Goal: Task Accomplishment & Management: Use online tool/utility

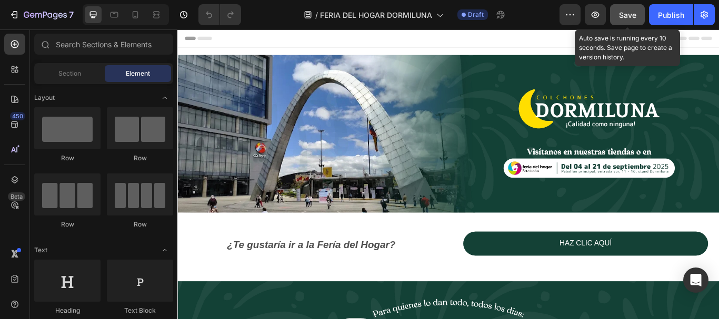
click at [637, 17] on button "Save" at bounding box center [627, 14] width 35 height 21
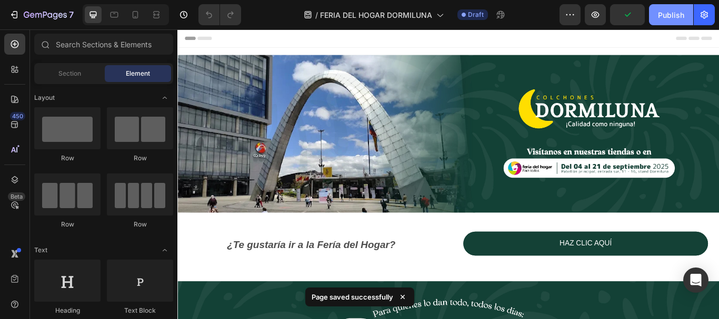
click at [673, 13] on div "Publish" at bounding box center [671, 14] width 26 height 11
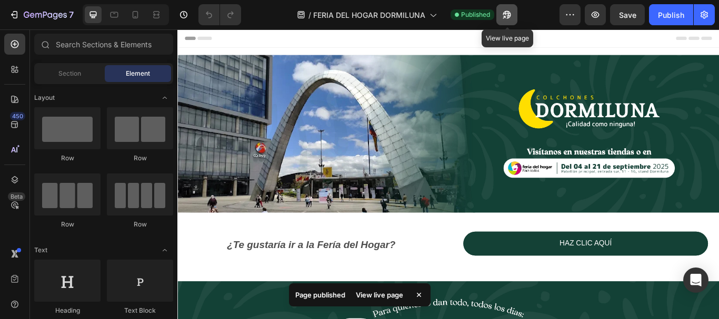
click at [506, 16] on icon "button" at bounding box center [504, 17] width 3 height 3
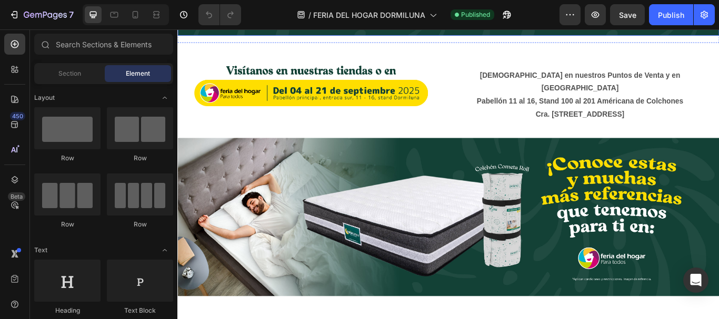
scroll to position [526, 0]
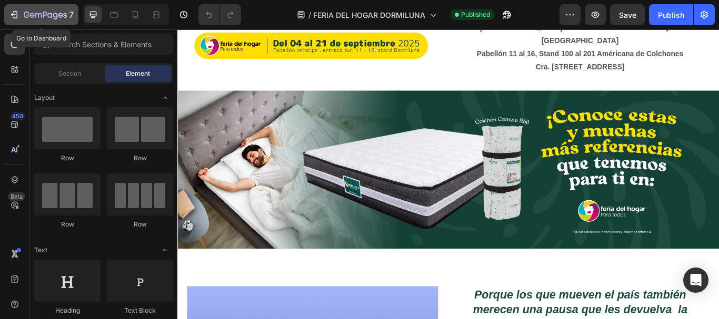
click at [18, 15] on icon "button" at bounding box center [14, 14] width 11 height 11
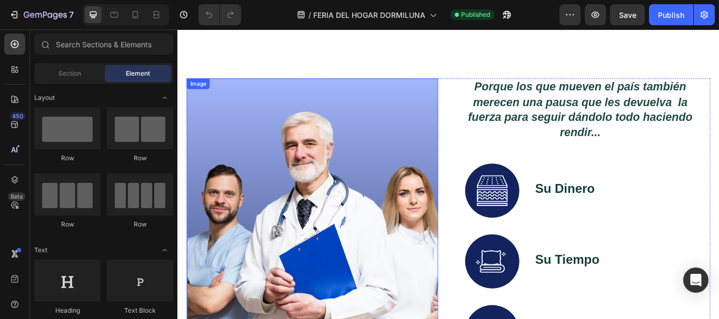
scroll to position [737, 0]
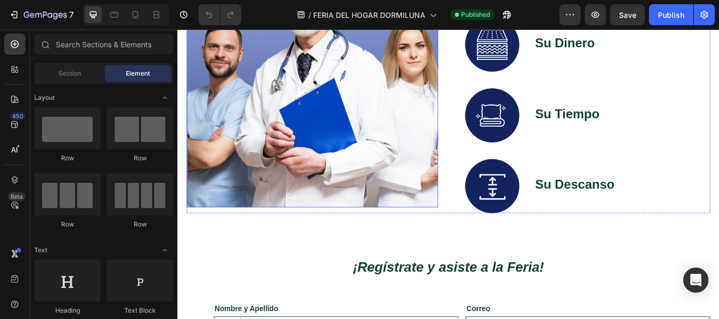
click at [324, 161] on img at bounding box center [334, 76] width 293 height 321
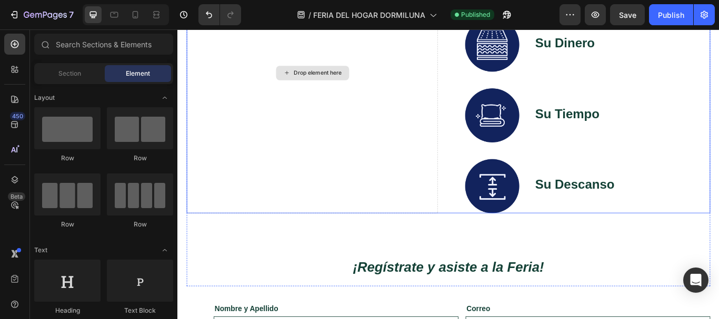
click at [359, 160] on div "Drop element here" at bounding box center [334, 80] width 293 height 328
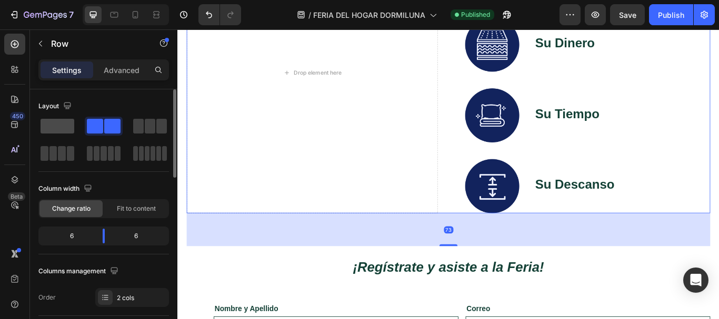
click at [67, 124] on span at bounding box center [58, 126] width 34 height 15
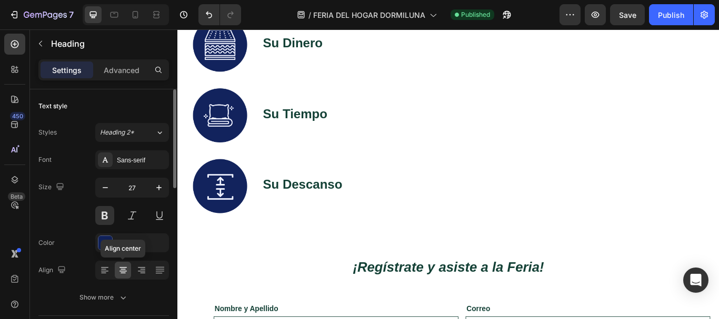
click at [122, 275] on icon at bounding box center [123, 270] width 11 height 11
drag, startPoint x: 595, startPoint y: 125, endPoint x: 458, endPoint y: 134, distance: 136.6
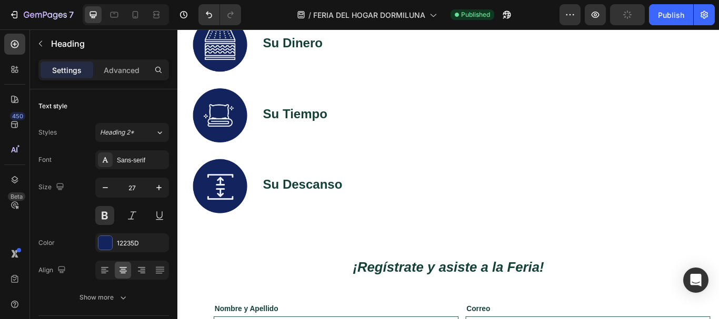
drag, startPoint x: 359, startPoint y: 161, endPoint x: 205, endPoint y: 99, distance: 166.5
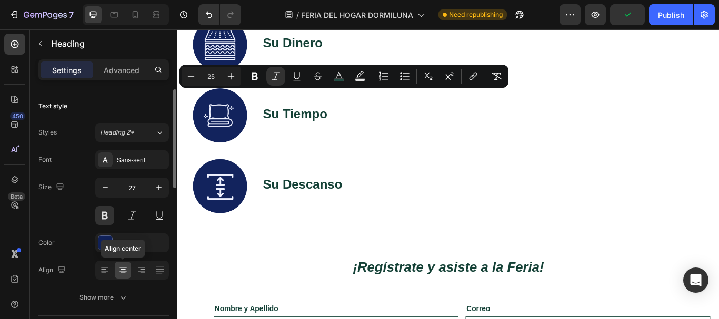
click at [123, 269] on icon at bounding box center [123, 269] width 5 height 1
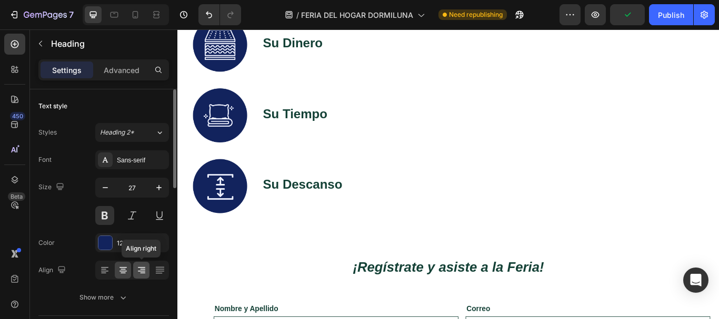
drag, startPoint x: 135, startPoint y: 271, endPoint x: 140, endPoint y: 271, distance: 5.3
click at [136, 271] on div at bounding box center [141, 270] width 16 height 17
click at [167, 265] on div at bounding box center [160, 270] width 16 height 17
drag, startPoint x: 469, startPoint y: 149, endPoint x: 461, endPoint y: 145, distance: 9.7
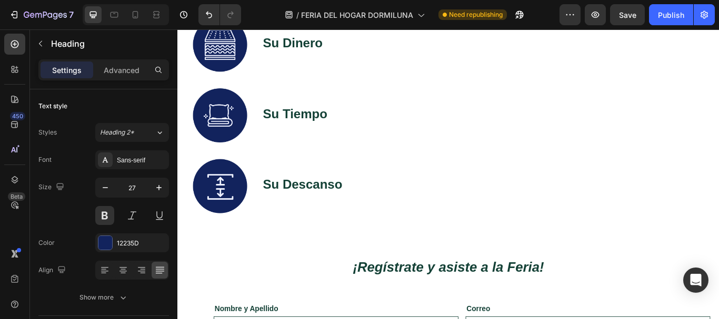
click at [112, 66] on p "Advanced" at bounding box center [122, 70] width 36 height 11
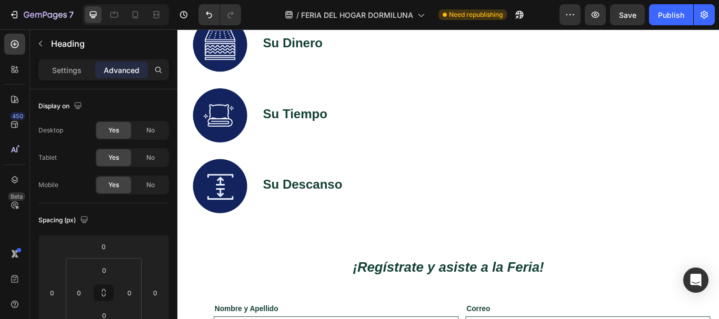
click at [493, 92] on div "⁠⁠⁠⁠⁠⁠⁠ Porque los que mueven el país también merecen una pausa que les devuelv…" at bounding box center [493, 253] width 632 height 744
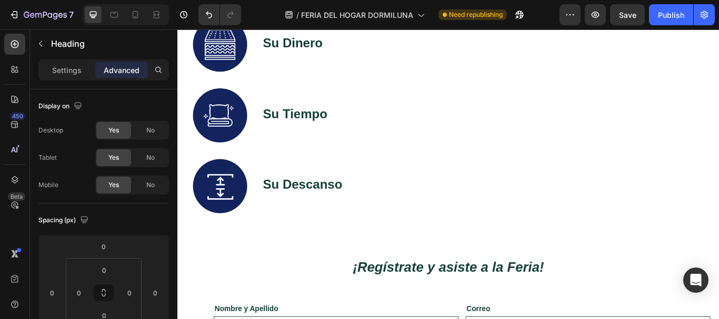
drag, startPoint x: 675, startPoint y: 117, endPoint x: 693, endPoint y: 116, distance: 17.4
drag, startPoint x: 693, startPoint y: 116, endPoint x: 734, endPoint y: 125, distance: 42.5
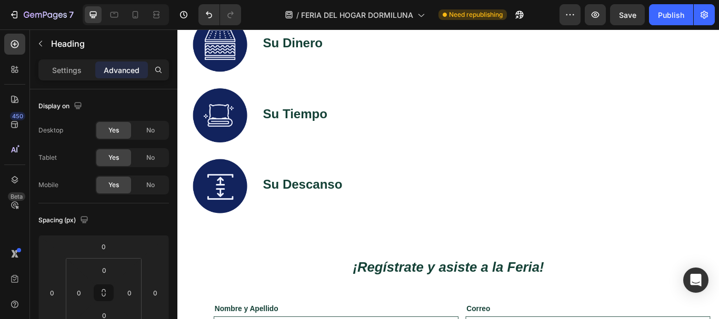
click at [624, 79] on div "Image Su Dinero Text Block Row" at bounding box center [496, 47] width 603 height 63
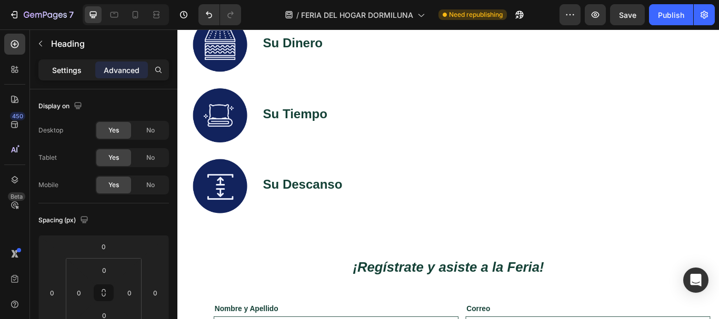
click at [71, 64] on div "Settings" at bounding box center [67, 70] width 53 height 17
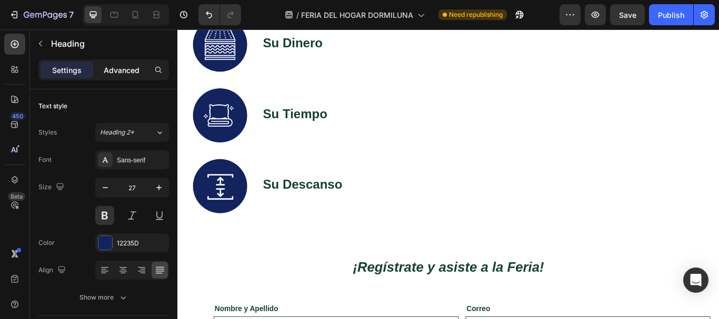
click at [114, 72] on p "Advanced" at bounding box center [122, 70] width 36 height 11
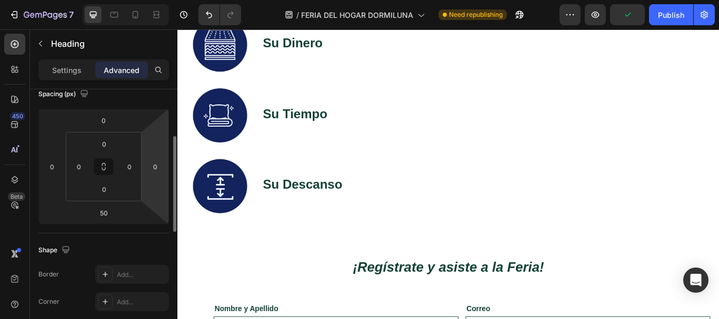
scroll to position [74, 0]
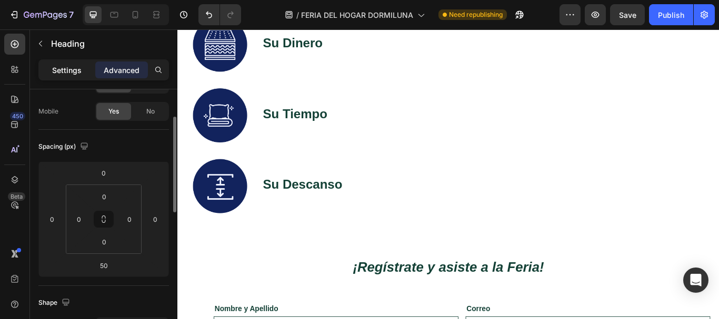
click at [75, 67] on p "Settings" at bounding box center [66, 70] width 29 height 11
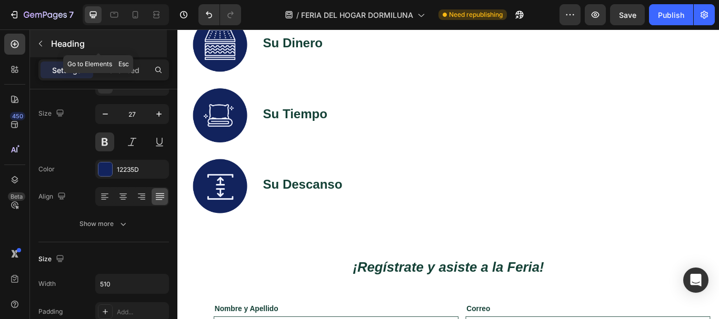
click at [42, 44] on icon "button" at bounding box center [40, 43] width 8 height 8
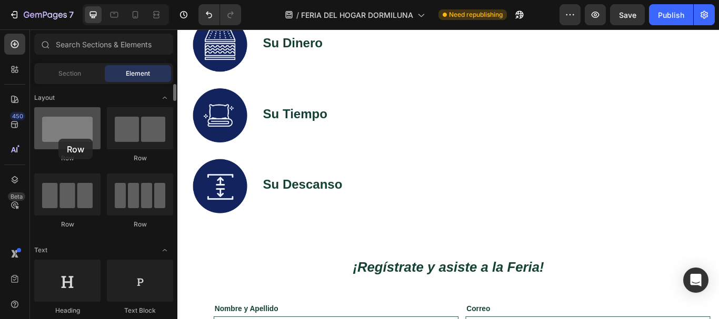
click at [58, 139] on div at bounding box center [67, 128] width 66 height 42
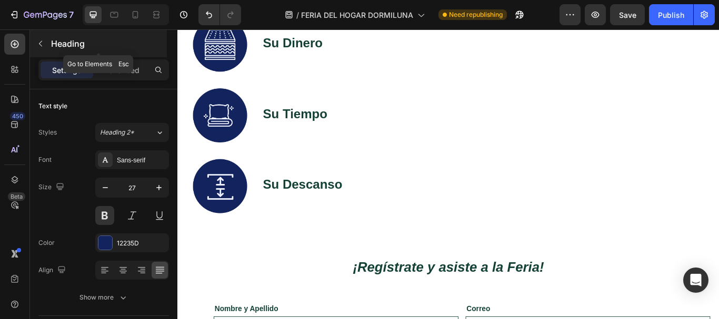
click at [45, 47] on button "button" at bounding box center [40, 43] width 17 height 17
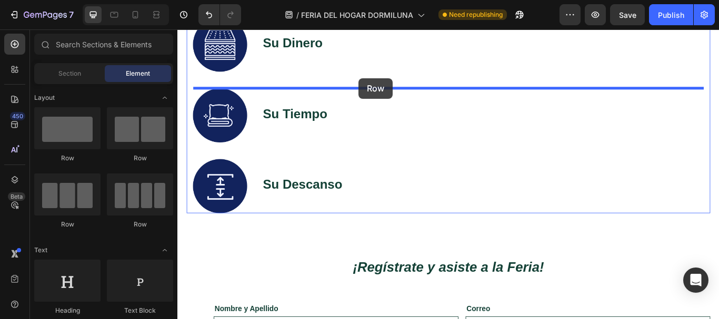
drag, startPoint x: 234, startPoint y: 162, endPoint x: 388, endPoint y: 86, distance: 171.6
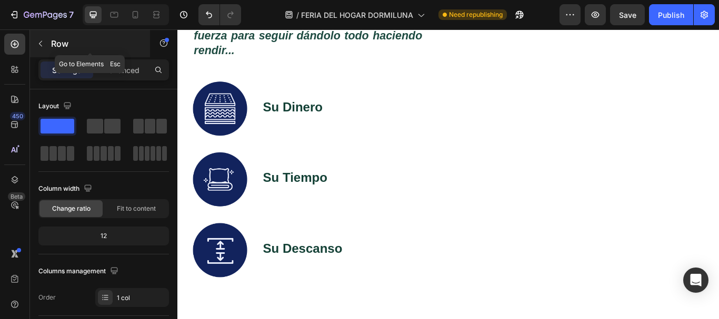
click at [43, 49] on button "button" at bounding box center [40, 43] width 17 height 17
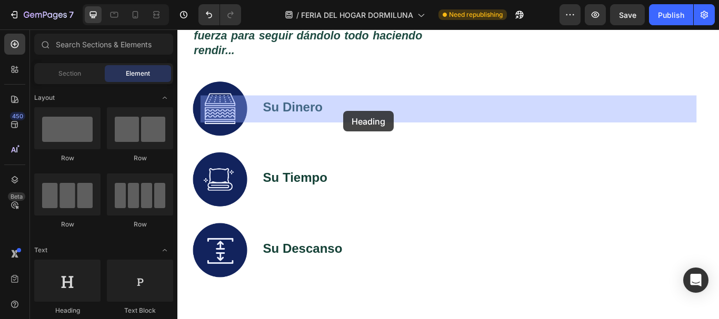
drag, startPoint x: 253, startPoint y: 324, endPoint x: 371, endPoint y: 125, distance: 231.3
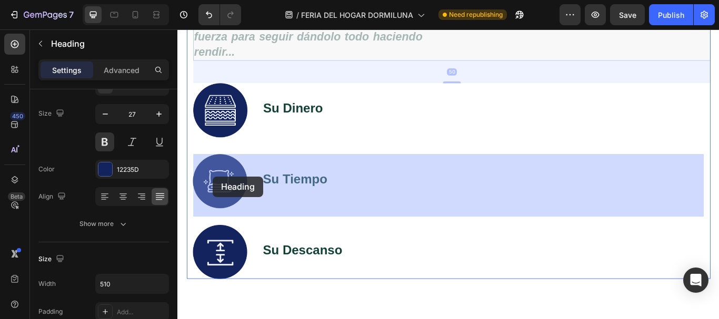
drag, startPoint x: 274, startPoint y: 208, endPoint x: 231, endPoint y: 199, distance: 44.0
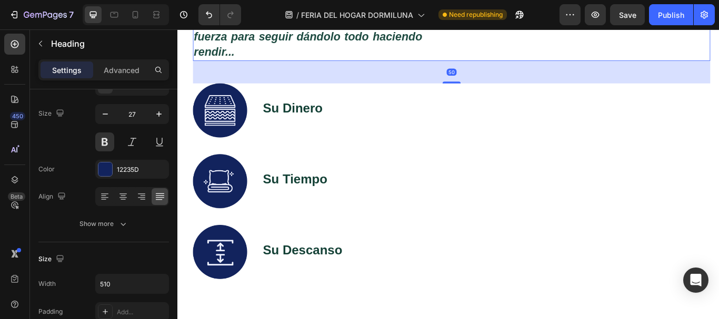
click at [248, 63] on icon "Porque los que mueven el país también merecen una pausa que les devuelva la fue…" at bounding box center [329, 29] width 266 height 68
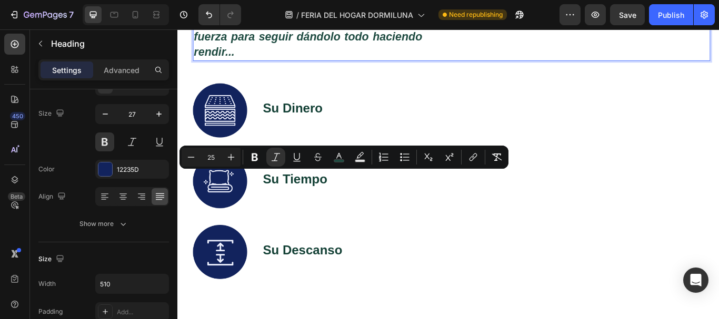
click at [246, 65] on p "Porque los que mueven el país también merecen una pausa que les devuelva la fue…" at bounding box center [329, 29] width 266 height 71
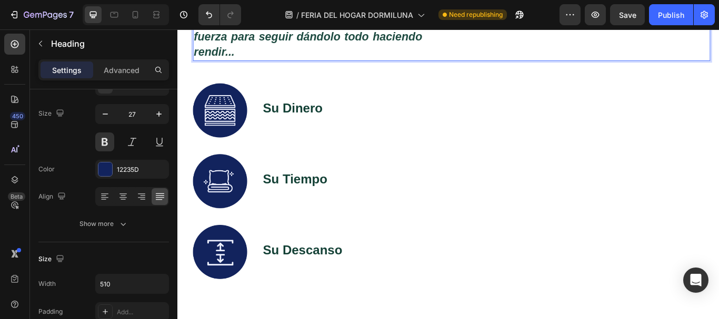
drag, startPoint x: 246, startPoint y: 229, endPoint x: 248, endPoint y: 242, distance: 12.4
click at [245, 65] on p "Porque los que mueven el país también merecen una pausa que les devuelva la fue…" at bounding box center [329, 29] width 266 height 71
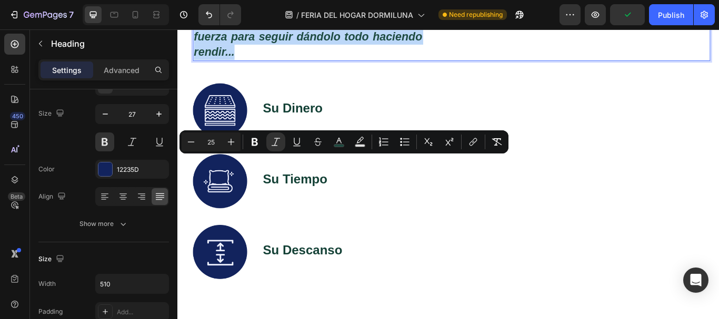
drag, startPoint x: 249, startPoint y: 243, endPoint x: 200, endPoint y: 183, distance: 77.0
click at [200, 65] on p "Porque los que mueven el país también merecen una pausa que les devuelva la fue…" at bounding box center [329, 29] width 266 height 71
copy icon "Porque los que mueven el país también merecen una pausa que les devuelva la fue…"
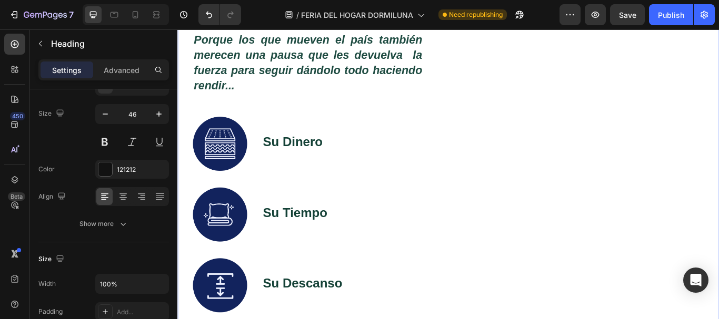
drag, startPoint x: 427, startPoint y: 162, endPoint x: 355, endPoint y: 117, distance: 85.3
click at [177, 97] on div "Porque los que mueven el país también merecen una pausa que les devuelva la fue…" at bounding box center [493, 311] width 632 height 860
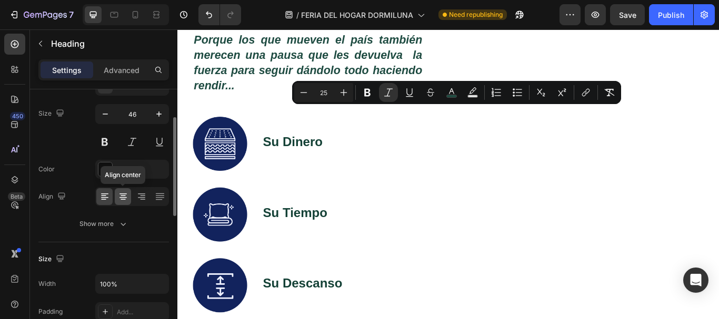
click at [119, 197] on icon at bounding box center [123, 197] width 11 height 11
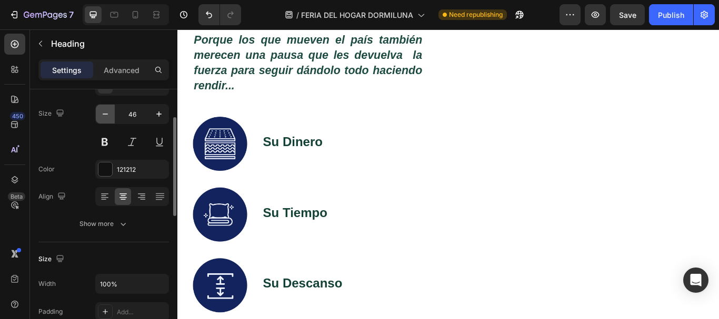
click at [101, 112] on icon "button" at bounding box center [105, 114] width 11 height 11
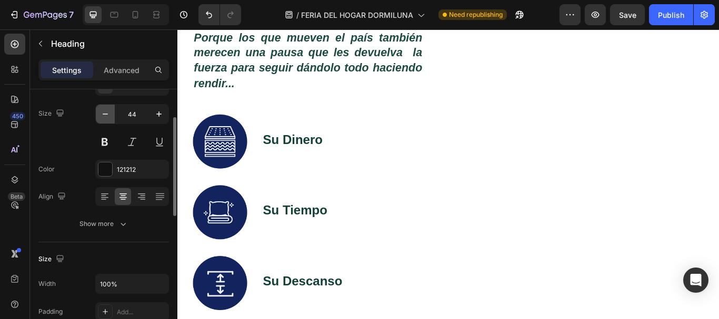
click at [101, 112] on icon "button" at bounding box center [105, 114] width 11 height 11
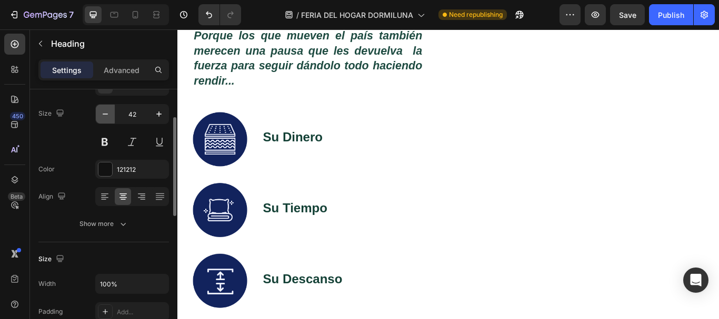
click at [102, 112] on icon "button" at bounding box center [105, 114] width 11 height 11
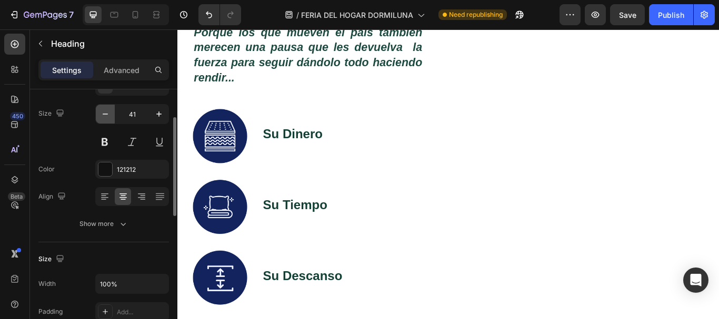
click at [102, 113] on icon "button" at bounding box center [105, 114] width 11 height 11
click at [102, 114] on icon "button" at bounding box center [105, 114] width 11 height 11
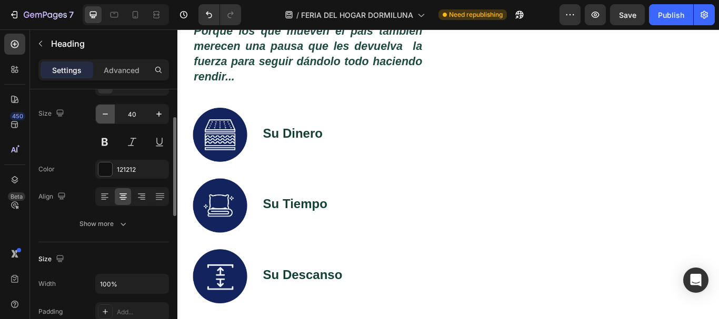
click at [103, 114] on icon "button" at bounding box center [105, 114] width 11 height 11
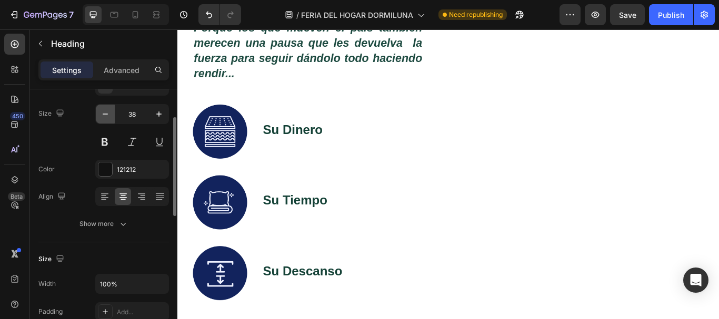
click at [105, 116] on icon "button" at bounding box center [105, 114] width 11 height 11
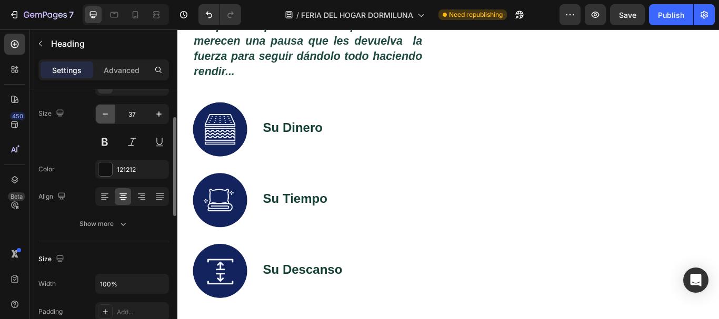
click at [105, 116] on icon "button" at bounding box center [105, 114] width 11 height 11
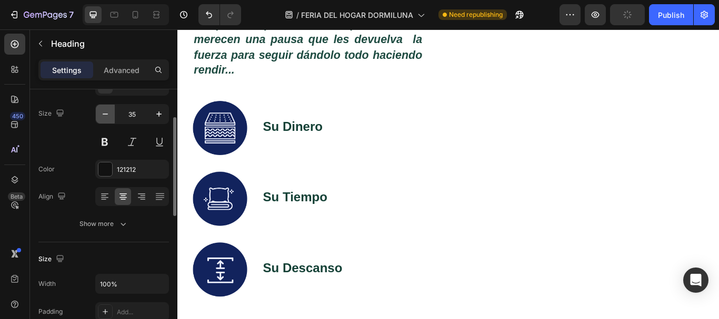
click at [105, 116] on icon "button" at bounding box center [105, 114] width 11 height 11
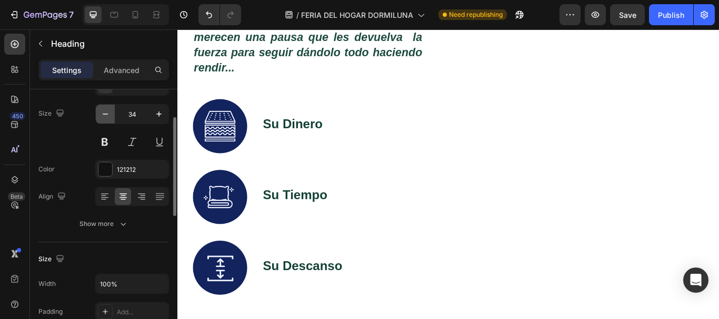
click at [105, 116] on icon "button" at bounding box center [105, 114] width 11 height 11
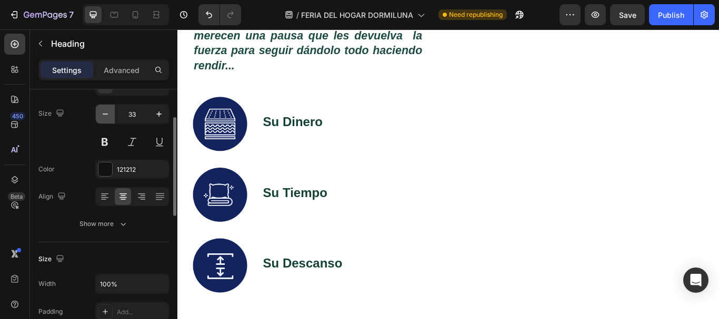
click at [105, 116] on icon "button" at bounding box center [105, 114] width 11 height 11
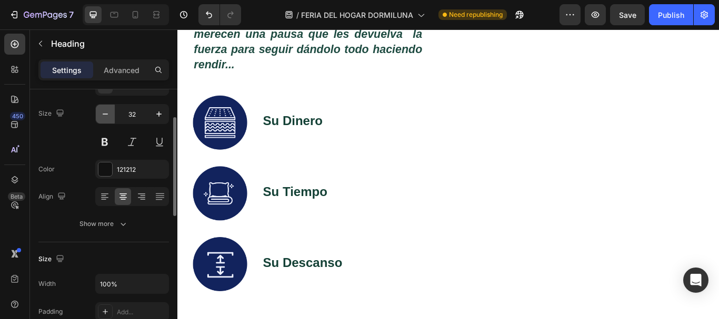
click at [105, 116] on icon "button" at bounding box center [105, 114] width 11 height 11
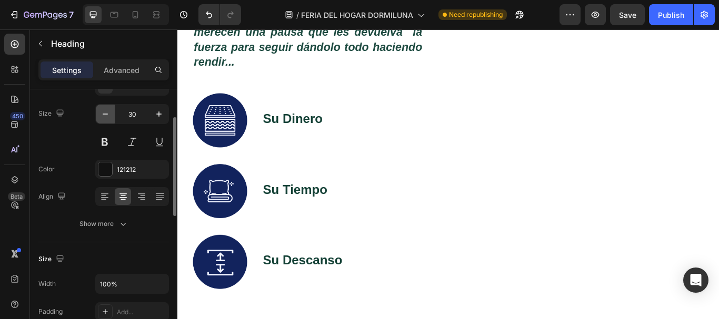
click at [105, 116] on icon "button" at bounding box center [105, 114] width 11 height 11
type input "28"
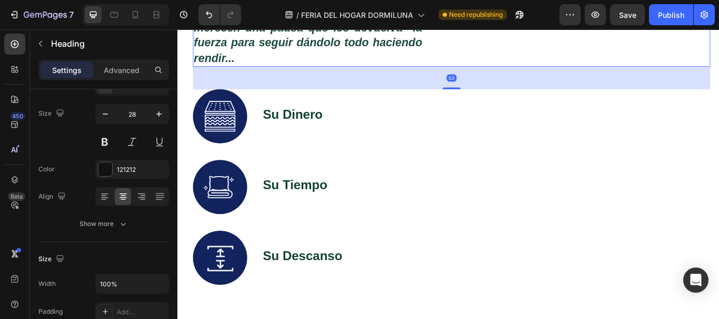
click at [248, 72] on p "⁠⁠⁠⁠⁠⁠⁠ Porque los que mueven el país también merecen una pausa que les devuelv…" at bounding box center [329, 36] width 266 height 71
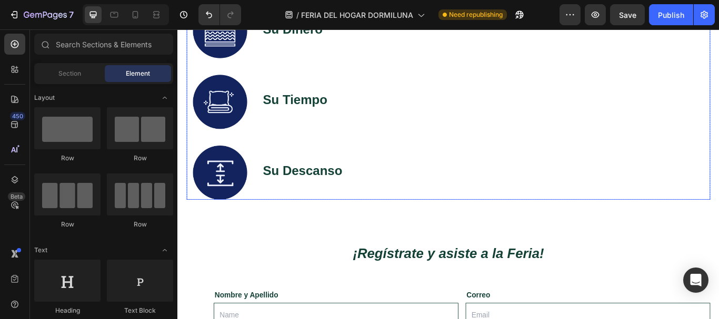
click at [368, 163] on div "⁠⁠⁠⁠⁠⁠⁠ Porque los que mueven el país también merecen una pausa que les devuelv…" at bounding box center [496, 72] width 603 height 312
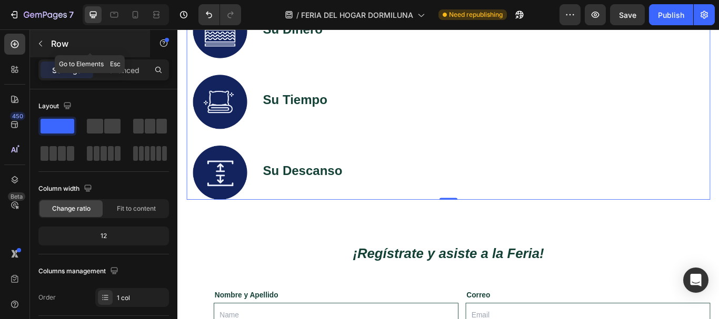
click at [45, 48] on button "button" at bounding box center [40, 43] width 17 height 17
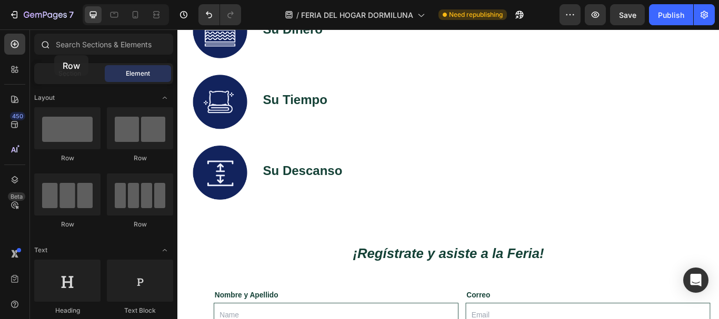
drag, startPoint x: 65, startPoint y: 127, endPoint x: 48, endPoint y: 48, distance: 80.7
click at [48, 49] on div "Sections(18) Elements(83) Section Element Hero Section Product Detail Brands Tr…" at bounding box center [103, 175] width 147 height 283
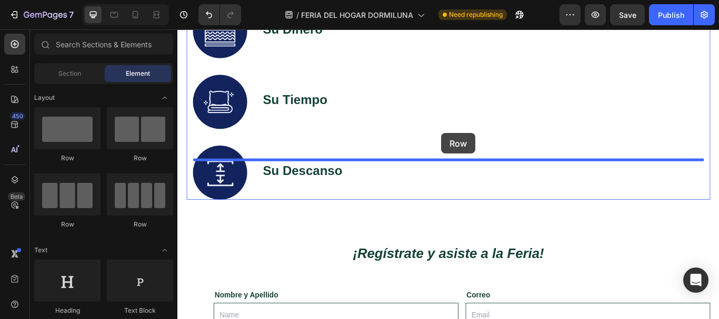
drag, startPoint x: 282, startPoint y: 229, endPoint x: 485, endPoint y: 151, distance: 218.0
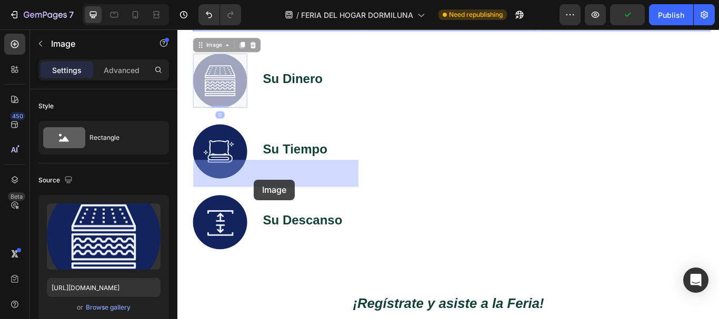
drag, startPoint x: 217, startPoint y: 274, endPoint x: 266, endPoint y: 205, distance: 85.0
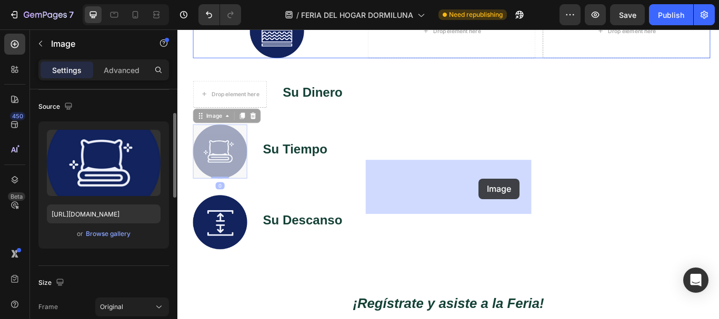
drag, startPoint x: 277, startPoint y: 341, endPoint x: 377, endPoint y: 241, distance: 141.1
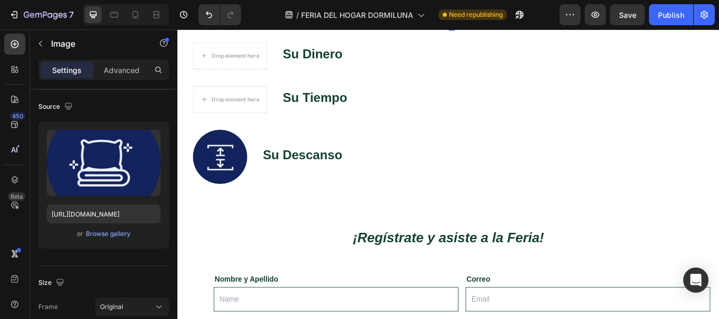
scroll to position [842, 0]
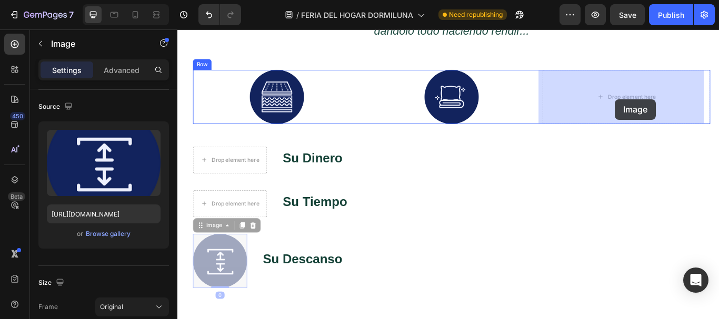
drag, startPoint x: 226, startPoint y: 301, endPoint x: 687, endPoint y: 111, distance: 498.5
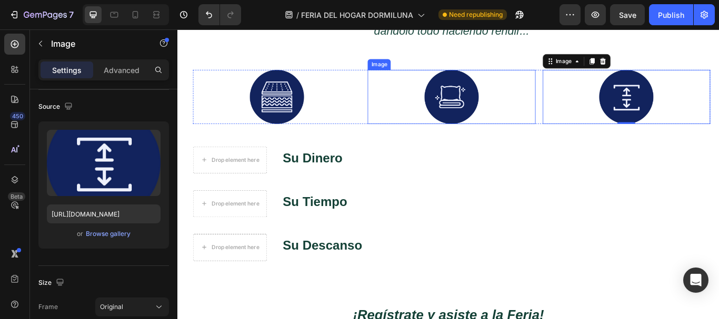
click at [440, 82] on div at bounding box center [496, 108] width 195 height 63
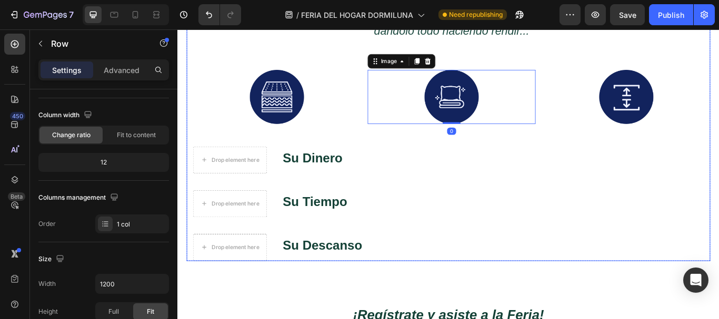
click at [371, 72] on div "⁠⁠⁠⁠⁠⁠⁠ Porque los que mueven el país también merecen una pausa que les devuelv…" at bounding box center [496, 146] width 603 height 307
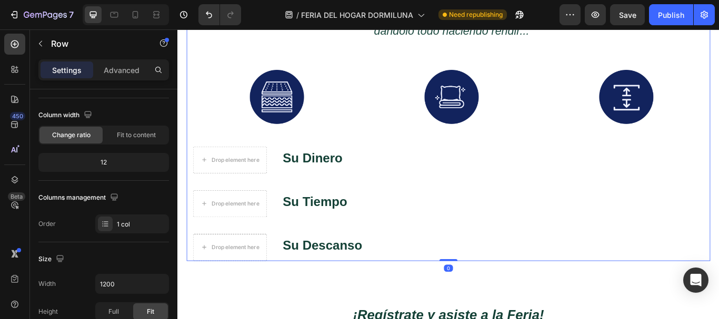
scroll to position [0, 0]
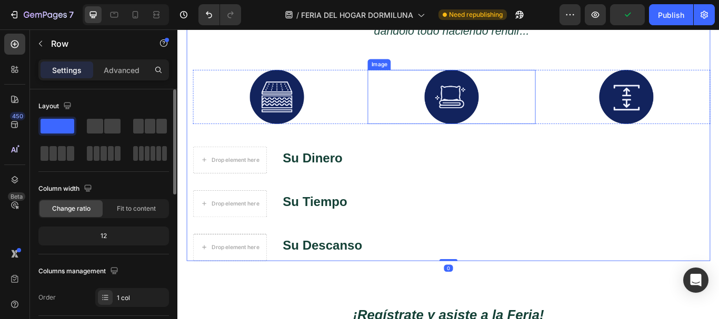
click at [556, 77] on div at bounding box center [496, 108] width 195 height 63
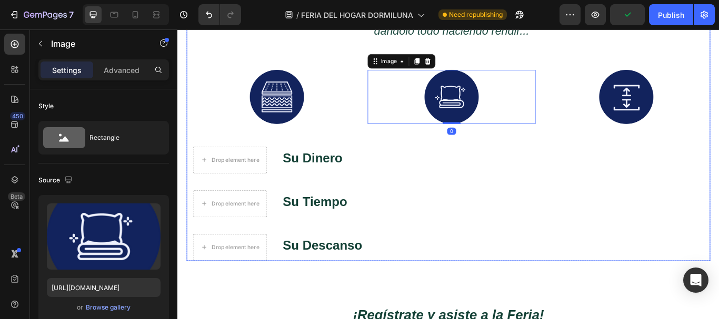
click at [574, 142] on div "⁠⁠⁠⁠⁠⁠⁠ Porque los que mueven el país también merecen una pausa que les devuelv…" at bounding box center [496, 146] width 603 height 307
click at [543, 82] on div at bounding box center [496, 108] width 195 height 63
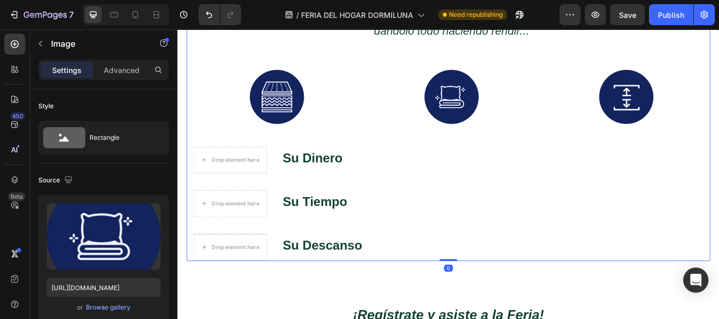
click at [337, 73] on div "⁠⁠⁠⁠⁠⁠⁠ Porque los que mueven el país también merecen una pausa que les devuelv…" at bounding box center [496, 146] width 603 height 307
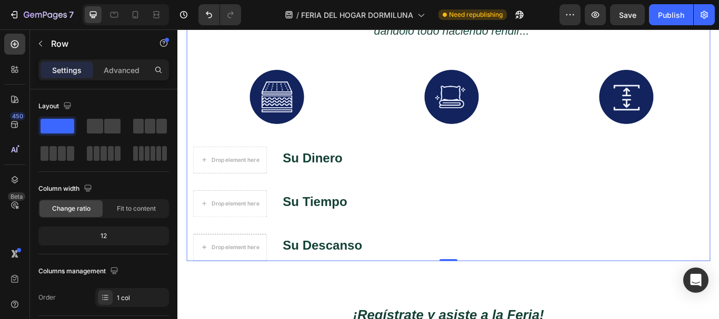
drag, startPoint x: 335, startPoint y: 156, endPoint x: 341, endPoint y: 143, distance: 14.1
drag, startPoint x: 313, startPoint y: 154, endPoint x: 178, endPoint y: 146, distance: 135.5
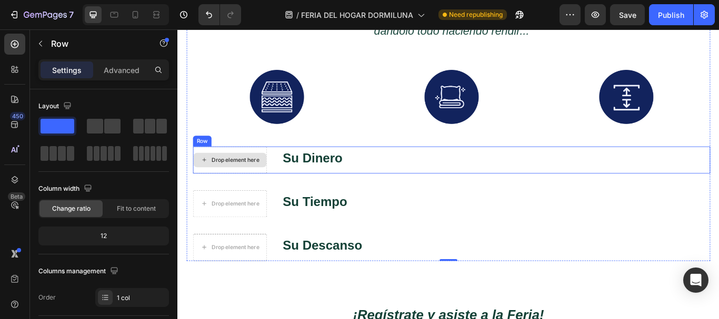
click at [265, 172] on div "Drop element here" at bounding box center [238, 182] width 86 height 32
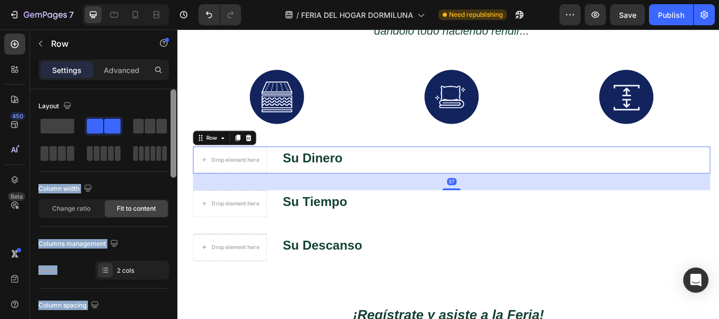
drag, startPoint x: 163, startPoint y: 124, endPoint x: 170, endPoint y: 131, distance: 9.3
click at [170, 131] on div "Layout Column width Change ratio Fit to content Columns management Order 2 cols…" at bounding box center [103, 219] width 147 height 260
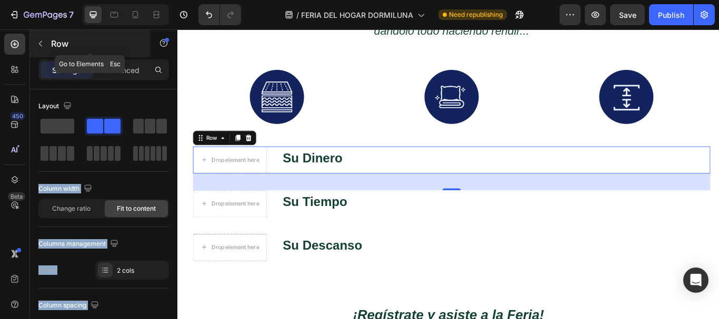
click at [39, 43] on icon "button" at bounding box center [40, 43] width 8 height 8
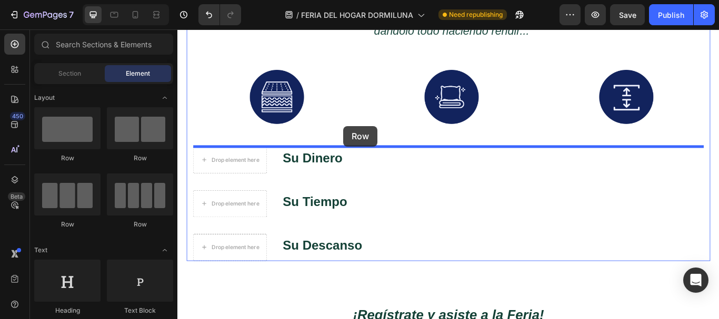
drag, startPoint x: 233, startPoint y: 152, endPoint x: 371, endPoint y: 142, distance: 137.7
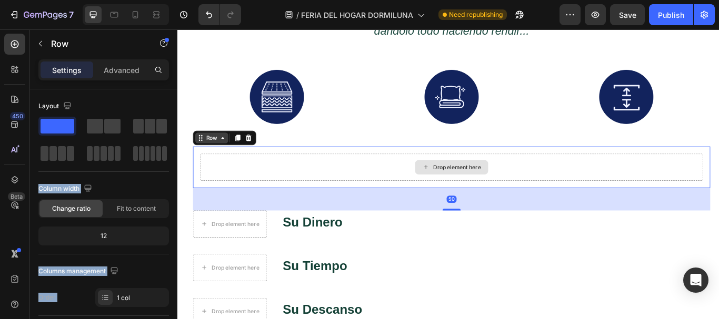
drag, startPoint x: 336, startPoint y: 156, endPoint x: 235, endPoint y: 151, distance: 101.2
drag, startPoint x: 332, startPoint y: 159, endPoint x: 251, endPoint y: 171, distance: 82.3
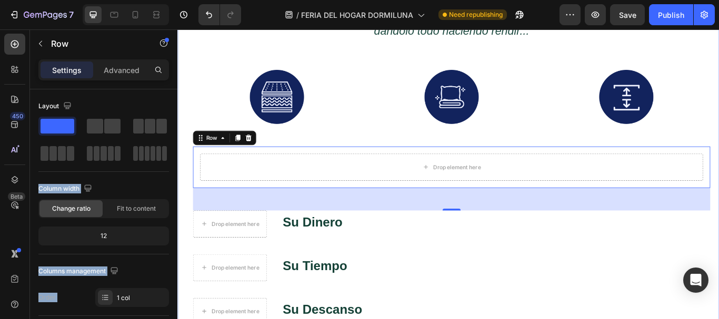
drag, startPoint x: 315, startPoint y: 156, endPoint x: 185, endPoint y: 150, distance: 129.6
click at [150, 126] on span at bounding box center [150, 126] width 11 height 15
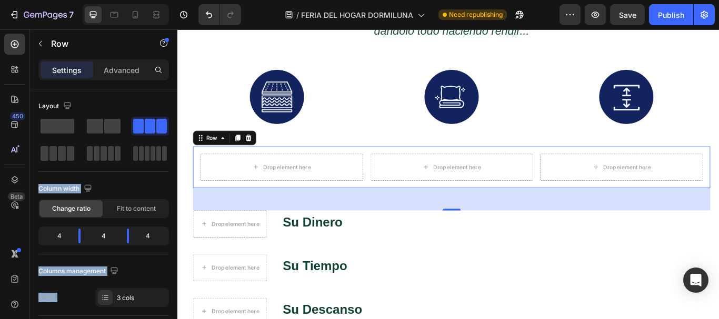
drag, startPoint x: 327, startPoint y: 156, endPoint x: 246, endPoint y: 165, distance: 82.1
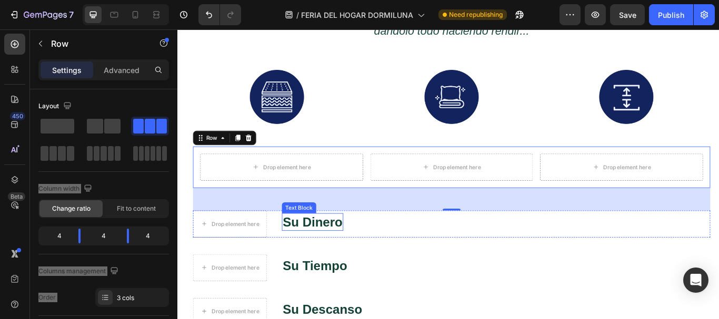
click at [312, 258] on strong "Su Dinero" at bounding box center [334, 254] width 69 height 16
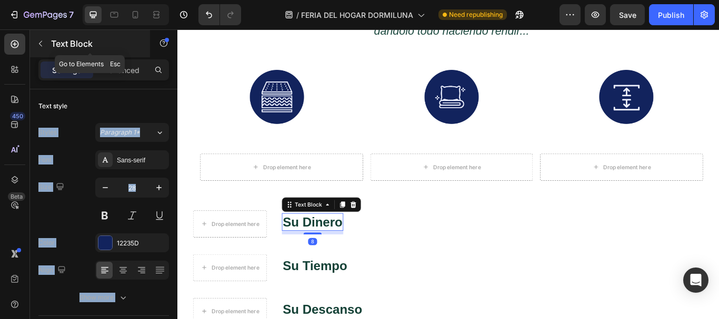
click at [45, 42] on button "button" at bounding box center [40, 43] width 17 height 17
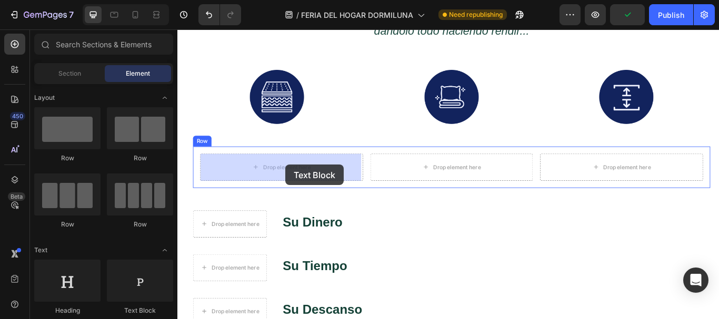
drag, startPoint x: 336, startPoint y: 319, endPoint x: 303, endPoint y: 187, distance: 135.6
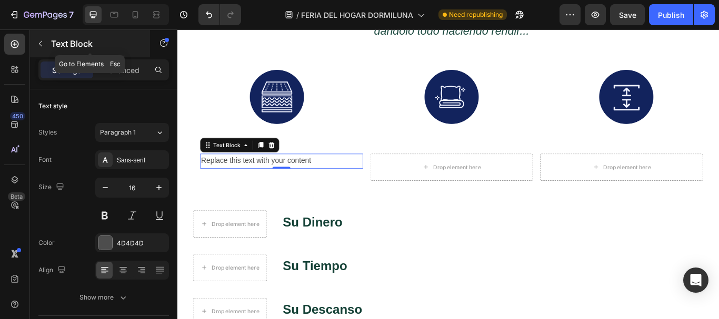
click at [37, 45] on icon "button" at bounding box center [40, 43] width 8 height 8
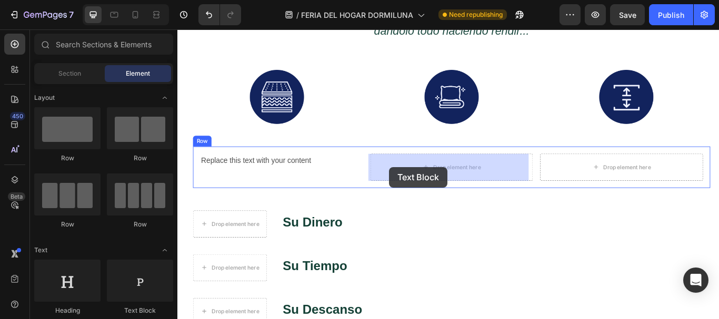
drag, startPoint x: 331, startPoint y: 322, endPoint x: 424, endPoint y: 190, distance: 161.7
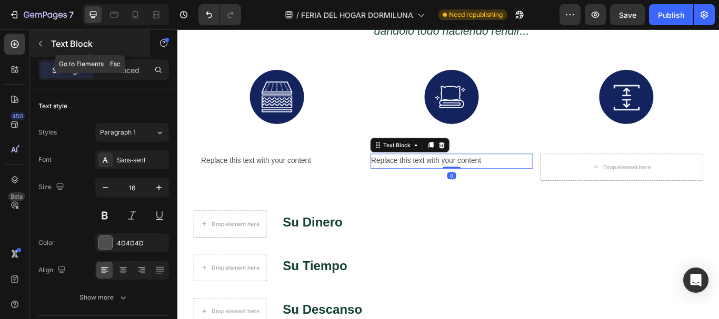
click at [44, 36] on button "button" at bounding box center [40, 43] width 17 height 17
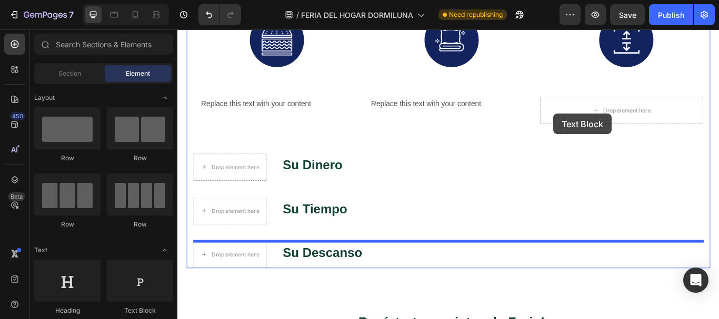
scroll to position [908, 0]
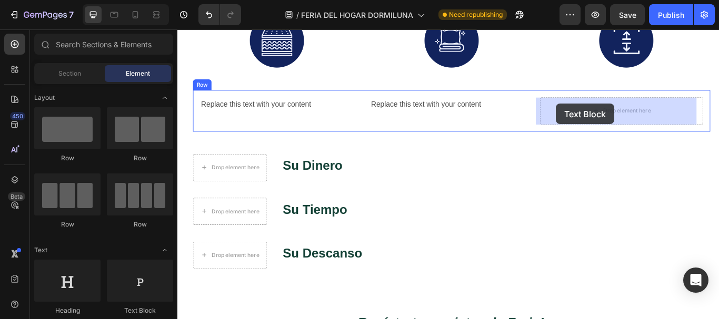
drag, startPoint x: 328, startPoint y: 327, endPoint x: 619, endPoint y: 116, distance: 359.2
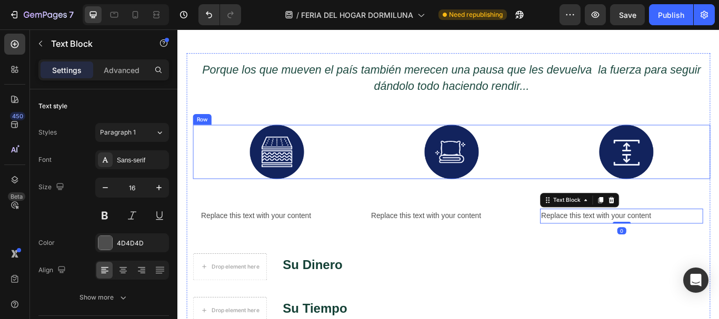
scroll to position [803, 0]
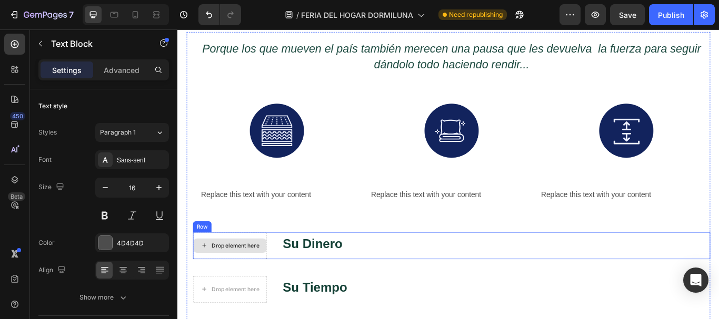
click at [213, 279] on div "Drop element here" at bounding box center [238, 282] width 85 height 17
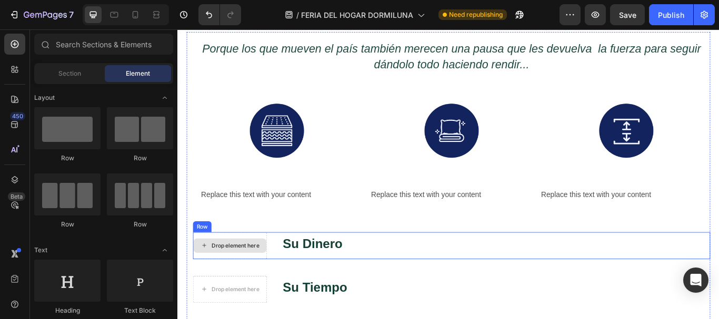
click at [265, 278] on div "Drop element here" at bounding box center [245, 282] width 56 height 8
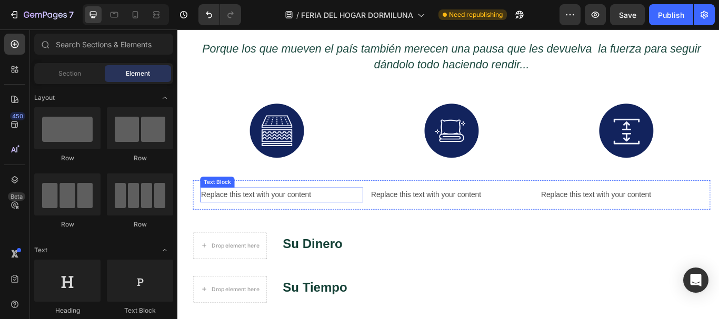
click at [293, 224] on div "Replace this text with your content" at bounding box center [299, 222] width 190 height 17
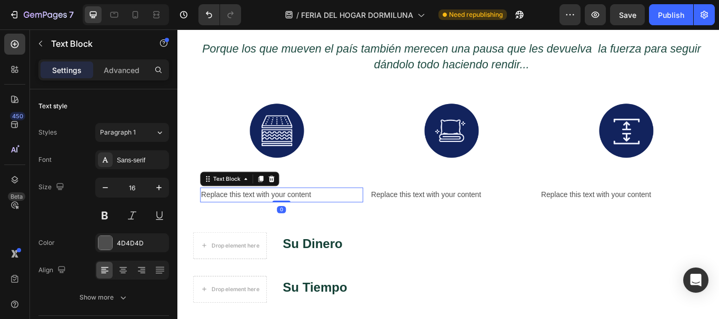
click at [296, 222] on div "Replace this text with your content" at bounding box center [299, 222] width 190 height 17
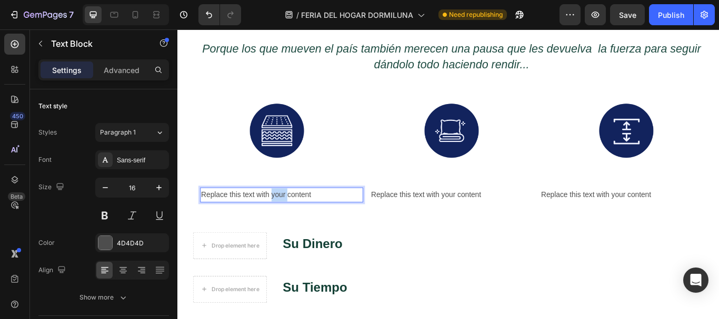
click at [296, 222] on p "Replace this text with your content" at bounding box center [299, 222] width 188 height 15
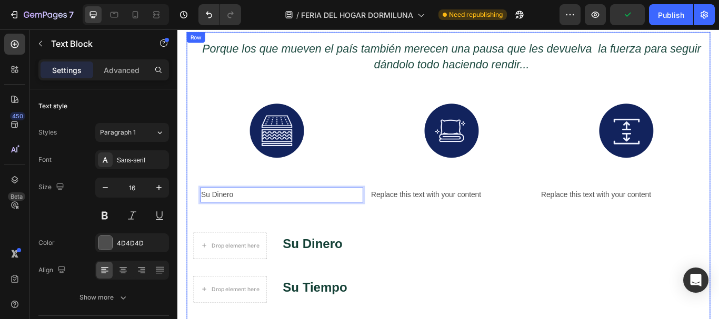
drag, startPoint x: 479, startPoint y: 204, endPoint x: 474, endPoint y: 227, distance: 24.2
click at [481, 208] on div "⁠⁠⁠⁠⁠⁠⁠ Porque los que mueven el país también merecen una pausa que les devuelv…" at bounding box center [496, 216] width 603 height 367
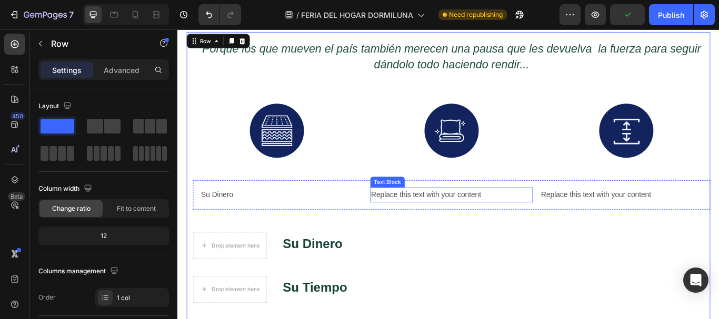
click at [474, 227] on div "Replace this text with your content" at bounding box center [497, 222] width 190 height 17
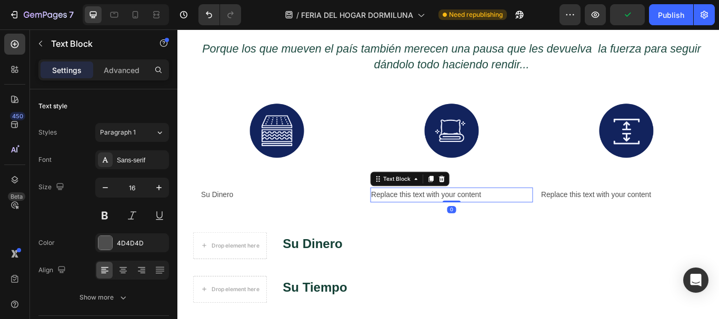
click at [474, 224] on div "Replace this text with your content" at bounding box center [497, 222] width 190 height 17
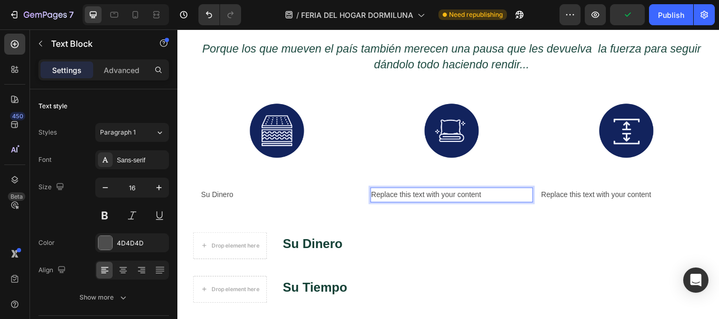
click at [474, 224] on p "Replace this text with your content" at bounding box center [497, 222] width 188 height 15
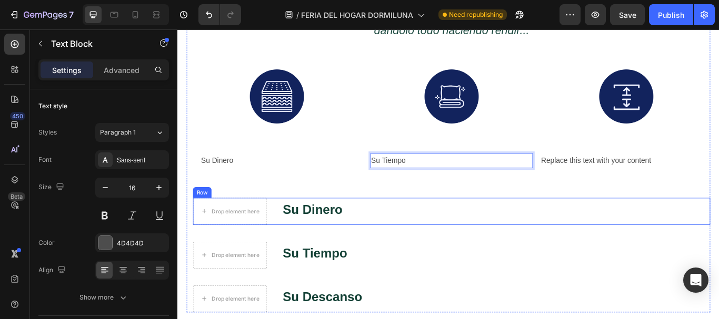
scroll to position [908, 0]
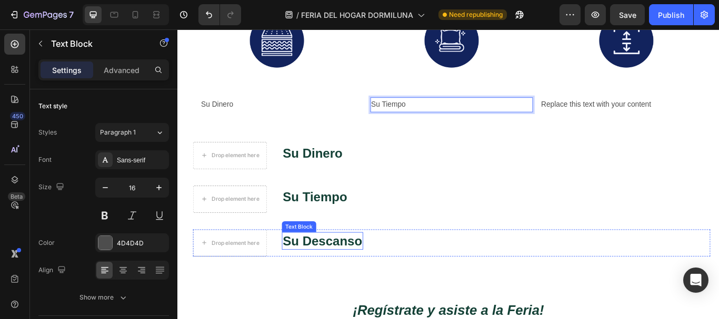
click at [385, 276] on strong "Su Descanso" at bounding box center [346, 276] width 93 height 16
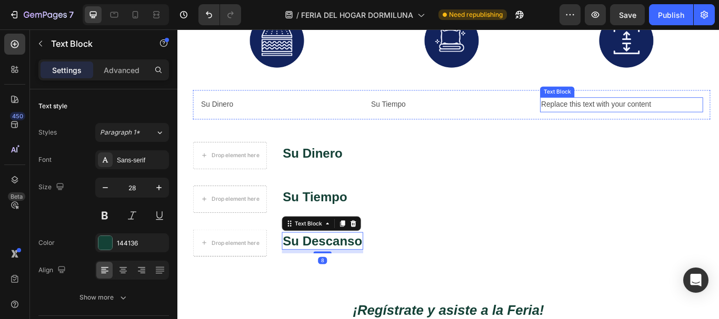
click at [619, 116] on div "Replace this text with your content" at bounding box center [695, 117] width 190 height 17
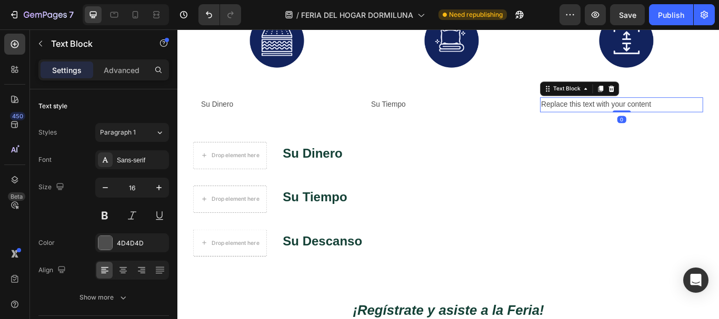
click at [619, 116] on div "Replace this text with your content" at bounding box center [695, 117] width 190 height 17
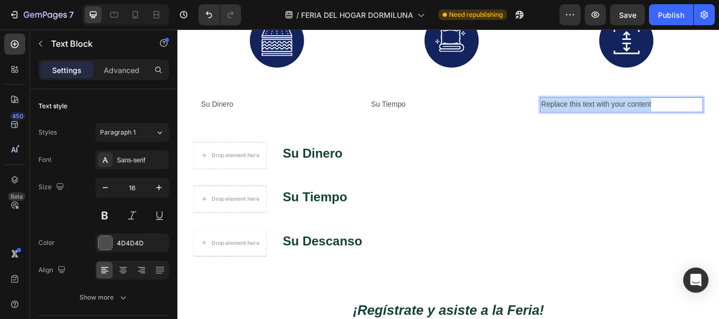
click at [619, 116] on p "Replace this text with your content" at bounding box center [695, 117] width 188 height 15
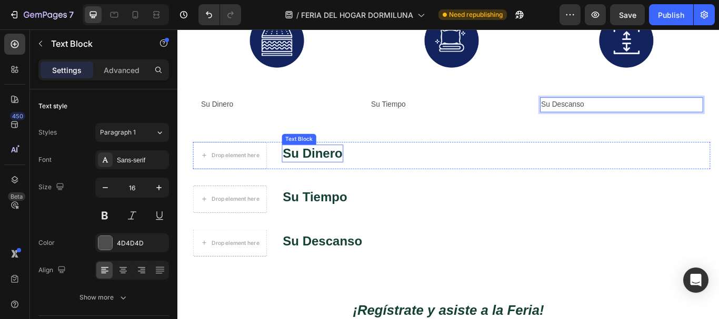
click at [318, 176] on strong "Su Dinero" at bounding box center [334, 174] width 69 height 16
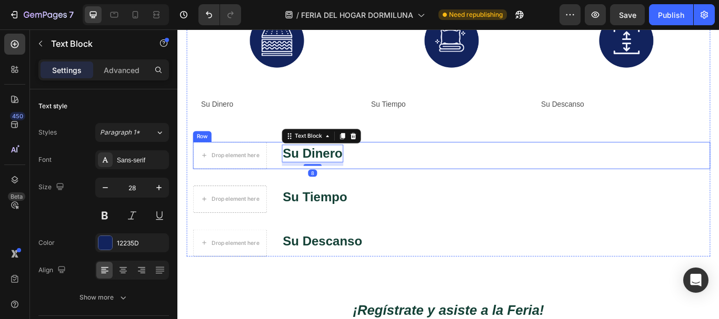
click at [408, 167] on div "Drop element here Su Dinero Text Block 8 Row" at bounding box center [496, 177] width 603 height 32
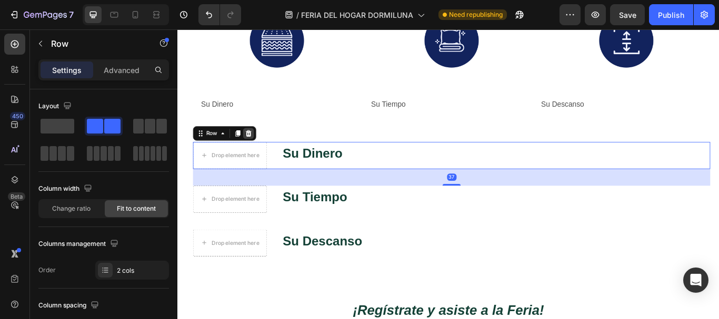
click at [261, 148] on icon at bounding box center [260, 150] width 7 height 7
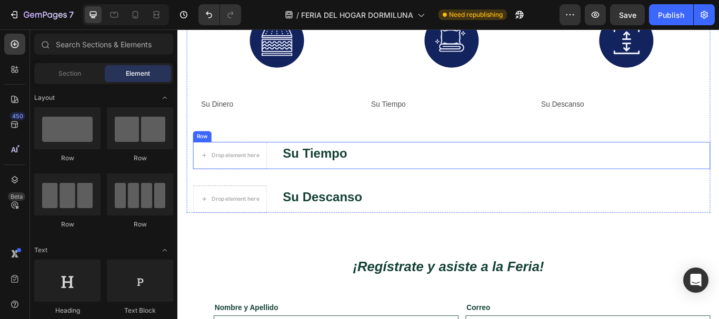
click at [403, 168] on div "Drop element here Su Tiempo Text Block Row" at bounding box center [496, 177] width 603 height 32
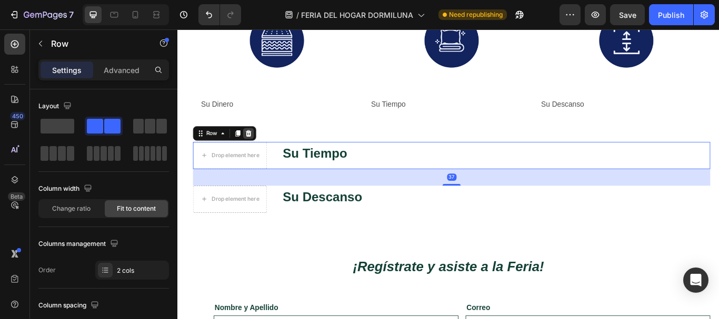
click at [263, 151] on icon at bounding box center [260, 151] width 8 height 8
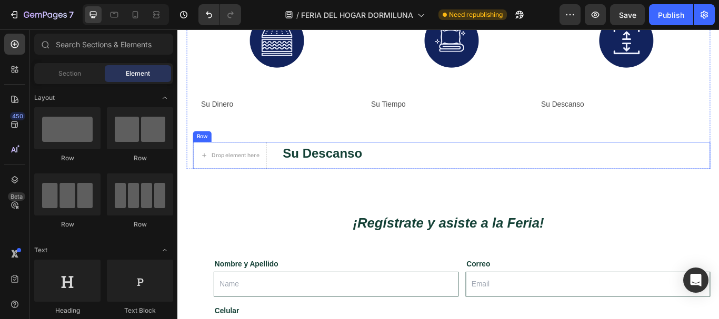
click at [406, 168] on div "Drop element here Su Descanso Text Block Row" at bounding box center [496, 177] width 603 height 32
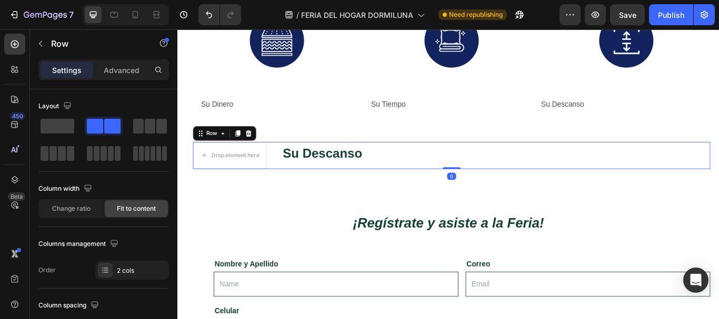
drag, startPoint x: 265, startPoint y: 152, endPoint x: 215, endPoint y: 117, distance: 61.6
click at [258, 148] on div at bounding box center [260, 151] width 13 height 13
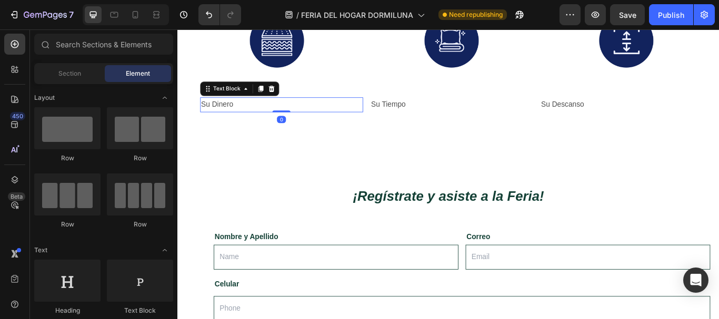
click at [215, 117] on p "Su Dinero" at bounding box center [299, 117] width 188 height 15
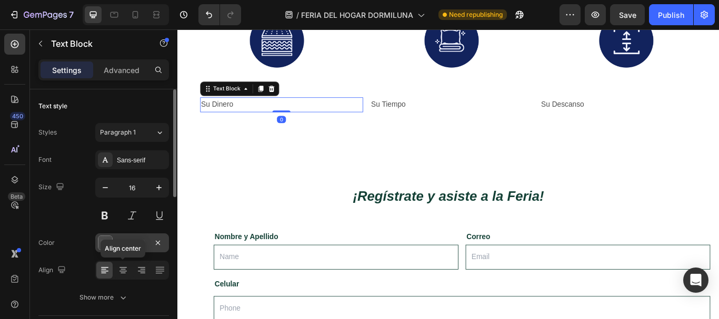
drag, startPoint x: 126, startPoint y: 271, endPoint x: 126, endPoint y: 246, distance: 24.7
click at [126, 269] on icon at bounding box center [123, 270] width 11 height 11
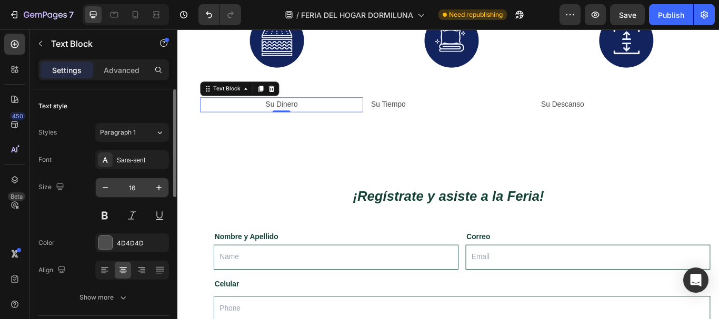
click at [137, 187] on input "16" at bounding box center [132, 187] width 35 height 19
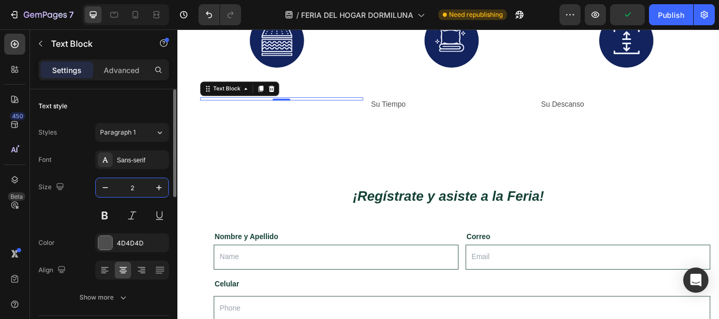
type input "25"
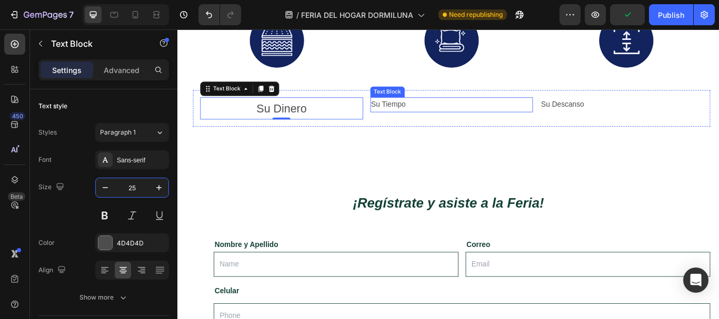
click at [419, 114] on p "Su Tiempo" at bounding box center [497, 117] width 188 height 15
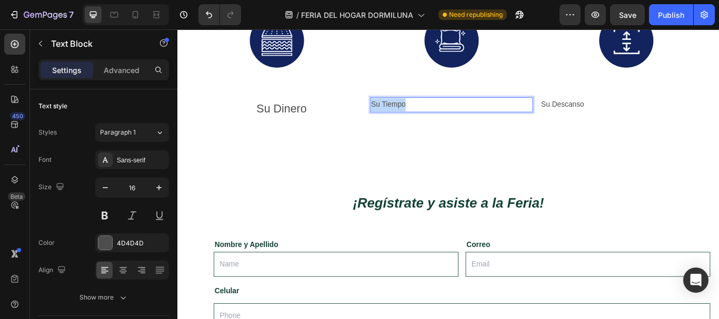
click at [419, 114] on p "Su Tiempo" at bounding box center [497, 117] width 188 height 15
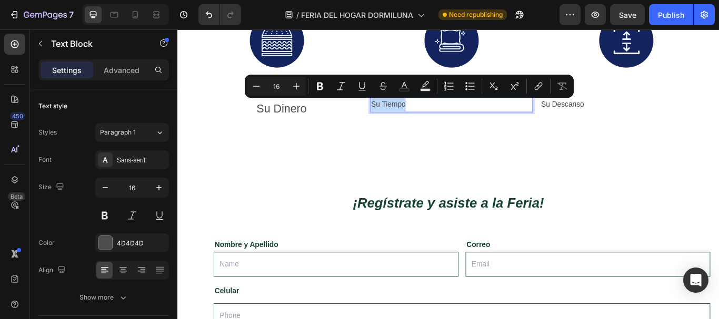
click at [419, 114] on p "Su Tiempo" at bounding box center [497, 117] width 188 height 15
drag, startPoint x: 284, startPoint y: 87, endPoint x: 272, endPoint y: 87, distance: 12.1
click at [272, 87] on input "16" at bounding box center [276, 86] width 21 height 13
type input "25"
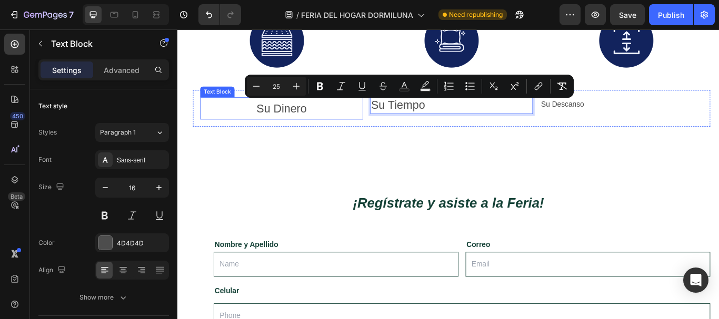
click at [286, 121] on p "Su Dinero" at bounding box center [299, 122] width 188 height 24
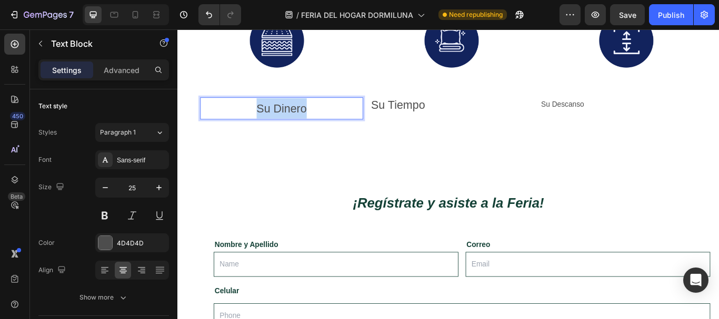
click at [286, 121] on p "Su Dinero" at bounding box center [299, 122] width 188 height 24
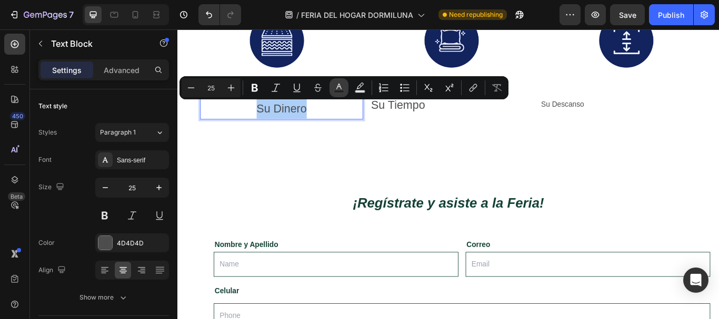
click at [340, 87] on icon "Editor contextual toolbar" at bounding box center [338, 87] width 5 height 6
type input "4D4D4D"
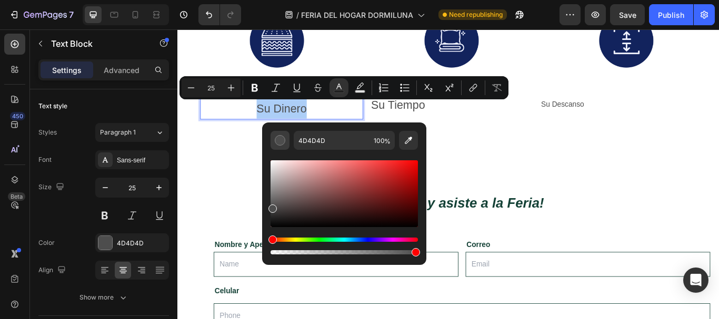
click at [280, 140] on div "Editor contextual toolbar" at bounding box center [280, 140] width 11 height 11
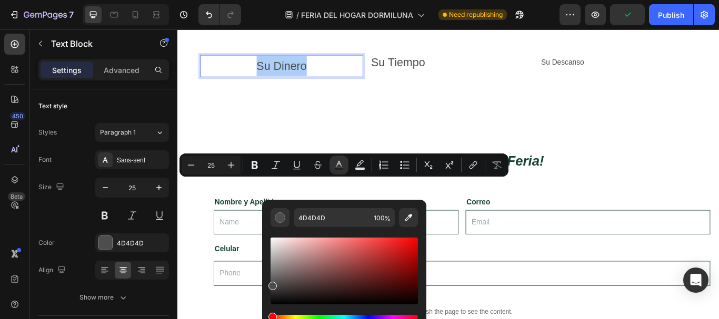
scroll to position [750, 0]
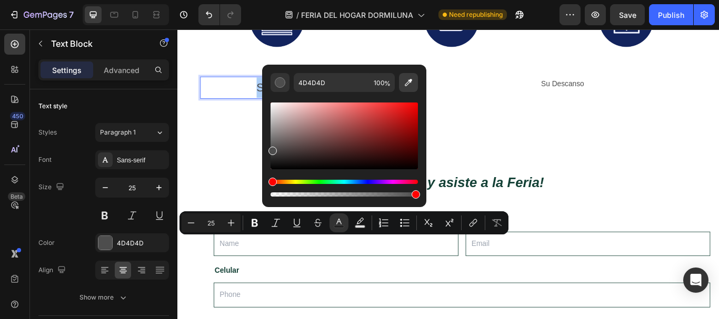
click at [407, 83] on icon "Editor contextual toolbar" at bounding box center [408, 82] width 7 height 7
type input "144136"
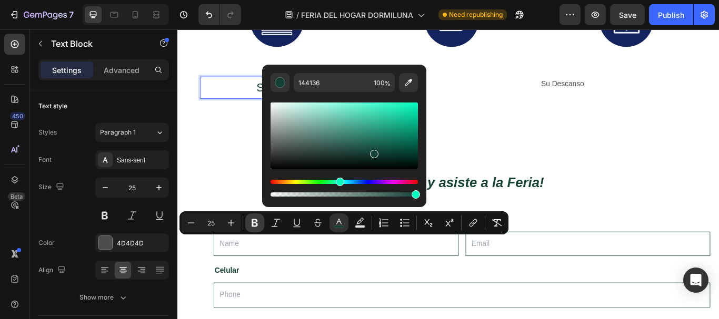
click at [251, 224] on icon "Editor contextual toolbar" at bounding box center [254, 223] width 11 height 11
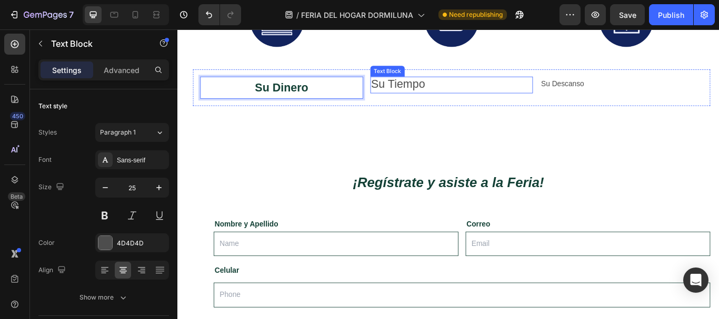
click at [432, 101] on span "Su Tiempo" at bounding box center [434, 93] width 63 height 15
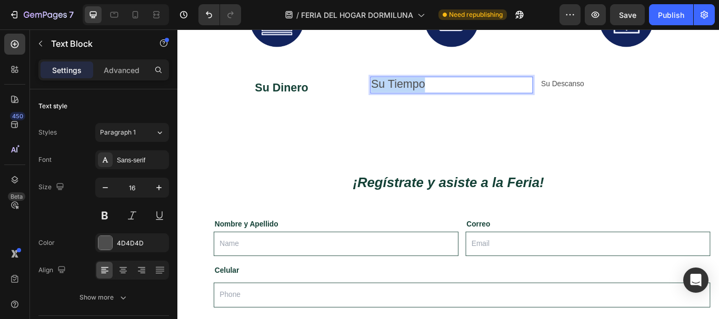
click at [432, 101] on span "Su Tiempo" at bounding box center [434, 93] width 63 height 15
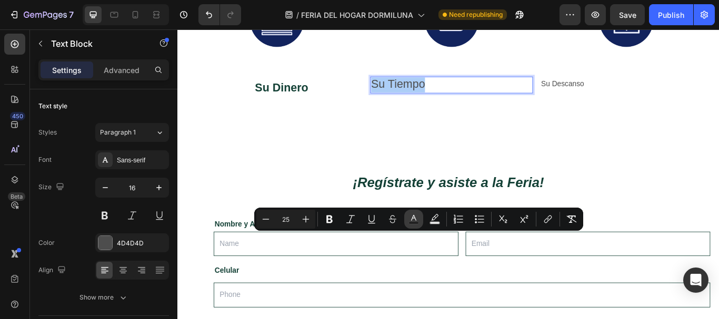
click at [412, 216] on icon "Editor contextual toolbar" at bounding box center [413, 219] width 11 height 11
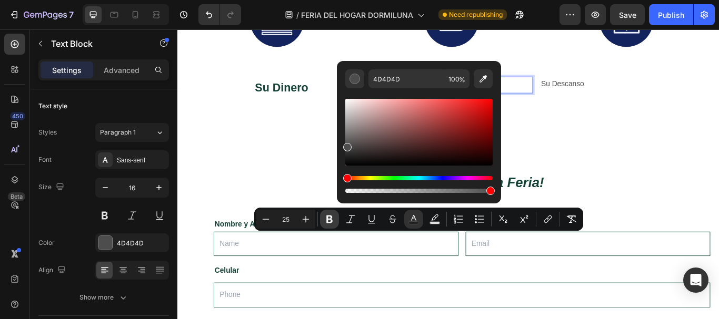
click at [328, 218] on icon "Editor contextual toolbar" at bounding box center [329, 220] width 6 height 8
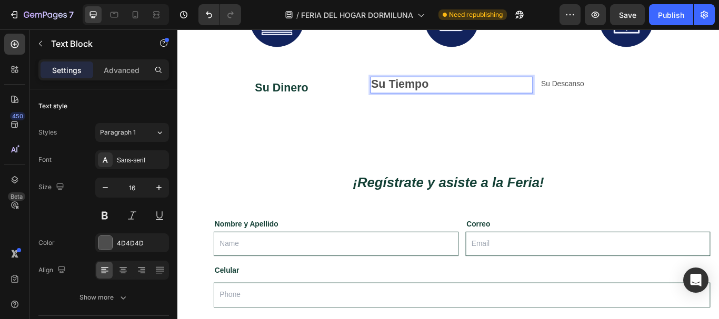
click at [426, 101] on strong "Su Tiempo" at bounding box center [436, 93] width 67 height 15
click at [101, 249] on div at bounding box center [105, 243] width 14 height 14
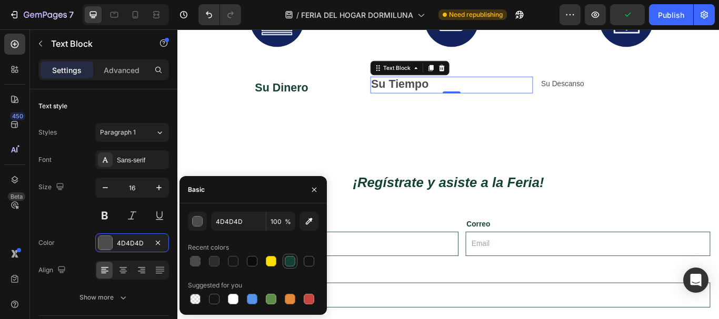
click at [289, 258] on div at bounding box center [290, 261] width 11 height 11
type input "144136"
click at [116, 267] on div at bounding box center [123, 270] width 16 height 17
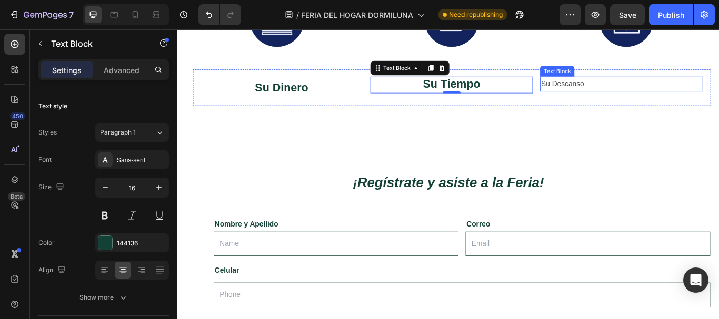
click at [615, 101] on p "Su Descanso" at bounding box center [695, 93] width 188 height 15
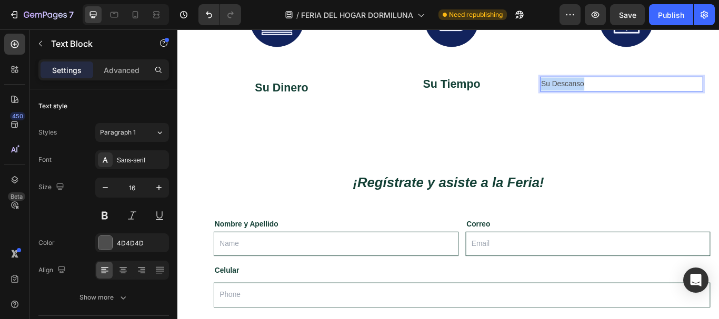
click at [615, 101] on p "Su Descanso" at bounding box center [695, 93] width 188 height 15
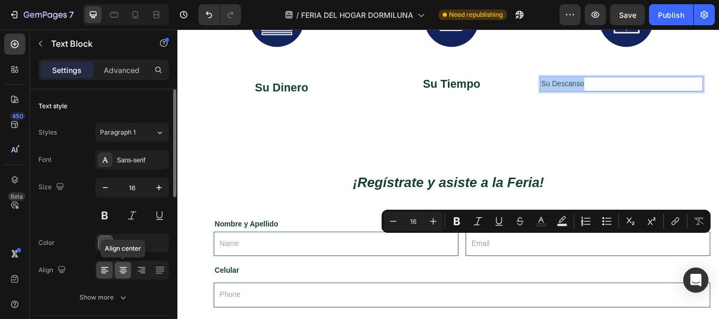
click at [118, 272] on icon at bounding box center [123, 270] width 11 height 11
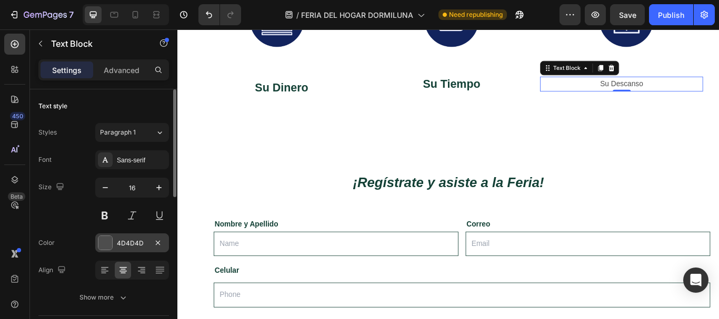
click at [110, 245] on div at bounding box center [105, 243] width 14 height 14
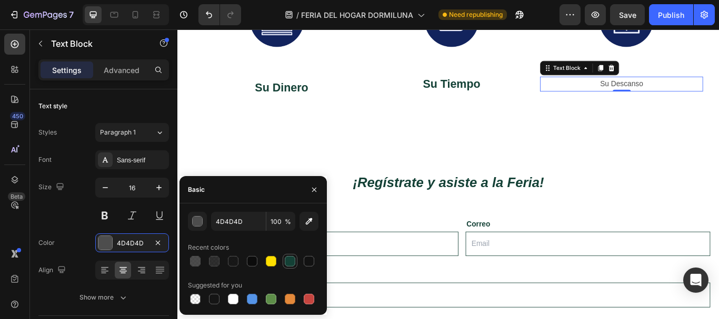
click at [284, 262] on div at bounding box center [290, 261] width 13 height 13
type input "144136"
click at [196, 222] on div "button" at bounding box center [198, 222] width 11 height 11
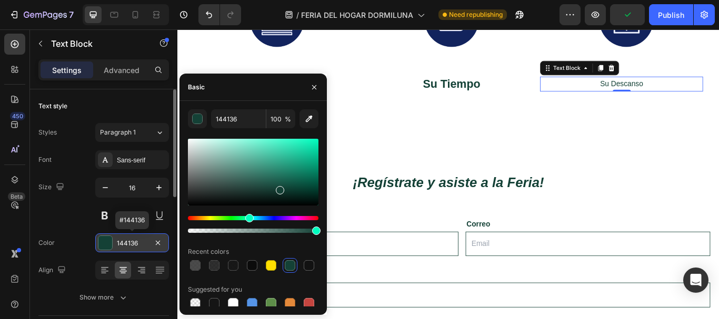
click at [108, 239] on div at bounding box center [105, 243] width 14 height 14
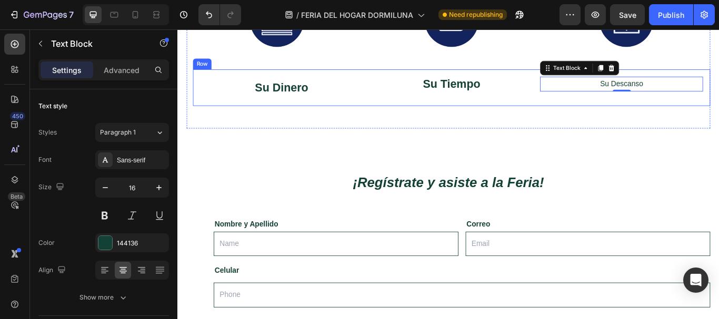
click at [653, 111] on div "Su Descanso Text Block 0" at bounding box center [695, 98] width 190 height 26
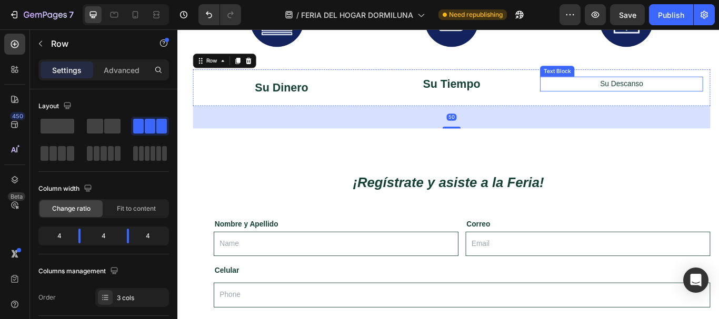
click at [653, 101] on p "Su Descanso" at bounding box center [695, 93] width 188 height 15
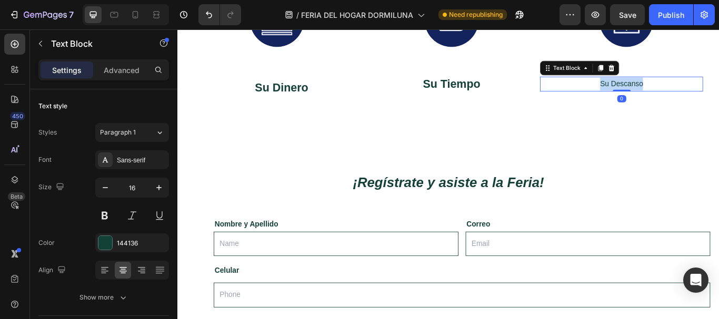
click at [653, 101] on p "Su Descanso" at bounding box center [695, 93] width 188 height 15
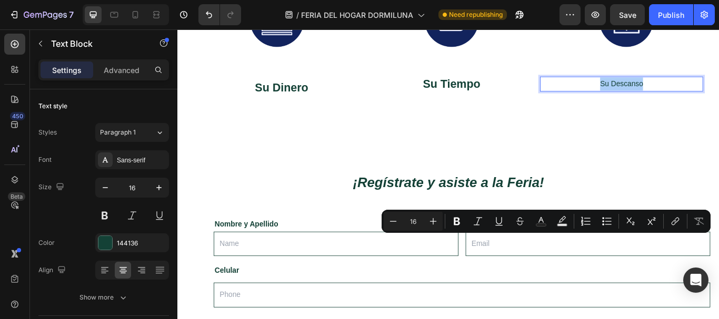
click at [417, 223] on input "16" at bounding box center [413, 221] width 21 height 13
drag, startPoint x: 417, startPoint y: 223, endPoint x: 400, endPoint y: 223, distance: 16.8
click at [400, 223] on div "Minus 16 Plus" at bounding box center [413, 221] width 59 height 19
type input "25"
click at [455, 222] on icon "Editor contextual toolbar" at bounding box center [457, 222] width 6 height 8
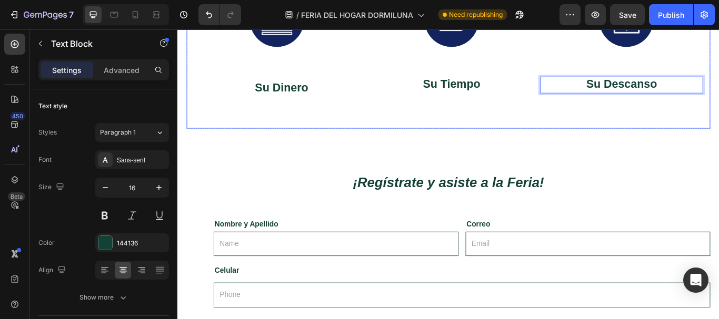
click at [547, 145] on div "⁠⁠⁠⁠⁠⁠⁠ Porque los que mueven el país también merecen una pausa que les devuelv…" at bounding box center [496, 24] width 603 height 242
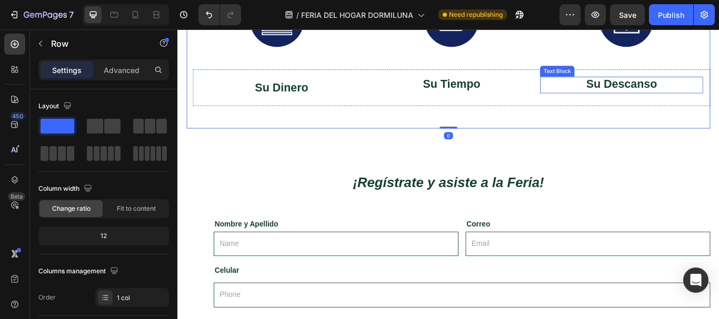
click at [666, 101] on strong "Su Descanso" at bounding box center [695, 93] width 83 height 15
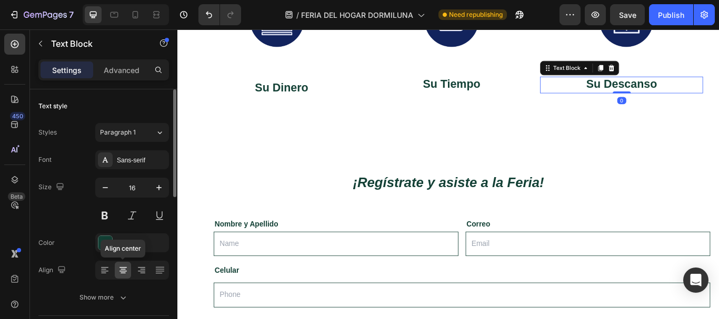
click at [123, 268] on icon at bounding box center [122, 267] width 7 height 1
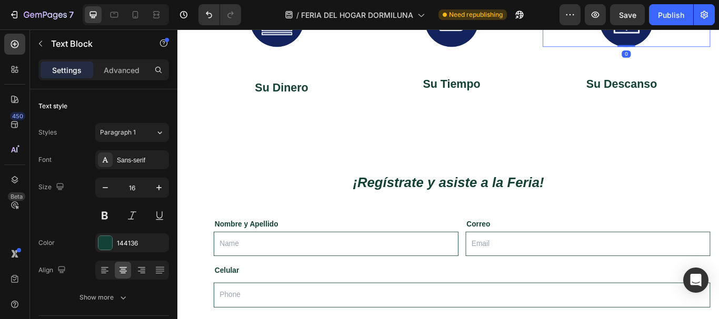
click at [715, 50] on img at bounding box center [700, 18] width 63 height 63
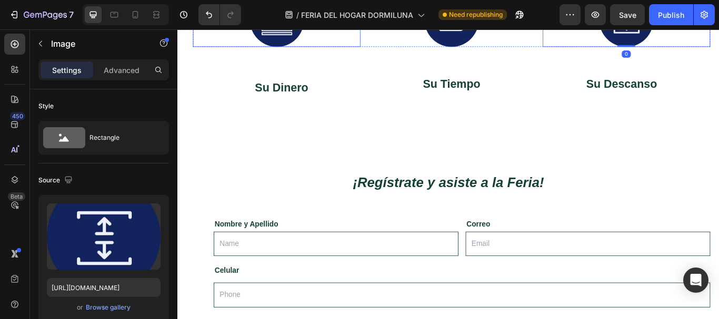
click at [312, 50] on img at bounding box center [293, 18] width 63 height 63
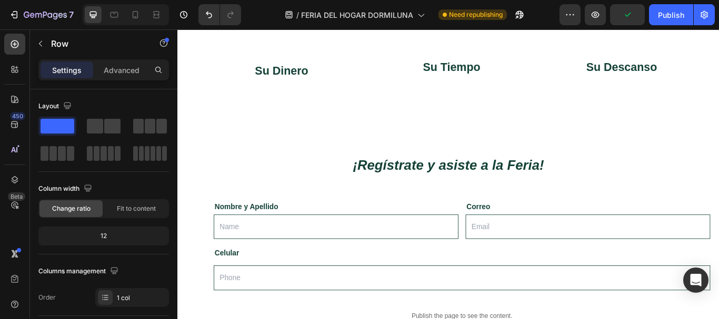
drag, startPoint x: 488, startPoint y: 167, endPoint x: 484, endPoint y: 147, distance: 20.4
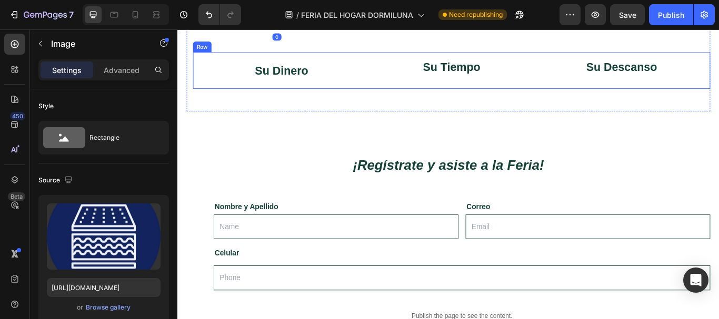
click at [293, 85] on strong "Su Dinero" at bounding box center [298, 77] width 62 height 15
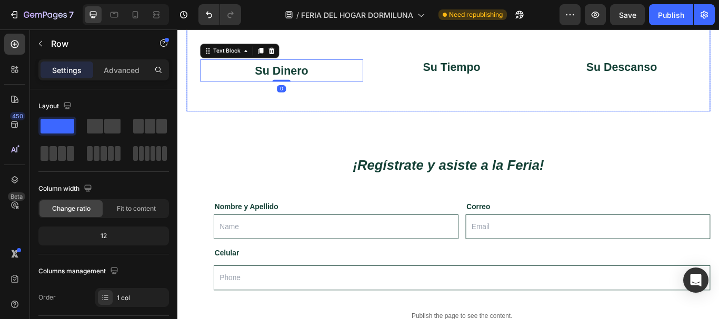
click at [343, 125] on div "⁠⁠⁠⁠⁠⁠⁠ Porque los que mueven el país también merecen una pausa que les devuelv…" at bounding box center [496, 14] width 603 height 222
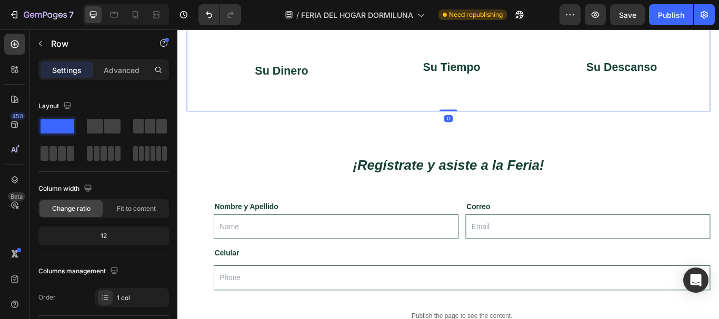
drag, startPoint x: 275, startPoint y: 228, endPoint x: 269, endPoint y: 248, distance: 20.8
click at [270, 125] on div "⁠⁠⁠⁠⁠⁠⁠ Porque los que mueven el país también merecen una pausa que les devuelv…" at bounding box center [496, 14] width 603 height 222
click at [269, 89] on p "Su Dinero" at bounding box center [299, 78] width 188 height 24
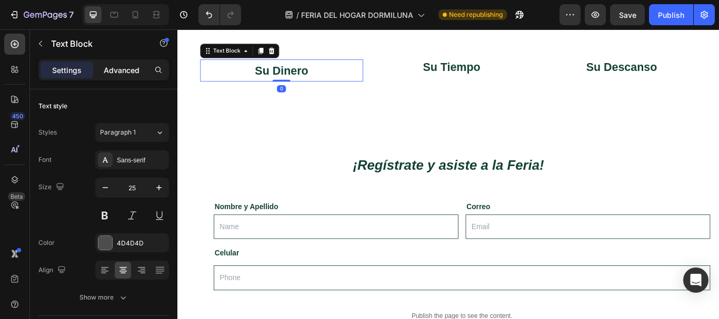
click at [108, 71] on p "Advanced" at bounding box center [122, 70] width 36 height 11
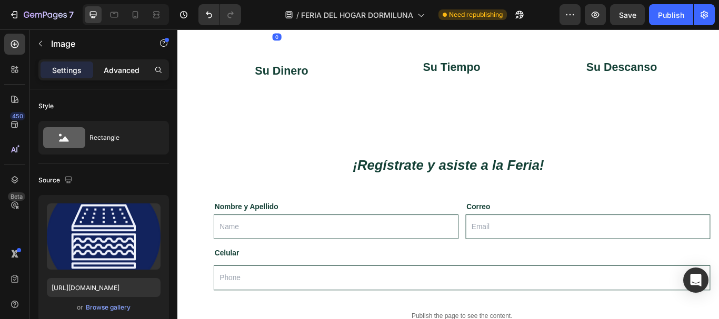
click at [112, 73] on p "Advanced" at bounding box center [122, 70] width 36 height 11
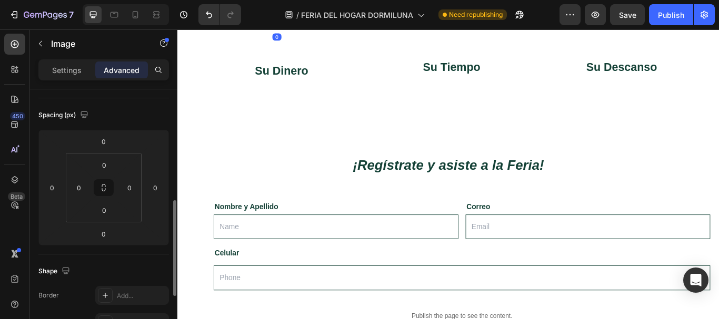
scroll to position [158, 0]
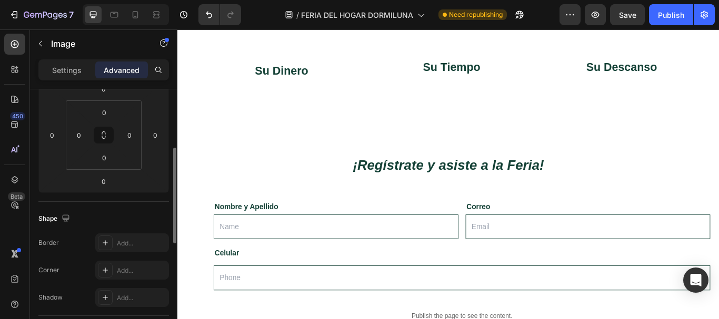
click at [50, 72] on div "Settings" at bounding box center [67, 70] width 53 height 17
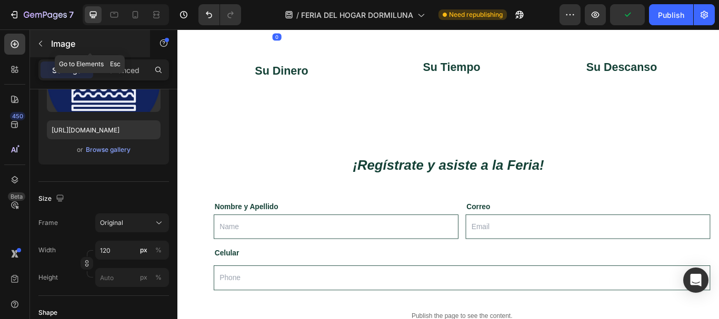
click at [38, 37] on button "button" at bounding box center [40, 43] width 17 height 17
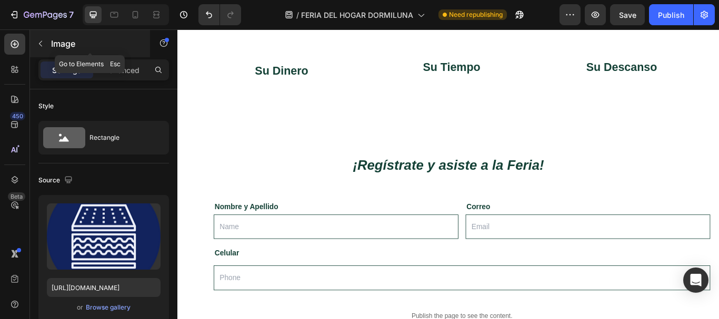
click at [45, 41] on button "button" at bounding box center [40, 43] width 17 height 17
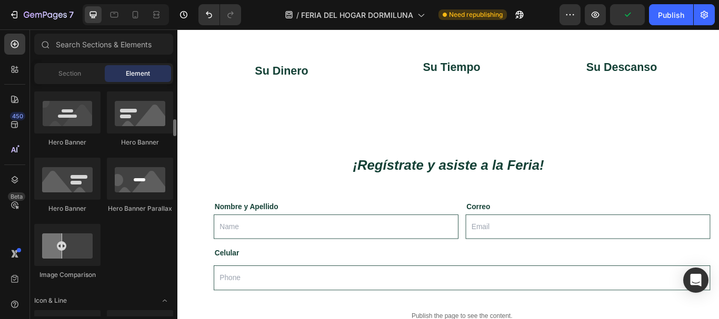
scroll to position [526, 0]
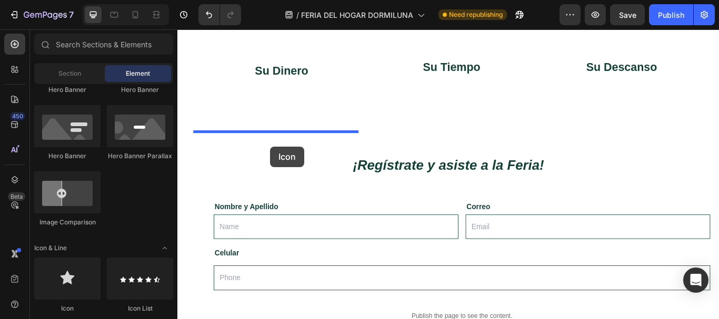
drag, startPoint x: 235, startPoint y: 312, endPoint x: 285, endPoint y: 166, distance: 153.8
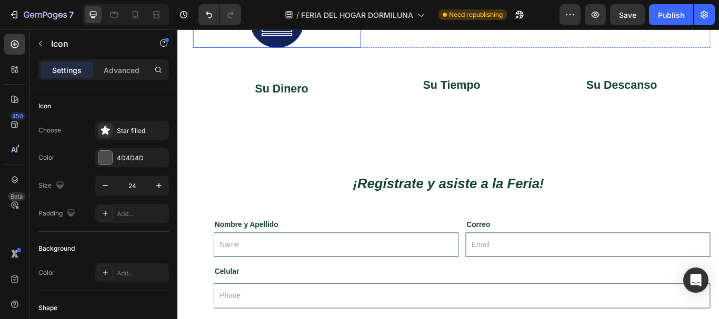
click at [285, 51] on img at bounding box center [293, 19] width 63 height 63
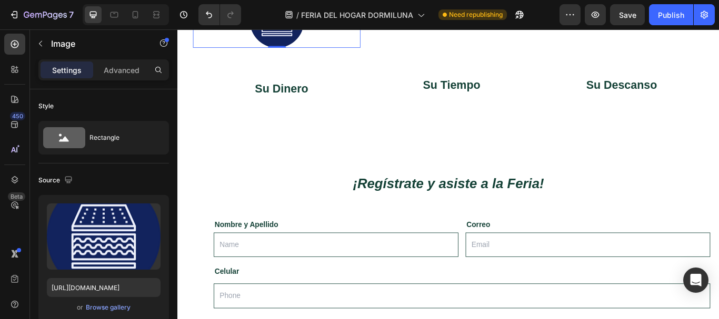
click at [340, 51] on div at bounding box center [292, 19] width 195 height 63
click at [294, 51] on img at bounding box center [293, 19] width 63 height 63
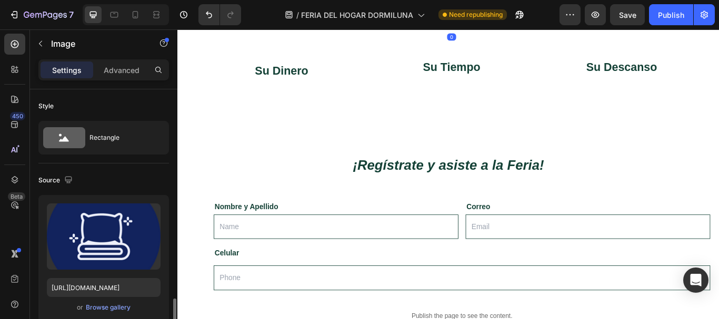
scroll to position [158, 0]
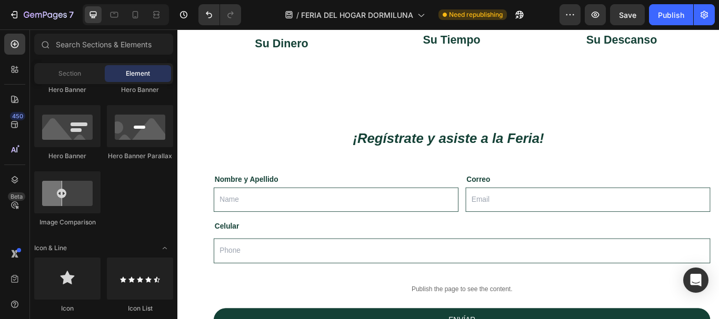
scroll to position [421, 0]
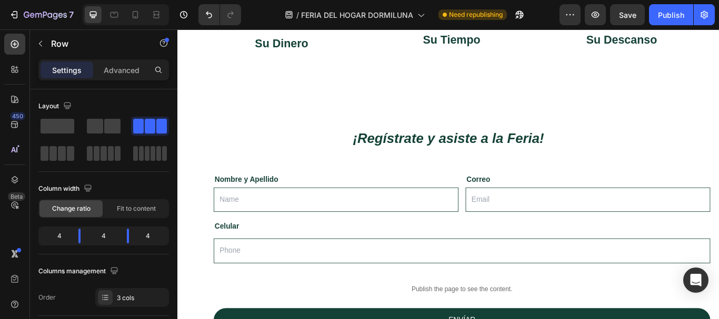
drag, startPoint x: 259, startPoint y: 186, endPoint x: 261, endPoint y: 169, distance: 16.9
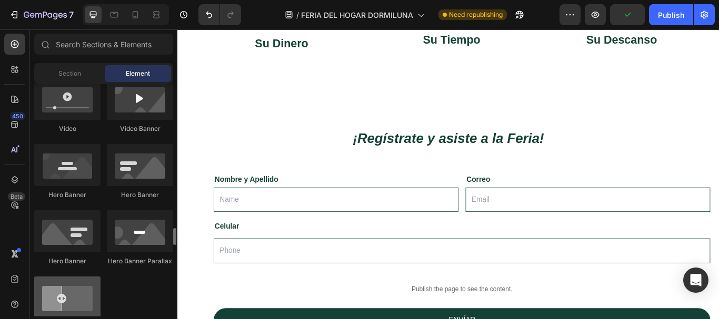
scroll to position [579, 0]
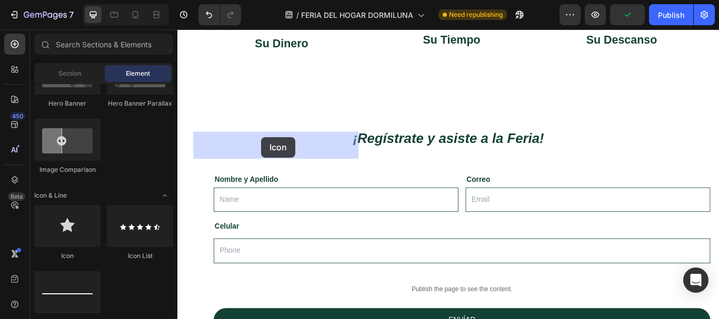
drag, startPoint x: 241, startPoint y: 264, endPoint x: 275, endPoint y: 155, distance: 114.4
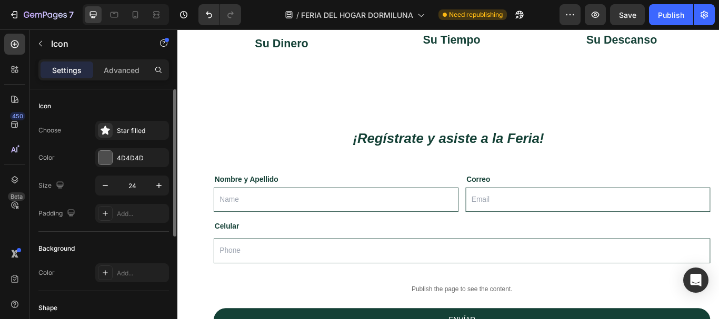
click at [64, 222] on div "Padding Add..." at bounding box center [103, 213] width 131 height 19
click at [104, 123] on div at bounding box center [105, 130] width 15 height 15
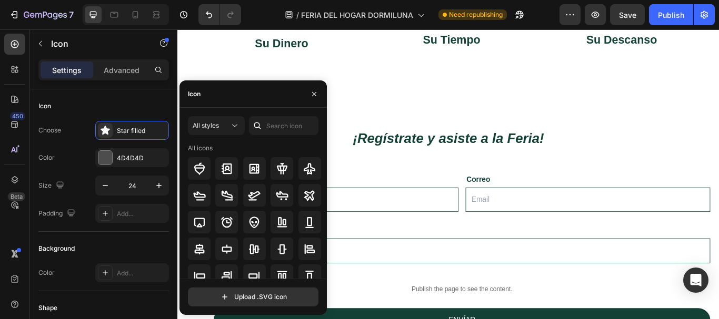
click at [263, 102] on div "Icon" at bounding box center [252, 94] width 147 height 27
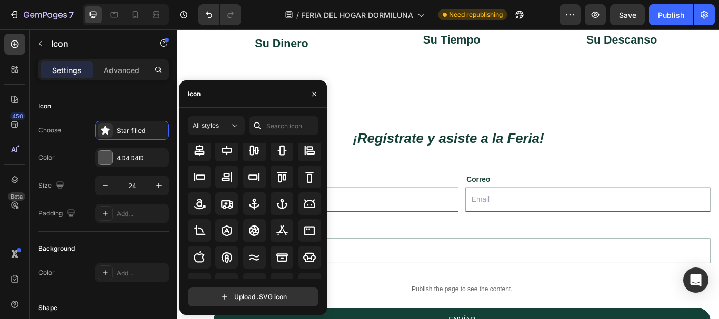
scroll to position [105, 0]
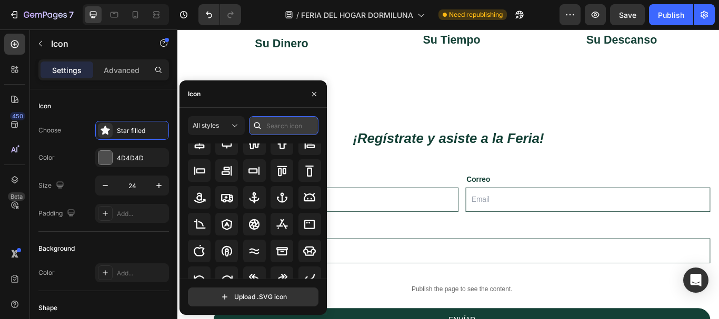
click at [274, 123] on input "text" at bounding box center [283, 125] width 69 height 19
type input "money"
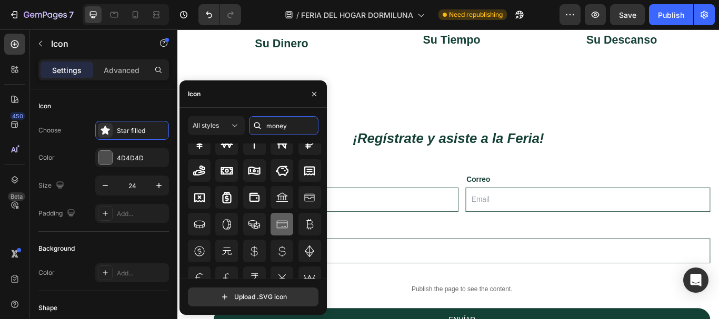
scroll to position [53, 0]
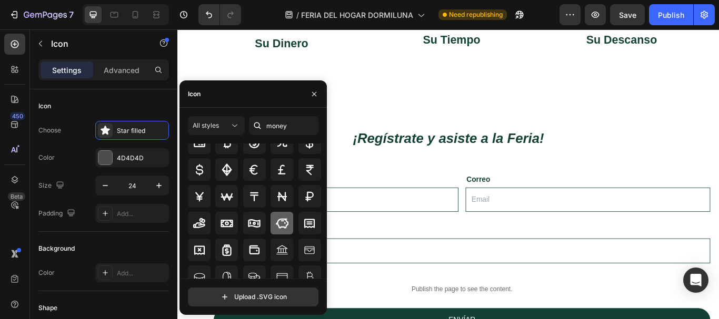
click at [279, 226] on icon at bounding box center [282, 223] width 13 height 13
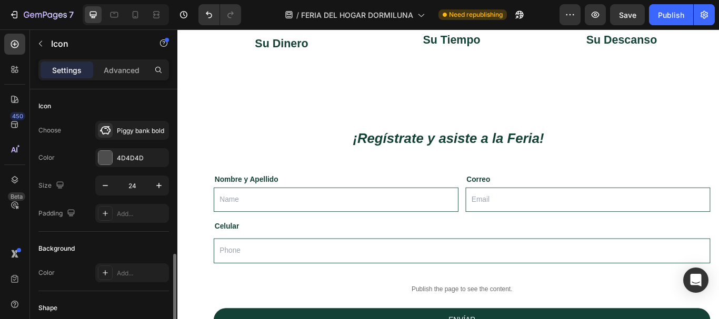
scroll to position [158, 0]
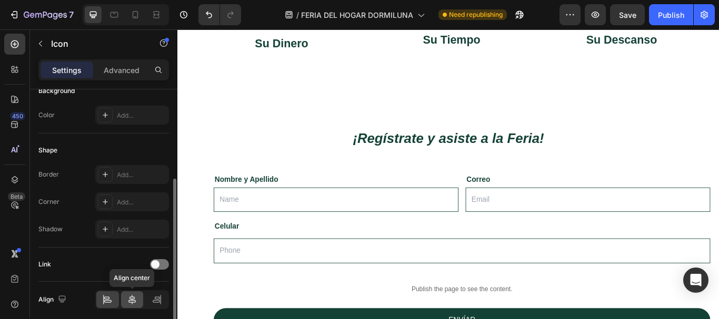
click at [129, 300] on icon at bounding box center [132, 300] width 11 height 11
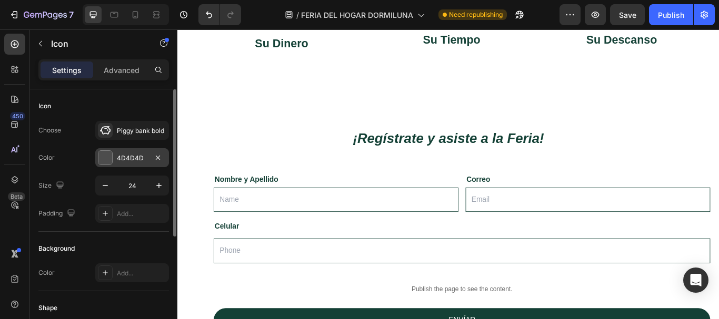
click at [108, 160] on div at bounding box center [105, 158] width 14 height 14
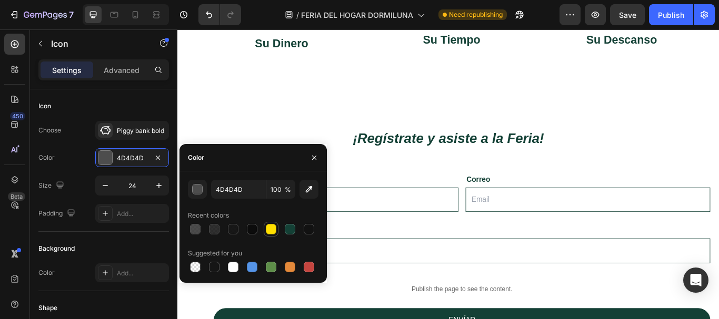
click at [273, 228] on div at bounding box center [271, 229] width 11 height 11
type input "FFDF00"
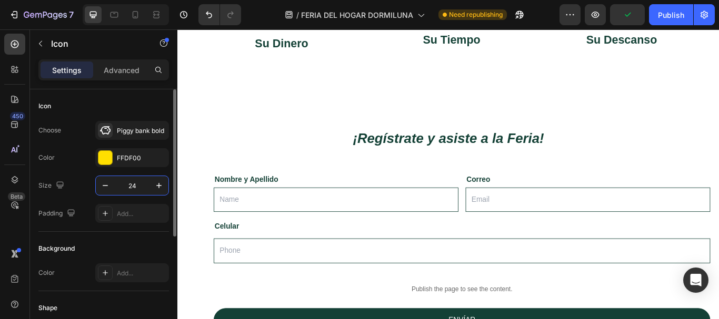
click at [136, 188] on input "24" at bounding box center [132, 185] width 35 height 19
type input "60"
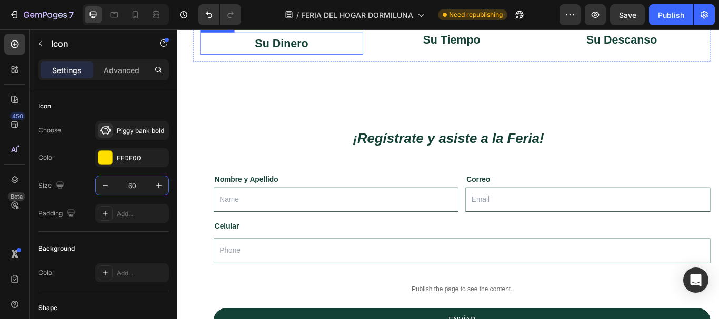
click at [298, 58] on p "Su Dinero" at bounding box center [299, 46] width 188 height 24
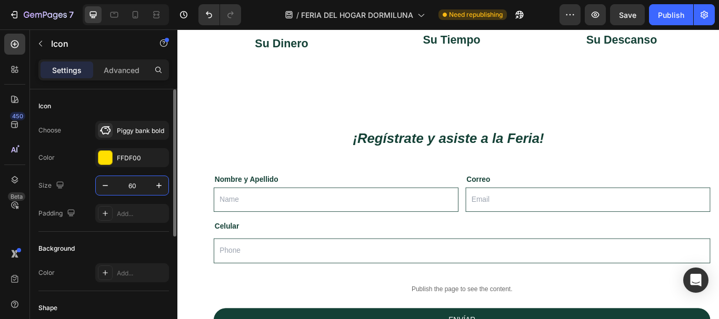
click at [137, 184] on input "60" at bounding box center [132, 185] width 35 height 19
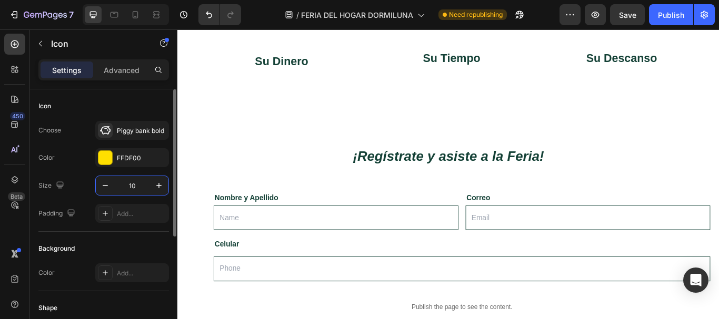
type input "100"
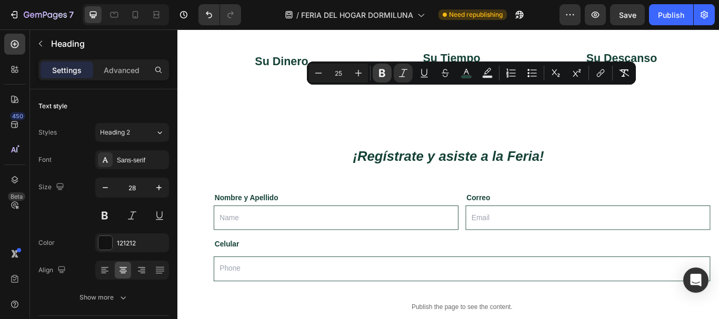
click at [385, 71] on icon "Editor contextual toolbar" at bounding box center [382, 73] width 6 height 8
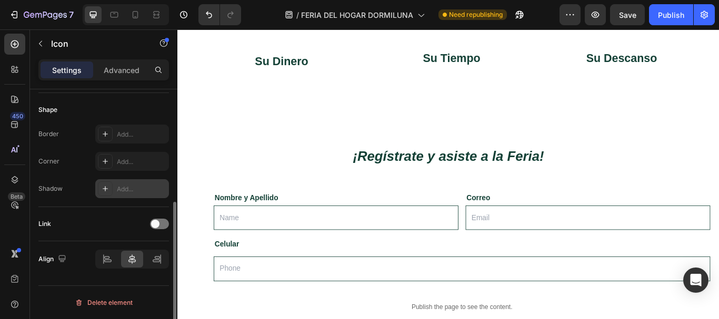
scroll to position [146, 0]
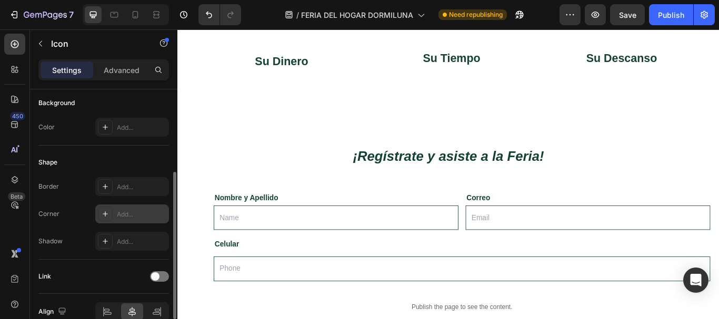
click at [99, 209] on div at bounding box center [105, 214] width 15 height 15
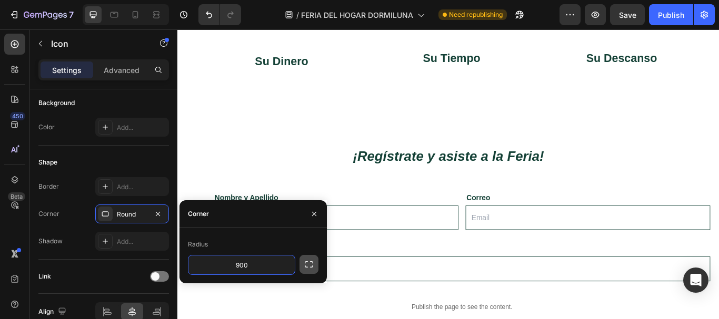
type input "900"
click at [308, 261] on icon "button" at bounding box center [309, 264] width 11 height 11
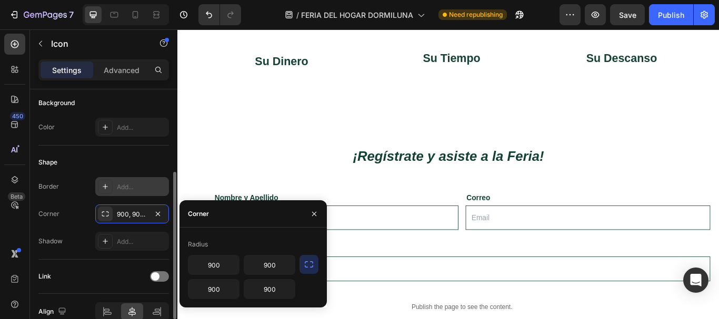
click at [131, 191] on div "Add..." at bounding box center [141, 187] width 49 height 9
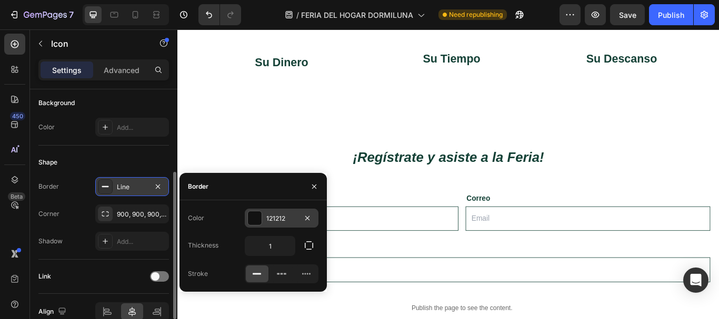
click at [256, 216] on div at bounding box center [255, 219] width 14 height 14
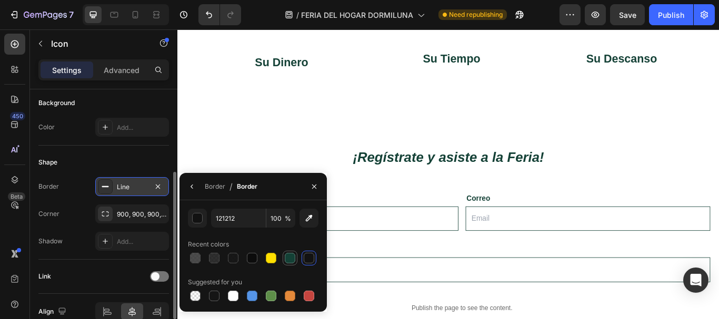
click at [290, 259] on div at bounding box center [290, 258] width 11 height 11
type input "144136"
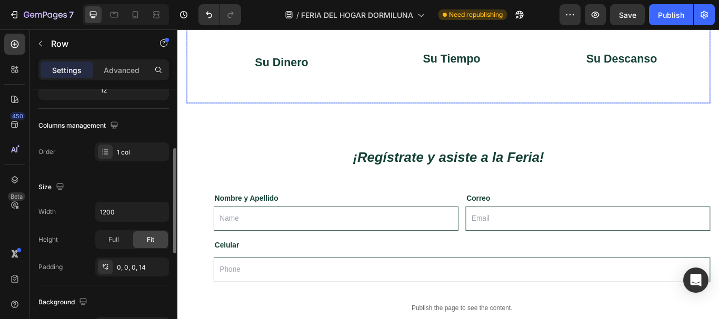
click at [445, 116] on div "⁠⁠⁠⁠⁠⁠⁠ Porque los que mueven el país también merecen una pausa que les devuelv…" at bounding box center [496, 9] width 603 height 213
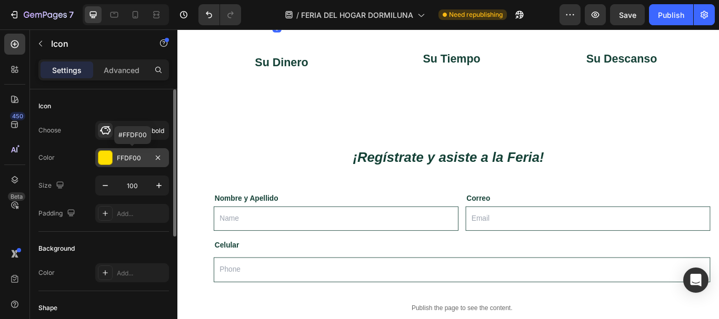
click at [138, 159] on div "FFDF00" at bounding box center [132, 158] width 31 height 9
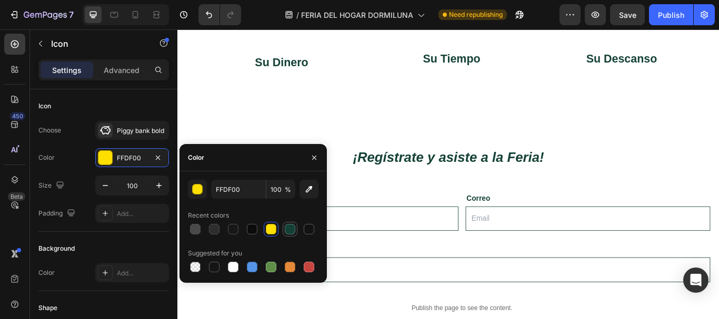
click at [287, 229] on div at bounding box center [290, 229] width 11 height 11
type input "144136"
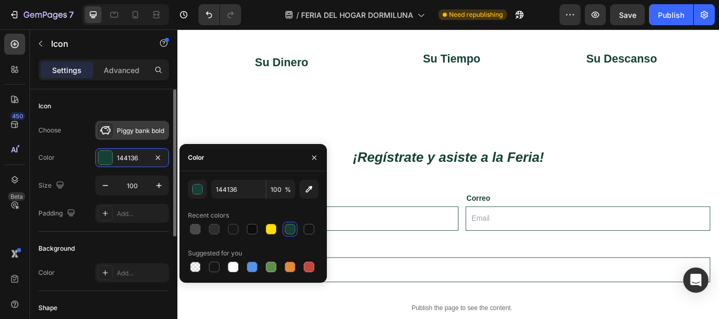
click at [136, 133] on div "Piggy bank bold" at bounding box center [141, 130] width 49 height 9
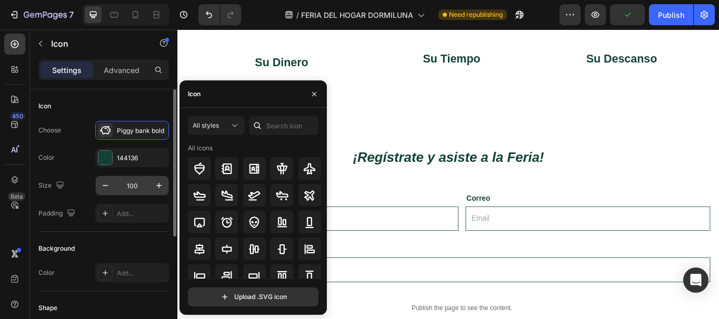
click at [131, 184] on input "100" at bounding box center [132, 185] width 35 height 19
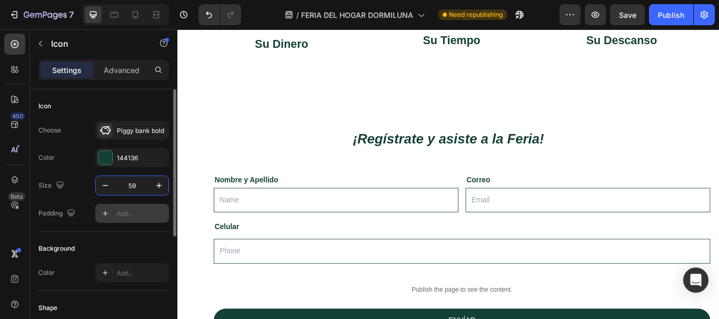
type input "59"
click at [135, 212] on div "Add..." at bounding box center [141, 213] width 49 height 9
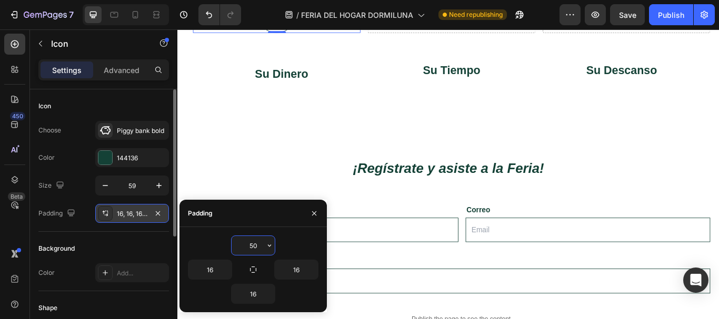
type input "5"
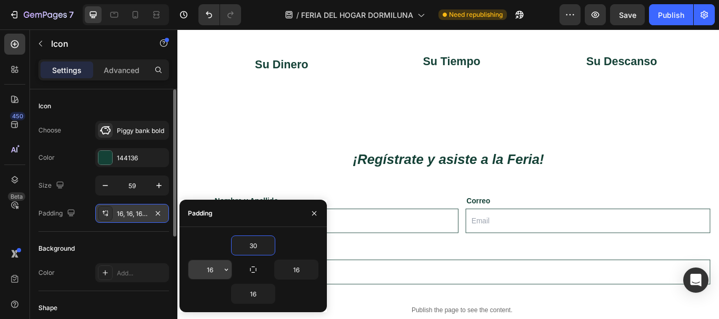
type input "30"
click at [217, 268] on input "16" at bounding box center [209, 270] width 43 height 19
type input "30"
click at [294, 267] on input "16" at bounding box center [296, 270] width 43 height 19
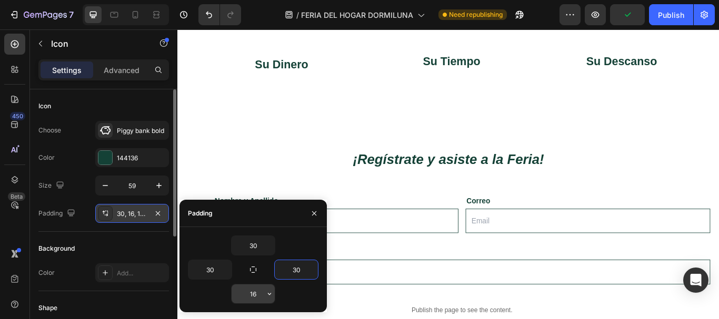
type input "30"
click at [261, 299] on input "16" at bounding box center [253, 294] width 43 height 19
type input "30"
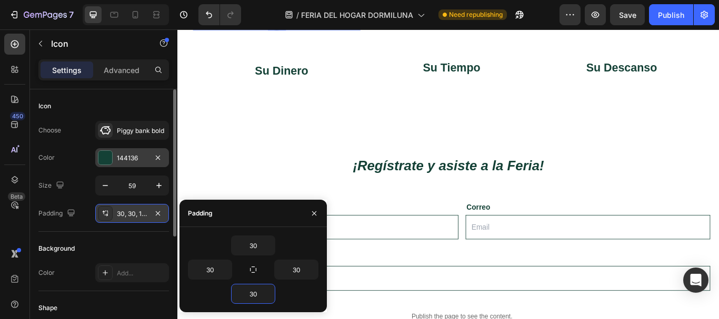
click at [147, 151] on div "144136" at bounding box center [132, 157] width 74 height 19
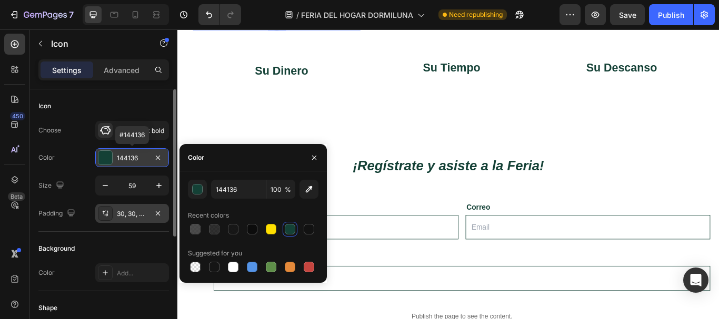
click at [147, 151] on div "144136" at bounding box center [132, 157] width 74 height 19
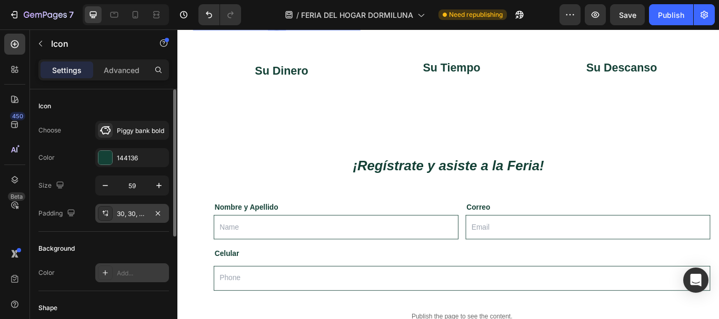
click at [118, 273] on div "Add..." at bounding box center [141, 273] width 49 height 9
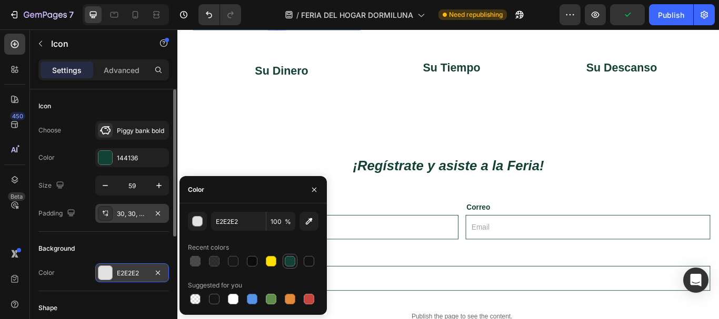
click at [285, 257] on div at bounding box center [290, 261] width 11 height 11
type input "144136"
click at [128, 134] on div "Piggy bank bold" at bounding box center [141, 130] width 49 height 9
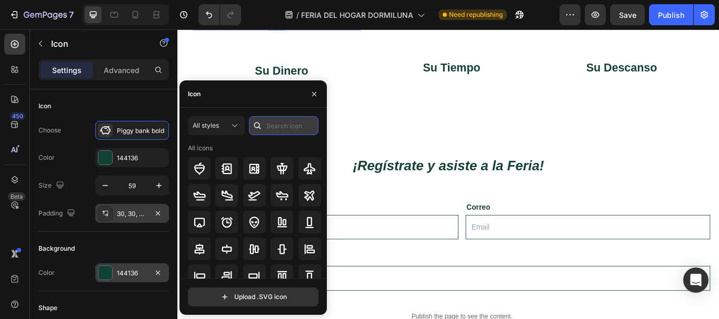
click at [278, 125] on input "text" at bounding box center [283, 125] width 69 height 19
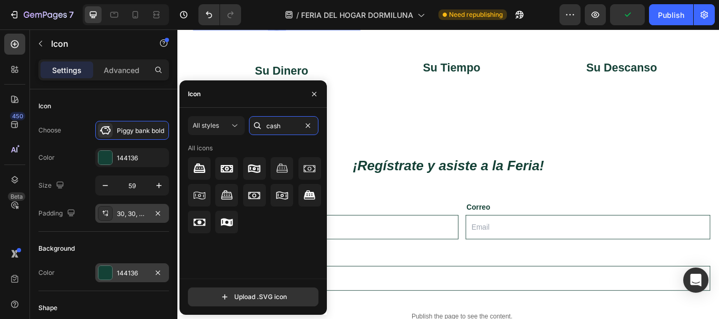
drag, startPoint x: 286, startPoint y: 121, endPoint x: 252, endPoint y: 121, distance: 34.7
click at [252, 121] on div "cash" at bounding box center [283, 125] width 69 height 19
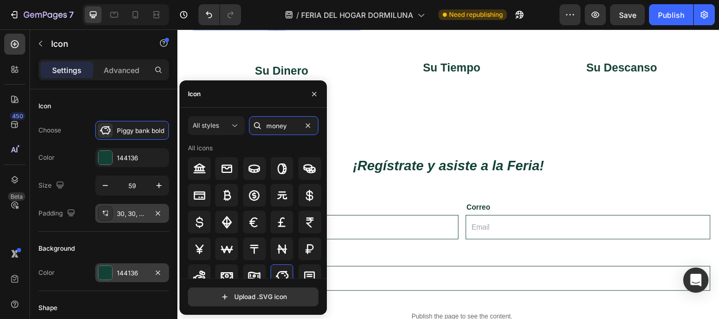
type input "money"
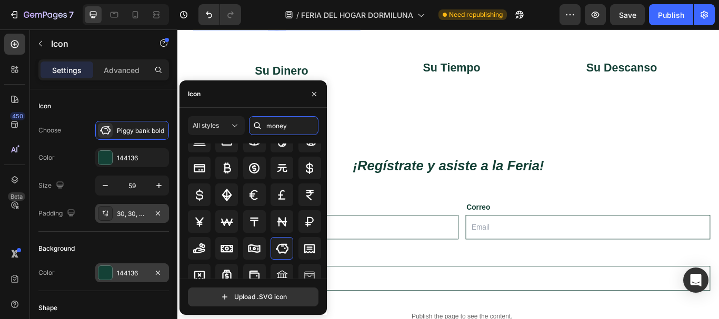
scroll to position [53, 0]
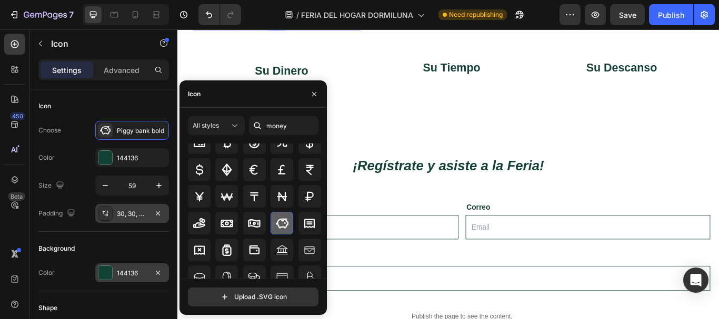
click at [278, 220] on icon at bounding box center [282, 223] width 13 height 13
click at [109, 155] on div at bounding box center [105, 158] width 14 height 14
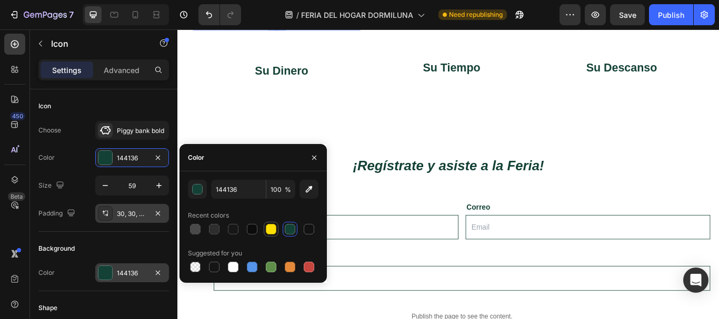
click at [273, 227] on div at bounding box center [271, 229] width 11 height 11
type input "FFDF00"
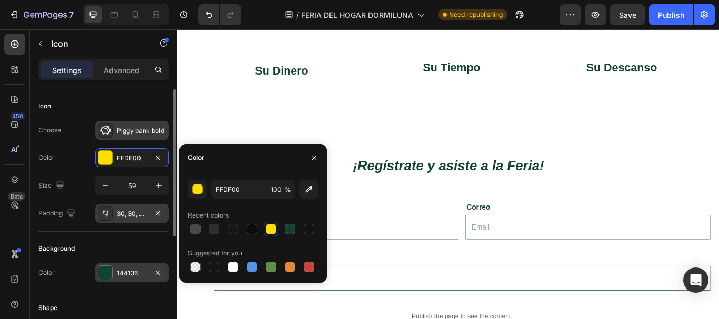
click at [123, 126] on div "Piggy bank bold" at bounding box center [141, 130] width 49 height 9
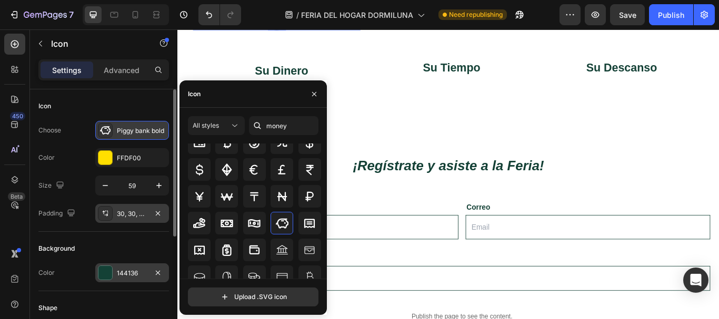
scroll to position [45, 0]
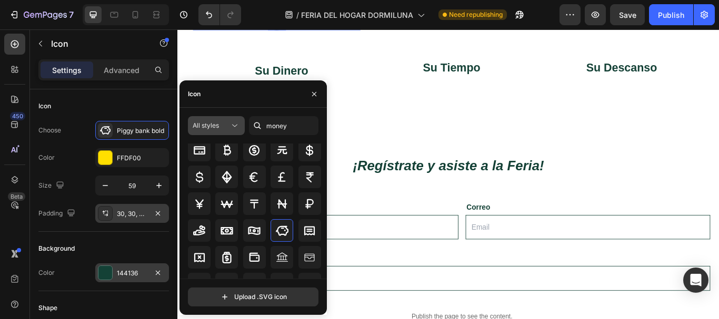
click at [234, 127] on icon at bounding box center [234, 126] width 11 height 11
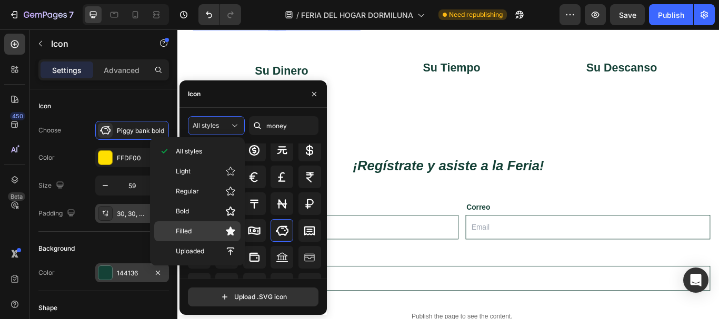
click at [204, 237] on div "Filled" at bounding box center [197, 232] width 86 height 20
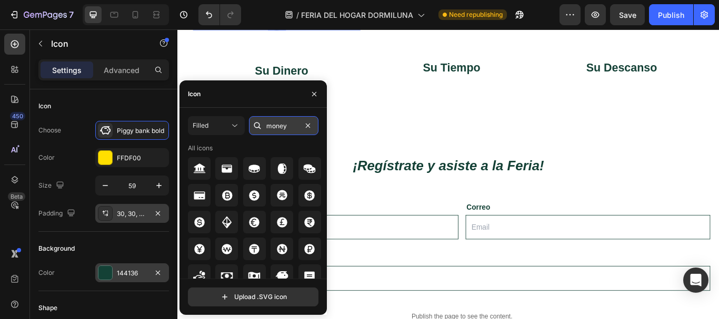
click at [288, 126] on input "money" at bounding box center [283, 125] width 69 height 19
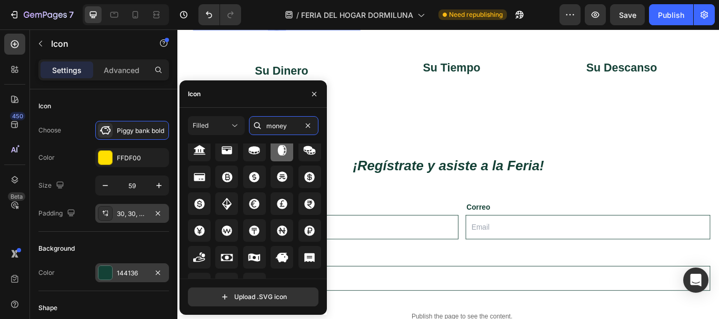
scroll to position [35, 0]
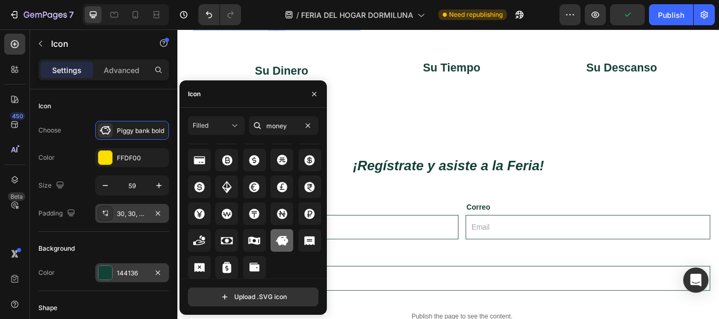
click at [282, 241] on icon at bounding box center [282, 240] width 12 height 9
click at [408, 91] on div "Su Tiempo Text Block" at bounding box center [497, 78] width 190 height 26
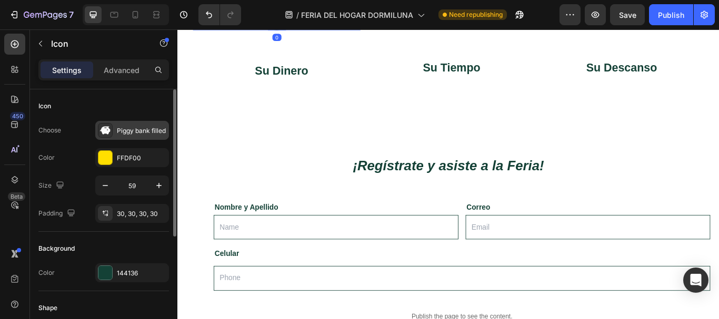
click at [123, 135] on div "Piggy bank filled" at bounding box center [141, 130] width 49 height 9
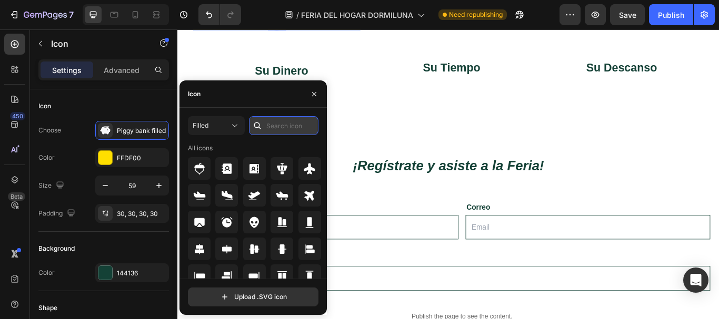
click at [287, 131] on input "text" at bounding box center [283, 125] width 69 height 19
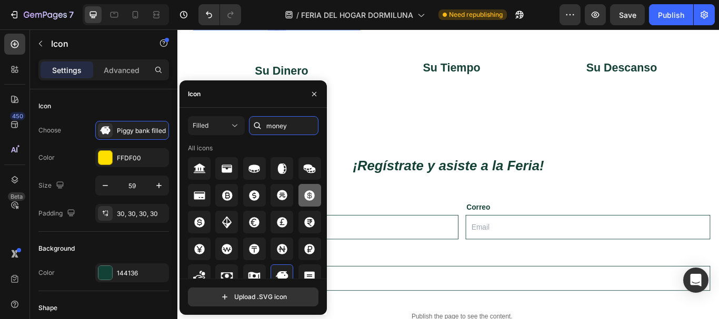
type input "money"
click at [309, 196] on icon at bounding box center [309, 195] width 13 height 13
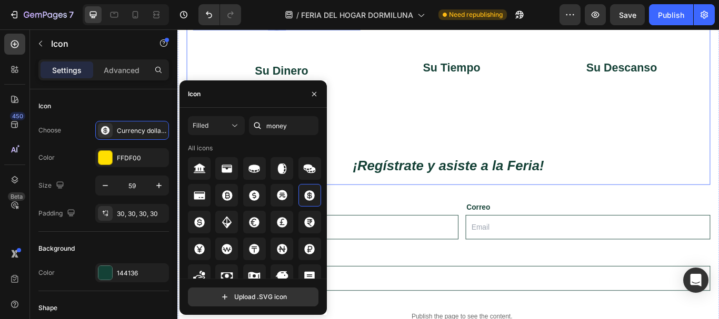
click at [411, 211] on div "⁠⁠⁠⁠⁠⁠⁠ Porque los que mueven el país también merecen una pausa que les devuelv…" at bounding box center [493, 57] width 611 height 308
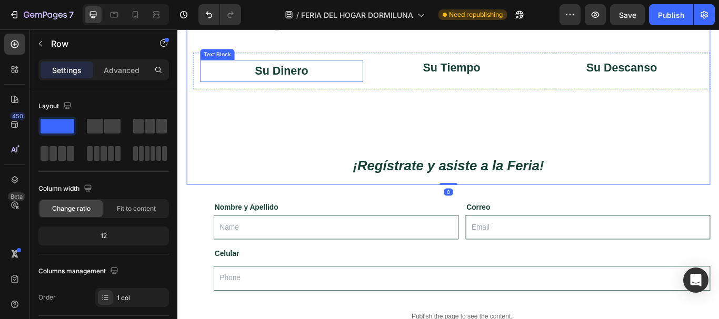
click at [319, 85] on strong "Su Dinero" at bounding box center [298, 78] width 62 height 15
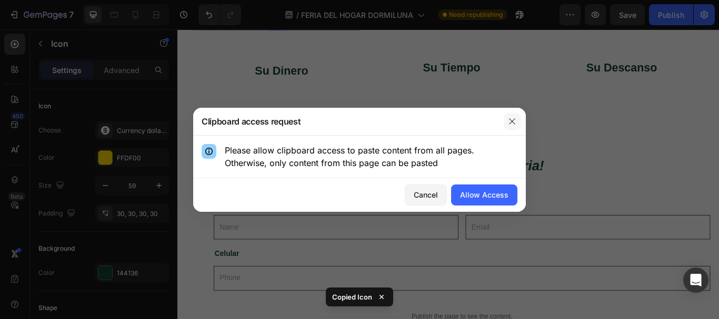
click at [514, 118] on icon "button" at bounding box center [512, 121] width 8 height 8
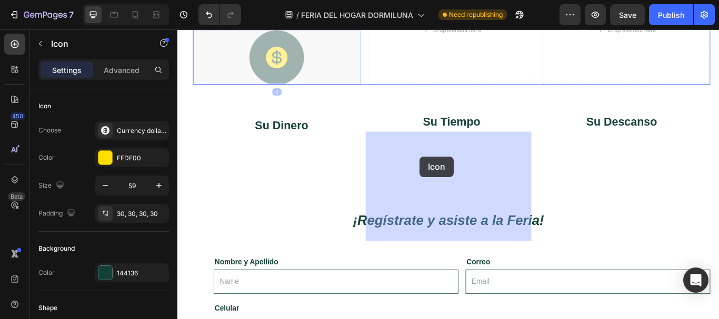
drag, startPoint x: 297, startPoint y: 234, endPoint x: 459, endPoint y: 178, distance: 171.9
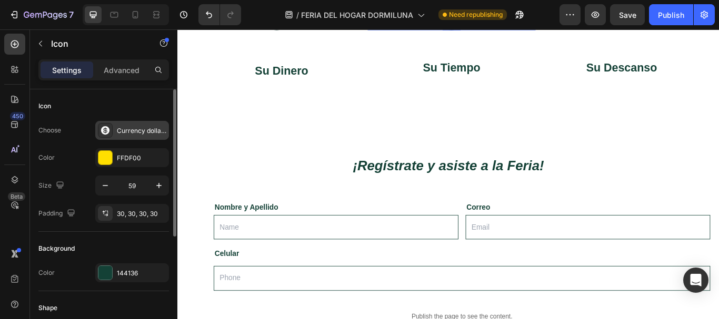
click at [131, 129] on div "Currency dollar filled" at bounding box center [141, 130] width 49 height 9
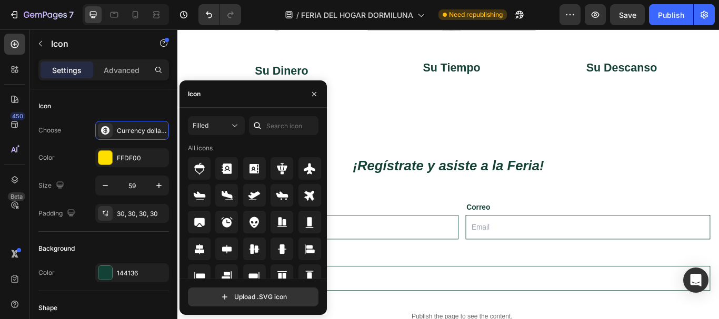
click at [264, 125] on div at bounding box center [257, 125] width 17 height 19
click at [271, 125] on input "text" at bounding box center [283, 125] width 69 height 19
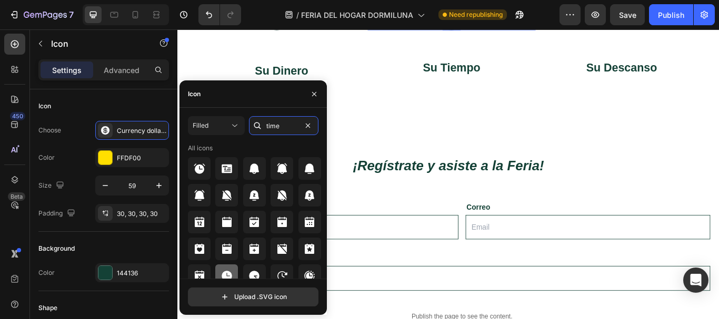
type input "time"
click at [227, 274] on icon at bounding box center [227, 276] width 11 height 11
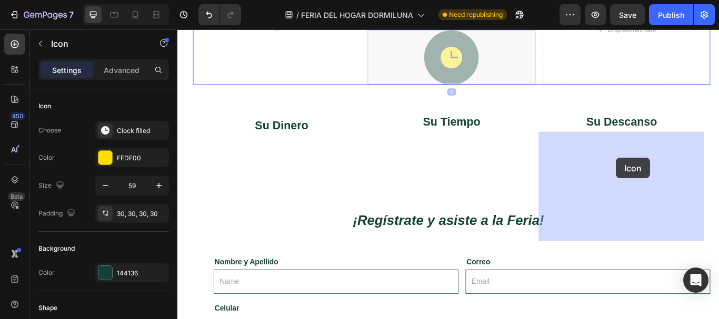
drag, startPoint x: 469, startPoint y: 238, endPoint x: 686, endPoint y: 180, distance: 224.4
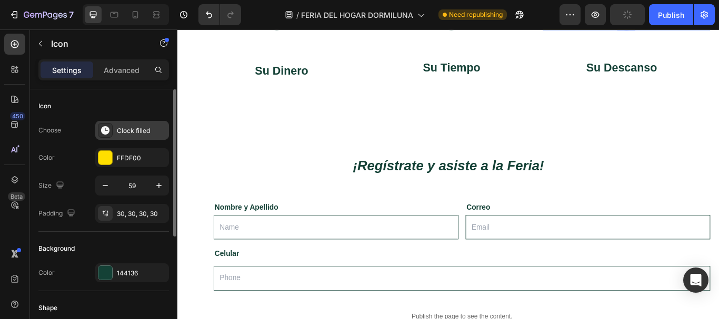
click at [134, 129] on div "Clock filled" at bounding box center [141, 130] width 49 height 9
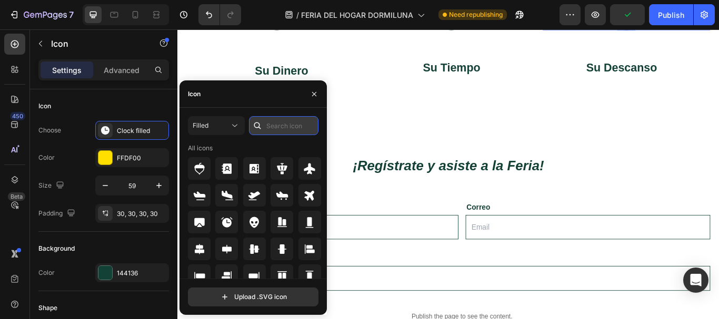
click at [304, 125] on input "text" at bounding box center [283, 125] width 69 height 19
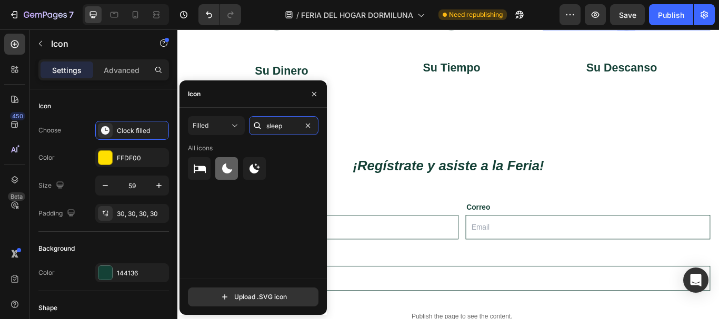
type input "sleep"
drag, startPoint x: 401, startPoint y: 202, endPoint x: 604, endPoint y: 194, distance: 202.8
click at [228, 169] on icon at bounding box center [227, 168] width 10 height 10
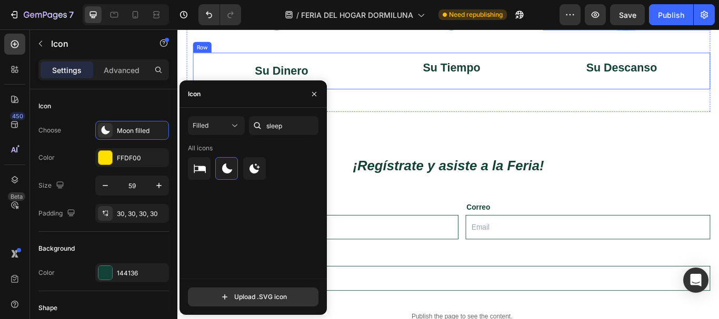
click at [528, 91] on div "Su Tiempo Text Block" at bounding box center [497, 78] width 190 height 26
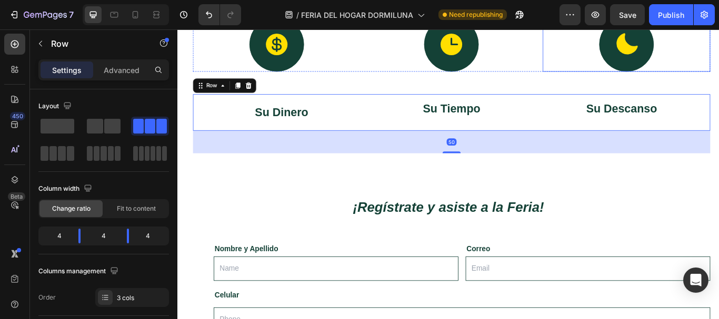
scroll to position [697, 0]
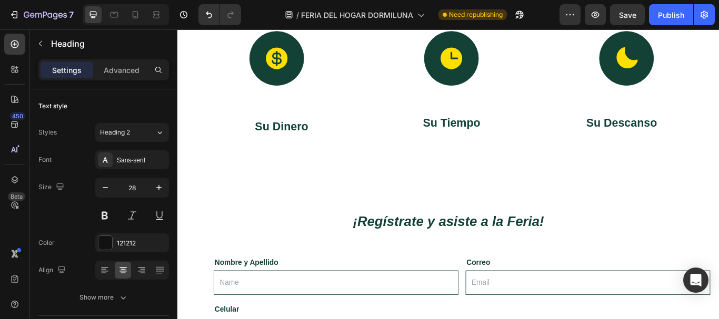
drag, startPoint x: 493, startPoint y: 185, endPoint x: 492, endPoint y: 197, distance: 12.2
click at [492, 17] on div at bounding box center [496, 15] width 21 height 3
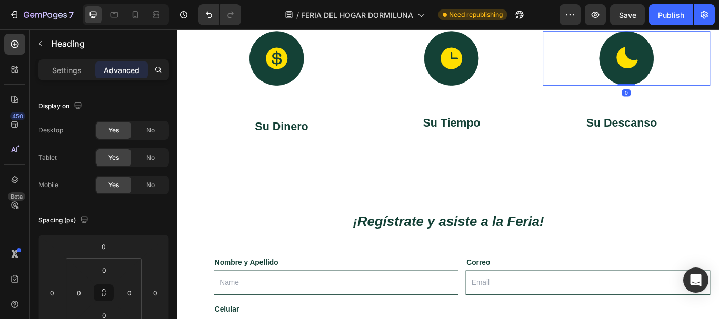
click at [651, 95] on div "Icon 0" at bounding box center [700, 64] width 195 height 64
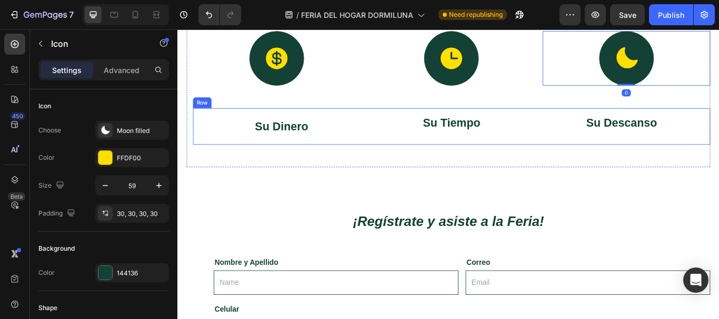
drag, startPoint x: 314, startPoint y: 308, endPoint x: 311, endPoint y: 314, distance: 7.1
click at [313, 164] on div "Su Dinero Text Block Su Tiempo Text Block Su Descanso Text Block Row" at bounding box center [496, 143] width 603 height 43
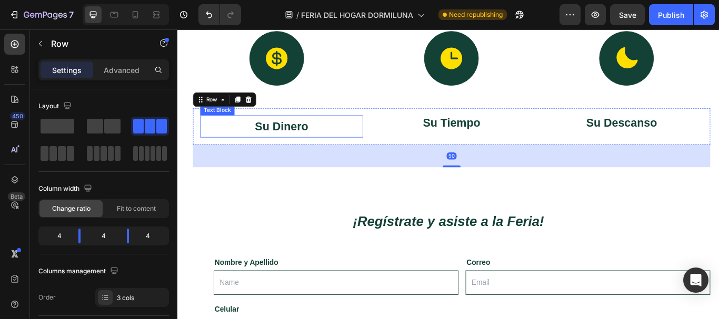
click at [309, 155] on p "Su Dinero" at bounding box center [299, 143] width 188 height 24
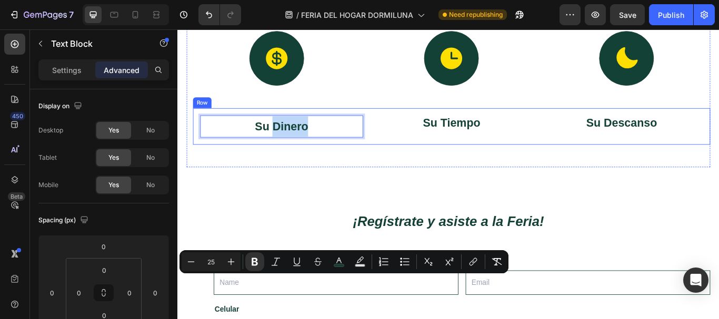
click at [483, 156] on div "Su Tiempo Text Block" at bounding box center [497, 143] width 190 height 26
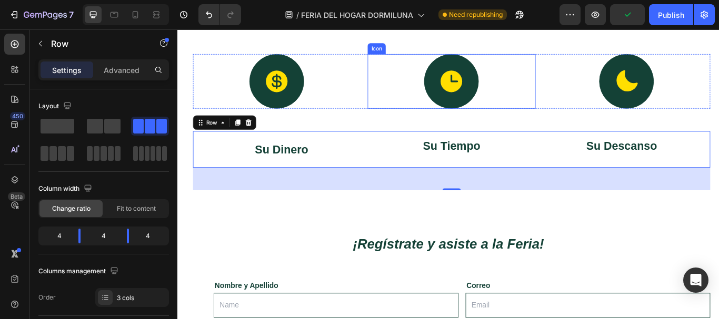
scroll to position [855, 0]
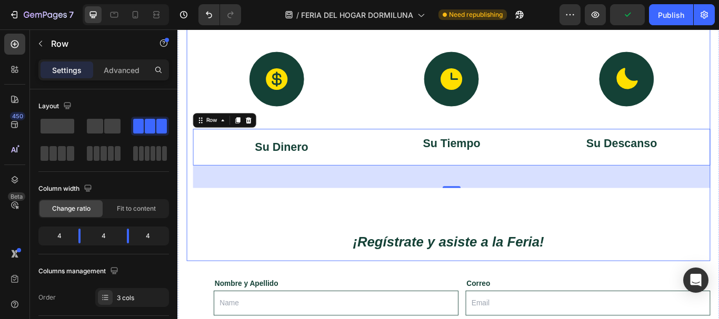
click at [489, 243] on div "⁠⁠⁠⁠⁠⁠⁠ Porque los que mueven el país también merecen una pausa que les devuelv…" at bounding box center [493, 140] width 611 height 320
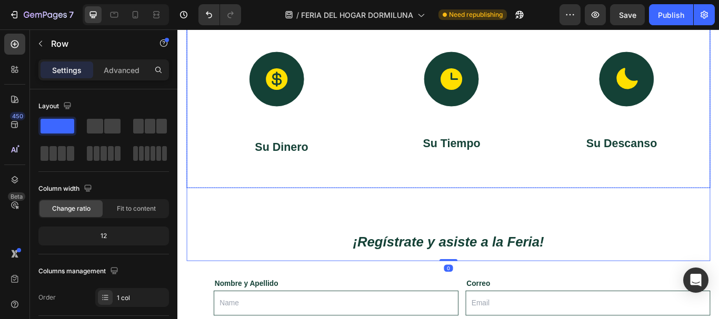
click at [485, 190] on div "⁠⁠⁠⁠⁠⁠⁠ Porque los que mueven el país también merecen una pausa que les devuelv…" at bounding box center [496, 97] width 603 height 235
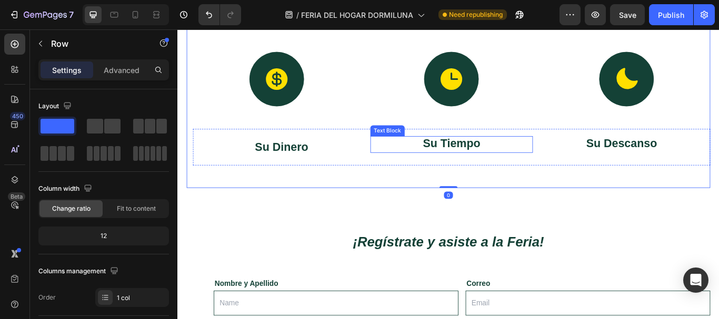
click at [505, 172] on div "Su Tiempo" at bounding box center [497, 163] width 190 height 19
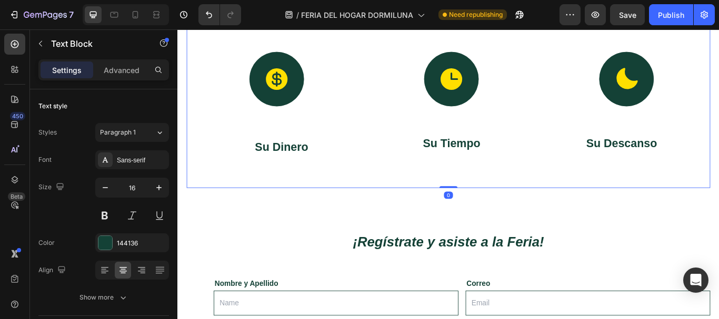
click at [497, 189] on div "⁠⁠⁠⁠⁠⁠⁠ Porque los que mueven el país también merecen una pausa que les devuelv…" at bounding box center [496, 97] width 603 height 235
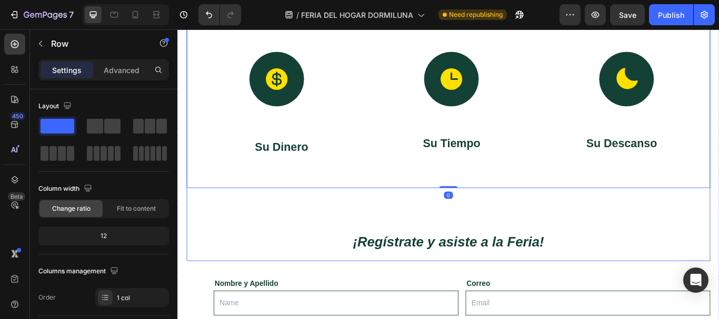
click at [469, 261] on h2 "¡Regístrate y asiste a la Feria!" at bounding box center [493, 276] width 558 height 36
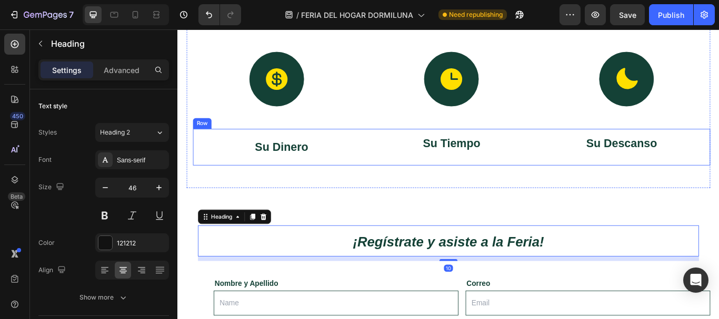
click at [488, 182] on div "Su Dinero Text Block Su Tiempo Text Block Su Descanso Text Block Row" at bounding box center [496, 167] width 603 height 43
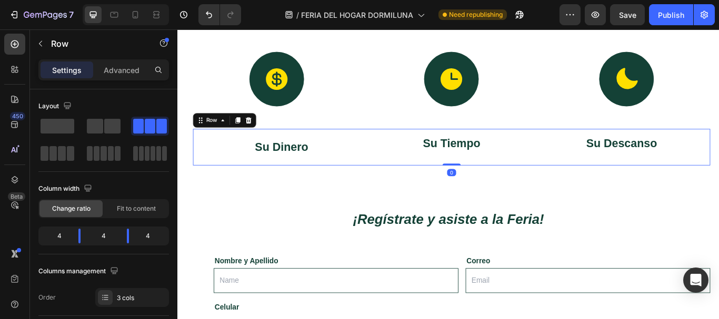
drag, startPoint x: 494, startPoint y: 214, endPoint x: 493, endPoint y: 183, distance: 31.1
click at [493, 183] on div "Su Dinero Text Block Su Tiempo Text Block Su Descanso Text Block Row 0" at bounding box center [496, 167] width 603 height 43
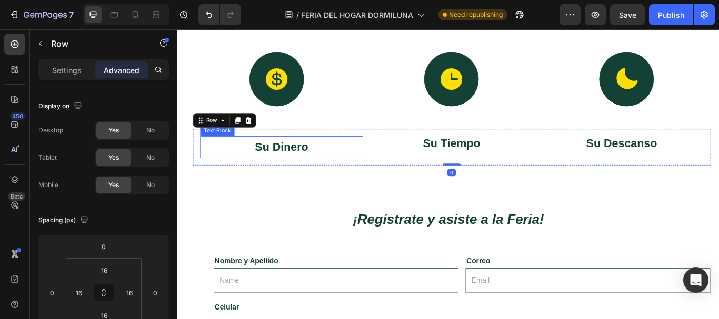
click at [323, 163] on strong "Su Dinero" at bounding box center [298, 166] width 62 height 15
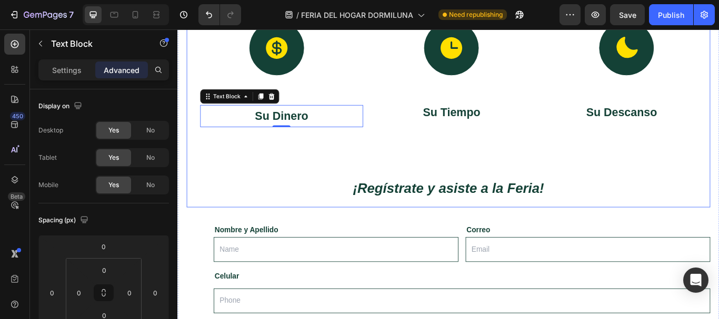
scroll to position [908, 0]
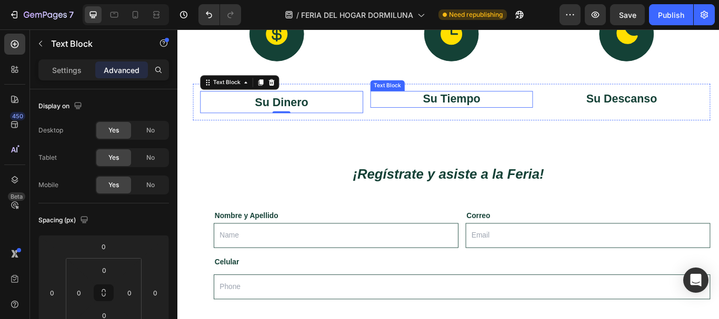
click at [523, 110] on strong "Su Tiempo" at bounding box center [496, 110] width 67 height 15
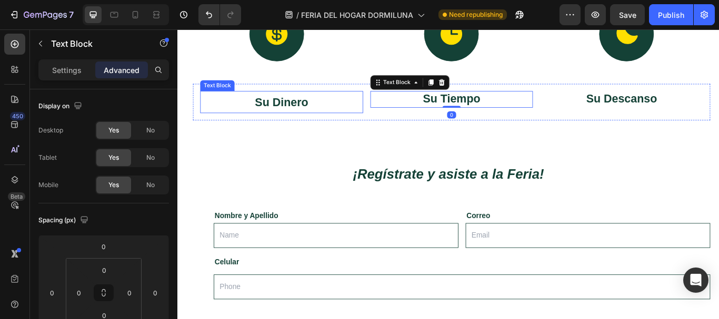
click at [282, 123] on p "Su Dinero" at bounding box center [299, 115] width 188 height 24
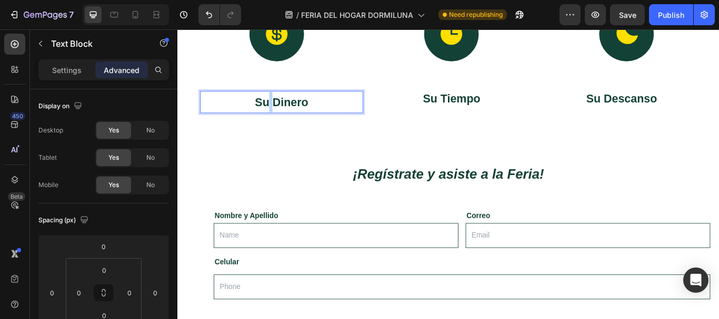
click at [281, 118] on strong "Su Dinero" at bounding box center [298, 114] width 62 height 15
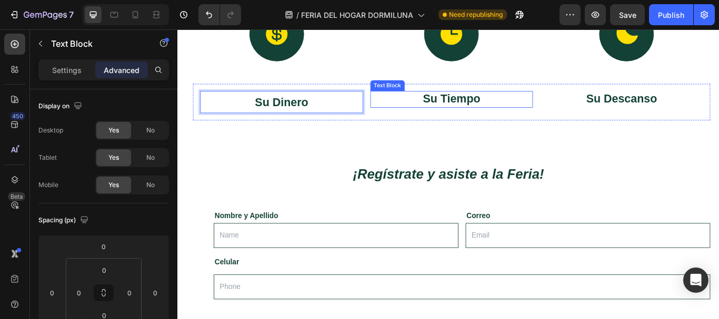
click at [471, 111] on strong "Su Tiempo" at bounding box center [496, 110] width 67 height 15
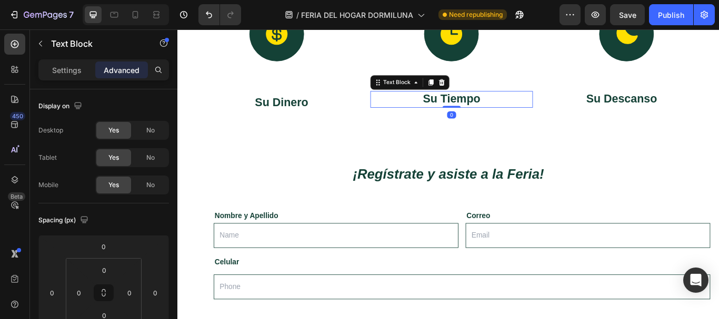
scroll to position [158, 0]
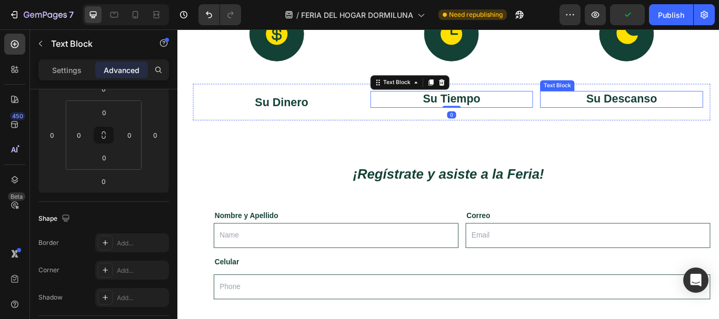
click at [663, 105] on strong "Su Descanso" at bounding box center [695, 110] width 83 height 15
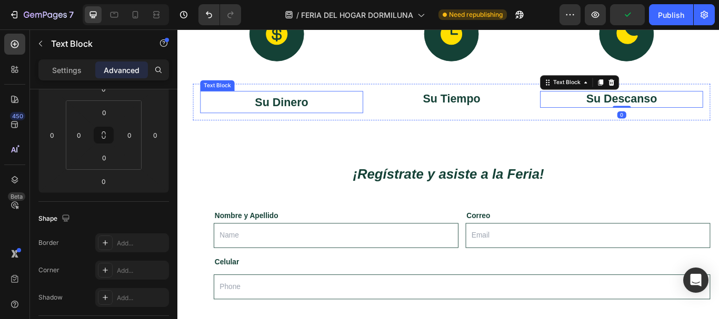
click at [390, 113] on div "Su Dinero" at bounding box center [299, 115] width 190 height 26
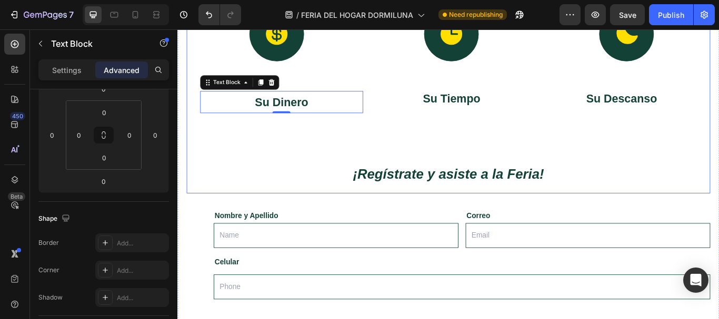
click at [456, 149] on div "⁠⁠⁠⁠⁠⁠⁠ Porque los que mueven el país también merecen una pausa que les devuelv…" at bounding box center [493, 74] width 611 height 294
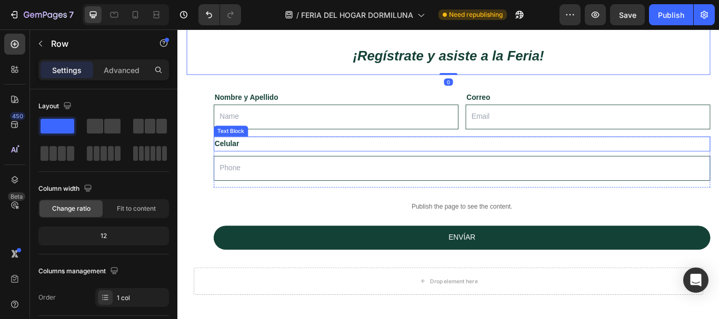
scroll to position [1066, 0]
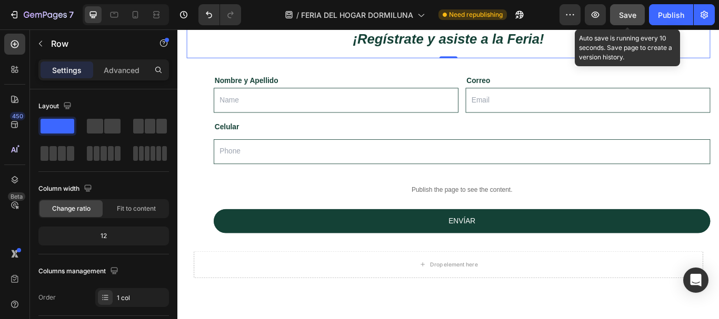
click at [618, 18] on button "Save" at bounding box center [627, 14] width 35 height 21
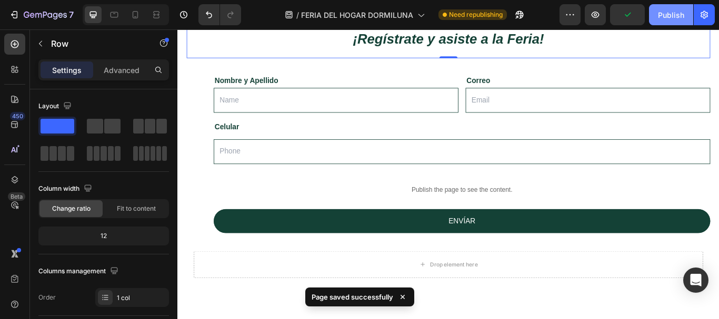
click at [678, 11] on div "Publish" at bounding box center [671, 14] width 26 height 11
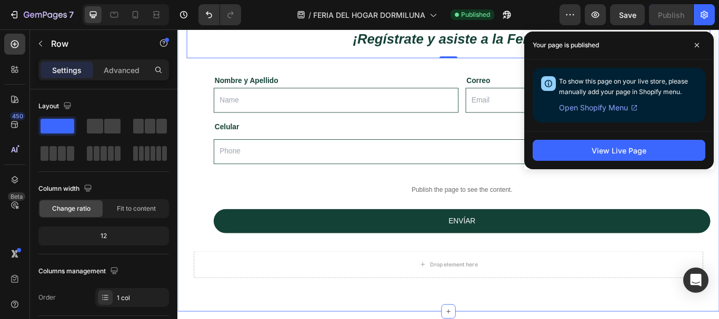
click at [192, 230] on div "⁠⁠⁠⁠⁠⁠⁠ Porque los que mueven el país también merecen una pausa que les devuelv…" at bounding box center [493, 48] width 611 height 559
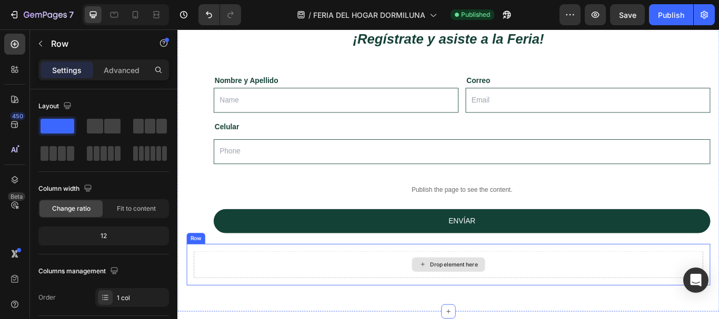
click at [253, 309] on div "Drop element here" at bounding box center [493, 304] width 594 height 32
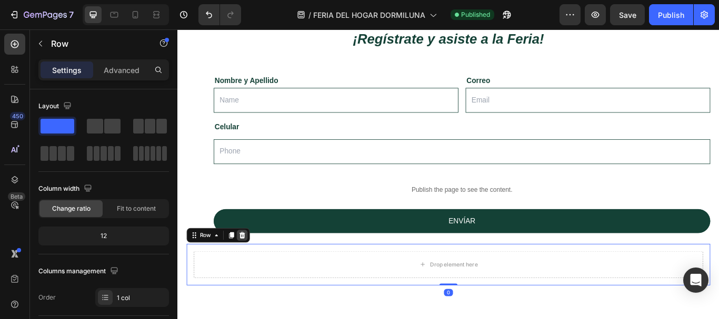
click at [256, 271] on icon at bounding box center [252, 270] width 8 height 8
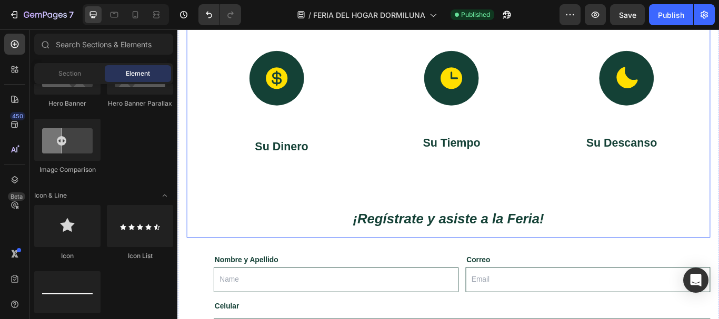
scroll to position [478, 0]
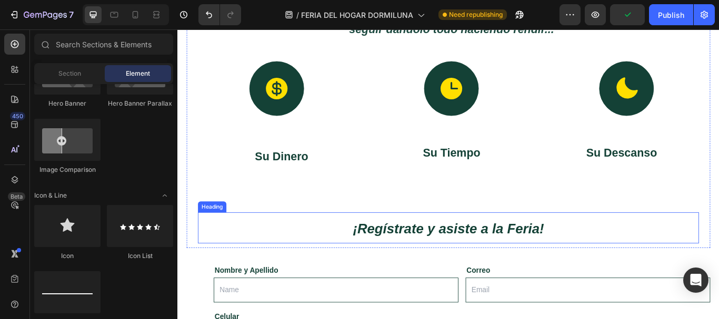
click at [420, 253] on h2 "¡Regístrate y asiste a la Feria!" at bounding box center [493, 261] width 558 height 36
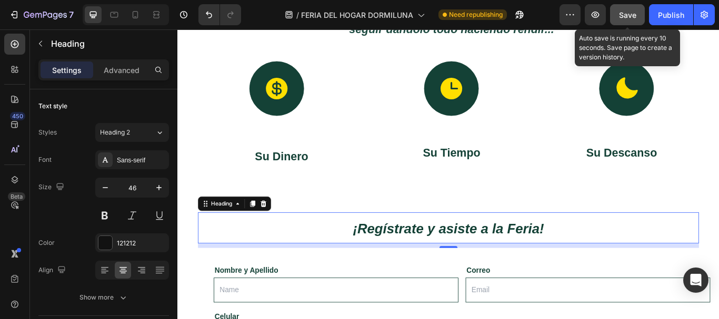
click at [628, 15] on span "Save" at bounding box center [627, 15] width 17 height 9
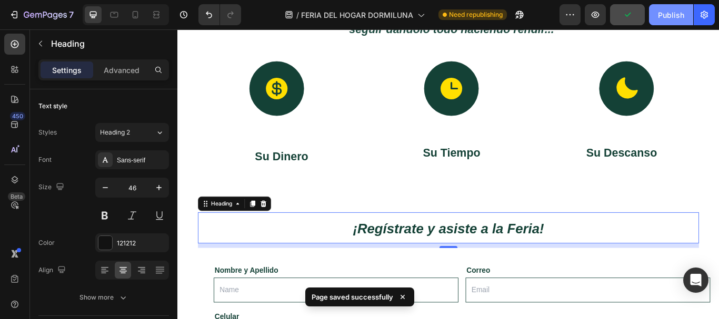
click at [668, 12] on div "Publish" at bounding box center [671, 14] width 26 height 11
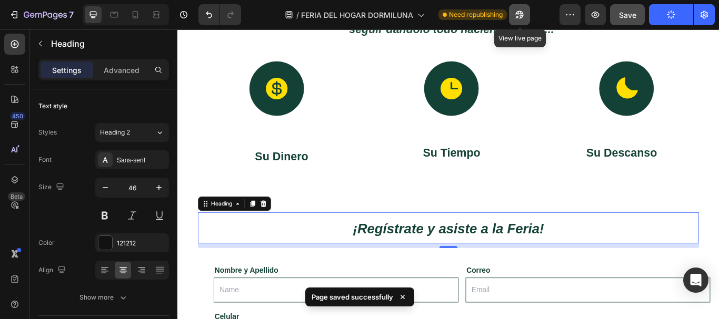
click at [517, 15] on icon "button" at bounding box center [519, 14] width 11 height 11
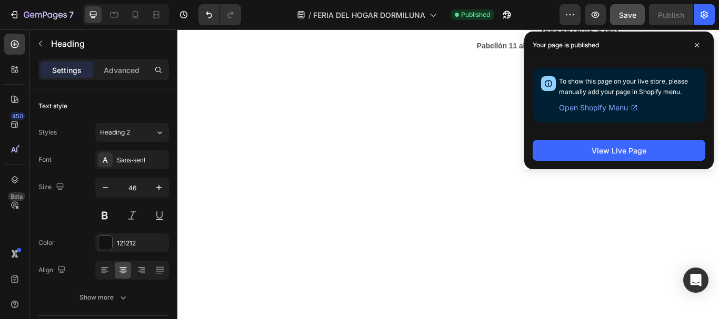
scroll to position [158, 0]
click at [694, 44] on icon at bounding box center [696, 45] width 5 height 5
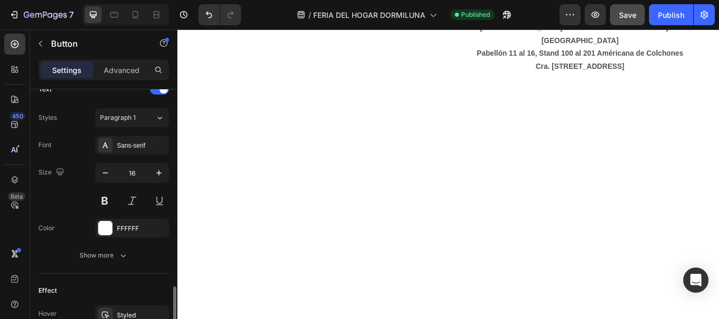
scroll to position [495, 0]
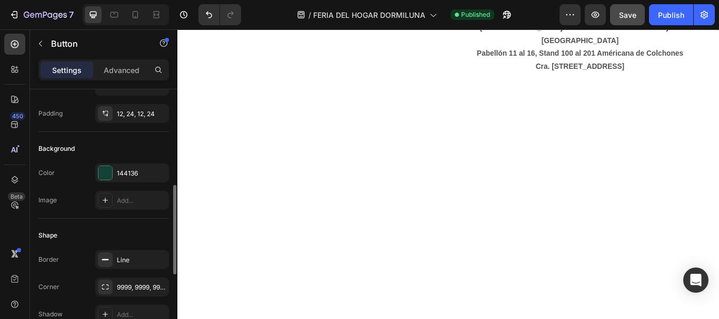
scroll to position [0, 0]
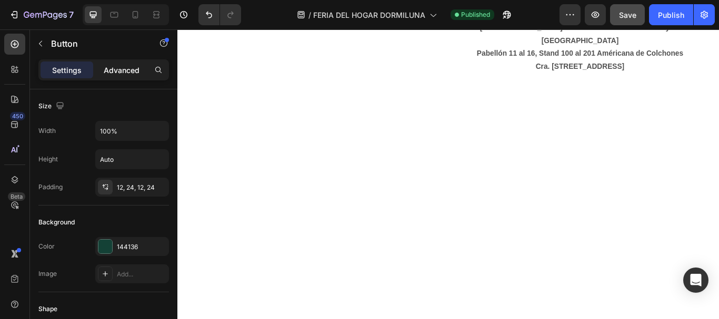
click at [112, 72] on p "Advanced" at bounding box center [122, 70] width 36 height 11
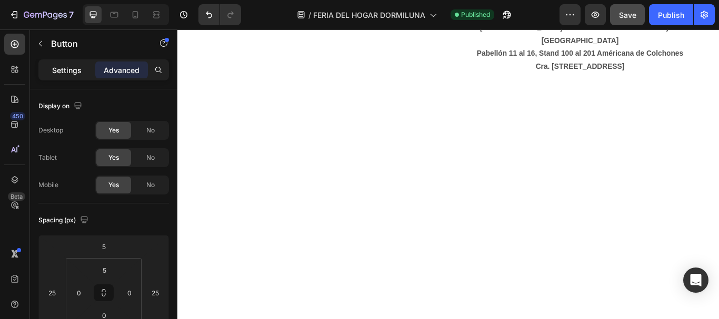
click at [47, 77] on div "Settings" at bounding box center [67, 70] width 53 height 17
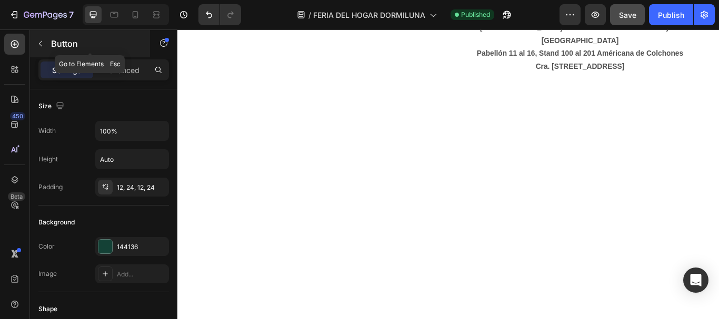
click at [38, 45] on icon "button" at bounding box center [40, 43] width 8 height 8
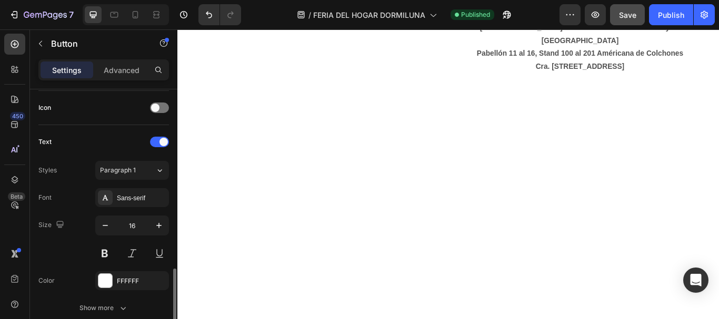
scroll to position [368, 0]
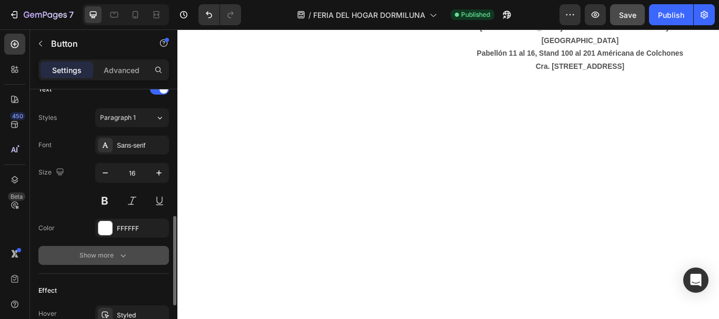
click at [109, 261] on div "Show more" at bounding box center [103, 256] width 49 height 11
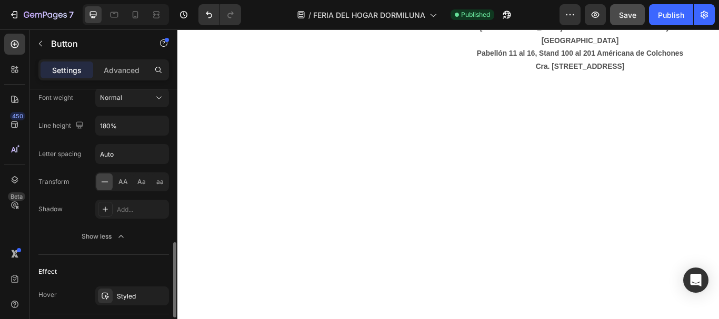
scroll to position [579, 0]
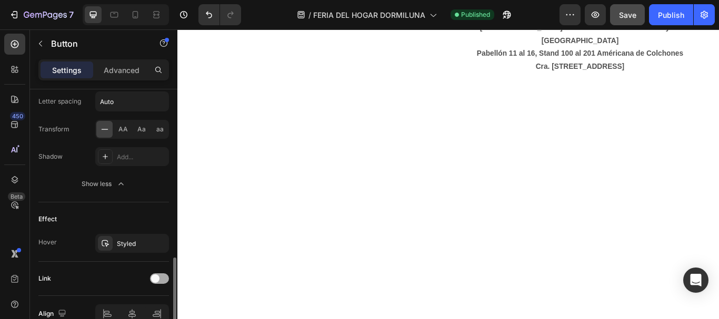
click at [158, 276] on span at bounding box center [155, 279] width 8 height 8
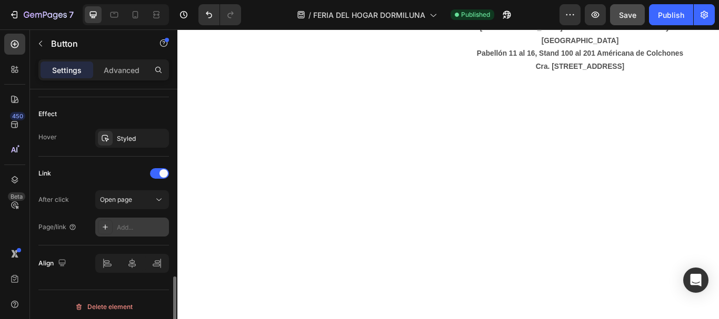
click at [125, 231] on div "Add..." at bounding box center [141, 227] width 49 height 9
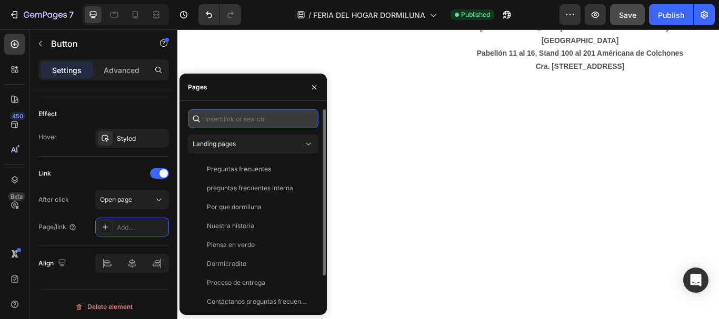
click at [229, 120] on input "text" at bounding box center [253, 118] width 131 height 19
paste input "https://colchonesdormiluna.com/pages/feria-del-hogar-dormiluna-2025#g3YIo_j0br"
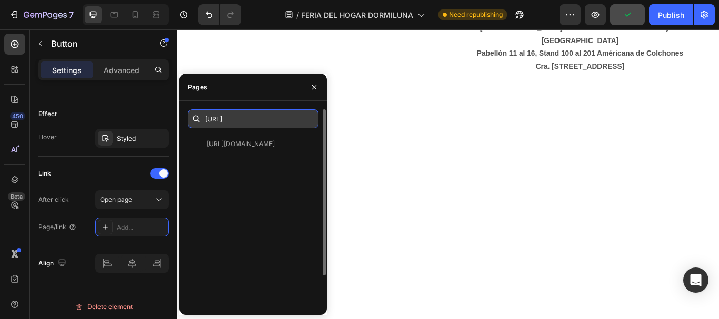
scroll to position [0, 0]
type input "h"
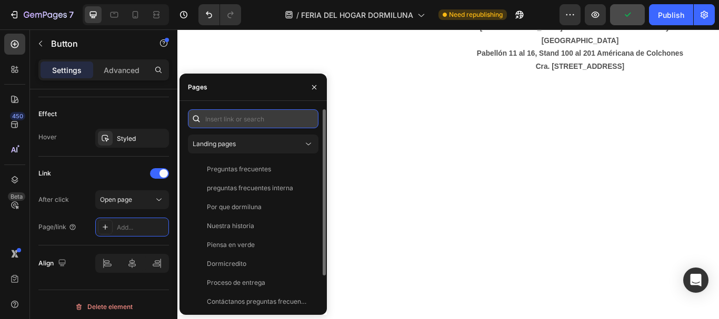
paste input "https://colchonesdormiluna.com/pages/feria-del-hogar-dormiluna-2025#g3YIo_j0br"
type input "https://colchonesdormiluna.com/pages/feria-del-hogar-dormiluna-2025#g3YIo_j0br"
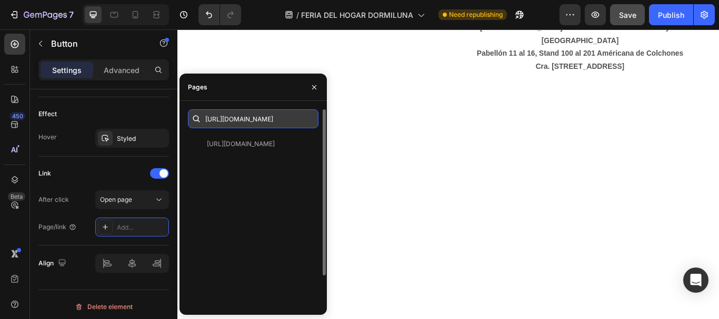
click at [232, 121] on input "https://colchonesdormiluna.com/pages/feria-del-hogar-dormiluna-2025#g3YIo_j0br" at bounding box center [253, 118] width 131 height 19
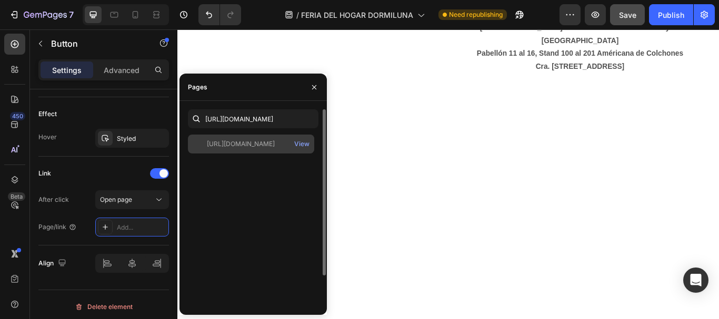
click at [243, 146] on div "https://colchonesdormiluna.com/pages/feria-del-hogar-dormiluna-2025#g3YIo_j0br" at bounding box center [241, 143] width 68 height 9
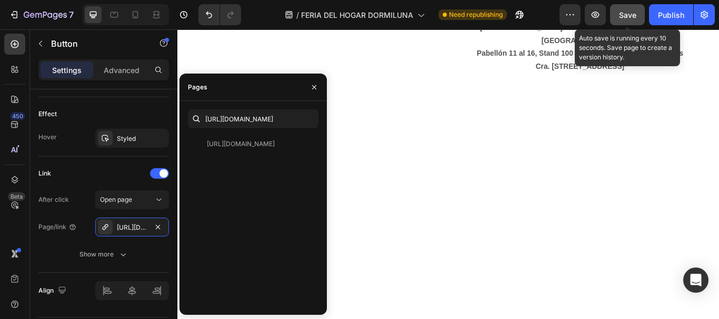
click at [618, 18] on button "Save" at bounding box center [627, 14] width 35 height 21
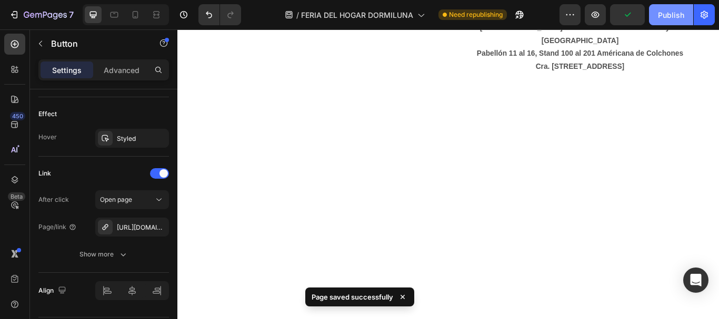
click at [663, 11] on div "Publish" at bounding box center [671, 14] width 26 height 11
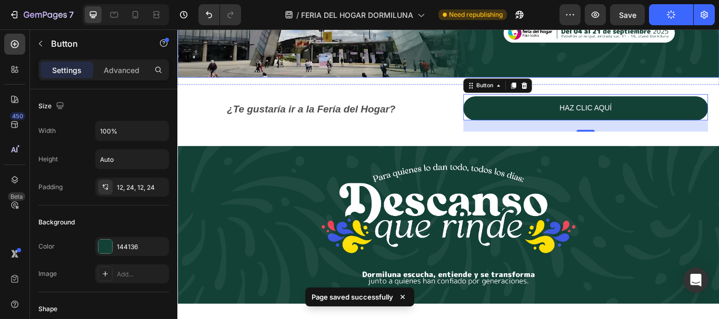
scroll to position [684, 0]
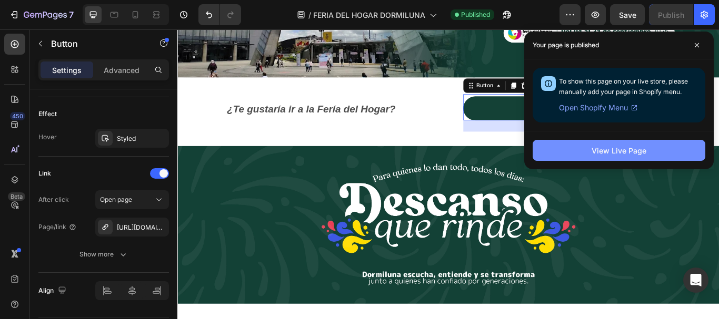
click at [609, 154] on div "View Live Page" at bounding box center [619, 150] width 55 height 11
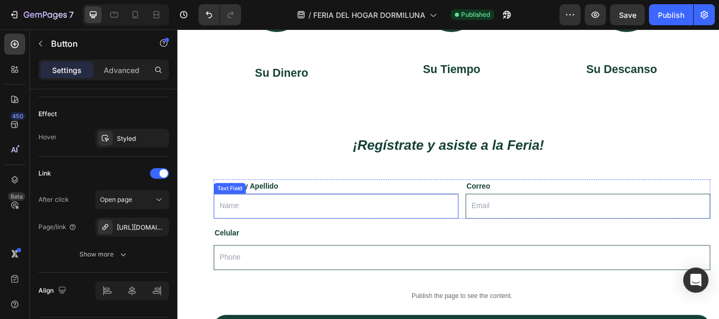
scroll to position [947, 0]
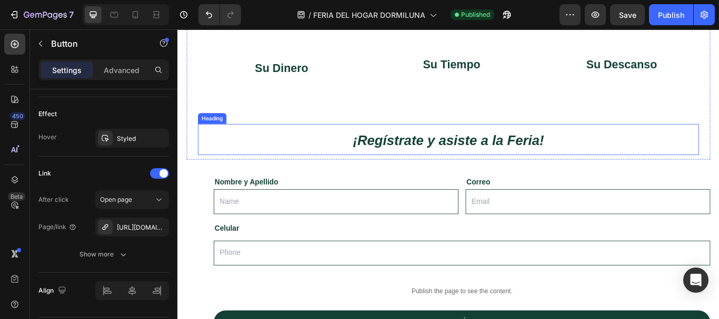
click at [451, 151] on strong "¡Regístrate y asiste a la Feria!" at bounding box center [493, 159] width 223 height 17
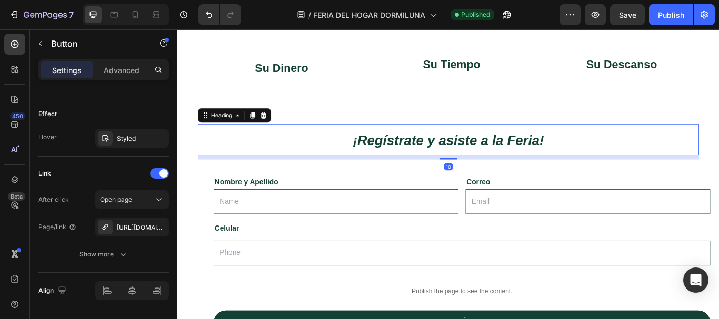
scroll to position [0, 0]
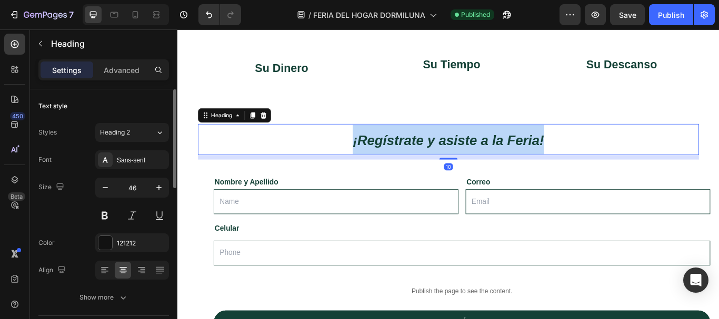
click at [451, 151] on strong "¡Regístrate y asiste a la Feria!" at bounding box center [493, 159] width 223 height 17
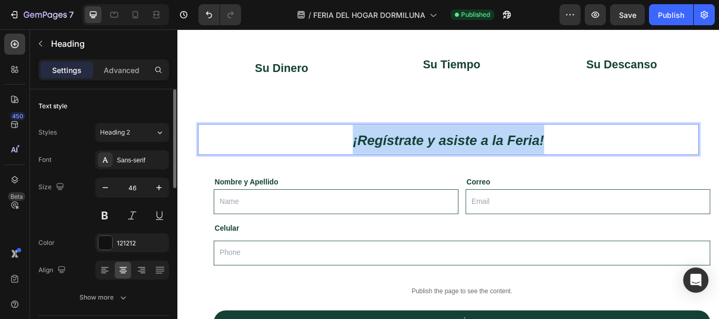
click at [451, 151] on strong "¡Regístrate y asiste a la Feria!" at bounding box center [493, 159] width 223 height 17
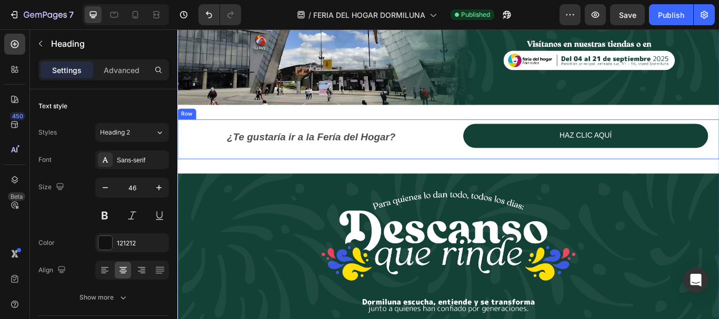
scroll to position [105, 0]
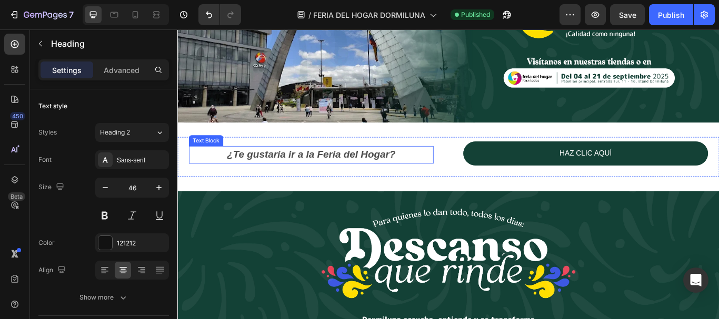
click at [286, 176] on strong "¿Te gustaría ir a la Fería del Hogar?" at bounding box center [333, 175] width 196 height 13
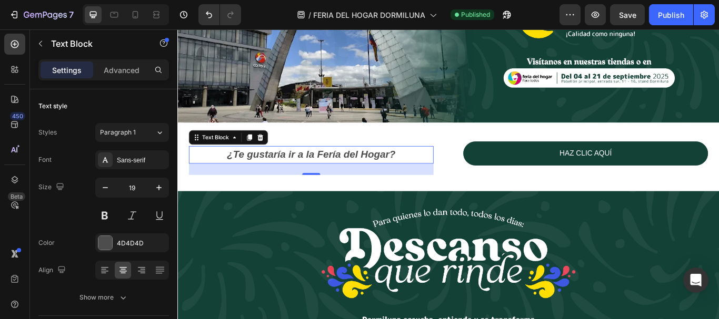
click at [286, 176] on strong "¿Te gustaría ir a la Fería del Hogar?" at bounding box center [333, 175] width 196 height 13
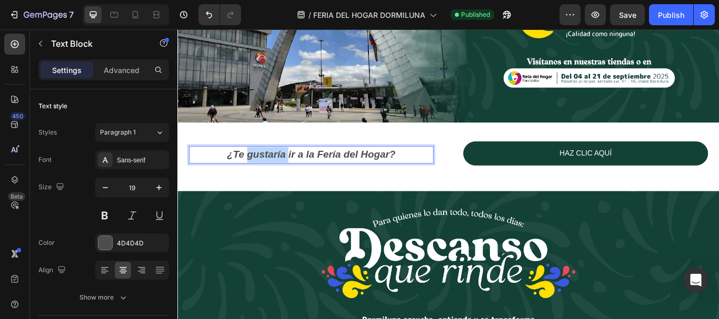
click at [286, 176] on strong "¿Te gustaría ir a la Fería del Hogar?" at bounding box center [333, 175] width 196 height 13
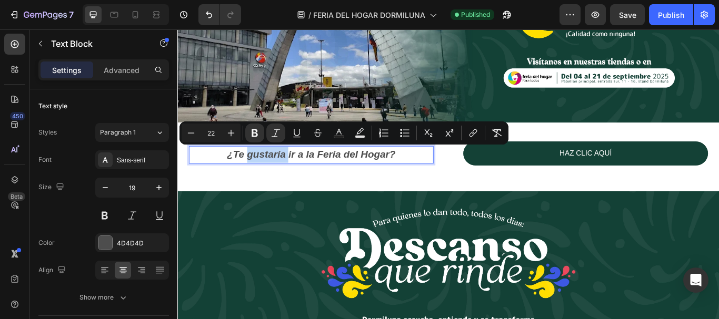
click at [286, 176] on strong "¿Te gustaría ir a la Fería del Hogar?" at bounding box center [333, 175] width 196 height 13
click at [344, 131] on icon "Editor contextual toolbar" at bounding box center [339, 133] width 11 height 11
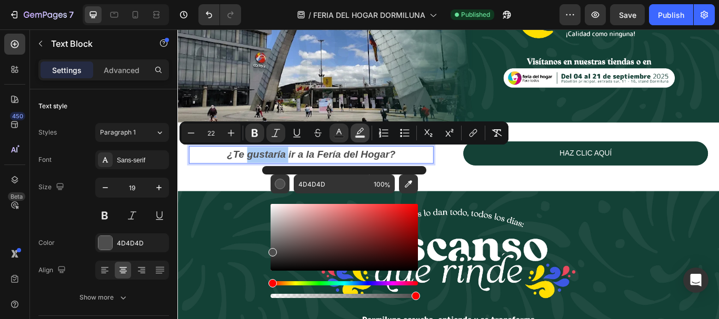
click at [356, 134] on icon "Editor contextual toolbar" at bounding box center [360, 133] width 11 height 11
type input "000000"
type input "77"
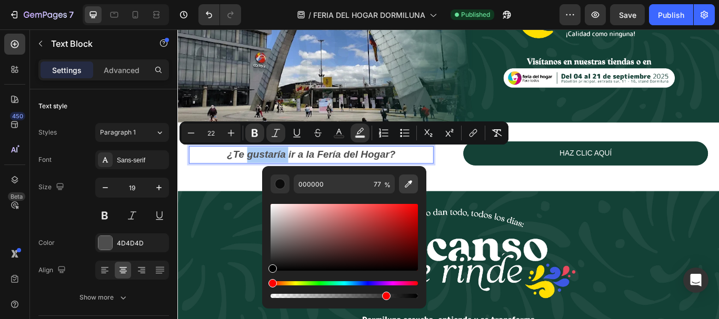
click at [413, 182] on icon "Editor contextual toolbar" at bounding box center [408, 184] width 11 height 11
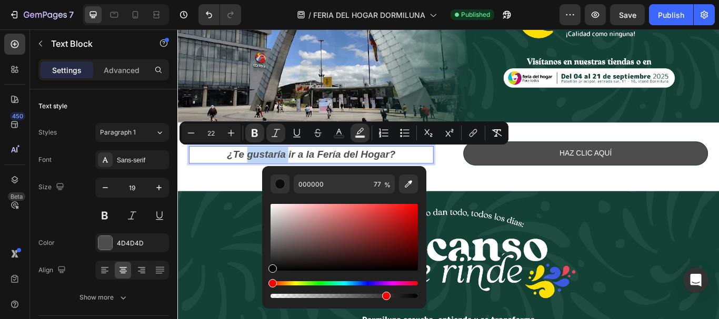
type input "144136"
type input "100"
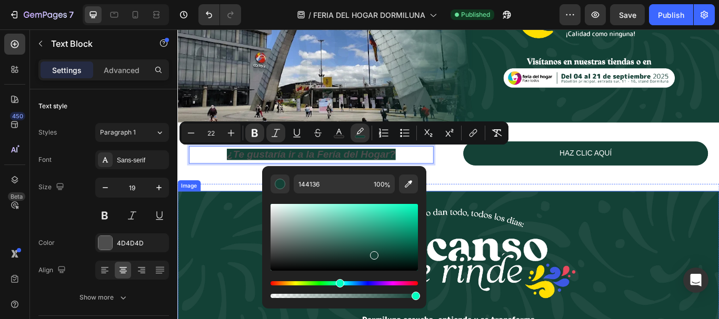
click at [694, 261] on img at bounding box center [493, 310] width 632 height 184
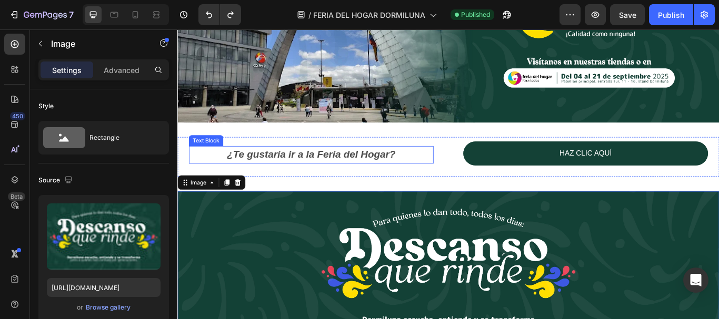
click at [412, 173] on strong "¿Te gustaría ir a la Fería del Hogar?" at bounding box center [333, 175] width 196 height 13
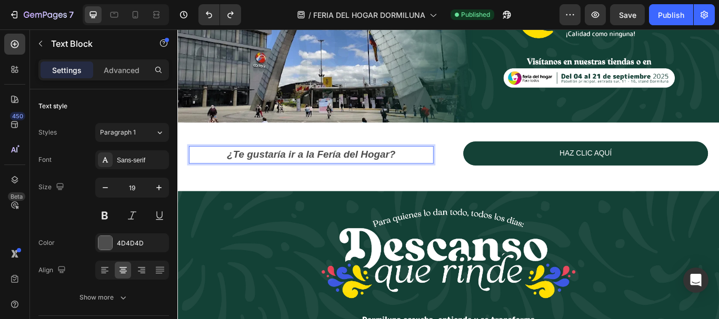
click at [412, 173] on strong "¿Te gustaría ir a la Fería del Hogar?" at bounding box center [333, 175] width 196 height 13
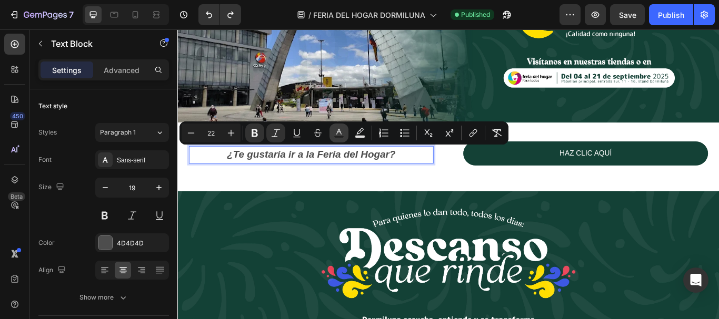
click at [342, 131] on icon "Editor contextual toolbar" at bounding box center [339, 133] width 11 height 11
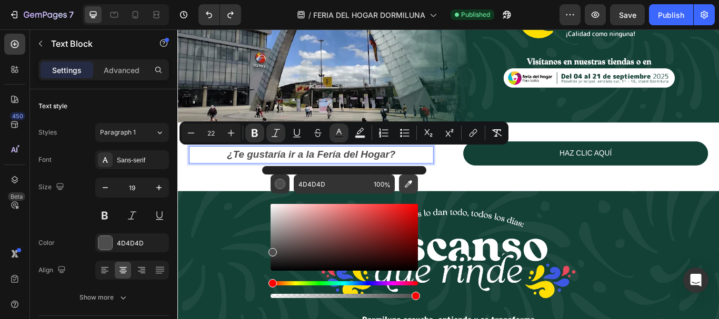
click at [407, 180] on icon "Editor contextual toolbar" at bounding box center [408, 184] width 11 height 11
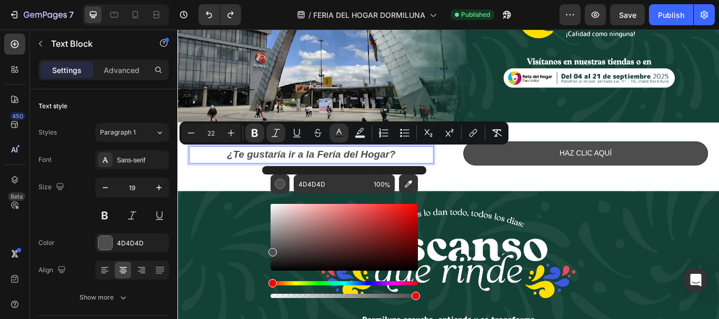
type input "144136"
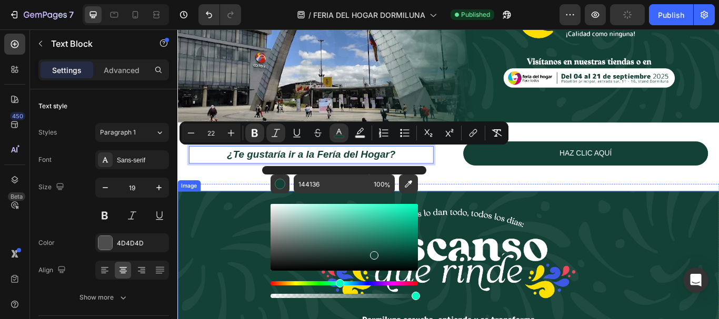
click at [248, 268] on img at bounding box center [493, 310] width 632 height 184
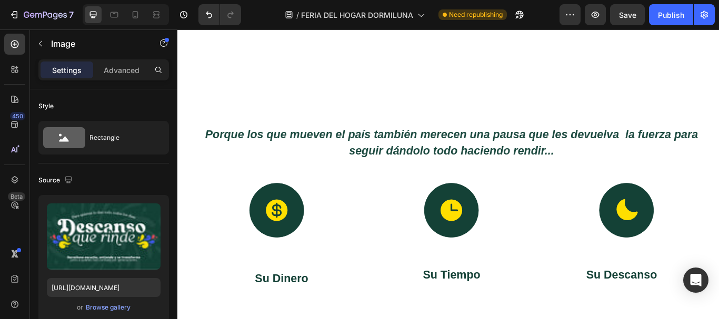
scroll to position [684, 0]
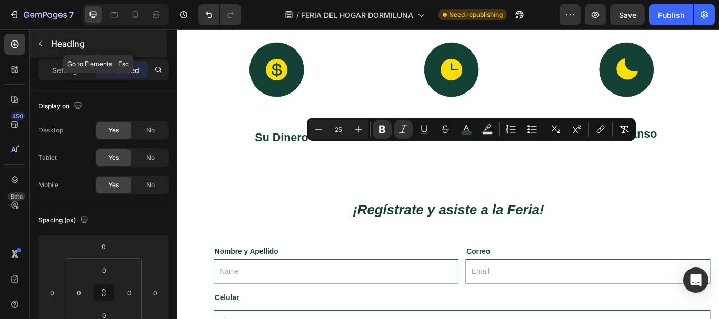
click at [43, 46] on icon "button" at bounding box center [40, 43] width 8 height 8
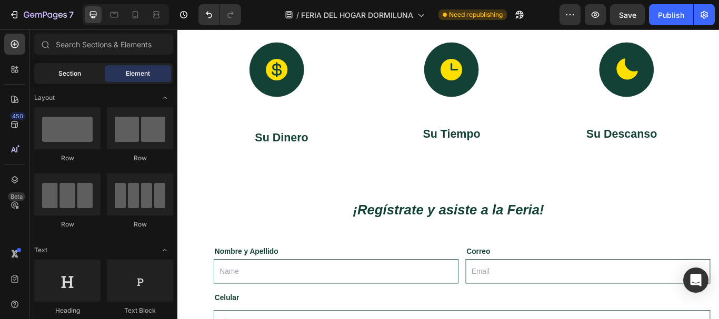
click at [61, 73] on span "Section" at bounding box center [69, 73] width 23 height 9
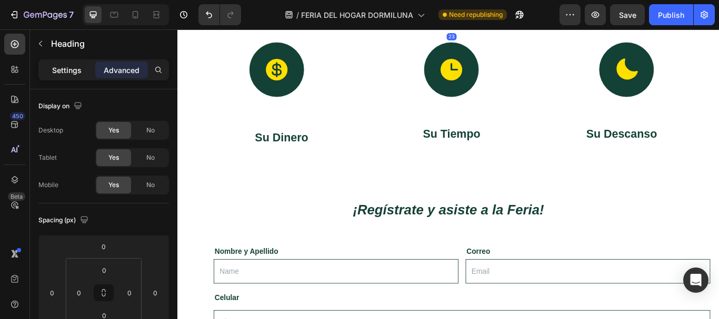
click at [55, 75] on p "Settings" at bounding box center [66, 70] width 29 height 11
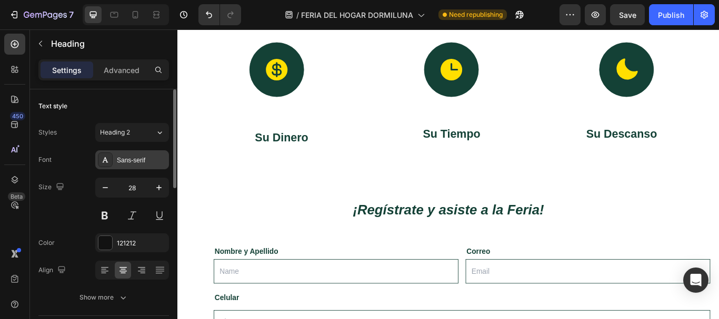
click at [130, 161] on div "Sans-serif" at bounding box center [141, 160] width 49 height 9
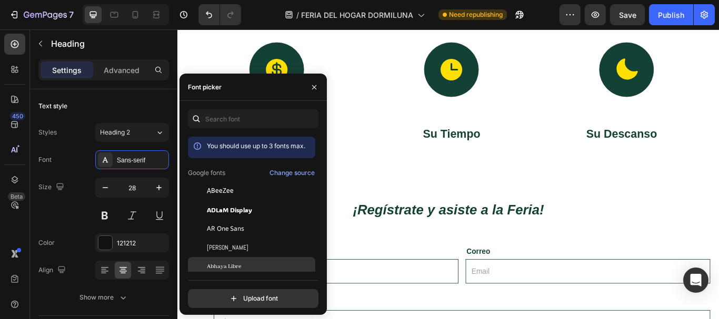
click at [234, 271] on span "Abhaya Libre" at bounding box center [224, 266] width 34 height 9
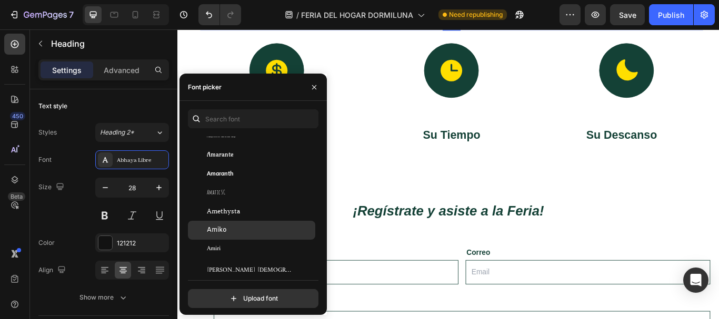
scroll to position [1158, 0]
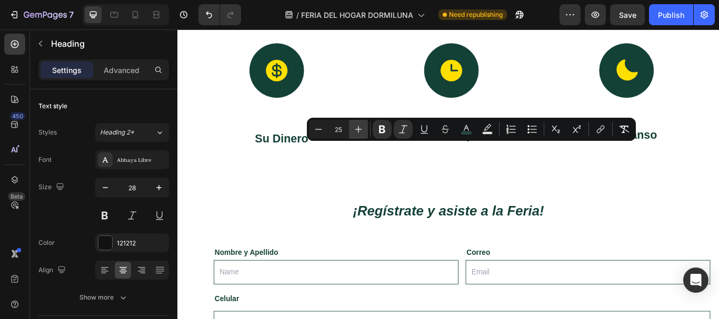
click at [358, 129] on icon "Editor contextual toolbar" at bounding box center [358, 129] width 7 height 7
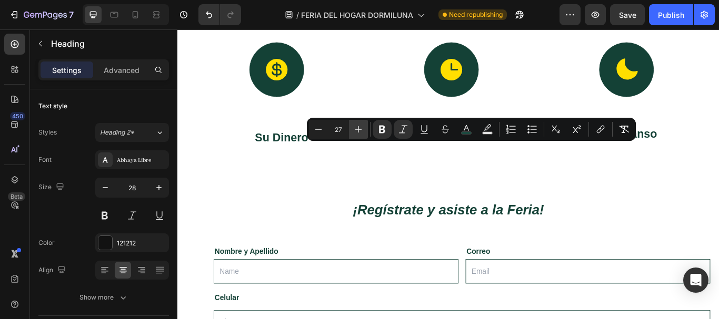
click at [358, 129] on icon "Editor contextual toolbar" at bounding box center [358, 129] width 7 height 7
type input "28"
click at [141, 161] on div "Abhaya Libre" at bounding box center [141, 160] width 49 height 9
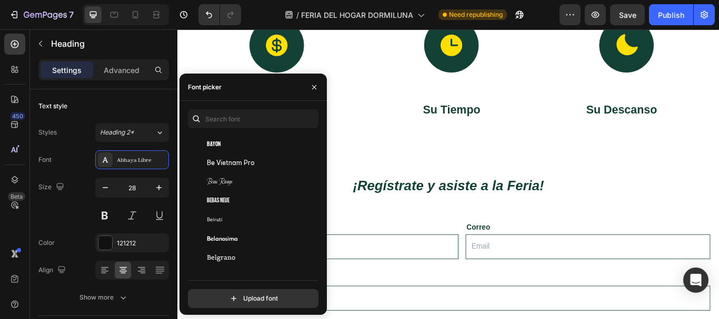
scroll to position [3474, 0]
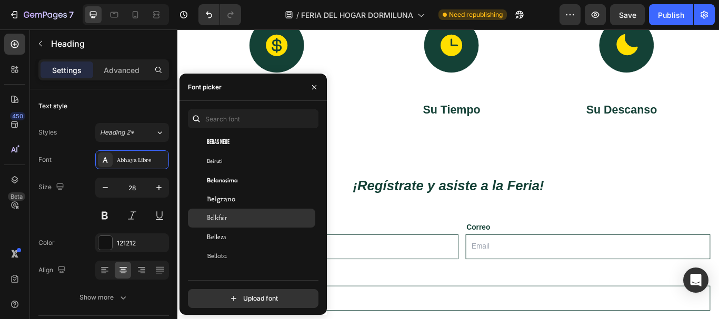
click at [225, 223] on span "Bellefair" at bounding box center [217, 218] width 20 height 9
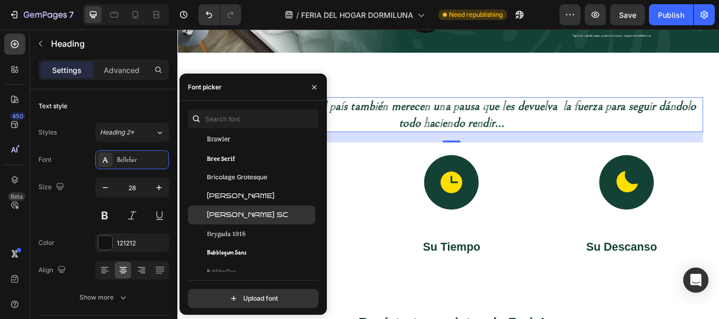
scroll to position [4526, 0]
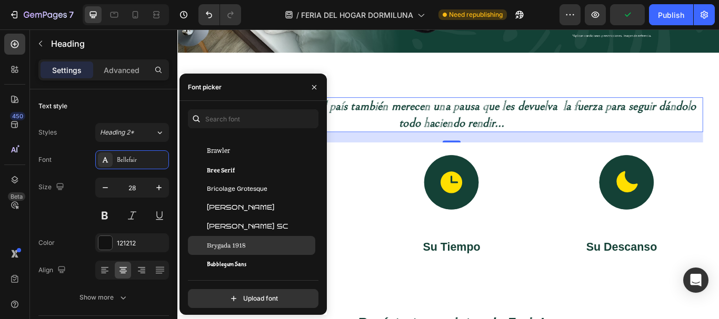
click at [240, 251] on div "Brygada 1918" at bounding box center [251, 245] width 127 height 19
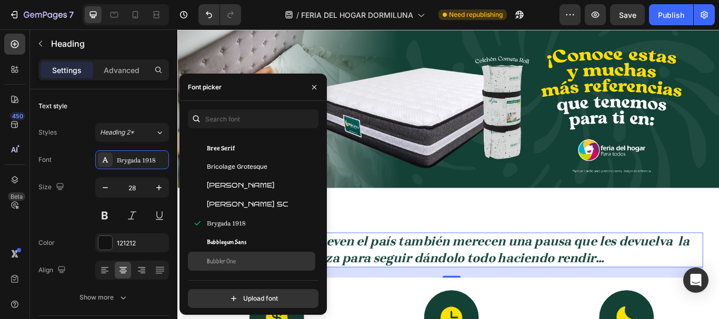
scroll to position [4579, 0]
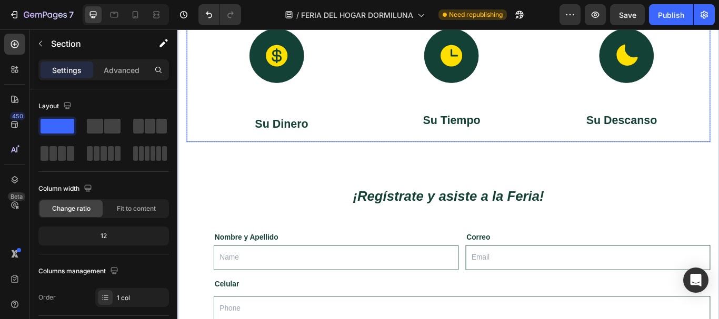
scroll to position [895, 0]
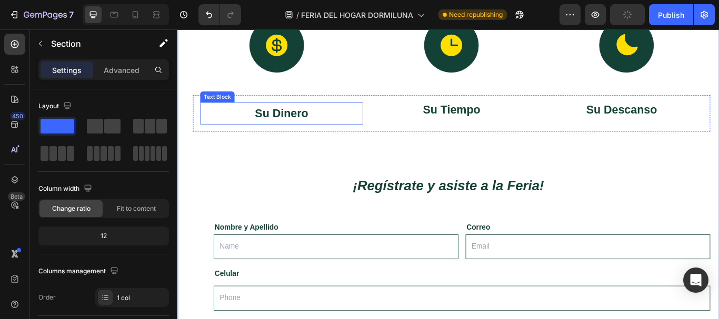
click at [307, 119] on p "Su Dinero" at bounding box center [299, 128] width 188 height 24
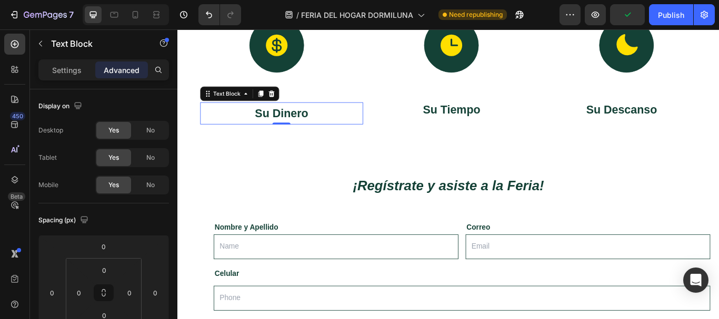
click at [309, 124] on strong "Su Dinero" at bounding box center [298, 127] width 62 height 15
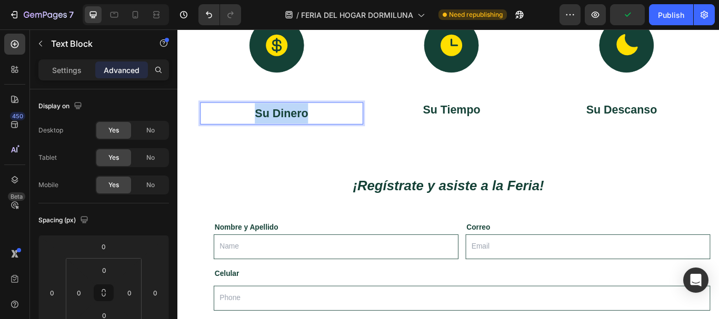
click at [309, 124] on strong "Su Dinero" at bounding box center [298, 127] width 62 height 15
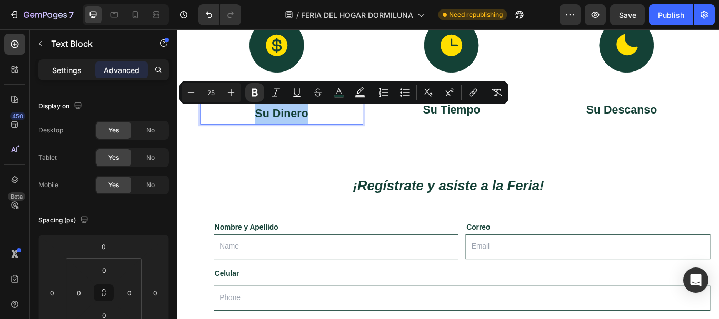
click at [75, 73] on p "Settings" at bounding box center [66, 70] width 29 height 11
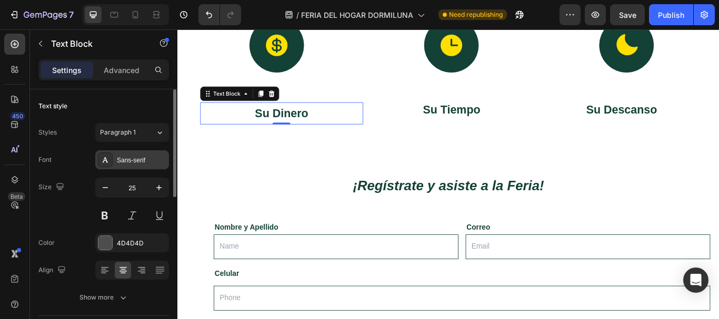
click at [127, 161] on div "Sans-serif" at bounding box center [141, 160] width 49 height 9
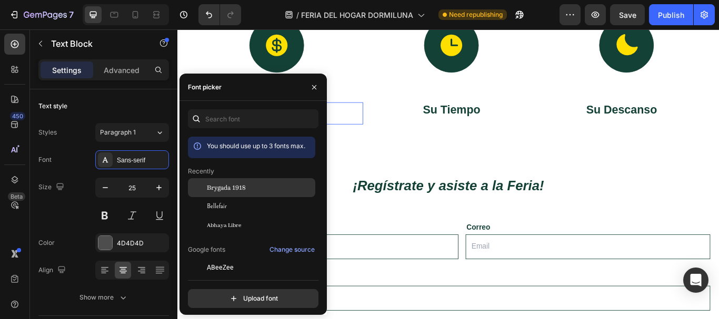
click at [233, 188] on span "Brygada 1918" at bounding box center [226, 187] width 39 height 9
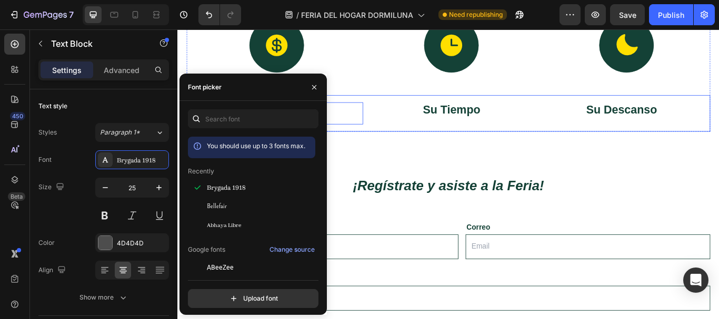
click at [482, 120] on strong "Su Tiempo" at bounding box center [496, 123] width 67 height 15
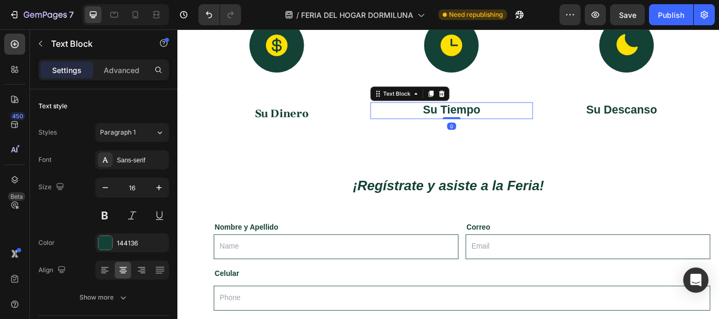
click at [482, 120] on strong "Su Tiempo" at bounding box center [496, 123] width 67 height 15
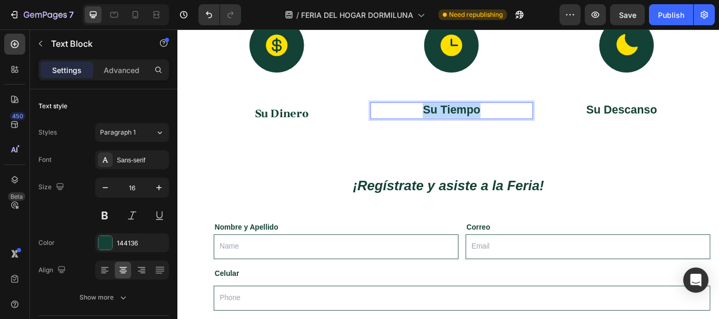
click at [482, 120] on strong "Su Tiempo" at bounding box center [496, 123] width 67 height 15
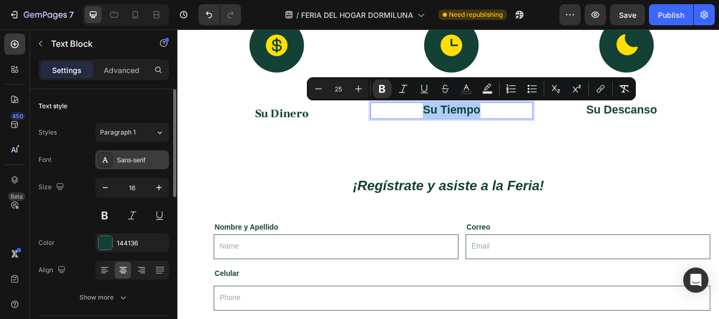
click at [130, 161] on div "Sans-serif" at bounding box center [141, 160] width 49 height 9
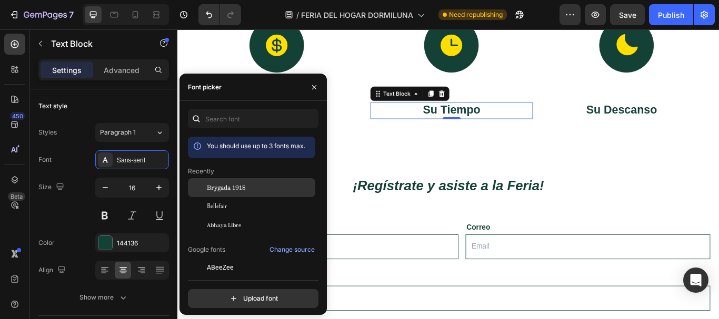
click at [216, 190] on span "Brygada 1918" at bounding box center [226, 187] width 39 height 9
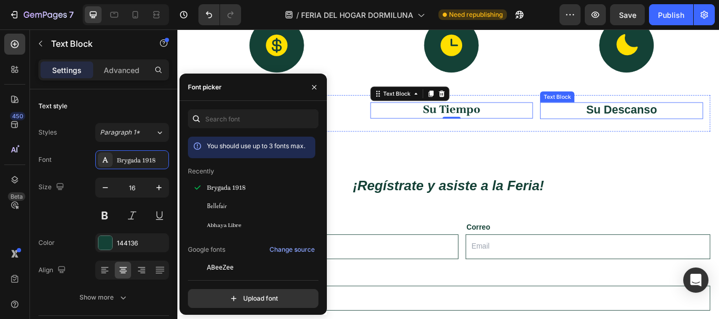
click at [674, 121] on strong "Su Descanso" at bounding box center [695, 123] width 83 height 15
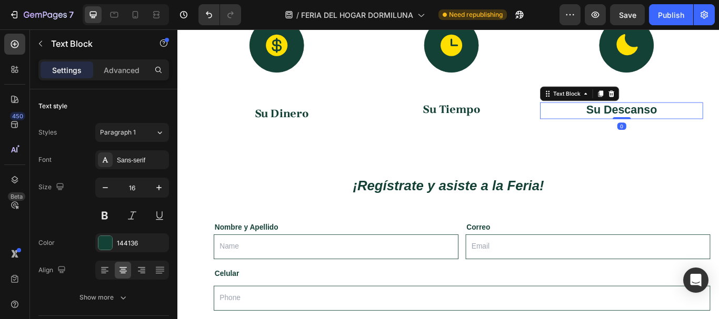
click at [674, 121] on strong "Su Descanso" at bounding box center [695, 123] width 83 height 15
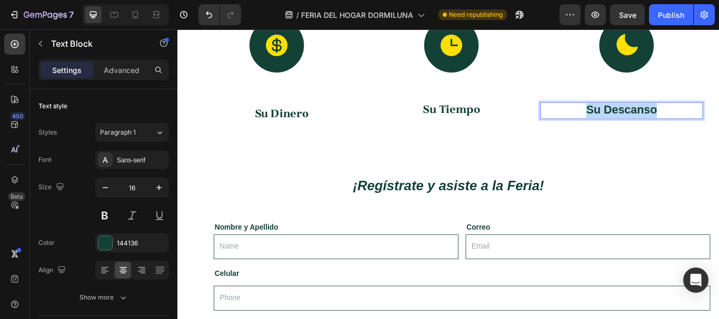
click at [674, 121] on strong "Su Descanso" at bounding box center [695, 123] width 83 height 15
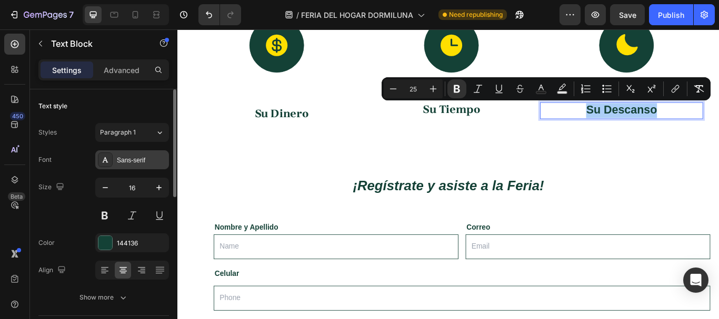
click at [142, 157] on div "Sans-serif" at bounding box center [141, 160] width 49 height 9
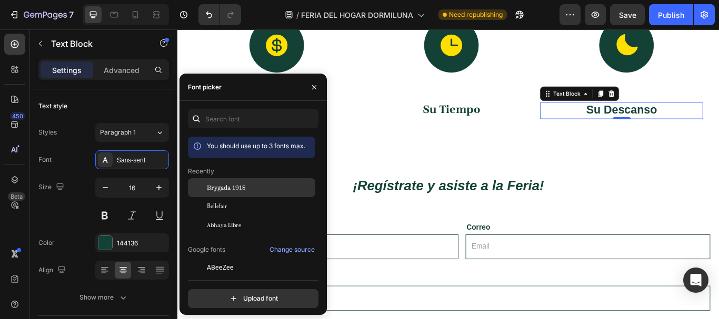
click at [226, 191] on span "Brygada 1918" at bounding box center [226, 187] width 39 height 9
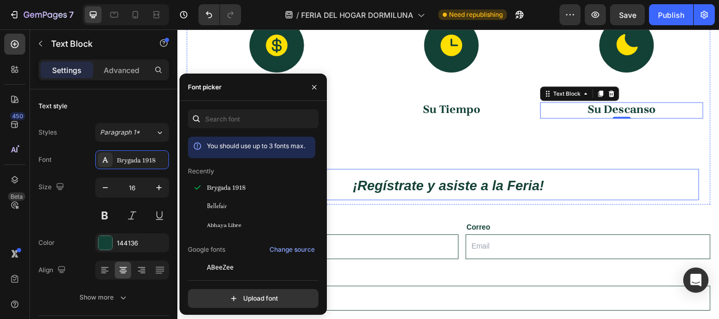
click at [658, 183] on div "⁠⁠⁠⁠⁠⁠⁠ Porque los que mueven el país también merecen una pausa que les devuelv…" at bounding box center [493, 88] width 611 height 294
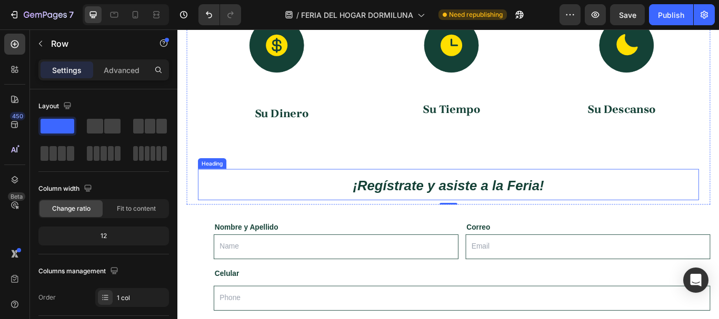
click at [488, 212] on strong "¡Regístrate y asiste a la Feria!" at bounding box center [493, 211] width 223 height 17
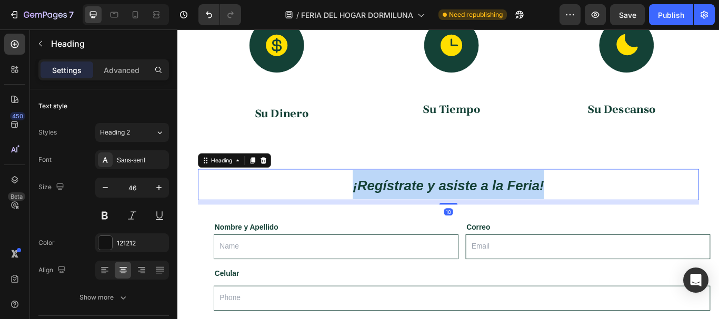
click at [488, 212] on strong "¡Regístrate y asiste a la Feria!" at bounding box center [493, 211] width 223 height 17
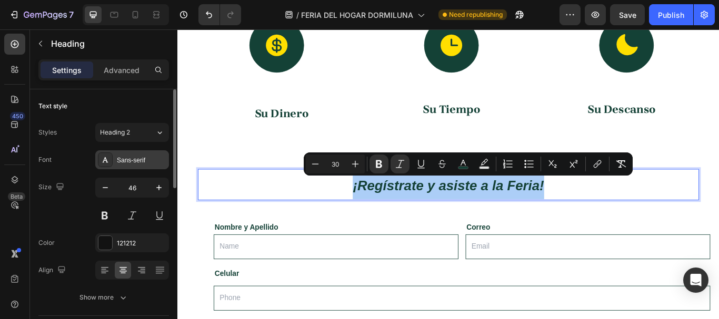
click at [141, 156] on div "Sans-serif" at bounding box center [141, 160] width 49 height 9
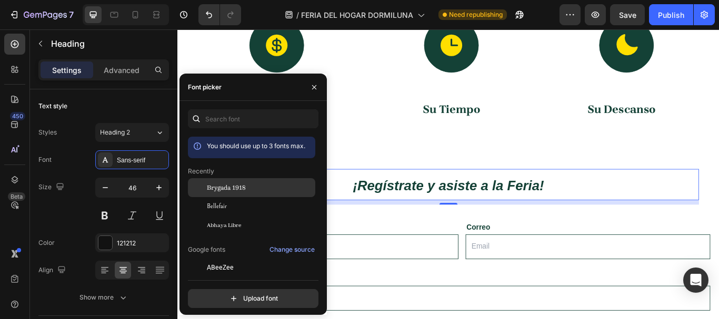
click at [234, 189] on span "Brygada 1918" at bounding box center [226, 187] width 39 height 9
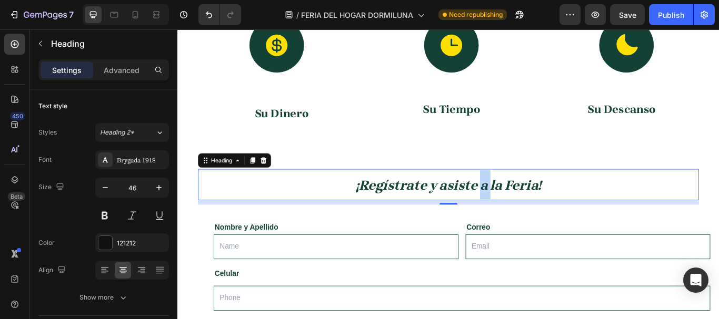
click at [525, 209] on strong "¡Regístrate y asiste a la Feria!" at bounding box center [493, 211] width 216 height 19
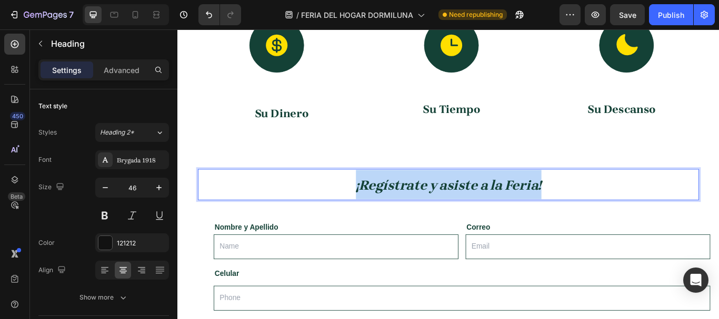
click at [525, 209] on strong "¡Regístrate y asiste a la Feria!" at bounding box center [493, 211] width 216 height 19
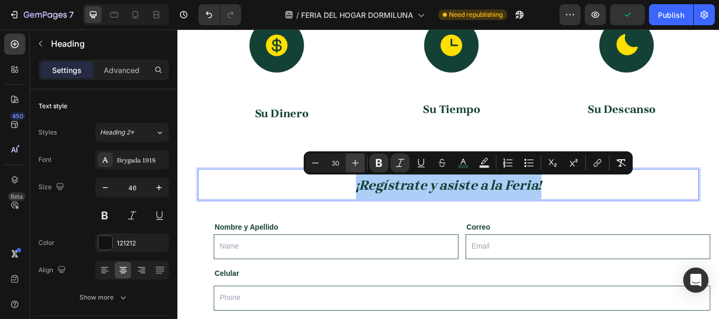
click at [358, 166] on icon "Editor contextual toolbar" at bounding box center [355, 163] width 11 height 11
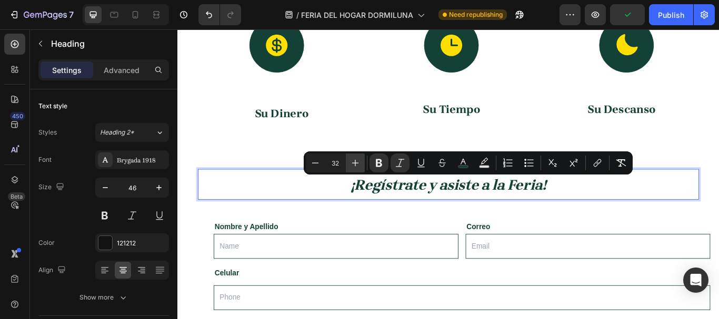
click at [358, 166] on icon "Editor contextual toolbar" at bounding box center [355, 163] width 11 height 11
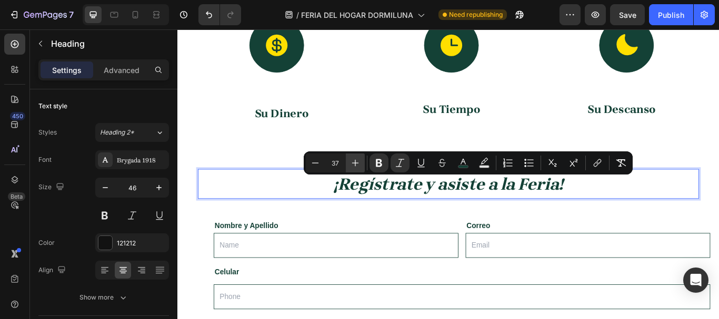
click at [358, 166] on icon "Editor contextual toolbar" at bounding box center [355, 163] width 11 height 11
type input "41"
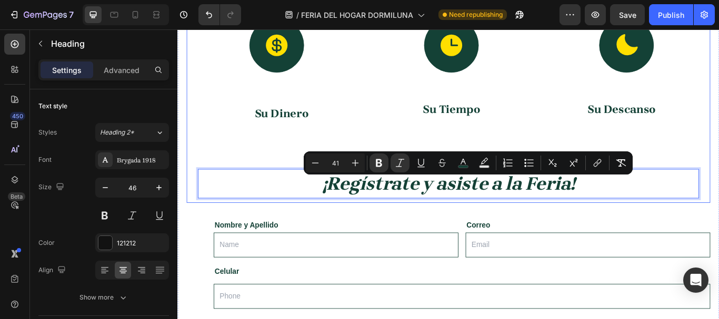
click at [353, 170] on div "⁠⁠⁠⁠⁠⁠⁠ Porque los que mueven el país también merecen una pausa que les devuelv…" at bounding box center [493, 87] width 611 height 292
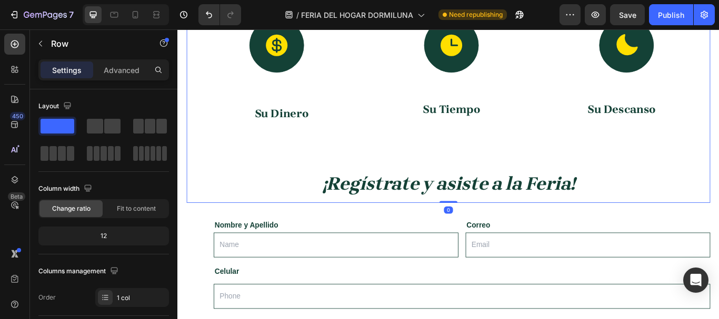
click at [343, 148] on div "Su Dinero Text Block Su Tiempo Text Block Su Descanso Text Block Row" at bounding box center [496, 127] width 603 height 43
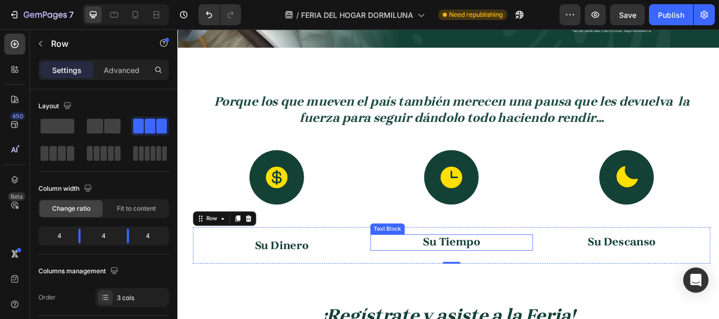
scroll to position [737, 0]
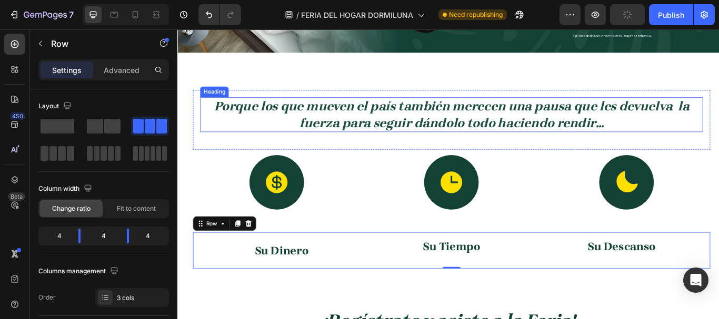
click at [323, 124] on strong "Porque los que mueven el país también merecen una pausa que les devuelva la fue…" at bounding box center [497, 129] width 554 height 36
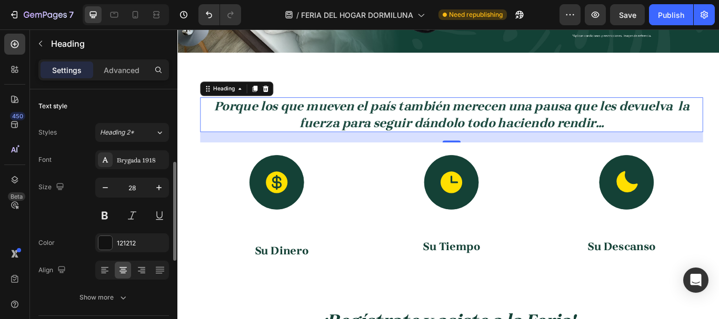
scroll to position [53, 0]
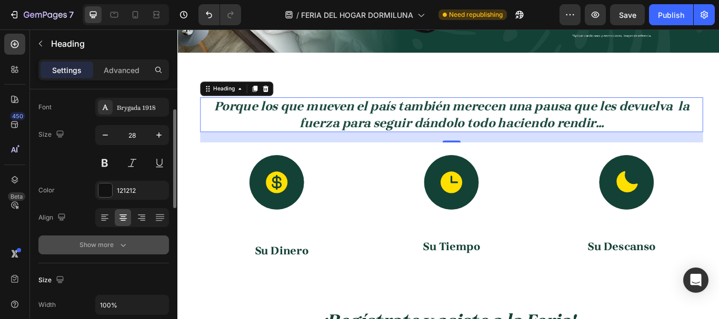
click at [122, 247] on icon "button" at bounding box center [123, 245] width 11 height 11
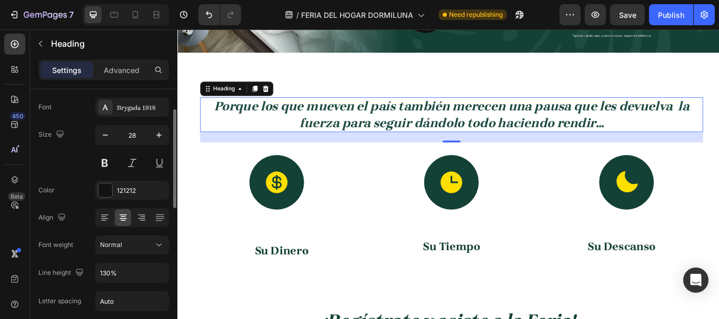
scroll to position [158, 0]
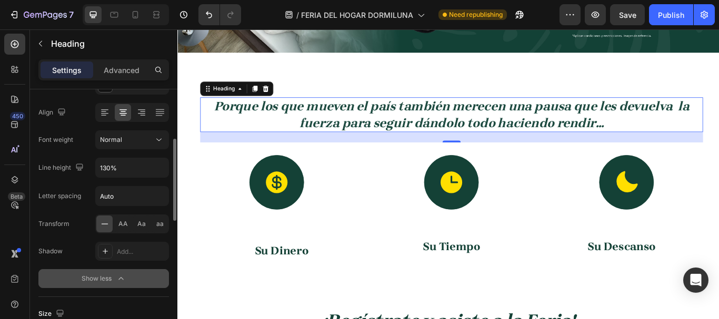
click at [102, 226] on icon at bounding box center [104, 224] width 11 height 11
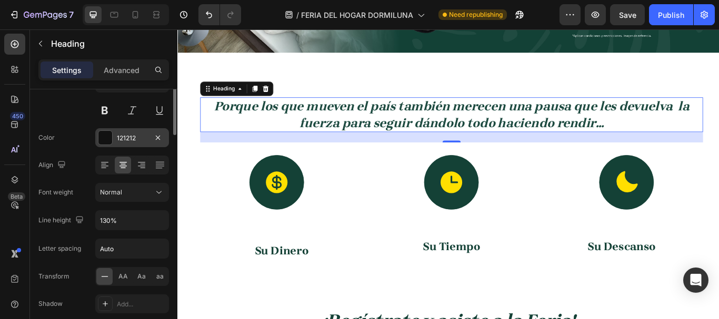
scroll to position [53, 0]
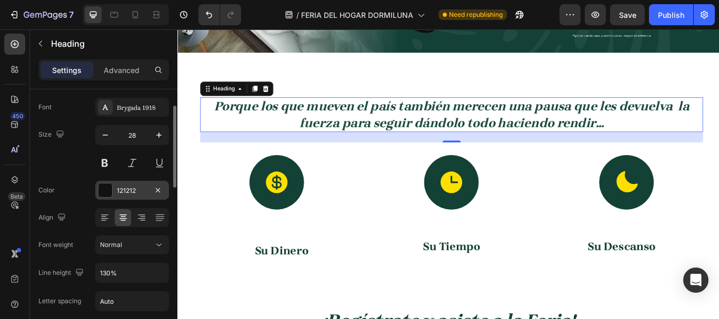
click at [103, 193] on div at bounding box center [105, 191] width 14 height 14
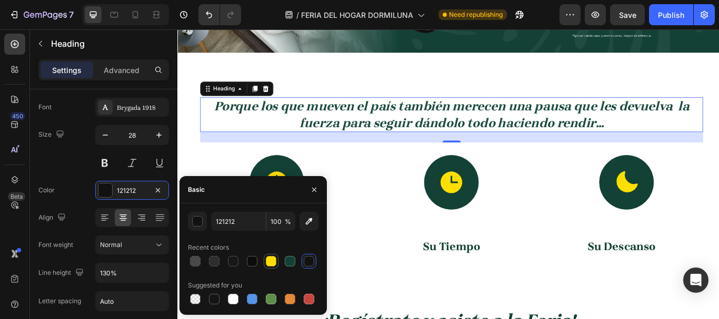
click at [273, 260] on div at bounding box center [271, 261] width 11 height 11
type input "FFDF00"
click at [400, 178] on div "Icon" at bounding box center [496, 208] width 195 height 64
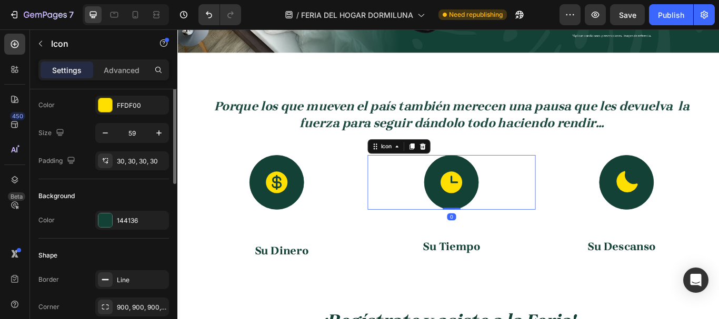
scroll to position [0, 0]
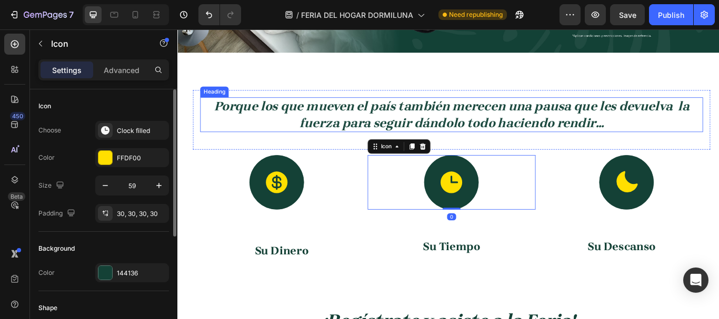
click at [245, 111] on strong "Porque los que mueven el país también merecen una pausa que les devuelva la fue…" at bounding box center [497, 129] width 554 height 36
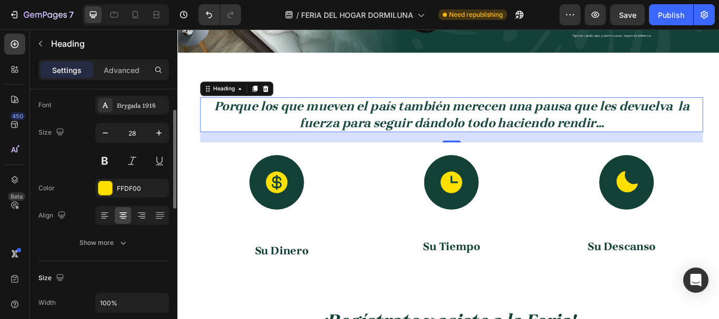
scroll to position [2, 0]
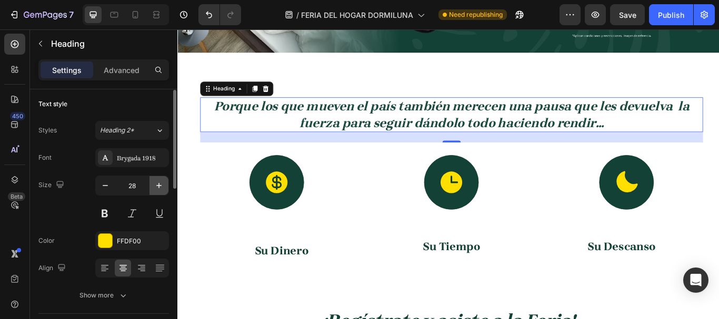
click at [159, 187] on icon "button" at bounding box center [159, 186] width 11 height 11
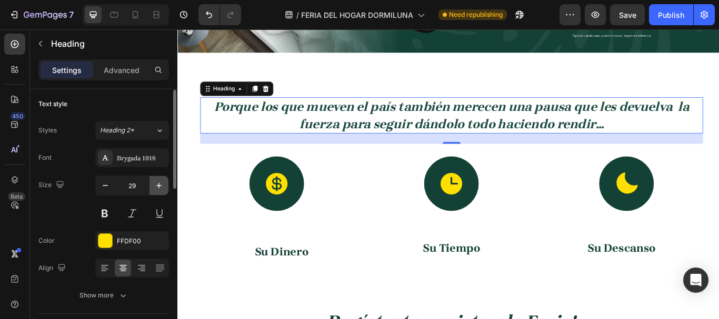
click at [159, 187] on icon "button" at bounding box center [159, 186] width 11 height 11
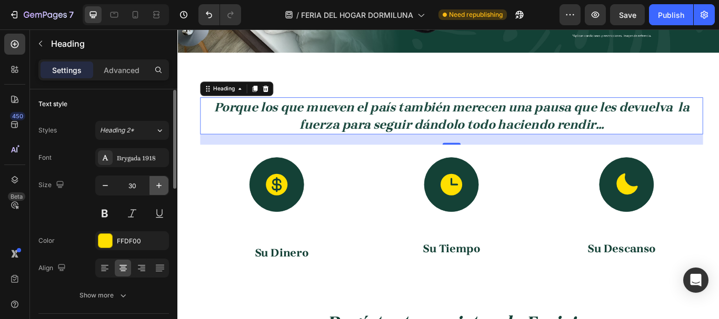
click at [154, 185] on icon "button" at bounding box center [159, 186] width 11 height 11
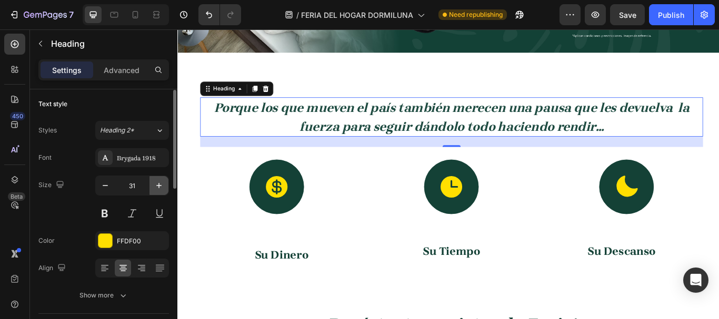
click at [154, 185] on icon "button" at bounding box center [159, 186] width 11 height 11
type input "32"
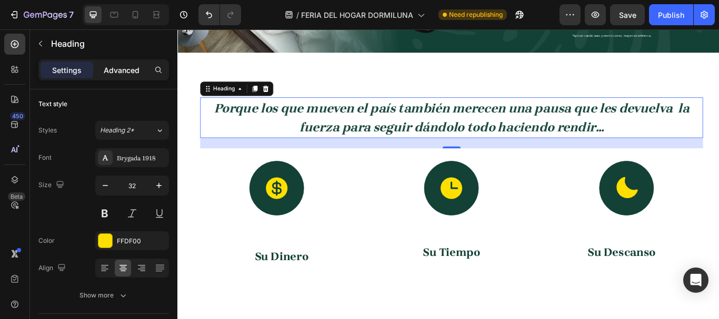
click at [125, 68] on p "Advanced" at bounding box center [122, 70] width 36 height 11
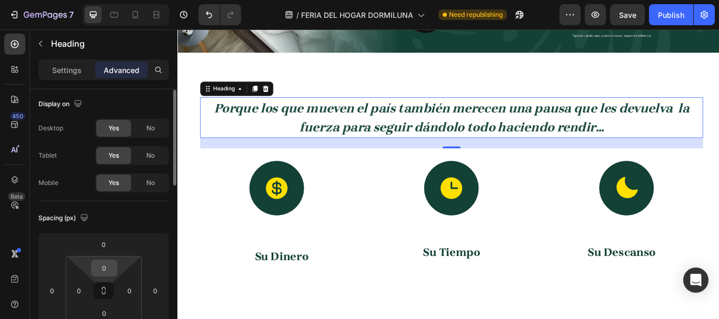
click at [114, 268] on input "0" at bounding box center [104, 269] width 21 height 16
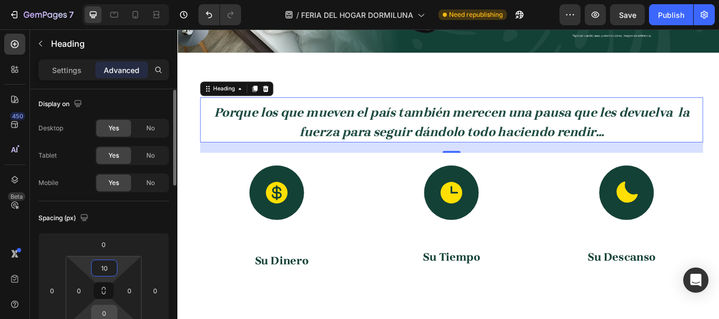
type input "10"
click at [108, 311] on input "0" at bounding box center [104, 314] width 21 height 16
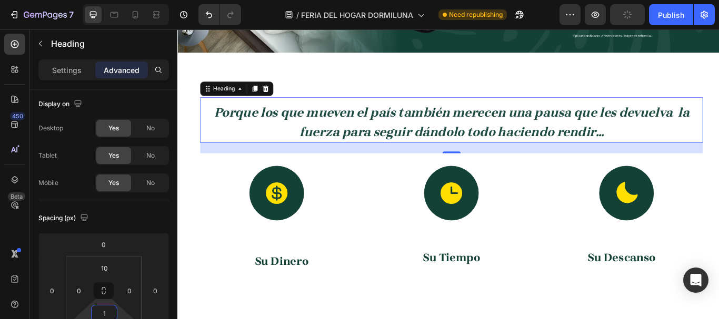
type input "10"
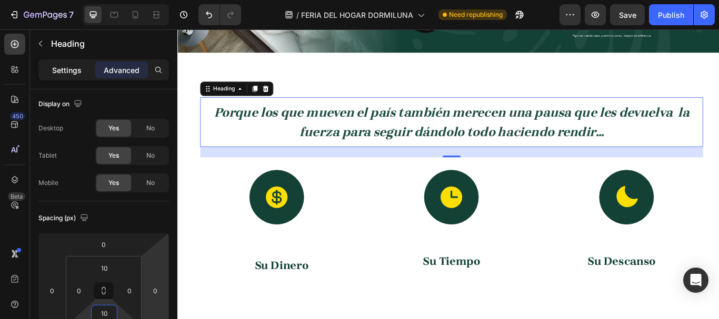
click at [70, 68] on p "Settings" at bounding box center [66, 70] width 29 height 11
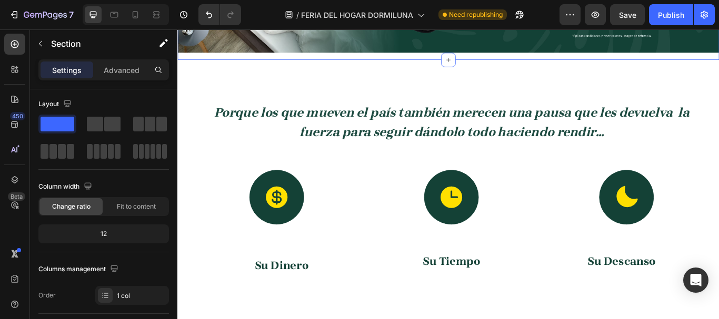
scroll to position [0, 0]
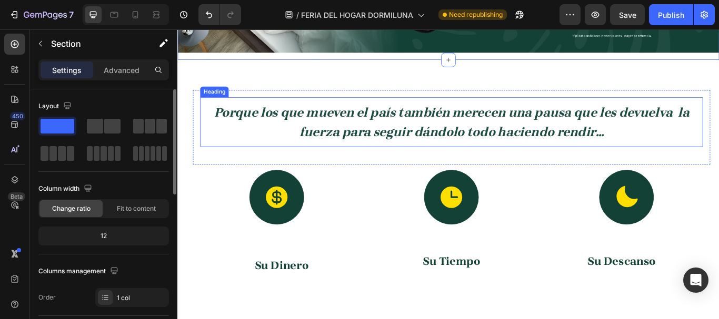
click at [309, 118] on strong "Porque los que mueven el país también merecen una pausa que les devuelva la fue…" at bounding box center [497, 138] width 554 height 40
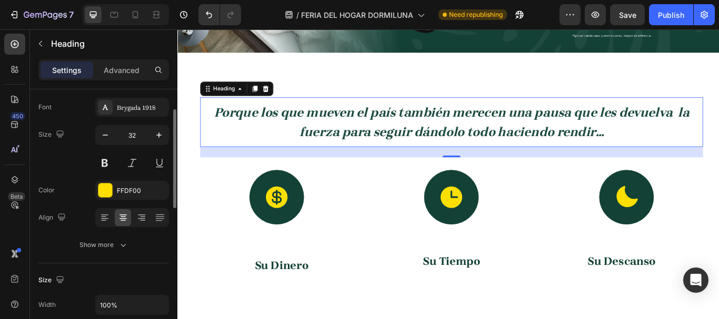
scroll to position [105, 0]
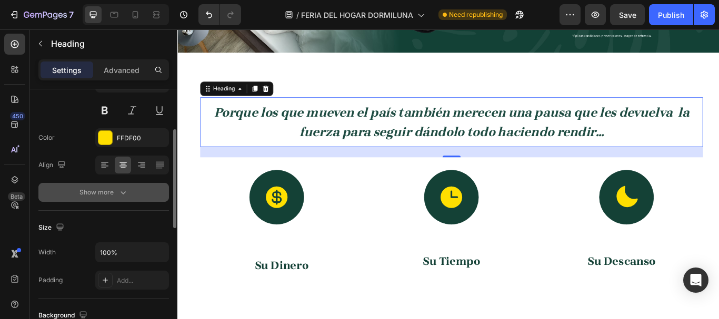
click at [121, 195] on icon "button" at bounding box center [123, 192] width 11 height 11
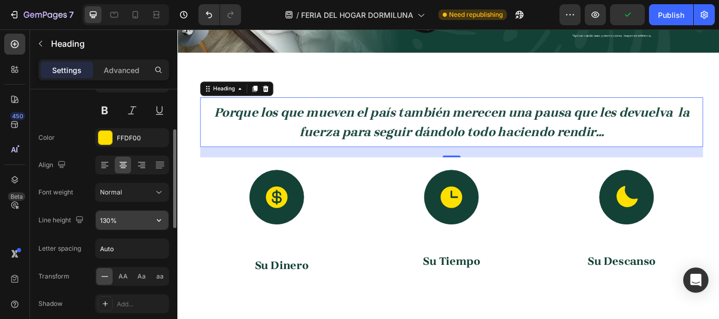
click at [141, 225] on input "130%" at bounding box center [132, 220] width 73 height 19
click at [161, 218] on icon "button" at bounding box center [159, 220] width 11 height 11
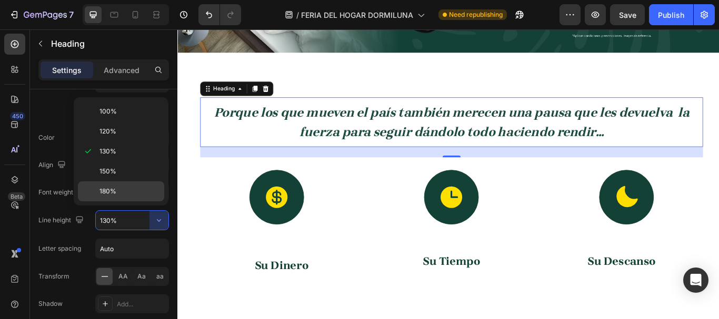
click at [140, 194] on p "180%" at bounding box center [129, 191] width 60 height 9
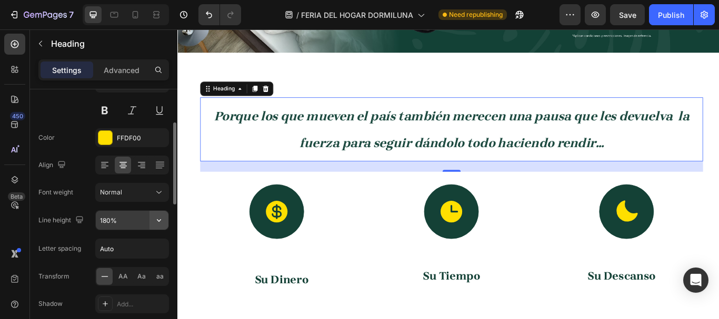
click at [153, 219] on button "button" at bounding box center [158, 220] width 19 height 19
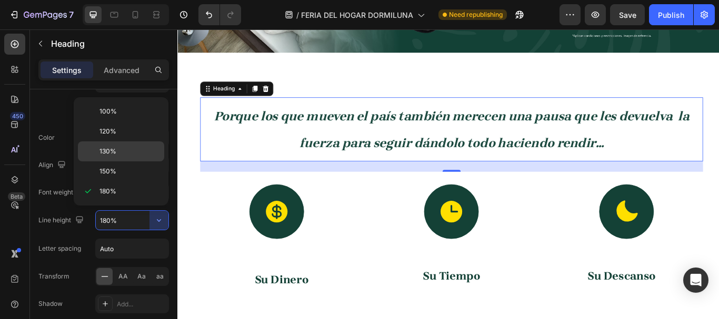
click at [116, 147] on p "130%" at bounding box center [129, 151] width 60 height 9
type input "130%"
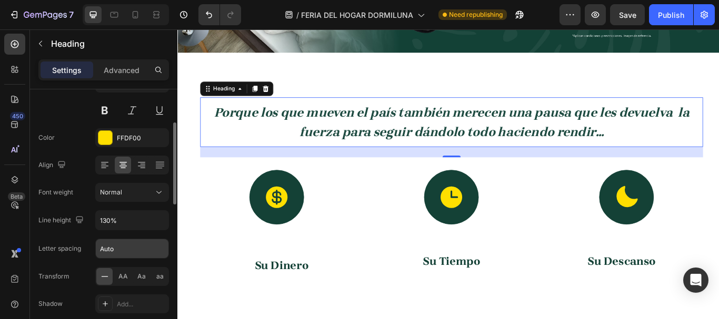
click at [143, 250] on input "Auto" at bounding box center [132, 248] width 73 height 19
click at [132, 185] on button "Normal" at bounding box center [132, 192] width 74 height 19
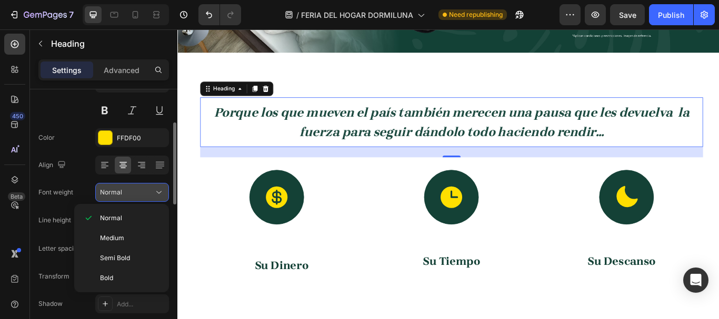
click at [132, 185] on button "Normal" at bounding box center [132, 192] width 74 height 19
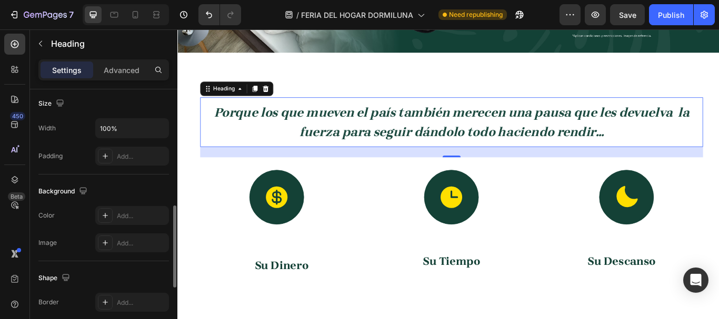
scroll to position [421, 0]
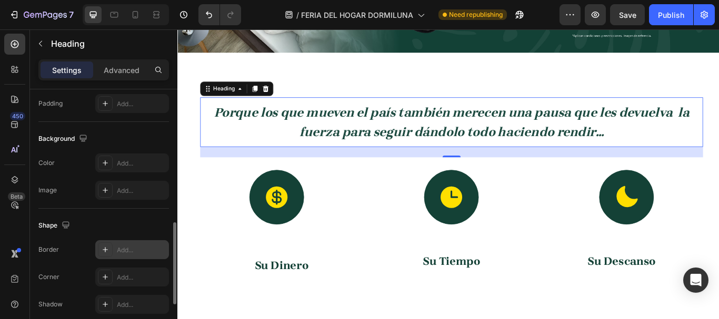
click at [100, 255] on div at bounding box center [105, 250] width 15 height 15
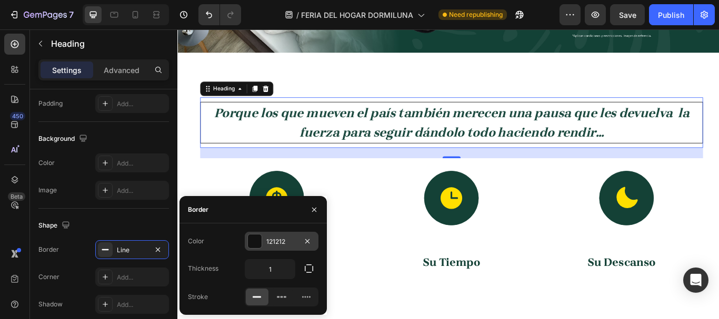
click at [255, 239] on div at bounding box center [255, 242] width 14 height 14
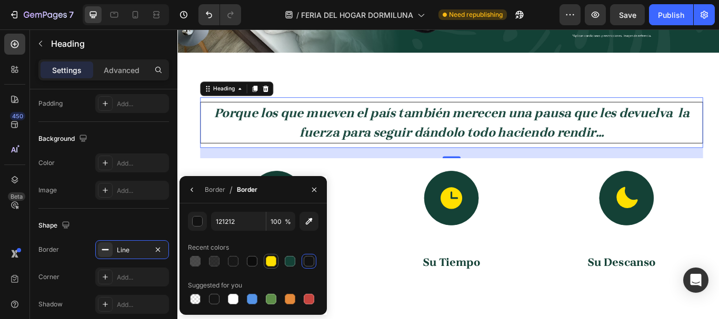
click at [271, 257] on div at bounding box center [271, 261] width 11 height 11
type input "FFDF00"
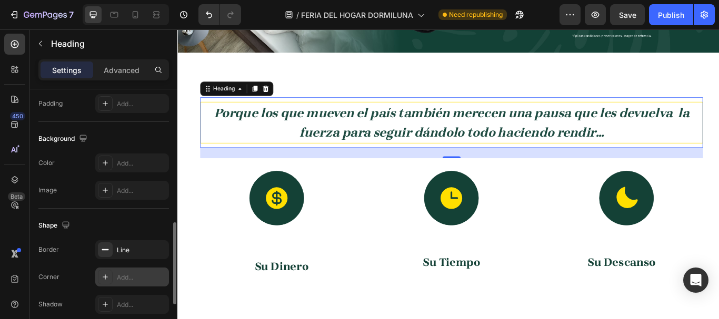
click at [123, 273] on div "Add..." at bounding box center [141, 277] width 49 height 9
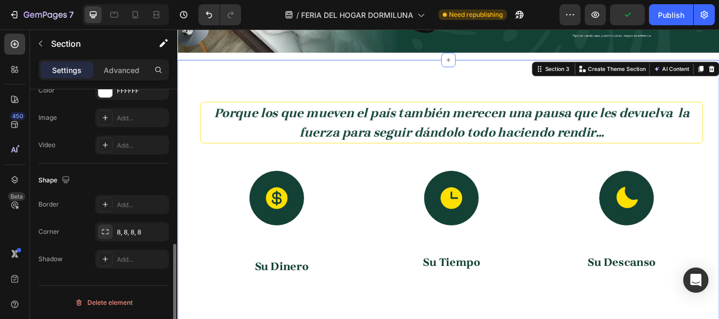
scroll to position [0, 0]
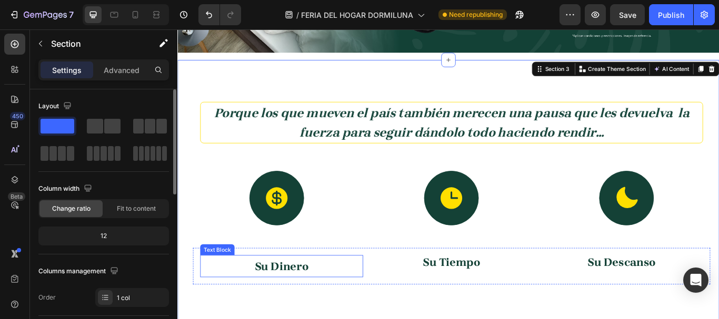
click at [334, 308] on p "Su Dinero" at bounding box center [299, 306] width 188 height 24
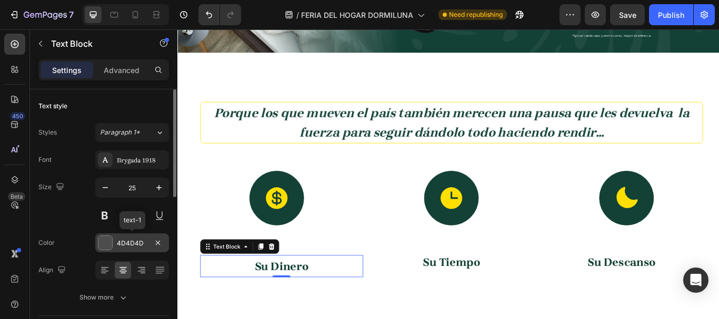
click at [118, 236] on div "4D4D4D" at bounding box center [132, 243] width 74 height 19
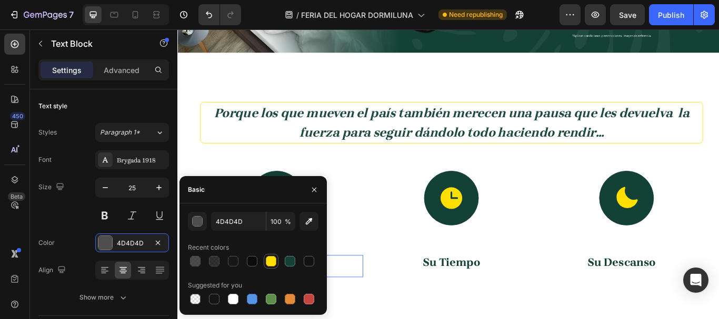
click at [269, 263] on div at bounding box center [271, 261] width 11 height 11
type input "FFDF00"
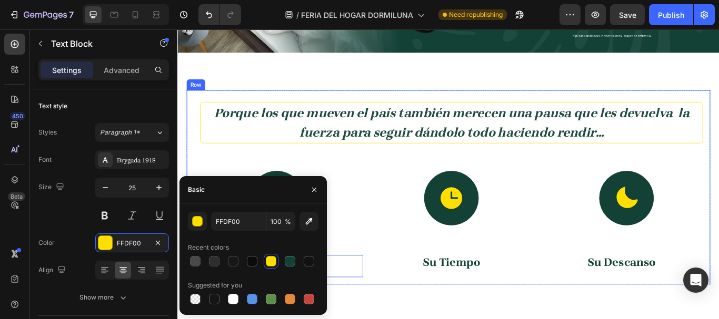
click at [384, 264] on div "⁠⁠⁠⁠⁠⁠⁠ Porque los que mueven el país también merecen una pausa que les devuelv…" at bounding box center [496, 214] width 603 height 226
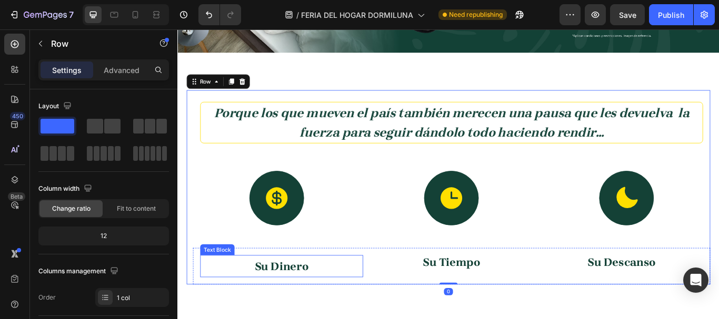
click at [293, 305] on strong "Su Dinero" at bounding box center [298, 305] width 63 height 15
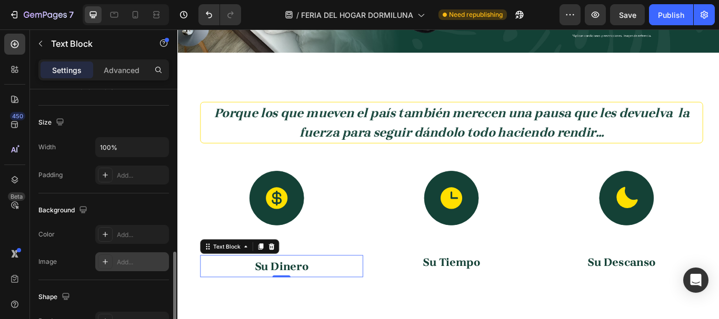
scroll to position [263, 0]
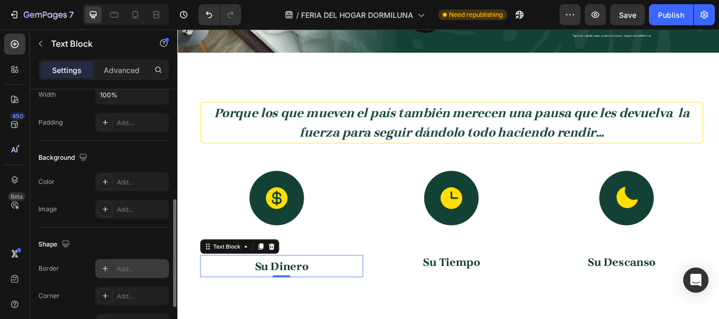
click at [116, 269] on div "Add..." at bounding box center [132, 268] width 74 height 19
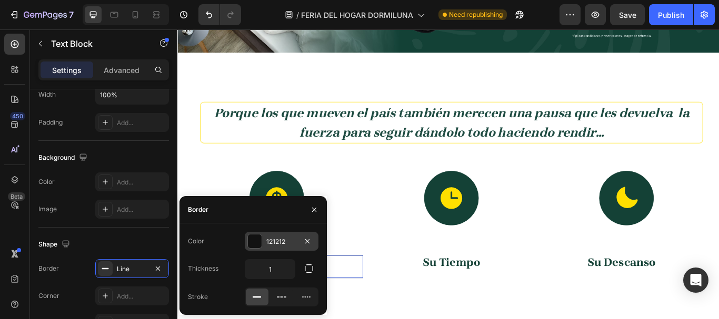
click at [254, 243] on div at bounding box center [255, 242] width 14 height 14
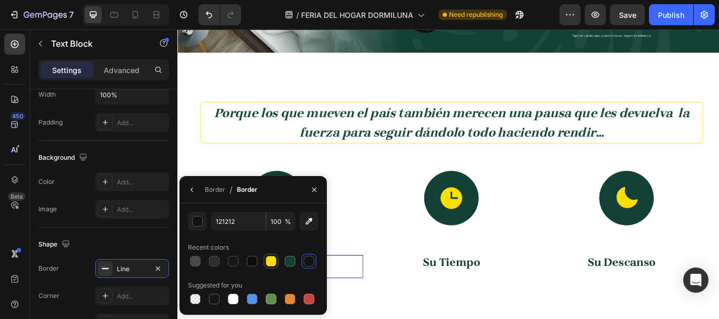
click at [267, 258] on div at bounding box center [271, 261] width 11 height 11
type input "FFDF00"
click at [106, 297] on icon at bounding box center [105, 296] width 8 height 8
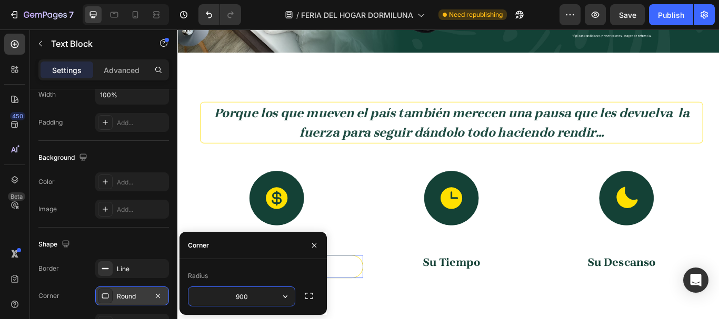
type input "900"
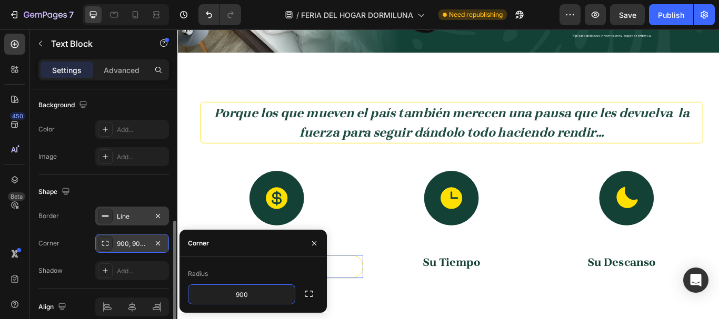
click at [132, 218] on div "Line" at bounding box center [132, 216] width 31 height 9
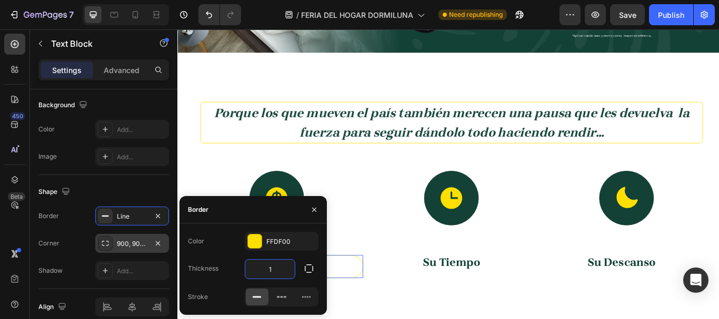
click at [278, 269] on input "1" at bounding box center [269, 269] width 49 height 19
type input "1"
type input "5"
type input "2"
type input "3"
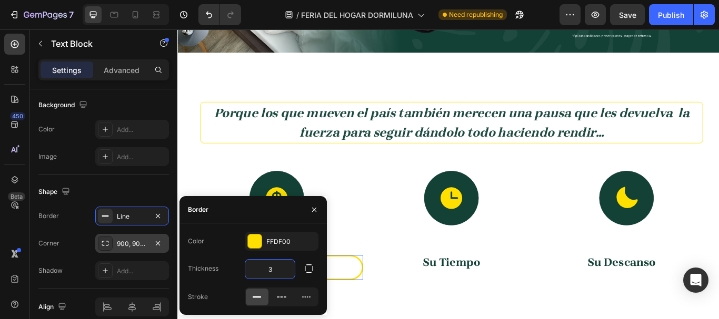
scroll to position [684, 0]
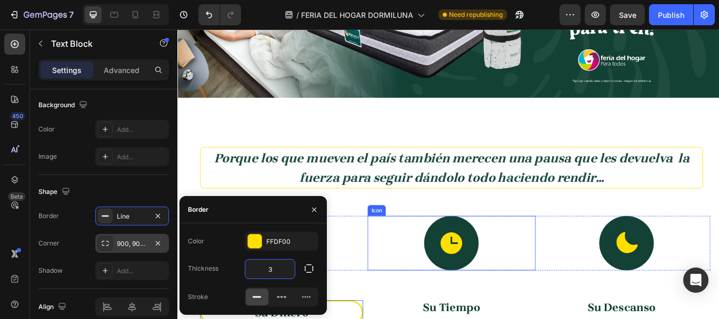
click at [416, 301] on div "Icon" at bounding box center [496, 279] width 195 height 64
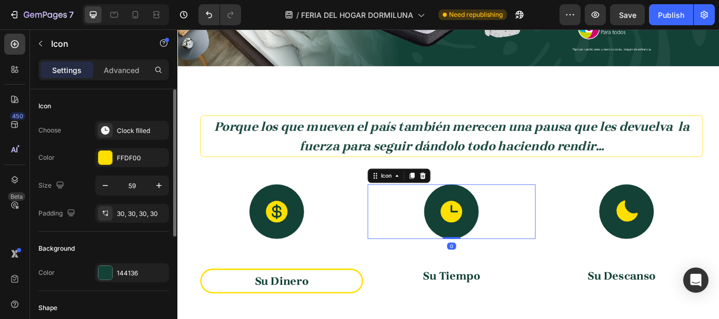
scroll to position [737, 0]
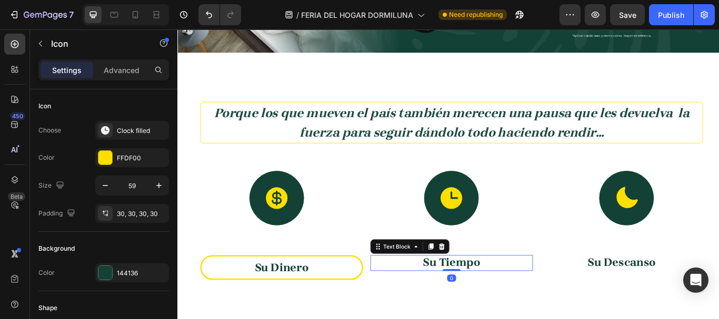
click at [444, 297] on p "Su Tiempo" at bounding box center [497, 302] width 188 height 17
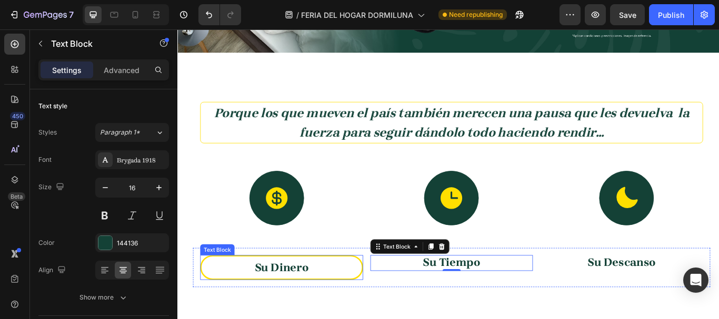
click at [359, 299] on p "Su Dinero" at bounding box center [298, 308] width 185 height 24
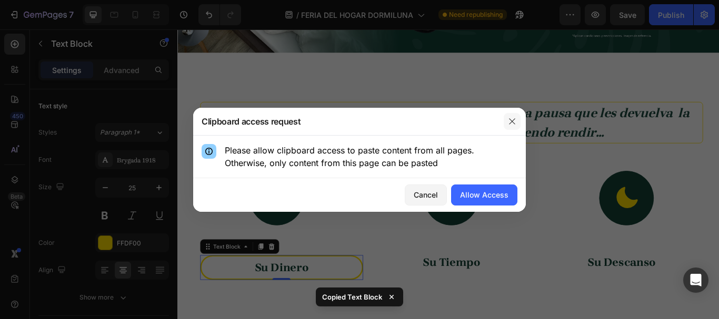
click at [507, 121] on button "button" at bounding box center [512, 121] width 17 height 17
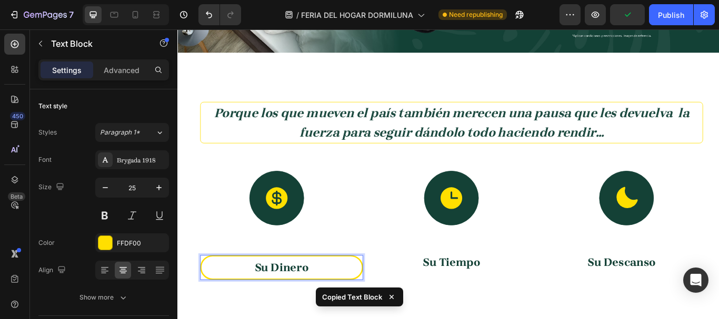
click at [381, 296] on p "Su Dinero" at bounding box center [298, 308] width 185 height 24
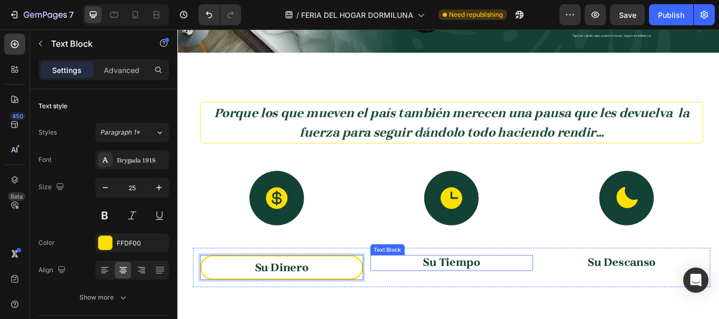
click at [475, 305] on strong "Su Tiempo" at bounding box center [496, 301] width 67 height 15
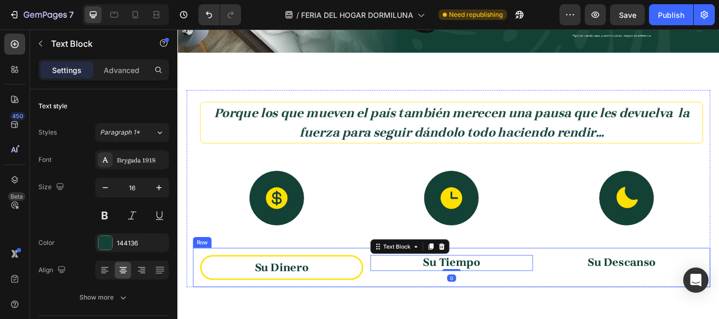
click at [345, 313] on p "Su Dinero" at bounding box center [298, 308] width 185 height 24
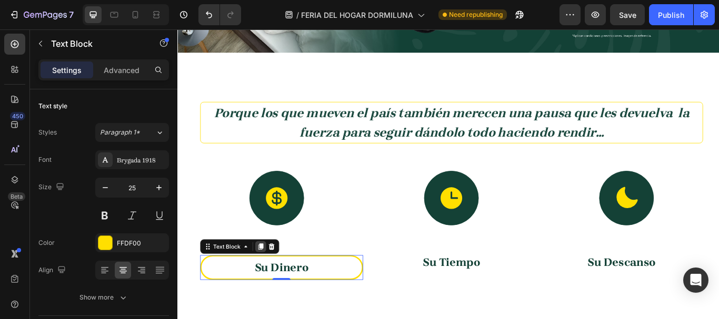
click at [276, 279] on icon at bounding box center [275, 282] width 6 height 7
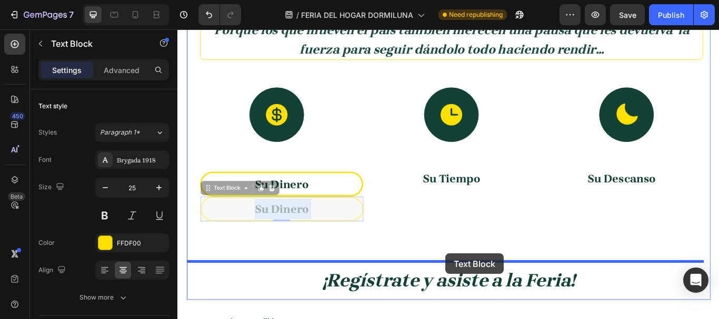
scroll to position [847, 0]
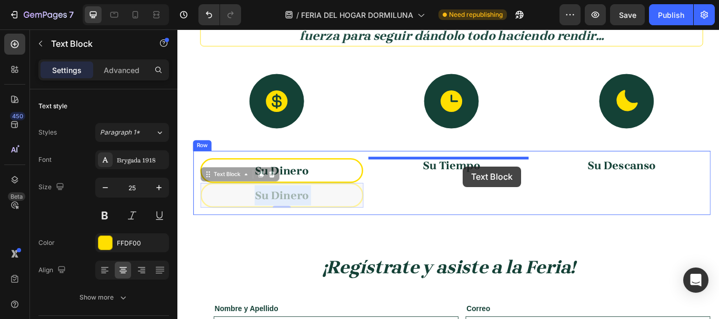
drag, startPoint x: 309, startPoint y: 331, endPoint x: 510, endPoint y: 189, distance: 245.6
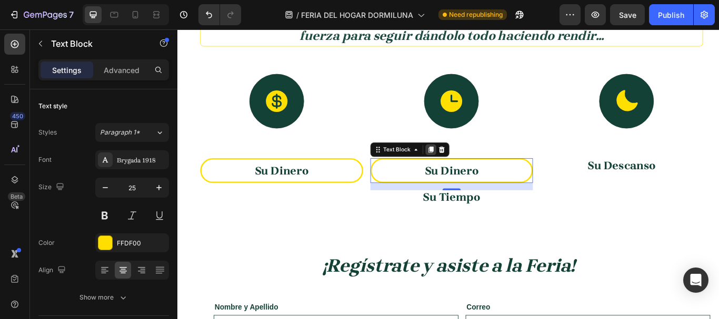
click at [466, 171] on div at bounding box center [472, 170] width 13 height 13
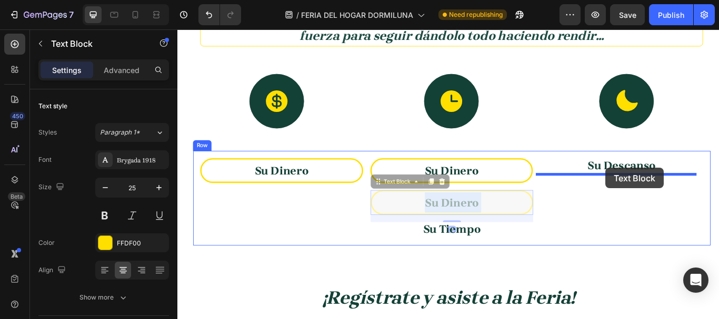
drag, startPoint x: 472, startPoint y: 239, endPoint x: 676, endPoint y: 191, distance: 209.9
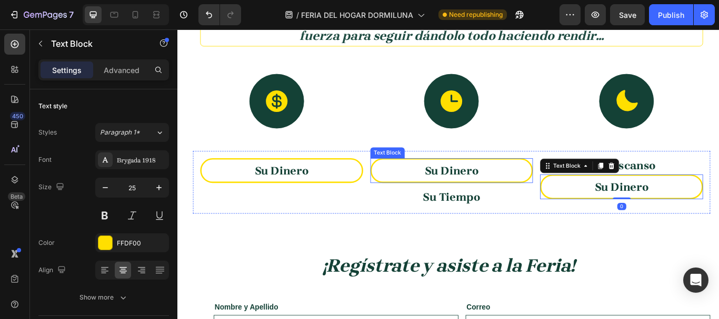
click at [516, 195] on strong "Su Dinero" at bounding box center [496, 194] width 63 height 15
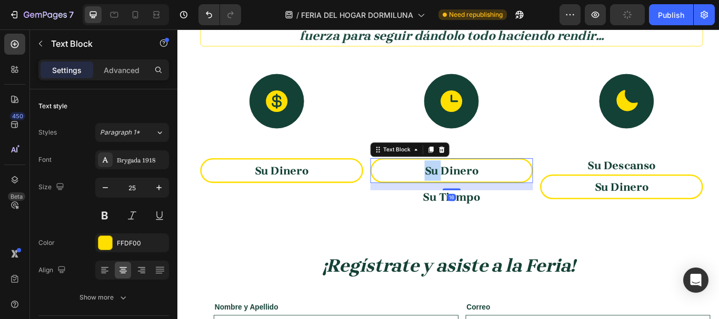
click at [516, 195] on strong "Su Dinero" at bounding box center [496, 194] width 63 height 15
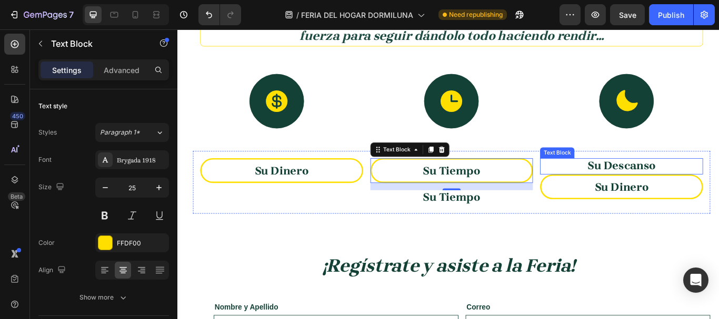
click at [673, 185] on strong "Su Descanso" at bounding box center [694, 188] width 79 height 15
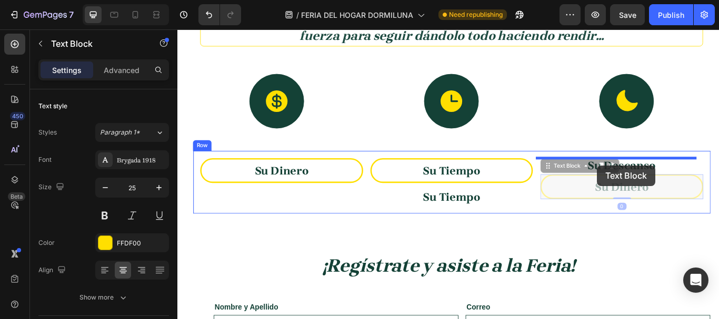
drag, startPoint x: 666, startPoint y: 201, endPoint x: 666, endPoint y: 188, distance: 12.6
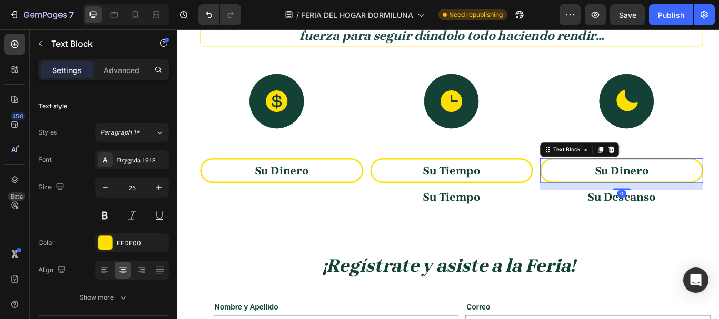
click at [684, 189] on strong "Su Dinero" at bounding box center [695, 194] width 63 height 15
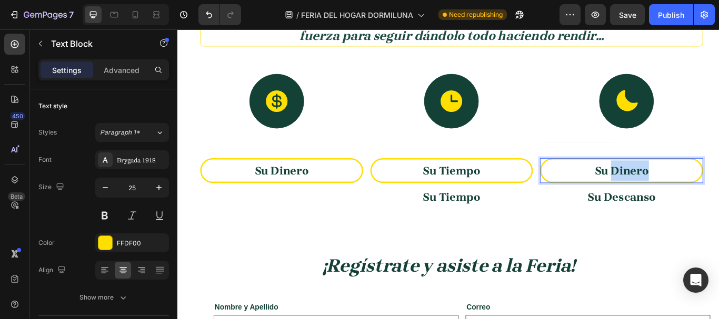
click at [684, 189] on strong "Su Dinero" at bounding box center [695, 194] width 63 height 15
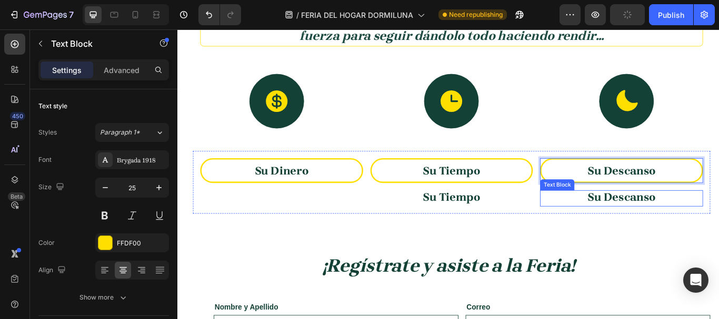
click at [667, 230] on strong "Su Descanso" at bounding box center [694, 225] width 79 height 15
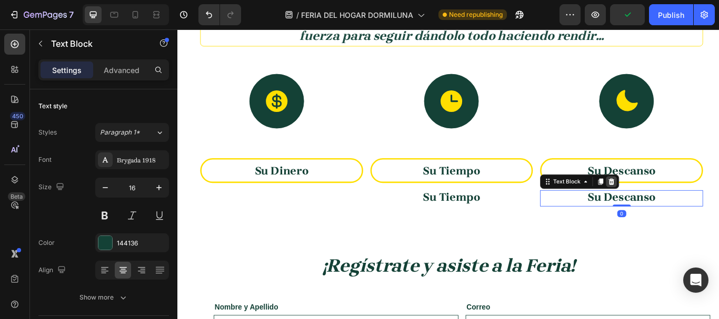
click at [680, 211] on icon at bounding box center [683, 207] width 7 height 7
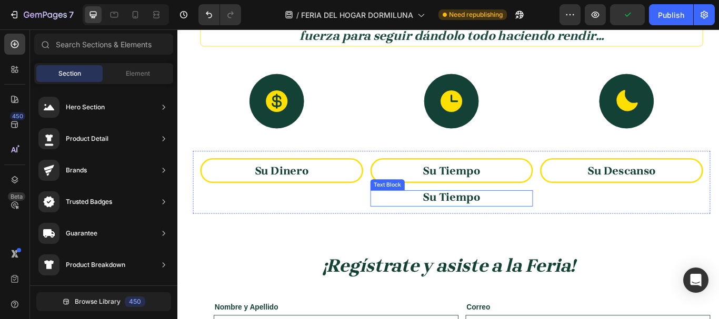
click at [529, 230] on p "Su Tiempo" at bounding box center [497, 226] width 188 height 17
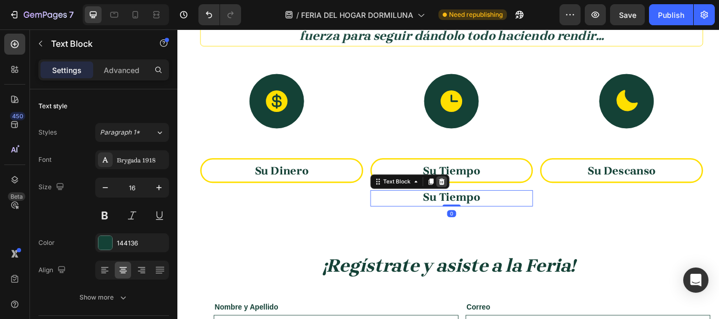
click at [488, 209] on div at bounding box center [485, 207] width 13 height 13
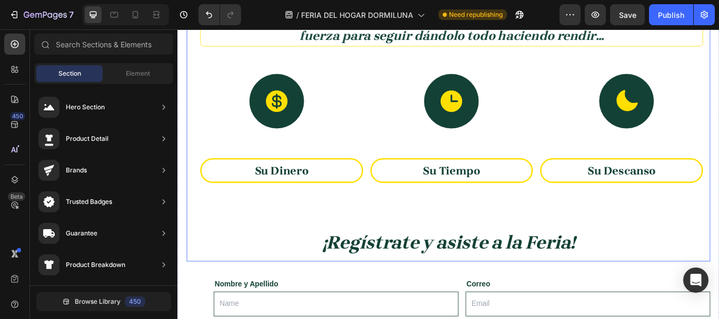
click at [471, 250] on div "⁠⁠⁠⁠⁠⁠⁠ Porque los que mueven el país también merecen una pausa que les devuelv…" at bounding box center [493, 144] width 611 height 313
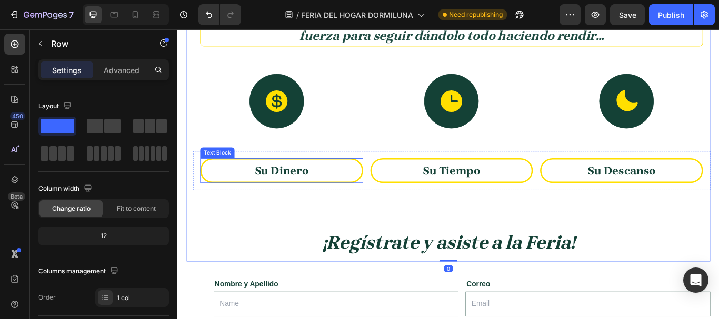
click at [285, 193] on strong "Su Dinero" at bounding box center [298, 194] width 63 height 15
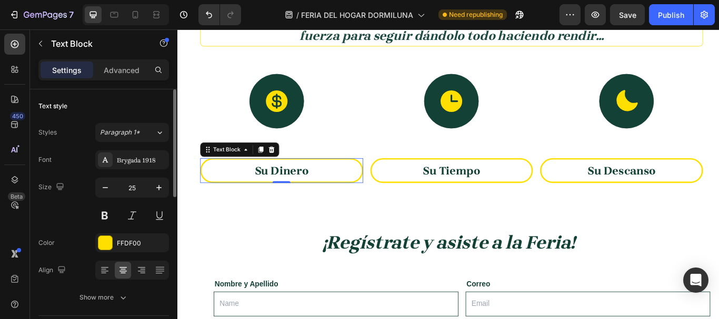
scroll to position [158, 0]
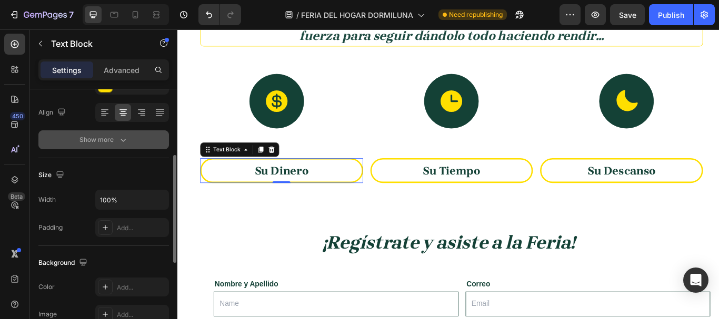
click at [113, 142] on div "Show more" at bounding box center [103, 140] width 49 height 11
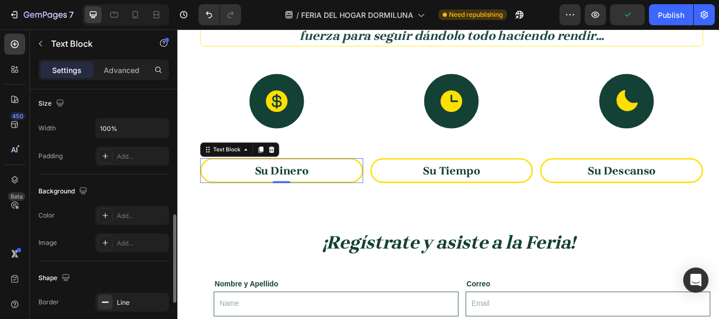
scroll to position [474, 0]
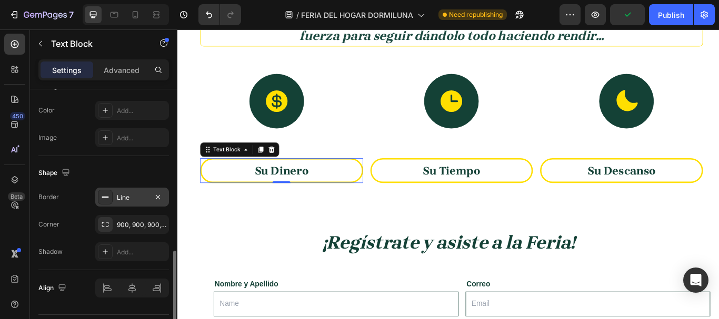
click at [125, 200] on div "Line" at bounding box center [132, 197] width 31 height 9
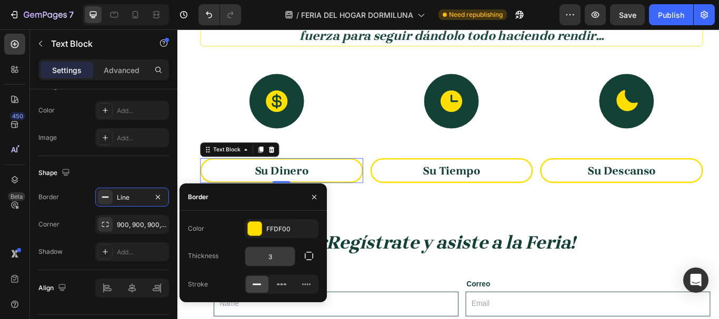
click at [281, 262] on input "3" at bounding box center [269, 256] width 49 height 19
type input "2"
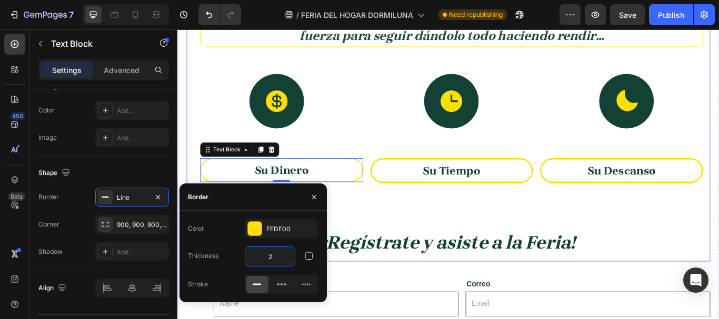
click at [479, 233] on div "⁠⁠⁠⁠⁠⁠⁠ Porque los que mueven el país también merecen una pausa que les devuelv…" at bounding box center [493, 144] width 611 height 313
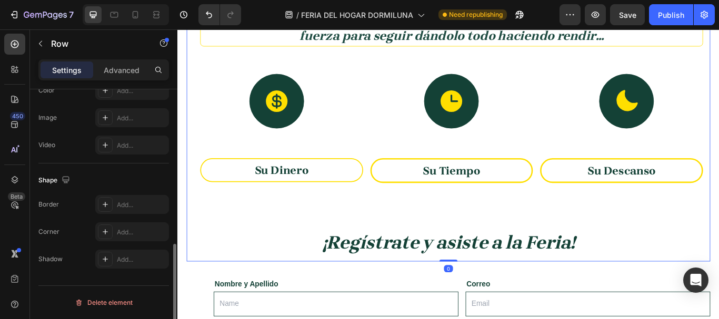
scroll to position [0, 0]
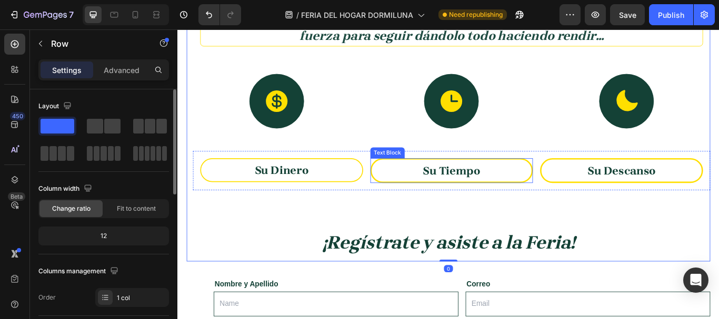
click at [475, 198] on strong "Su Tiempo" at bounding box center [496, 194] width 67 height 15
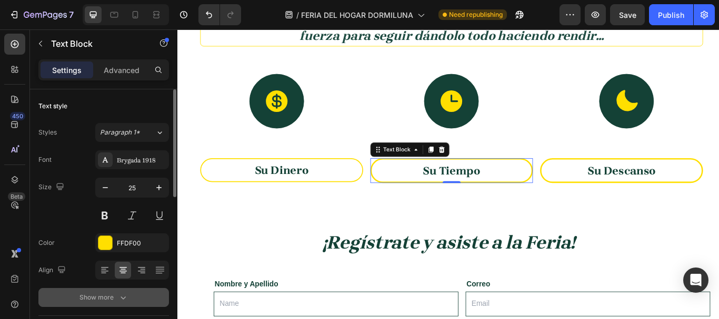
click at [114, 301] on div "Show more" at bounding box center [103, 298] width 49 height 11
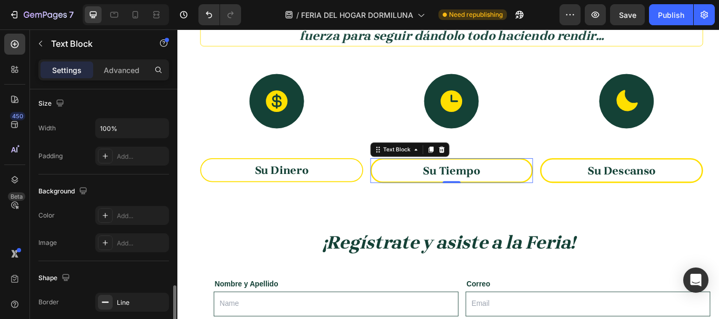
scroll to position [421, 0]
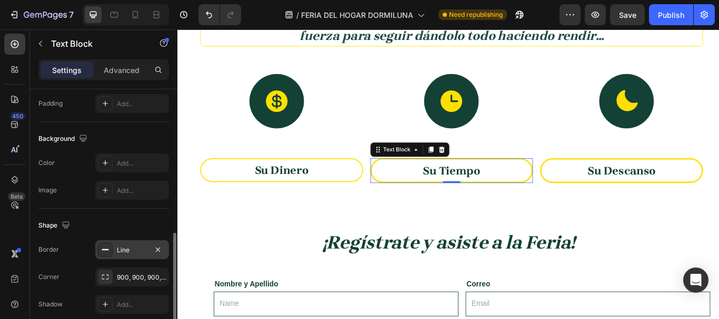
click at [132, 253] on div "Line" at bounding box center [132, 250] width 31 height 9
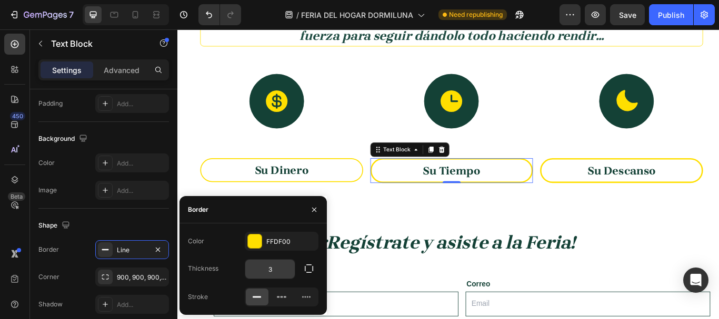
click at [271, 267] on input "3" at bounding box center [269, 269] width 49 height 19
type input "2"
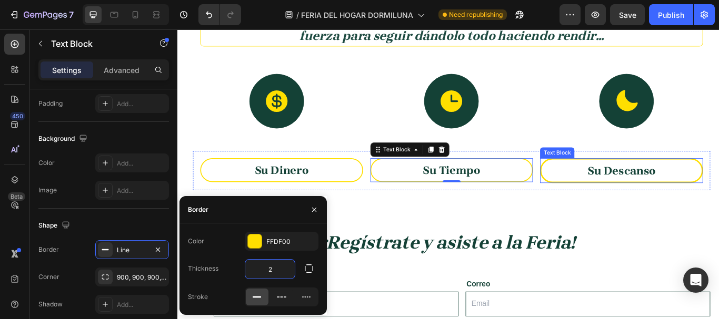
click at [718, 197] on strong "Su Descanso" at bounding box center [694, 194] width 79 height 15
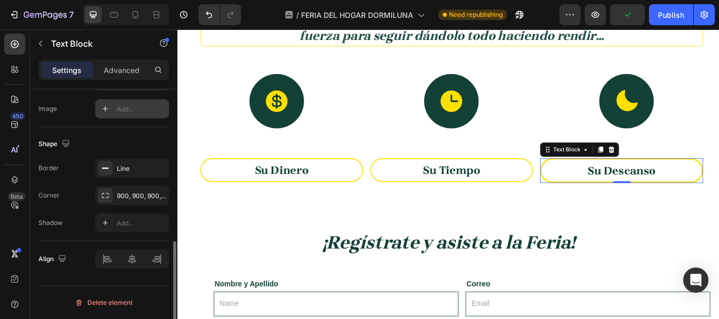
scroll to position [206, 0]
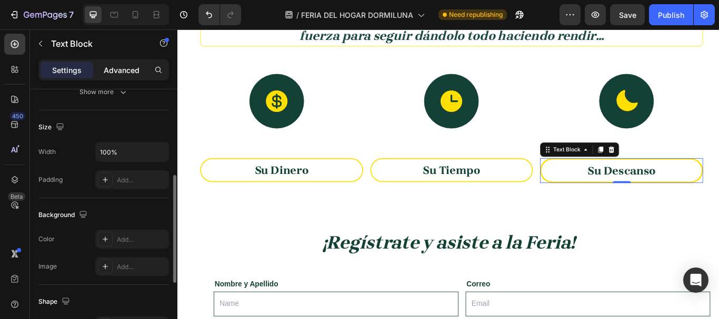
click at [132, 70] on p "Advanced" at bounding box center [122, 70] width 36 height 11
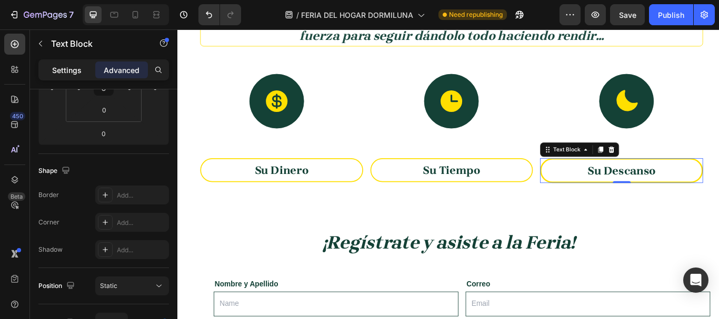
click at [75, 66] on p "Settings" at bounding box center [66, 70] width 29 height 11
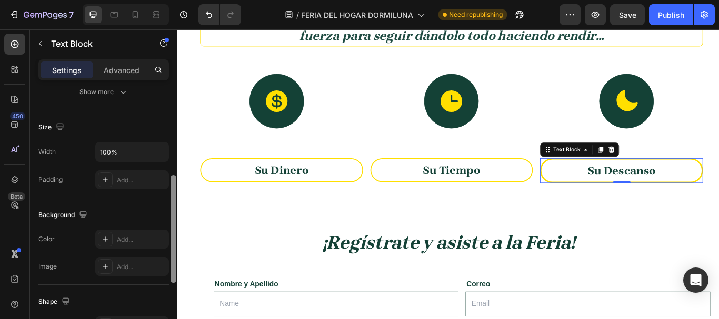
scroll to position [364, 0]
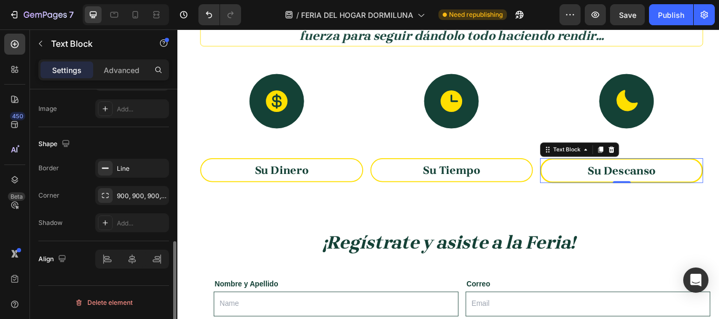
click at [616, 207] on div "Su Descanso" at bounding box center [695, 194] width 190 height 29
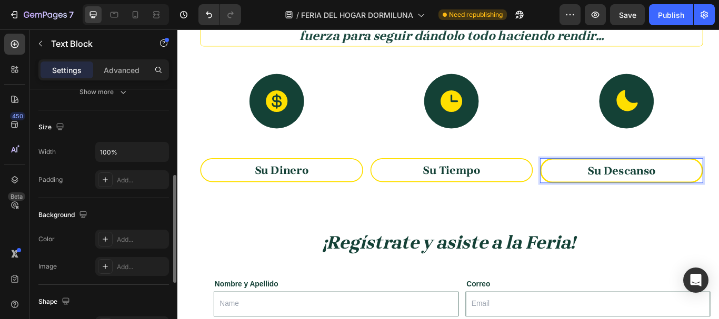
scroll to position [258, 0]
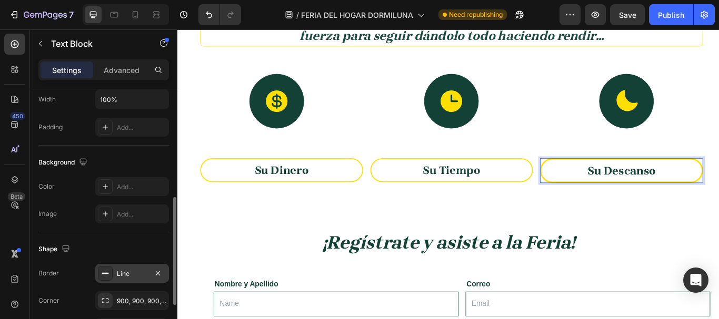
click at [113, 280] on div "Line" at bounding box center [132, 273] width 74 height 19
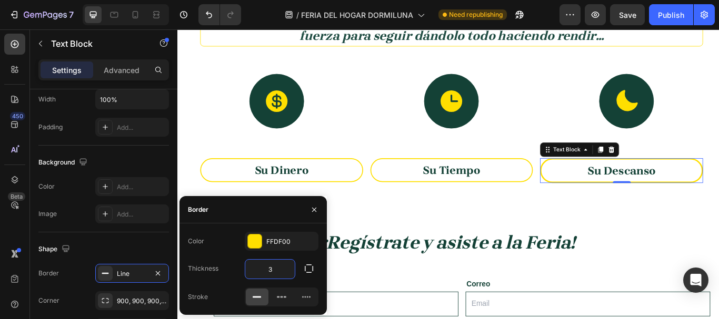
click at [275, 264] on input "3" at bounding box center [269, 269] width 49 height 19
type input "2"
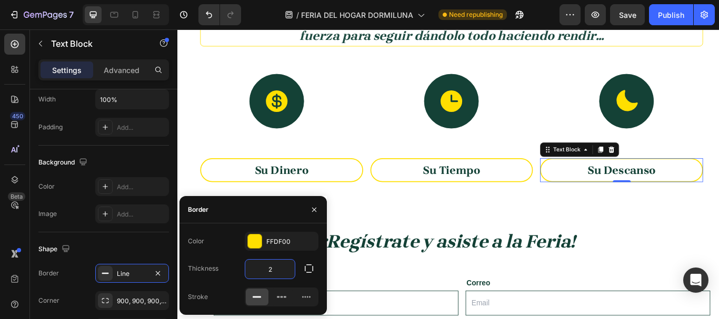
click at [607, 157] on div "⁠⁠⁠⁠⁠⁠⁠ Porque los que mueven el país también merecen una pausa que les devuelv…" at bounding box center [496, 102] width 603 height 228
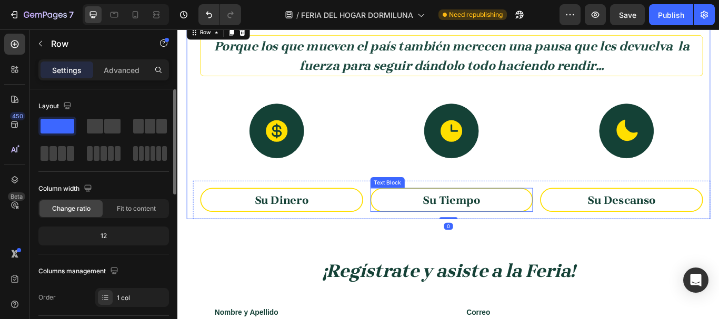
scroll to position [795, 0]
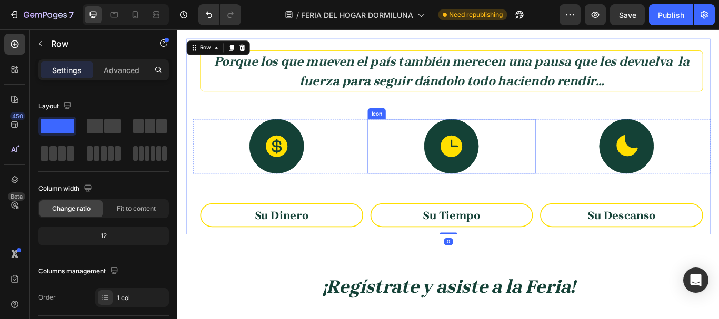
click at [517, 172] on div at bounding box center [497, 166] width 64 height 64
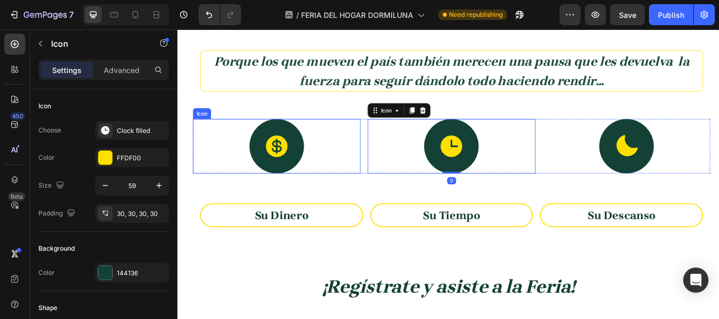
click at [274, 176] on div at bounding box center [293, 166] width 64 height 64
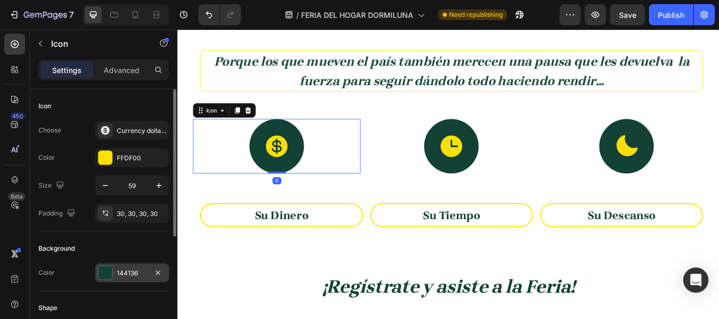
click at [139, 265] on div "144136" at bounding box center [132, 273] width 74 height 19
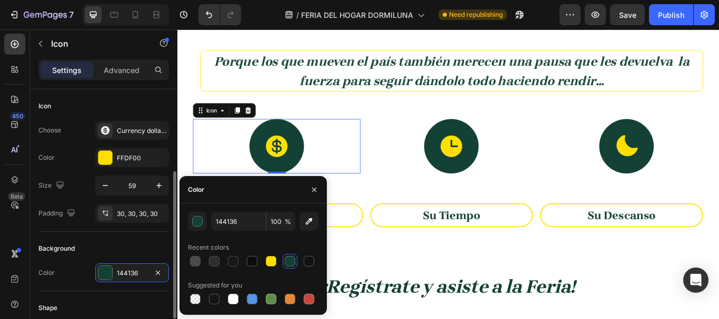
scroll to position [53, 0]
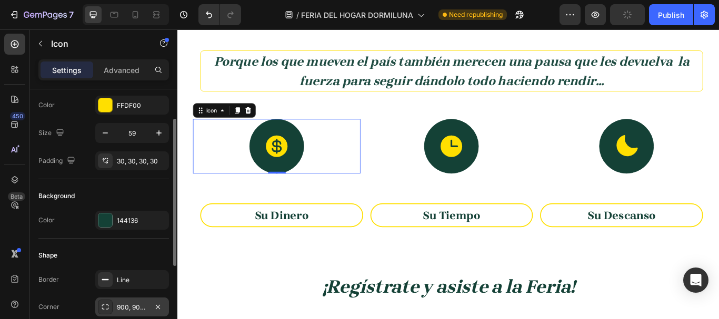
click at [117, 307] on div "900, 900, 900, 900" at bounding box center [132, 307] width 31 height 9
click at [134, 279] on div "Line" at bounding box center [132, 280] width 31 height 9
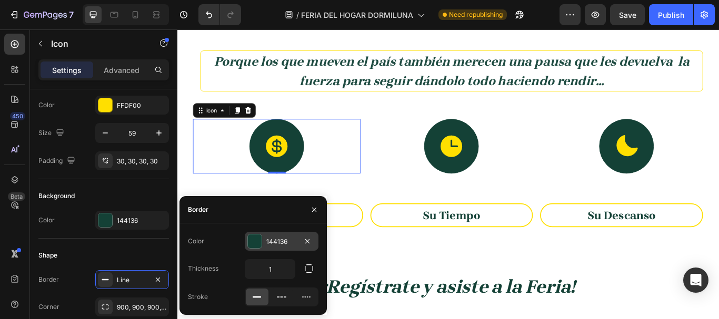
click at [265, 237] on div "144136" at bounding box center [282, 241] width 74 height 19
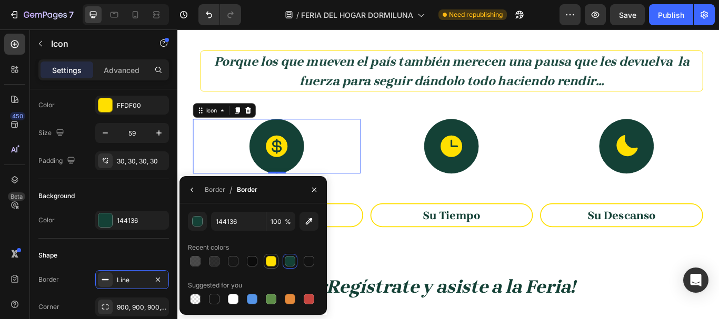
click at [273, 267] on div at bounding box center [271, 261] width 13 height 13
type input "FFDF00"
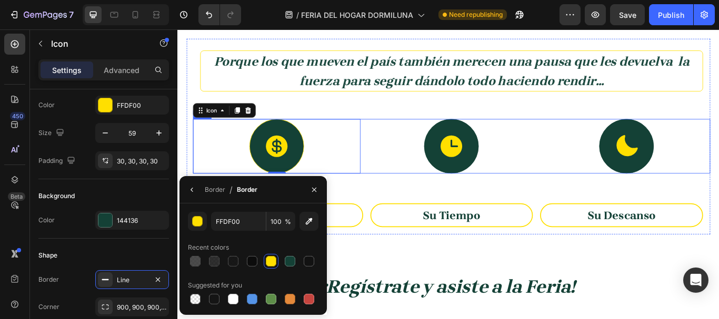
click at [393, 193] on div "Icon 0 Icon Icon Row" at bounding box center [496, 166] width 603 height 64
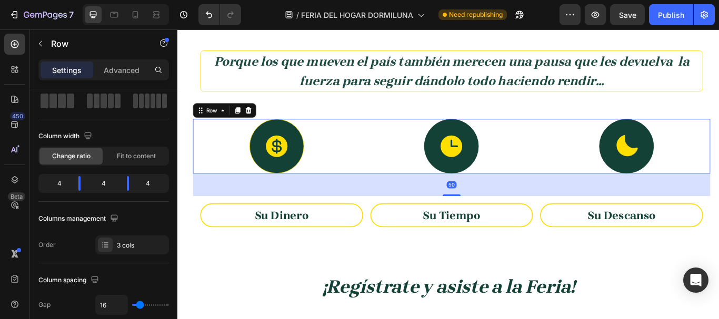
scroll to position [0, 0]
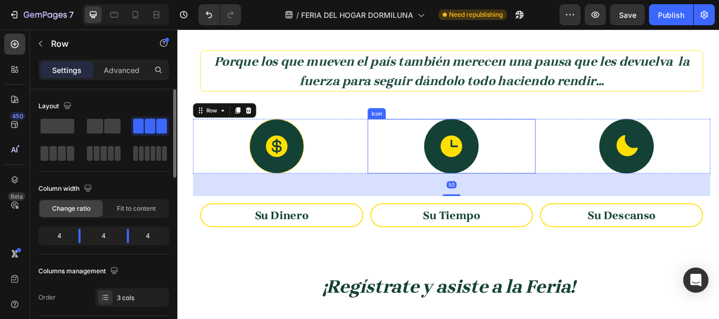
click at [429, 178] on div "Icon" at bounding box center [496, 166] width 195 height 64
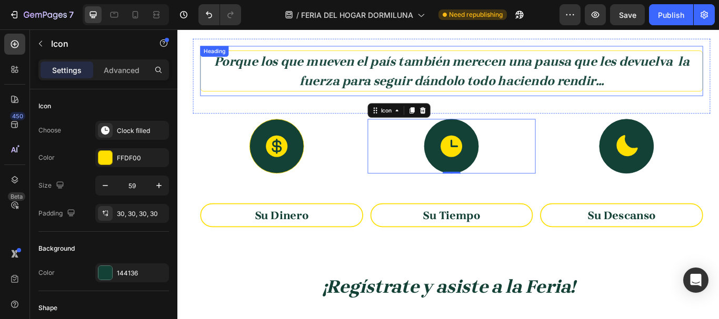
click at [514, 98] on p "⁠⁠⁠⁠⁠⁠⁠ Porque los que mueven el país también merecen una pausa que les devuelv…" at bounding box center [496, 78] width 583 height 45
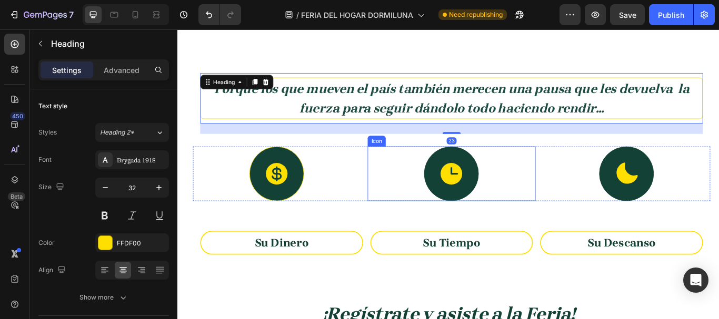
scroll to position [742, 0]
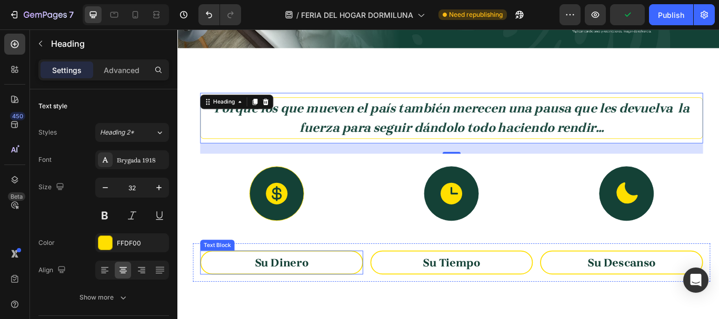
click at [327, 308] on p "Su Dinero" at bounding box center [299, 302] width 186 height 24
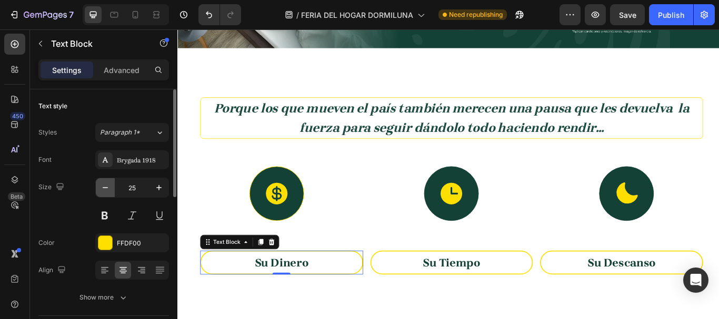
click at [106, 186] on icon "button" at bounding box center [105, 188] width 11 height 11
click at [158, 188] on icon "button" at bounding box center [159, 188] width 11 height 11
type input "25"
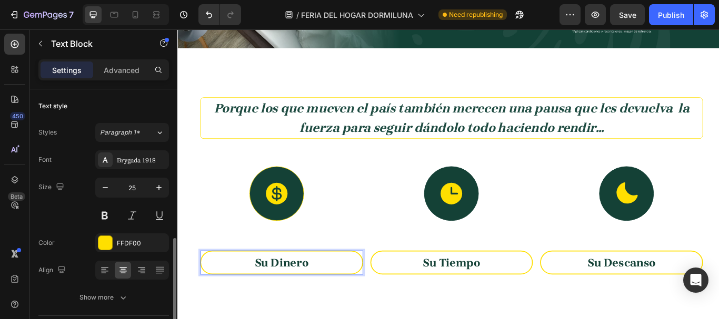
scroll to position [105, 0]
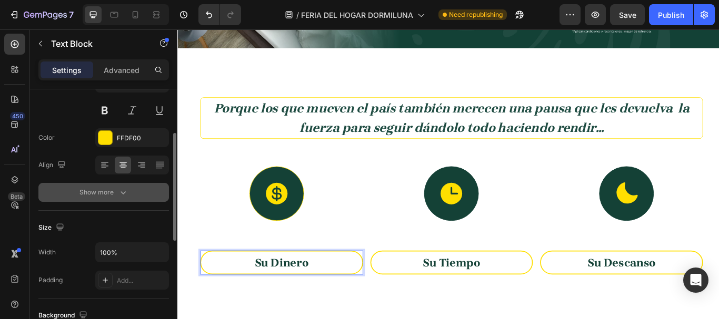
click at [119, 192] on icon "button" at bounding box center [123, 192] width 11 height 11
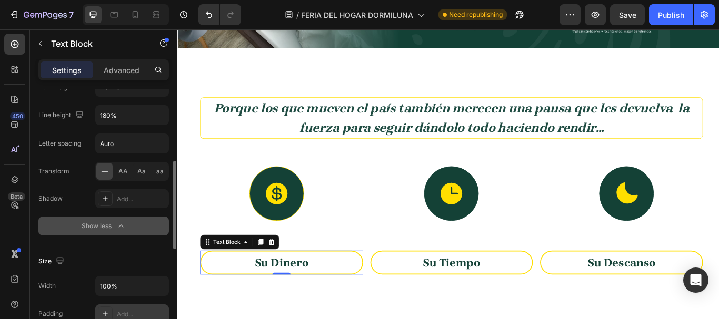
scroll to position [263, 0]
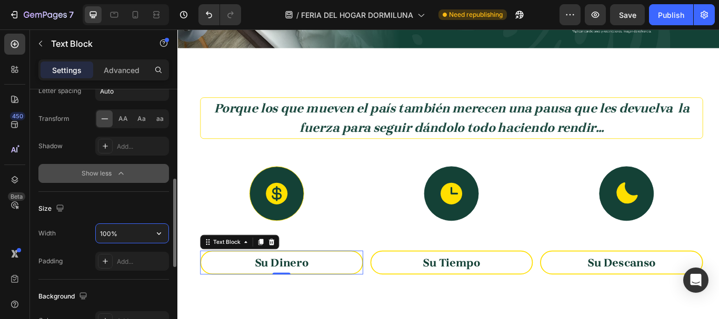
click at [113, 234] on input "100%" at bounding box center [132, 233] width 73 height 19
click at [156, 233] on icon "button" at bounding box center [159, 233] width 11 height 11
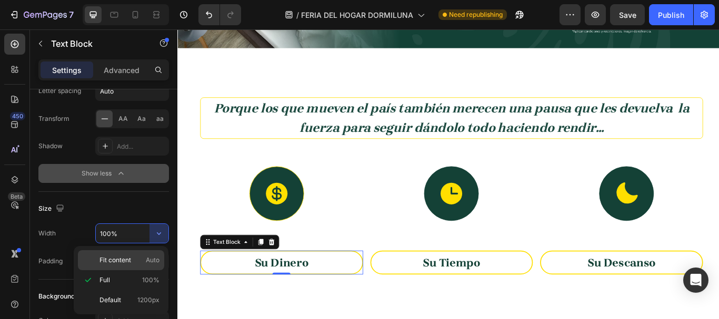
click at [116, 264] on span "Fit content" at bounding box center [115, 260] width 32 height 9
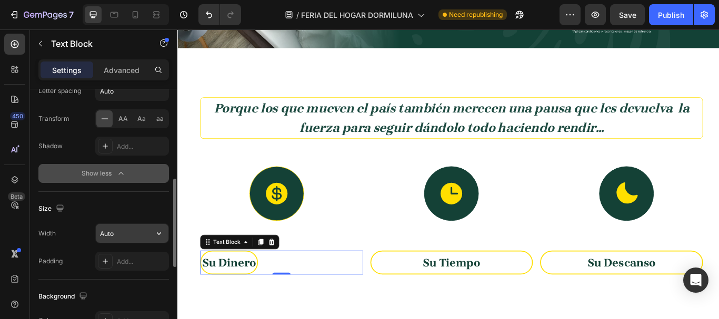
click at [122, 235] on input "Auto" at bounding box center [132, 233] width 73 height 19
click at [159, 234] on icon "button" at bounding box center [159, 233] width 11 height 11
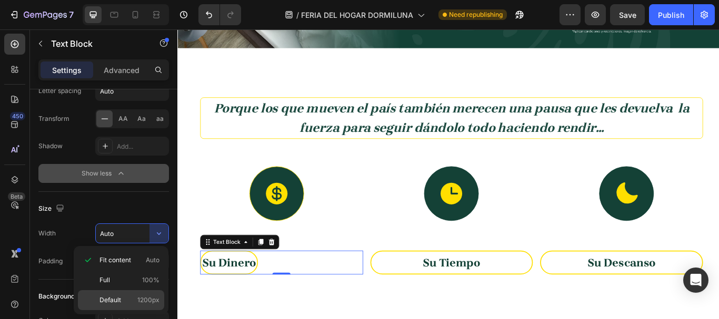
click at [113, 299] on span "Default" at bounding box center [110, 300] width 22 height 9
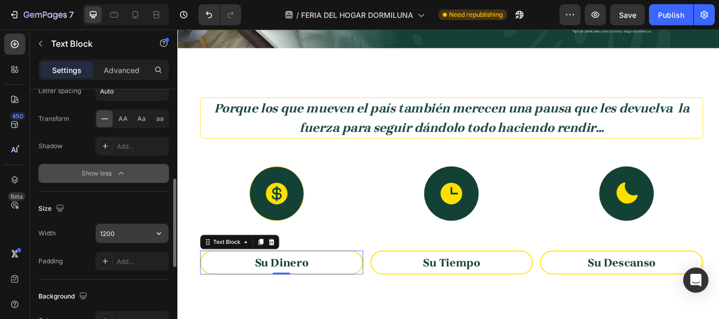
click at [135, 240] on input "1200" at bounding box center [132, 233] width 73 height 19
click at [152, 236] on button "button" at bounding box center [158, 233] width 19 height 19
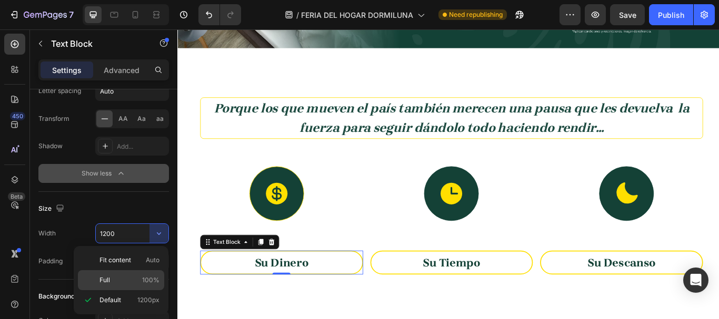
click at [125, 285] on p "Full 100%" at bounding box center [129, 280] width 60 height 9
type input "100%"
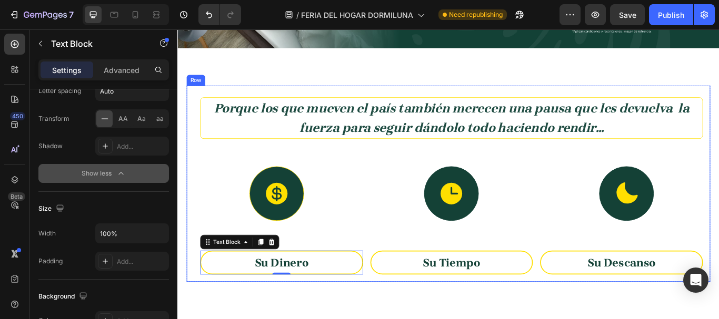
click at [382, 255] on div "⁠⁠⁠⁠⁠⁠⁠ Porque los que mueven el país también merecen una pausa que les devuelv…" at bounding box center [496, 209] width 603 height 228
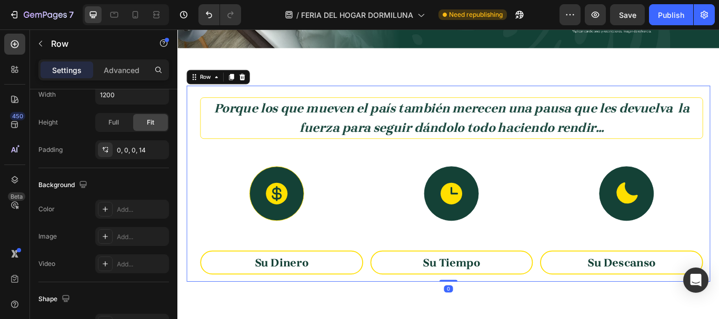
scroll to position [0, 0]
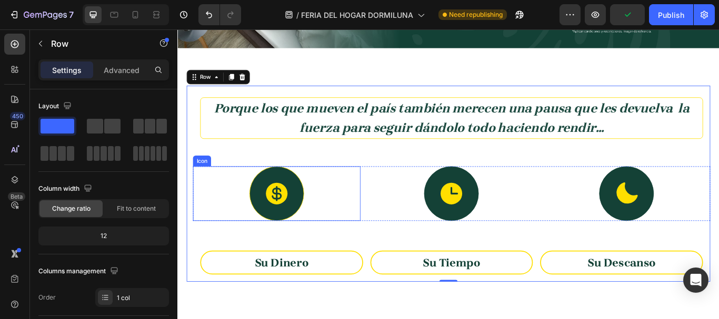
click at [323, 226] on div "Icon" at bounding box center [292, 221] width 195 height 64
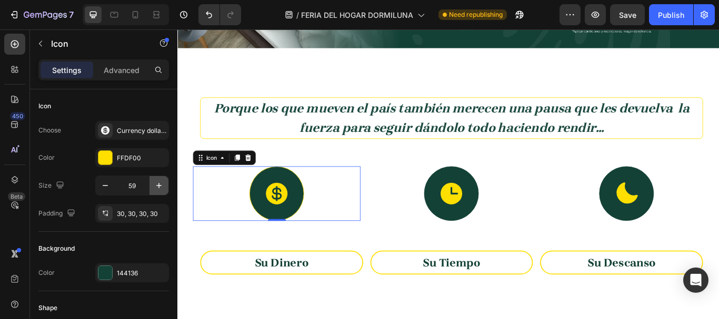
click at [159, 187] on icon "button" at bounding box center [159, 186] width 11 height 11
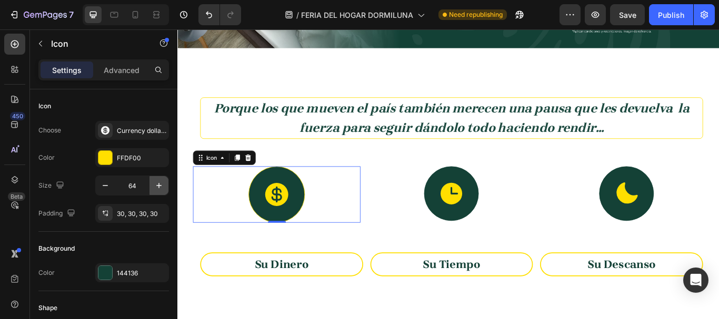
click at [159, 187] on icon "button" at bounding box center [159, 186] width 11 height 11
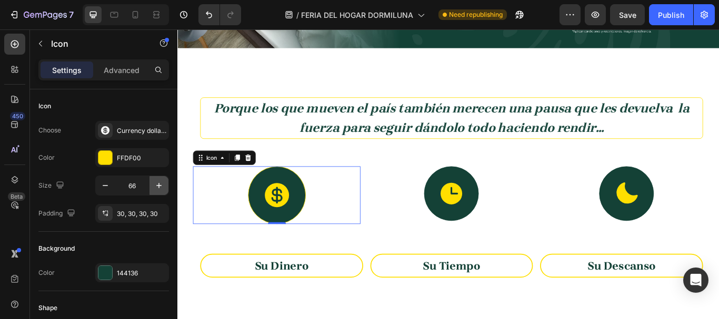
click at [159, 187] on icon "button" at bounding box center [159, 186] width 11 height 11
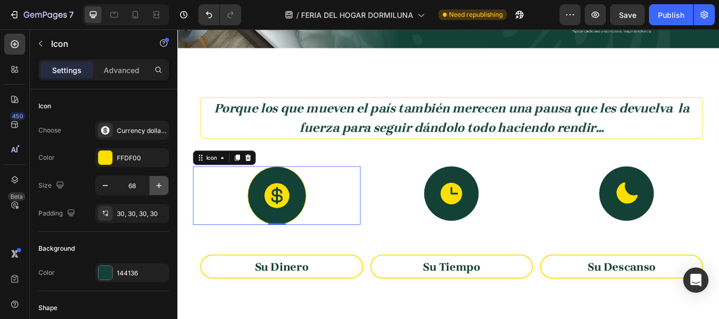
click at [159, 187] on icon "button" at bounding box center [159, 186] width 11 height 11
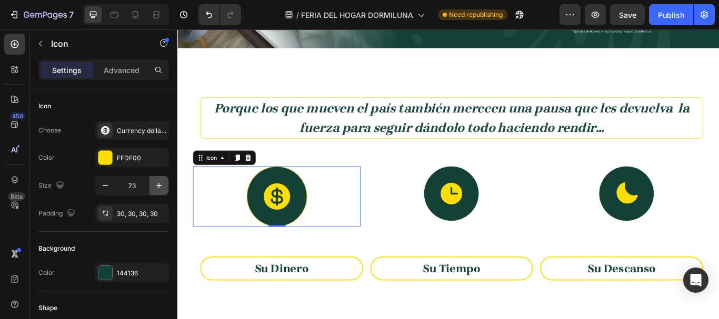
click at [159, 187] on icon "button" at bounding box center [159, 186] width 11 height 11
type input "74"
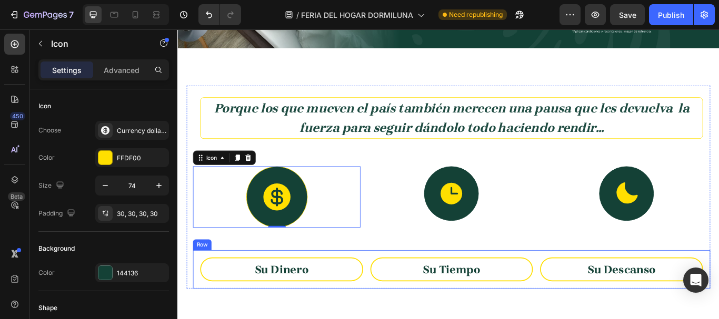
click at [275, 287] on div "Su Dinero Text Block Su Tiempo Text Block Su Descanso Text Block Row" at bounding box center [496, 309] width 603 height 45
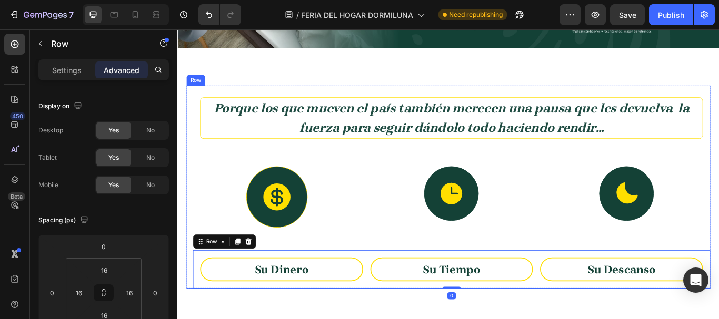
click at [322, 264] on div "⁠⁠⁠⁠⁠⁠⁠ Porque los que mueven el país también merecen una pausa que les devuelv…" at bounding box center [496, 213] width 603 height 236
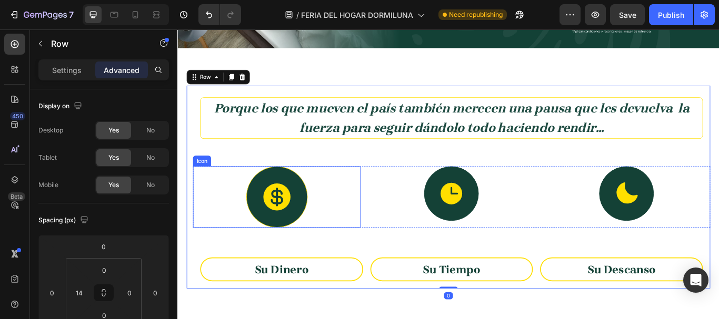
click at [253, 242] on div "Icon" at bounding box center [292, 225] width 195 height 72
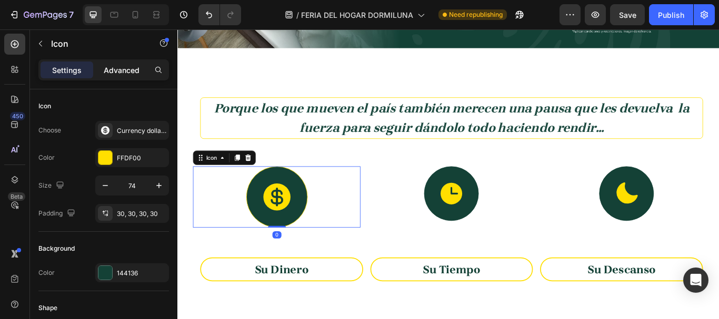
click at [121, 62] on div "Advanced" at bounding box center [121, 70] width 53 height 17
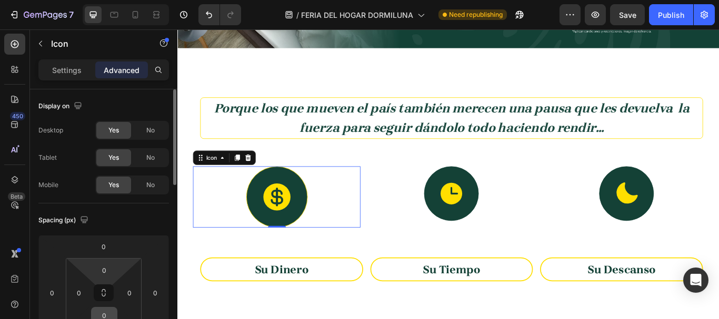
scroll to position [53, 0]
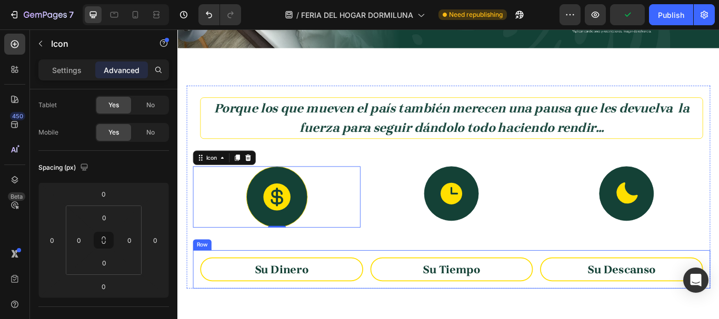
click at [261, 291] on div "Su Dinero Text Block Su Tiempo Text Block Su Descanso Text Block Row" at bounding box center [496, 309] width 603 height 45
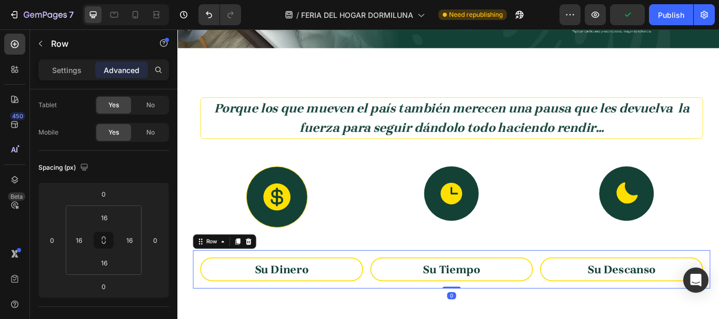
scroll to position [0, 0]
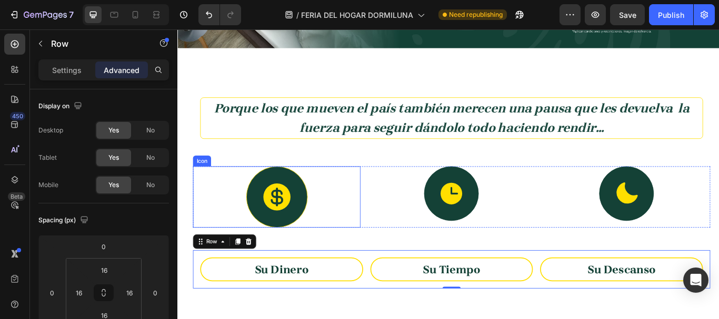
click at [285, 239] on icon at bounding box center [293, 225] width 39 height 39
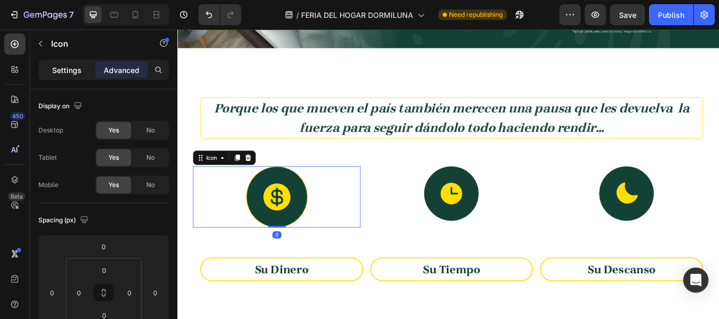
click at [61, 67] on p "Settings" at bounding box center [66, 70] width 29 height 11
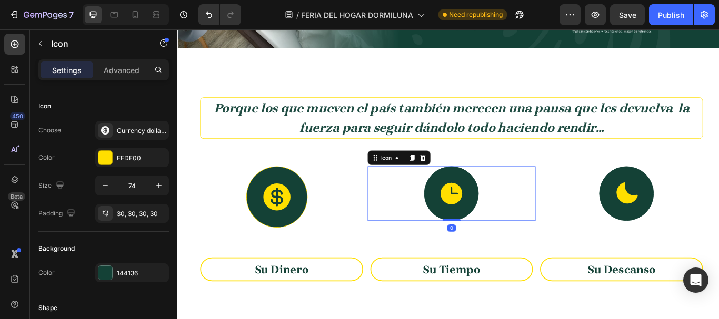
click at [481, 230] on icon at bounding box center [496, 221] width 31 height 31
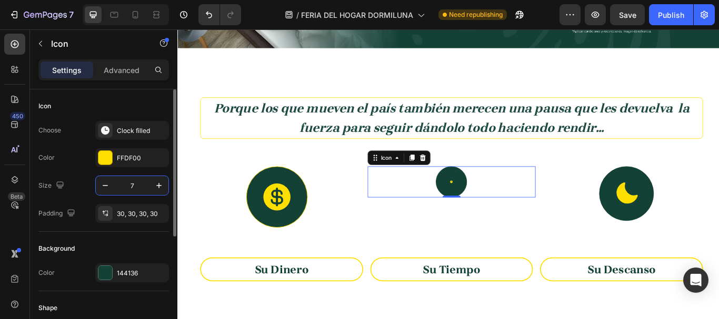
type input "74"
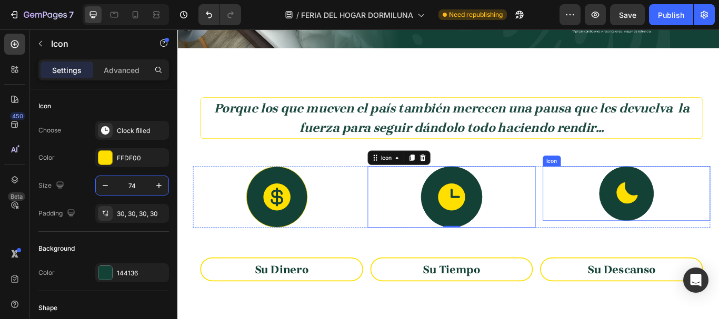
click at [683, 235] on div at bounding box center [701, 221] width 64 height 64
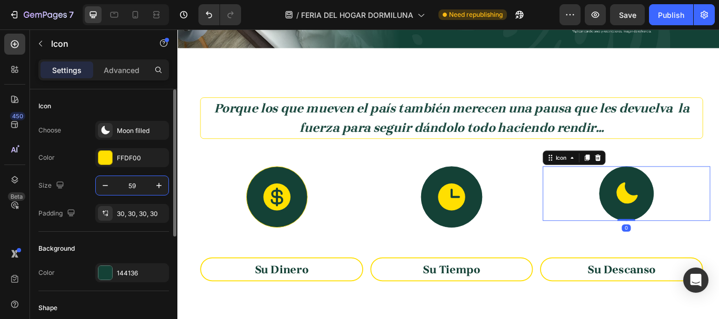
click at [137, 189] on input "59" at bounding box center [132, 185] width 35 height 19
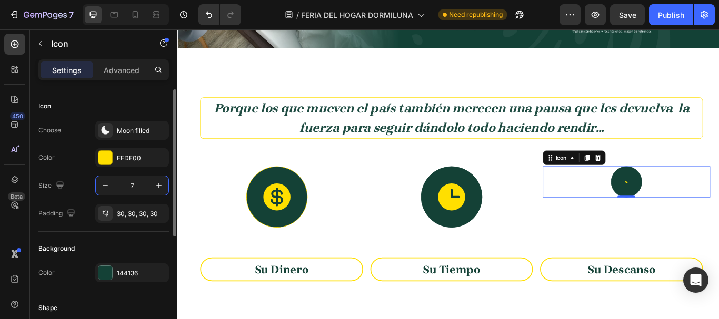
type input "74"
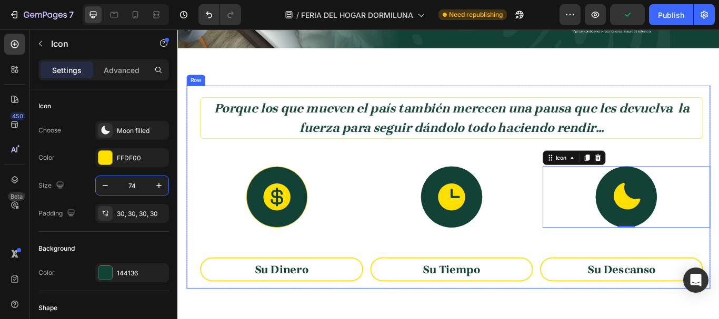
click at [516, 276] on div "⁠⁠⁠⁠⁠⁠⁠ Porque los que mueven el país también merecen una pausa que les devuelv…" at bounding box center [496, 213] width 603 height 236
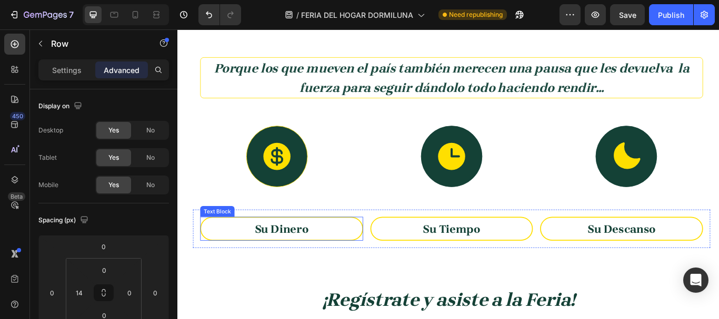
scroll to position [795, 0]
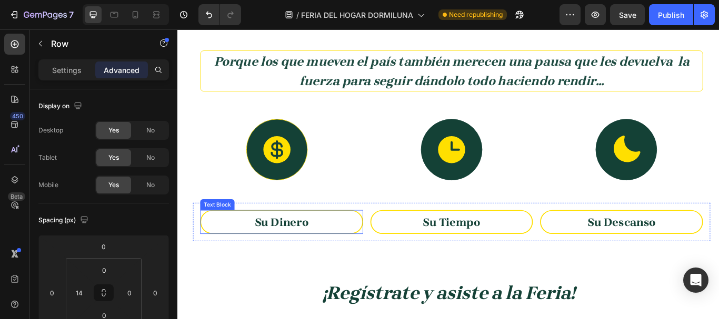
click at [338, 244] on p "Su Dinero" at bounding box center [299, 255] width 186 height 24
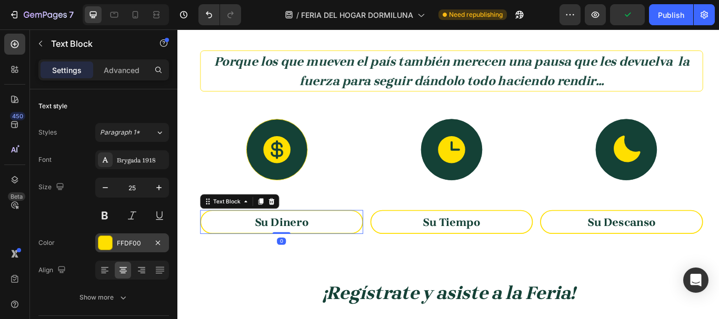
click at [128, 244] on div "FFDF00" at bounding box center [132, 243] width 31 height 9
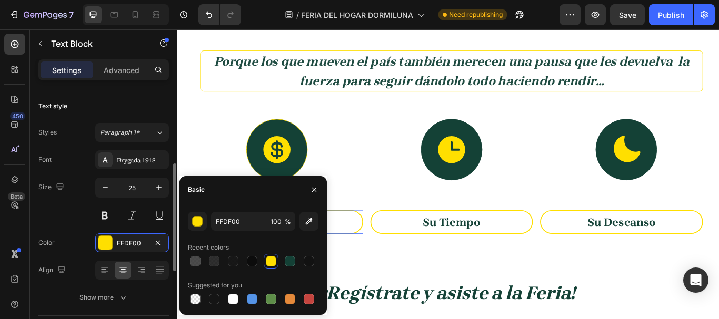
scroll to position [105, 0]
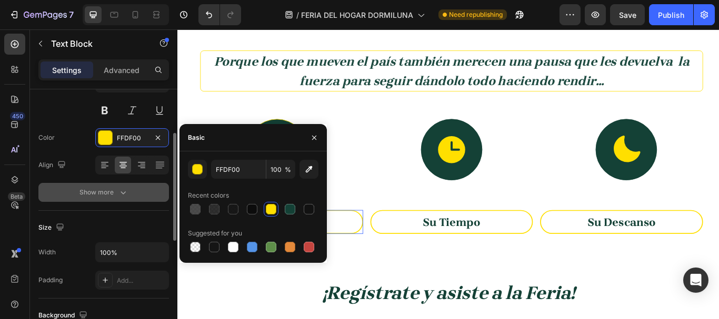
click at [120, 194] on icon "button" at bounding box center [123, 192] width 11 height 11
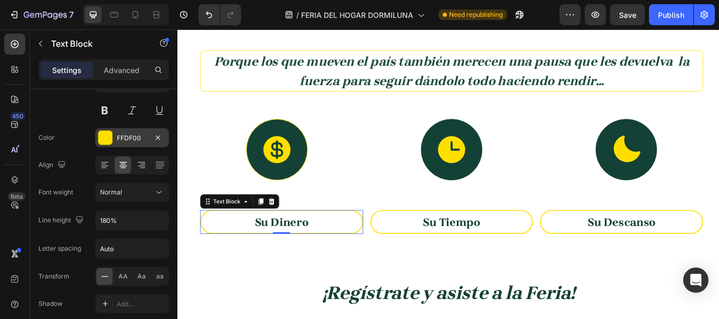
click at [128, 139] on div "FFDF00" at bounding box center [132, 138] width 31 height 9
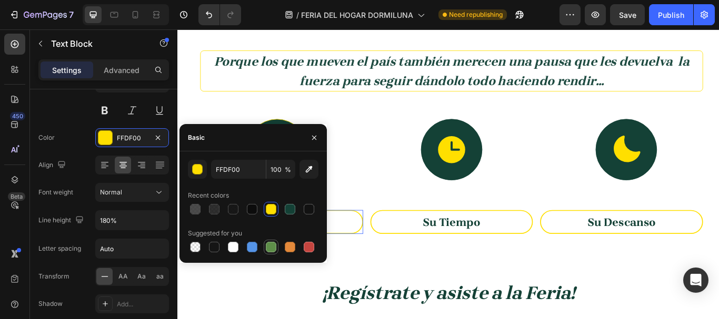
click at [270, 250] on div at bounding box center [271, 247] width 11 height 11
type input "5E8E49"
click at [391, 208] on div "Porque los que mueven el país también merecen una pausa que les devuelva la fue…" at bounding box center [496, 159] width 603 height 236
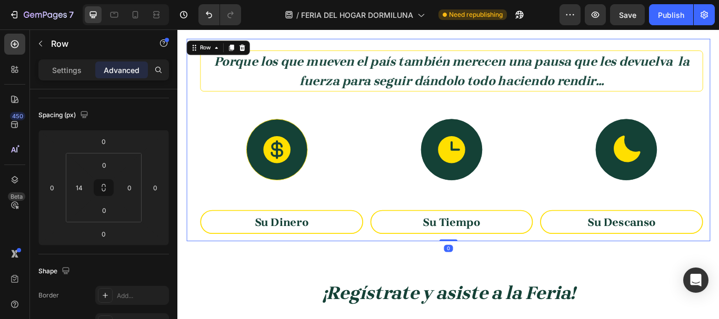
scroll to position [0, 0]
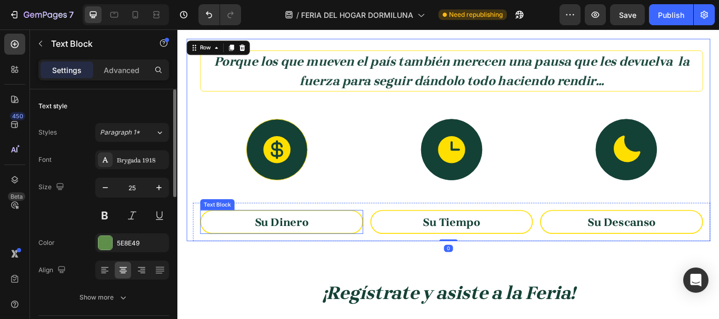
click at [357, 246] on p "Su Dinero" at bounding box center [299, 255] width 186 height 24
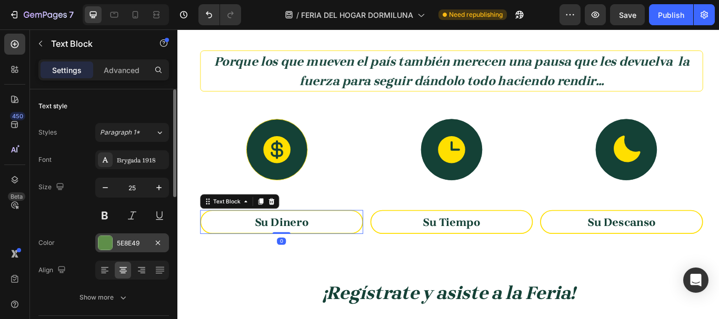
click at [97, 240] on div "5E8E49" at bounding box center [132, 243] width 74 height 19
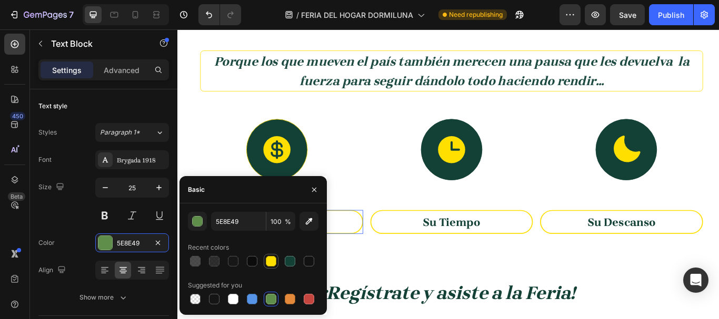
click at [272, 264] on div at bounding box center [271, 261] width 11 height 11
type input "FFDF00"
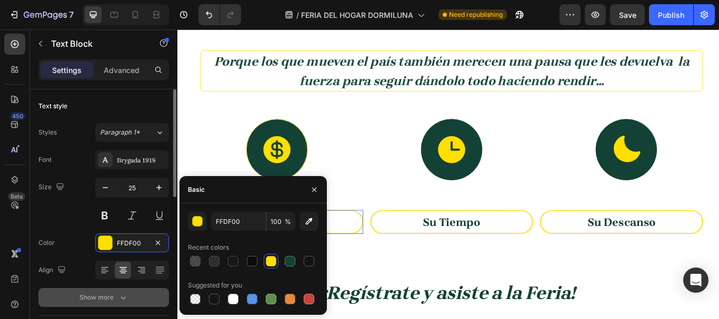
click at [105, 296] on div "Show more" at bounding box center [103, 298] width 49 height 11
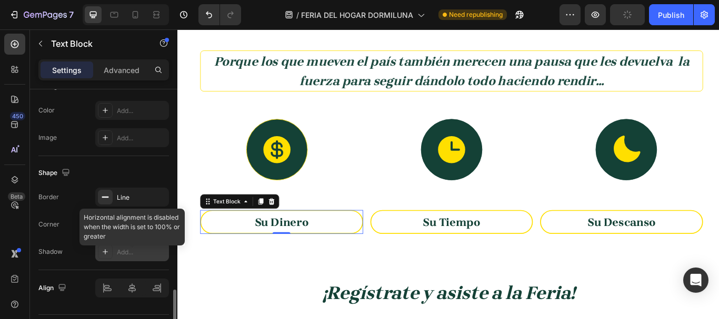
scroll to position [503, 0]
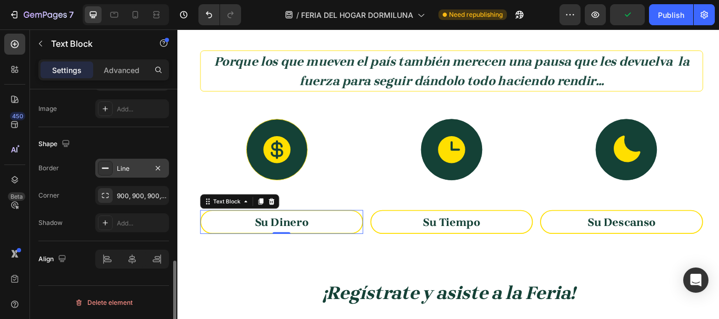
click at [133, 172] on div "Line" at bounding box center [132, 168] width 31 height 9
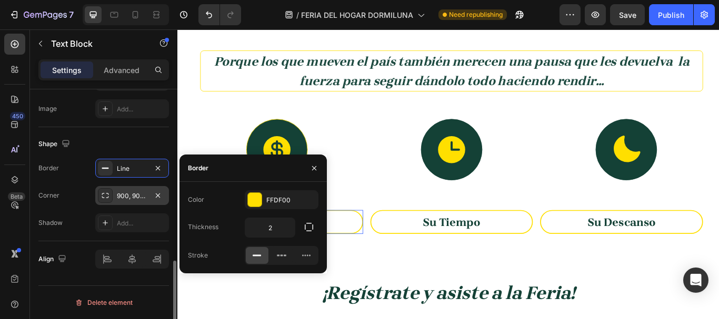
click at [126, 204] on div "900, 900, 900, 900" at bounding box center [132, 195] width 74 height 19
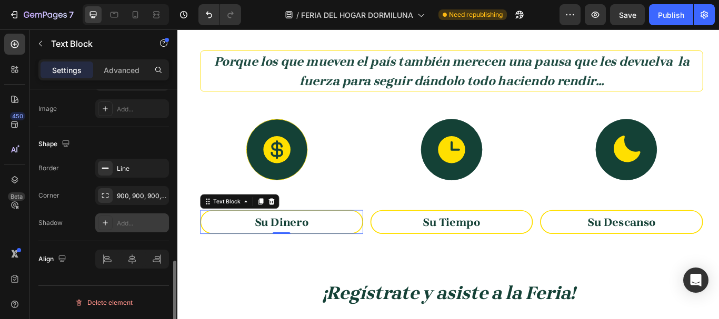
click at [140, 222] on div "Add..." at bounding box center [141, 223] width 49 height 9
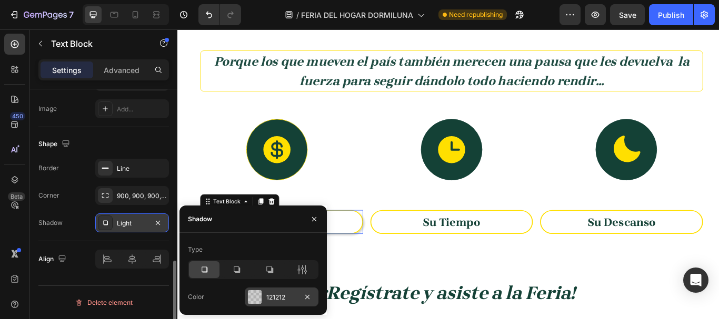
click at [258, 289] on div "121212" at bounding box center [282, 297] width 74 height 19
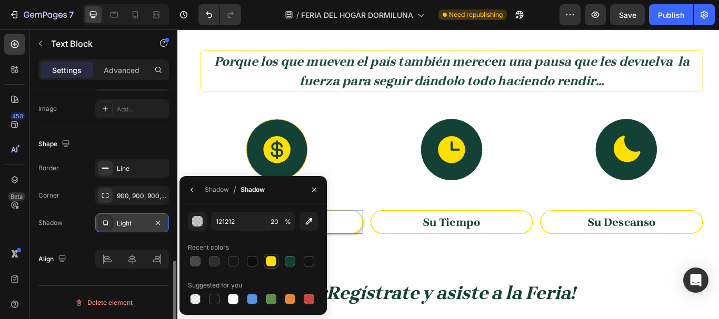
click at [267, 263] on div at bounding box center [271, 261] width 11 height 11
type input "FFDF00"
type input "100"
type input "121212"
type input "20"
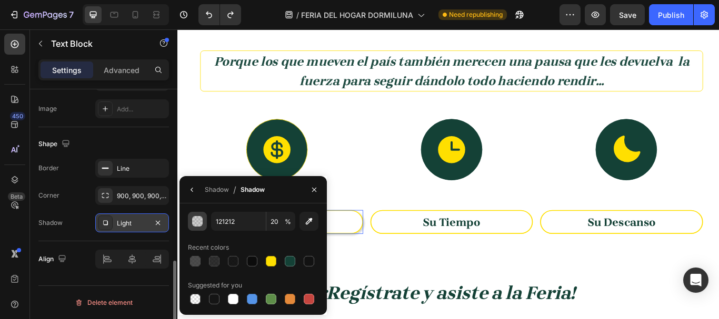
click at [199, 219] on div "button" at bounding box center [198, 222] width 11 height 11
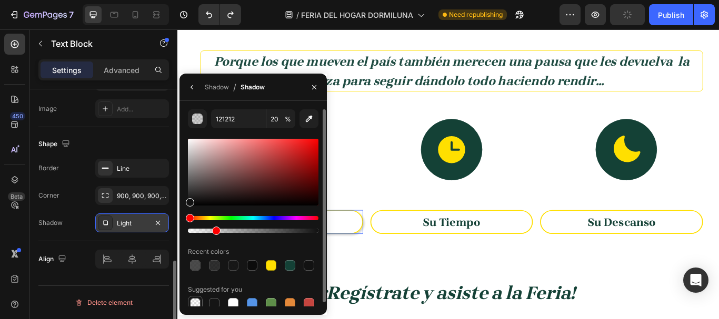
click at [193, 300] on div at bounding box center [195, 303] width 11 height 11
type input "000000"
type input "0"
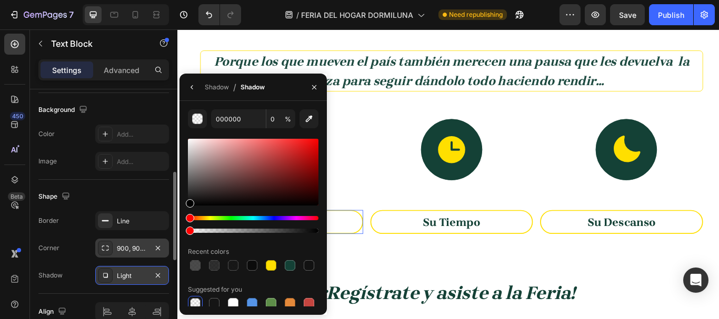
scroll to position [397, 0]
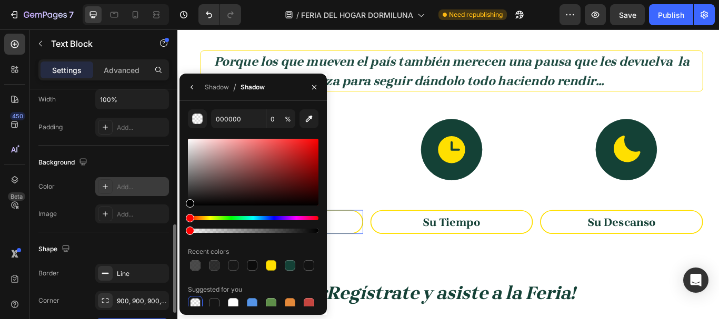
click at [109, 190] on icon at bounding box center [105, 187] width 8 height 8
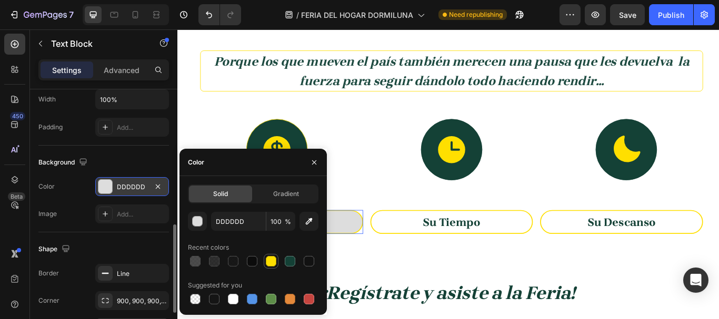
click at [270, 258] on div at bounding box center [271, 261] width 11 height 11
type input "FFDF00"
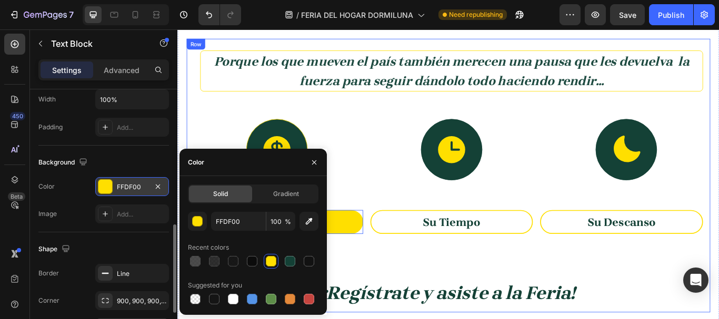
click at [431, 296] on div "Porque los que mueven el país también merecen una pausa que les devuelva la fue…" at bounding box center [493, 200] width 611 height 319
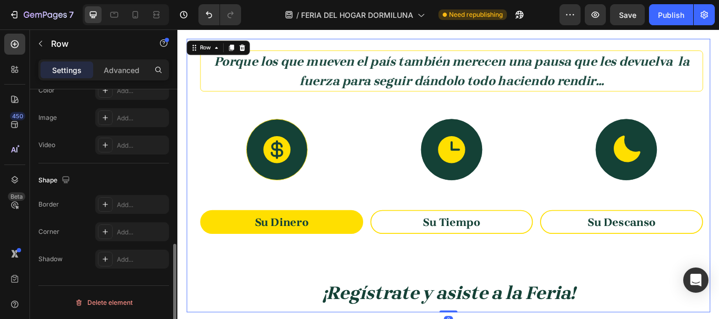
scroll to position [0, 0]
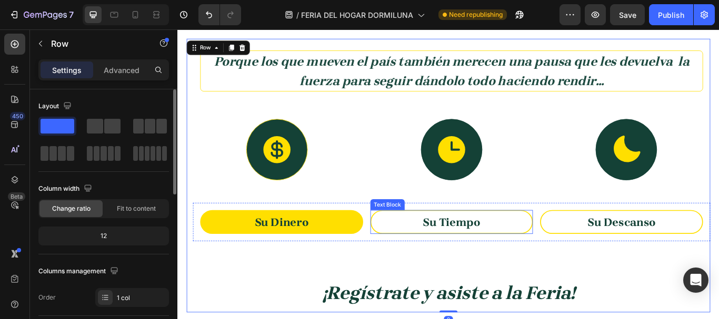
click at [438, 263] on p "Su Tiempo" at bounding box center [497, 255] width 186 height 24
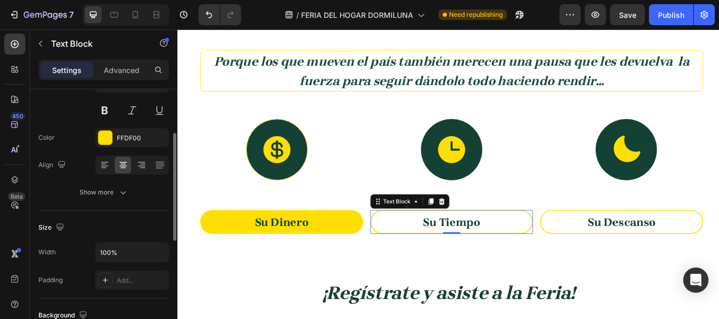
scroll to position [158, 0]
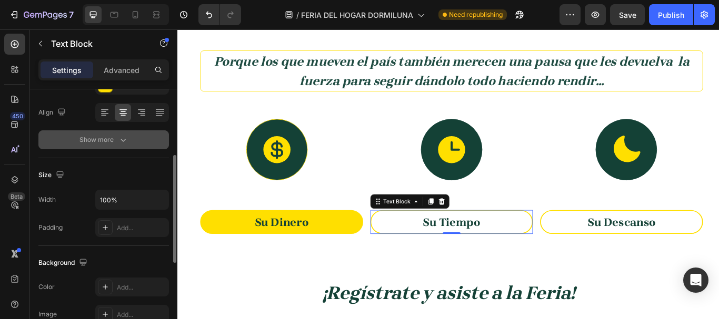
click at [124, 136] on icon "button" at bounding box center [123, 140] width 11 height 11
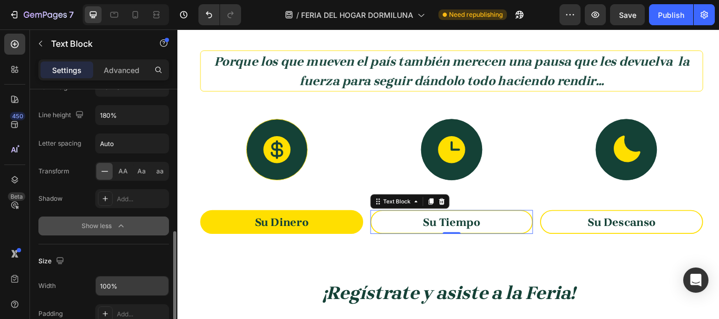
scroll to position [263, 0]
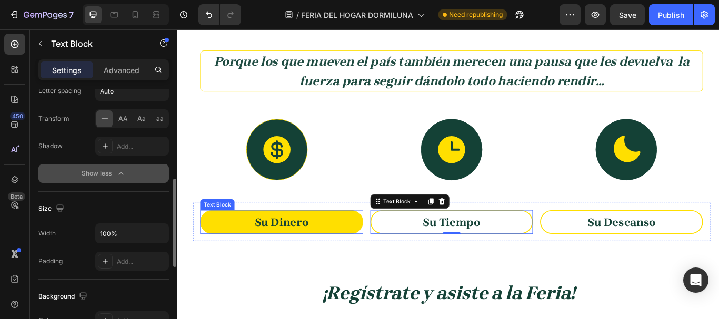
click at [250, 256] on p "Su Dinero" at bounding box center [299, 255] width 186 height 24
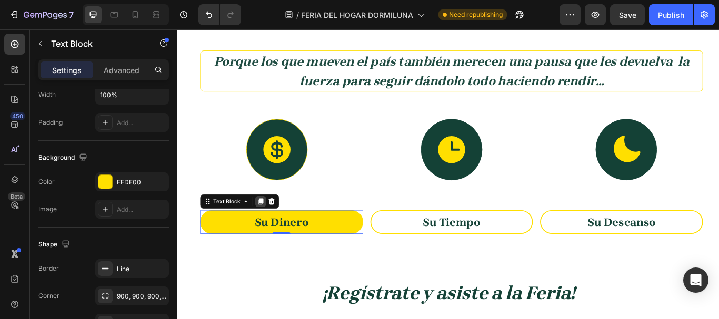
click at [271, 230] on icon at bounding box center [274, 230] width 8 height 8
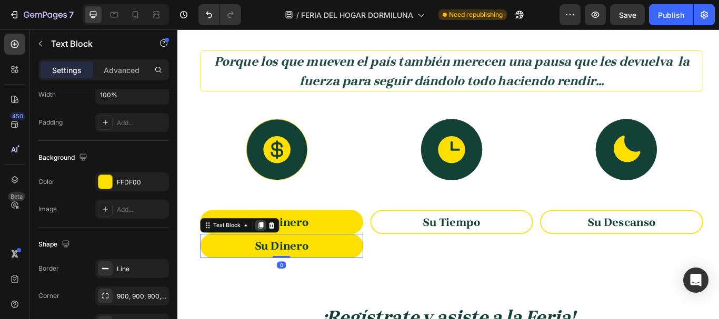
click at [276, 259] on icon at bounding box center [275, 258] width 6 height 7
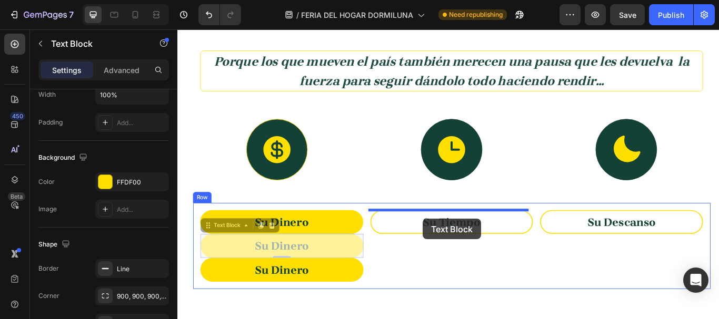
drag, startPoint x: 323, startPoint y: 282, endPoint x: 464, endPoint y: 251, distance: 144.4
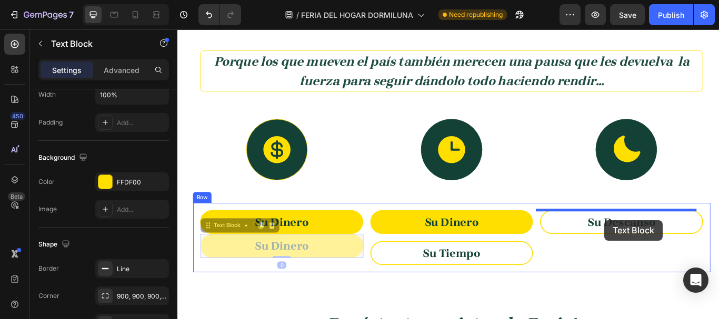
drag, startPoint x: 341, startPoint y: 282, endPoint x: 675, endPoint y: 252, distance: 335.6
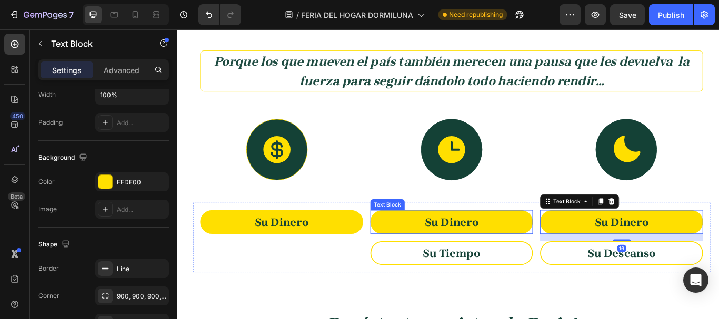
click at [507, 254] on strong "Su Dinero" at bounding box center [496, 254] width 63 height 15
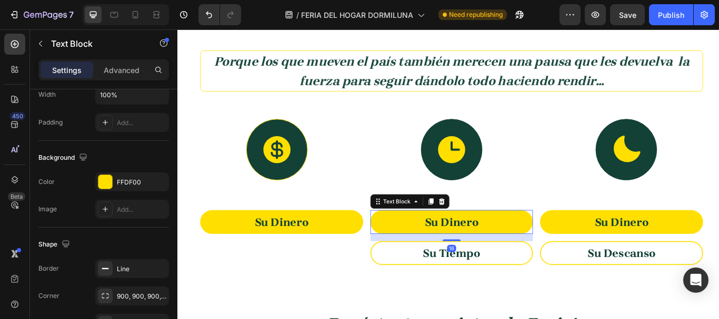
click at [507, 254] on strong "Su Dinero" at bounding box center [496, 254] width 63 height 15
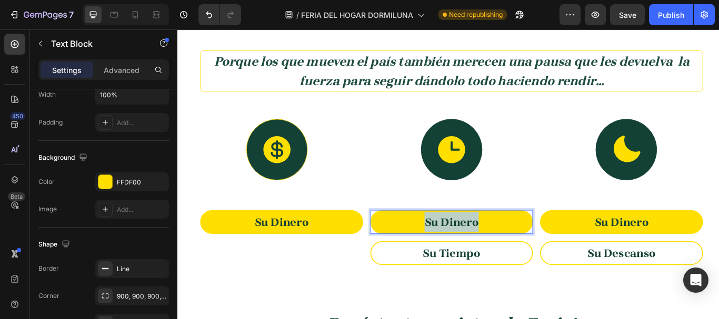
click at [507, 254] on strong "Su Dinero" at bounding box center [496, 254] width 63 height 15
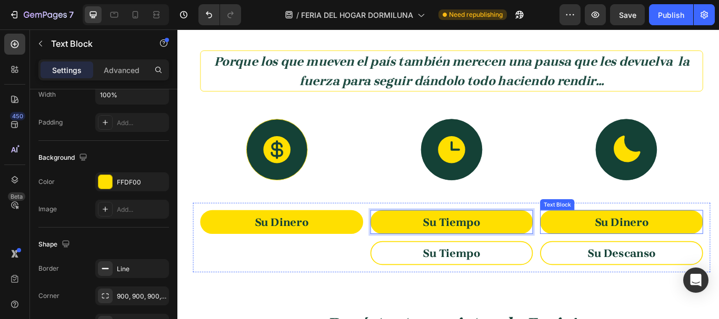
click at [718, 260] on strong "Su Dinero" at bounding box center [695, 254] width 63 height 15
click at [718, 259] on strong "Su Dinero" at bounding box center [695, 254] width 63 height 15
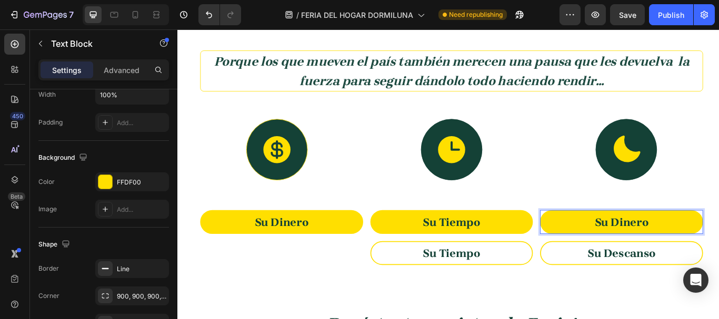
click at [669, 253] on strong "Su Dinero" at bounding box center [695, 254] width 63 height 15
drag, startPoint x: 681, startPoint y: 253, endPoint x: 730, endPoint y: 254, distance: 49.0
click at [718, 254] on p "Su Dinero" at bounding box center [695, 255] width 186 height 24
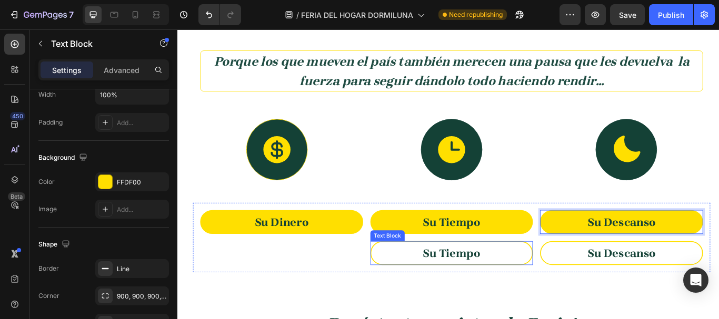
click at [579, 296] on p "Su Tiempo" at bounding box center [497, 291] width 186 height 24
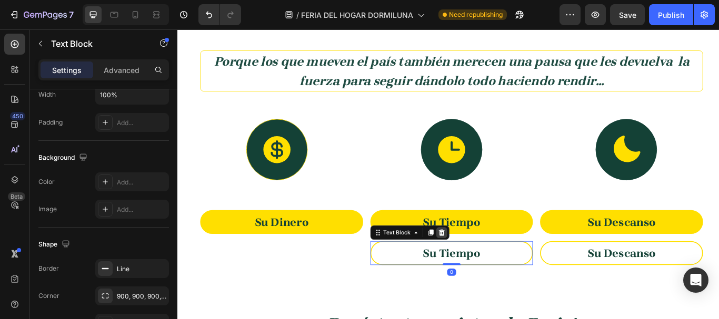
click at [481, 267] on icon at bounding box center [485, 267] width 8 height 8
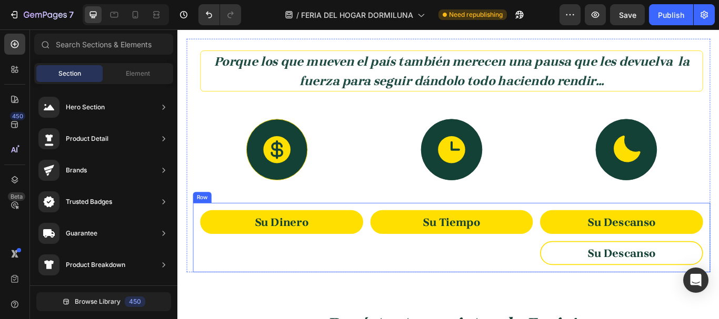
click at [602, 287] on p "Su Descanso" at bounding box center [695, 291] width 186 height 24
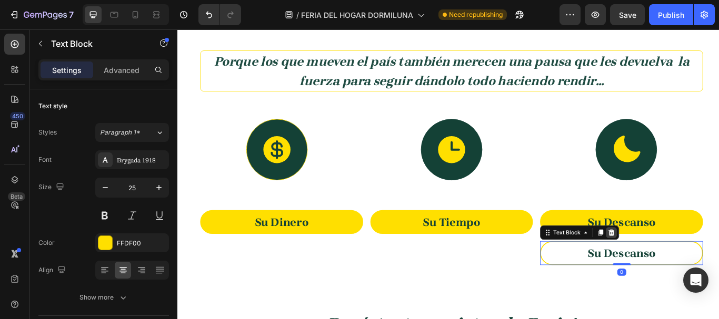
click at [680, 267] on icon at bounding box center [683, 266] width 7 height 7
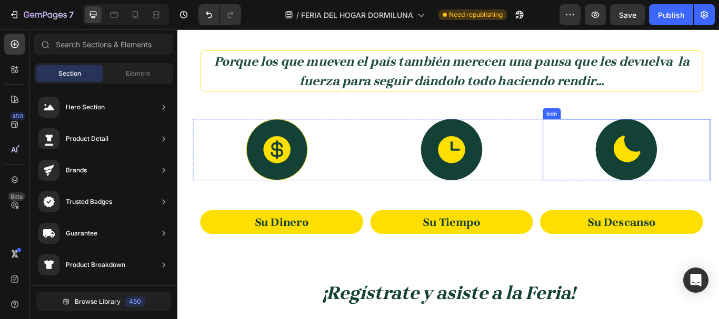
click at [616, 95] on strong "Porque los que mueven el país también merecen una pausa que les devuelva la fue…" at bounding box center [497, 78] width 554 height 40
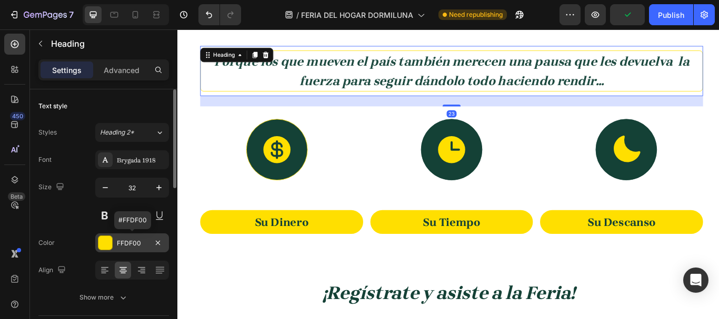
click at [103, 245] on div at bounding box center [105, 243] width 14 height 14
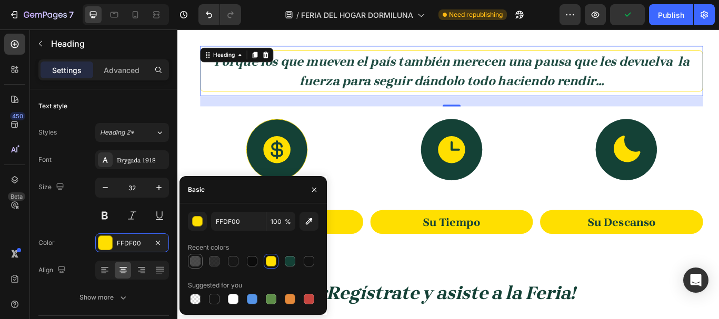
click at [195, 266] on div at bounding box center [195, 261] width 11 height 11
type input "2D2D2D"
type input "85"
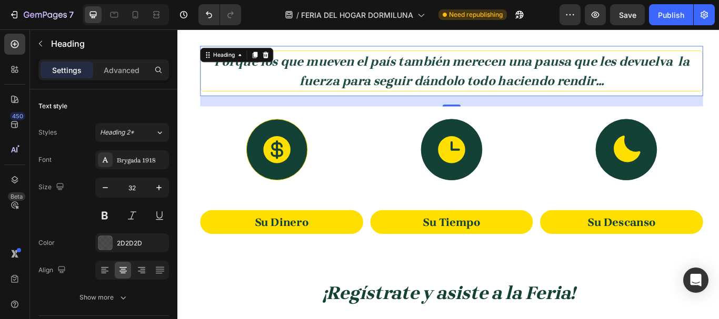
click at [267, 101] on h2 "Porque los que mueven el país también merecen una pausa que les devuelva la fue…" at bounding box center [497, 78] width 586 height 48
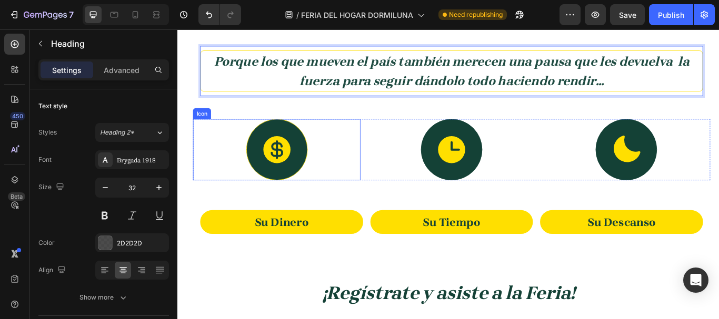
click at [209, 137] on div "Icon" at bounding box center [292, 170] width 195 height 72
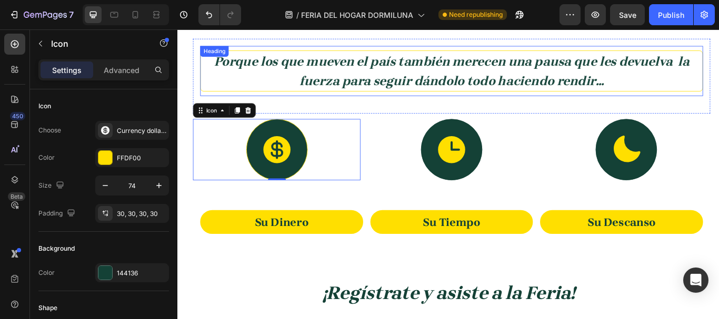
click at [212, 98] on p "⁠⁠⁠⁠⁠⁠⁠ Porque los que mueven el país también merecen una pausa que les devuelv…" at bounding box center [496, 78] width 583 height 45
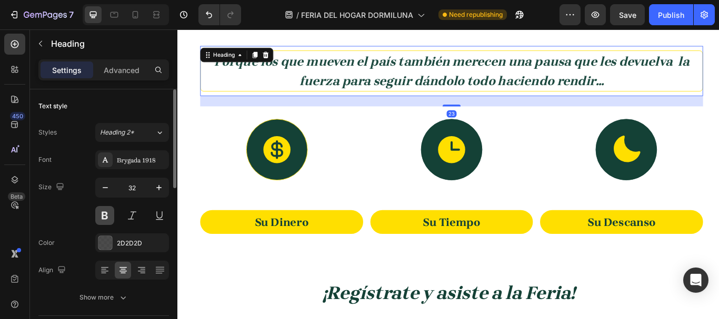
scroll to position [158, 0]
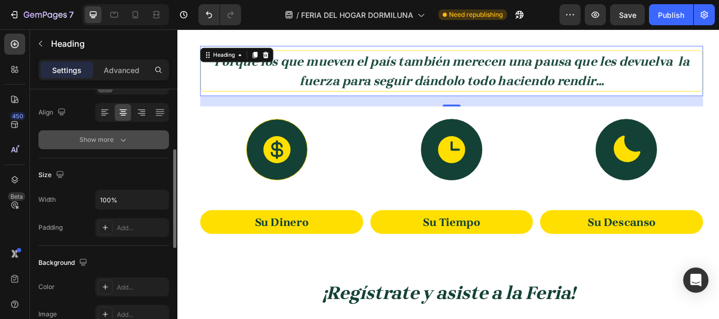
click at [104, 138] on div "Show more" at bounding box center [103, 140] width 49 height 11
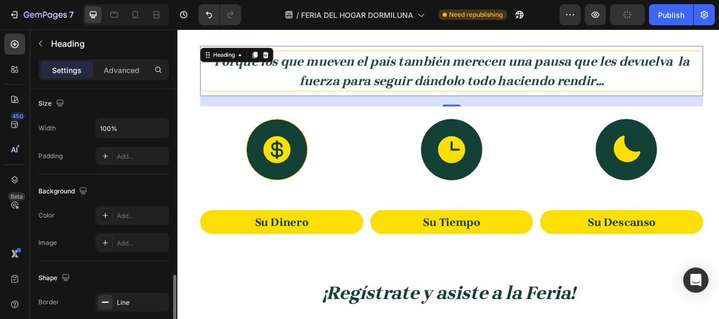
scroll to position [421, 0]
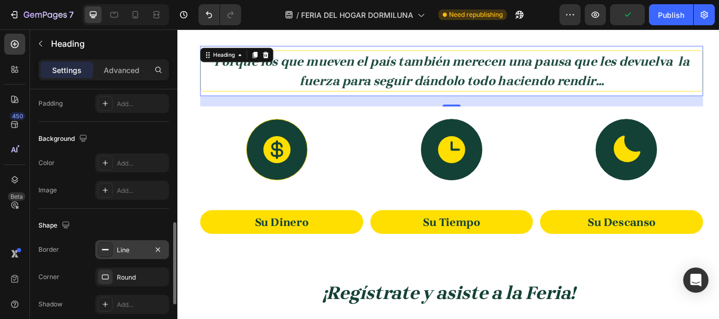
click at [114, 255] on div "Line" at bounding box center [132, 250] width 74 height 19
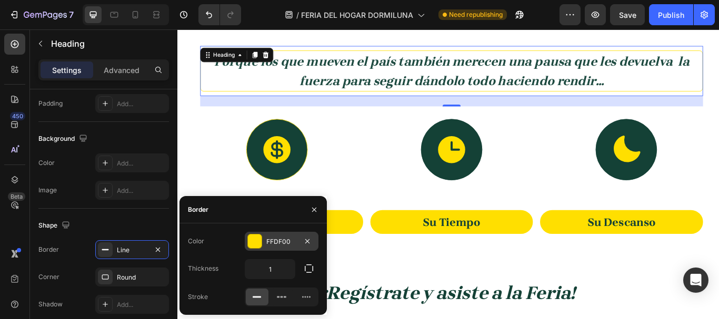
click at [254, 236] on div at bounding box center [255, 242] width 14 height 14
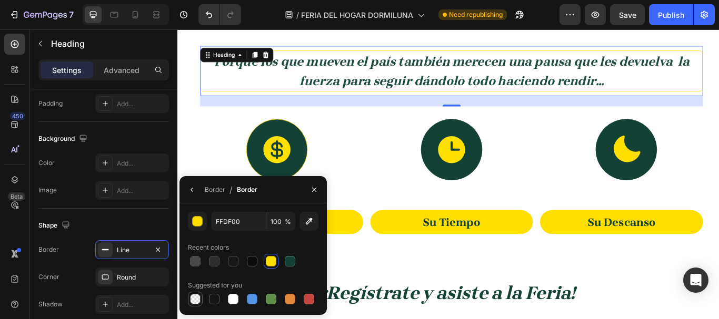
click at [193, 294] on div at bounding box center [195, 299] width 13 height 13
type input "000000"
type input "0"
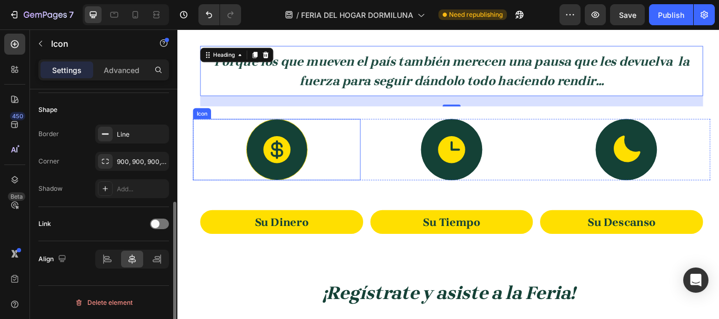
click at [362, 156] on div "Icon" at bounding box center [292, 170] width 195 height 72
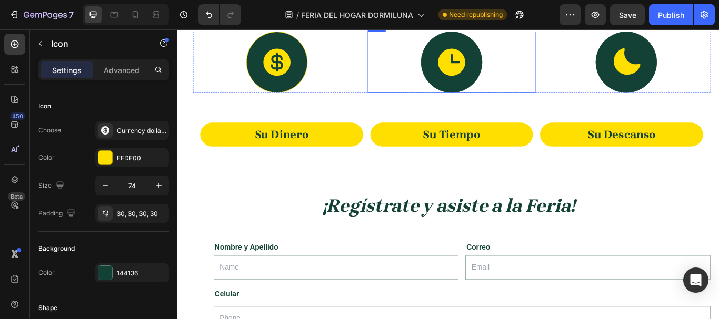
scroll to position [900, 0]
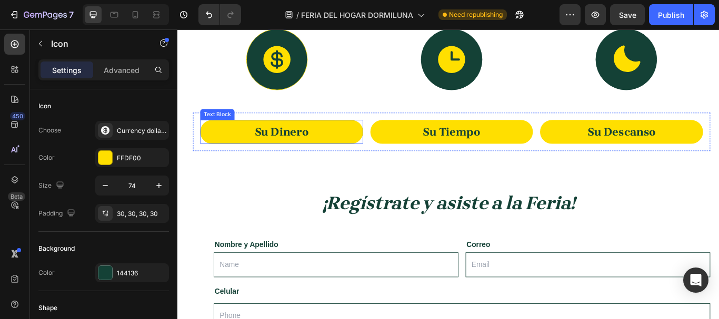
click at [323, 147] on strong "Su Dinero" at bounding box center [298, 149] width 63 height 15
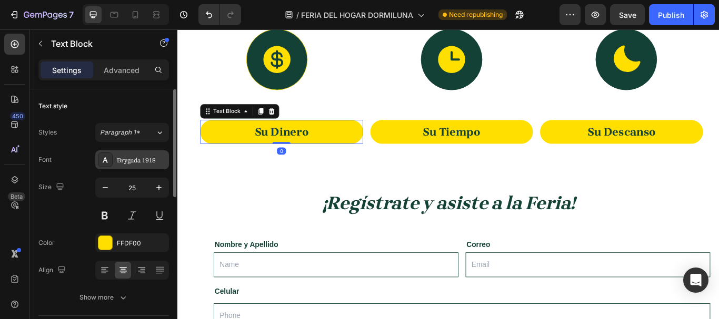
click at [116, 161] on div "Brygada 1918" at bounding box center [132, 160] width 74 height 19
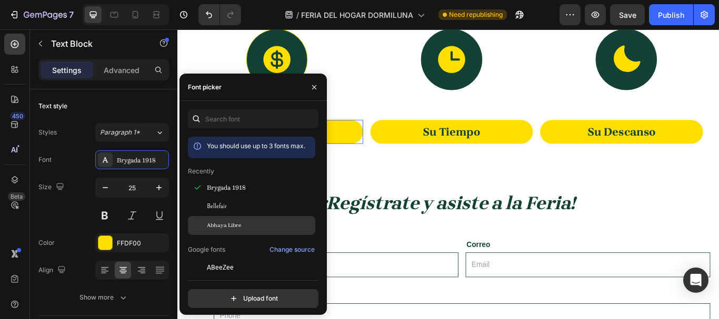
click at [244, 223] on div "Abhaya Libre" at bounding box center [260, 225] width 106 height 9
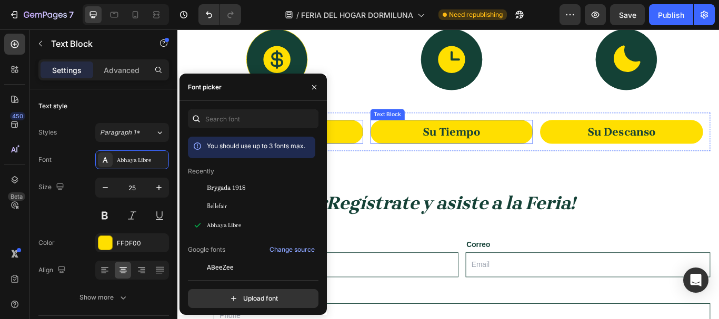
click at [517, 142] on strong "Su Tiempo" at bounding box center [496, 149] width 67 height 15
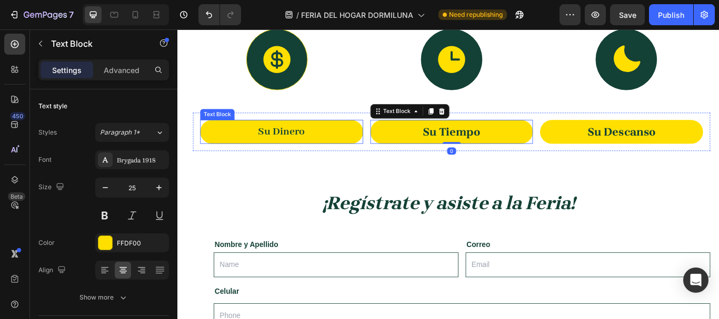
click at [294, 151] on strong "Su Dinero" at bounding box center [298, 149] width 55 height 15
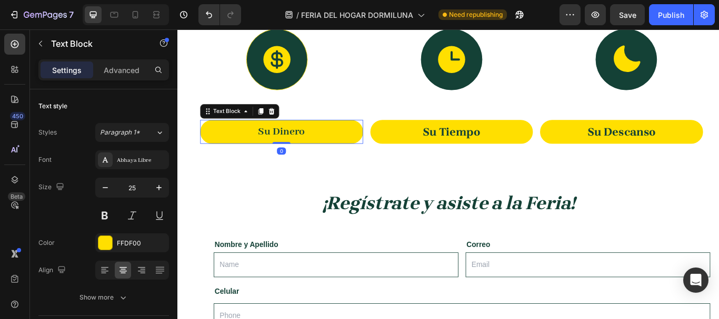
click at [294, 151] on strong "Su Dinero" at bounding box center [298, 149] width 55 height 15
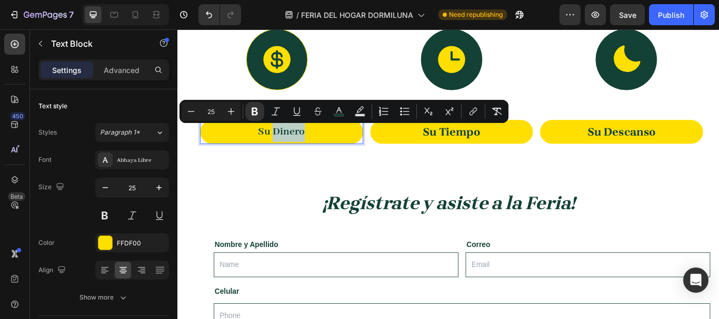
click at [294, 151] on strong "Su Dinero" at bounding box center [298, 149] width 55 height 15
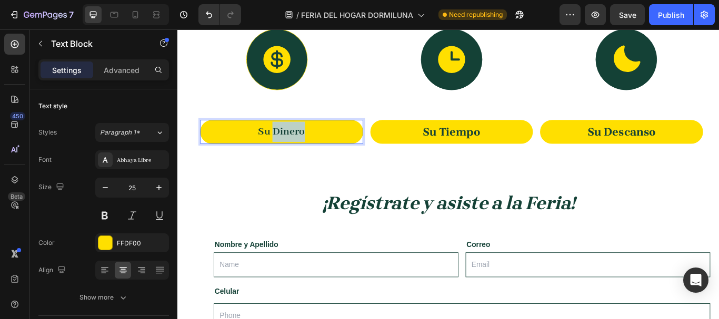
click at [294, 151] on strong "Su Dinero" at bounding box center [298, 149] width 55 height 15
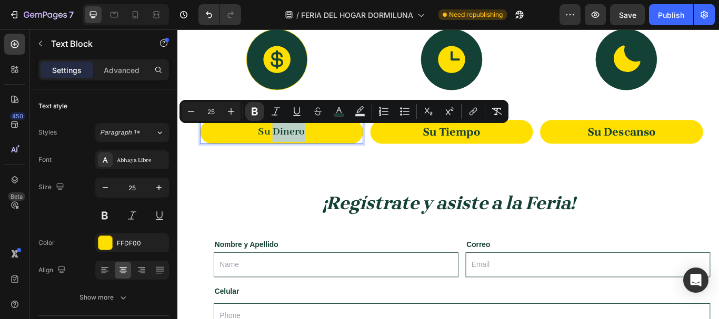
click at [294, 152] on strong "Su Dinero" at bounding box center [298, 149] width 55 height 15
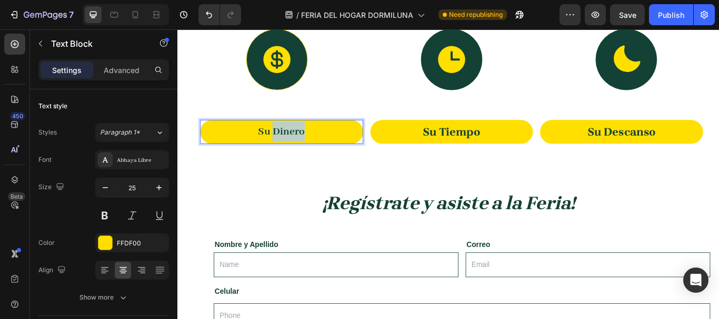
click at [294, 152] on strong "Su Dinero" at bounding box center [298, 149] width 55 height 15
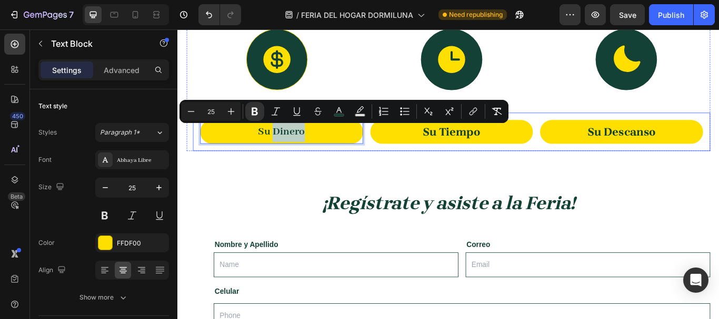
click at [479, 165] on div "Su Dinero Text Block 0 Su Tiempo Text Block Su Descanso Text Block Row" at bounding box center [496, 149] width 603 height 45
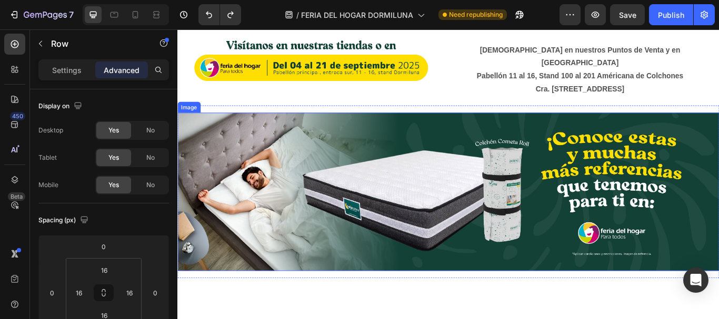
scroll to position [321, 0]
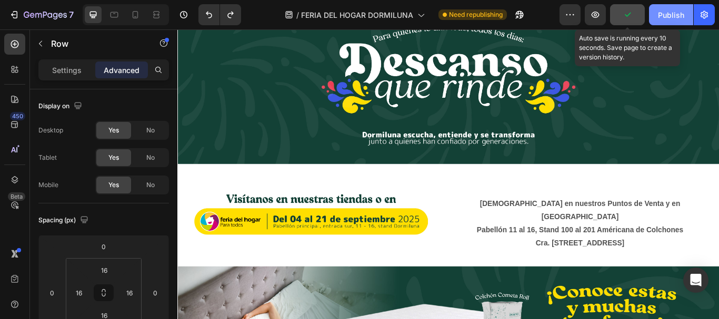
click at [628, 19] on icon "button" at bounding box center [627, 14] width 11 height 11
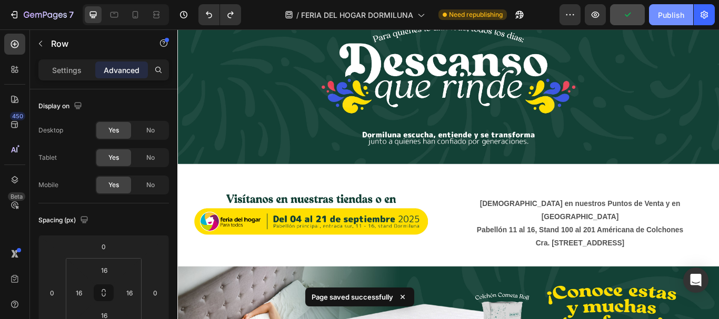
click at [682, 17] on div "Publish" at bounding box center [671, 14] width 26 height 11
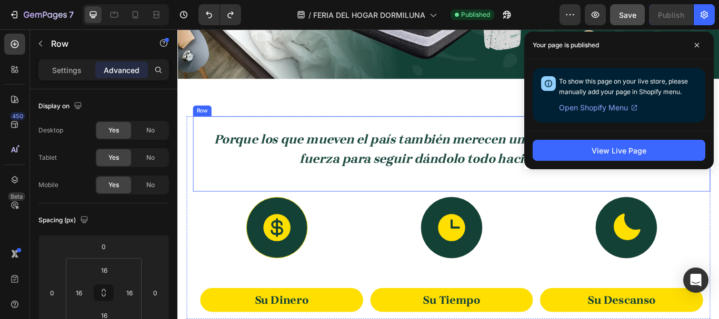
scroll to position [637, 0]
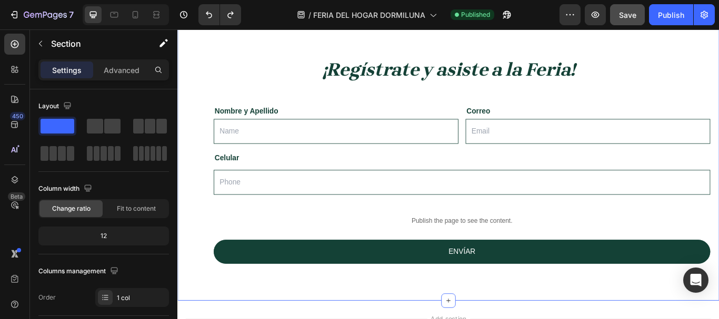
scroll to position [1058, 0]
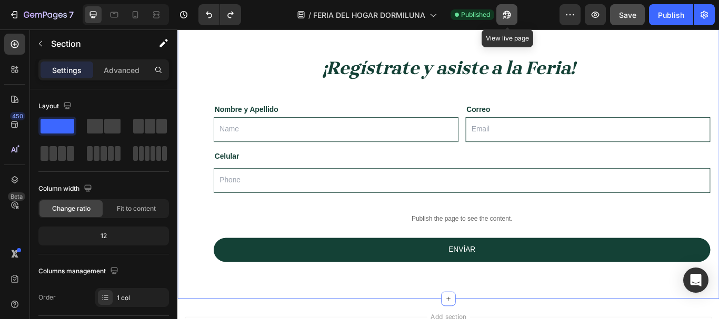
click at [510, 18] on icon "button" at bounding box center [507, 14] width 11 height 11
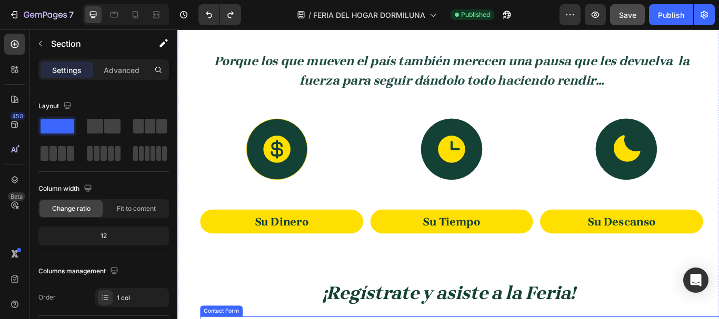
scroll to position [795, 0]
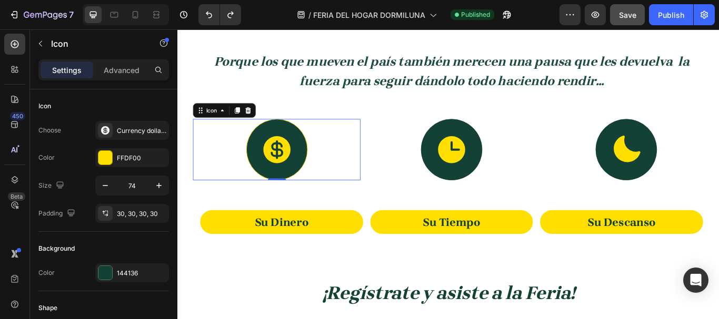
click at [323, 135] on div "Icon 0" at bounding box center [292, 170] width 195 height 72
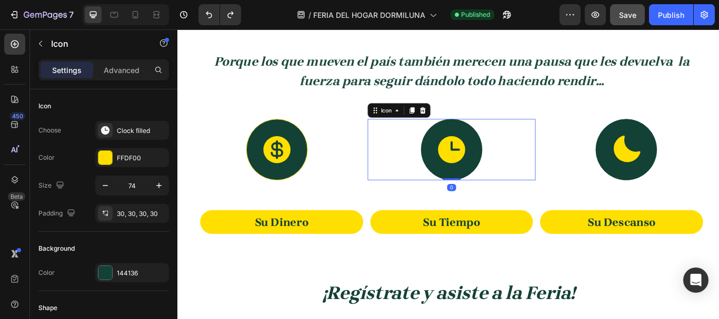
click at [435, 154] on div "Icon 0" at bounding box center [496, 170] width 195 height 72
click at [641, 146] on div "Icon" at bounding box center [700, 170] width 195 height 72
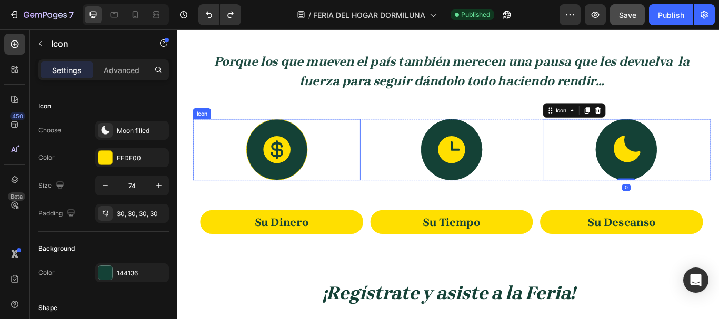
click at [296, 137] on div at bounding box center [293, 170] width 72 height 72
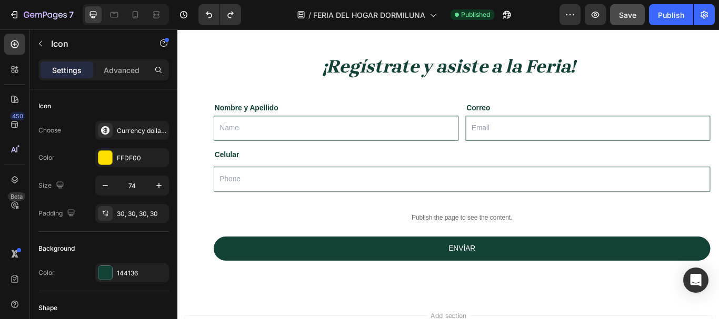
click at [440, 117] on p "Nombre y Apellido" at bounding box center [362, 121] width 283 height 15
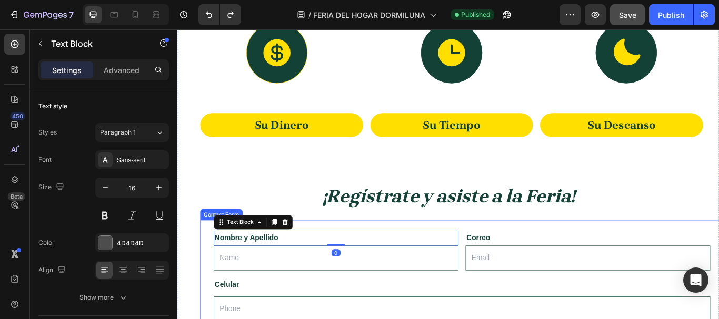
scroll to position [855, 0]
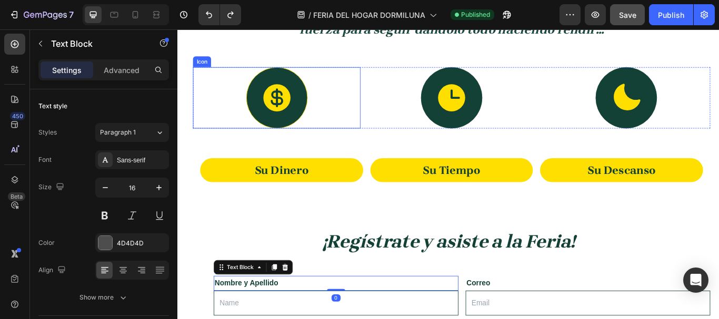
click at [384, 107] on div "Icon" at bounding box center [292, 110] width 195 height 72
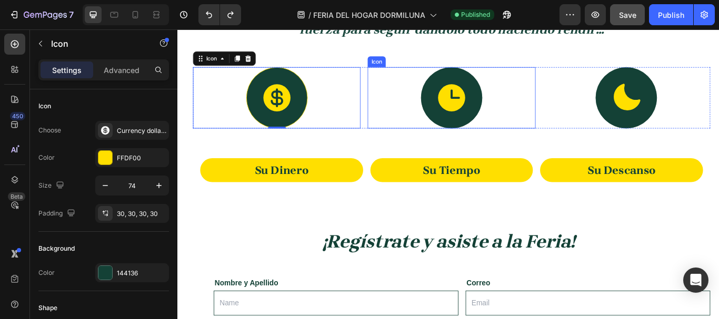
click at [418, 102] on div "Icon" at bounding box center [496, 110] width 195 height 72
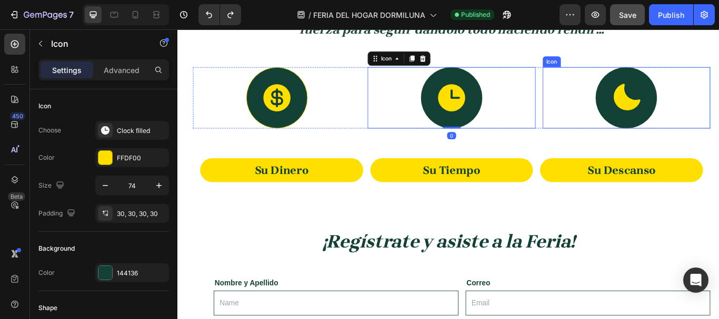
click at [607, 108] on div "Icon" at bounding box center [700, 110] width 195 height 72
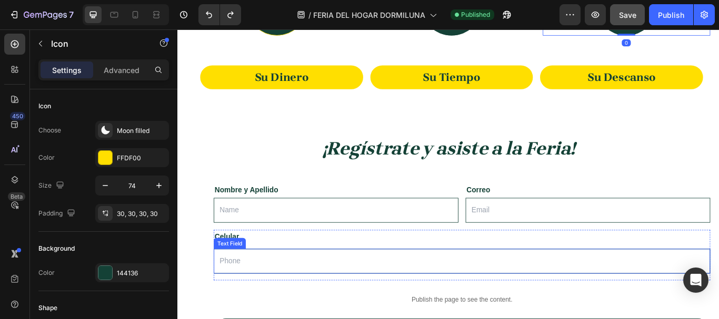
scroll to position [936, 0]
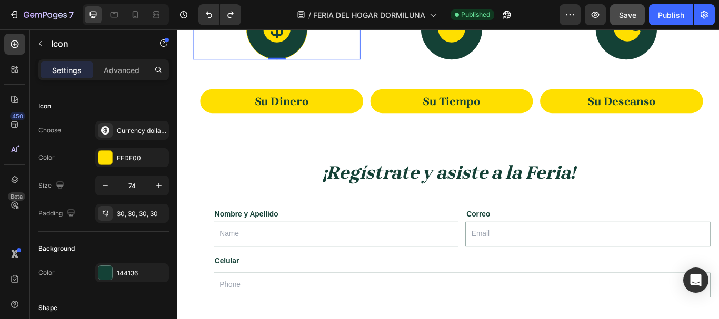
click at [316, 51] on div at bounding box center [293, 29] width 72 height 72
click at [138, 183] on input "74" at bounding box center [132, 185] width 35 height 19
type input "50"
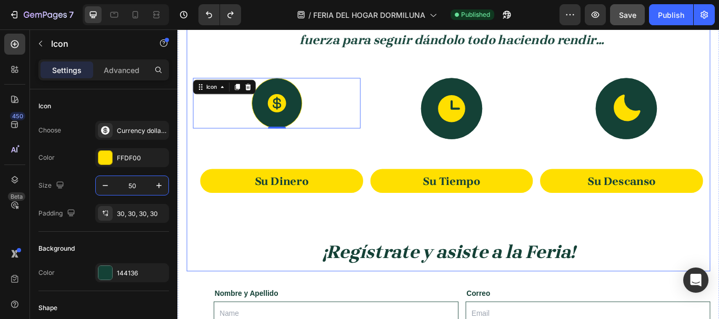
scroll to position [778, 0]
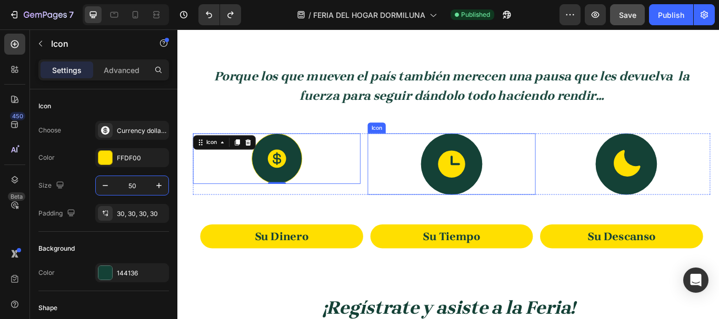
click at [515, 200] on div at bounding box center [497, 187] width 72 height 72
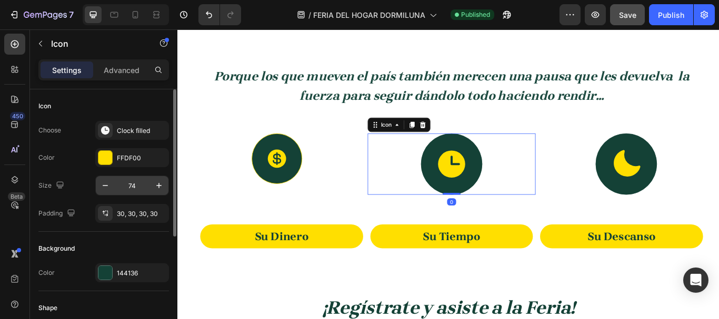
click at [143, 189] on input "74" at bounding box center [132, 185] width 35 height 19
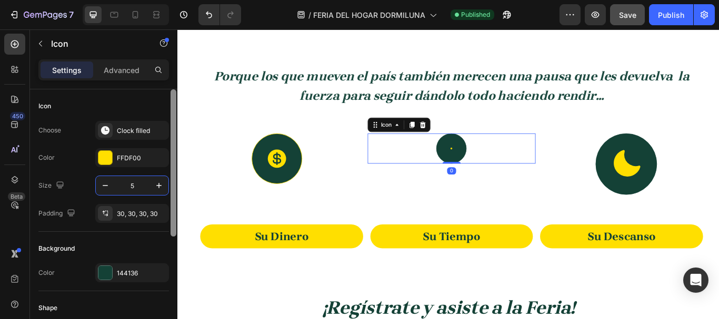
type input "50"
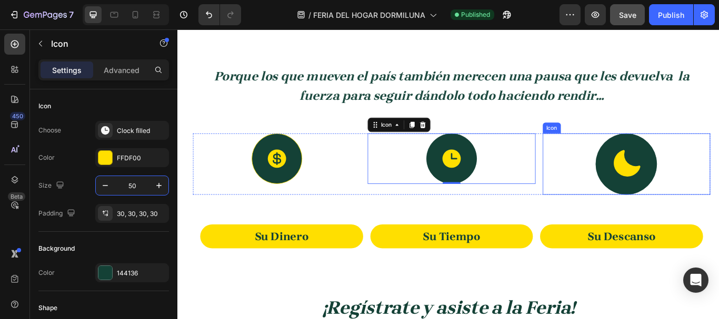
click at [667, 167] on div at bounding box center [701, 187] width 72 height 72
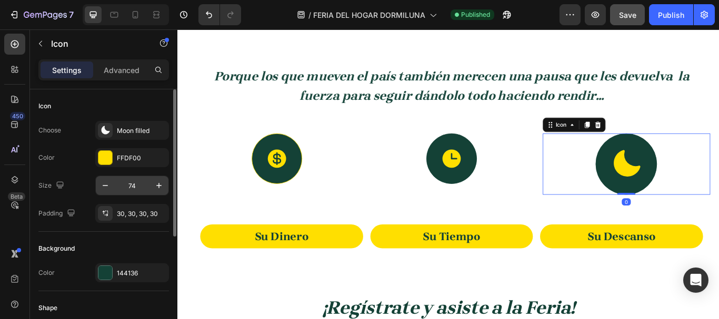
click at [141, 182] on input "74" at bounding box center [132, 185] width 35 height 19
type input "50"
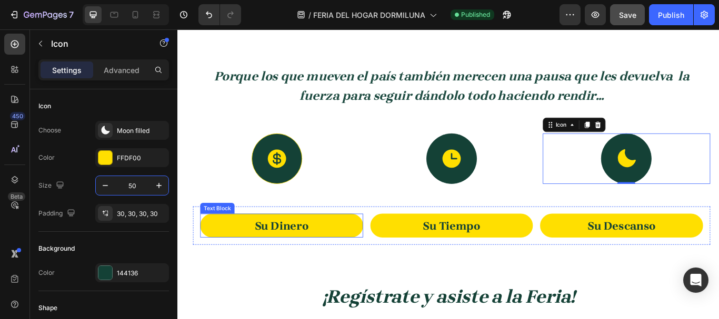
click at [275, 250] on p "Su Dinero" at bounding box center [299, 259] width 186 height 24
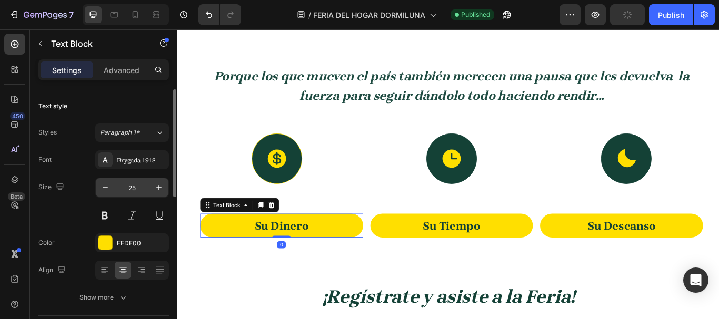
click at [142, 191] on input "25" at bounding box center [132, 187] width 35 height 19
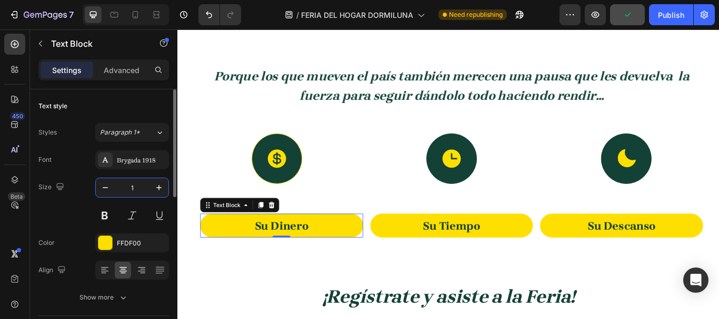
type input "18"
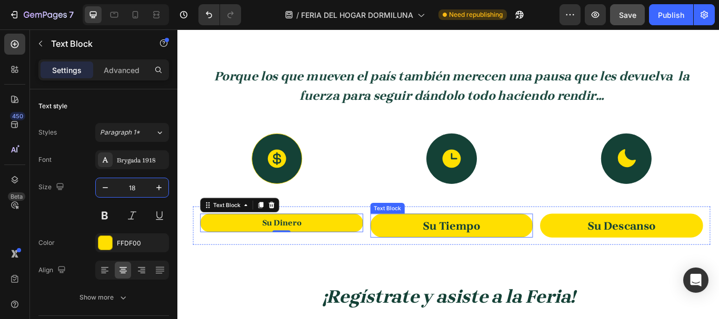
click at [408, 251] on p "Su Tiempo" at bounding box center [497, 259] width 186 height 24
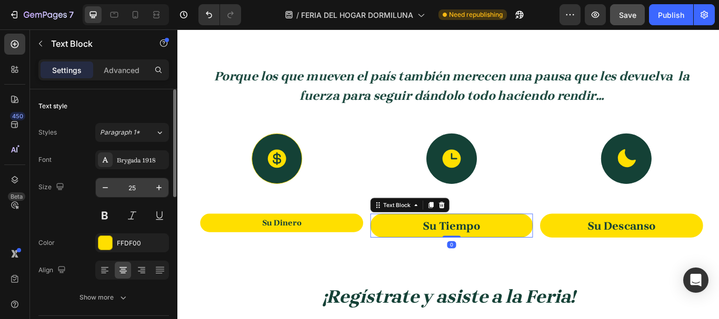
click at [146, 185] on input "25" at bounding box center [132, 187] width 35 height 19
type input "18"
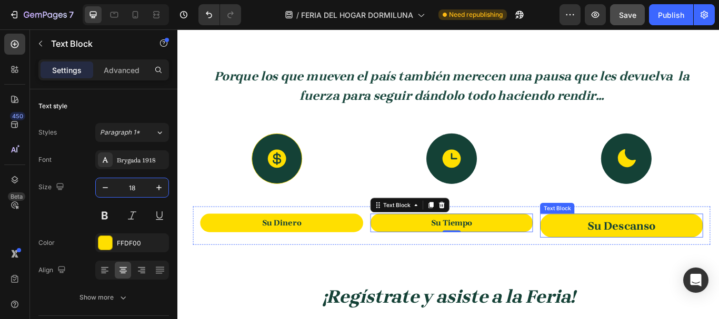
click at [642, 257] on p "Su Descanso" at bounding box center [695, 259] width 186 height 24
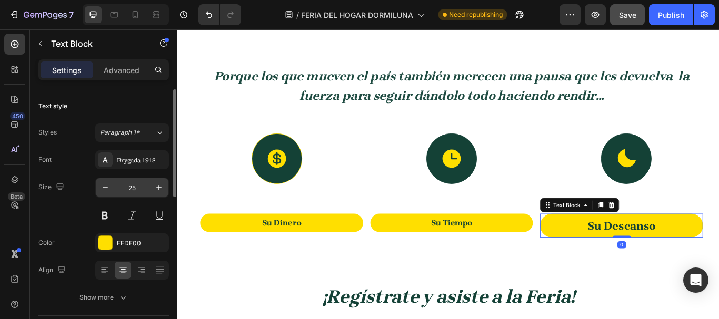
click at [142, 183] on input "25" at bounding box center [132, 187] width 35 height 19
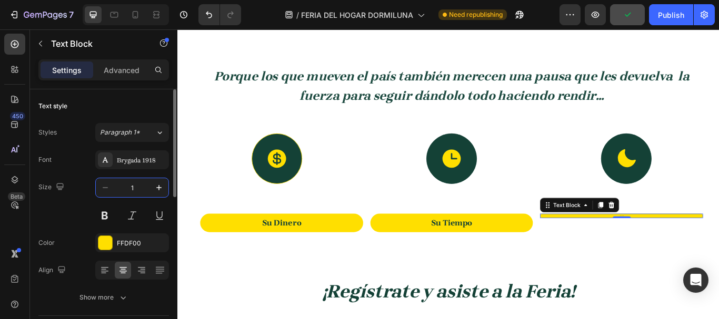
type input "18"
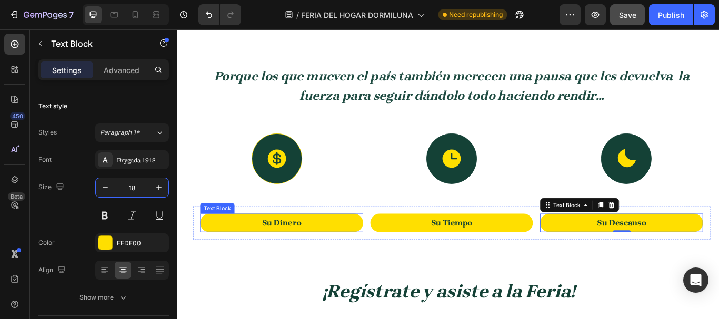
click at [351, 252] on p "Su Dinero" at bounding box center [299, 255] width 186 height 17
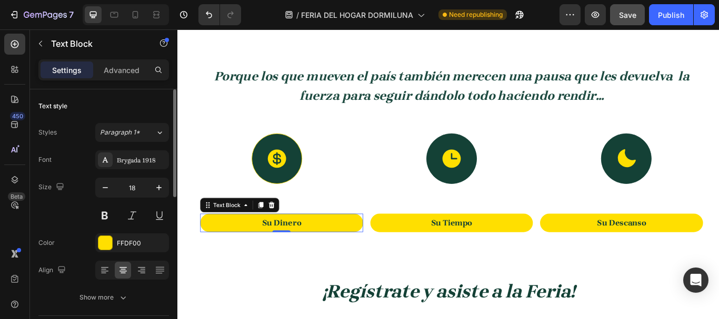
scroll to position [53, 0]
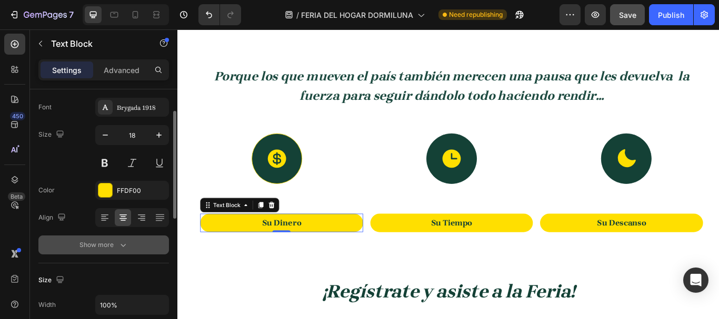
click at [114, 246] on div "Show more" at bounding box center [103, 245] width 49 height 11
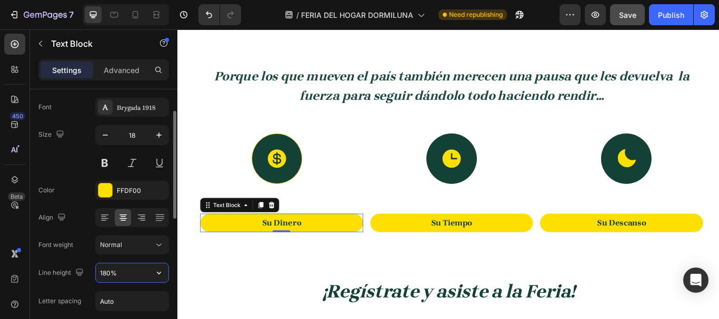
click at [115, 274] on input "180%" at bounding box center [132, 273] width 73 height 19
click at [162, 274] on icon "button" at bounding box center [159, 273] width 11 height 11
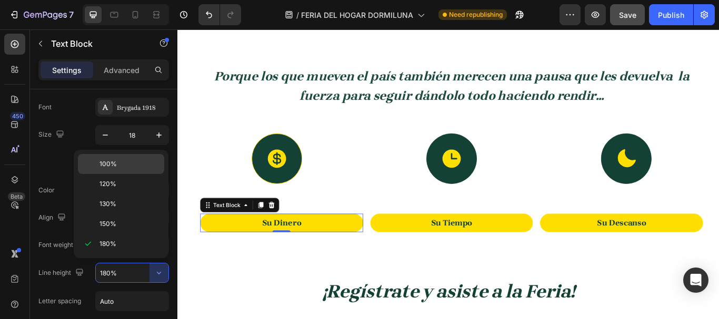
click at [123, 165] on p "100%" at bounding box center [129, 163] width 60 height 9
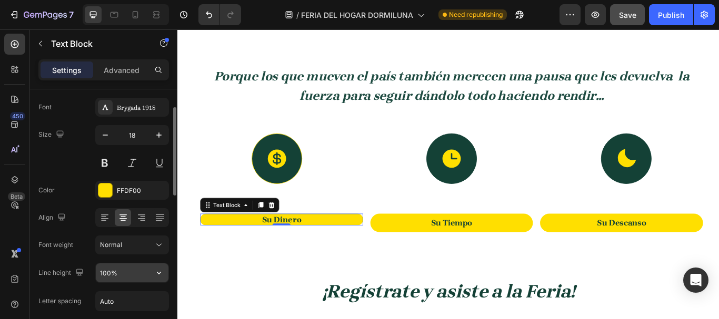
click at [137, 272] on input "100%" at bounding box center [132, 273] width 73 height 19
click at [158, 272] on icon "button" at bounding box center [159, 273] width 11 height 11
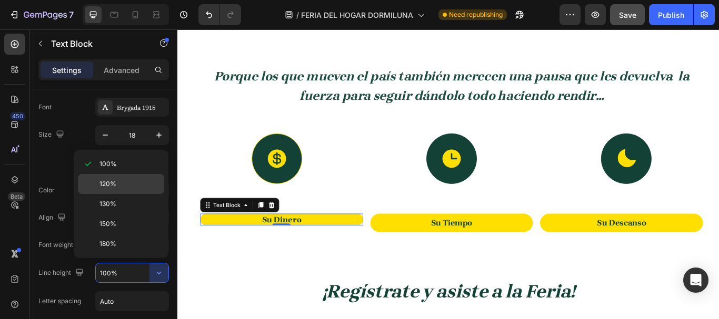
click at [117, 183] on p "120%" at bounding box center [129, 183] width 60 height 9
type input "120%"
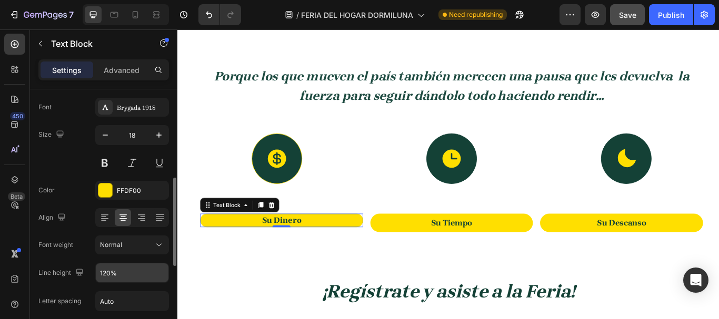
scroll to position [105, 0]
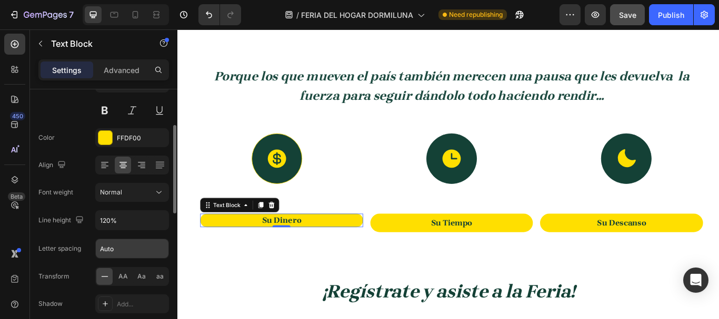
click at [121, 252] on input "Auto" at bounding box center [132, 248] width 73 height 19
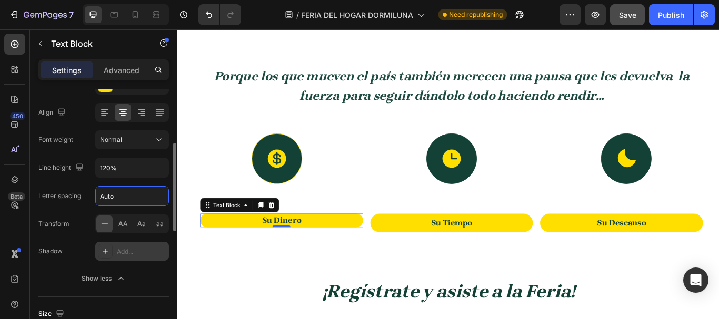
click at [116, 251] on div "Add..." at bounding box center [132, 251] width 74 height 19
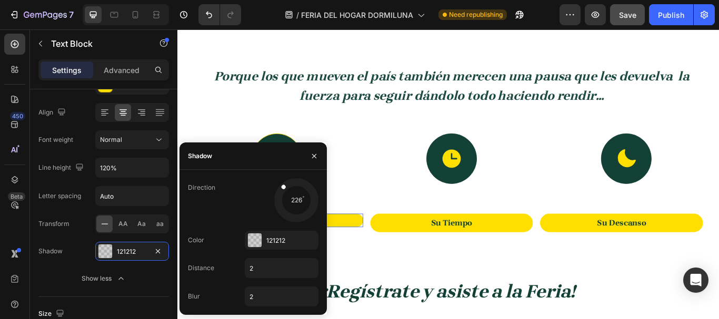
drag, startPoint x: 284, startPoint y: 212, endPoint x: 277, endPoint y: 181, distance: 32.3
click at [277, 181] on div at bounding box center [296, 200] width 47 height 47
click at [257, 272] on input "2" at bounding box center [281, 268] width 73 height 19
type input "1"
click at [260, 292] on input "2" at bounding box center [281, 296] width 73 height 19
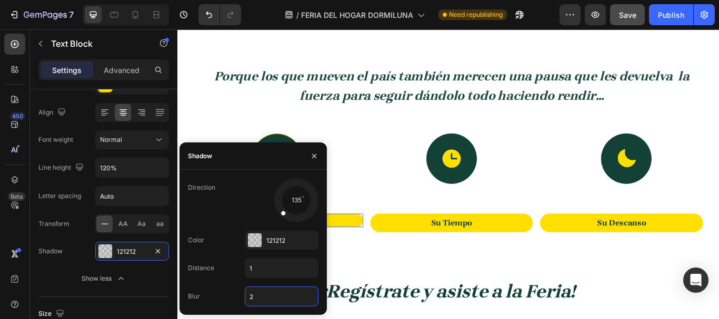
type input "1"
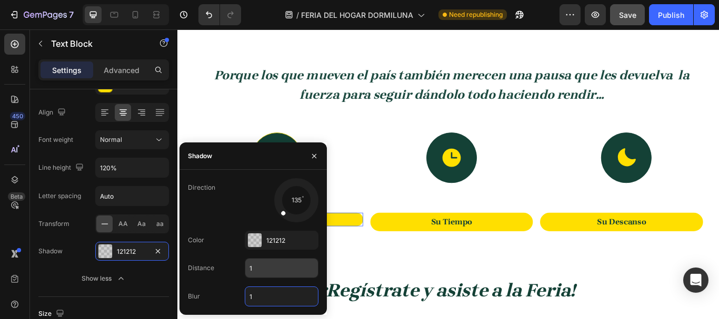
scroll to position [778, 0]
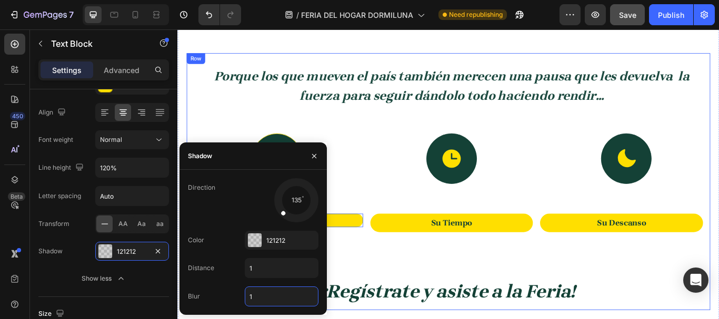
click at [396, 301] on div "Porque los que mueven el país también merecen una pausa que les devuelva la fue…" at bounding box center [493, 207] width 611 height 300
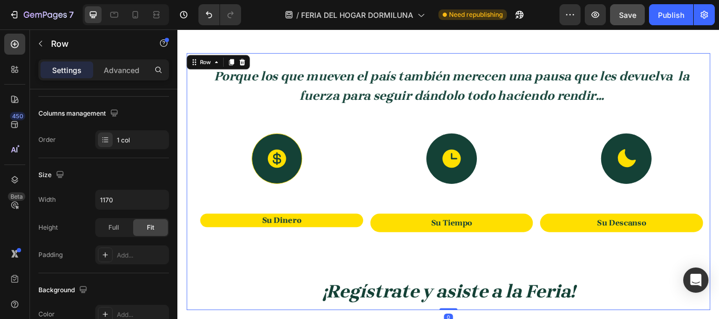
scroll to position [0, 0]
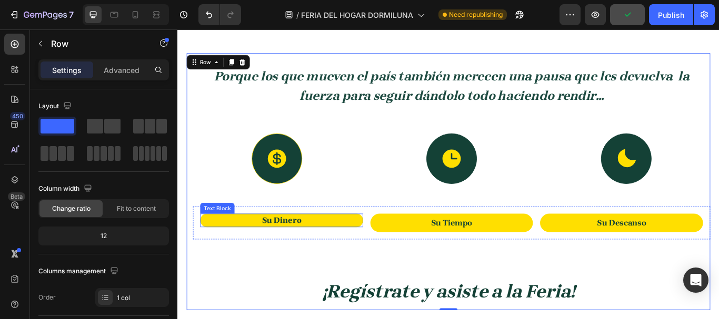
click at [241, 254] on p "Su Dinero" at bounding box center [299, 253] width 186 height 12
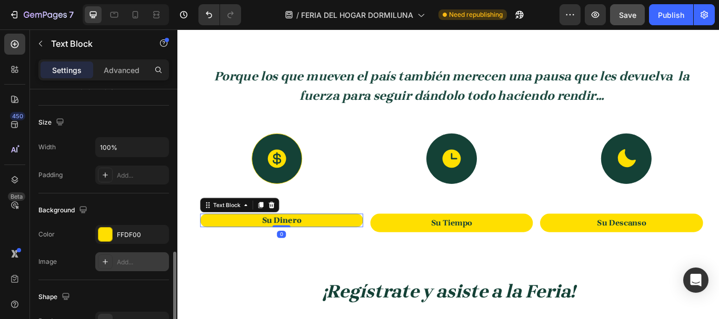
scroll to position [316, 0]
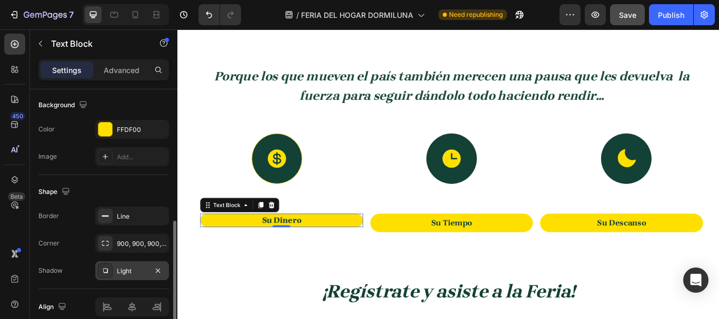
click at [125, 272] on div "Light" at bounding box center [132, 271] width 31 height 9
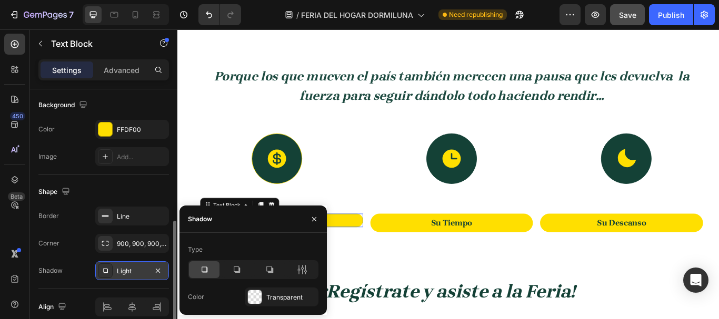
click at [125, 272] on div "Light" at bounding box center [132, 271] width 31 height 9
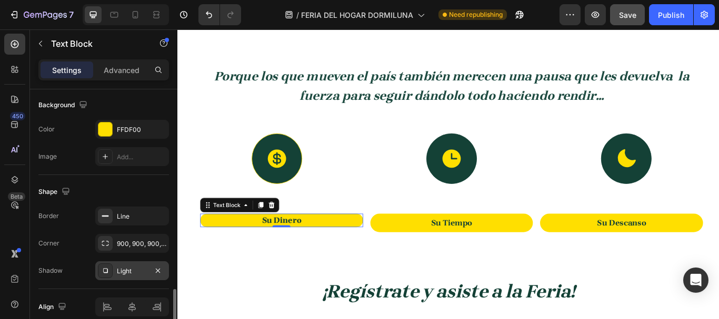
scroll to position [364, 0]
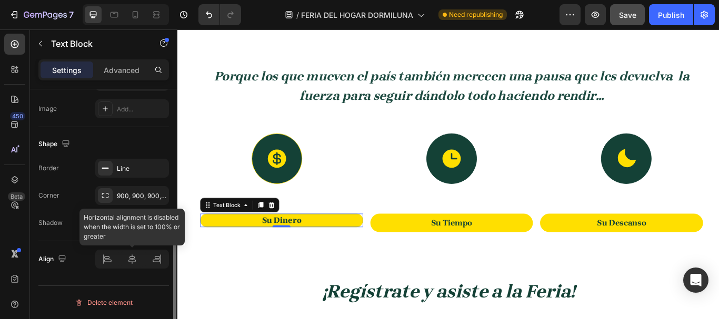
click at [134, 263] on div at bounding box center [132, 259] width 74 height 19
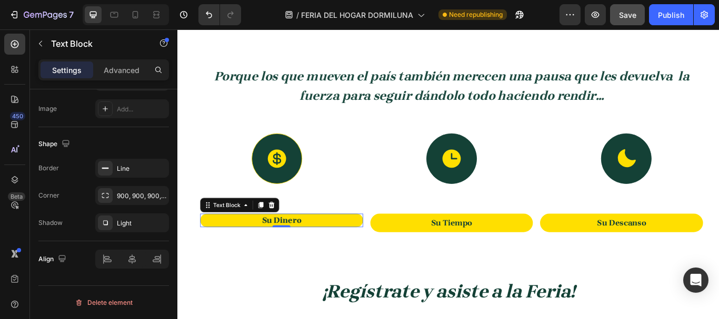
click at [269, 252] on p "Su Dinero" at bounding box center [299, 253] width 186 height 12
click at [119, 74] on p "Advanced" at bounding box center [122, 70] width 36 height 11
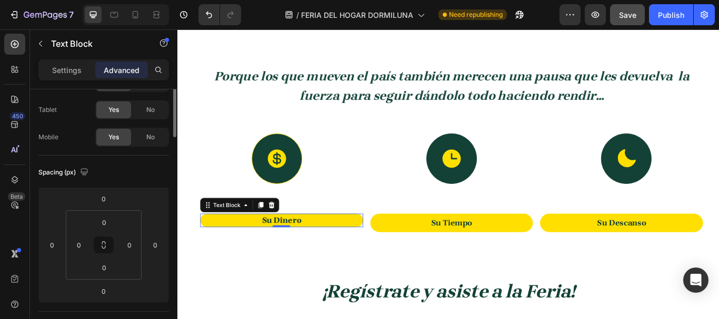
scroll to position [0, 0]
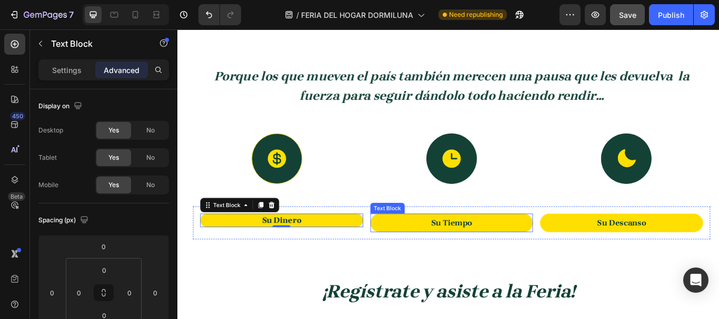
click at [440, 249] on p "Su Tiempo" at bounding box center [497, 255] width 186 height 17
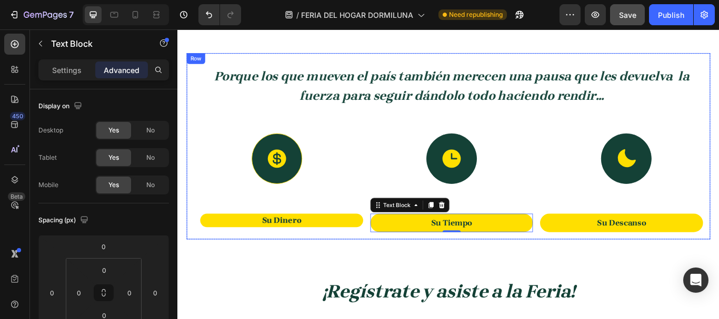
click at [315, 216] on div "Porque los que mueven el país también merecen una pausa que les devuelva la fue…" at bounding box center [496, 165] width 603 height 217
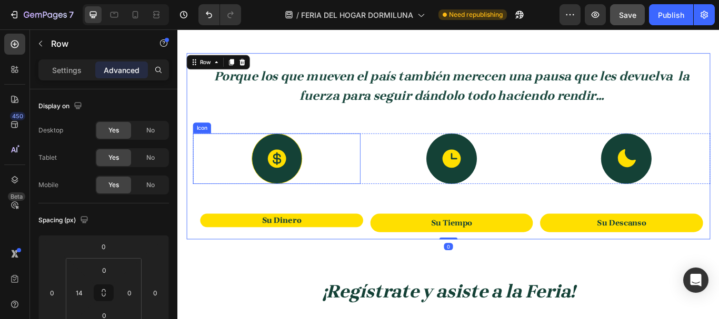
click at [294, 202] on div at bounding box center [293, 180] width 59 height 59
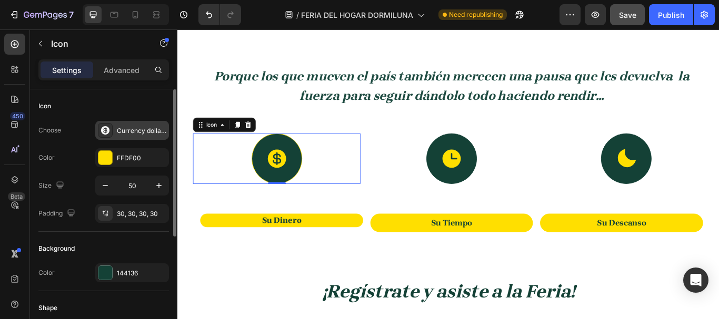
click at [112, 135] on div at bounding box center [105, 130] width 15 height 15
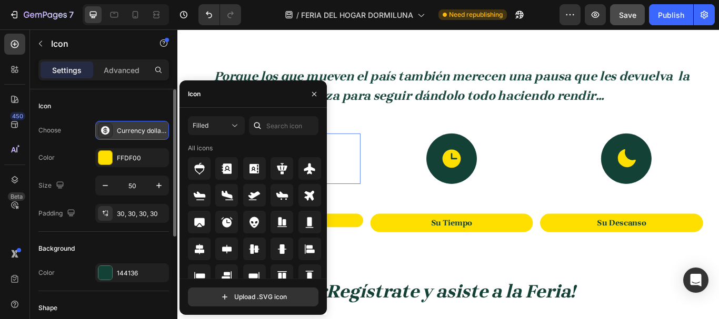
click at [118, 136] on div "Currency dollar filled" at bounding box center [132, 130] width 74 height 19
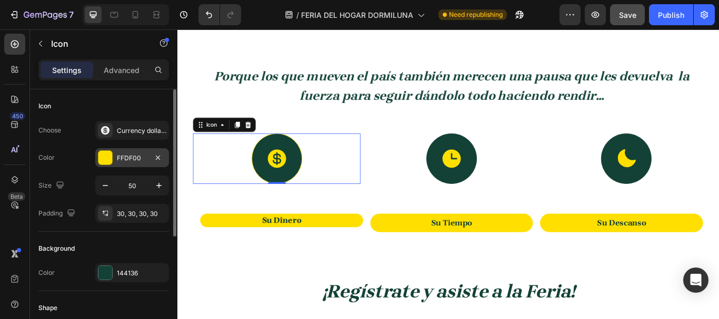
click at [107, 161] on div at bounding box center [105, 158] width 14 height 14
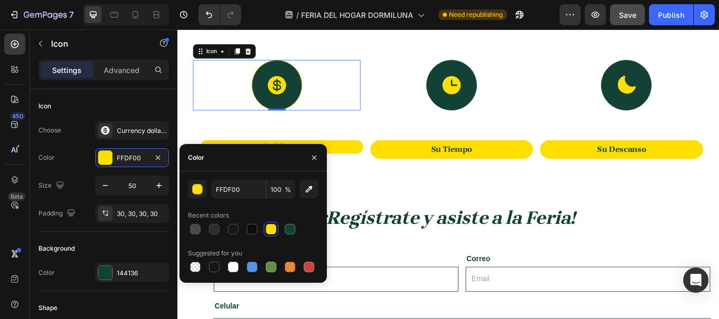
scroll to position [883, 0]
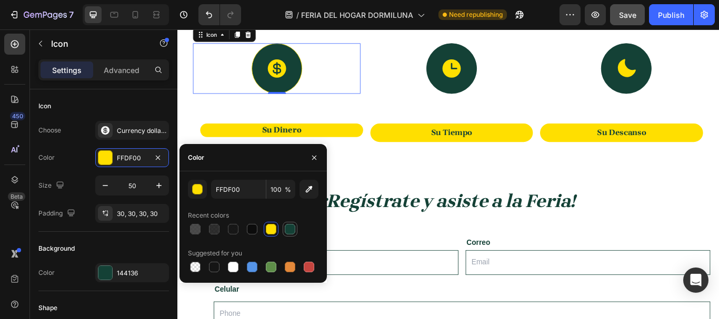
click at [294, 230] on div at bounding box center [290, 229] width 11 height 11
type input "144136"
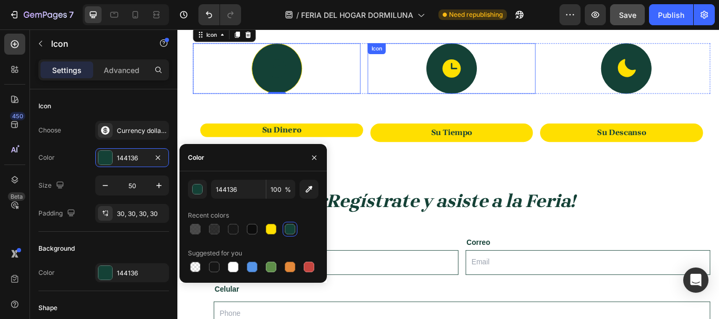
click at [486, 78] on icon at bounding box center [497, 76] width 22 height 22
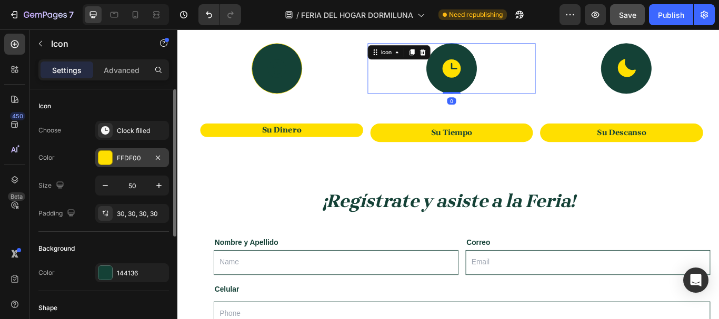
click at [111, 154] on div at bounding box center [105, 158] width 14 height 14
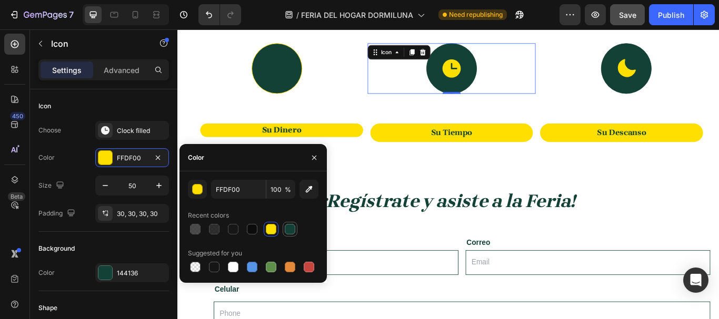
drag, startPoint x: 288, startPoint y: 228, endPoint x: 296, endPoint y: 224, distance: 8.9
click at [288, 228] on div at bounding box center [290, 229] width 11 height 11
type input "144136"
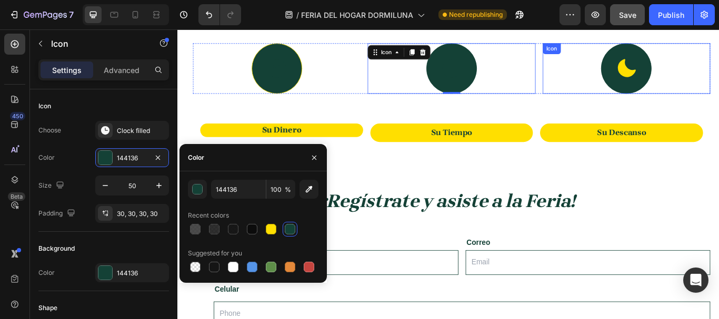
click at [712, 75] on div at bounding box center [700, 75] width 59 height 59
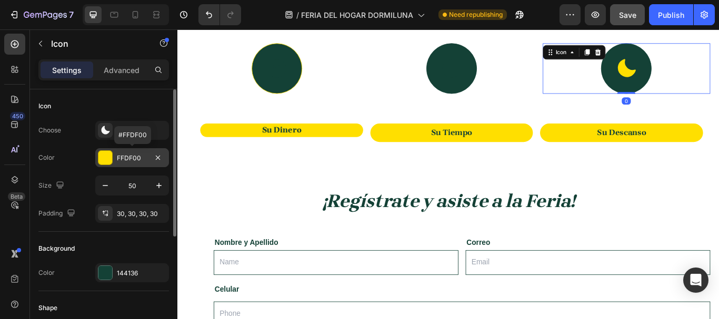
click at [118, 162] on div "FFDF00" at bounding box center [132, 158] width 31 height 9
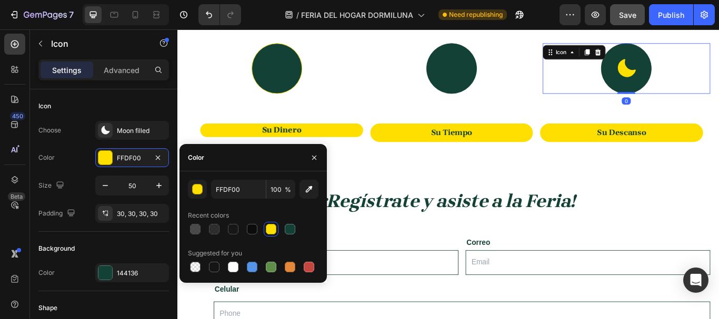
drag, startPoint x: 288, startPoint y: 230, endPoint x: 271, endPoint y: 148, distance: 84.0
click at [288, 230] on div at bounding box center [290, 229] width 11 height 11
type input "144136"
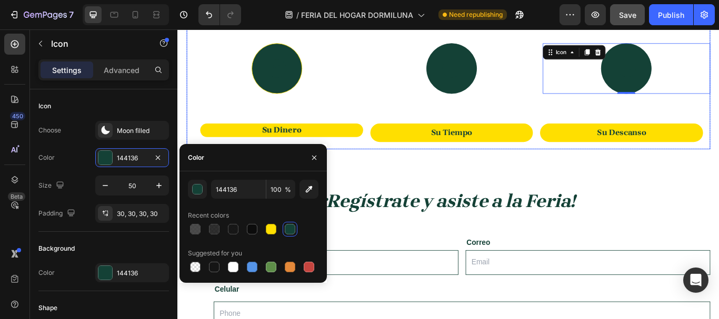
click at [300, 78] on icon at bounding box center [293, 76] width 22 height 22
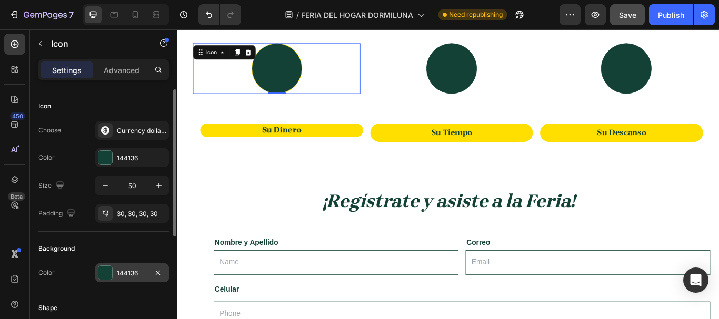
click at [115, 273] on div "144136" at bounding box center [132, 273] width 74 height 19
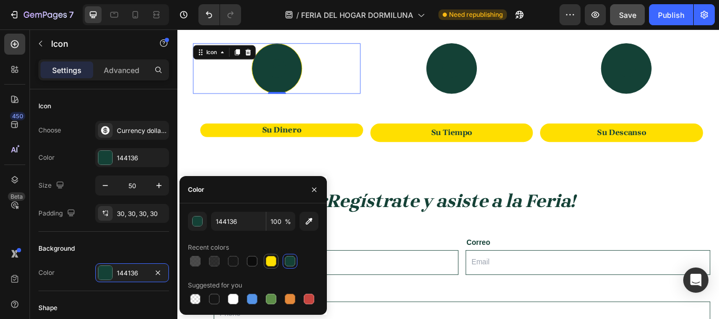
click at [268, 261] on div at bounding box center [271, 261] width 11 height 11
type input "FFDF00"
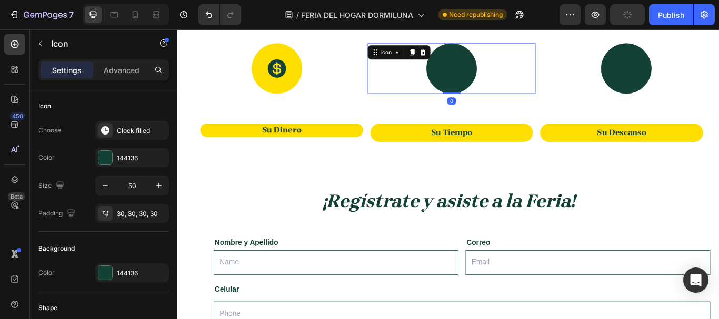
click at [473, 84] on div at bounding box center [496, 75] width 59 height 59
click at [111, 274] on div at bounding box center [105, 273] width 14 height 14
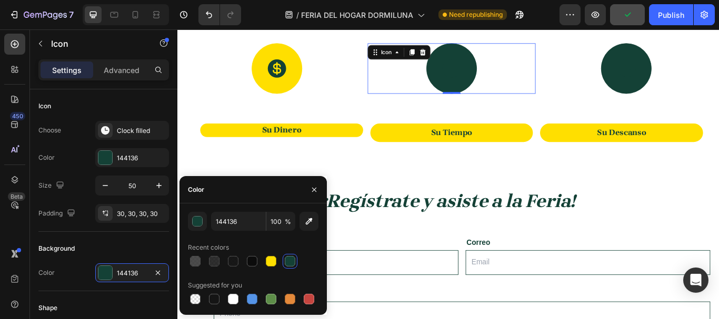
drag, startPoint x: 267, startPoint y: 260, endPoint x: 279, endPoint y: 252, distance: 14.5
click at [268, 260] on div at bounding box center [271, 261] width 11 height 11
type input "FFDF00"
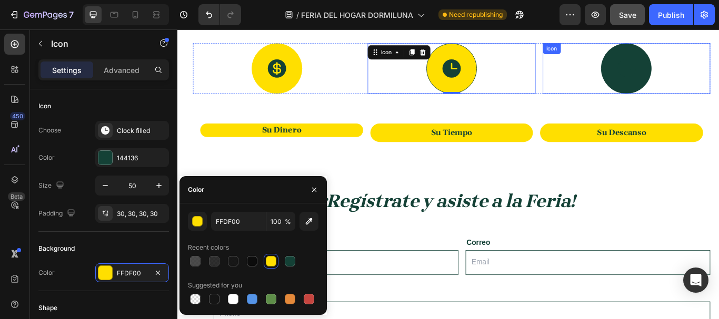
click at [679, 63] on div at bounding box center [700, 75] width 59 height 59
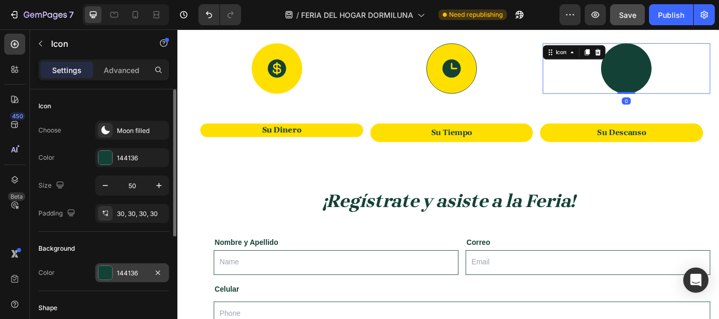
click at [99, 275] on div at bounding box center [105, 273] width 14 height 14
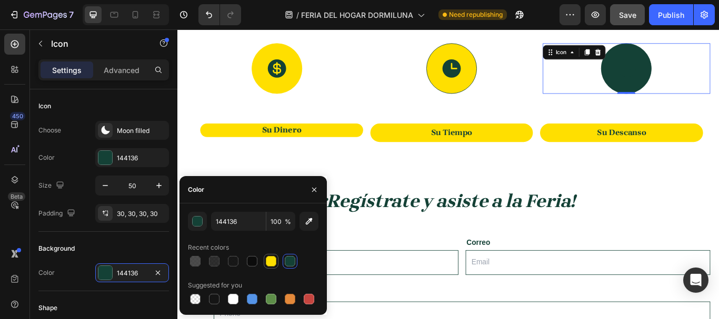
click at [276, 262] on div at bounding box center [271, 261] width 11 height 11
type input "FFDF00"
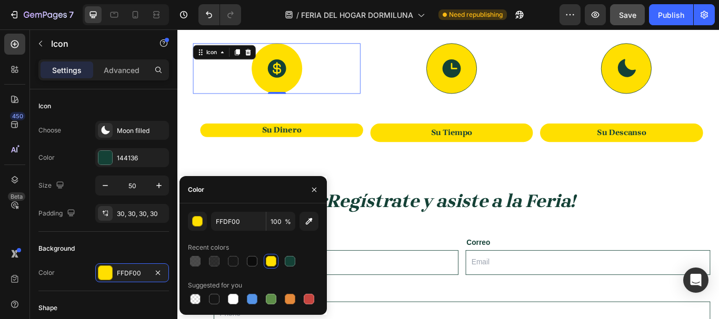
click at [314, 83] on div at bounding box center [293, 75] width 59 height 59
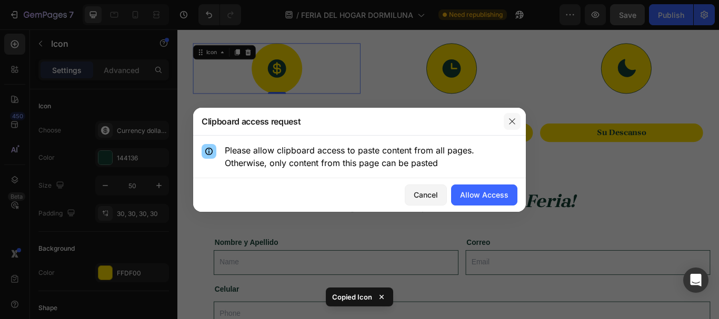
click at [510, 123] on icon "button" at bounding box center [512, 121] width 6 height 6
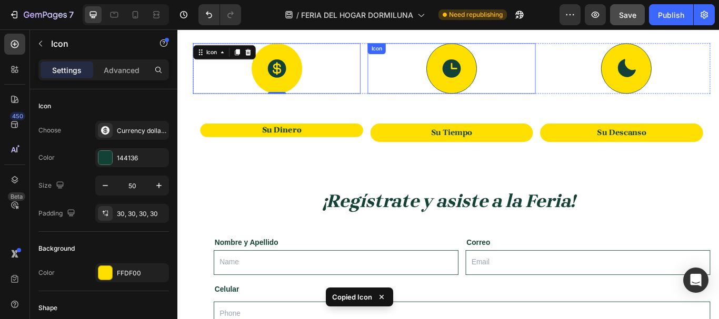
click at [497, 101] on div at bounding box center [496, 75] width 59 height 59
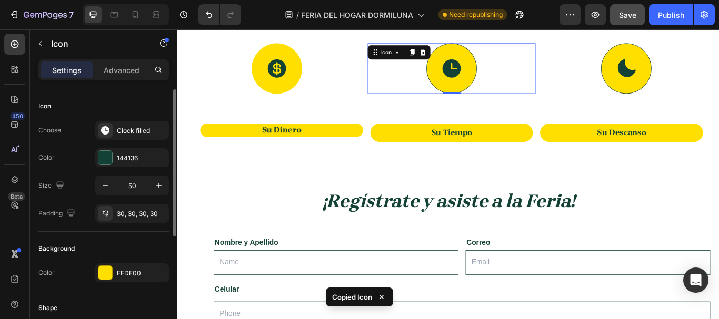
scroll to position [105, 0]
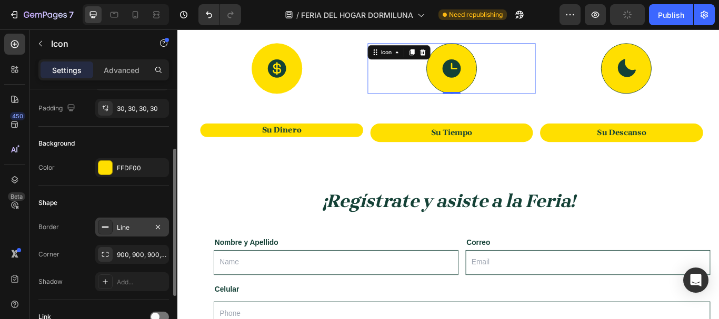
click at [126, 228] on div "Line" at bounding box center [132, 227] width 31 height 9
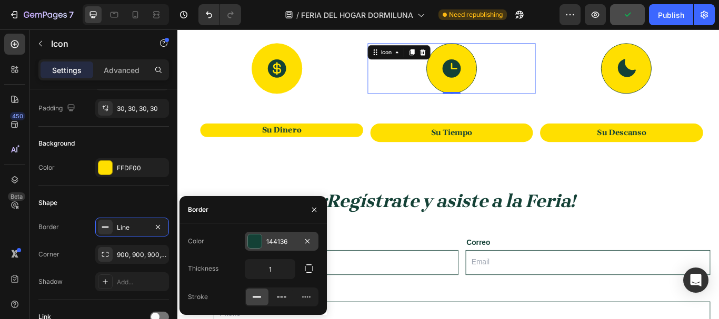
click at [282, 243] on div "144136" at bounding box center [281, 241] width 31 height 9
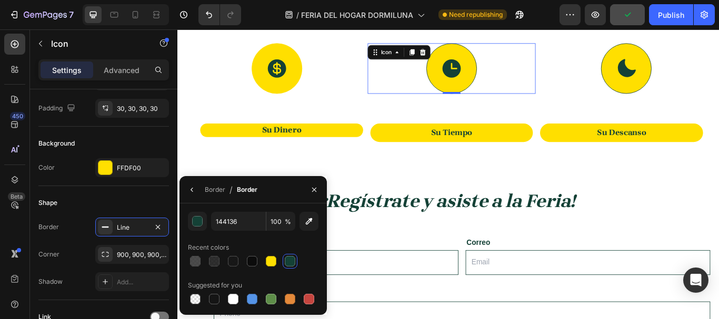
drag, startPoint x: 274, startPoint y: 259, endPoint x: 326, endPoint y: 223, distance: 63.8
click at [274, 258] on div at bounding box center [271, 261] width 11 height 11
type input "FFDF00"
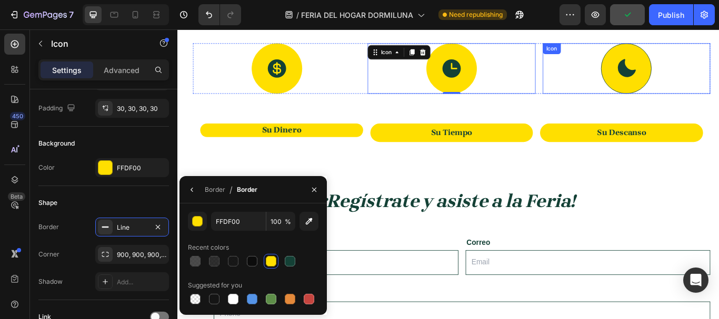
drag, startPoint x: 645, startPoint y: 78, endPoint x: 663, endPoint y: 76, distance: 18.0
click at [649, 78] on div "Icon" at bounding box center [700, 75] width 195 height 59
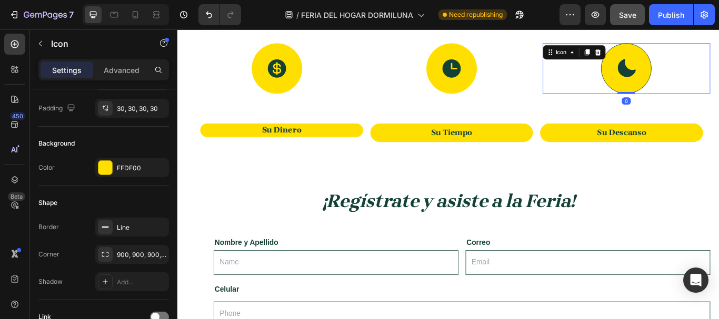
click at [691, 76] on icon at bounding box center [701, 74] width 21 height 21
click at [144, 228] on div "Line" at bounding box center [132, 227] width 31 height 9
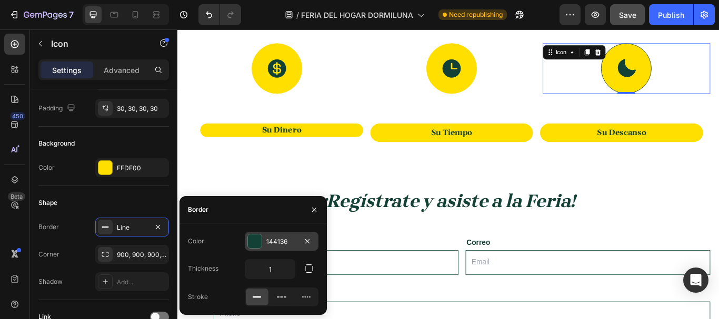
click at [293, 241] on div "144136" at bounding box center [281, 241] width 31 height 9
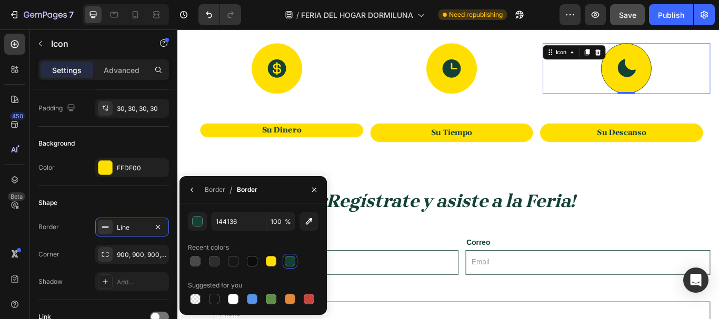
click at [288, 257] on div at bounding box center [290, 261] width 11 height 11
click at [275, 261] on div at bounding box center [271, 261] width 11 height 11
type input "FFDF00"
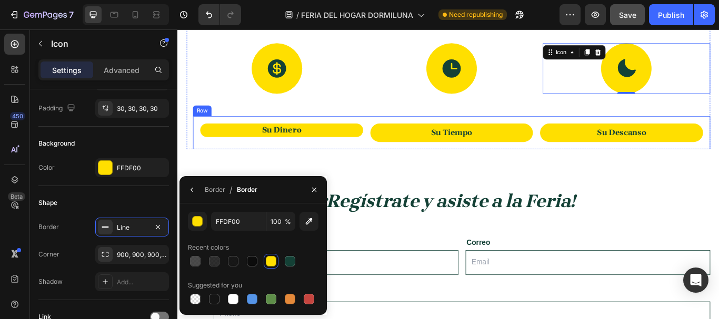
click at [366, 142] on p "Su Dinero" at bounding box center [299, 148] width 186 height 12
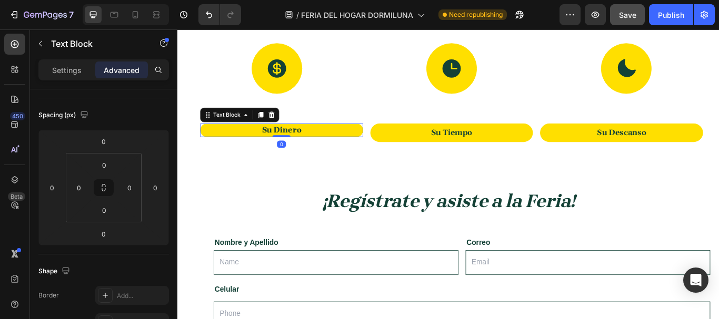
scroll to position [0, 0]
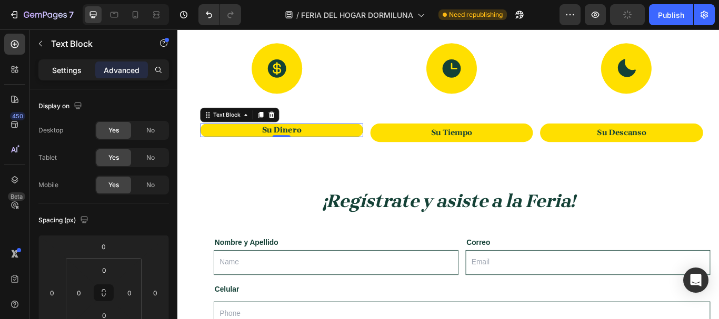
click at [70, 68] on p "Settings" at bounding box center [66, 70] width 29 height 11
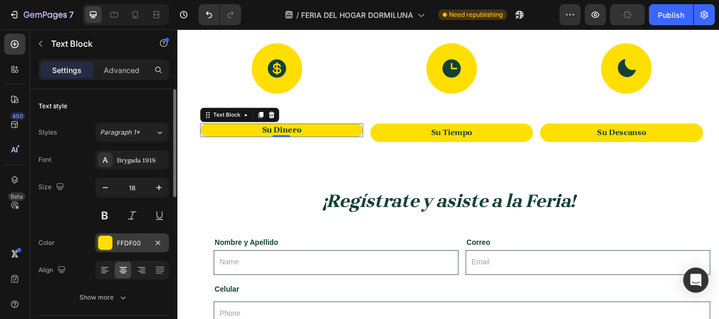
click at [106, 248] on div at bounding box center [105, 243] width 14 height 14
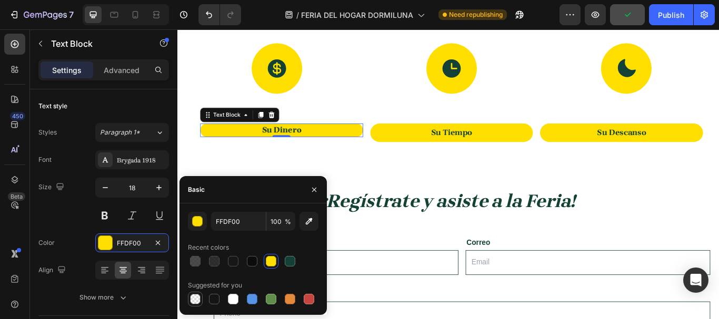
click at [197, 296] on div at bounding box center [195, 299] width 11 height 11
type input "000000"
type input "0"
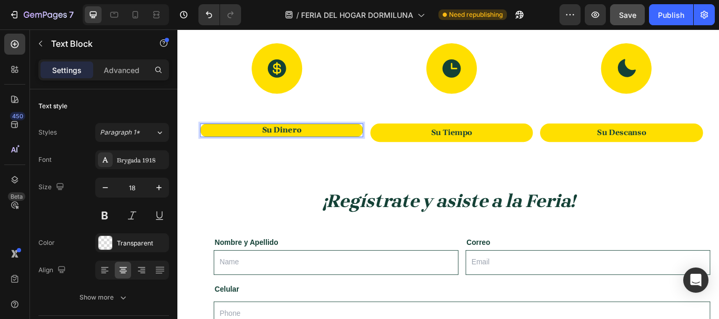
click at [256, 148] on p "Su Dinero" at bounding box center [299, 148] width 186 height 12
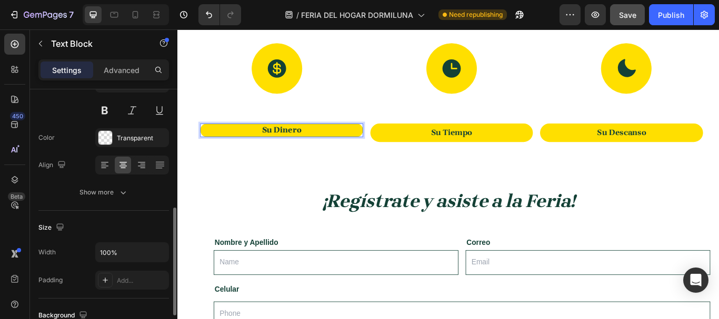
scroll to position [211, 0]
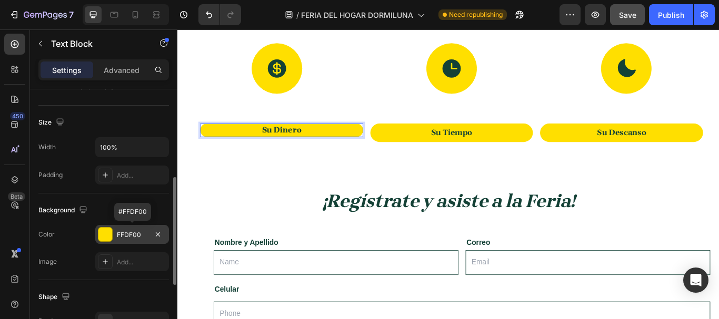
click at [107, 235] on div at bounding box center [105, 235] width 14 height 14
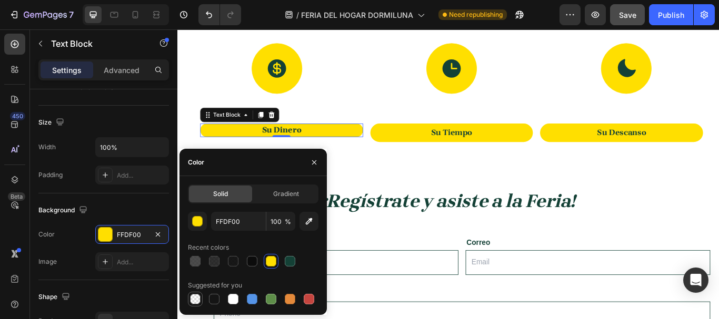
click at [198, 300] on div at bounding box center [195, 299] width 11 height 11
type input "000000"
type input "0"
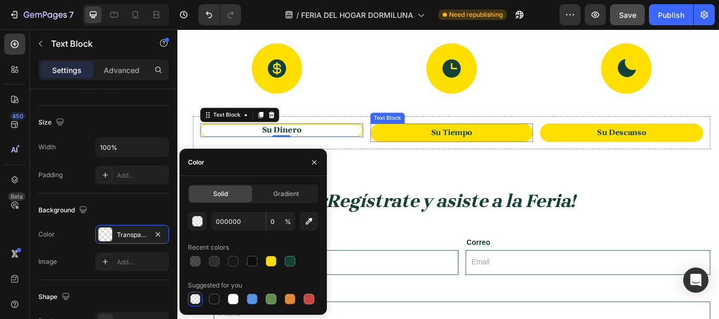
click at [454, 153] on p "Su Tiempo" at bounding box center [497, 150] width 186 height 17
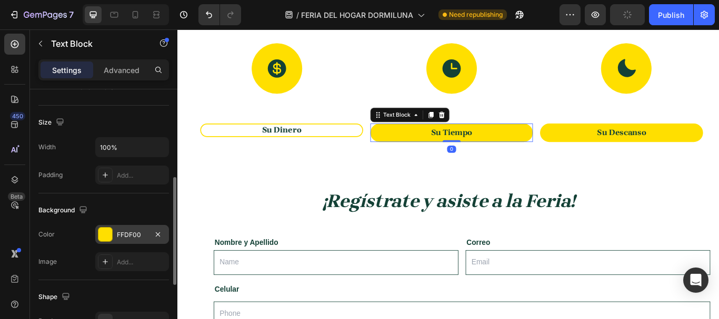
click at [142, 235] on div "FFDF00" at bounding box center [132, 235] width 31 height 9
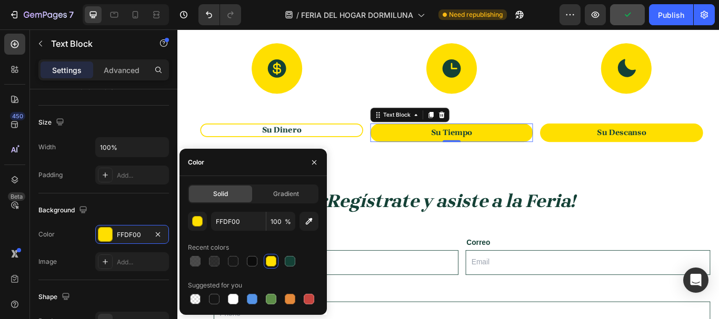
drag, startPoint x: 197, startPoint y: 298, endPoint x: 257, endPoint y: 270, distance: 66.9
click at [197, 298] on div at bounding box center [195, 299] width 11 height 11
type input "000000"
type input "0"
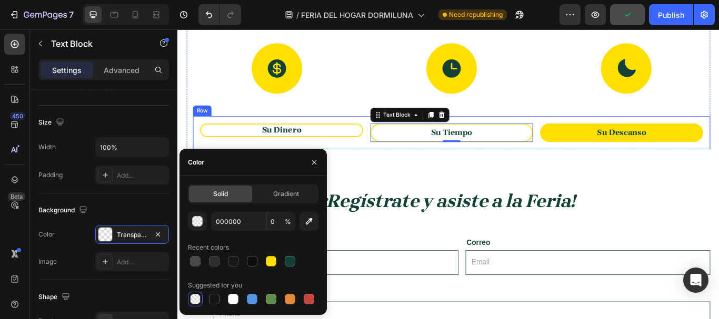
drag, startPoint x: 668, startPoint y: 136, endPoint x: 656, endPoint y: 144, distance: 14.3
click at [668, 137] on div "Su Dinero Text Block Su Tiempo Text Block 0 Su Descanso Text Block Row" at bounding box center [496, 150] width 603 height 38
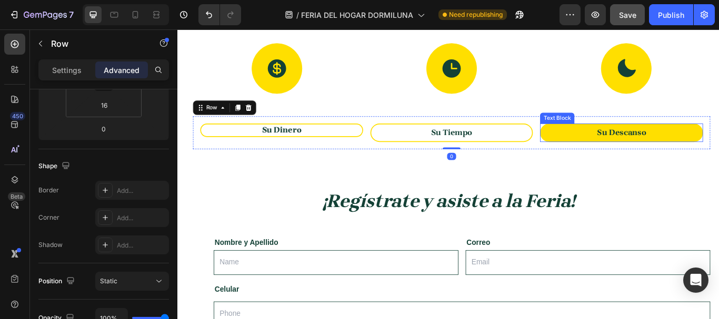
scroll to position [0, 0]
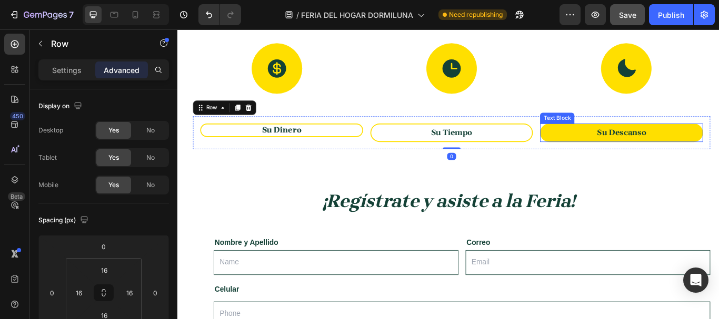
click at [645, 150] on p "Su Descanso" at bounding box center [695, 150] width 186 height 17
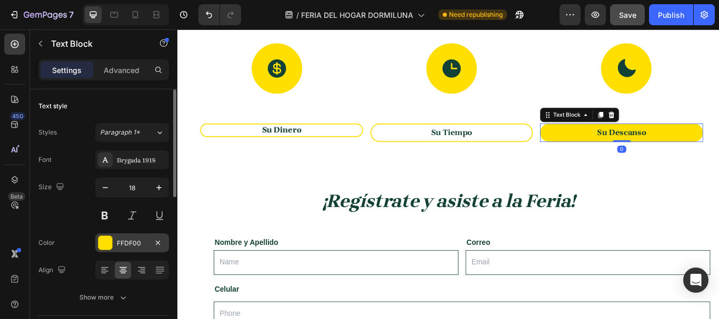
click at [108, 244] on div at bounding box center [105, 243] width 14 height 14
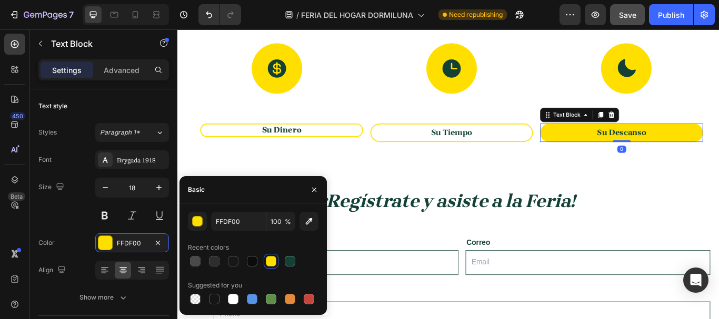
drag, startPoint x: 195, startPoint y: 295, endPoint x: 248, endPoint y: 191, distance: 117.2
click at [195, 294] on div at bounding box center [195, 299] width 11 height 11
type input "000000"
type input "0"
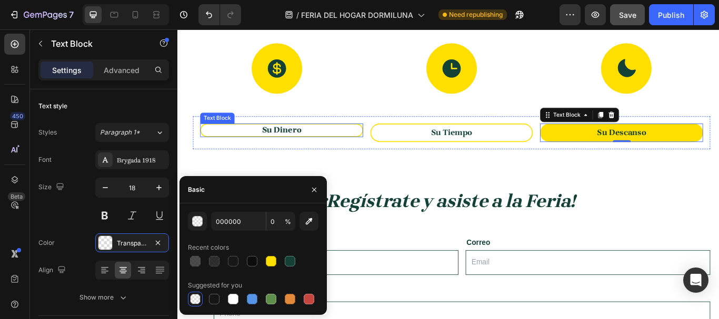
click at [264, 153] on p "Su Dinero" at bounding box center [299, 148] width 186 height 12
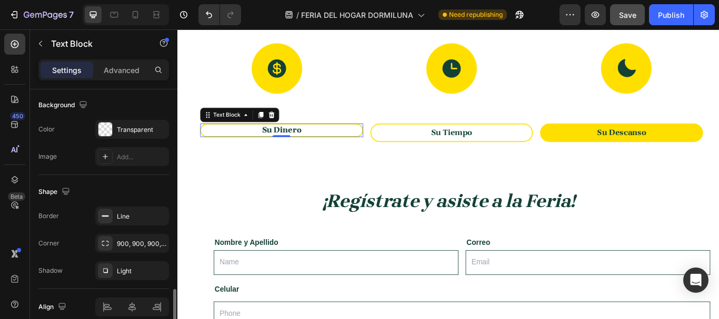
scroll to position [364, 0]
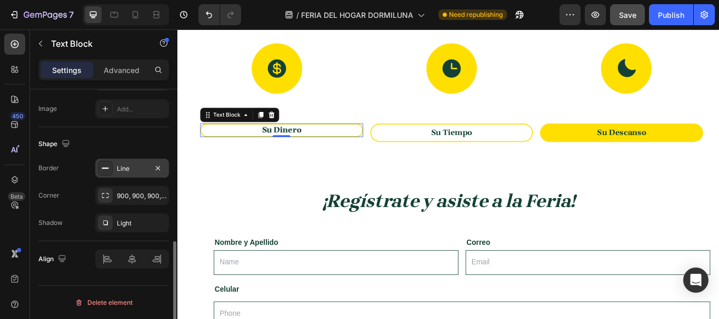
click at [129, 167] on div "Line" at bounding box center [132, 168] width 31 height 9
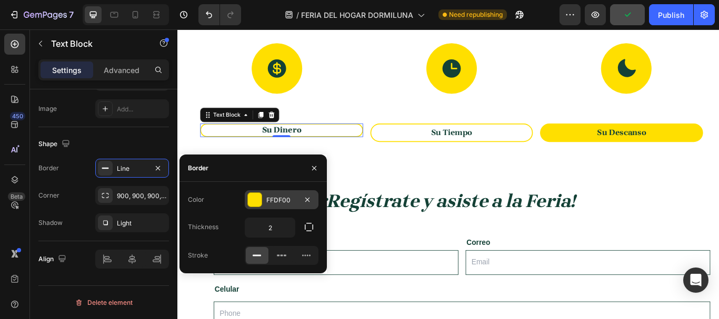
click at [260, 196] on div at bounding box center [255, 200] width 14 height 14
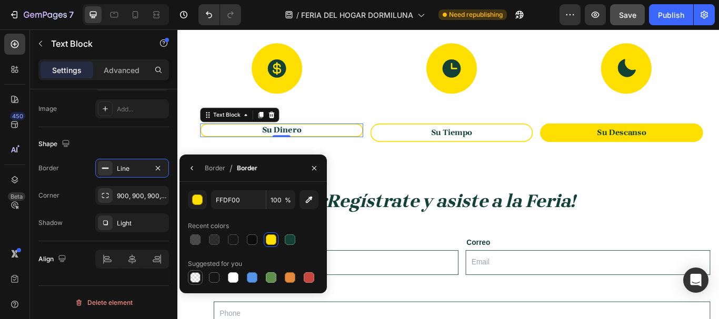
click at [197, 277] on div at bounding box center [195, 278] width 11 height 11
type input "000000"
type input "0"
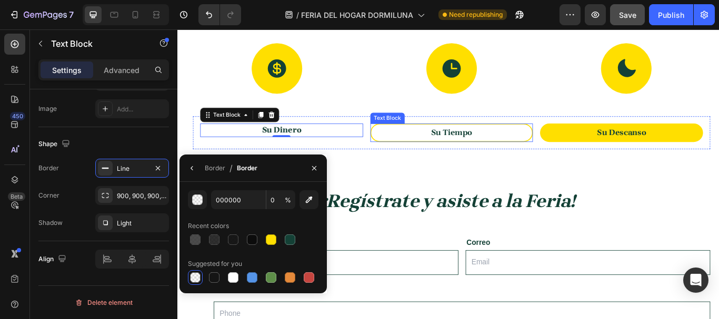
click at [473, 148] on strong "Su Tiempo" at bounding box center [497, 150] width 48 height 12
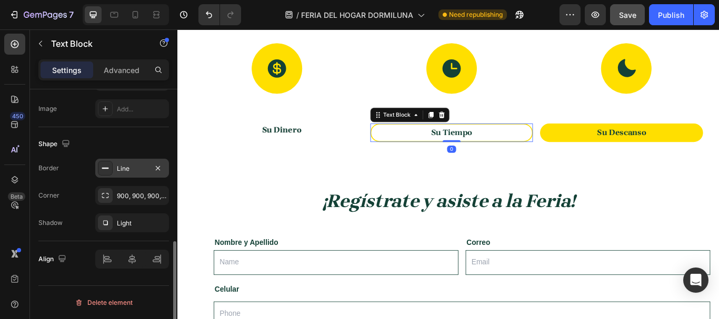
click at [146, 174] on div "Line" at bounding box center [132, 168] width 74 height 19
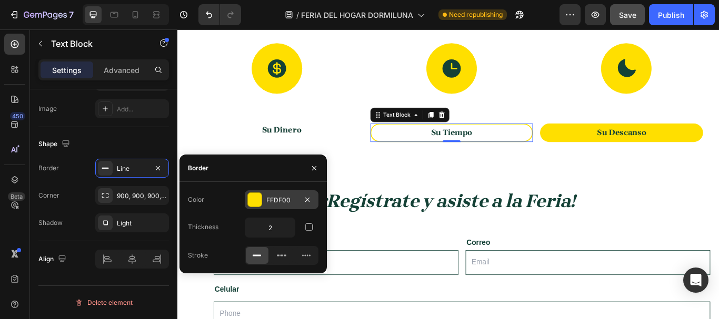
click at [267, 204] on div "FFDF00" at bounding box center [281, 200] width 31 height 9
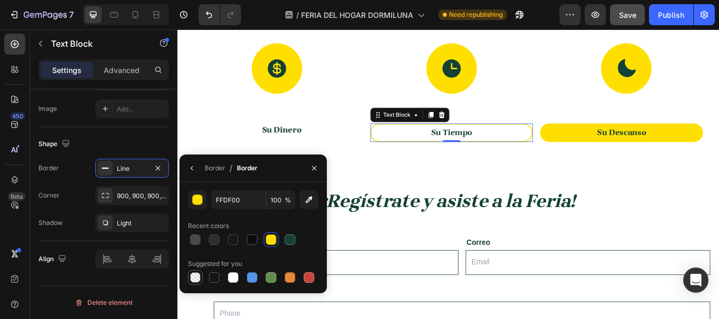
drag, startPoint x: 195, startPoint y: 278, endPoint x: 186, endPoint y: 229, distance: 49.1
click at [195, 278] on div at bounding box center [195, 278] width 11 height 11
type input "000000"
type input "0"
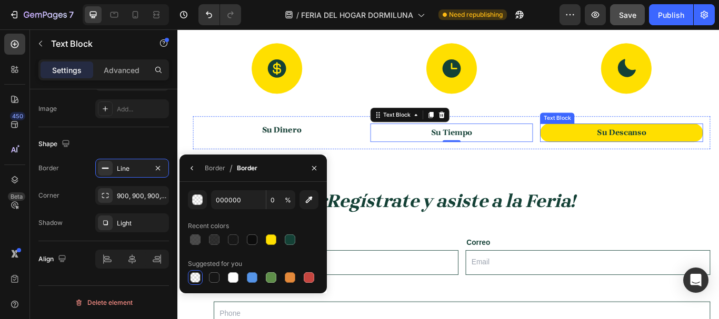
click at [631, 152] on p "Su Descanso" at bounding box center [695, 150] width 186 height 17
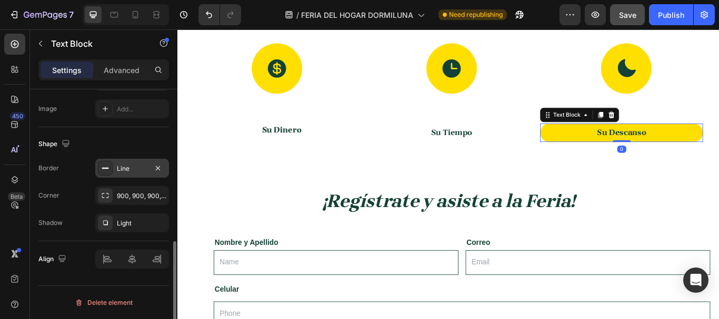
click at [124, 173] on div "Line" at bounding box center [132, 168] width 31 height 9
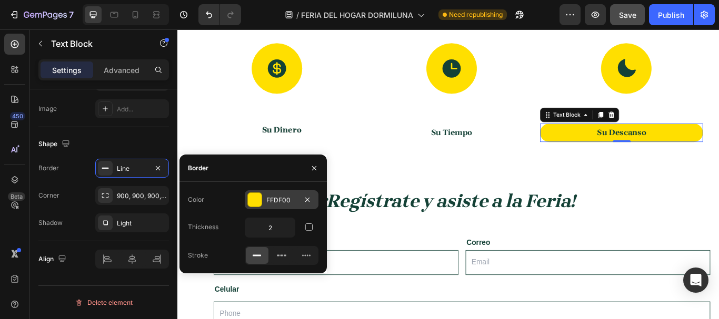
click at [258, 197] on div at bounding box center [255, 200] width 14 height 14
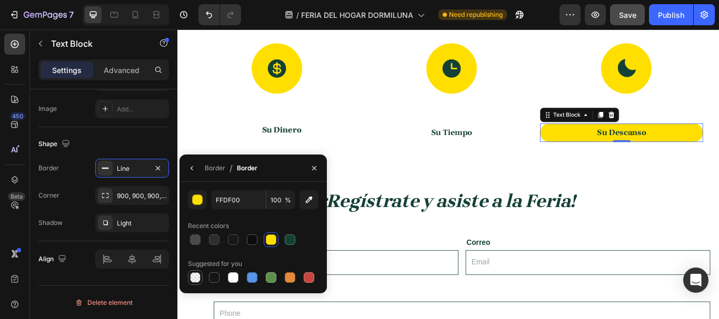
click at [193, 279] on div at bounding box center [195, 278] width 11 height 11
type input "000000"
type input "0"
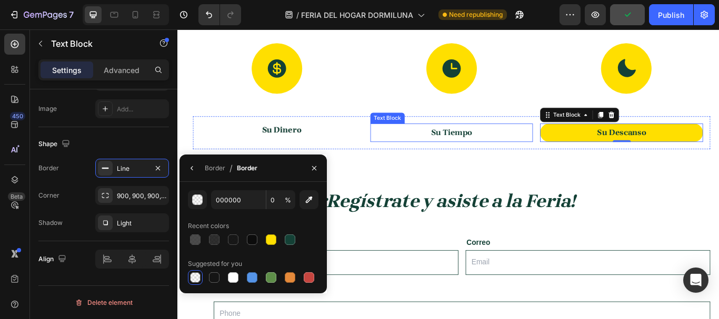
click at [508, 149] on strong "Su Tiempo" at bounding box center [497, 150] width 48 height 12
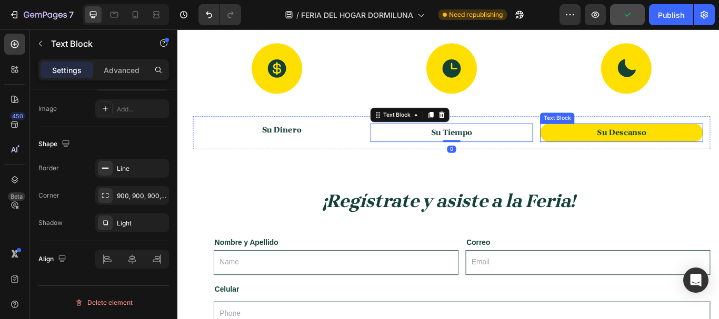
click at [623, 147] on p "Su Descanso" at bounding box center [695, 150] width 186 height 17
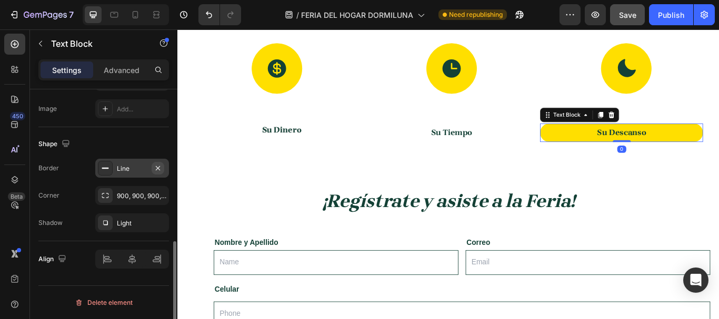
click at [162, 169] on button "button" at bounding box center [158, 168] width 13 height 13
drag, startPoint x: 133, startPoint y: 165, endPoint x: 165, endPoint y: 184, distance: 36.8
click at [133, 165] on div "Line" at bounding box center [132, 168] width 31 height 9
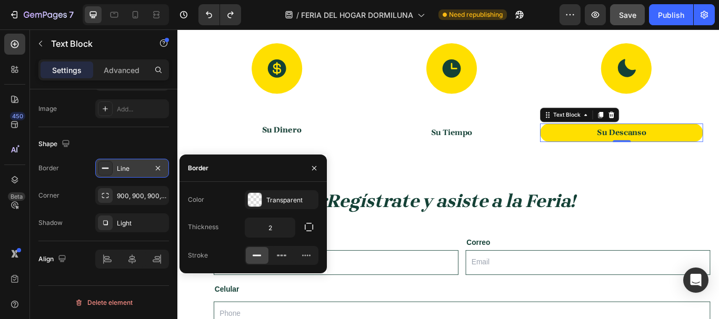
click at [651, 146] on p "Su Descanso" at bounding box center [695, 150] width 186 height 17
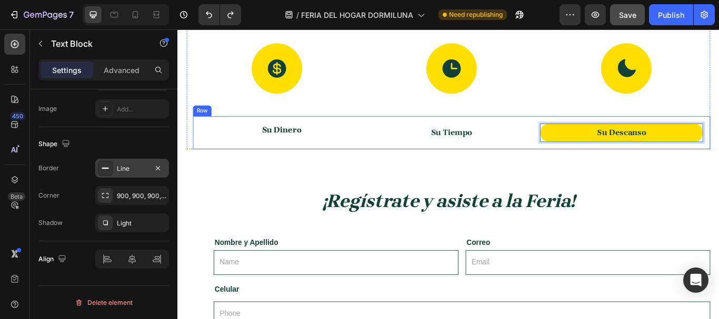
click at [525, 144] on p "Su Tiempo" at bounding box center [497, 150] width 186 height 17
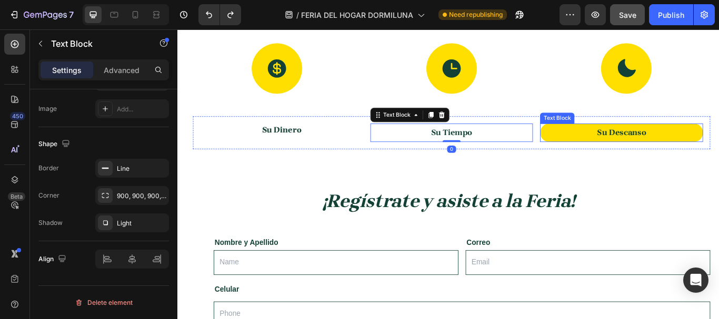
click at [655, 139] on div "Su Descanso" at bounding box center [695, 149] width 190 height 21
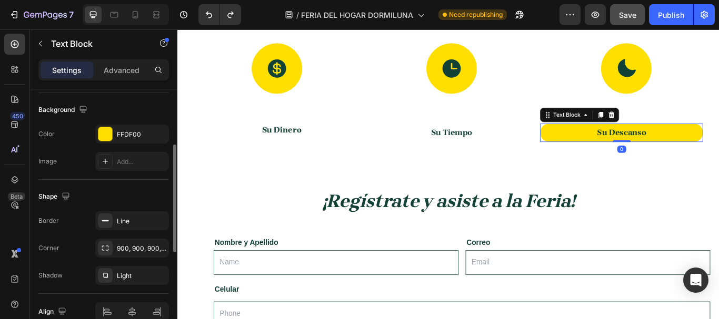
scroll to position [258, 0]
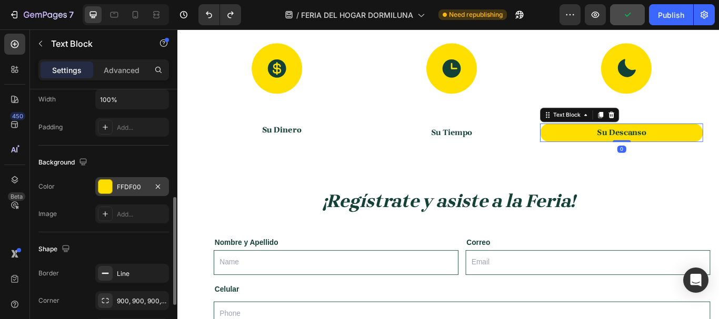
drag, startPoint x: 131, startPoint y: 189, endPoint x: 136, endPoint y: 188, distance: 5.5
click at [132, 189] on div "FFDF00" at bounding box center [132, 187] width 31 height 9
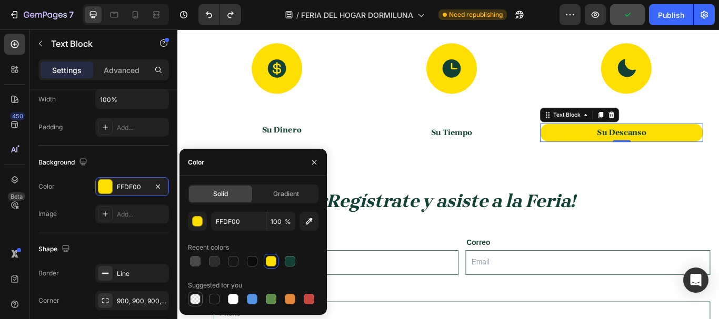
drag, startPoint x: 198, startPoint y: 299, endPoint x: 201, endPoint y: 294, distance: 5.4
click at [197, 299] on div at bounding box center [195, 299] width 11 height 11
type input "000000"
type input "0"
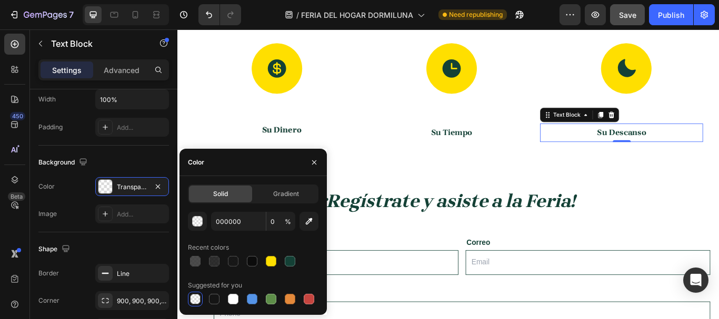
click at [648, 137] on div "Text Block" at bounding box center [646, 129] width 92 height 17
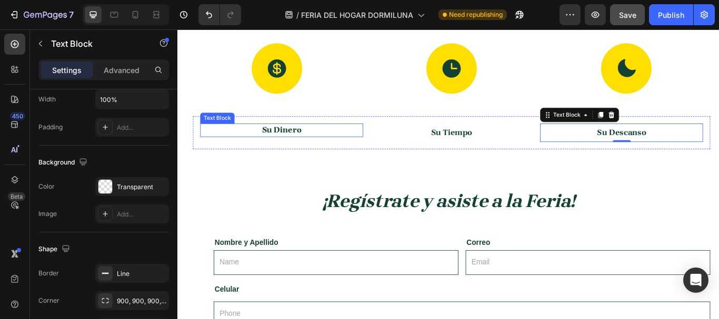
click at [340, 143] on p "Su Dinero" at bounding box center [299, 148] width 186 height 12
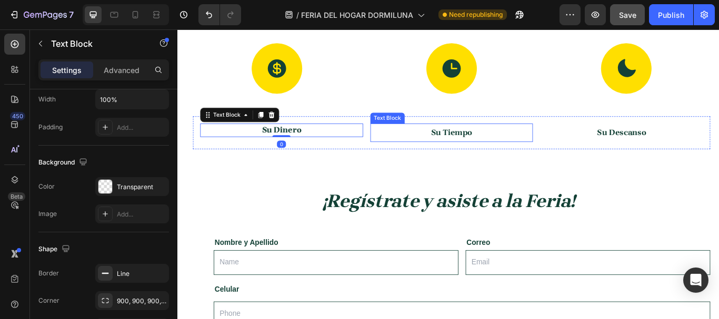
click at [464, 146] on p "Su Tiempo" at bounding box center [497, 150] width 186 height 17
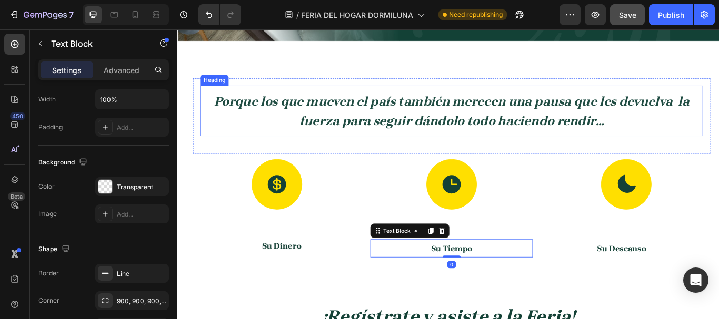
scroll to position [778, 0]
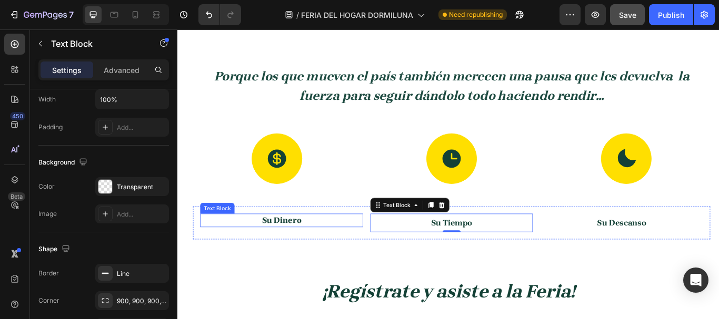
click at [307, 252] on strong "Su Dinero" at bounding box center [299, 252] width 46 height 12
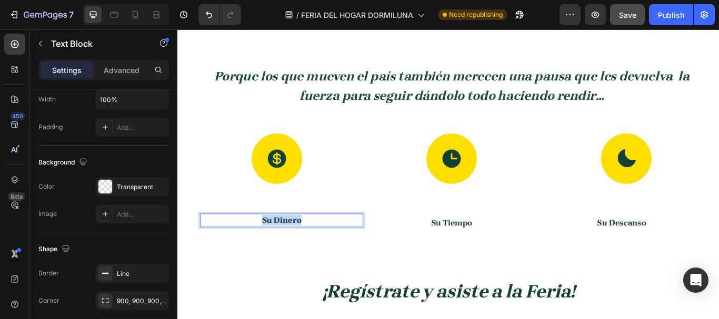
click at [305, 252] on strong "Su Dinero" at bounding box center [299, 252] width 46 height 12
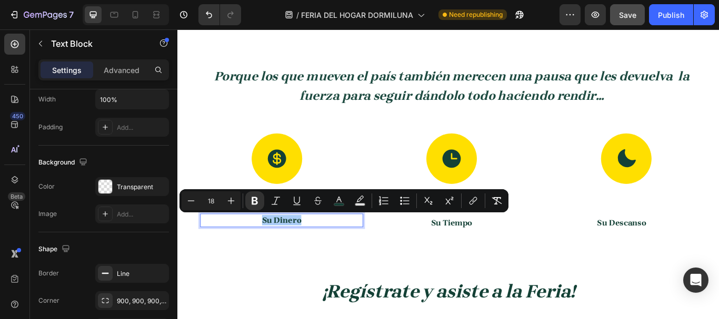
click at [205, 199] on input "18" at bounding box center [211, 201] width 21 height 13
drag, startPoint x: 210, startPoint y: 201, endPoint x: 217, endPoint y: 202, distance: 6.9
click at [216, 202] on input "18" at bounding box center [211, 201] width 21 height 13
type input "20"
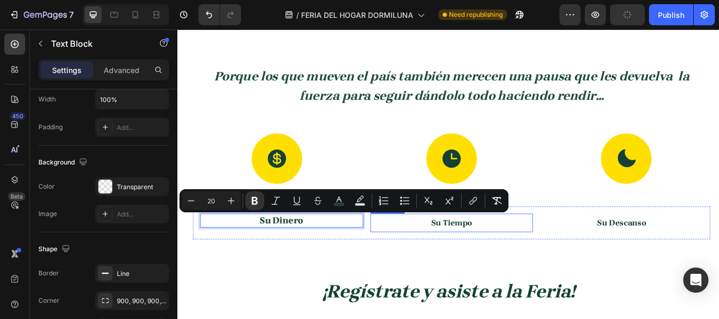
click at [493, 254] on strong "Su Tiempo" at bounding box center [497, 255] width 48 height 12
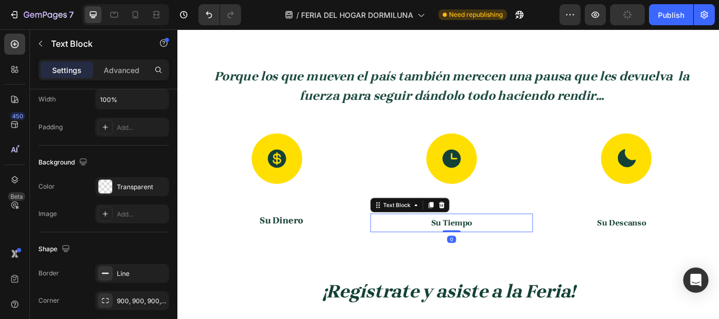
click at [493, 254] on strong "Su Tiempo" at bounding box center [497, 255] width 48 height 12
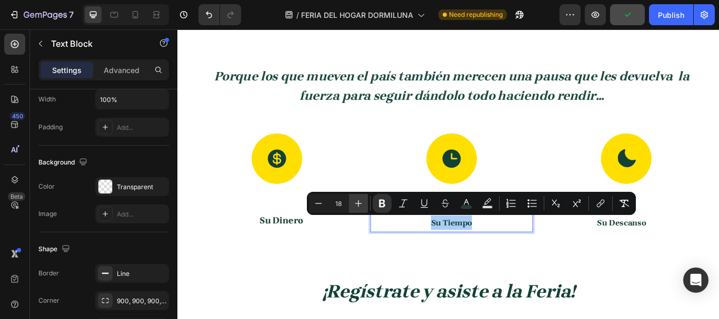
click at [355, 204] on icon "Editor contextual toolbar" at bounding box center [358, 203] width 11 height 11
type input "20"
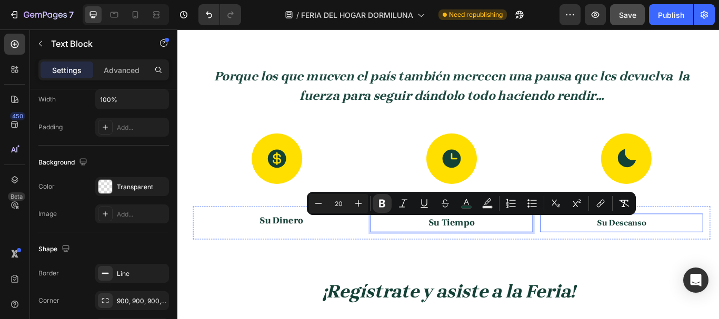
click at [675, 255] on strong "Su Descanso" at bounding box center [694, 255] width 57 height 12
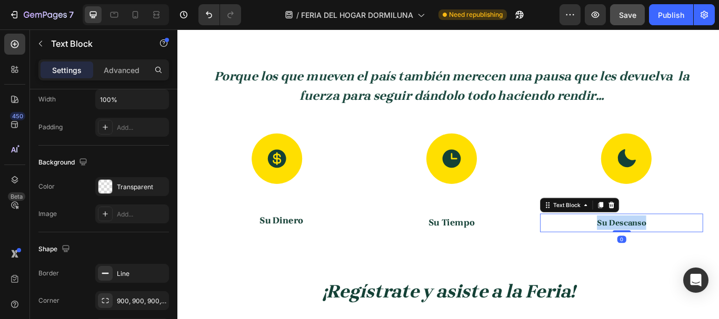
click at [675, 254] on strong "Su Descanso" at bounding box center [694, 255] width 57 height 12
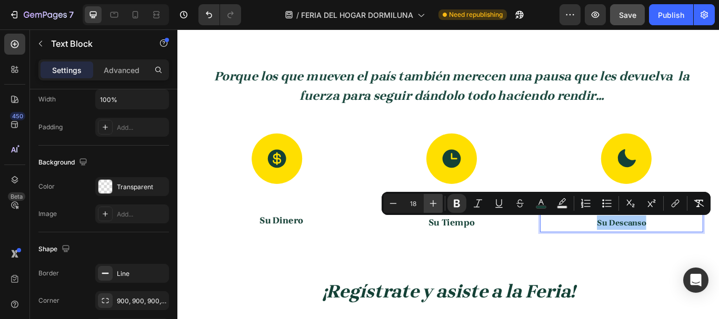
click at [436, 204] on icon "Editor contextual toolbar" at bounding box center [433, 204] width 7 height 7
type input "20"
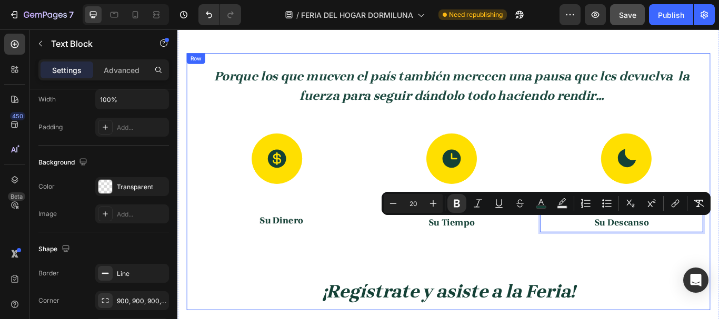
click at [534, 281] on div "Porque los que mueven el país también merecen una pausa que les devuelva la fue…" at bounding box center [493, 207] width 611 height 300
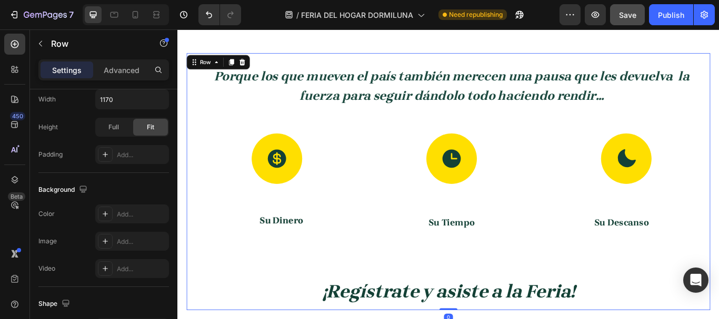
scroll to position [0, 0]
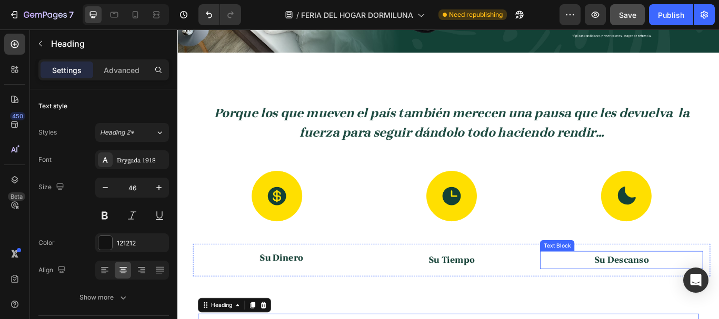
scroll to position [725, 0]
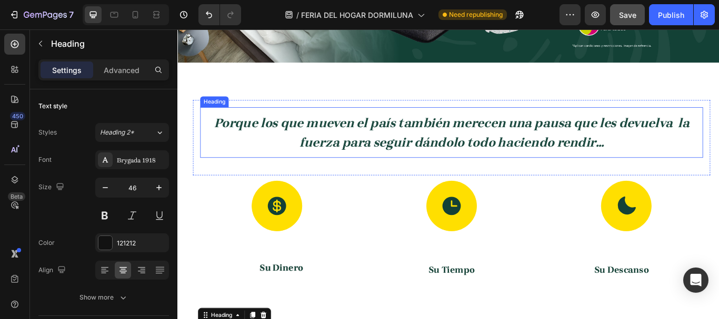
click at [444, 167] on h2 "Porque los que mueven el país también merecen una pausa que les devuelva la fue…" at bounding box center [497, 150] width 586 height 48
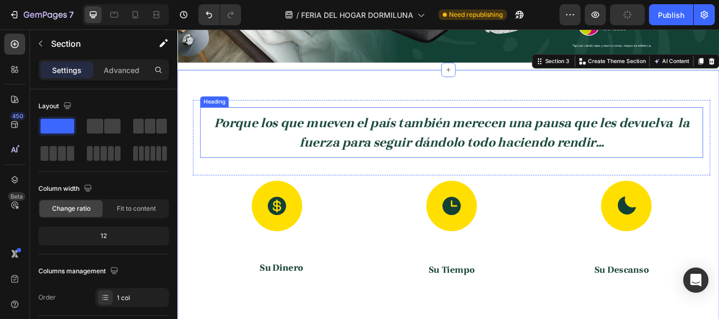
click at [407, 155] on strong "Porque los que mueven el país también merecen una pausa que les devuelva la fue…" at bounding box center [497, 150] width 554 height 40
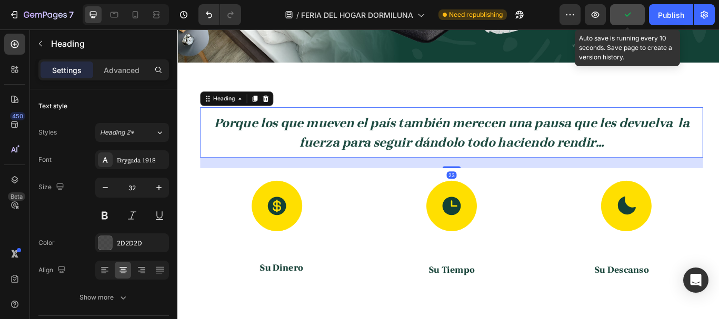
click at [616, 14] on button "button" at bounding box center [627, 14] width 35 height 21
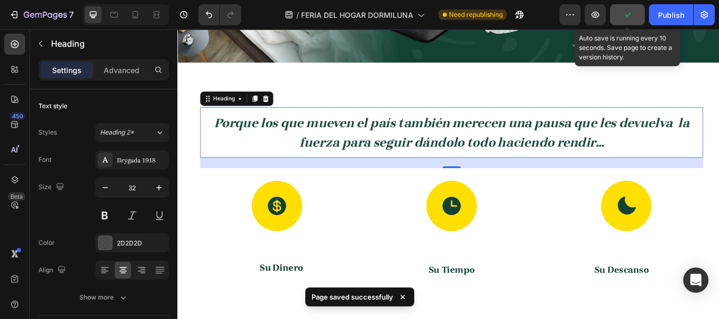
click at [620, 23] on button "button" at bounding box center [627, 14] width 35 height 21
click at [625, 16] on icon "button" at bounding box center [627, 14] width 11 height 11
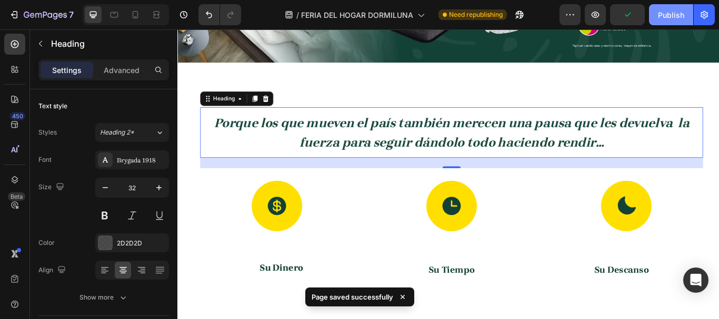
click at [664, 14] on div "Publish" at bounding box center [671, 14] width 26 height 11
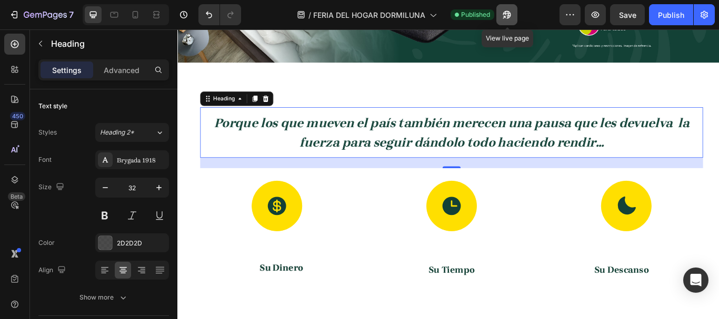
click at [506, 21] on button "button" at bounding box center [506, 14] width 21 height 21
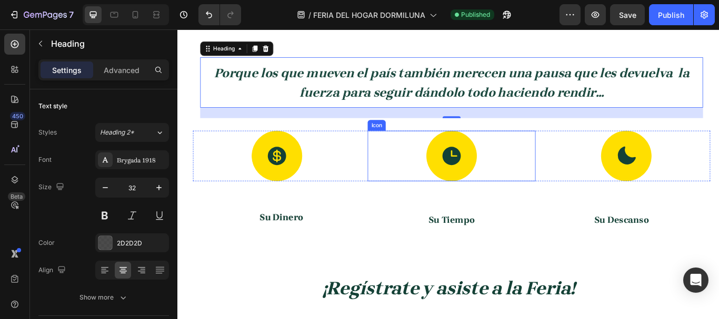
scroll to position [936, 0]
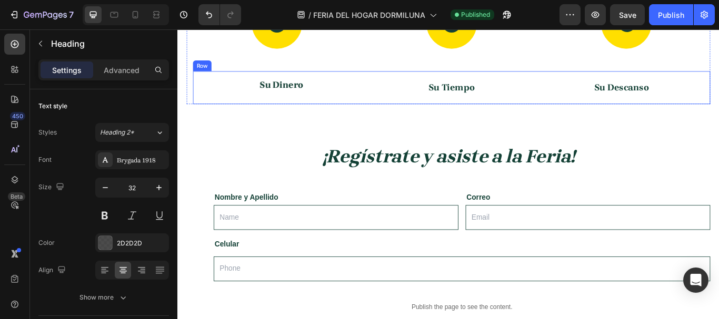
click at [397, 108] on div "Su Dinero Text Block Su Tiempo Text Block Su Descanso Text Block Row" at bounding box center [496, 97] width 603 height 38
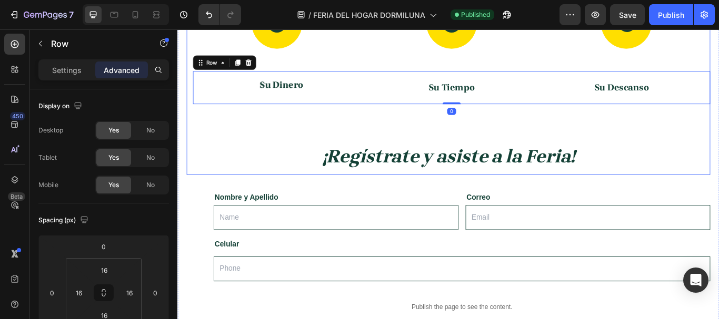
click at [379, 146] on div "Porque los que mueven el país también merecen una pausa que les devuelva la fue…" at bounding box center [493, 49] width 611 height 300
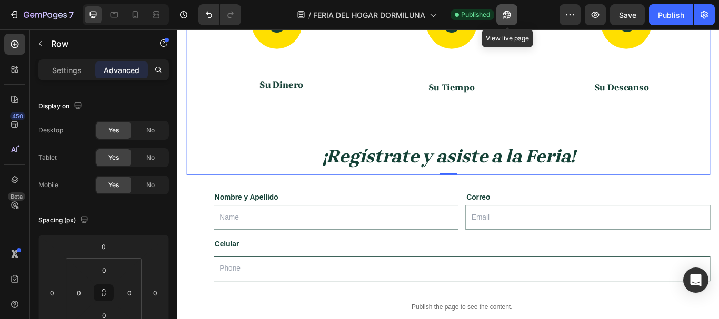
click at [512, 11] on icon "button" at bounding box center [507, 14] width 11 height 11
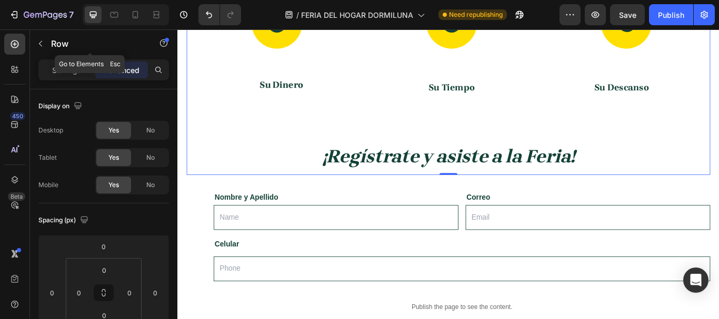
click at [46, 41] on button "button" at bounding box center [40, 43] width 17 height 17
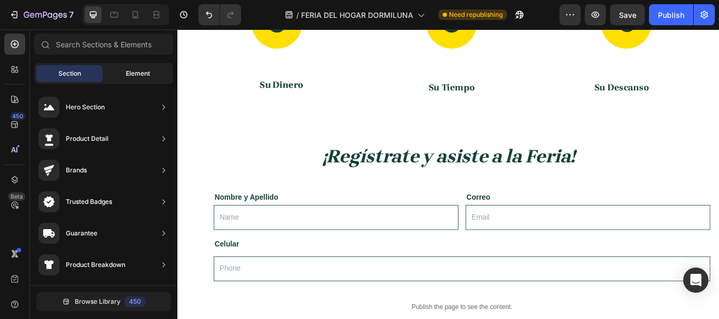
click at [126, 81] on div "Element" at bounding box center [138, 73] width 66 height 17
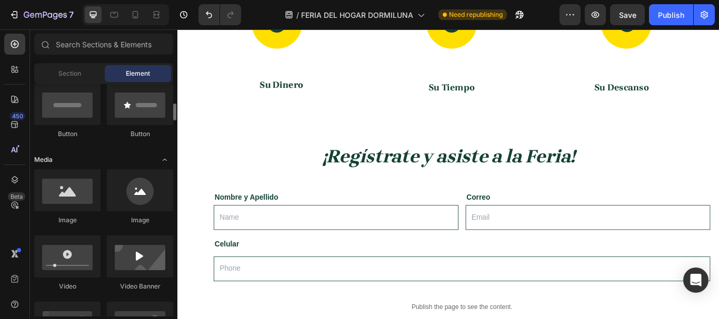
scroll to position [0, 0]
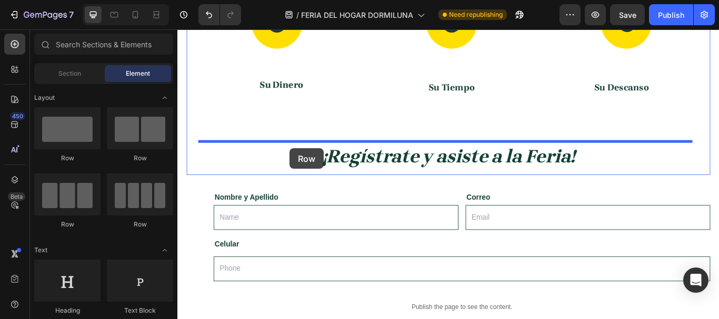
drag, startPoint x: 254, startPoint y: 162, endPoint x: 308, endPoint y: 168, distance: 54.6
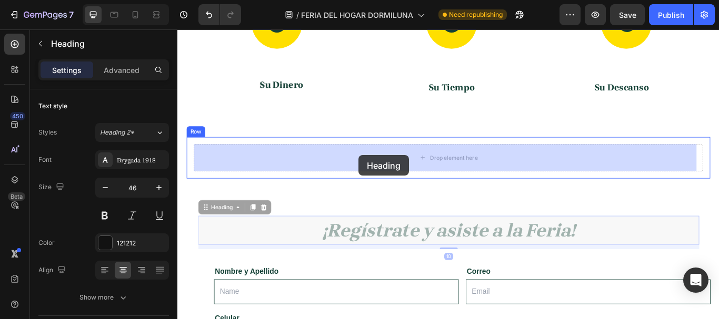
drag, startPoint x: 383, startPoint y: 271, endPoint x: 388, endPoint y: 176, distance: 94.4
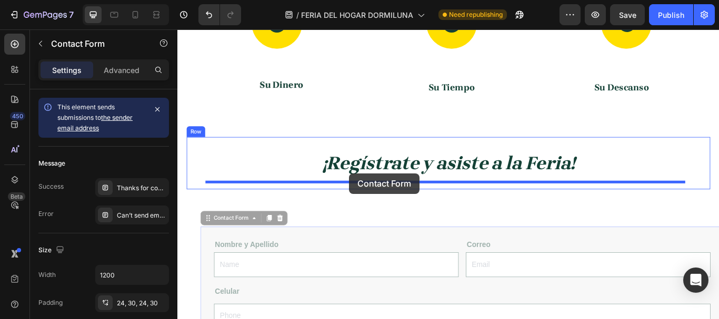
drag, startPoint x: 352, startPoint y: 266, endPoint x: 377, endPoint y: 197, distance: 73.6
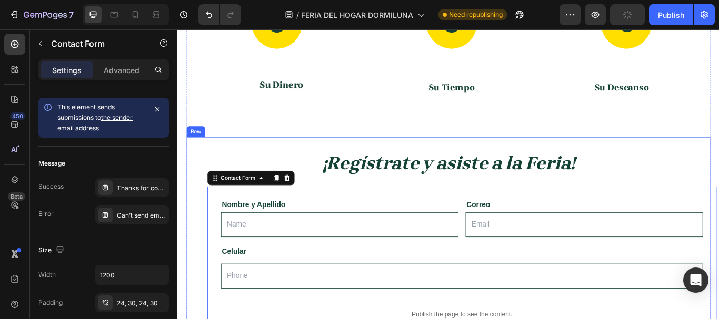
click at [241, 159] on div "¡Regístrate y asiste a la Feria! Heading Nombre y Apellido Text Block Text Fiel…" at bounding box center [493, 294] width 611 height 278
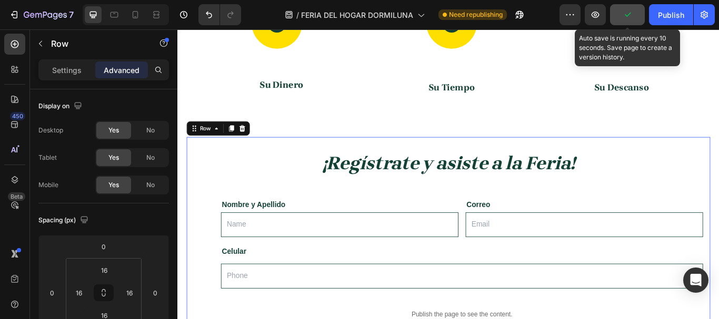
click at [626, 15] on icon "button" at bounding box center [628, 15] width 6 height 4
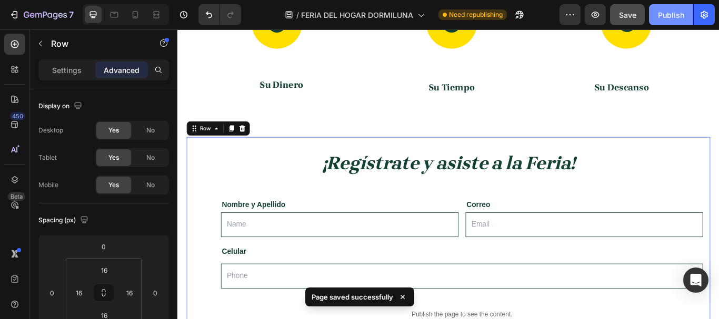
click at [672, 15] on div "Publish" at bounding box center [671, 14] width 26 height 11
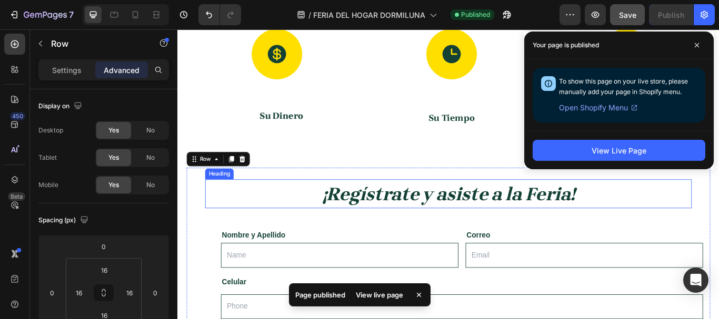
scroll to position [883, 0]
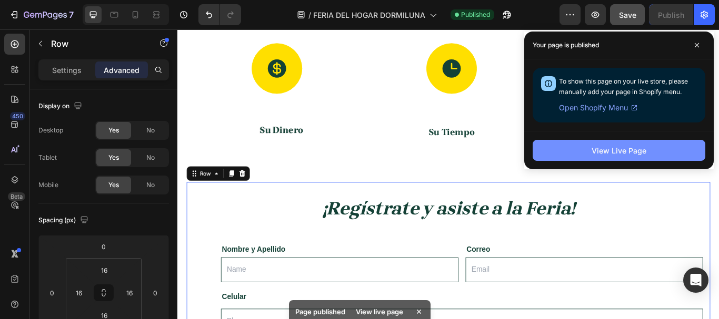
click at [610, 153] on div "View Live Page" at bounding box center [619, 150] width 55 height 11
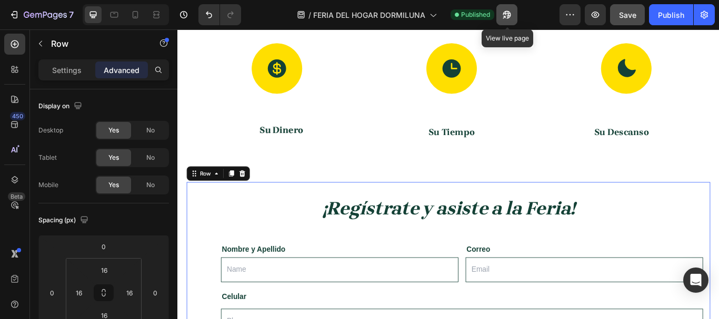
click at [514, 13] on button "button" at bounding box center [506, 14] width 21 height 21
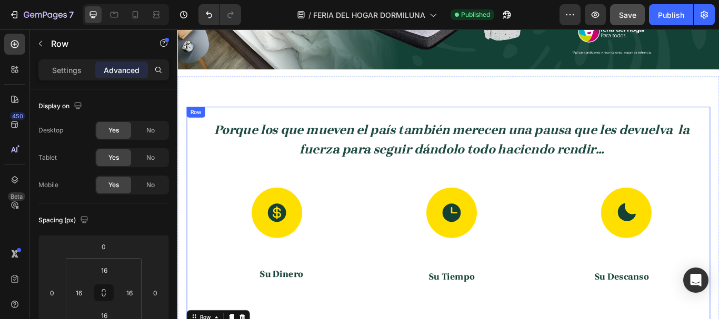
scroll to position [515, 0]
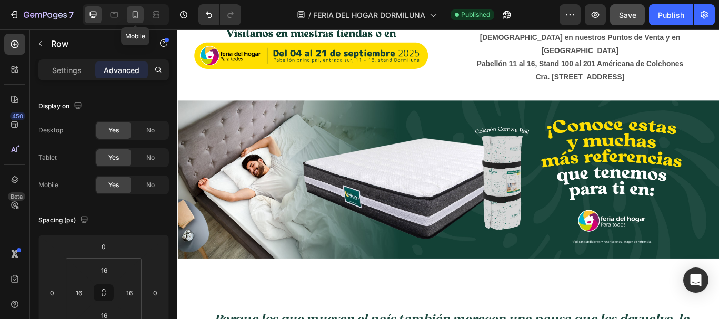
click at [134, 13] on icon at bounding box center [135, 14] width 11 height 11
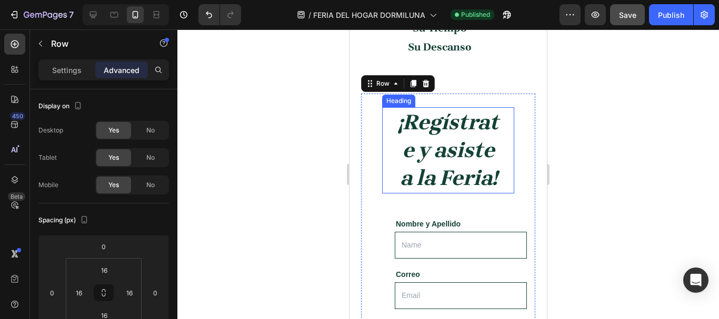
scroll to position [1558, 0]
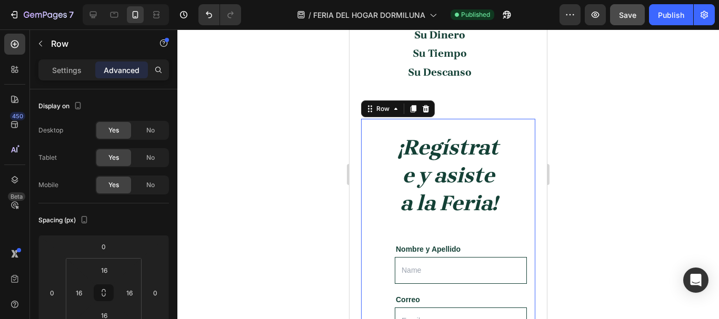
click at [402, 144] on strong "¡Regístrate y asiste a la Feria!" at bounding box center [448, 176] width 101 height 82
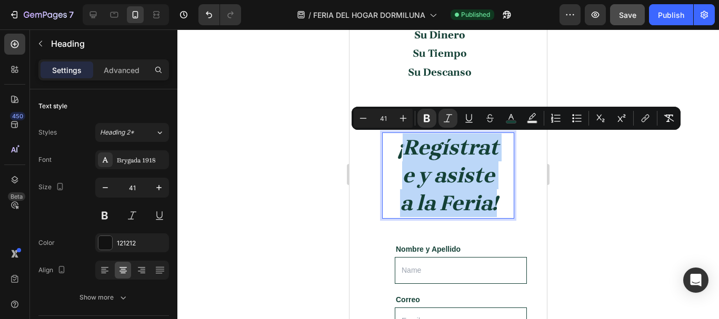
drag, startPoint x: 402, startPoint y: 144, endPoint x: 600, endPoint y: 258, distance: 228.8
click at [497, 219] on div "¡Regístrate y asiste a la Feria! Heading 10" at bounding box center [448, 176] width 132 height 86
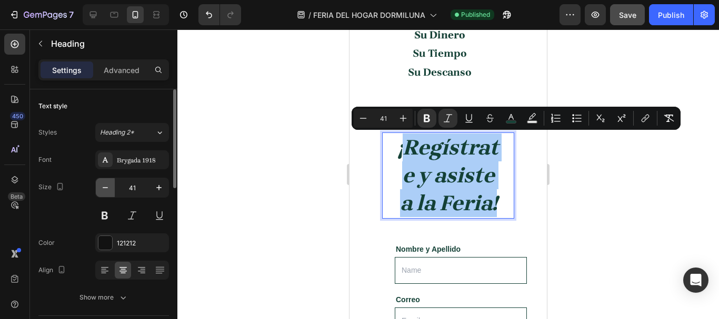
click at [109, 185] on icon "button" at bounding box center [105, 188] width 11 height 11
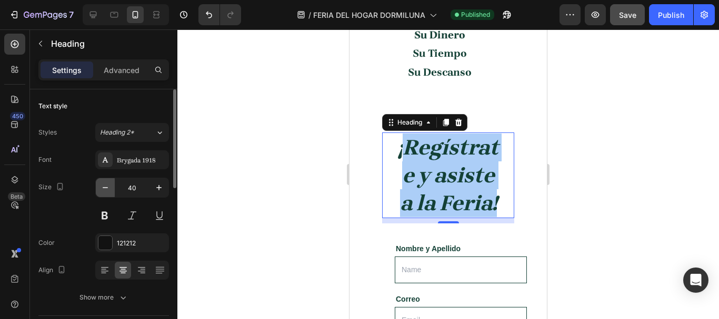
click at [109, 185] on icon "button" at bounding box center [105, 188] width 11 height 11
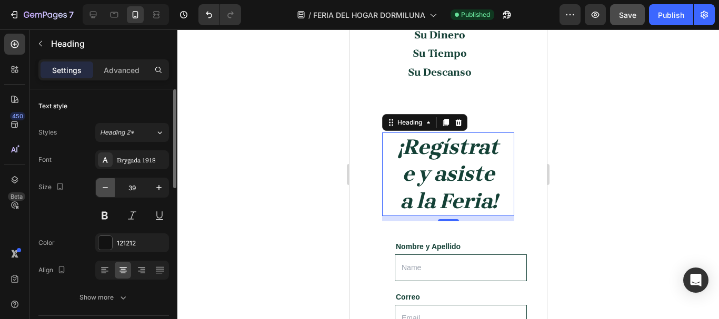
click at [109, 185] on icon "button" at bounding box center [105, 188] width 11 height 11
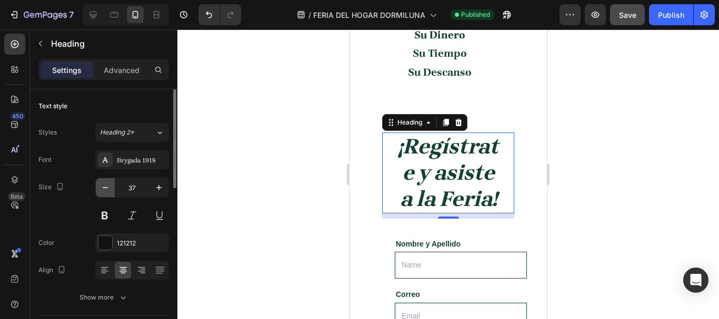
click at [109, 185] on icon "button" at bounding box center [105, 188] width 11 height 11
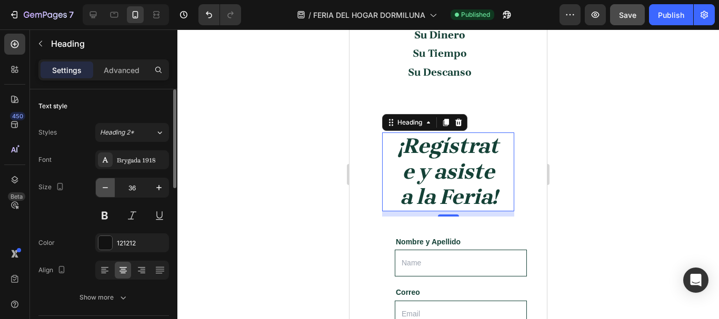
click at [109, 185] on icon "button" at bounding box center [105, 188] width 11 height 11
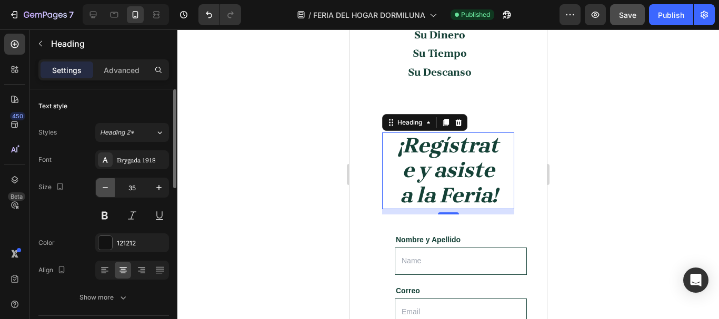
click at [109, 185] on icon "button" at bounding box center [105, 188] width 11 height 11
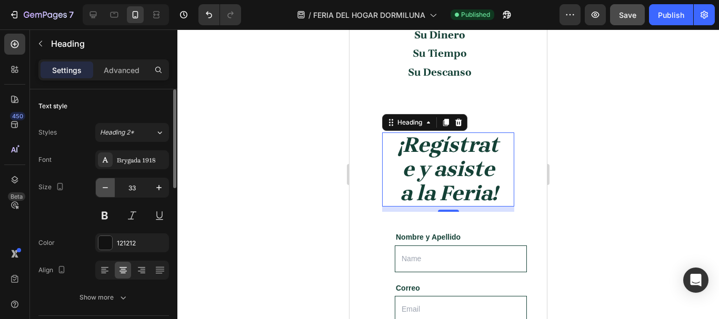
click at [109, 185] on icon "button" at bounding box center [105, 188] width 11 height 11
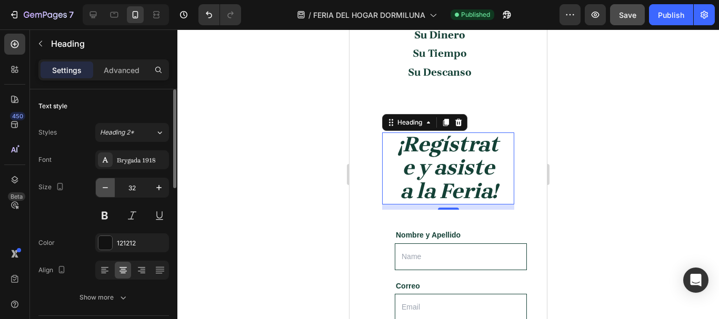
click at [109, 185] on icon "button" at bounding box center [105, 188] width 11 height 11
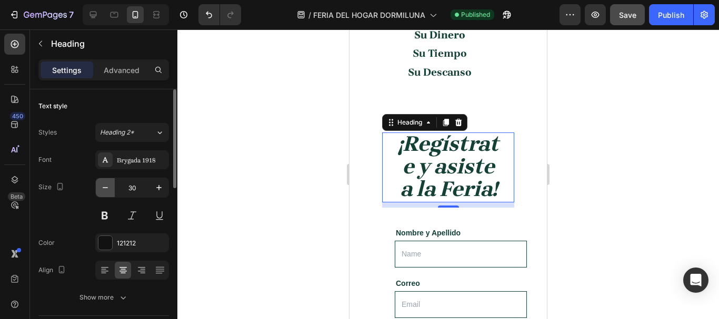
click at [109, 185] on icon "button" at bounding box center [105, 188] width 11 height 11
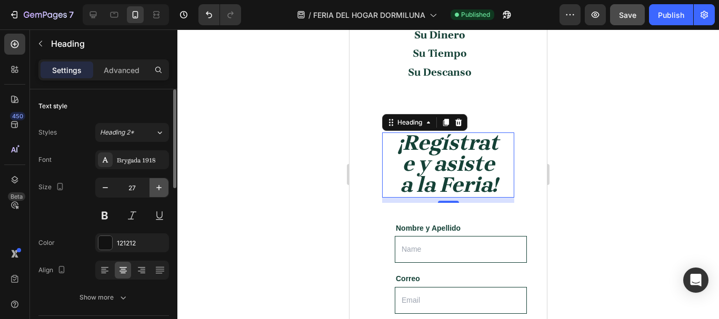
click at [155, 189] on icon "button" at bounding box center [159, 188] width 11 height 11
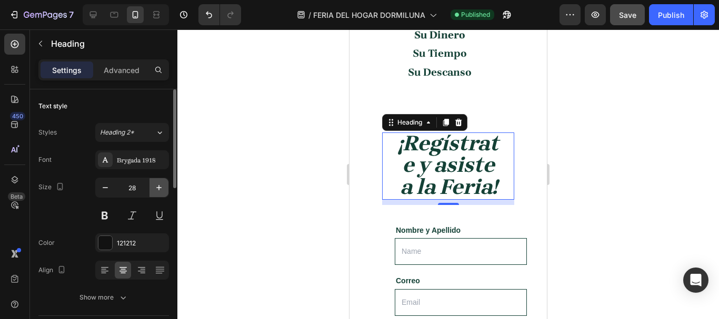
click at [155, 189] on icon "button" at bounding box center [159, 188] width 11 height 11
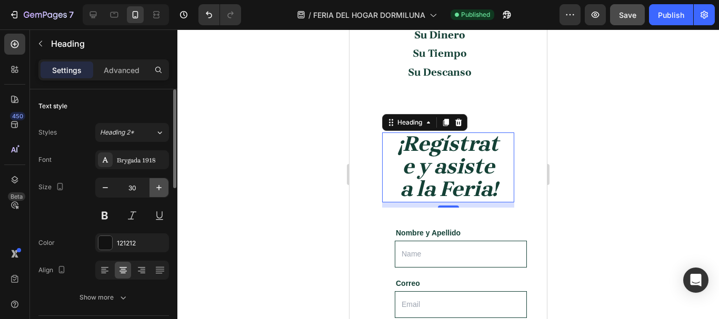
click at [155, 189] on icon "button" at bounding box center [159, 188] width 11 height 11
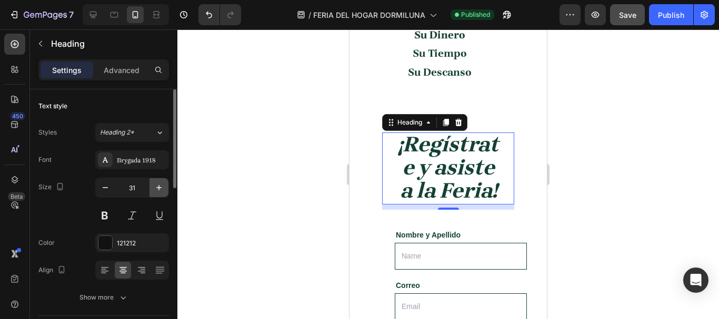
click at [155, 190] on icon "button" at bounding box center [159, 188] width 11 height 11
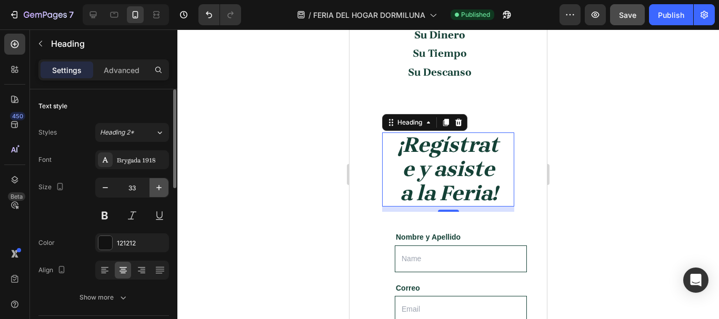
click at [155, 190] on icon "button" at bounding box center [159, 188] width 11 height 11
type input "34"
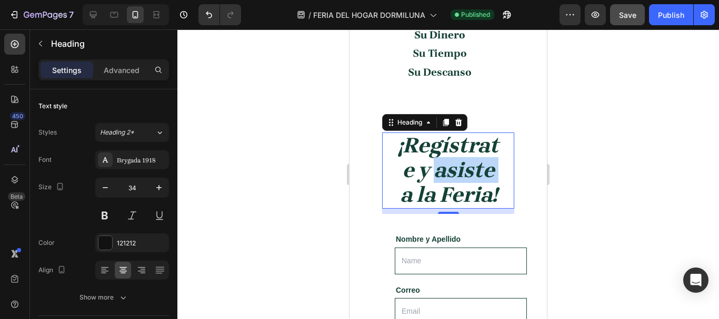
click at [416, 194] on strong "¡Regístrate y asiste a la Feria!" at bounding box center [448, 170] width 101 height 75
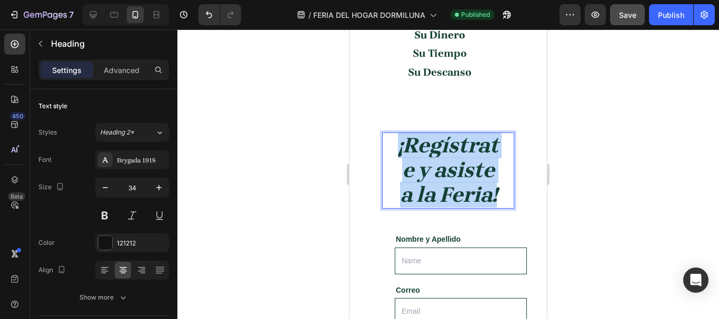
click at [416, 194] on strong "¡Regístrate y asiste a la Feria!" at bounding box center [448, 170] width 101 height 75
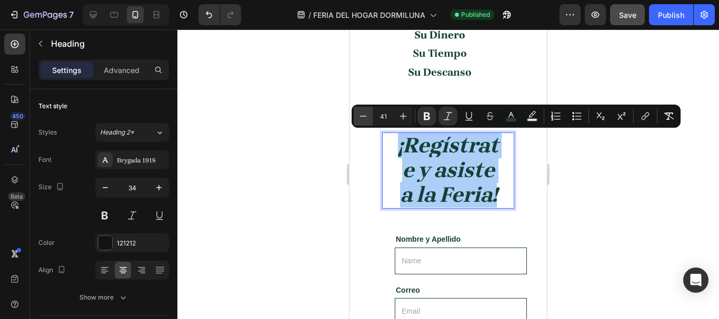
click at [363, 118] on icon "Editor contextual toolbar" at bounding box center [363, 116] width 11 height 11
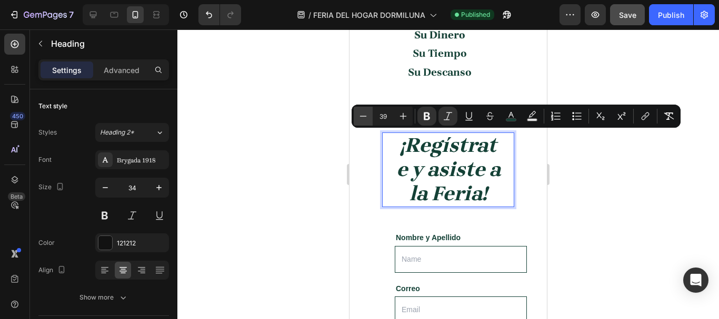
click at [363, 118] on icon "Editor contextual toolbar" at bounding box center [363, 116] width 11 height 11
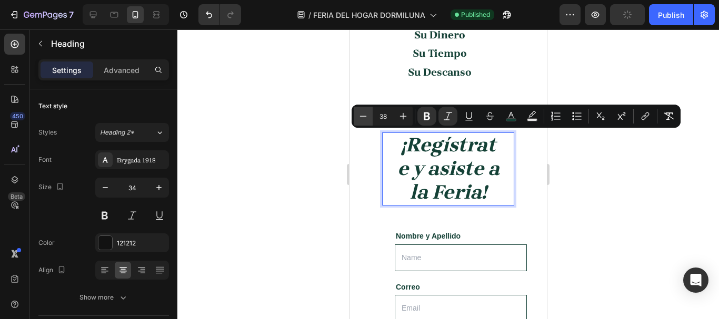
click at [363, 118] on icon "Editor contextual toolbar" at bounding box center [363, 116] width 11 height 11
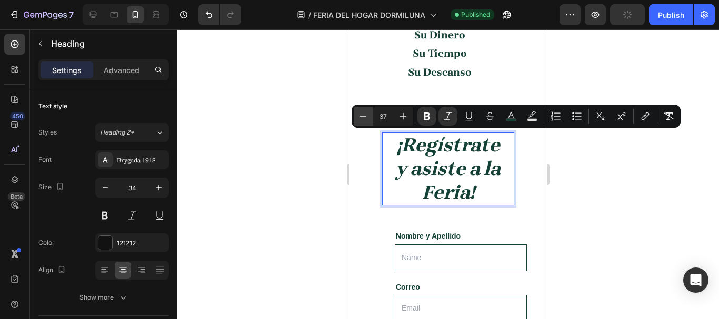
click at [363, 118] on icon "Editor contextual toolbar" at bounding box center [363, 116] width 11 height 11
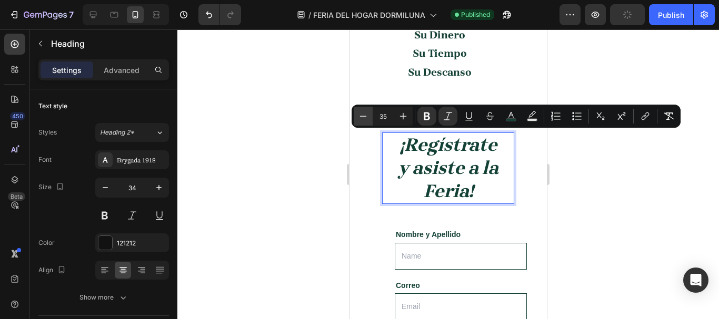
click at [363, 118] on icon "Editor contextual toolbar" at bounding box center [363, 116] width 11 height 11
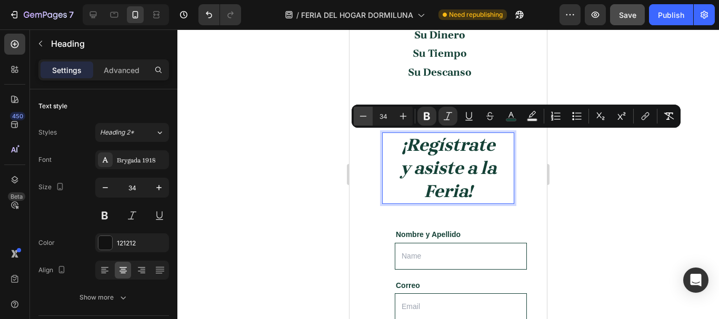
click at [363, 118] on icon "Editor contextual toolbar" at bounding box center [363, 116] width 11 height 11
type input "33"
drag, startPoint x: 675, startPoint y: 181, endPoint x: 626, endPoint y: 169, distance: 50.9
click at [675, 181] on div at bounding box center [448, 174] width 542 height 290
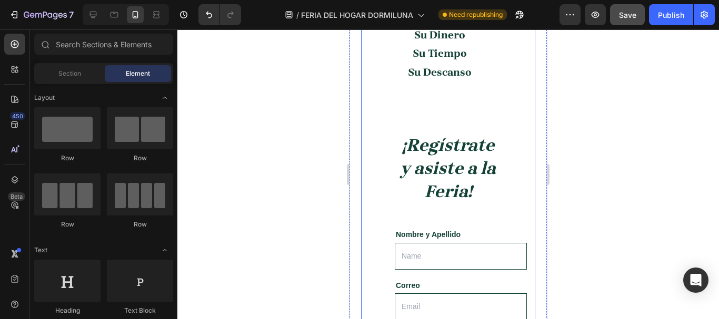
click at [438, 114] on div "Porque los que mueven el país también merecen una pausa que les devuelva la fue…" at bounding box center [448, 11] width 174 height 1007
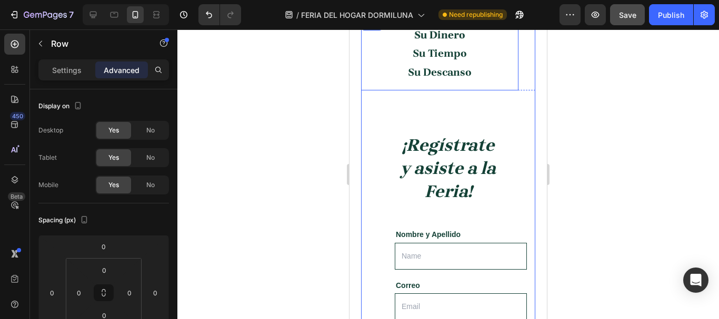
click at [454, 83] on div "Su Dinero Text Block Su Tiempo Text Block Su Descanso Text Block Row" at bounding box center [439, 54] width 157 height 73
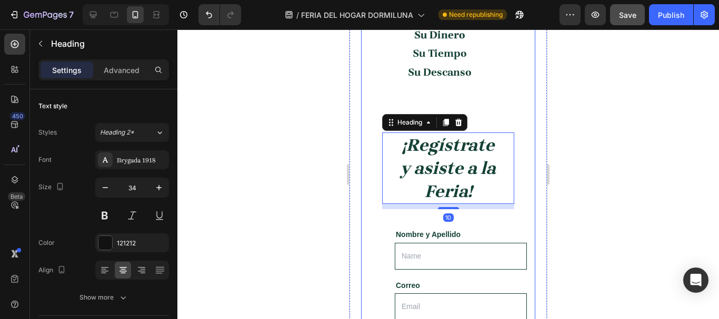
click at [443, 107] on div "Porque los que mueven el país también merecen una pausa que les devuelva la fue…" at bounding box center [448, 11] width 174 height 1007
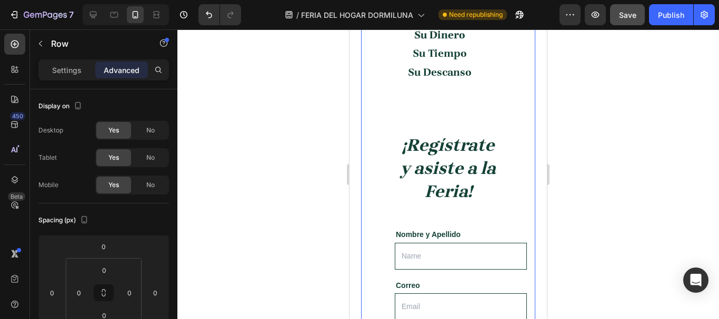
click at [385, 109] on div "Porque los que mueven el país también merecen una pausa que les devuelva la fue…" at bounding box center [448, 11] width 174 height 1007
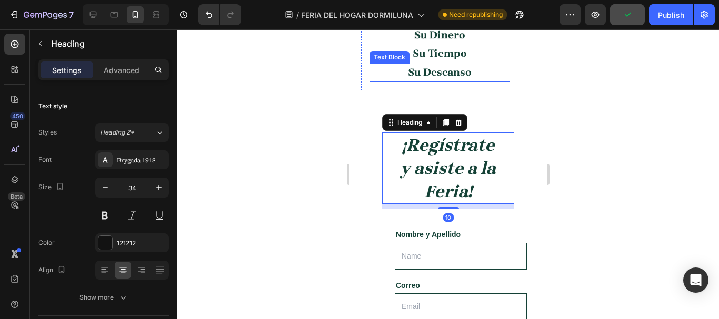
click at [455, 71] on strong "Su Descanso" at bounding box center [440, 72] width 64 height 12
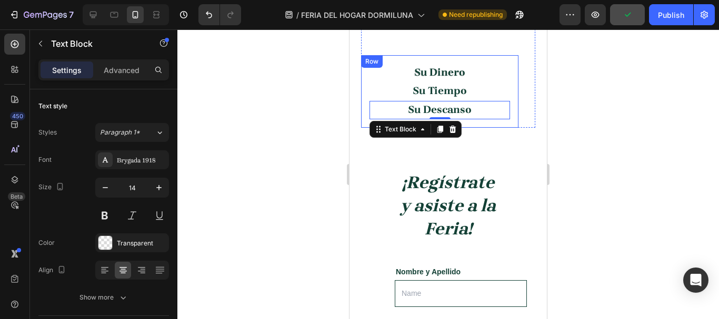
scroll to position [1505, 0]
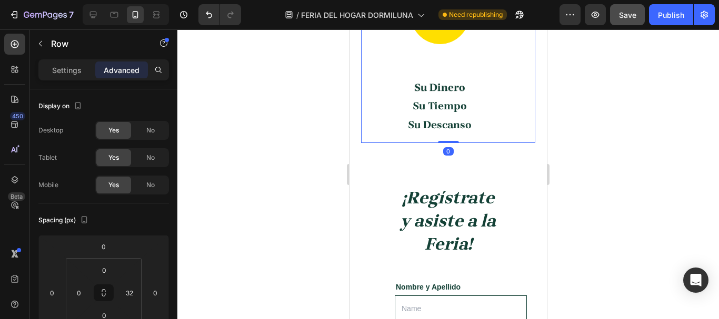
click at [131, 73] on p "Advanced" at bounding box center [122, 70] width 36 height 11
click at [132, 293] on input "32" at bounding box center [130, 293] width 16 height 16
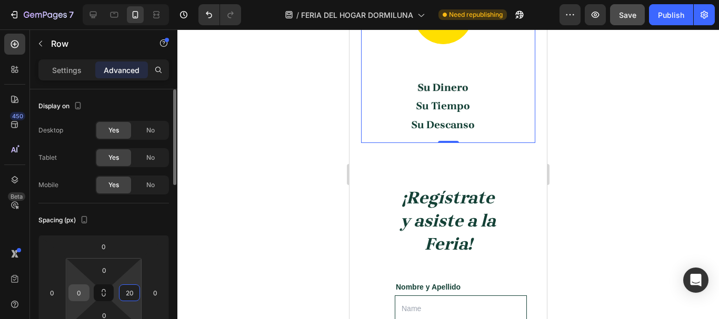
type input "20"
click at [79, 293] on input "0" at bounding box center [79, 293] width 16 height 16
type input "20"
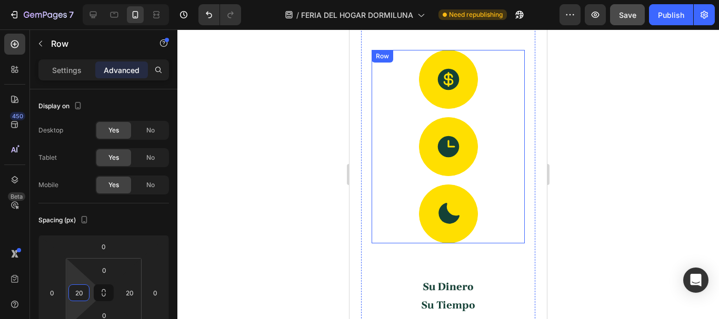
scroll to position [1295, 0]
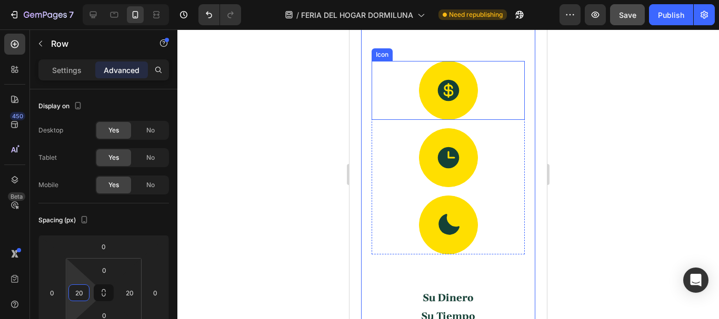
click at [468, 120] on div at bounding box center [448, 90] width 59 height 59
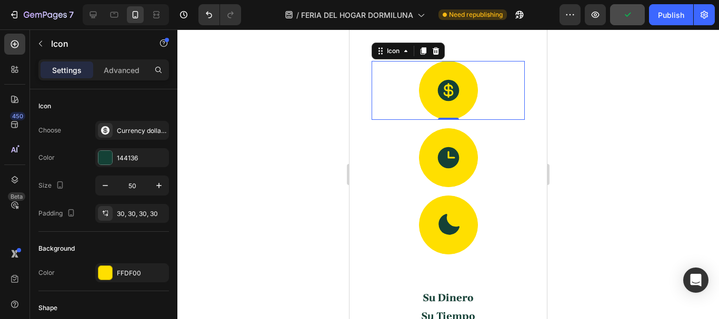
click at [394, 120] on div "Icon 0" at bounding box center [448, 90] width 153 height 59
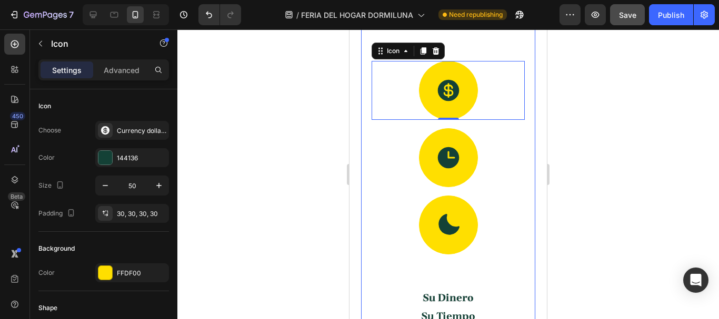
click at [369, 171] on div "Porque los que mueven el país también merecen una pausa que les devuelva la fue…" at bounding box center [448, 62] width 174 height 583
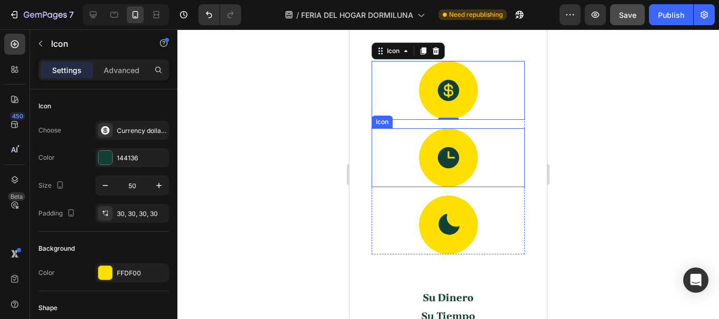
click at [375, 187] on div "Icon" at bounding box center [448, 157] width 153 height 59
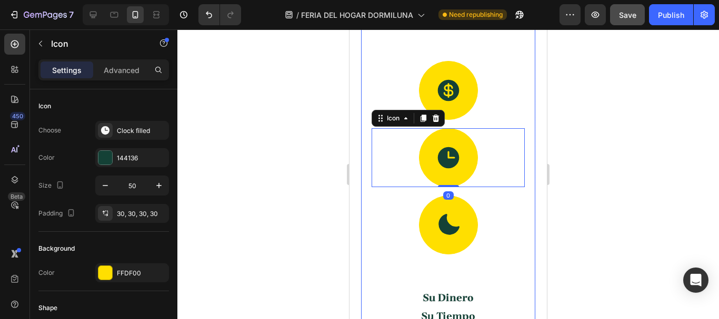
click at [365, 156] on div "Porque los que mueven el país también merecen una pausa que les devuelva la fue…" at bounding box center [448, 62] width 174 height 583
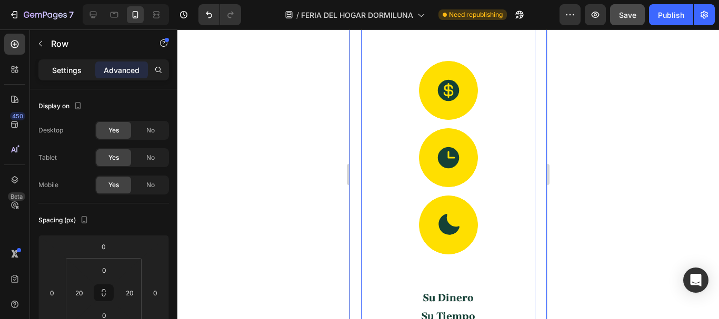
click at [64, 72] on p "Settings" at bounding box center [66, 70] width 29 height 11
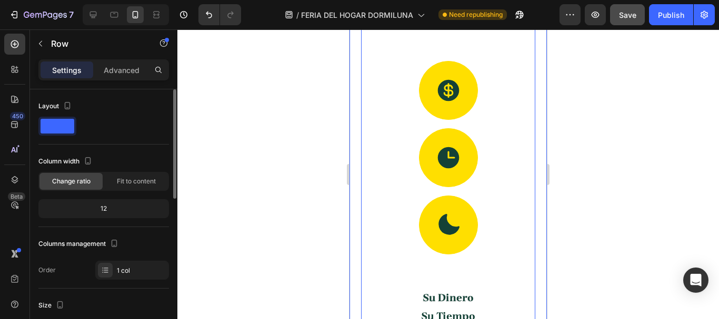
click at [72, 130] on span at bounding box center [58, 126] width 34 height 15
click at [143, 73] on div "Advanced" at bounding box center [121, 70] width 53 height 17
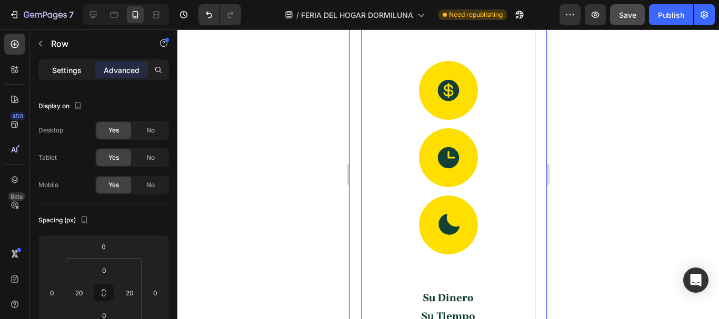
click at [71, 73] on p "Settings" at bounding box center [66, 70] width 29 height 11
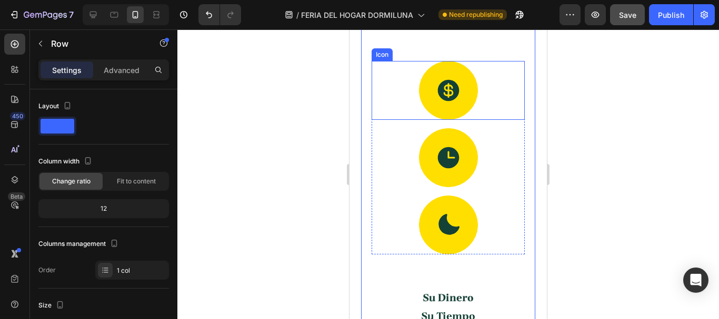
click at [394, 120] on div "Icon" at bounding box center [448, 90] width 153 height 59
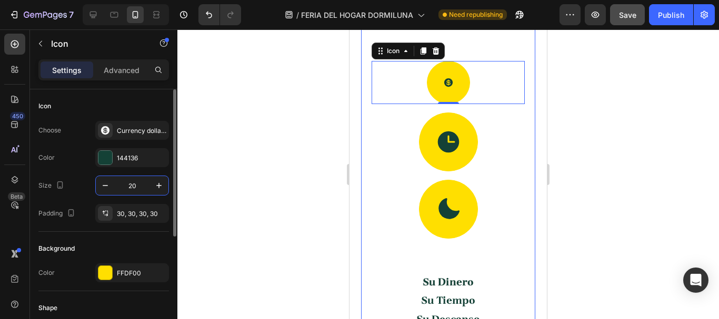
type input "50"
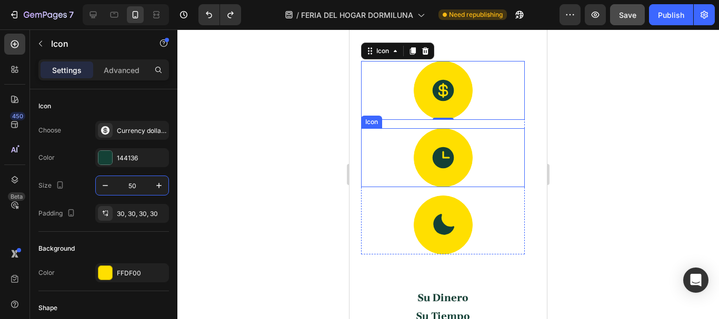
click at [473, 185] on div "Icon" at bounding box center [443, 157] width 164 height 59
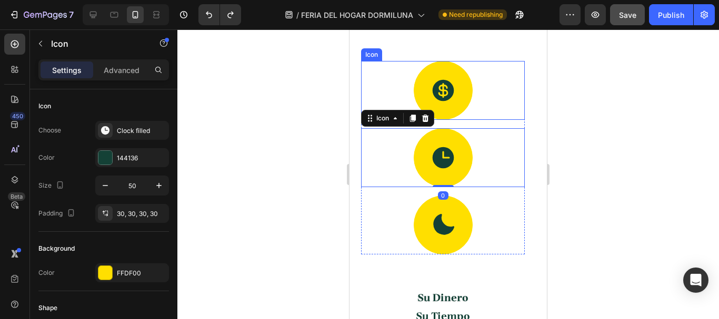
click at [362, 87] on div "Icon" at bounding box center [443, 90] width 164 height 59
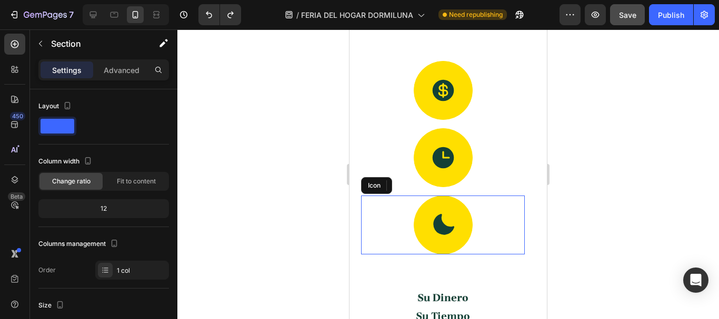
click at [414, 250] on div "Icon" at bounding box center [443, 225] width 164 height 59
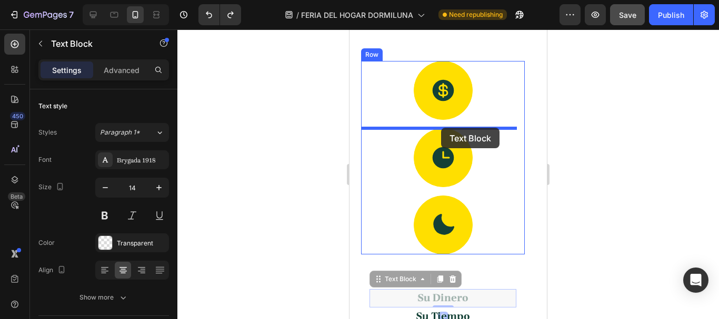
drag, startPoint x: 436, startPoint y: 295, endPoint x: 441, endPoint y: 128, distance: 166.9
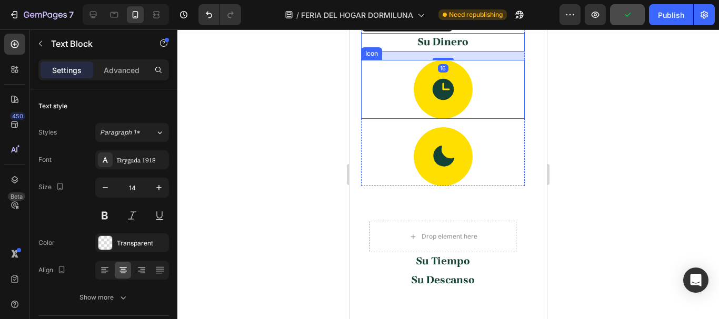
scroll to position [1400, 0]
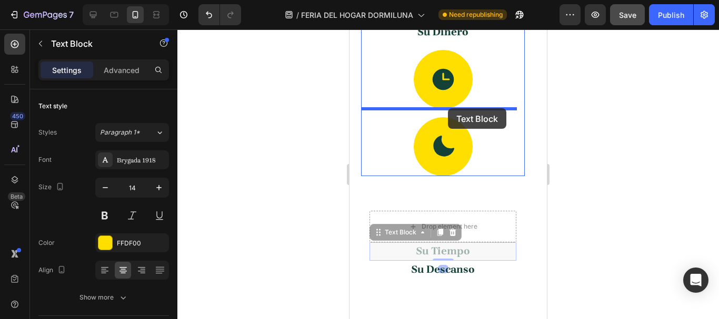
drag, startPoint x: 451, startPoint y: 248, endPoint x: 448, endPoint y: 108, distance: 139.5
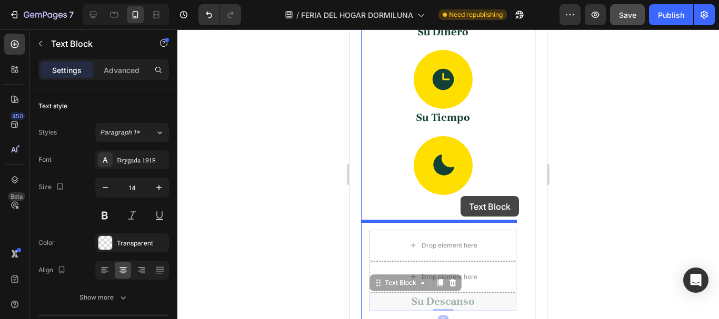
drag, startPoint x: 458, startPoint y: 305, endPoint x: 461, endPoint y: 196, distance: 109.0
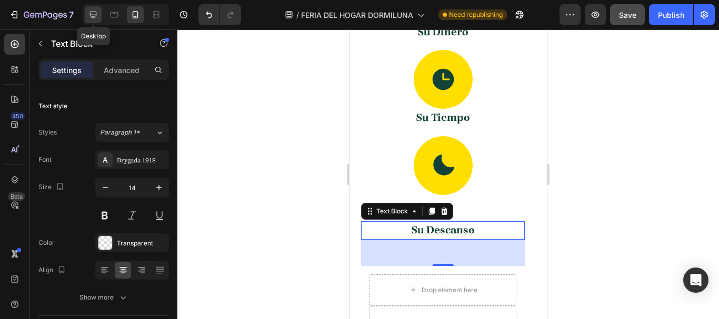
click at [91, 12] on icon at bounding box center [93, 15] width 7 height 7
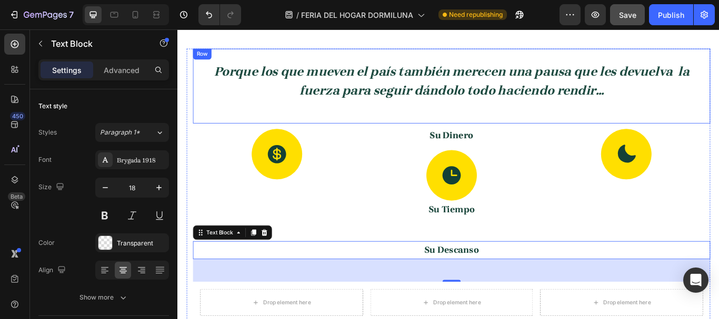
scroll to position [1046, 0]
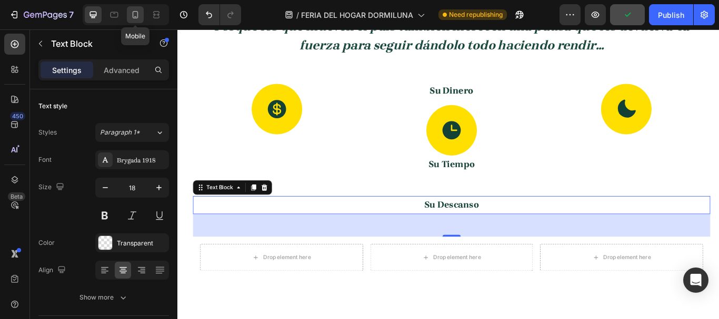
click at [133, 15] on icon at bounding box center [136, 14] width 6 height 7
type input "14"
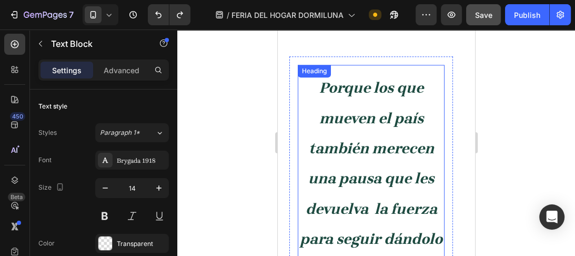
scroll to position [1117, 0]
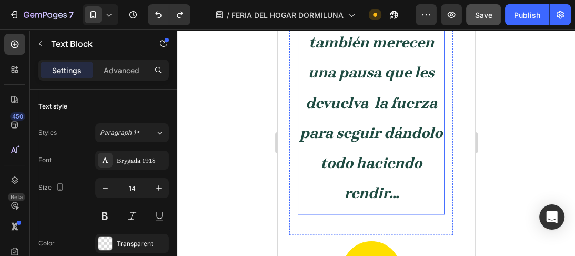
click at [383, 137] on strong "Porque los que mueven el país también merecen una pausa que les devuelva la fue…" at bounding box center [370, 87] width 143 height 228
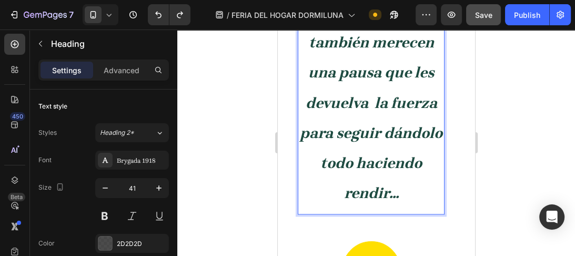
click at [383, 137] on strong "Porque los que mueven el país también merecen una pausa que les devuelva la fue…" at bounding box center [370, 87] width 143 height 228
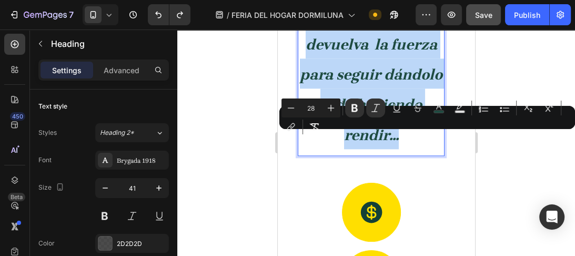
scroll to position [956, 0]
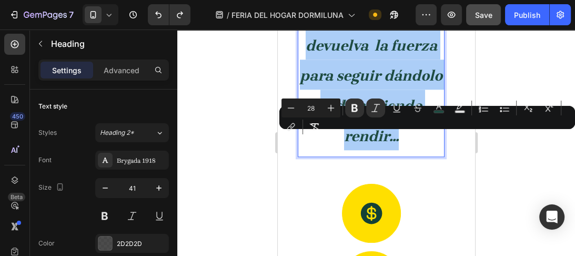
click at [314, 109] on input "28" at bounding box center [311, 108] width 21 height 13
drag, startPoint x: 314, startPoint y: 109, endPoint x: 300, endPoint y: 109, distance: 14.2
click at [300, 109] on div "Minus 28 Plus" at bounding box center [311, 107] width 59 height 19
type input "16"
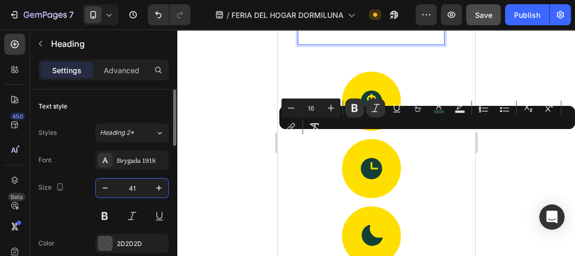
click at [128, 188] on input "41" at bounding box center [132, 187] width 35 height 19
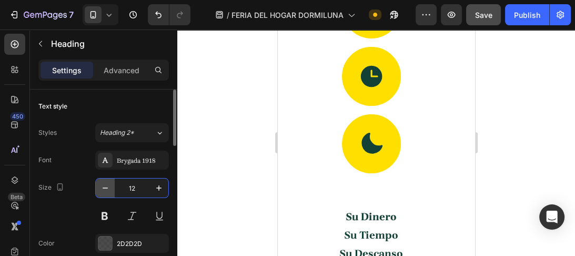
drag, startPoint x: 141, startPoint y: 185, endPoint x: 103, endPoint y: 185, distance: 38.4
click at [103, 185] on div "12" at bounding box center [132, 187] width 73 height 19
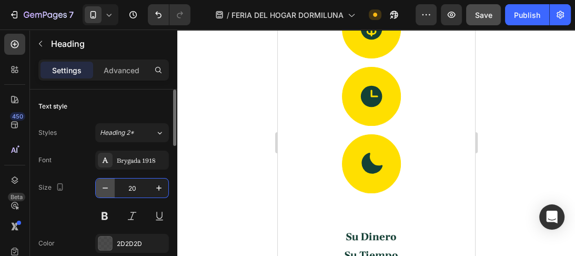
type input "20"
click at [126, 73] on p "Advanced" at bounding box center [122, 70] width 36 height 11
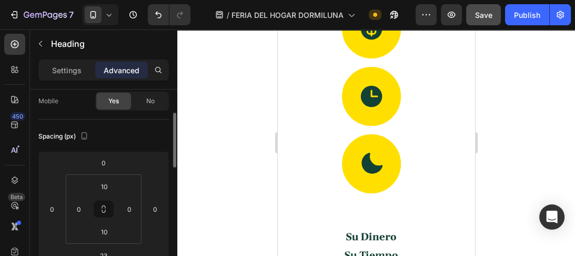
scroll to position [126, 0]
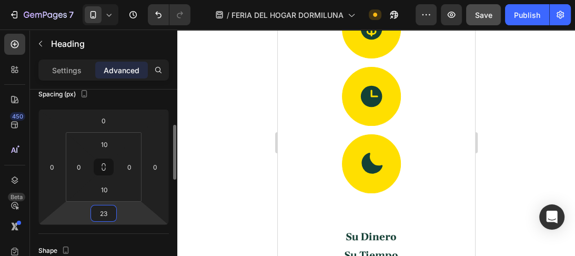
click at [108, 214] on input "23" at bounding box center [103, 213] width 21 height 16
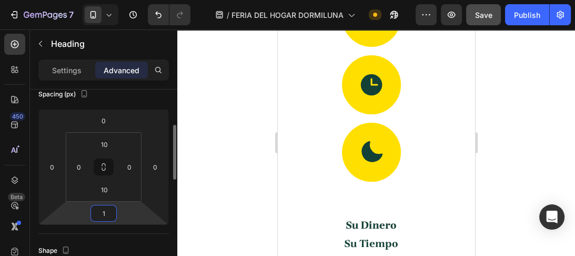
type input "10"
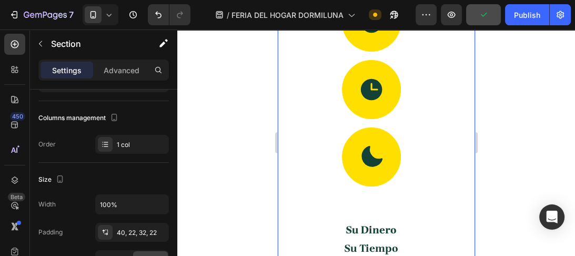
scroll to position [0, 0]
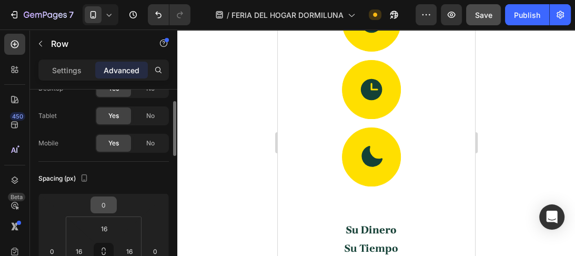
scroll to position [84, 0]
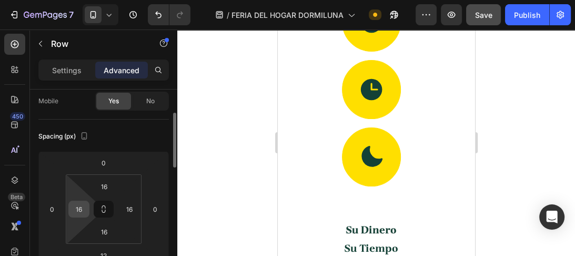
click at [86, 207] on input "16" at bounding box center [79, 209] width 16 height 16
type input "5"
click at [128, 208] on input "16" at bounding box center [130, 209] width 16 height 16
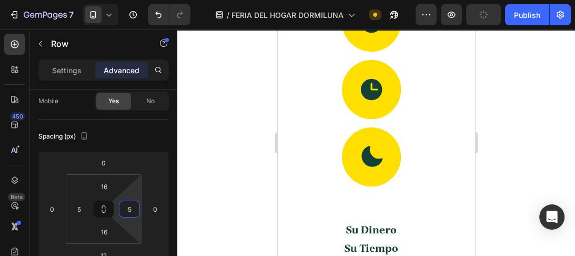
type input "5"
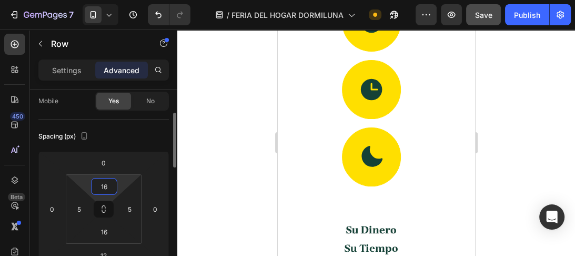
click at [101, 192] on input "16" at bounding box center [104, 186] width 21 height 16
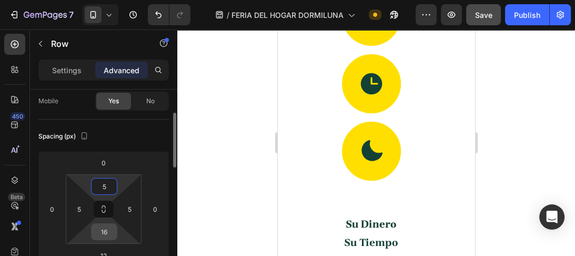
type input "5"
click at [105, 232] on input "16" at bounding box center [104, 232] width 21 height 16
type input "5"
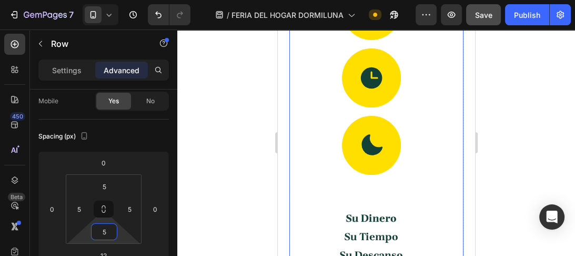
click at [452, 147] on div "⁠⁠⁠⁠⁠⁠⁠ Porque los que mueven el país también merecen una pausa que les devuelv…" at bounding box center [376, 84] width 174 height 380
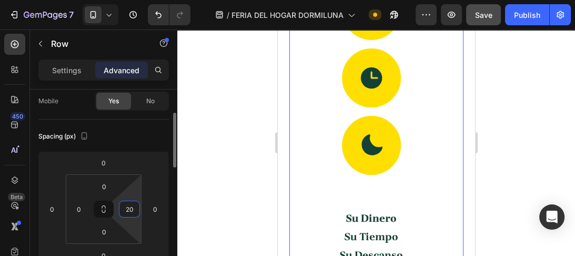
click at [127, 209] on input "20" at bounding box center [130, 209] width 16 height 16
type input "0"
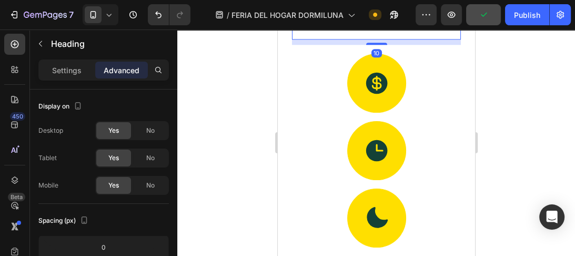
scroll to position [872, 0]
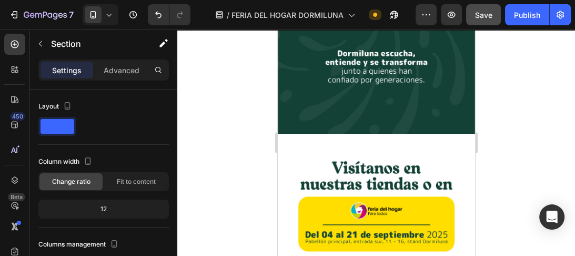
scroll to position [160, 0]
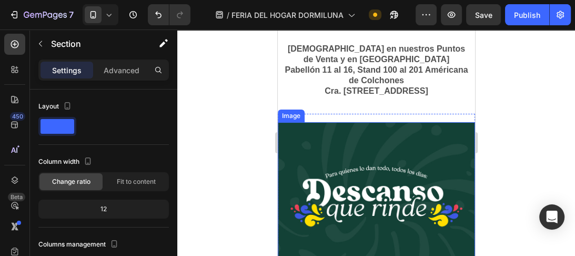
scroll to position [589, 0]
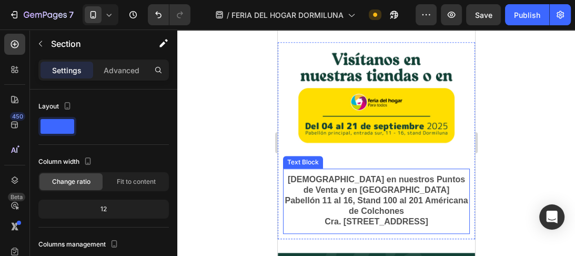
click at [383, 175] on strong "[DEMOGRAPHIC_DATA] en nuestros Puntos de Venta y en [GEOGRAPHIC_DATA]" at bounding box center [375, 184] width 177 height 19
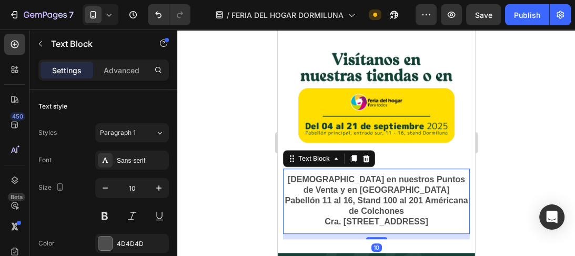
click at [383, 175] on strong "[DEMOGRAPHIC_DATA] en nuestros Puntos de Venta y en [GEOGRAPHIC_DATA]" at bounding box center [375, 184] width 177 height 19
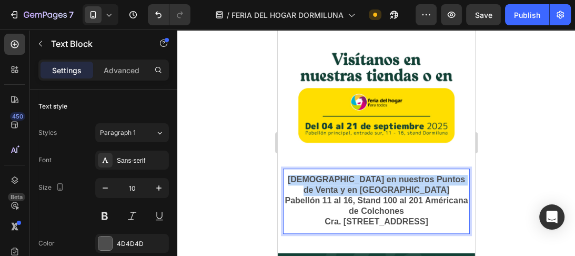
click at [383, 175] on strong "[DEMOGRAPHIC_DATA] en nuestros Puntos de Venta y en [GEOGRAPHIC_DATA]" at bounding box center [375, 184] width 177 height 19
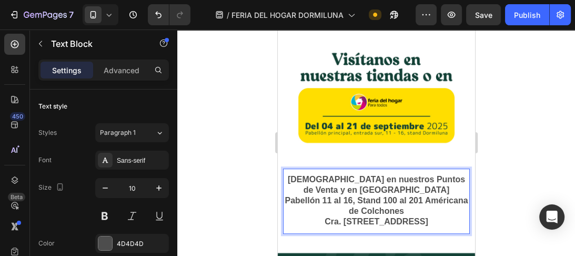
click at [419, 217] on strong "Cra. [STREET_ADDRESS]" at bounding box center [375, 221] width 103 height 9
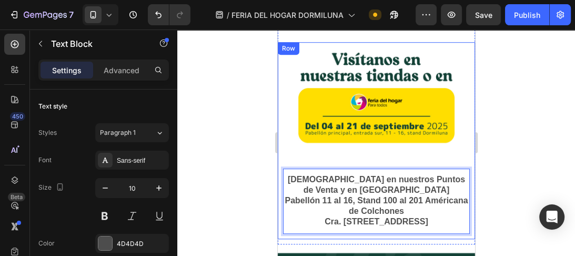
drag, startPoint x: 437, startPoint y: 211, endPoint x: 278, endPoint y: 158, distance: 167.4
click at [278, 163] on div "Visítanos en nuestros Puntos de Venta y en Corferias Pabellón 11 al 16, Stand 1…" at bounding box center [375, 201] width 197 height 76
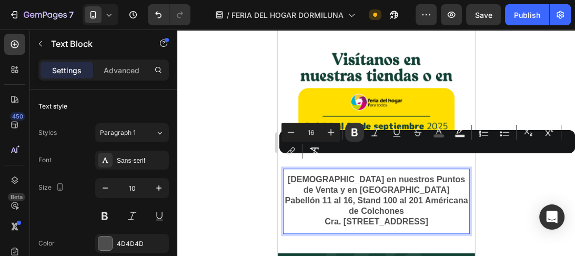
click at [309, 133] on input "16" at bounding box center [311, 132] width 21 height 13
drag, startPoint x: 308, startPoint y: 132, endPoint x: 320, endPoint y: 135, distance: 12.4
click at [320, 135] on input "16" at bounding box center [311, 132] width 21 height 13
type input "12"
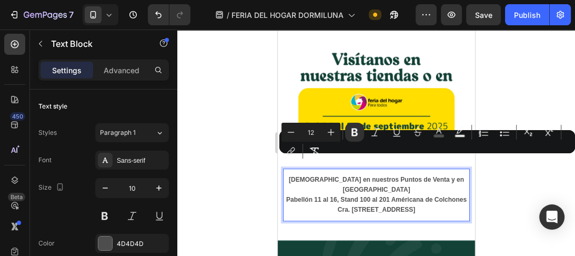
click at [494, 188] on div at bounding box center [376, 142] width 398 height 226
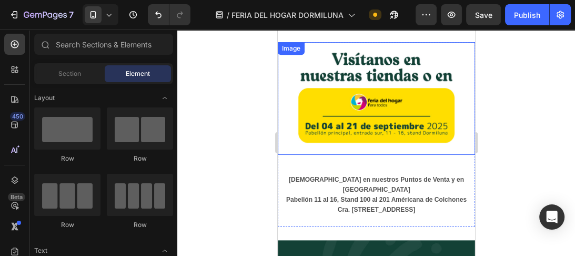
click at [376, 131] on img at bounding box center [375, 98] width 197 height 113
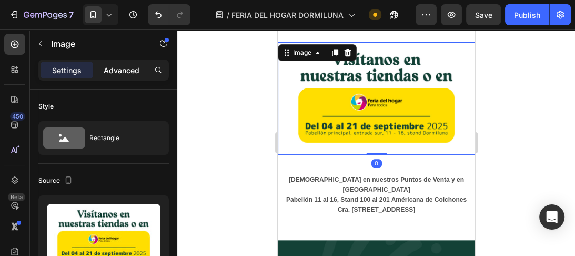
click at [128, 69] on p "Advanced" at bounding box center [122, 70] width 36 height 11
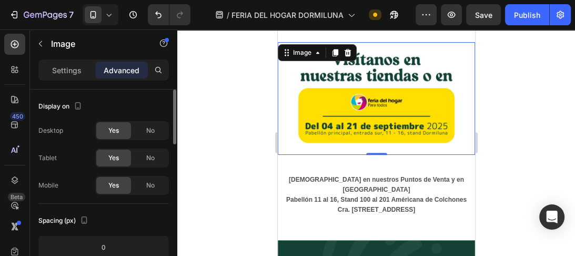
scroll to position [126, 0]
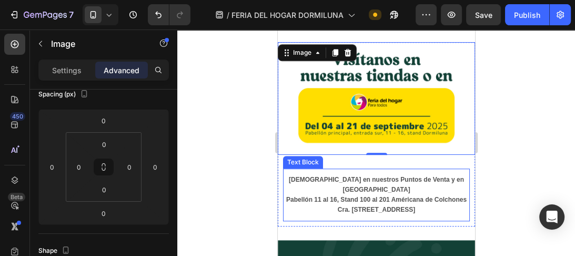
click at [333, 176] on strong "[DEMOGRAPHIC_DATA] en nuestros Puntos de Venta y en [GEOGRAPHIC_DATA]" at bounding box center [375, 184] width 175 height 17
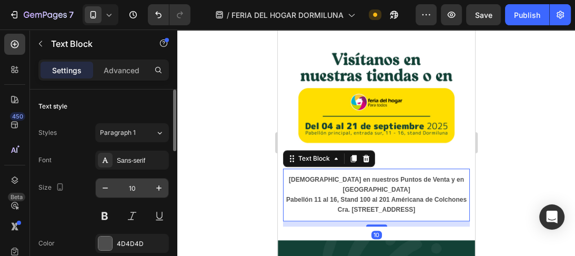
scroll to position [84, 0]
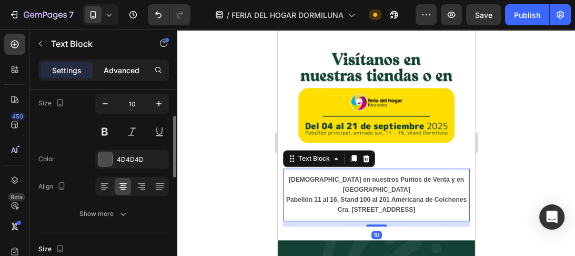
click at [128, 69] on p "Advanced" at bounding box center [122, 70] width 36 height 11
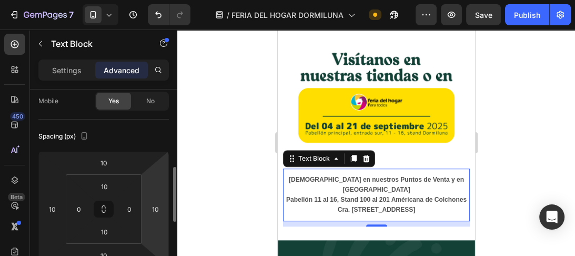
scroll to position [126, 0]
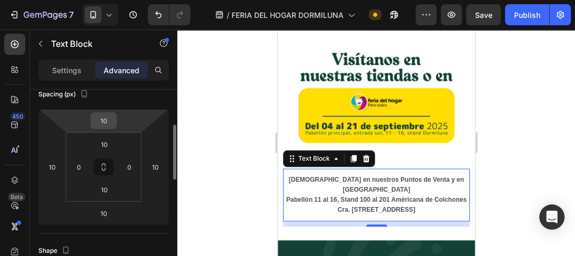
click at [106, 116] on input "10" at bounding box center [103, 121] width 21 height 16
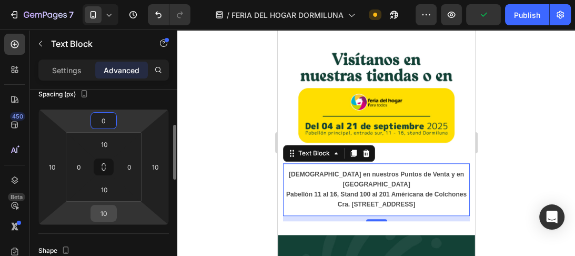
type input "0"
click at [101, 217] on input "10" at bounding box center [103, 213] width 21 height 16
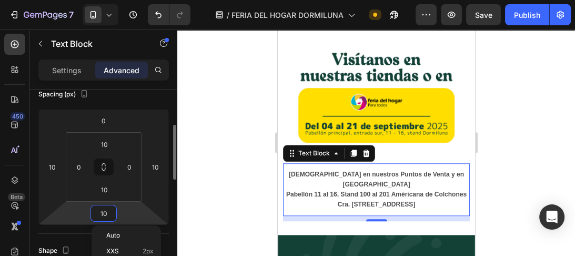
type input "0"
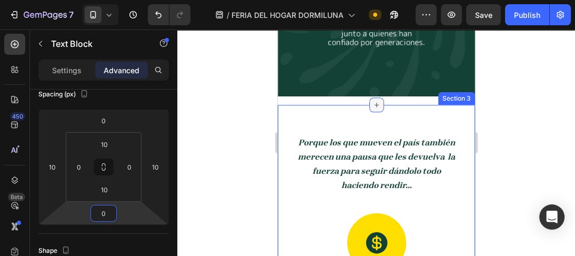
scroll to position [926, 0]
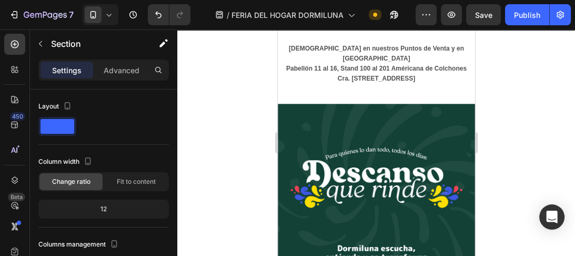
scroll to position [716, 0]
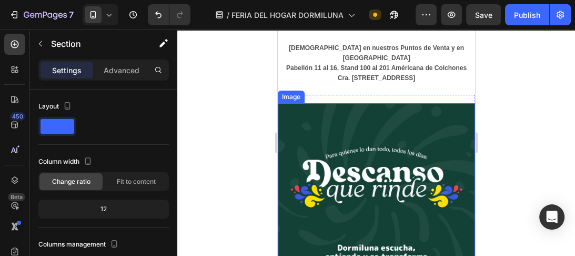
click at [349, 141] on img at bounding box center [375, 215] width 197 height 225
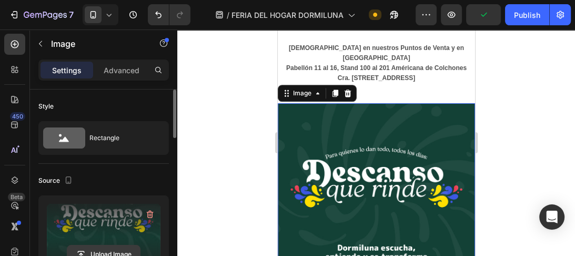
click at [111, 249] on input "file" at bounding box center [103, 254] width 73 height 18
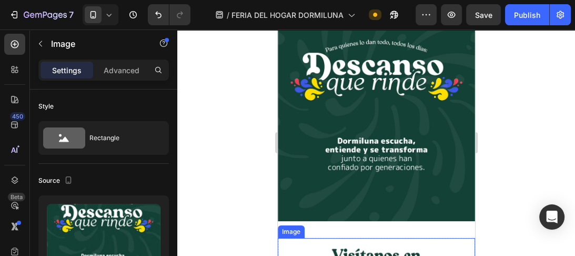
scroll to position [295, 0]
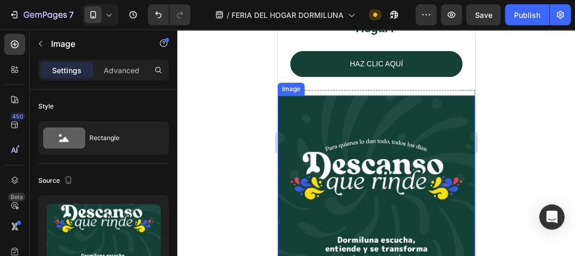
click at [342, 154] on img at bounding box center [375, 207] width 197 height 225
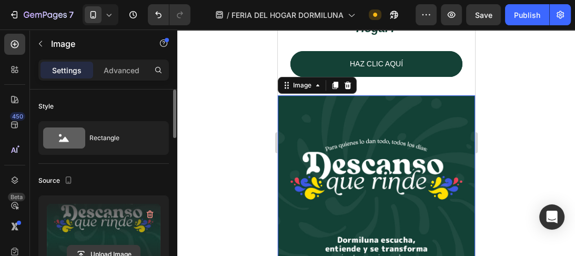
click at [108, 249] on input "file" at bounding box center [103, 254] width 73 height 18
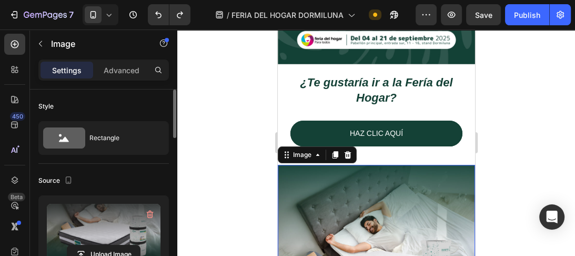
scroll to position [253, 0]
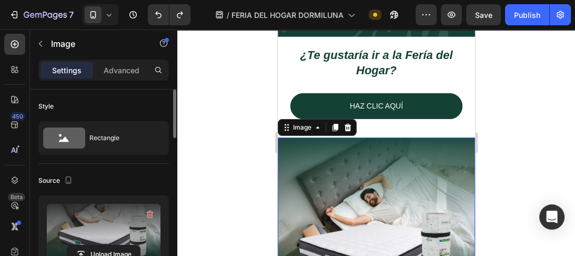
type input "https://cdn.shopify.com/s/files/1/0914/5529/1699/files/gempages_577618190977204…"
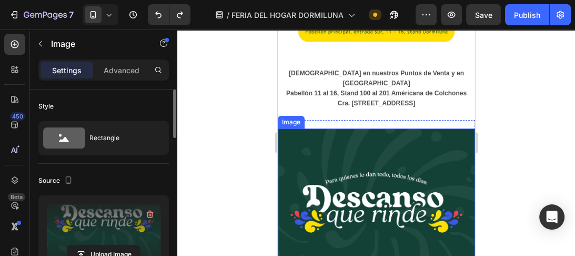
scroll to position [758, 0]
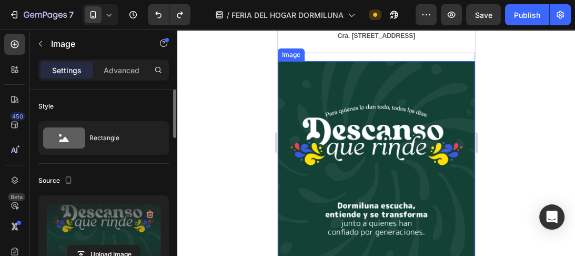
click at [376, 158] on img at bounding box center [375, 173] width 197 height 225
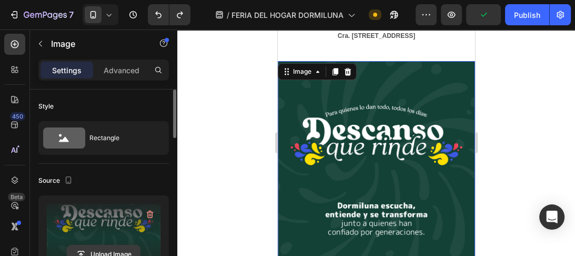
click at [93, 251] on input "file" at bounding box center [103, 254] width 73 height 18
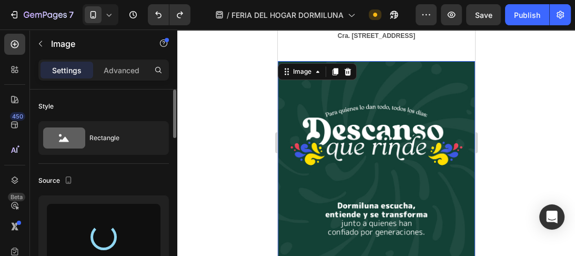
type input "https://cdn.shopify.com/s/files/1/0914/5529/1699/files/gempages_577618190977204…"
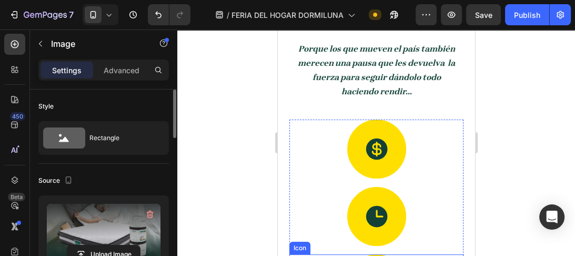
scroll to position [968, 0]
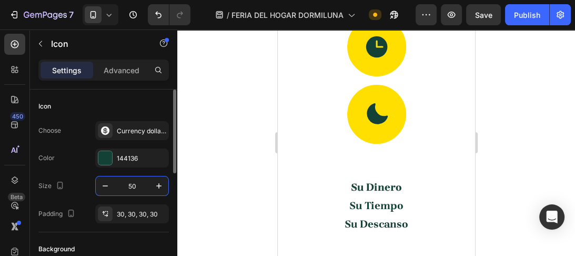
click at [144, 187] on input "50" at bounding box center [132, 185] width 35 height 19
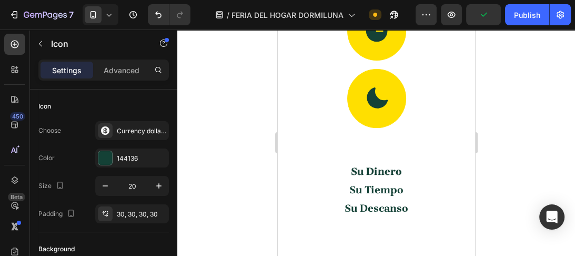
type input "50"
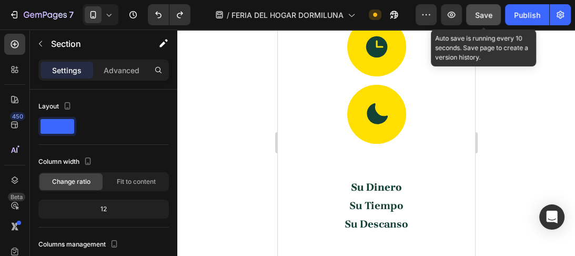
click at [492, 13] on span "Save" at bounding box center [483, 15] width 17 height 9
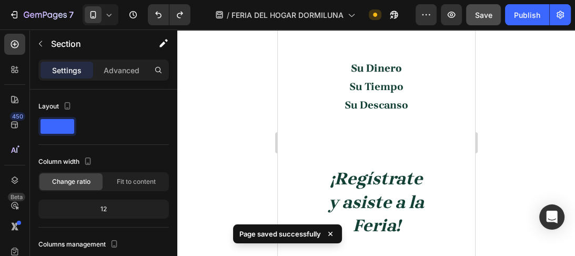
scroll to position [1305, 0]
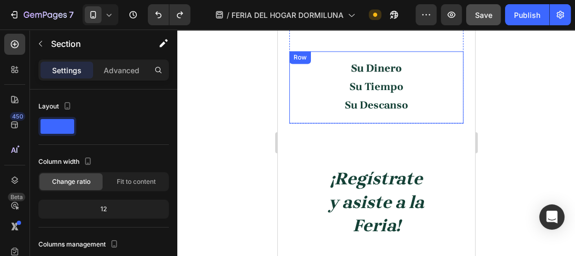
click at [363, 115] on div "Su Dinero Text Block Su Tiempo Text Block Su Descanso Text Block Row" at bounding box center [376, 87] width 174 height 73
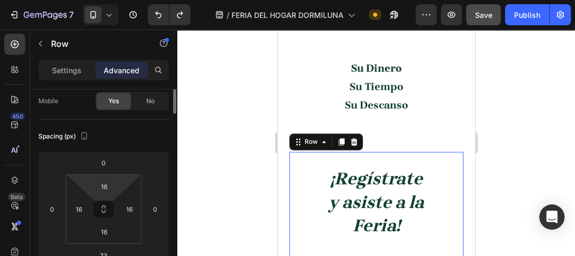
scroll to position [126, 0]
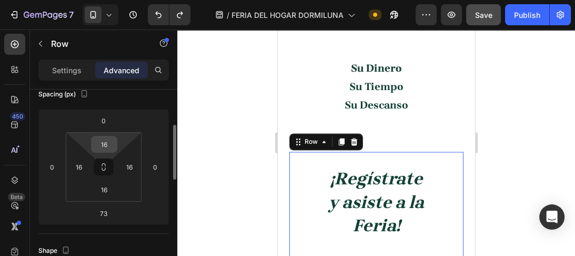
click at [108, 141] on input "16" at bounding box center [104, 144] width 21 height 16
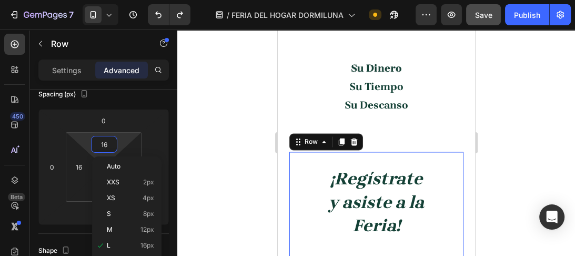
type input "1"
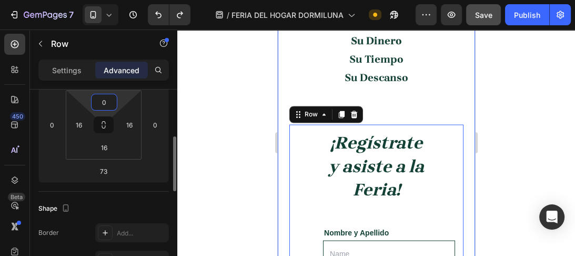
scroll to position [1347, 0]
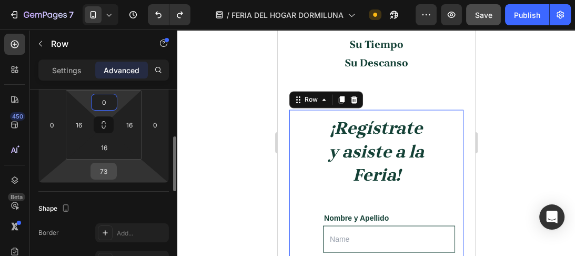
type input "0"
click at [109, 171] on input "73" at bounding box center [103, 171] width 21 height 16
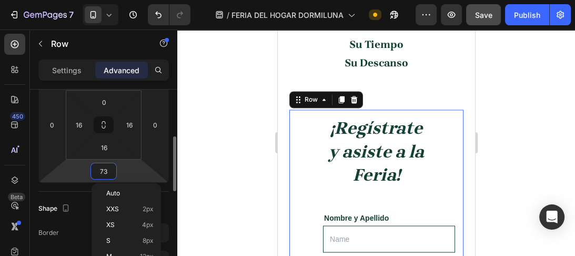
type input "0"
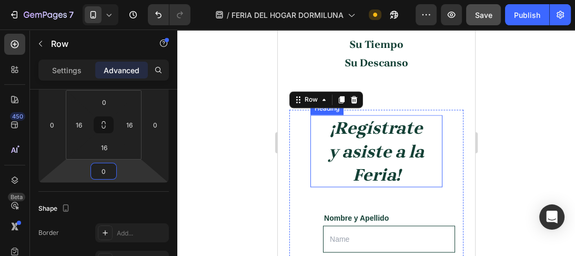
click at [381, 167] on strong "¡Regístrate y asiste a la Feria!" at bounding box center [375, 150] width 95 height 66
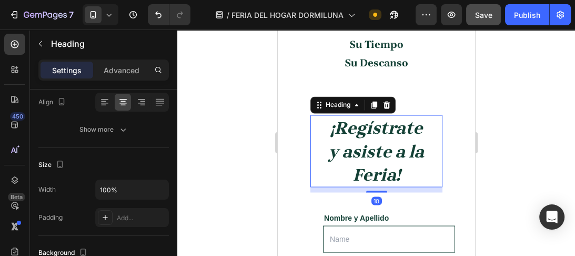
scroll to position [0, 0]
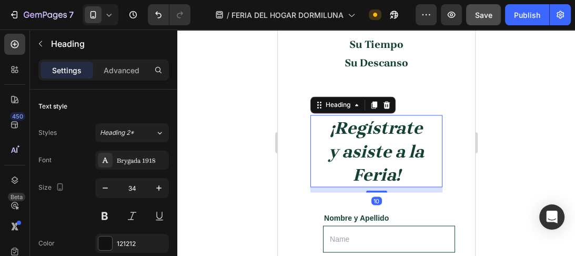
drag, startPoint x: 375, startPoint y: 191, endPoint x: 375, endPoint y: 176, distance: 14.7
click at [374, 179] on div "¡Regístrate y asiste a la Feria! Heading 10" at bounding box center [376, 151] width 132 height 72
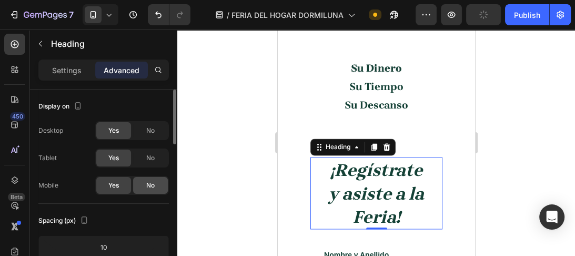
scroll to position [42, 0]
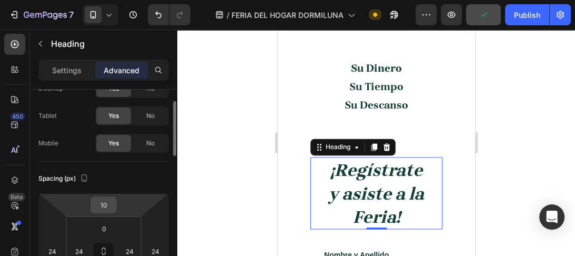
click at [112, 203] on input "10" at bounding box center [103, 205] width 21 height 16
type input "0"
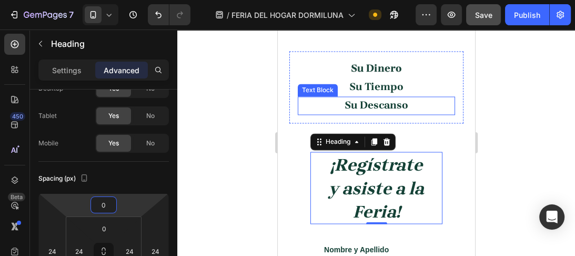
click at [356, 102] on strong "Su Descanso" at bounding box center [376, 105] width 64 height 12
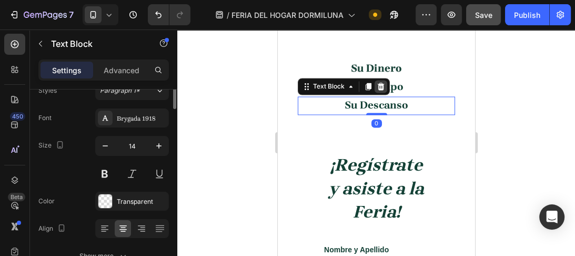
scroll to position [0, 0]
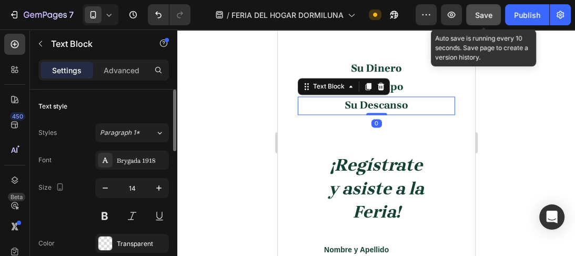
click at [497, 18] on button "Save" at bounding box center [483, 14] width 35 height 21
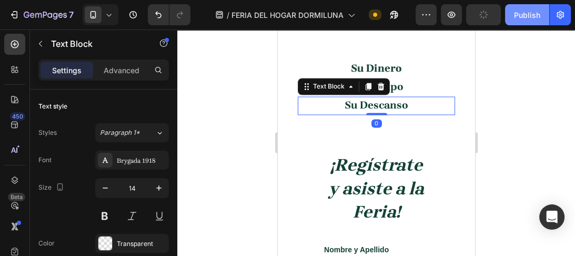
click at [506, 16] on button "Publish" at bounding box center [527, 14] width 44 height 21
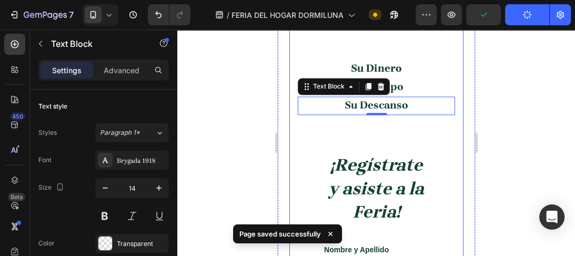
scroll to position [1390, 0]
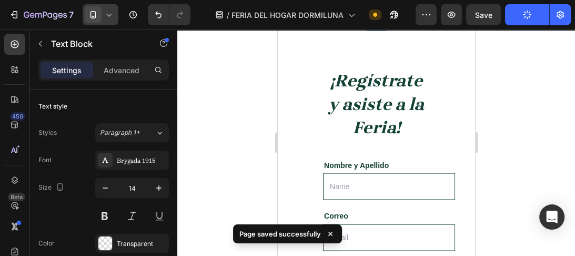
click at [107, 18] on icon at bounding box center [109, 14] width 11 height 11
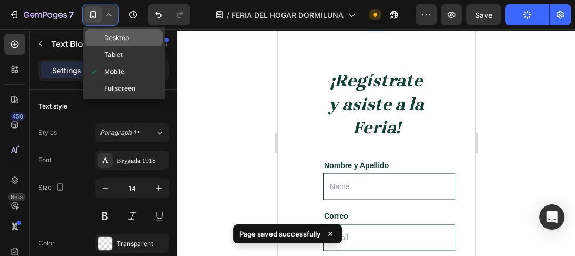
click at [108, 35] on span "Desktop" at bounding box center [116, 38] width 25 height 11
type input "18"
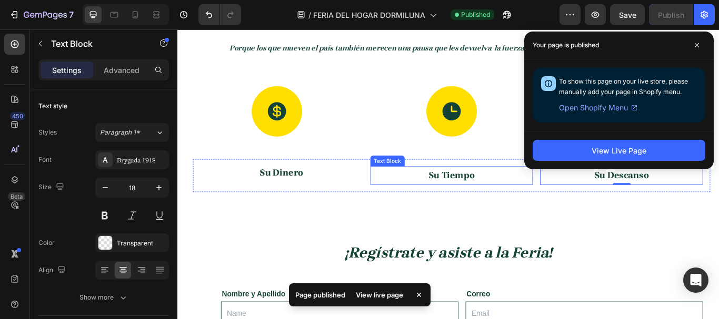
scroll to position [972, 0]
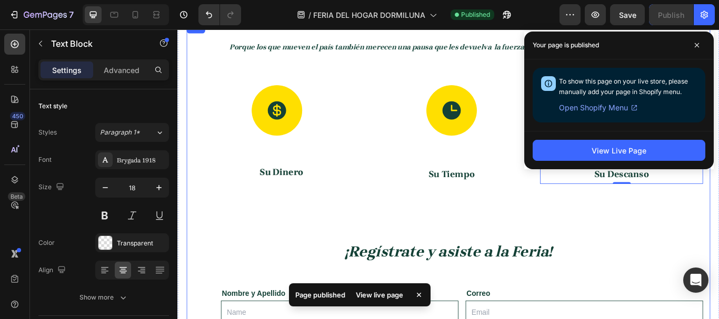
click at [464, 253] on div "Porque los que mueven el país también merecen una pausa que les devuelva la fue…" at bounding box center [493, 299] width 611 height 554
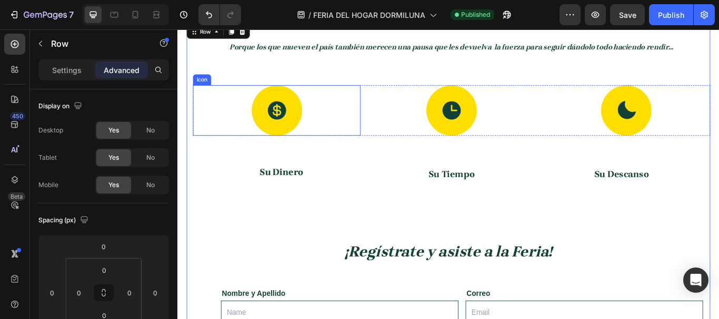
click at [305, 145] on div at bounding box center [293, 124] width 59 height 59
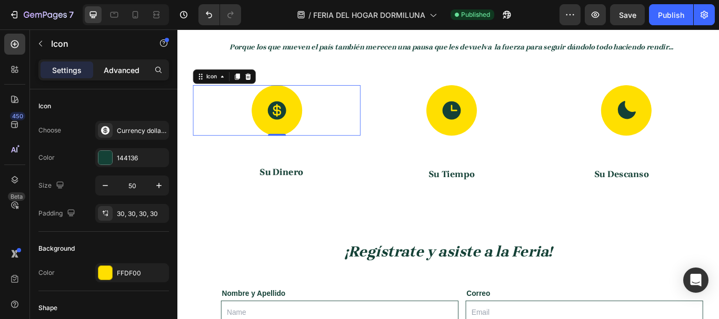
click at [137, 75] on p "Advanced" at bounding box center [122, 70] width 36 height 11
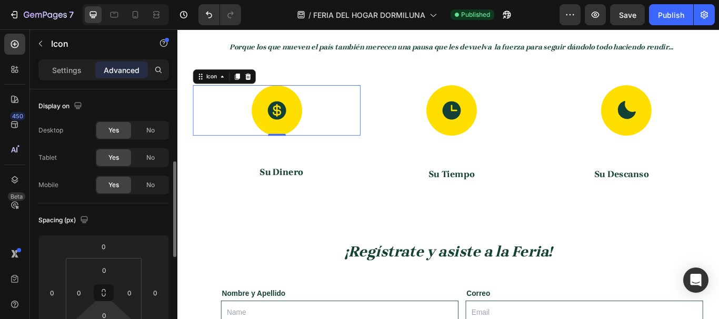
scroll to position [53, 0]
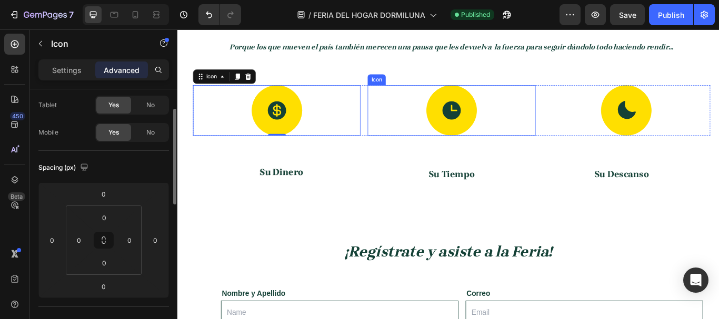
click at [467, 124] on div at bounding box center [496, 124] width 59 height 59
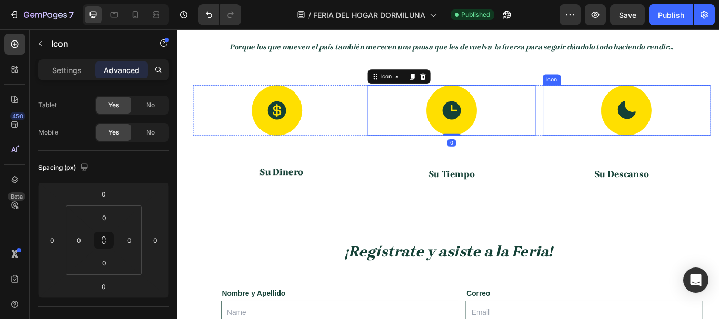
click at [575, 123] on div "Icon" at bounding box center [700, 124] width 195 height 59
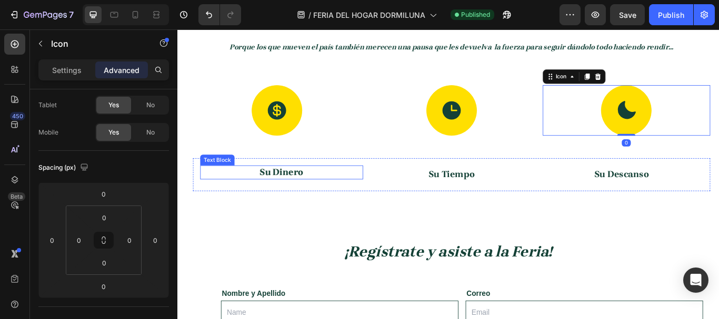
click at [317, 198] on strong "Su Dinero" at bounding box center [298, 196] width 51 height 12
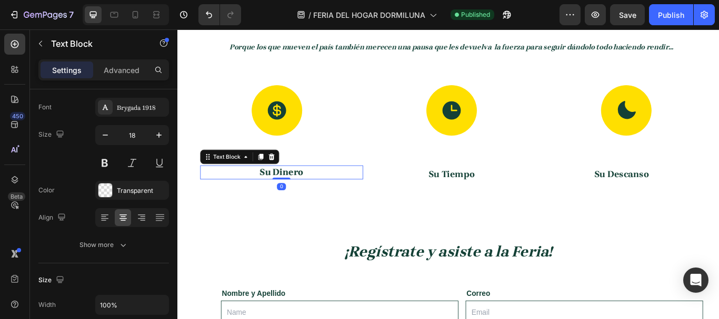
scroll to position [0, 0]
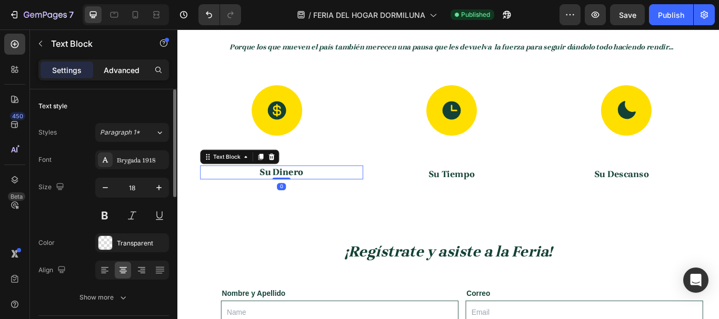
click at [124, 65] on p "Advanced" at bounding box center [122, 70] width 36 height 11
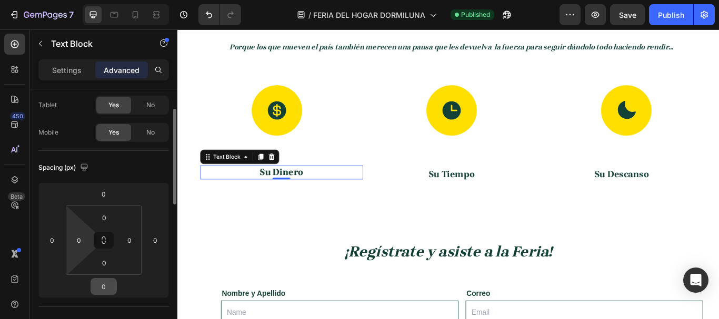
scroll to position [105, 0]
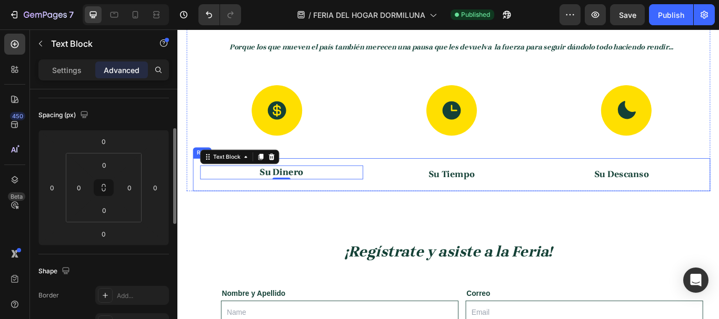
click at [506, 180] on div "Su Dinero Text Block 0 Su Tiempo Text Block Su Descanso Text Block Row" at bounding box center [496, 199] width 603 height 38
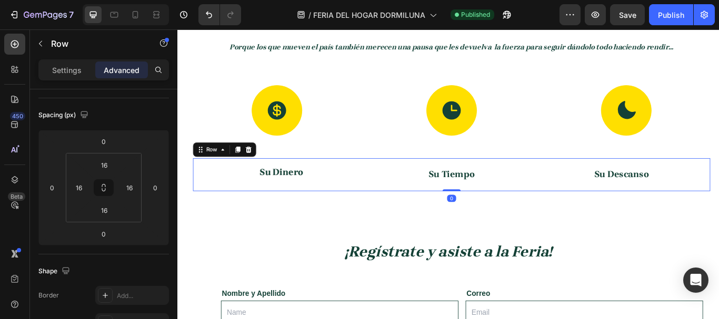
scroll to position [0, 0]
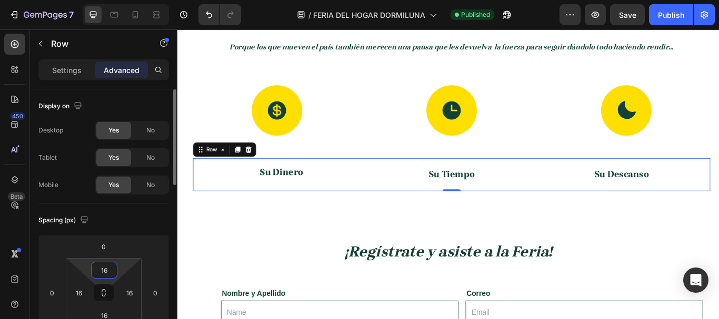
click at [103, 255] on input "16" at bounding box center [104, 271] width 21 height 16
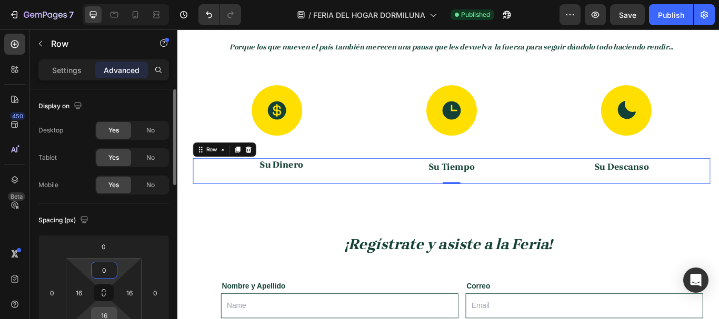
type input "0"
click at [106, 255] on input "16" at bounding box center [104, 316] width 21 height 16
type input "0"
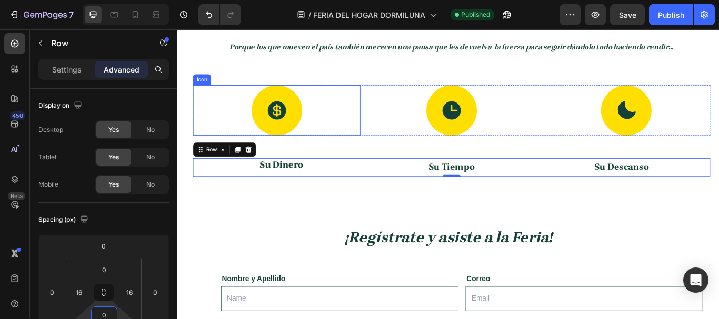
click at [282, 97] on div at bounding box center [293, 124] width 59 height 59
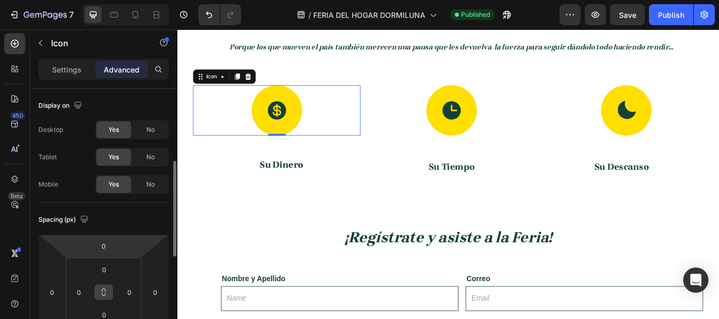
scroll to position [53, 0]
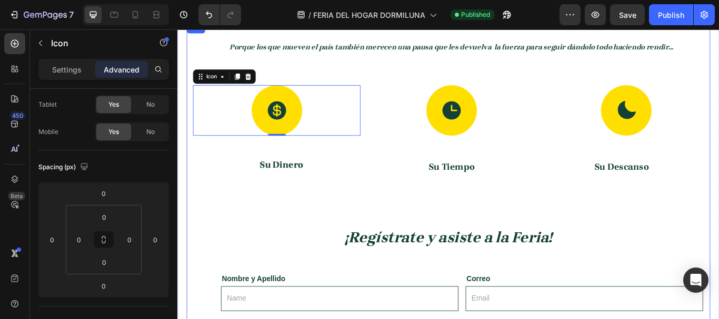
click at [397, 237] on div "Porque los que mueven el país también merecen una pausa que les devuelva la fue…" at bounding box center [493, 290] width 611 height 537
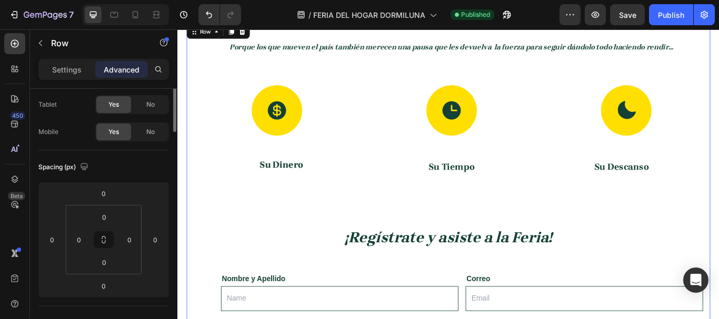
scroll to position [0, 0]
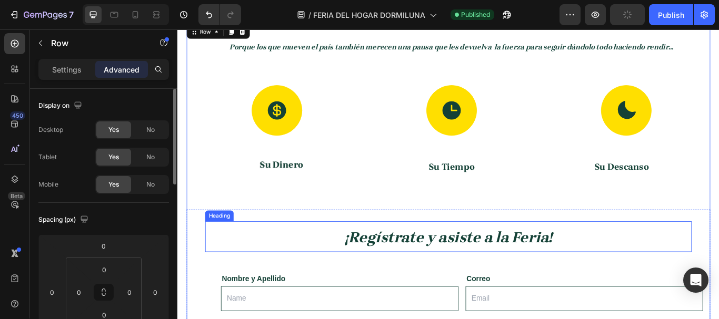
click at [396, 255] on strong "¡Regístrate y asiste a la Feria!" at bounding box center [493, 272] width 242 height 20
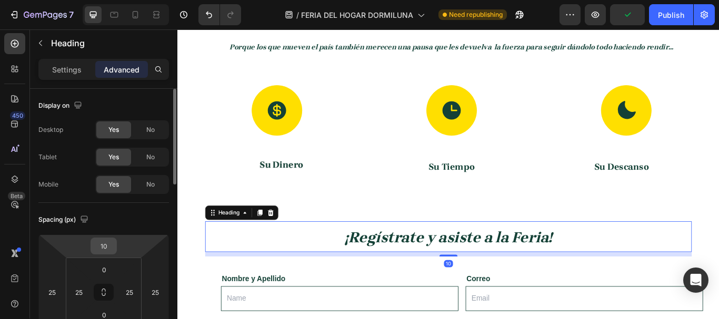
click at [102, 243] on input "10" at bounding box center [103, 246] width 21 height 16
type input "0"
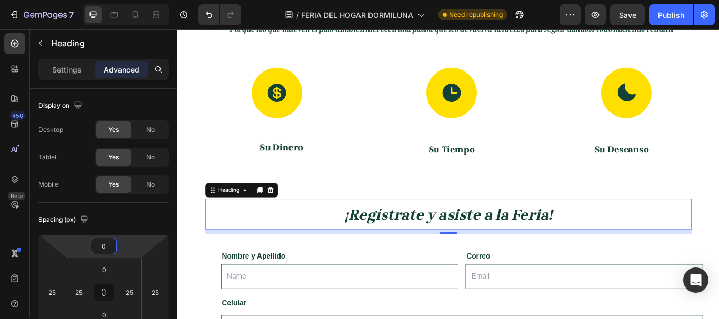
scroll to position [656, 0]
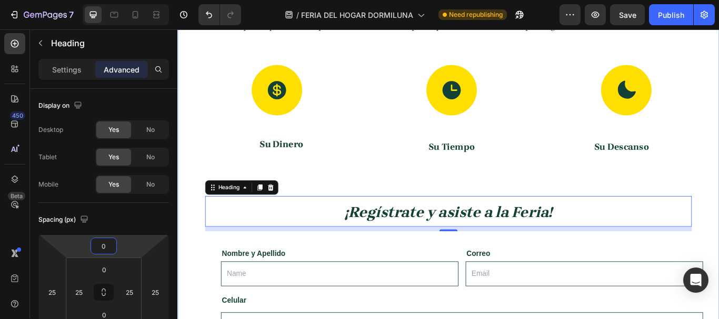
click at [463, 174] on div "Porque los que mueven el país también merecen una pausa que les devuelva la fue…" at bounding box center [493, 260] width 632 height 597
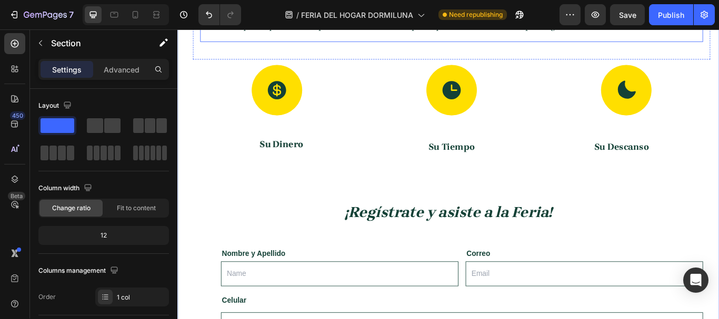
click at [378, 31] on strong "Porque los que mueven el país también merecen una pausa que les devuelva la fue…" at bounding box center [497, 26] width 518 height 10
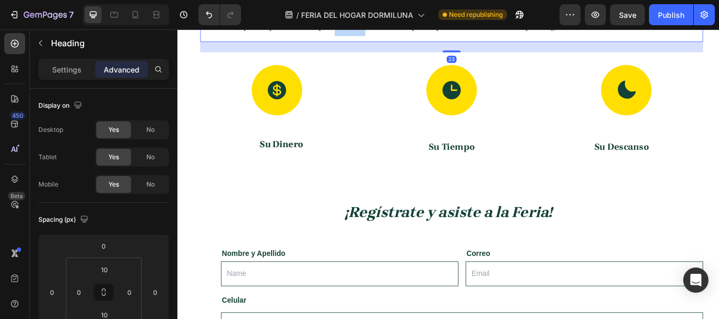
click at [378, 31] on strong "Porque los que mueven el país también merecen una pausa que les devuelva la fue…" at bounding box center [497, 26] width 518 height 10
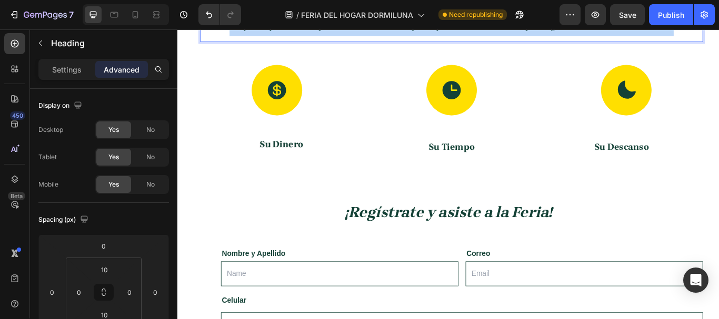
click at [378, 31] on strong "Porque los que mueven el país también merecen una pausa que les devuelva la fue…" at bounding box center [497, 26] width 518 height 10
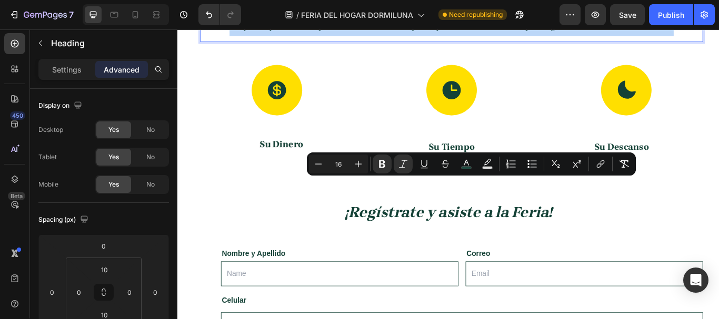
click at [378, 31] on strong "Porque los que mueven el país también merecen una pausa que les devuelva la fue…" at bounding box center [497, 26] width 518 height 10
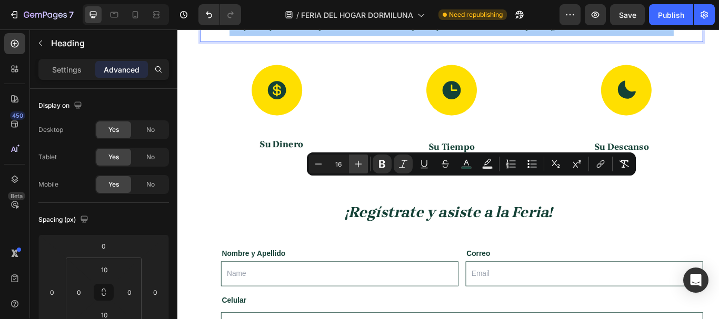
click at [353, 163] on button "Plus" at bounding box center [358, 164] width 19 height 19
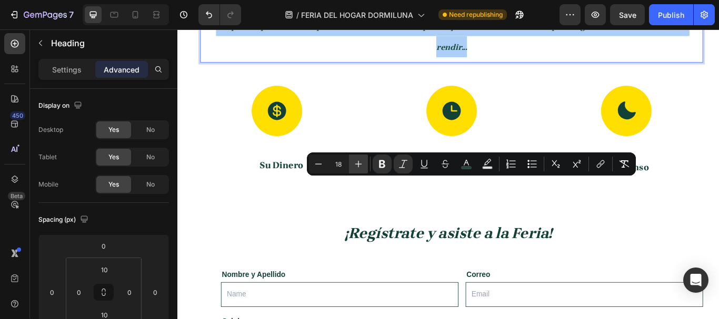
click at [353, 163] on button "Plus" at bounding box center [358, 164] width 19 height 19
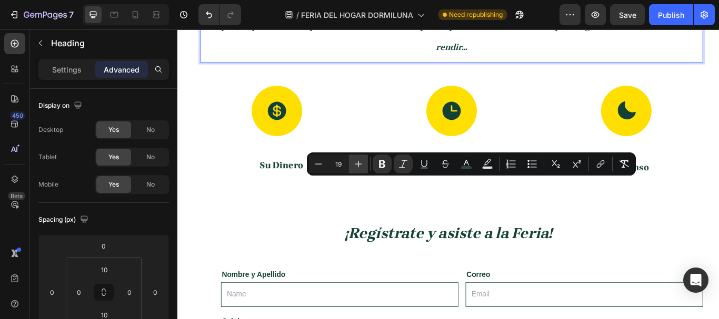
click at [353, 163] on button "Plus" at bounding box center [358, 164] width 19 height 19
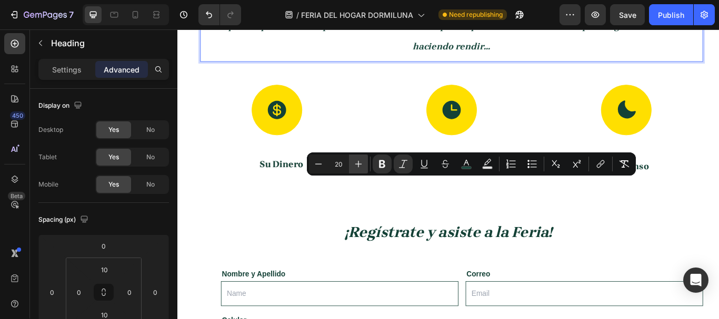
click at [353, 163] on button "Plus" at bounding box center [358, 164] width 19 height 19
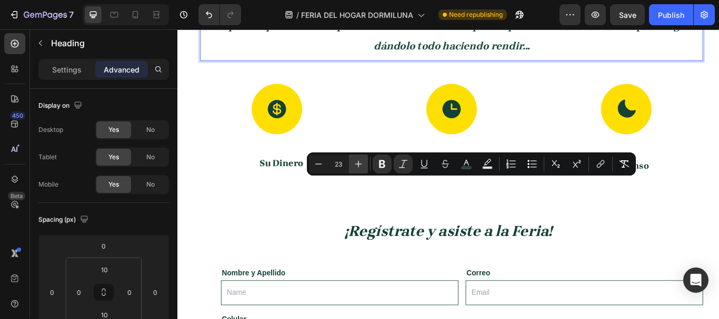
click at [353, 163] on button "Plus" at bounding box center [358, 164] width 19 height 19
type input "24"
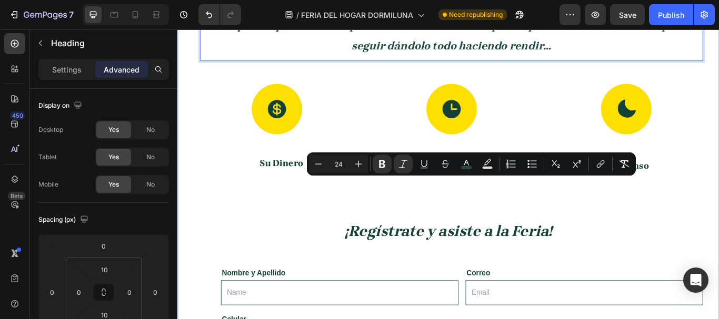
click at [282, 152] on div "Porque los que mueven el país también merecen una pausa que les devuelva la fue…" at bounding box center [493, 271] width 632 height 619
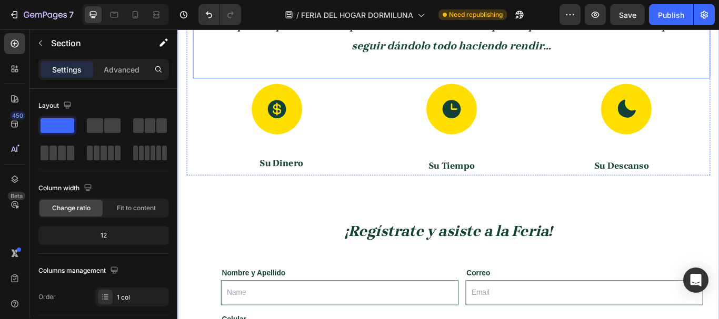
click at [264, 87] on div "⁠⁠⁠⁠⁠⁠⁠ Porque los que mueven el país también merecen una pausa que les devuelv…" at bounding box center [496, 41] width 603 height 89
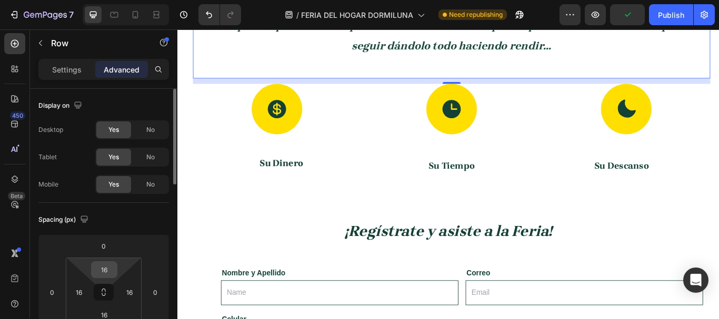
click at [112, 255] on input "16" at bounding box center [104, 270] width 21 height 16
type input "0"
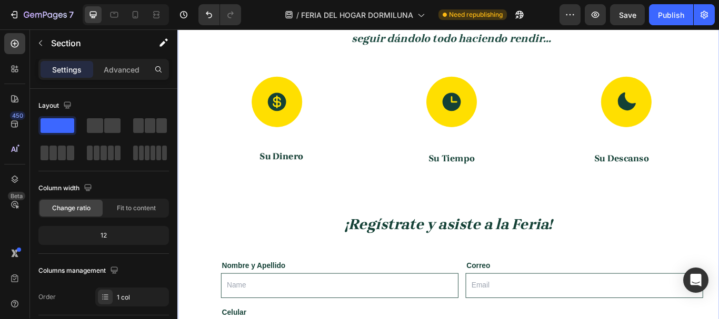
click at [264, 151] on div "⁠⁠⁠⁠⁠⁠⁠ Porque los que mueven el país también merecen una pausa que les devuelv…" at bounding box center [493, 267] width 632 height 611
click at [125, 72] on p "Advanced" at bounding box center [122, 69] width 36 height 11
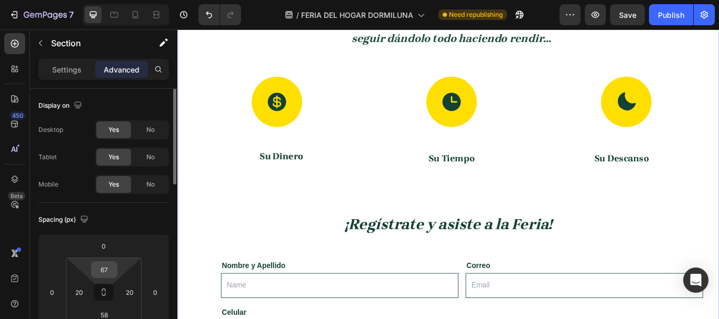
click at [109, 255] on input "67" at bounding box center [104, 270] width 21 height 16
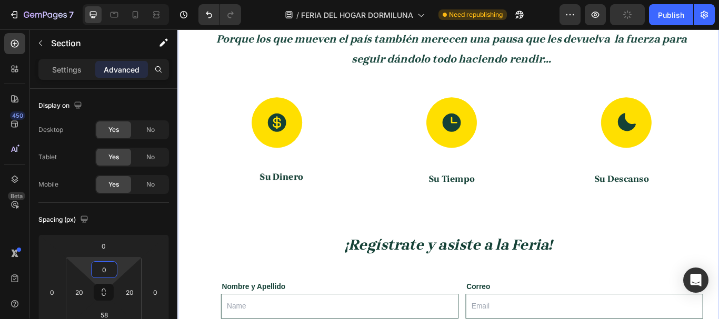
scroll to position [603, 0]
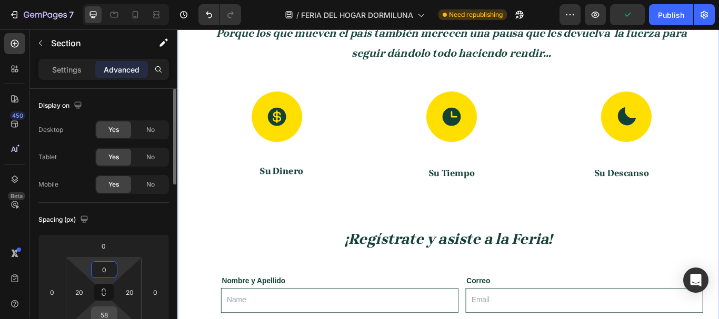
type input "0"
click at [109, 255] on input "58" at bounding box center [104, 315] width 21 height 16
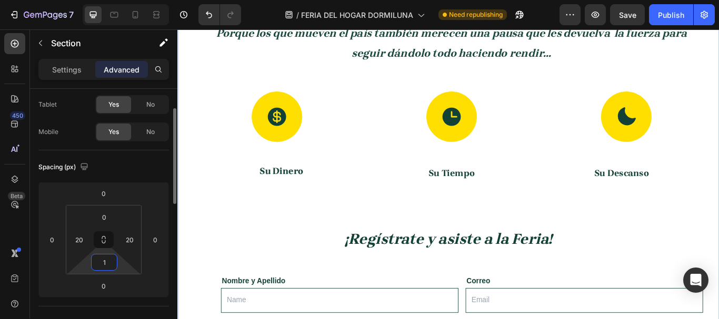
type input "10"
click at [575, 68] on p "⁠⁠⁠⁠⁠⁠⁠ Porque los que mueven el país también merecen una pausa que les devuelv…" at bounding box center [496, 45] width 583 height 47
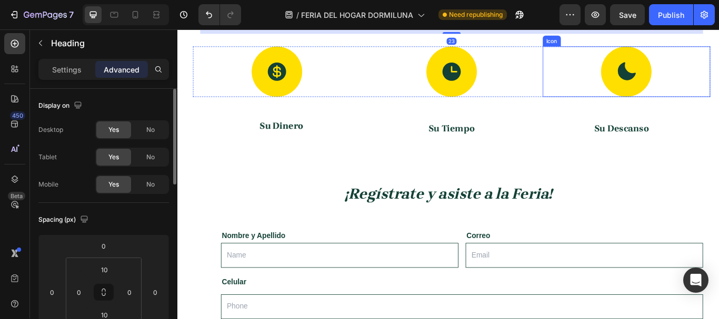
scroll to position [603, 0]
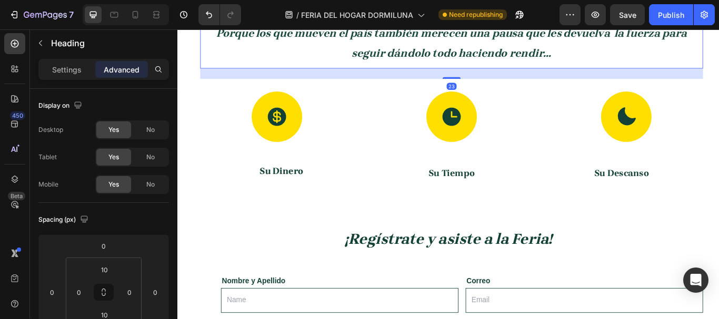
click at [497, 87] on div "23" at bounding box center [497, 81] width 586 height 12
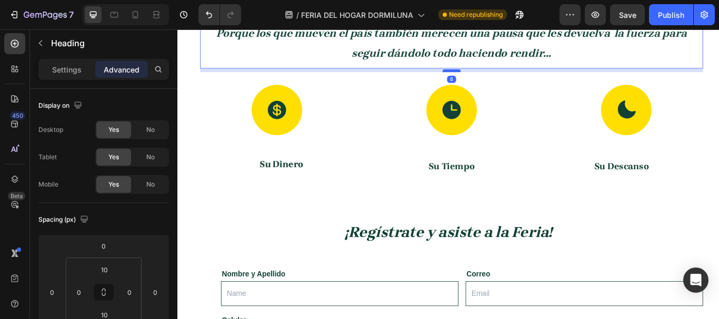
drag, startPoint x: 498, startPoint y: 267, endPoint x: 497, endPoint y: 259, distance: 8.0
click at [497, 79] on div at bounding box center [496, 77] width 21 height 3
type input "8"
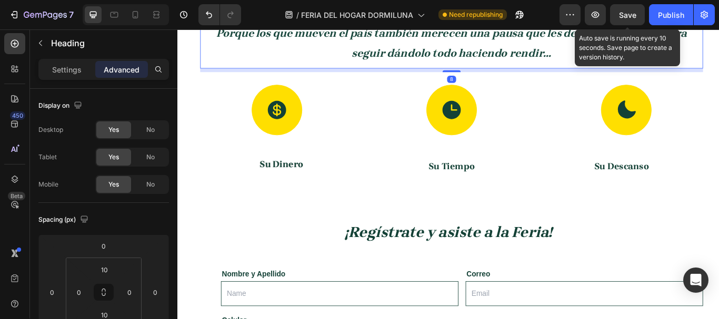
click at [575, 14] on span "Save" at bounding box center [627, 15] width 17 height 9
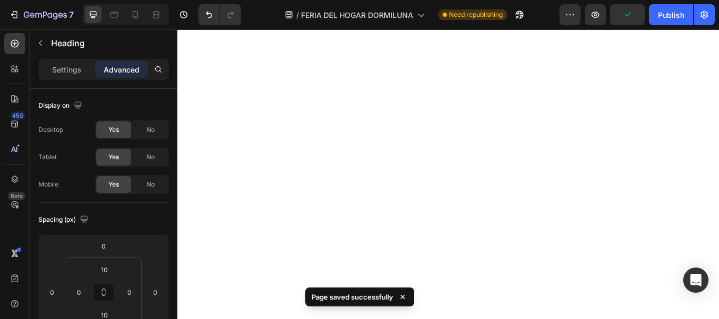
scroll to position [287, 0]
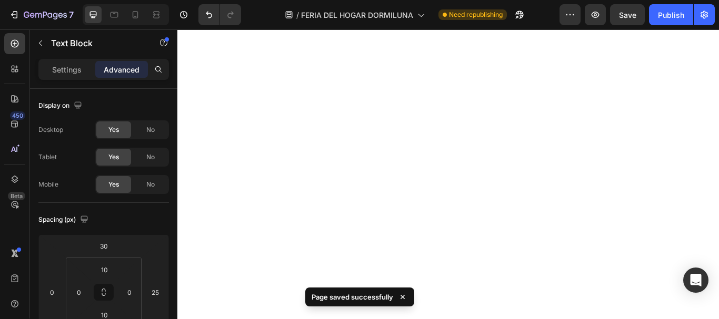
drag, startPoint x: 683, startPoint y: 296, endPoint x: 552, endPoint y: 249, distance: 139.2
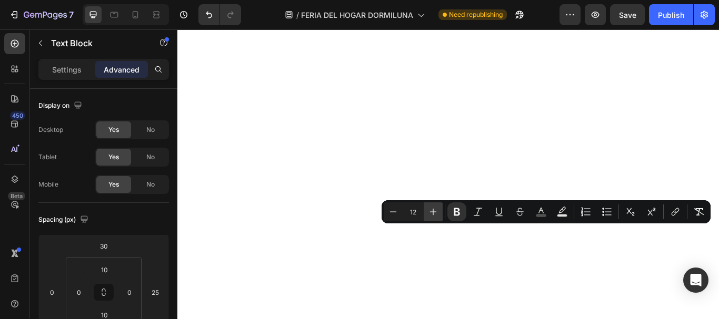
click at [433, 211] on icon "Editor contextual toolbar" at bounding box center [433, 212] width 11 height 11
type input "16"
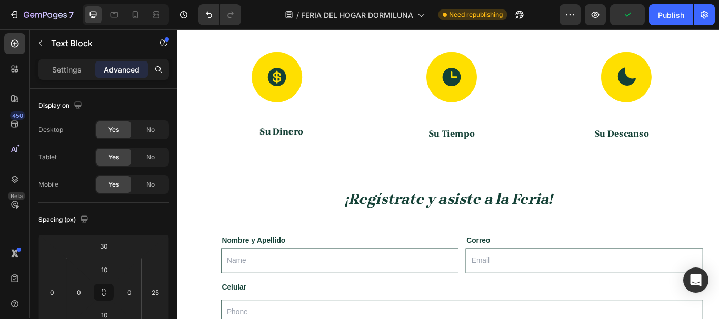
scroll to position [842, 0]
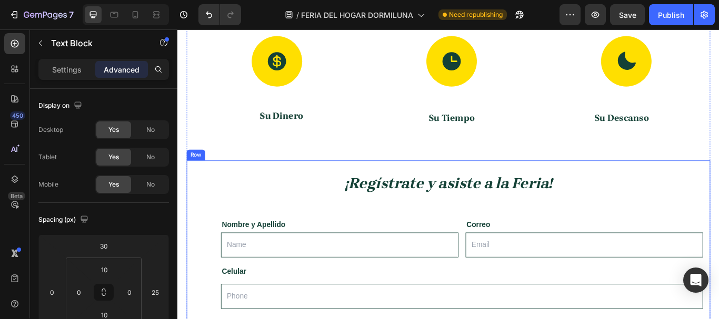
click at [575, 184] on div "¡Regístrate y asiste a la Feria! Heading Nombre y Apellido Text Block Text Fiel…" at bounding box center [493, 320] width 611 height 275
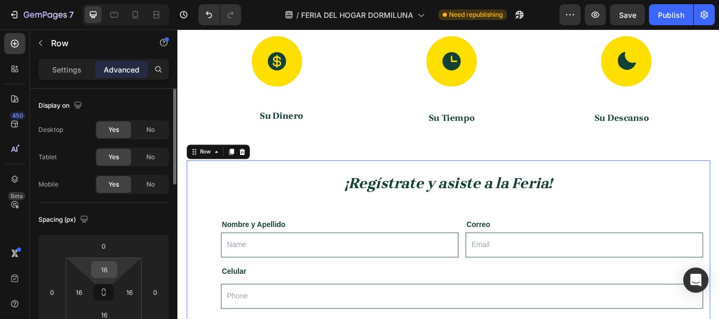
click at [111, 255] on input "16" at bounding box center [104, 270] width 21 height 16
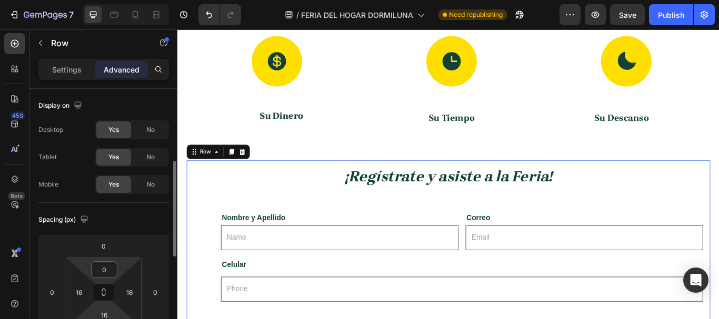
scroll to position [53, 0]
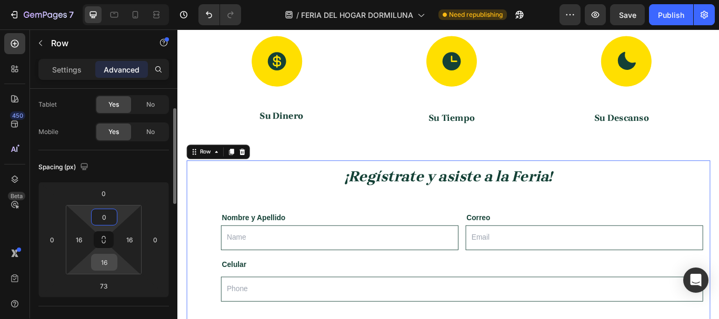
type input "0"
click at [106, 255] on input "16" at bounding box center [104, 263] width 21 height 16
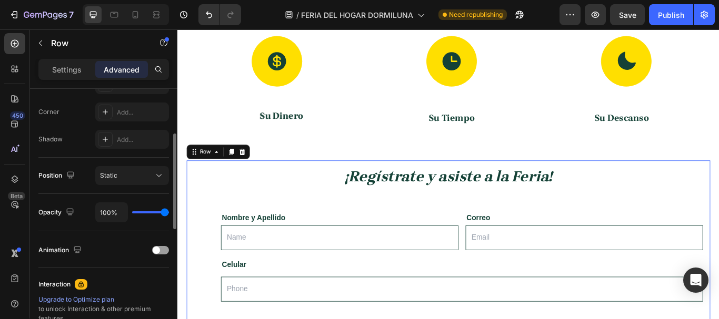
scroll to position [263, 0]
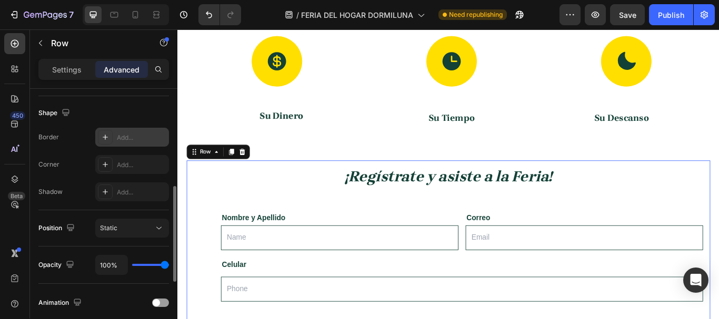
type input "0"
click at [119, 133] on div "Add..." at bounding box center [141, 137] width 49 height 9
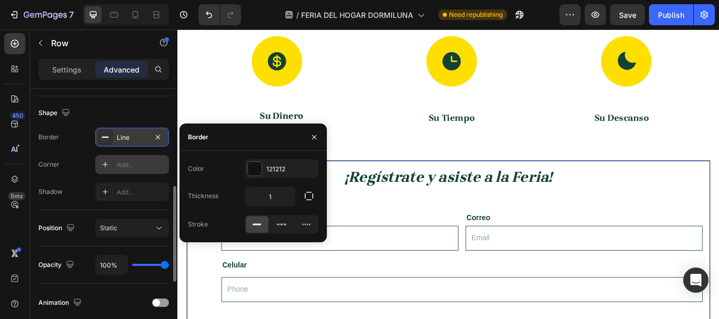
click at [125, 165] on div "Add..." at bounding box center [141, 165] width 49 height 9
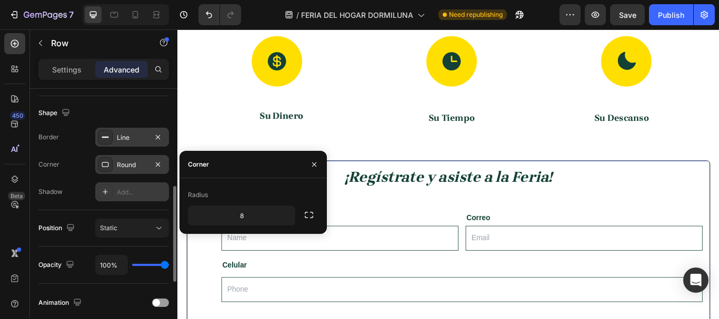
click at [131, 194] on div "Add..." at bounding box center [141, 192] width 49 height 9
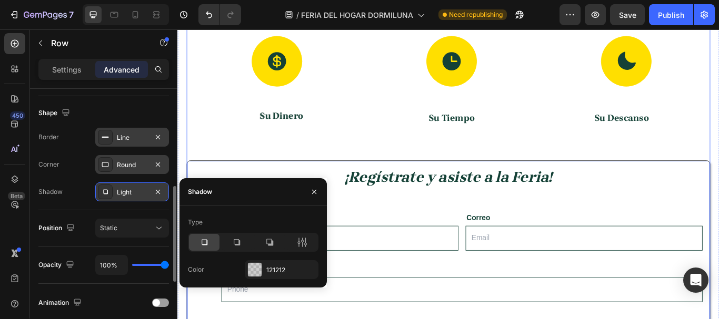
click at [274, 156] on div "Porque los que mueven el país también merecen una pausa que les devuelva la fue…" at bounding box center [493, 219] width 611 height 522
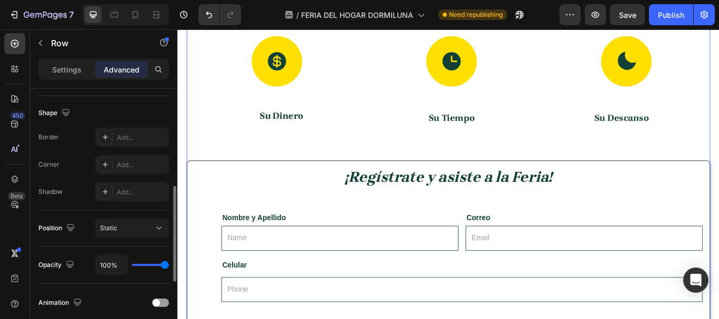
click at [445, 154] on div "Porque los que mueven el país también merecen una pausa que les devuelva la fue…" at bounding box center [493, 219] width 611 height 522
click at [183, 175] on div "Porque los que mueven el país también merecen una pausa que les devuelva la fue…" at bounding box center [493, 221] width 632 height 527
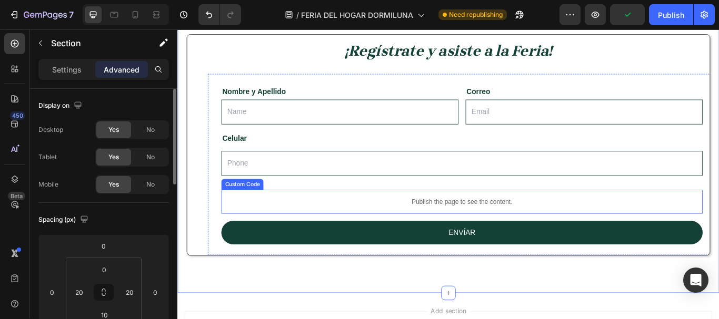
scroll to position [1000, 0]
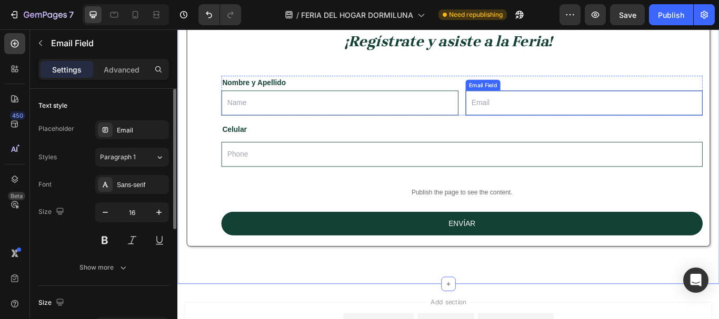
click at [575, 102] on input "email" at bounding box center [651, 115] width 276 height 29
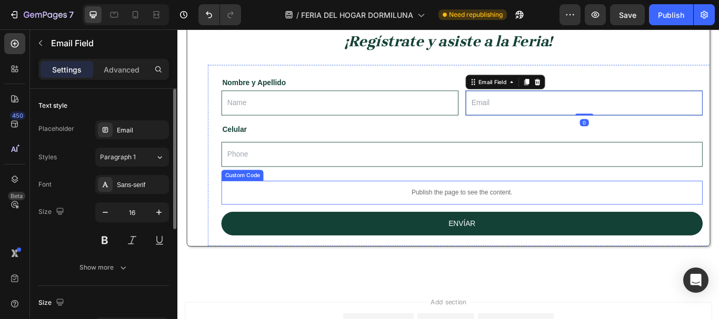
click at [575, 215] on p "Publish the page to see the content." at bounding box center [508, 220] width 561 height 11
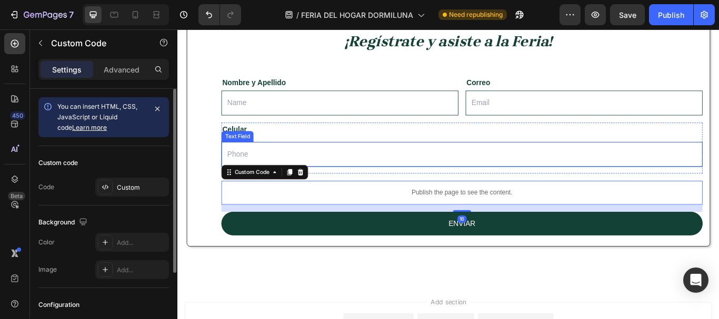
click at [575, 167] on input "text" at bounding box center [508, 175] width 561 height 29
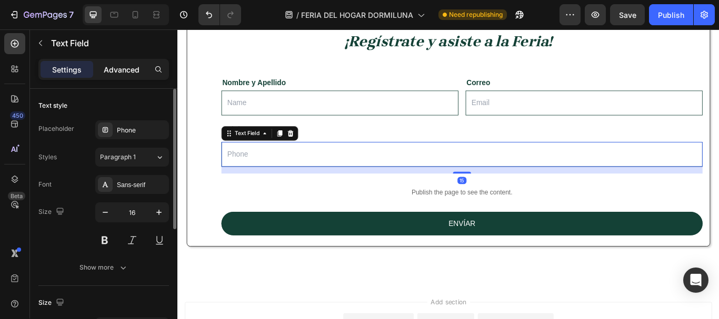
click at [118, 72] on p "Advanced" at bounding box center [122, 69] width 36 height 11
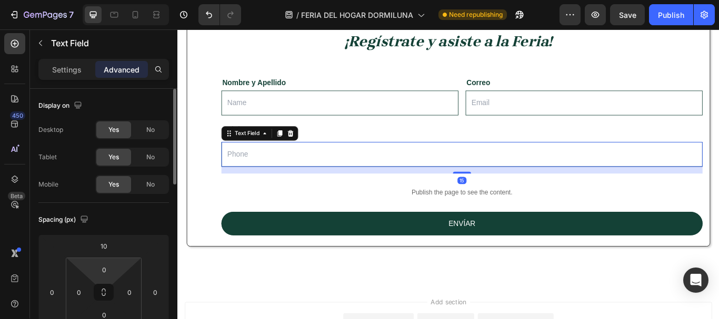
scroll to position [105, 0]
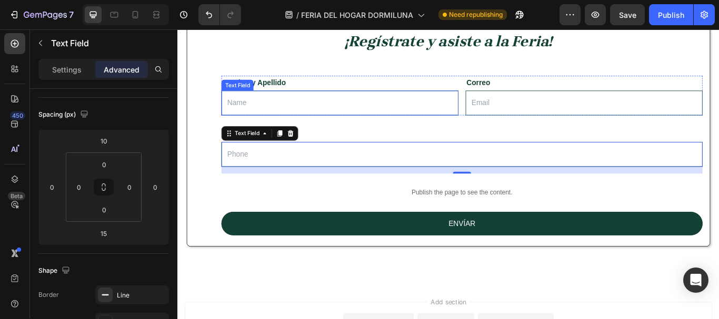
click at [253, 93] on div "Text Field" at bounding box center [247, 94] width 33 height 9
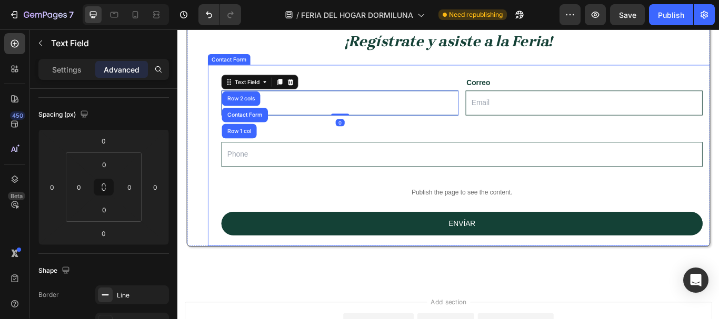
click at [393, 81] on div "Nombre y Apellido Text Block Text Field Row 2 cols Contact Form Row 1 col 0 Cor…" at bounding box center [509, 177] width 593 height 212
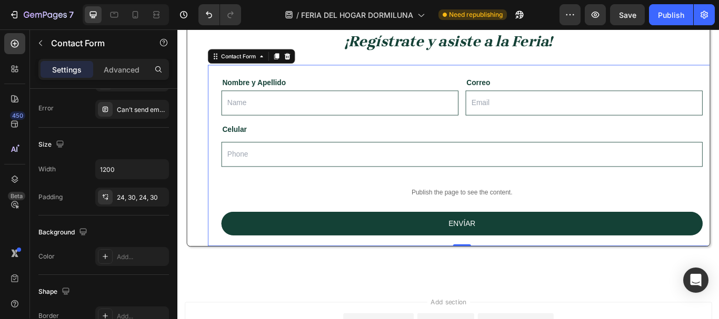
scroll to position [0, 0]
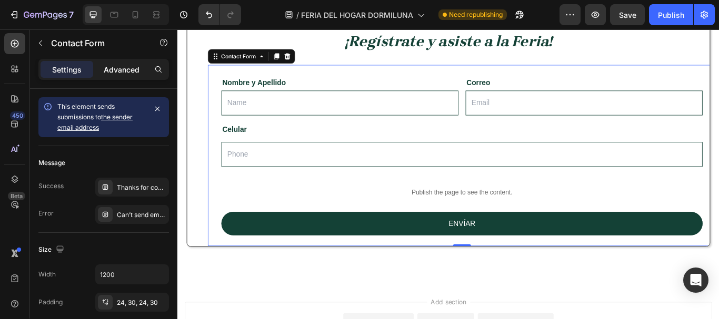
click at [116, 74] on p "Advanced" at bounding box center [122, 69] width 36 height 11
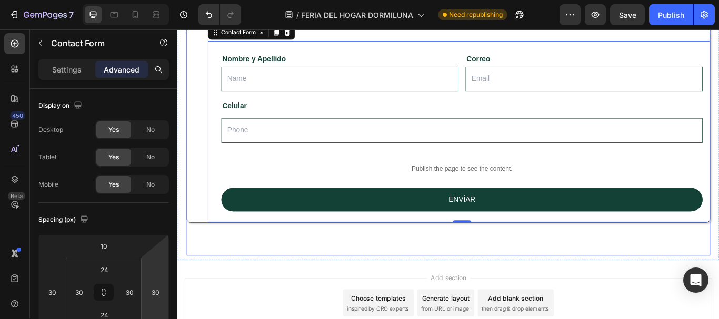
scroll to position [1053, 0]
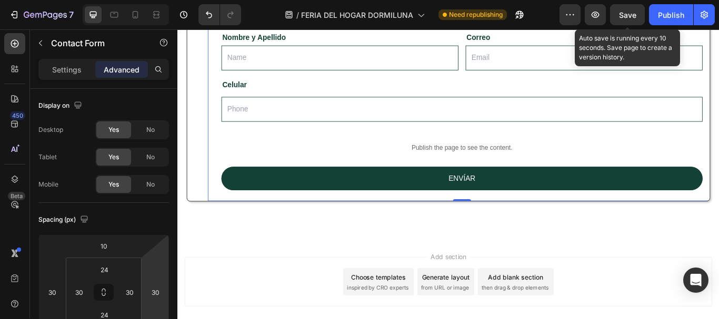
click at [575, 11] on span "Save" at bounding box center [627, 15] width 17 height 9
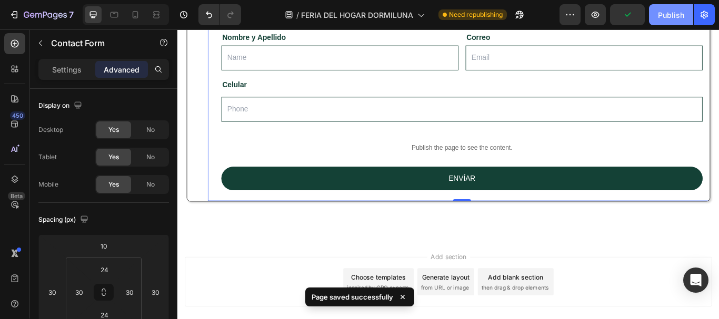
click at [575, 17] on div "Publish" at bounding box center [671, 14] width 26 height 11
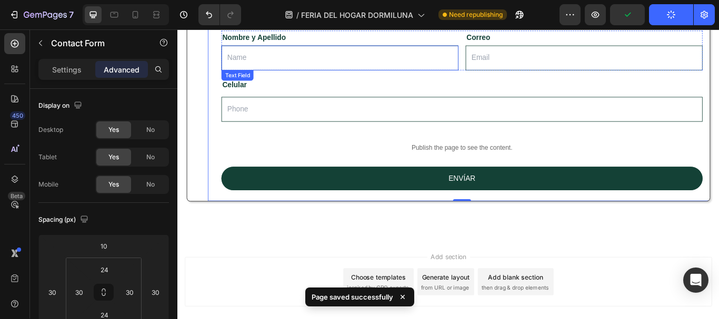
scroll to position [1000, 0]
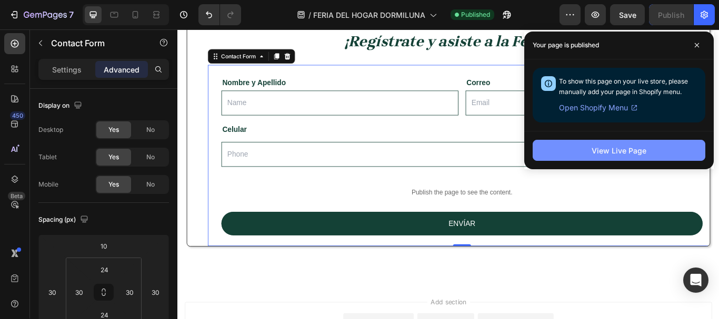
click at [575, 150] on div "View Live Page" at bounding box center [619, 150] width 55 height 11
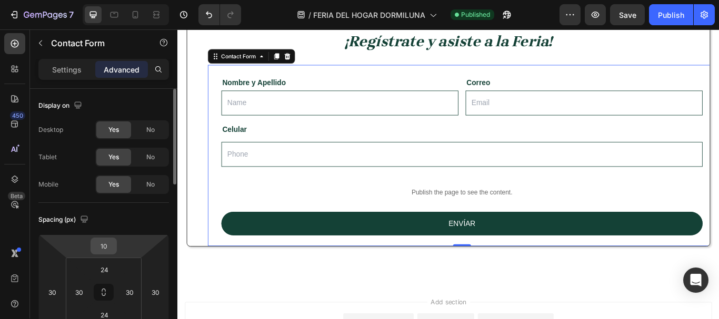
click at [104, 249] on input "10" at bounding box center [103, 246] width 21 height 16
type input "24"
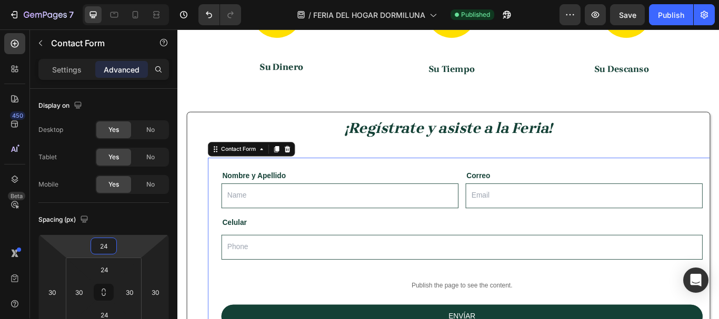
scroll to position [842, 0]
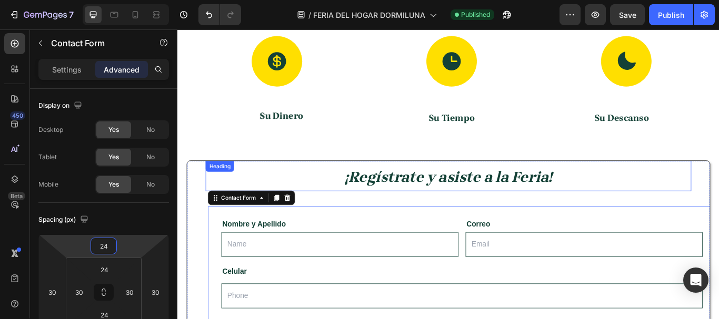
click at [393, 202] on strong "¡Regístrate y asiste a la Feria!" at bounding box center [493, 202] width 242 height 20
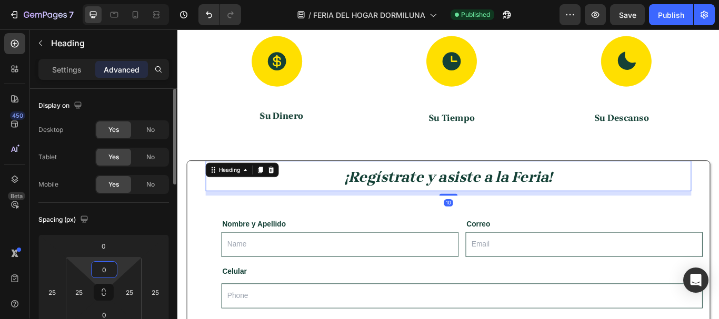
click at [107, 255] on input "0" at bounding box center [104, 270] width 21 height 16
type input "20"
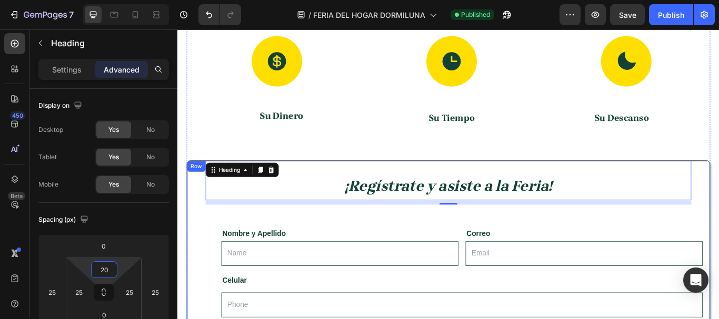
click at [356, 241] on div "¡Regístrate y asiste a la Feria! Heading 10 Nombre y Apellido Text Block Text F…" at bounding box center [493, 321] width 593 height 276
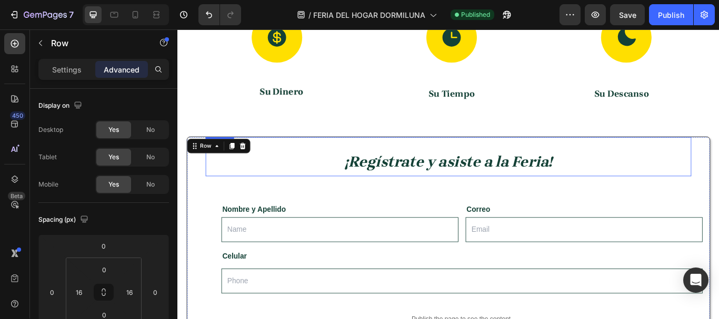
scroll to position [895, 0]
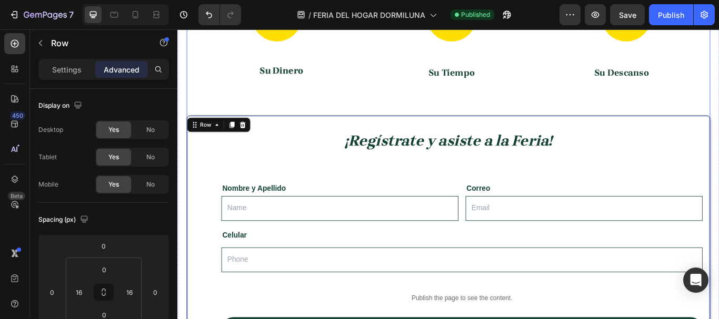
click at [575, 99] on div "Porque los que mueven el país también merecen una pausa que les devuelva la fue…" at bounding box center [493, 174] width 611 height 539
click at [575, 132] on div "¡Regístrate y asiste a la Feria! Heading Nombre y Apellido Text Block Text Fiel…" at bounding box center [493, 269] width 593 height 276
click at [73, 71] on p "Settings" at bounding box center [66, 69] width 29 height 11
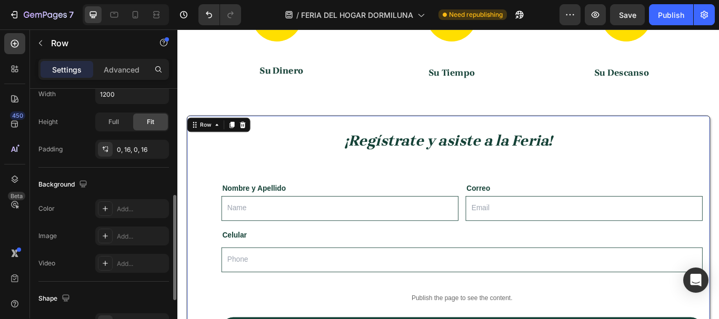
scroll to position [316, 0]
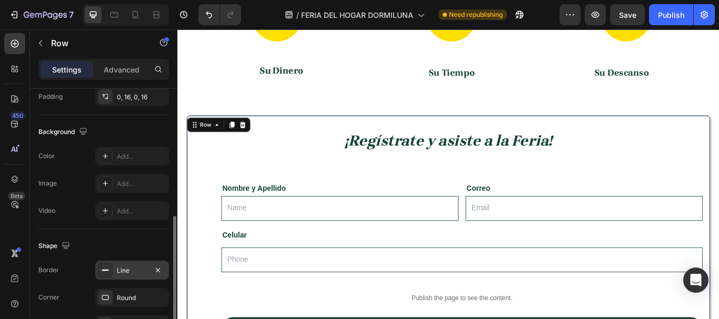
click at [133, 255] on div "Line" at bounding box center [132, 270] width 31 height 9
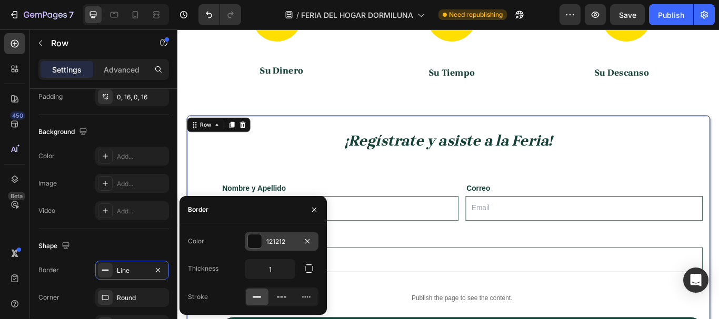
click at [258, 236] on div at bounding box center [255, 242] width 14 height 14
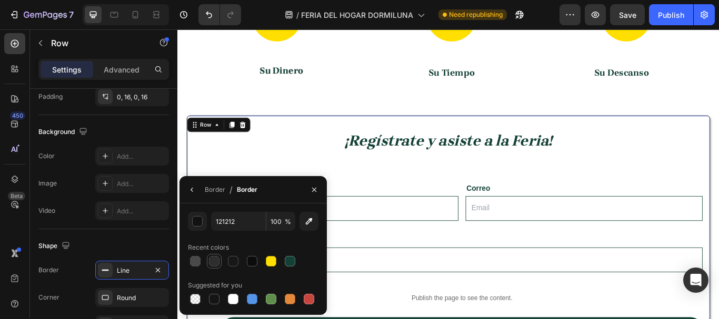
click at [215, 255] on div at bounding box center [214, 261] width 11 height 11
type input "0C0C0C"
type input "85"
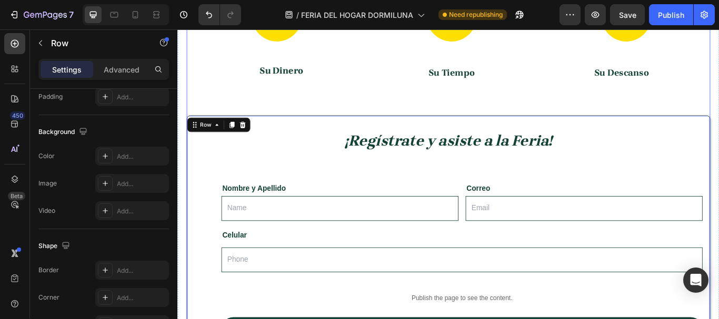
click at [278, 109] on div "Porque los que mueven el país también merecen una pausa que les devuelva la fue…" at bounding box center [493, 174] width 611 height 539
click at [265, 195] on div "Nombre y Apellido Text Block Text Field Correo Text Block Email Field Row Celul…" at bounding box center [509, 300] width 593 height 212
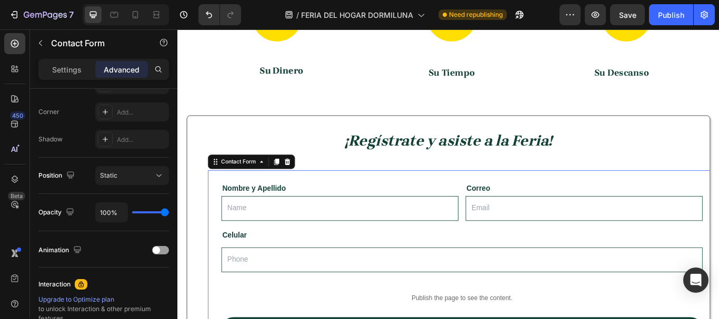
scroll to position [0, 0]
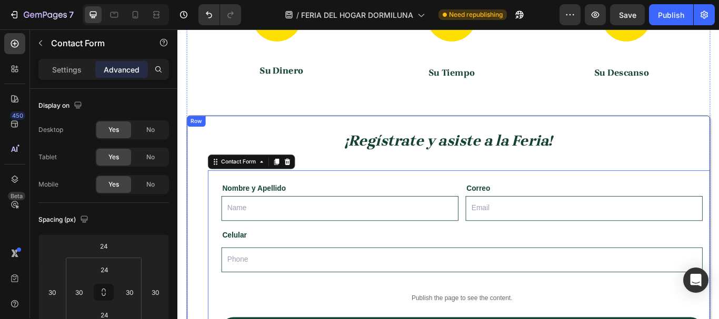
click at [189, 137] on div "Row" at bounding box center [199, 137] width 22 height 13
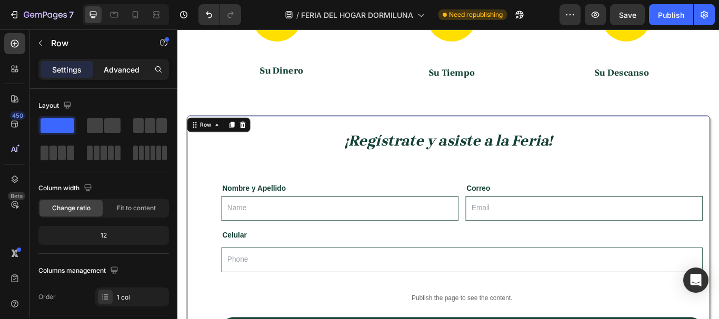
click at [99, 73] on div "Advanced" at bounding box center [121, 69] width 53 height 17
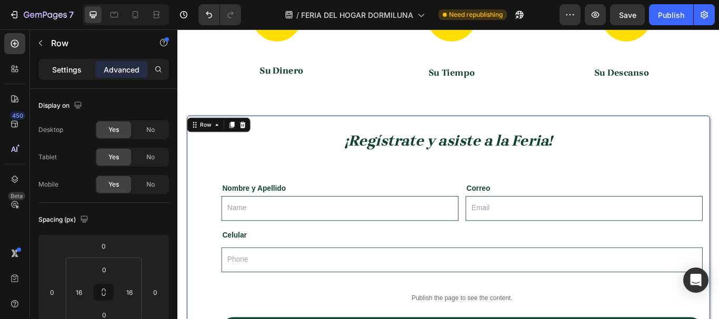
click at [64, 67] on p "Settings" at bounding box center [66, 69] width 29 height 11
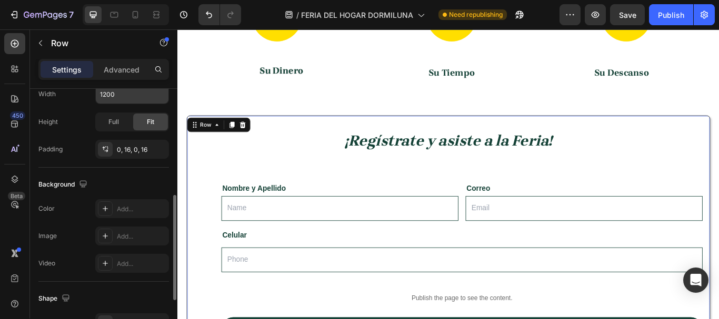
scroll to position [368, 0]
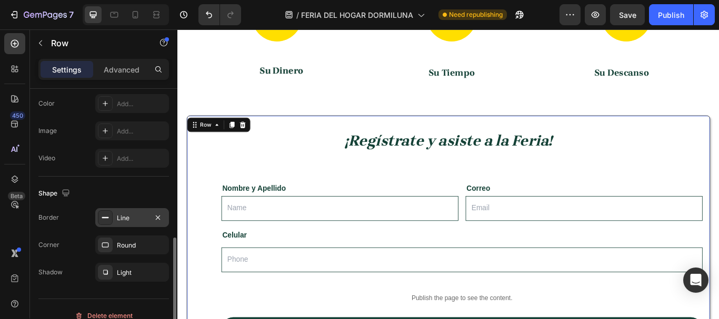
click at [123, 217] on div "Line" at bounding box center [132, 218] width 31 height 9
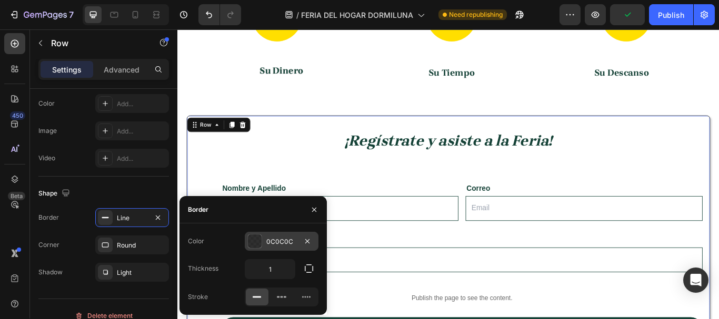
click at [265, 246] on div "0C0C0C" at bounding box center [282, 241] width 74 height 19
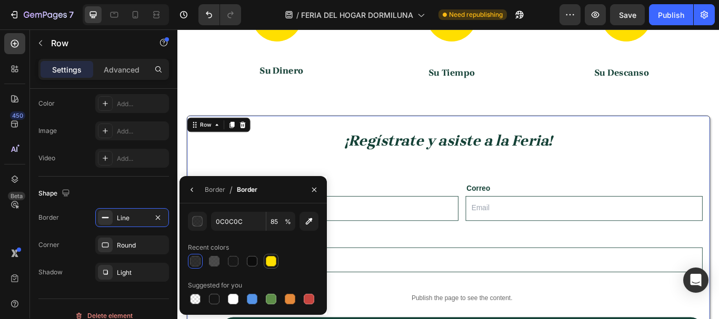
click at [267, 255] on div at bounding box center [271, 261] width 11 height 11
type input "FFDF00"
type input "100"
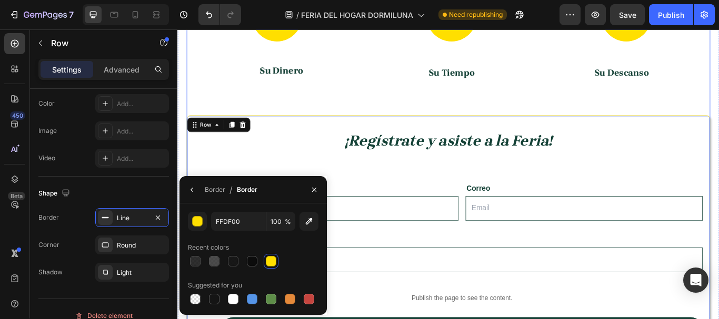
click at [257, 113] on div "Porque los que mueven el país también merecen una pausa que les devuelva la fue…" at bounding box center [493, 174] width 611 height 539
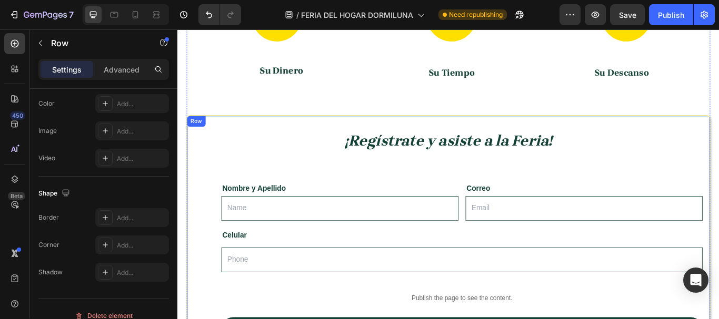
click at [215, 130] on div "¡Regístrate y asiste a la Feria! Heading Nombre y Apellido Text Block Text Fiel…" at bounding box center [493, 268] width 611 height 277
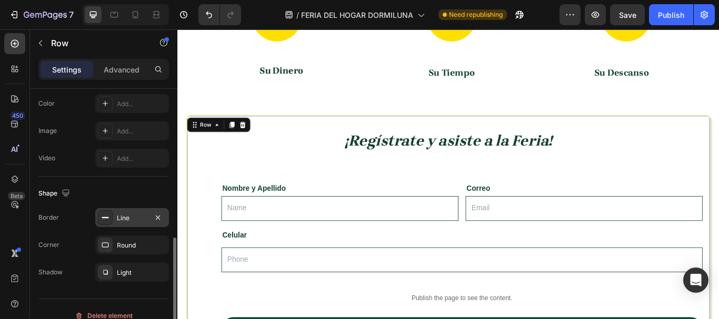
click at [138, 218] on div "Line" at bounding box center [132, 218] width 31 height 9
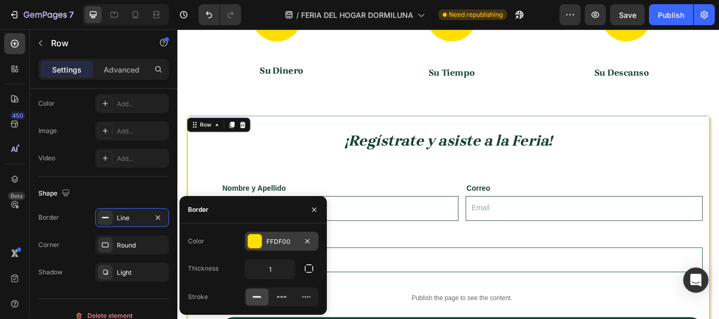
click at [259, 238] on div at bounding box center [255, 242] width 14 height 14
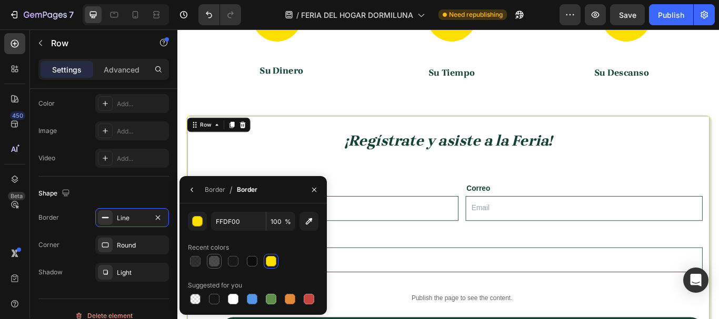
click at [214, 255] on div at bounding box center [214, 261] width 11 height 11
type input "2D2D2D"
type input "85"
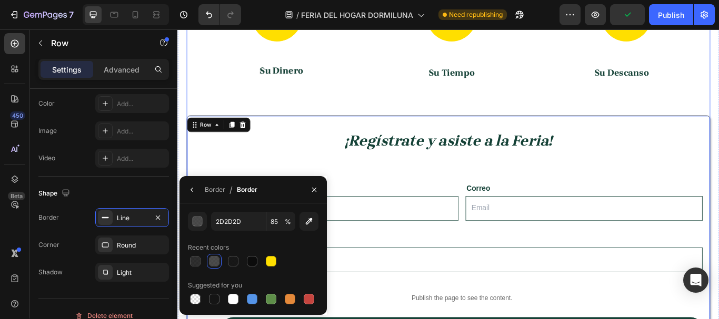
click at [271, 113] on div "Porque los que mueven el país también merecen una pausa que les devuelva la fue…" at bounding box center [493, 174] width 611 height 539
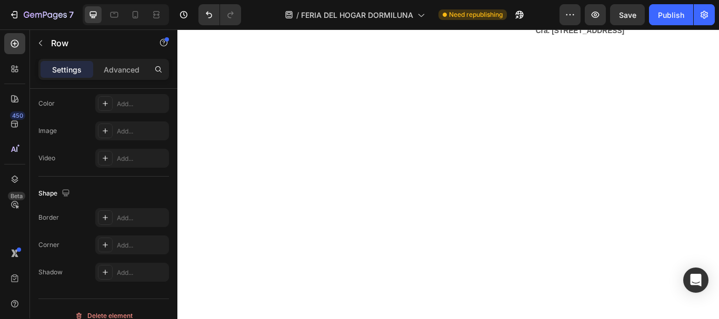
scroll to position [105, 0]
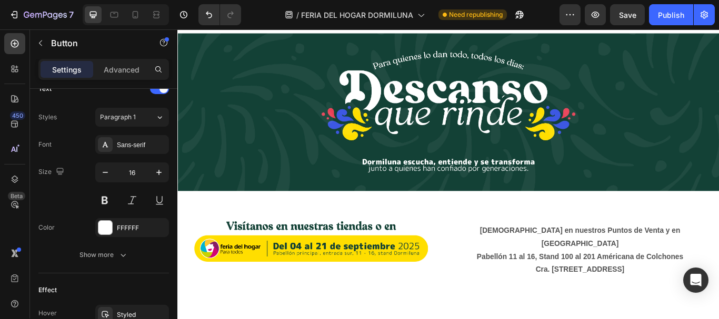
scroll to position [0, 0]
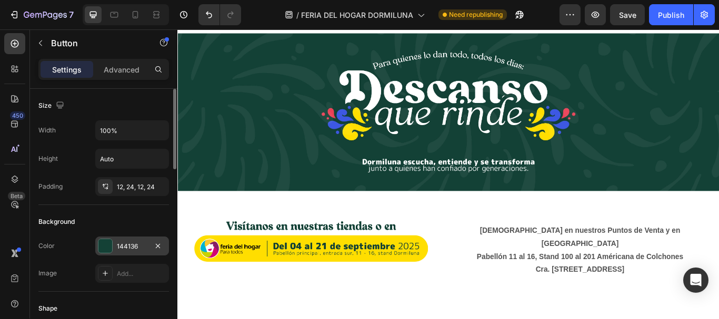
click at [110, 243] on div at bounding box center [105, 246] width 14 height 14
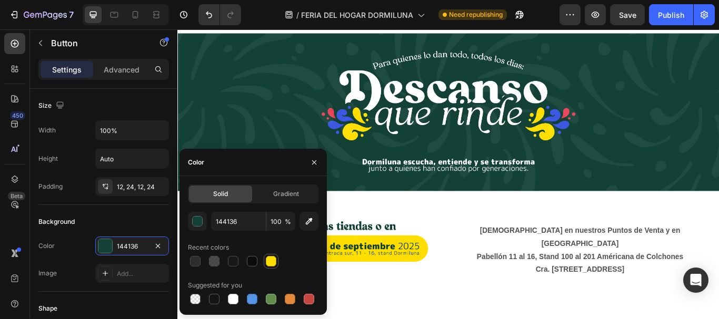
click at [267, 255] on div at bounding box center [271, 261] width 11 height 11
type input "FFDF00"
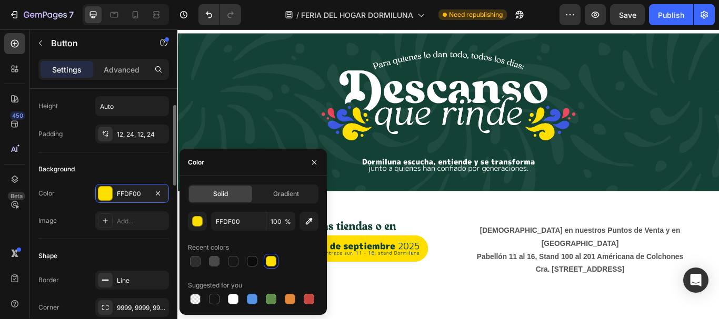
scroll to position [105, 0]
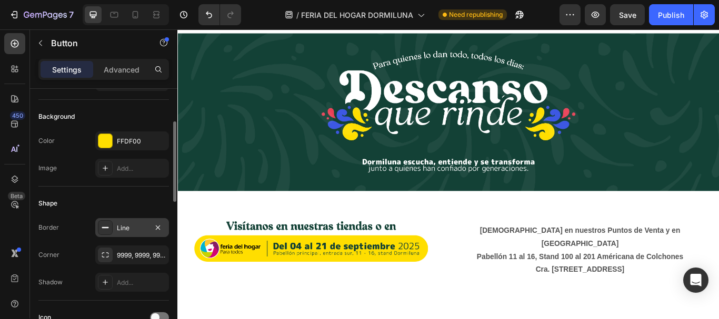
click at [128, 224] on div "Line" at bounding box center [132, 228] width 31 height 9
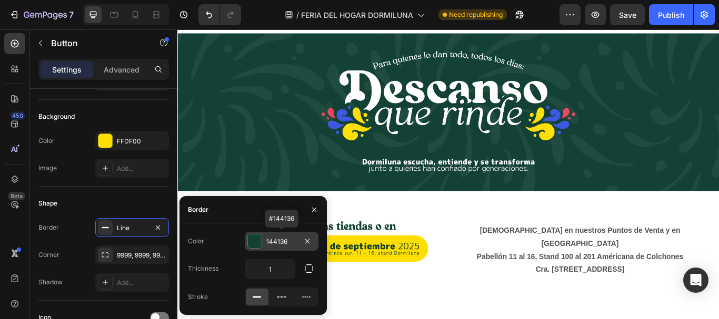
click at [259, 247] on div at bounding box center [255, 242] width 14 height 14
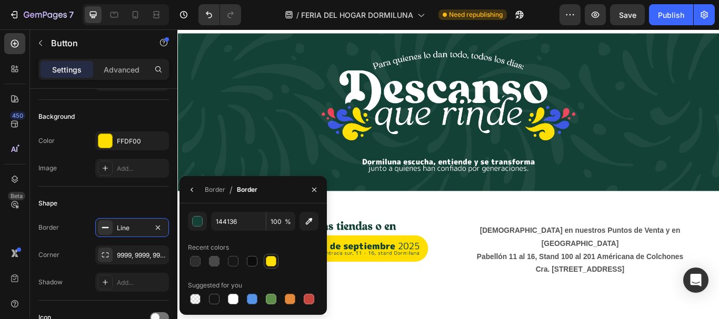
click at [269, 255] on div at bounding box center [271, 261] width 11 height 11
type input "FFDF00"
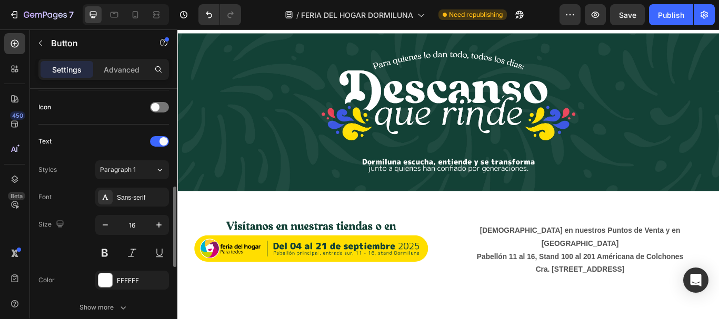
scroll to position [368, 0]
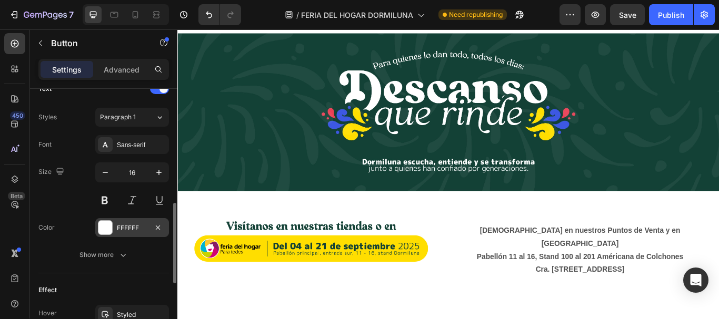
click at [106, 228] on div at bounding box center [105, 228] width 14 height 14
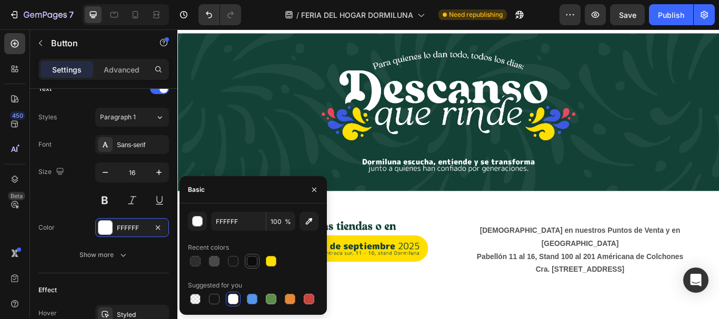
click at [248, 255] on div at bounding box center [252, 261] width 11 height 11
click at [103, 193] on button at bounding box center [104, 200] width 19 height 19
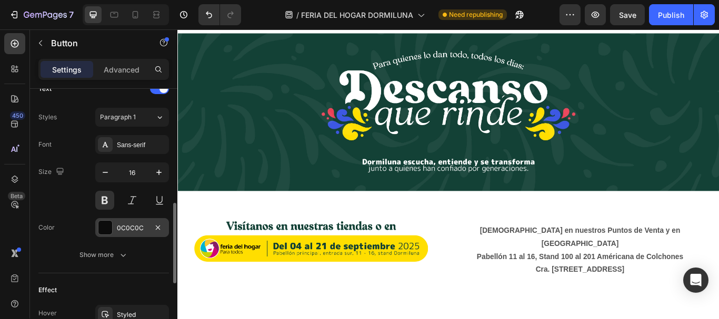
click at [113, 227] on div "0C0C0C" at bounding box center [132, 227] width 74 height 19
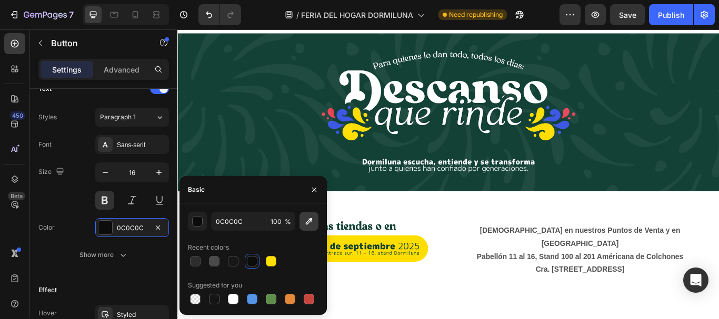
click at [312, 227] on button "button" at bounding box center [308, 221] width 19 height 19
type input "144136"
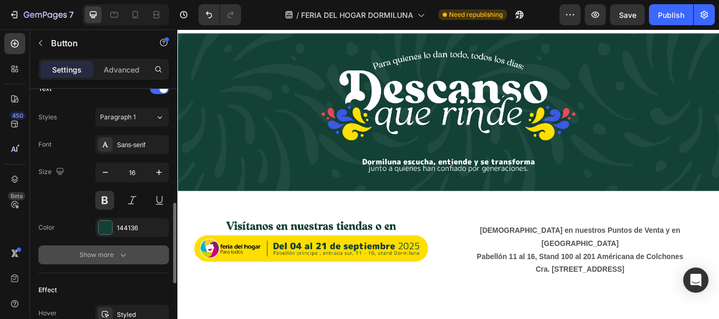
click at [117, 247] on button "Show more" at bounding box center [103, 255] width 131 height 19
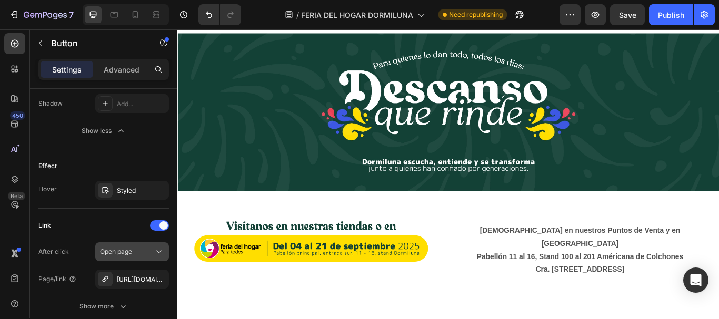
scroll to position [684, 0]
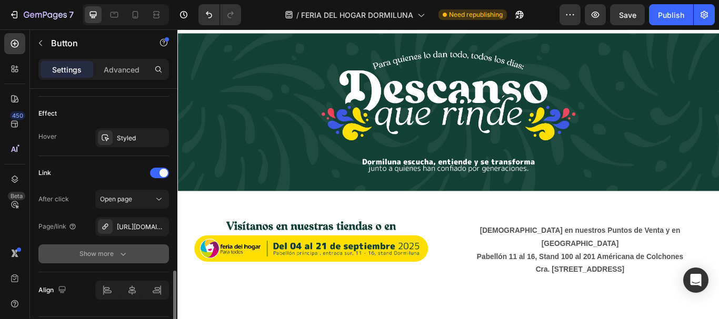
click at [116, 255] on div "Show more" at bounding box center [103, 254] width 49 height 11
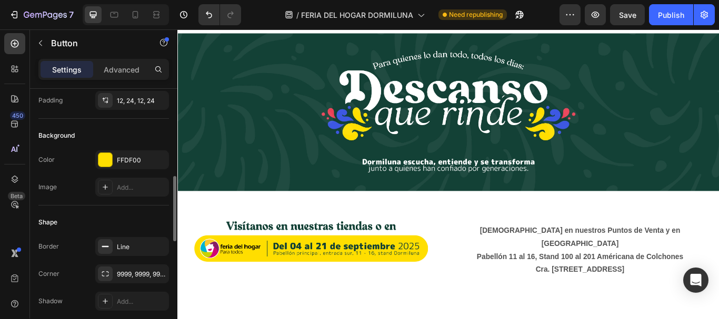
scroll to position [0, 0]
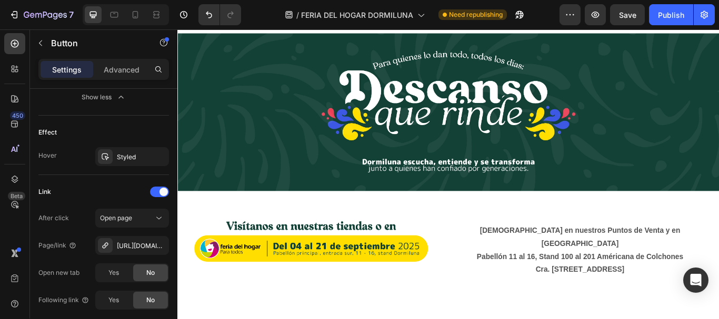
scroll to position [613, 0]
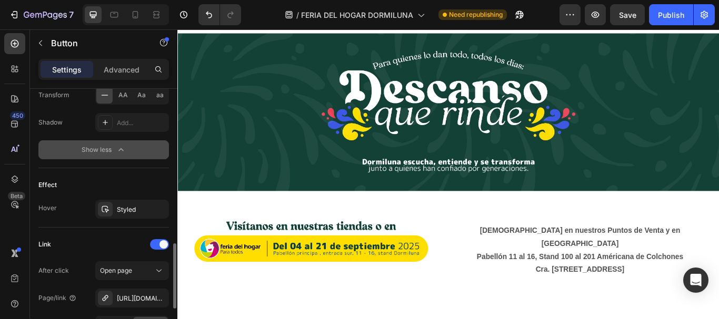
click at [109, 146] on div "Show less" at bounding box center [104, 150] width 45 height 11
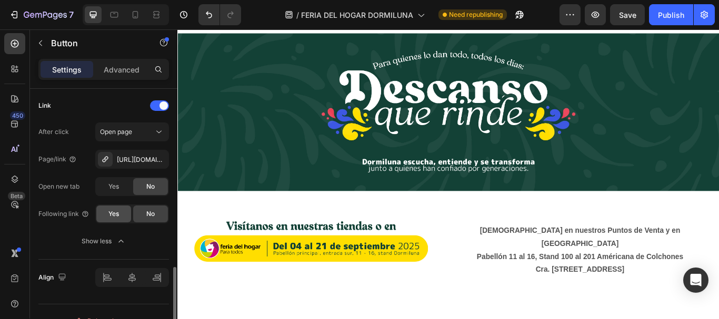
scroll to position [632, 0]
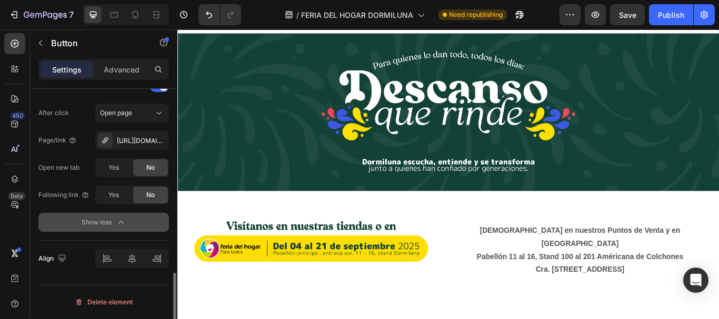
click at [113, 226] on div "Show less" at bounding box center [104, 222] width 45 height 11
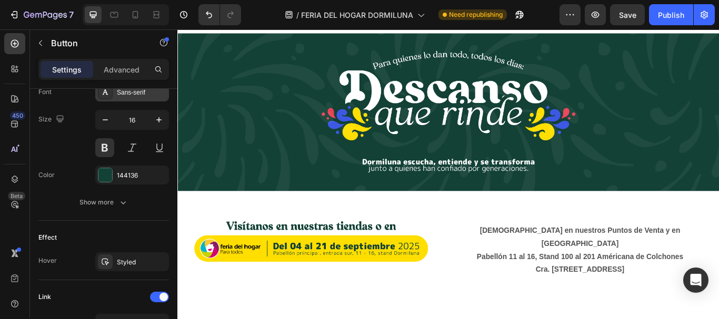
scroll to position [316, 0]
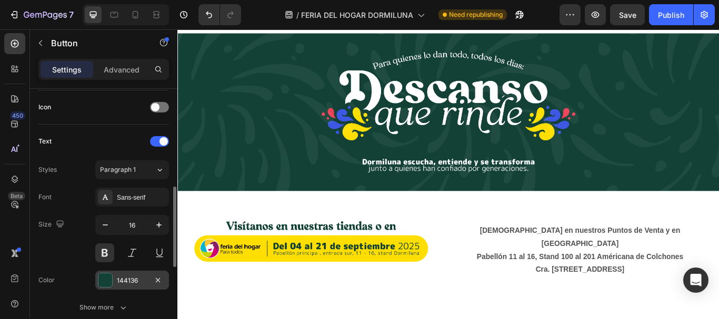
click at [108, 255] on div at bounding box center [105, 281] width 14 height 14
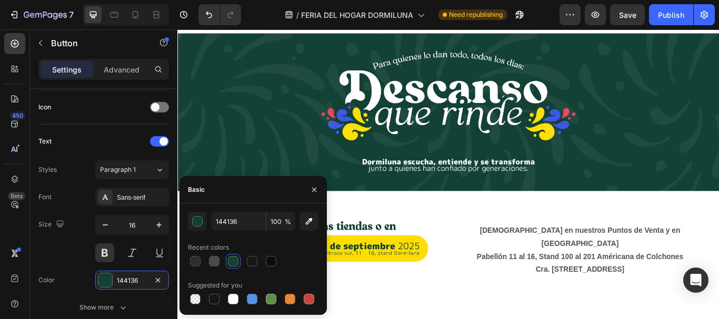
click at [227, 255] on div at bounding box center [233, 261] width 13 height 13
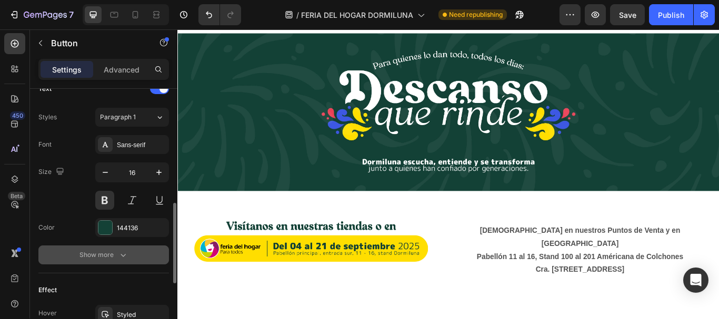
click at [127, 255] on button "Show more" at bounding box center [103, 255] width 131 height 19
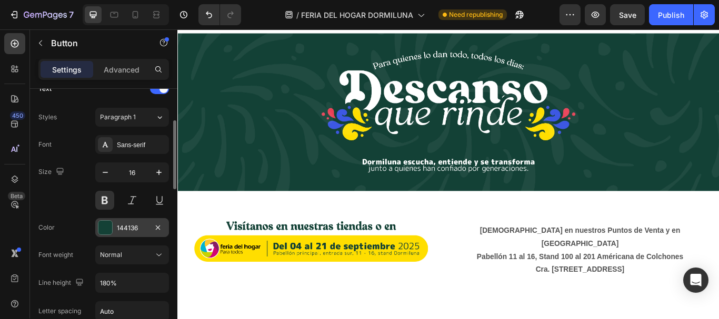
scroll to position [316, 0]
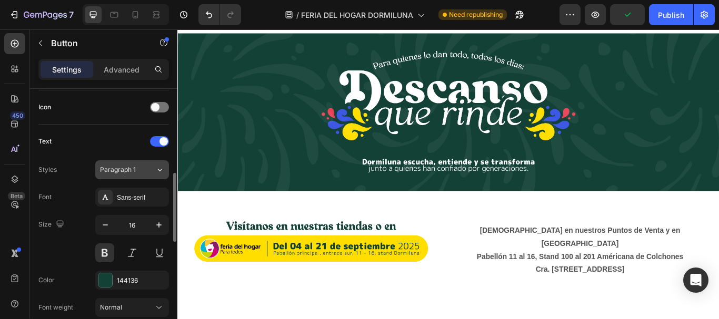
click at [143, 169] on div "Paragraph 1" at bounding box center [127, 169] width 55 height 9
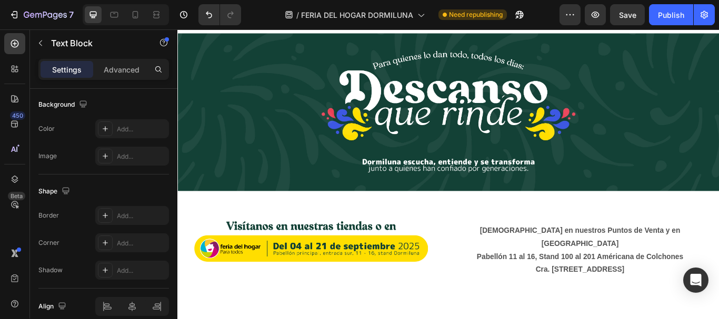
scroll to position [0, 0]
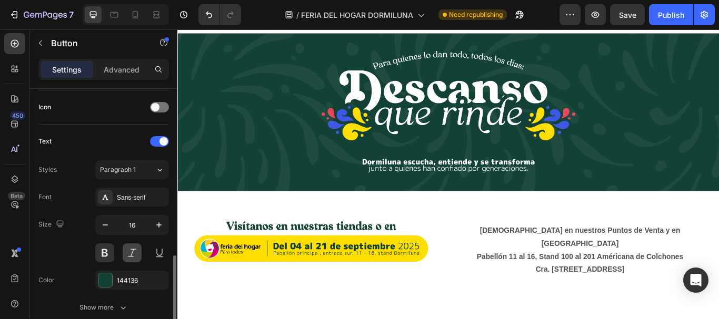
scroll to position [368, 0]
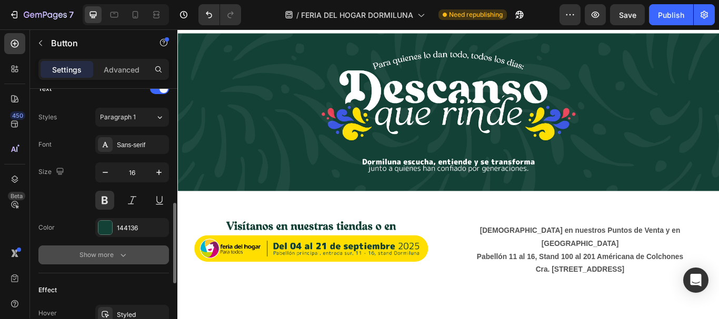
click at [126, 255] on icon "button" at bounding box center [123, 255] width 11 height 11
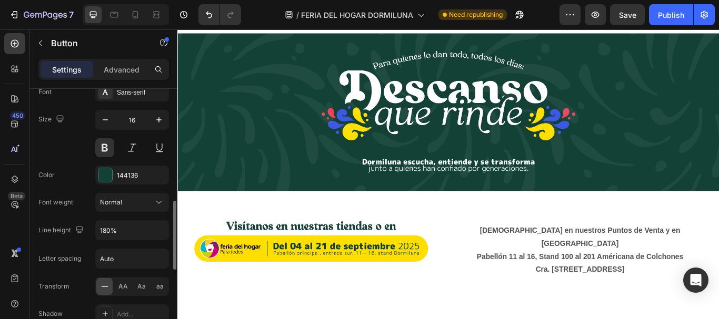
scroll to position [474, 0]
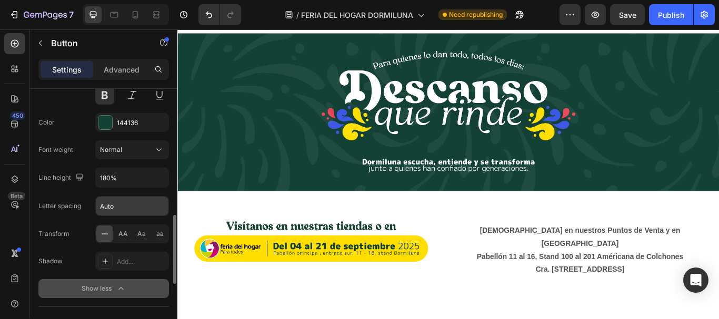
click at [131, 208] on input "Auto" at bounding box center [132, 206] width 73 height 19
click at [131, 165] on div "Font Sans-serif Size 16 Color 144136 Font weight Normal Line height 180% Letter…" at bounding box center [103, 164] width 131 height 268
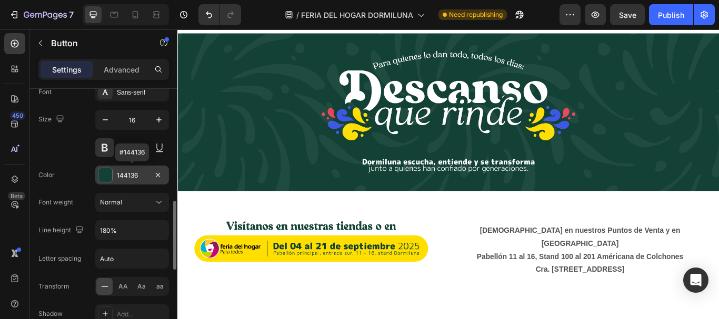
click at [130, 171] on div "144136" at bounding box center [132, 175] width 74 height 19
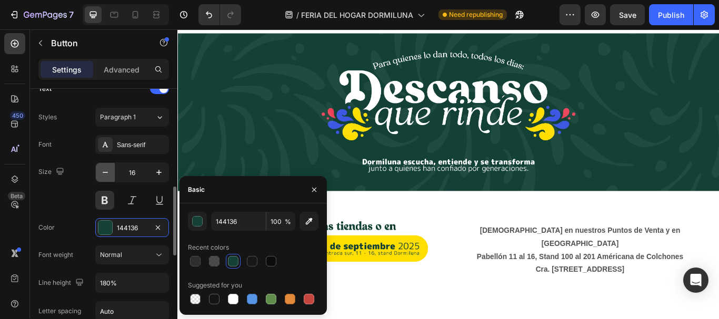
scroll to position [316, 0]
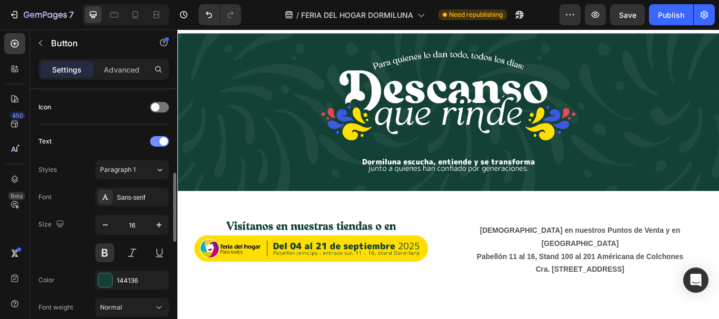
click at [157, 140] on div at bounding box center [159, 141] width 19 height 11
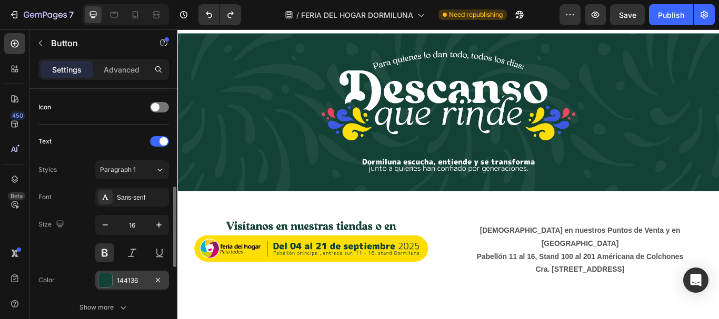
click at [126, 255] on div "144136" at bounding box center [132, 280] width 31 height 9
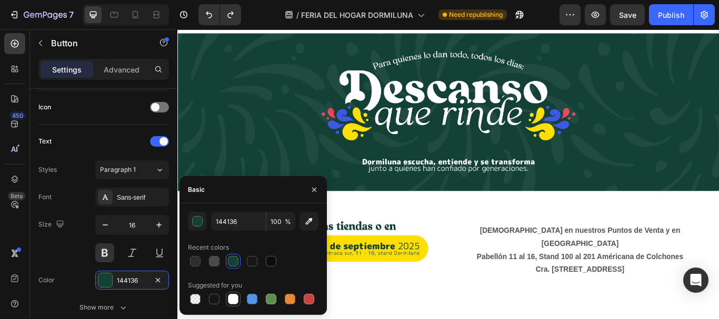
click at [239, 255] on div at bounding box center [233, 299] width 13 height 13
drag, startPoint x: 233, startPoint y: 263, endPoint x: 323, endPoint y: 232, distance: 95.2
click at [233, 255] on div at bounding box center [233, 261] width 11 height 11
click at [232, 255] on div at bounding box center [233, 299] width 11 height 11
type input "FFFFFF"
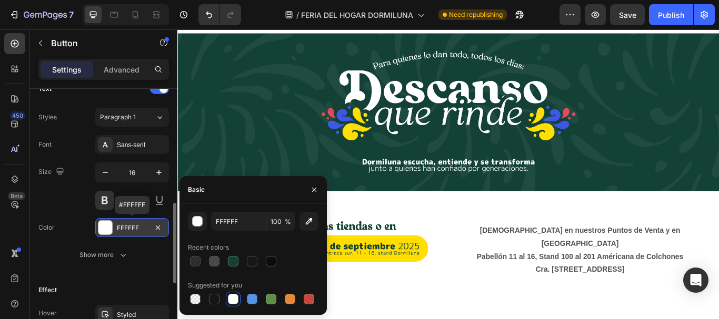
scroll to position [421, 0]
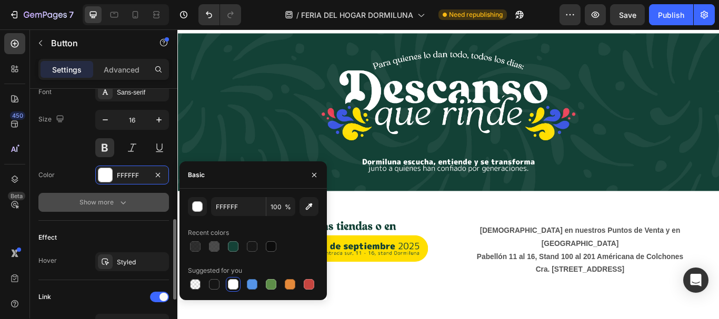
click at [123, 205] on icon "button" at bounding box center [123, 202] width 11 height 11
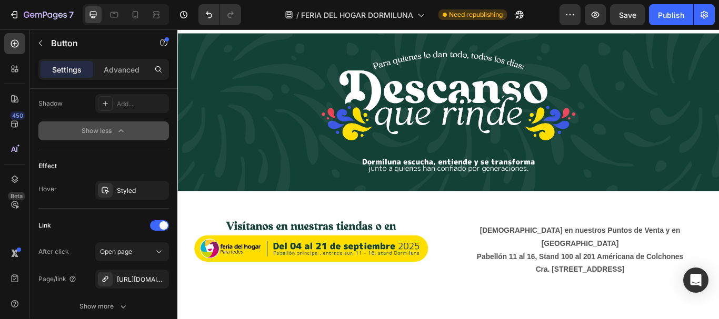
scroll to position [716, 0]
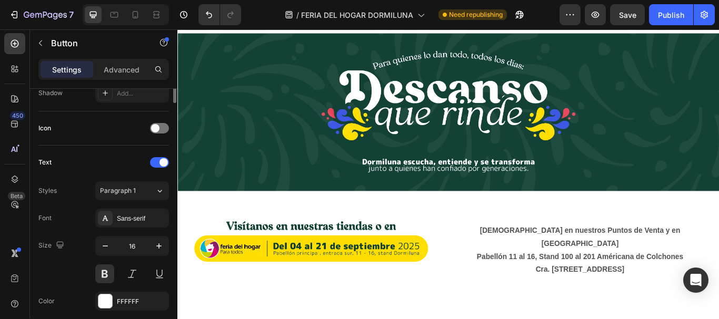
scroll to position [0, 0]
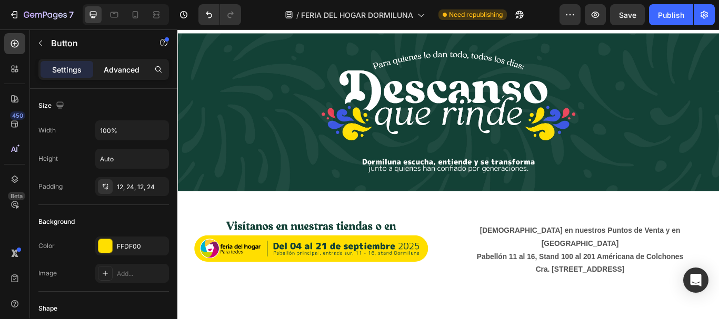
click at [117, 76] on div "Advanced" at bounding box center [121, 69] width 53 height 17
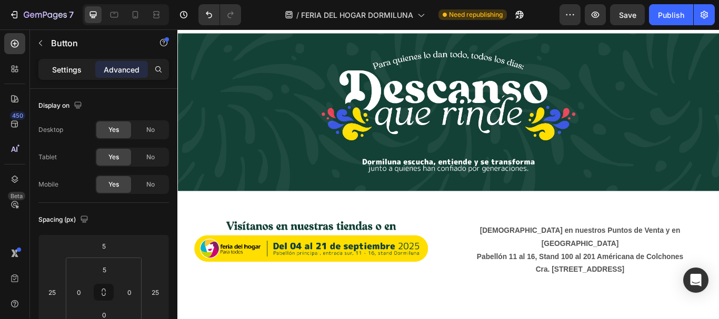
click at [76, 63] on div "Settings" at bounding box center [67, 69] width 53 height 17
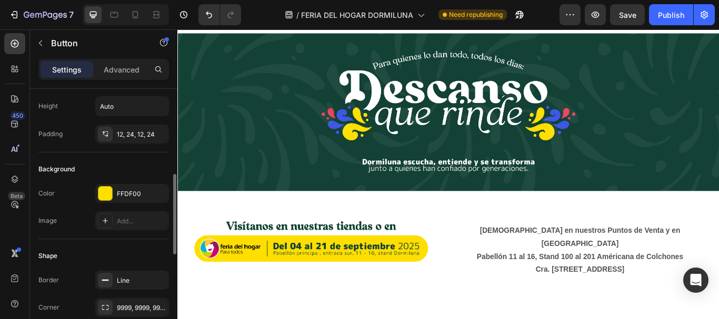
scroll to position [105, 0]
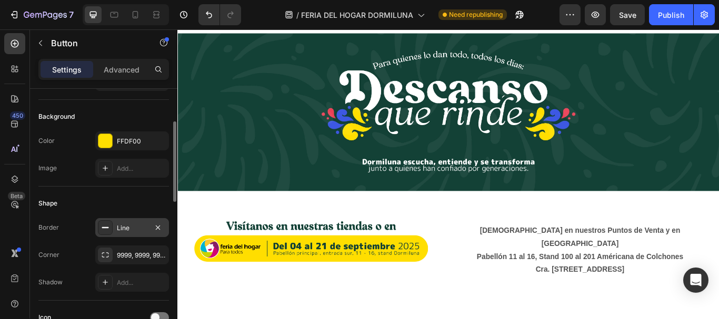
click at [123, 228] on div "Line" at bounding box center [132, 228] width 31 height 9
click at [114, 255] on div "9999, 9999, 9999, 9999" at bounding box center [132, 255] width 74 height 19
click at [97, 255] on div "Add..." at bounding box center [132, 282] width 74 height 19
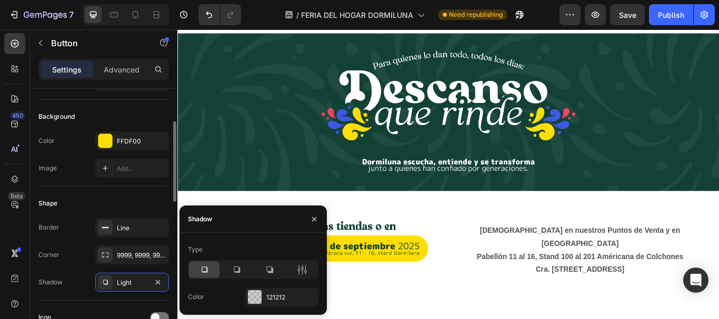
scroll to position [158, 0]
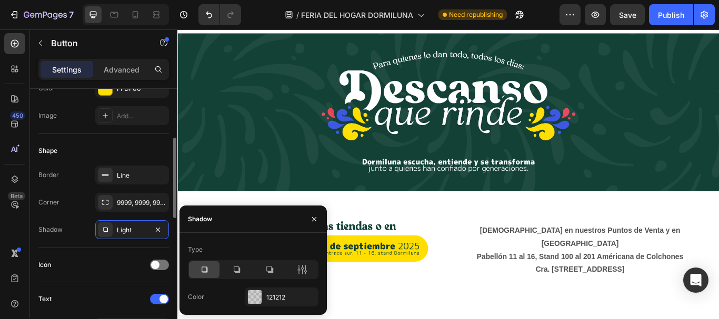
click at [58, 255] on div "Icon" at bounding box center [103, 265] width 131 height 17
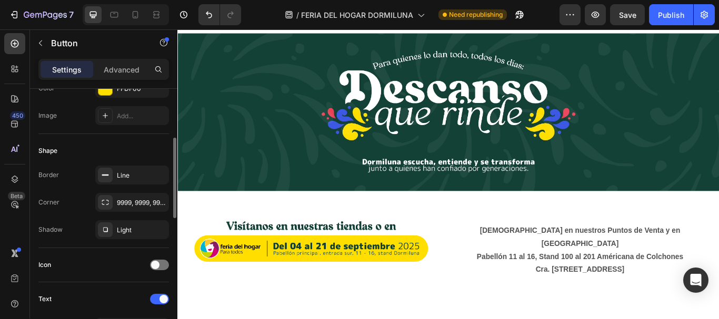
scroll to position [211, 0]
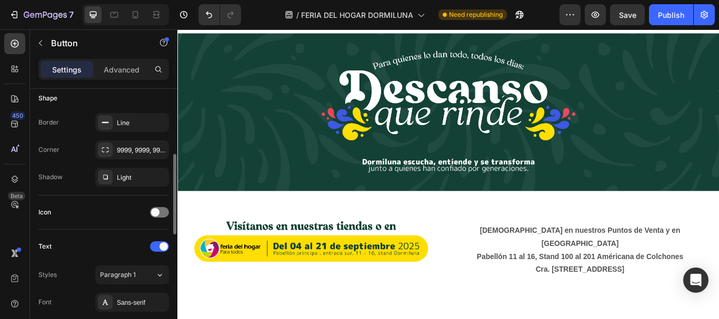
click at [73, 252] on div "Text" at bounding box center [103, 246] width 131 height 17
click at [108, 255] on span "Paragraph 1" at bounding box center [118, 275] width 36 height 9
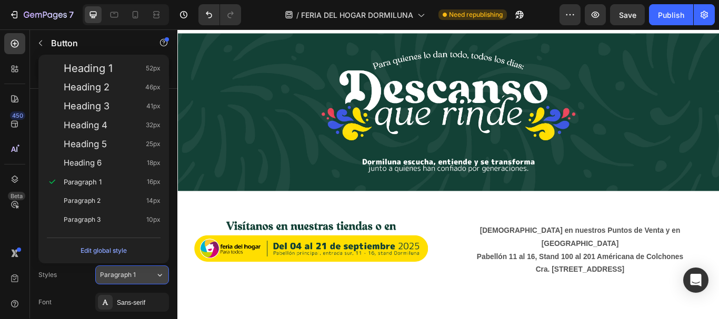
click at [108, 255] on span "Paragraph 1" at bounding box center [118, 275] width 36 height 9
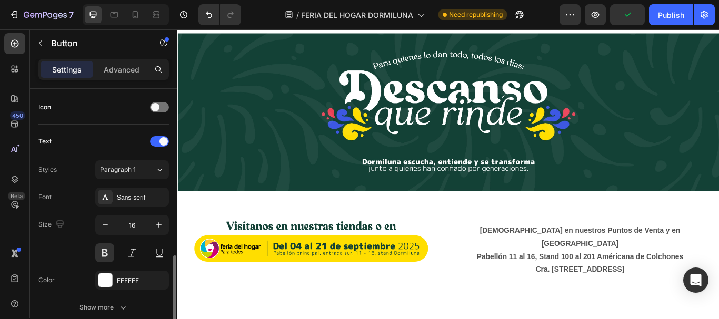
scroll to position [368, 0]
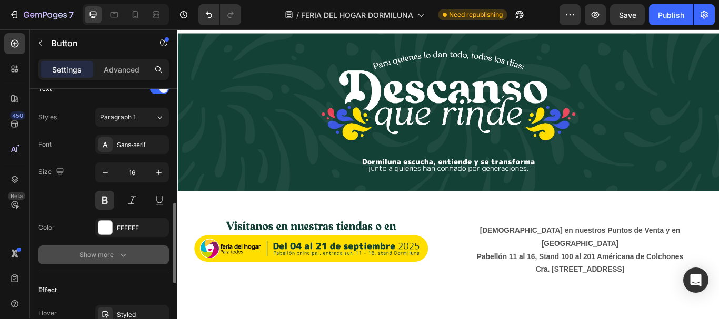
click at [118, 253] on icon "button" at bounding box center [123, 255] width 11 height 11
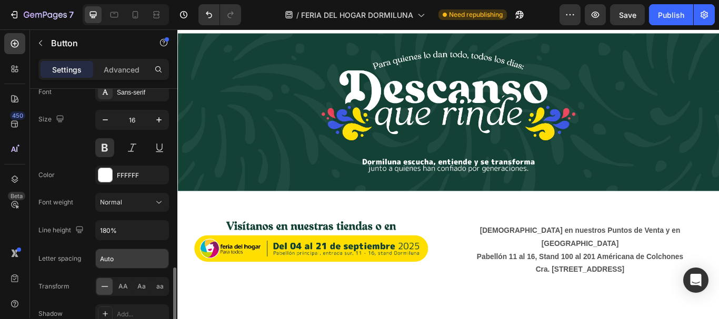
scroll to position [474, 0]
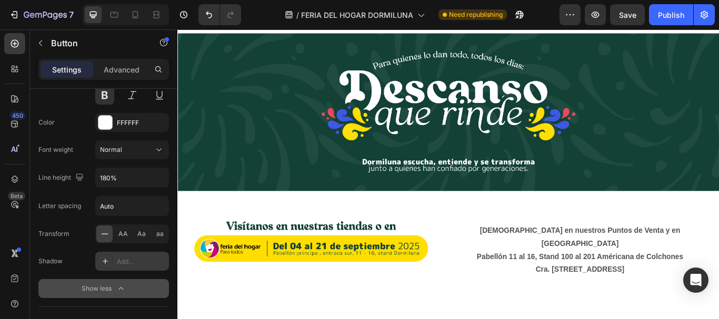
click at [116, 255] on div "Add..." at bounding box center [132, 261] width 74 height 19
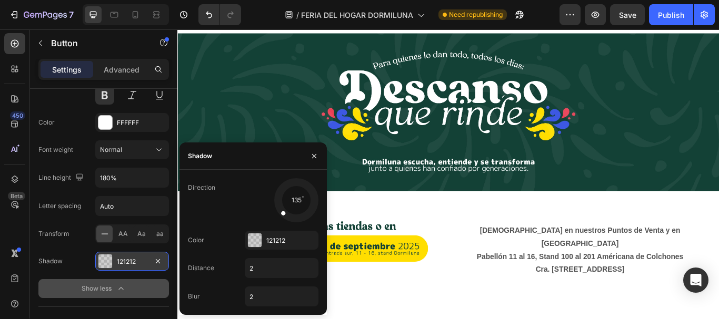
click at [116, 255] on div "121212" at bounding box center [132, 261] width 74 height 19
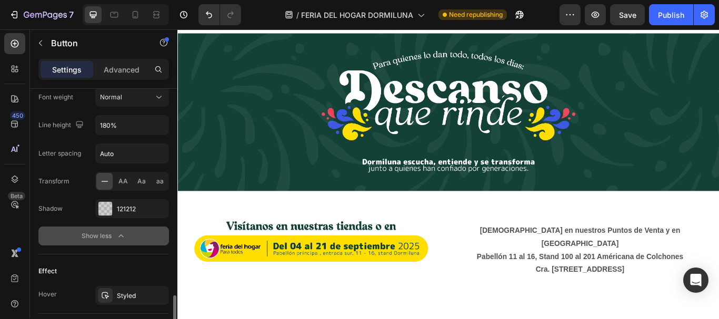
scroll to position [579, 0]
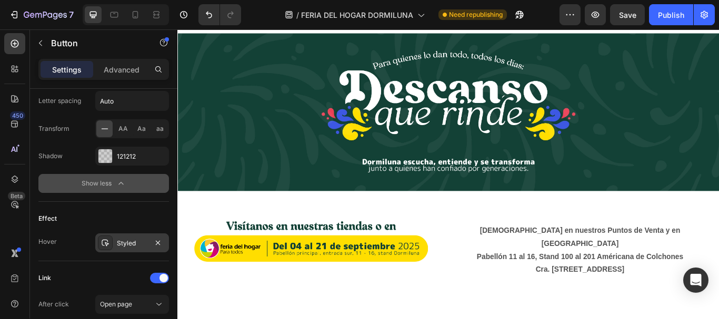
click at [111, 245] on div at bounding box center [105, 243] width 15 height 15
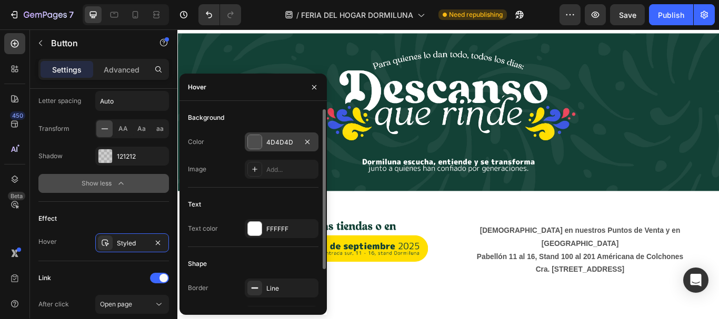
click at [264, 143] on div "4D4D4D" at bounding box center [282, 142] width 74 height 19
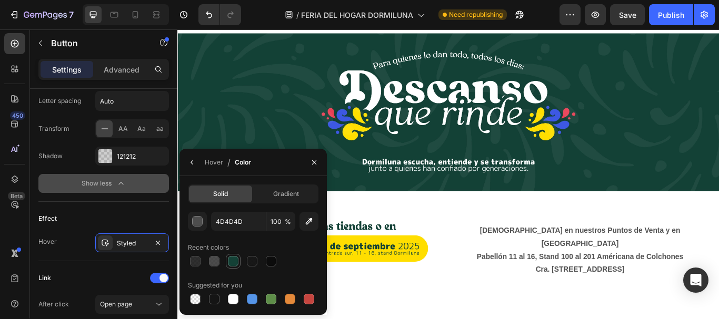
click at [232, 255] on div at bounding box center [233, 261] width 11 height 11
type input "144136"
click at [125, 243] on div "Styled" at bounding box center [132, 243] width 31 height 9
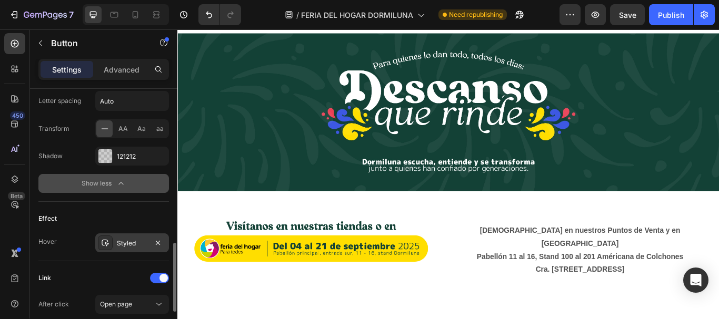
click at [125, 243] on div "Styled" at bounding box center [132, 243] width 31 height 9
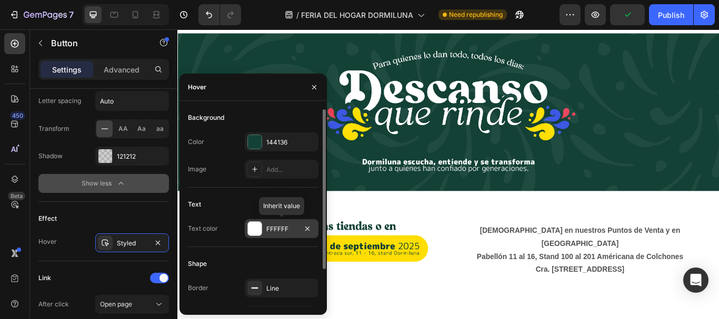
click at [258, 228] on div at bounding box center [255, 229] width 14 height 14
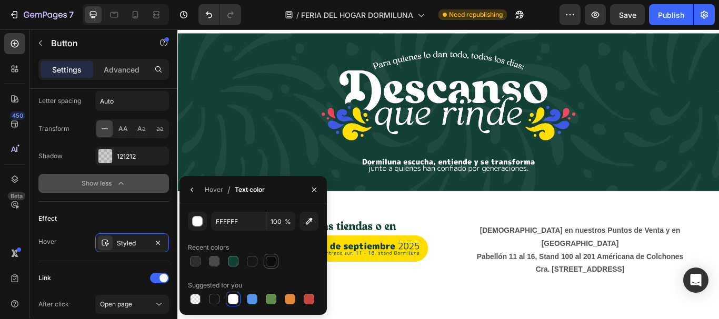
click at [267, 255] on div at bounding box center [271, 261] width 11 height 11
click at [233, 255] on div at bounding box center [233, 299] width 11 height 11
type input "FFFFFF"
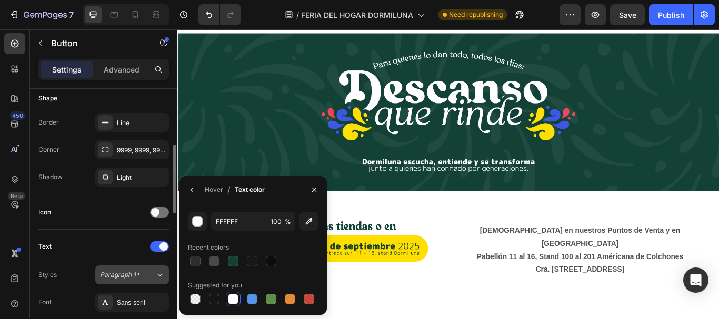
scroll to position [0, 0]
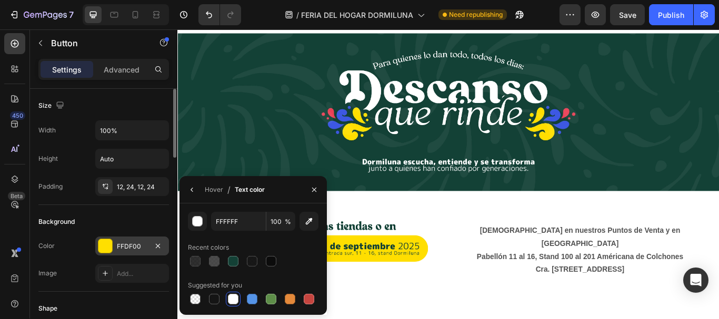
click at [120, 247] on div "FFDF00" at bounding box center [132, 246] width 31 height 9
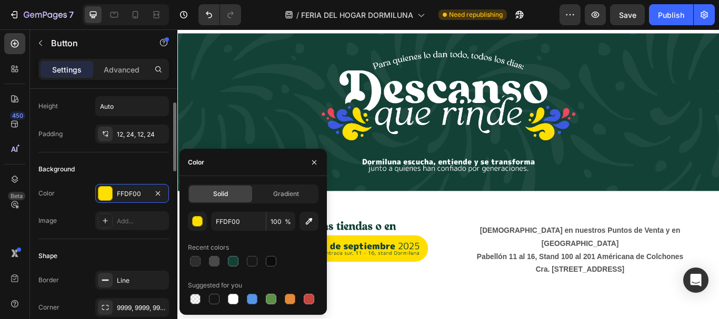
scroll to position [105, 0]
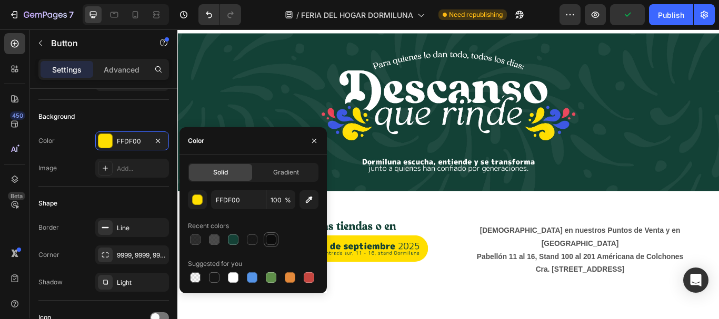
click at [275, 242] on div at bounding box center [271, 240] width 11 height 11
type input "FFDF00"
click at [108, 223] on div at bounding box center [105, 228] width 15 height 15
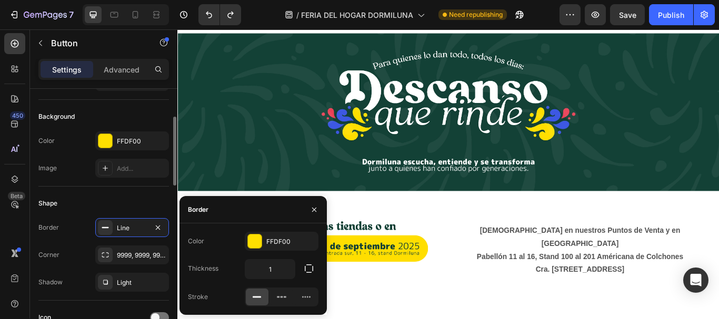
scroll to position [158, 0]
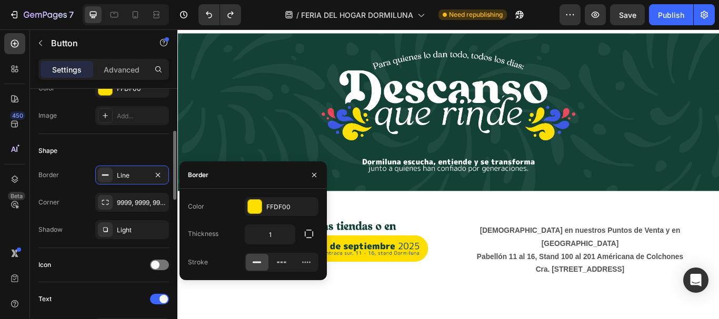
click at [66, 255] on div "Text" at bounding box center [103, 299] width 131 height 17
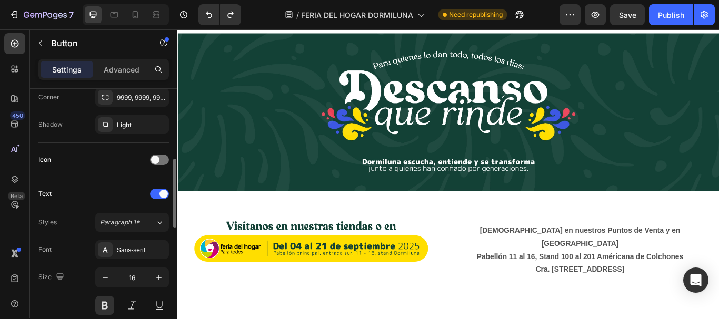
scroll to position [316, 0]
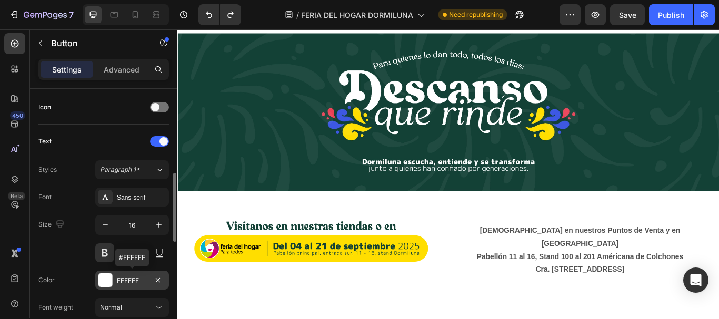
click at [106, 255] on div at bounding box center [105, 281] width 14 height 14
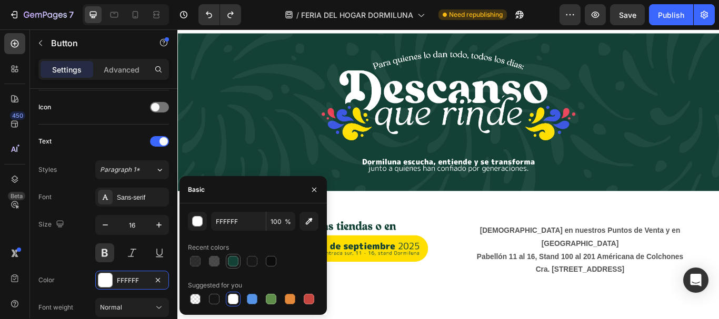
click at [229, 255] on div at bounding box center [233, 261] width 11 height 11
click at [233, 255] on div at bounding box center [233, 299] width 11 height 11
type input "FFFFFF"
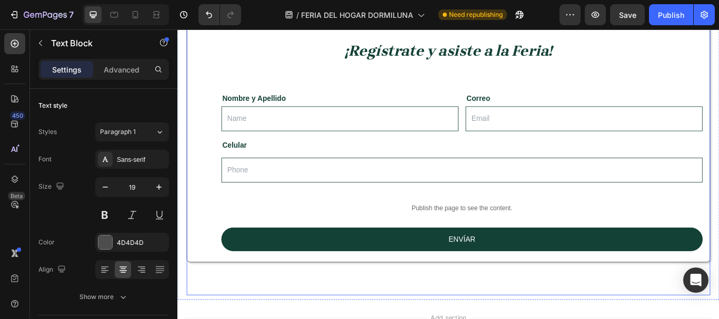
scroll to position [1000, 0]
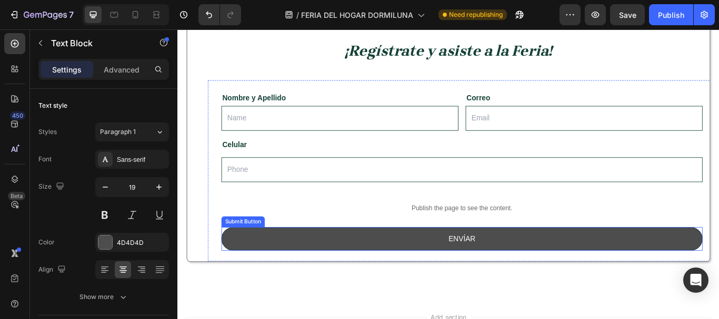
click at [374, 255] on button "ENVÍAR" at bounding box center [508, 275] width 561 height 28
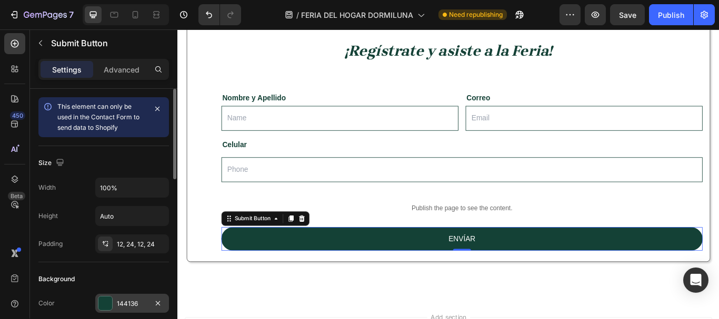
click at [114, 255] on div "144136" at bounding box center [132, 303] width 74 height 19
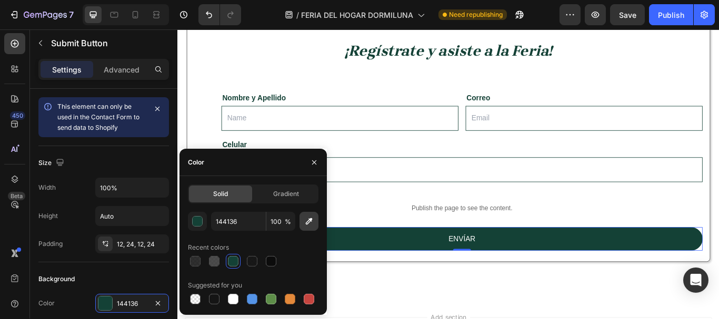
click at [308, 218] on icon "button" at bounding box center [309, 221] width 11 height 11
type input "212121"
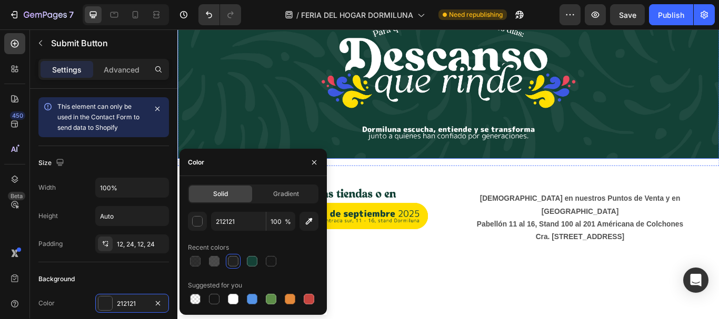
scroll to position [105, 0]
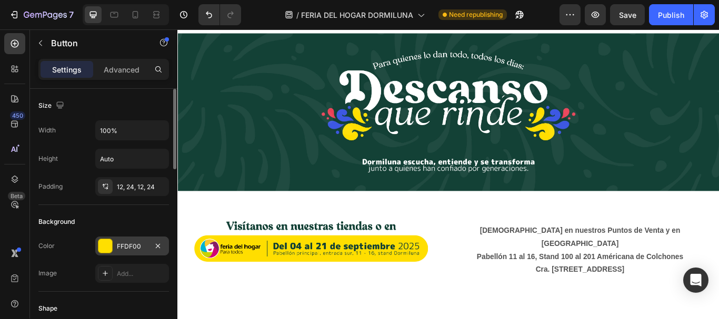
click at [116, 249] on div "FFDF00" at bounding box center [132, 246] width 74 height 19
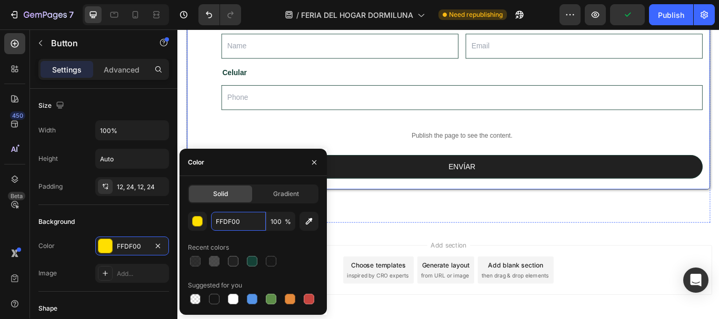
scroll to position [1105, 0]
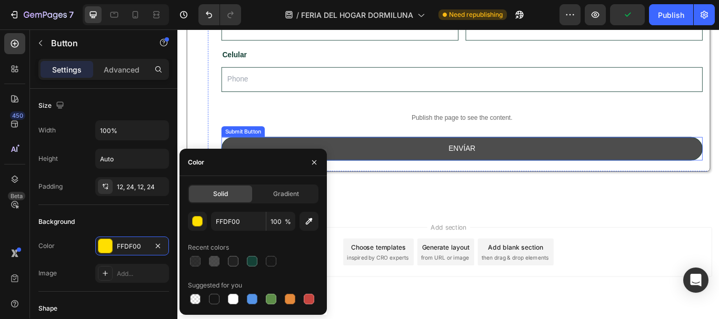
click at [453, 174] on button "ENVÍAR" at bounding box center [508, 169] width 561 height 28
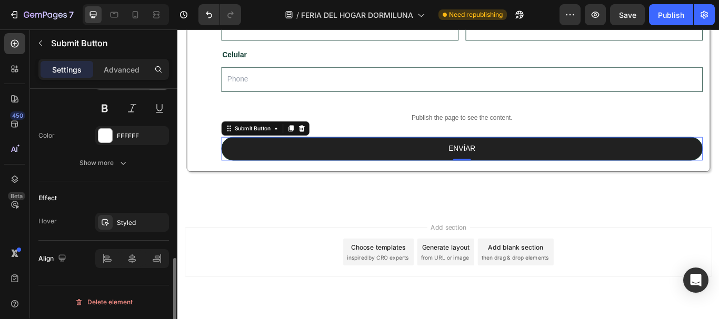
scroll to position [328, 0]
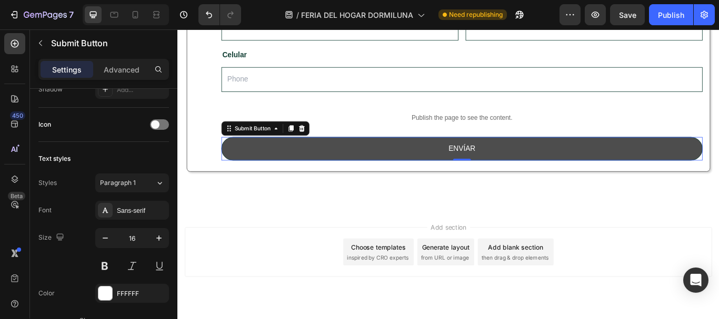
click at [261, 172] on button "ENVÍAR" at bounding box center [508, 169] width 561 height 28
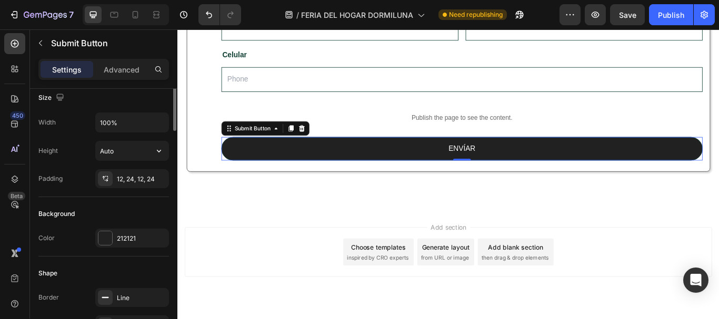
scroll to position [13, 0]
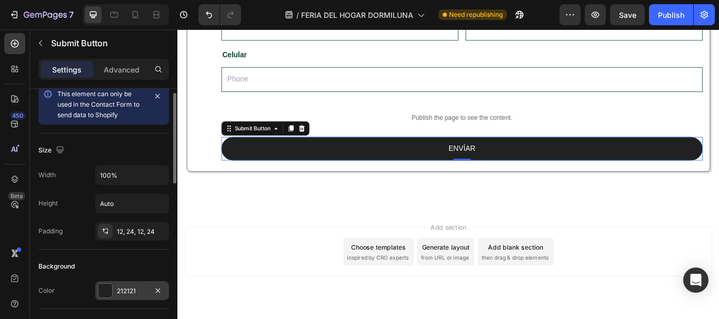
click at [107, 255] on div at bounding box center [105, 291] width 14 height 14
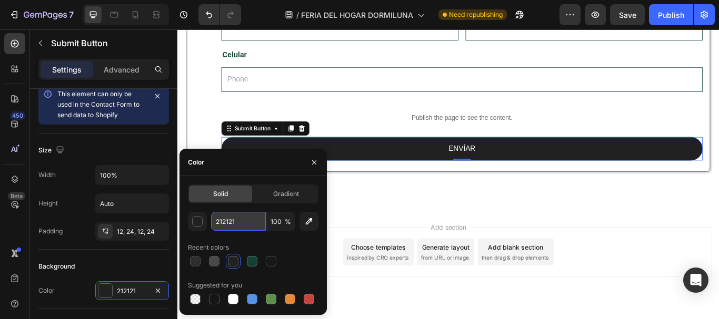
click at [240, 222] on input "212121" at bounding box center [238, 221] width 55 height 19
paste input "FFDF00"
type input "FFDF00"
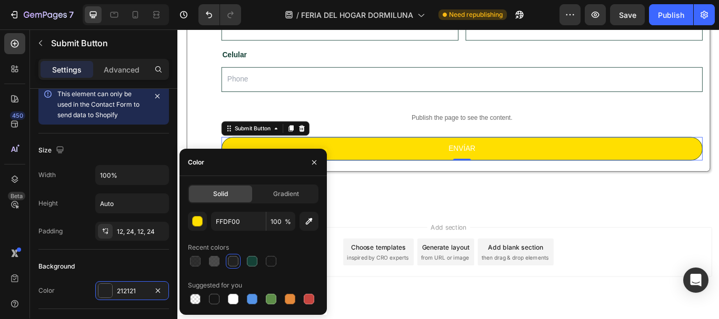
click at [395, 249] on div "Add section Choose templates inspired by CRO experts Generate layout from URL o…" at bounding box center [493, 303] width 632 height 129
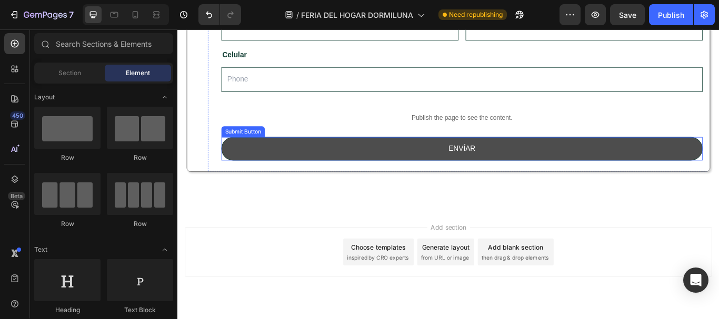
click at [322, 165] on button "ENVÍAR" at bounding box center [508, 169] width 561 height 28
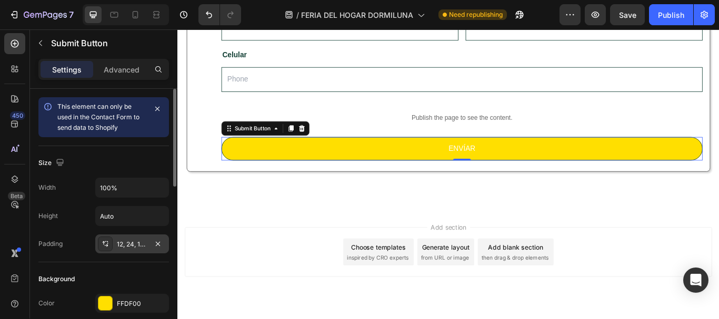
scroll to position [53, 0]
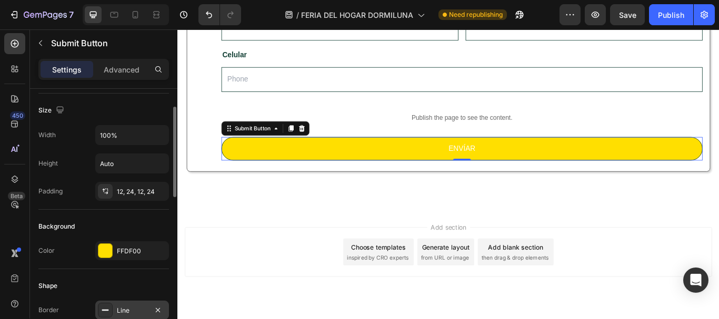
click at [115, 255] on div "Line" at bounding box center [132, 310] width 74 height 19
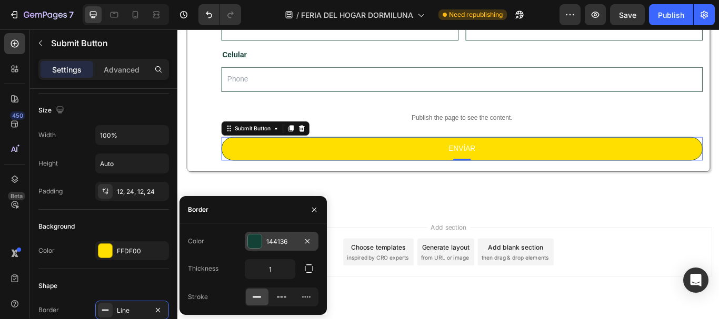
click at [286, 240] on div "144136" at bounding box center [281, 241] width 31 height 9
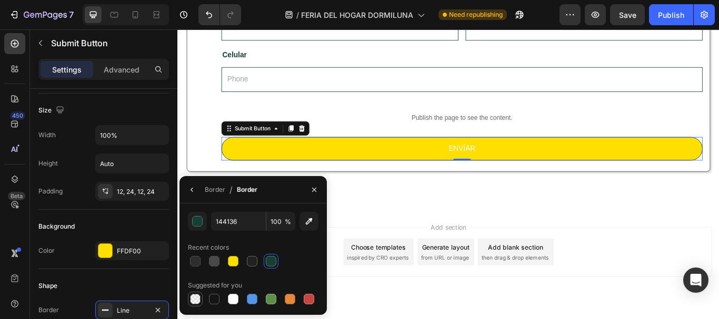
click at [195, 255] on div at bounding box center [195, 299] width 11 height 11
type input "000000"
type input "0"
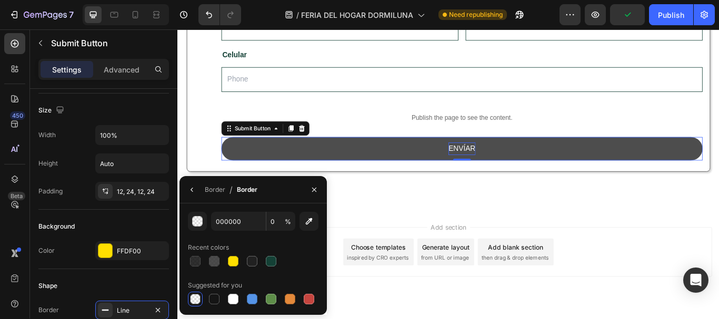
click at [519, 171] on div "ENVÍAR" at bounding box center [509, 169] width 32 height 15
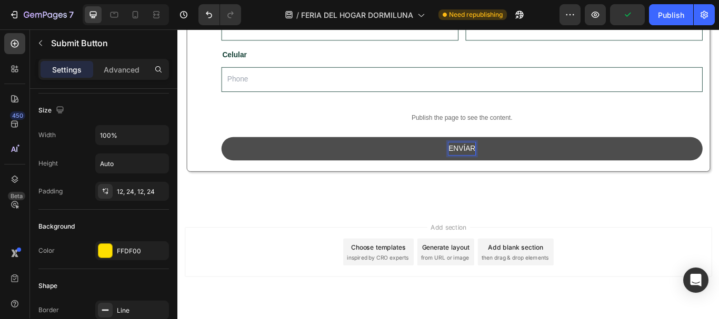
click at [519, 171] on p "ENVÍAR" at bounding box center [509, 169] width 32 height 15
drag, startPoint x: 519, startPoint y: 171, endPoint x: 469, endPoint y: 168, distance: 50.1
click at [469, 168] on button "ENVÍAR" at bounding box center [508, 169] width 561 height 28
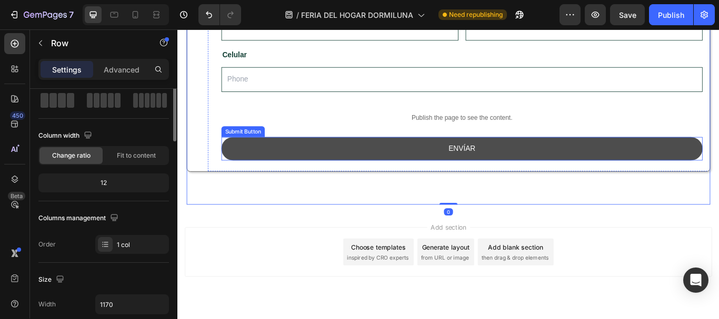
scroll to position [0, 0]
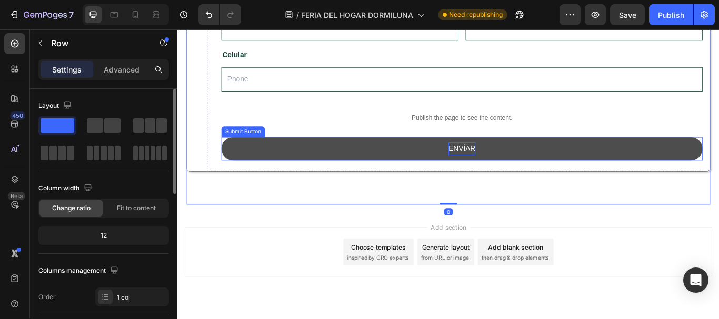
click at [509, 169] on p "ENVÍAR" at bounding box center [509, 169] width 32 height 15
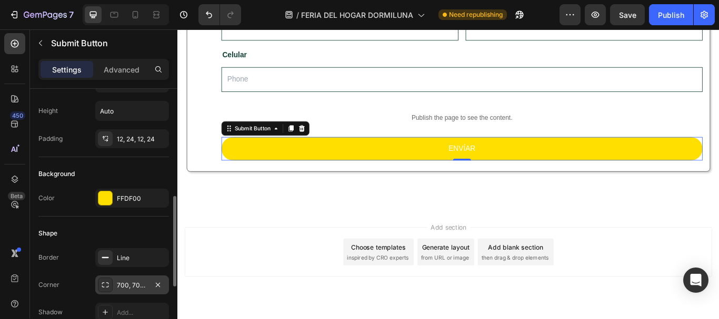
scroll to position [158, 0]
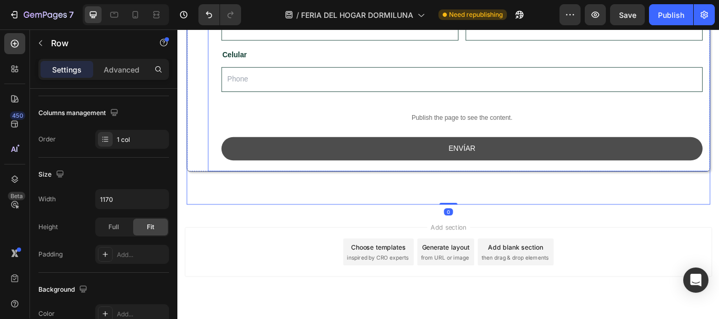
scroll to position [0, 0]
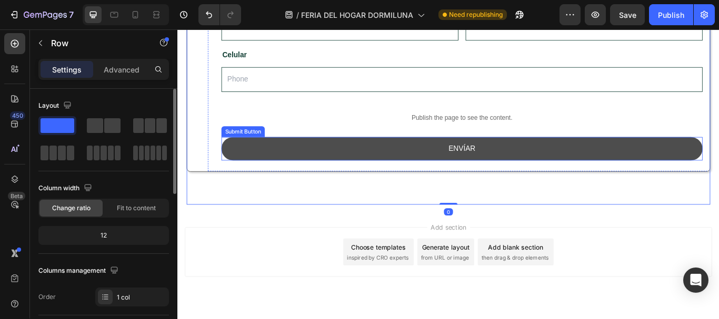
click at [359, 172] on button "ENVÍAR" at bounding box center [508, 169] width 561 height 28
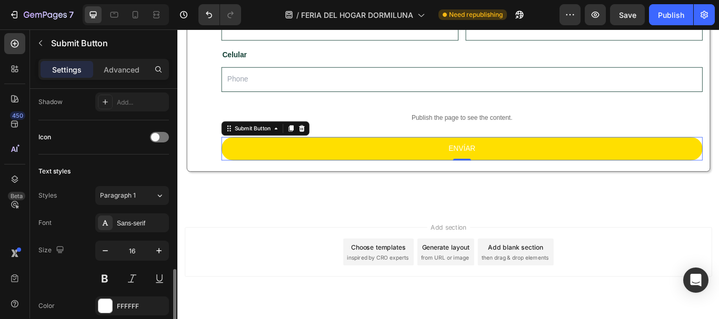
scroll to position [368, 0]
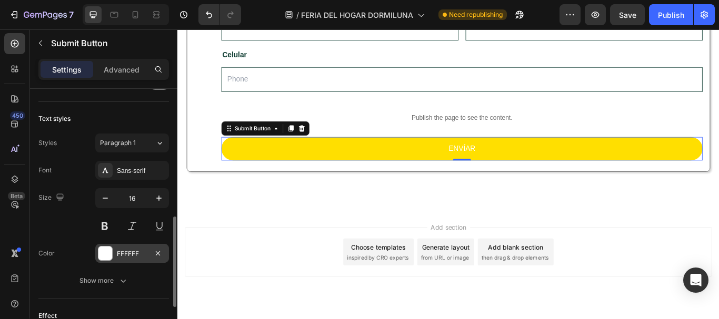
click at [109, 252] on div at bounding box center [105, 254] width 14 height 14
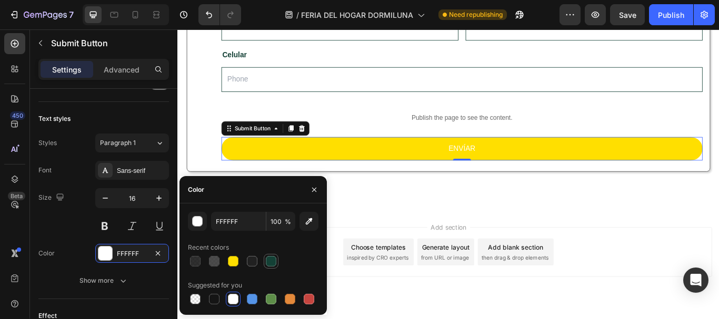
click at [264, 255] on div at bounding box center [271, 261] width 15 height 15
type input "144136"
click at [105, 227] on button at bounding box center [104, 226] width 19 height 19
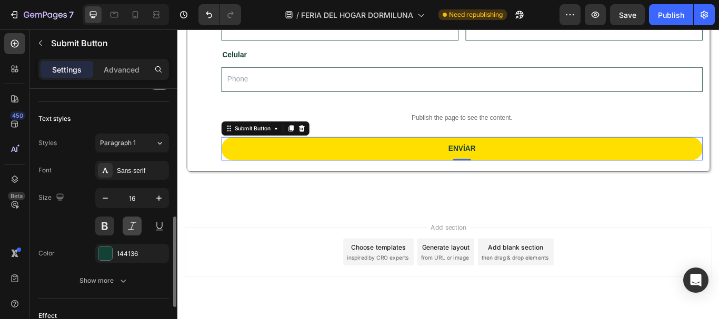
click at [130, 227] on button at bounding box center [132, 226] width 19 height 19
click at [101, 221] on button at bounding box center [104, 226] width 19 height 19
click at [127, 224] on button at bounding box center [132, 226] width 19 height 19
click at [105, 224] on button at bounding box center [104, 226] width 19 height 19
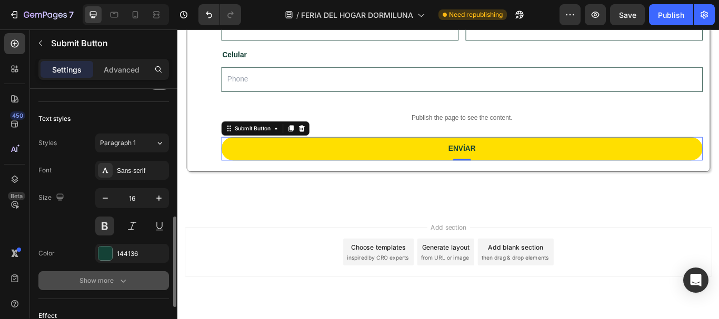
click at [129, 255] on button "Show more" at bounding box center [103, 281] width 131 height 19
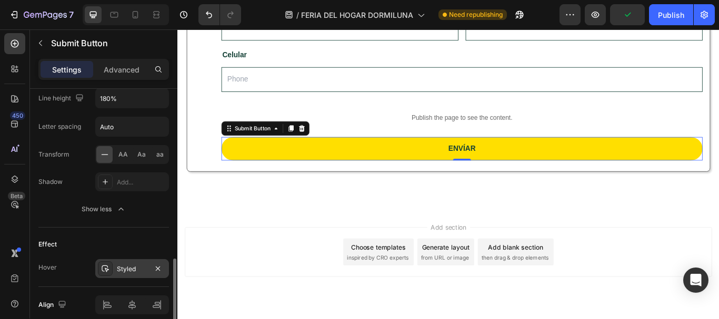
scroll to position [625, 0]
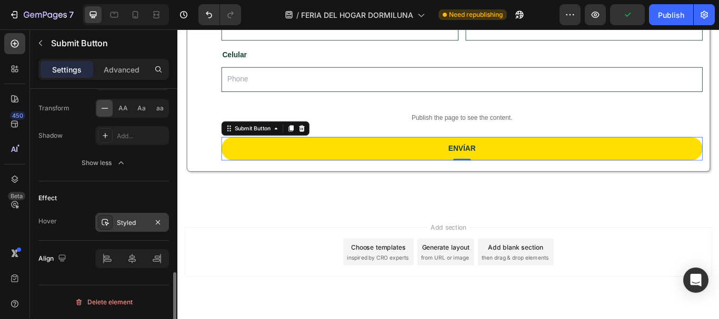
click at [115, 222] on div "Styled" at bounding box center [132, 222] width 74 height 19
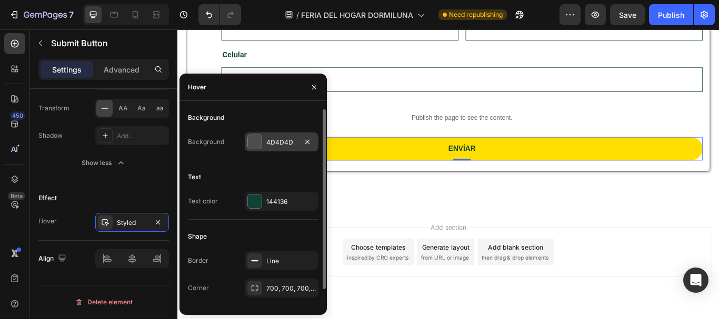
click at [255, 144] on div at bounding box center [255, 142] width 14 height 14
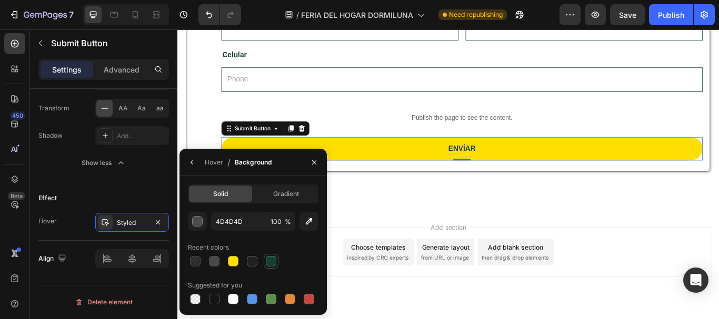
click at [271, 255] on div at bounding box center [271, 261] width 11 height 11
type input "144136"
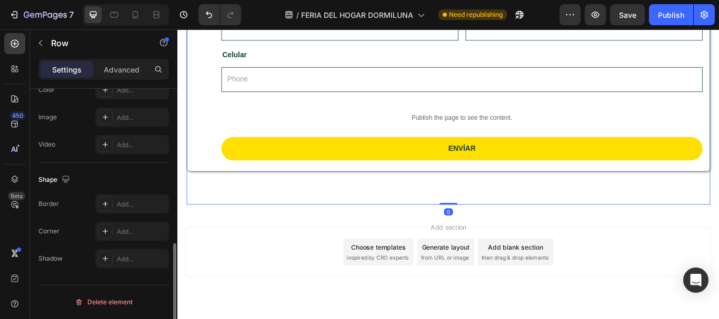
scroll to position [0, 0]
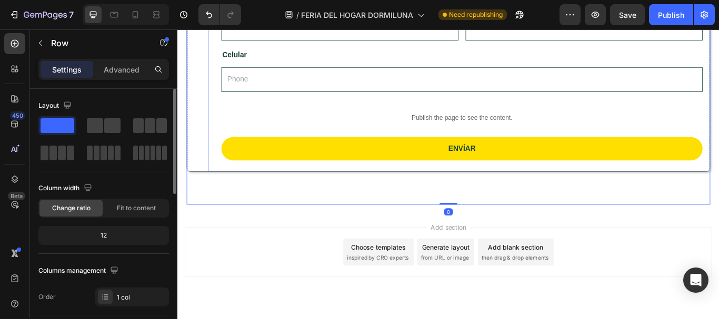
click at [285, 154] on div "Nombre y Apellido Text Block Text Field Correo Text Block Email Field Row Celul…" at bounding box center [509, 90] width 593 height 212
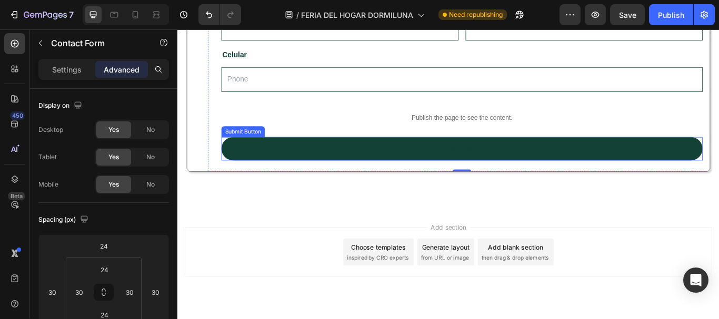
click at [280, 164] on button "ENVÍAR" at bounding box center [508, 169] width 561 height 28
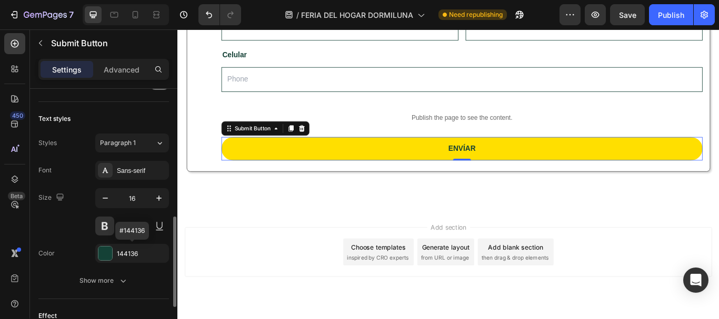
scroll to position [421, 0]
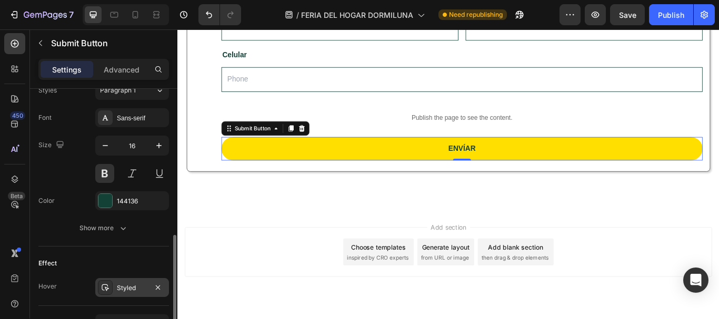
click at [99, 255] on div at bounding box center [105, 288] width 15 height 15
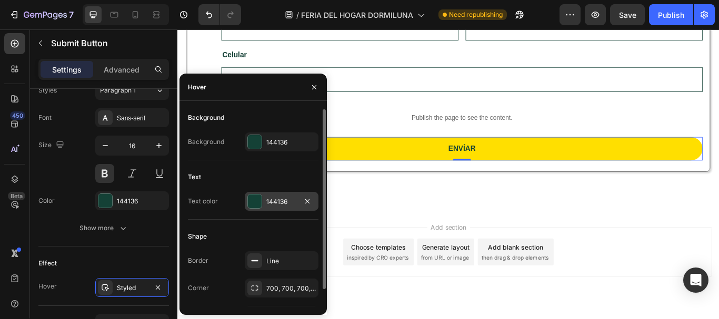
click at [253, 203] on div at bounding box center [255, 202] width 14 height 14
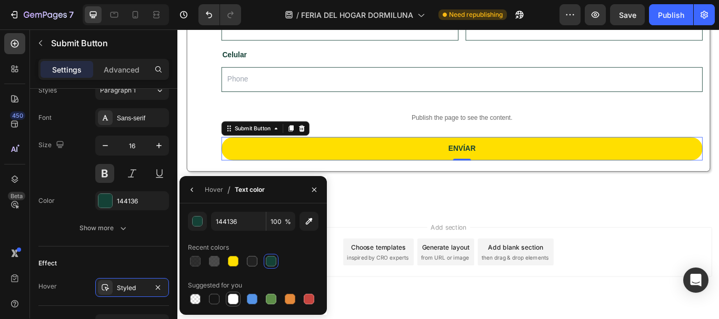
click at [235, 255] on div at bounding box center [233, 299] width 11 height 11
type input "FFFFFF"
click at [236, 255] on div at bounding box center [233, 299] width 11 height 11
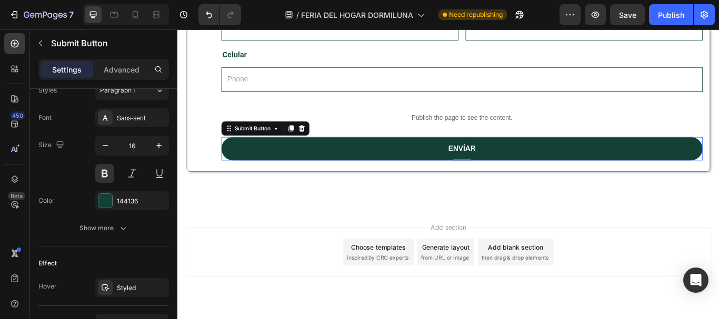
click at [538, 163] on button "ENVÍAR" at bounding box center [508, 169] width 561 height 28
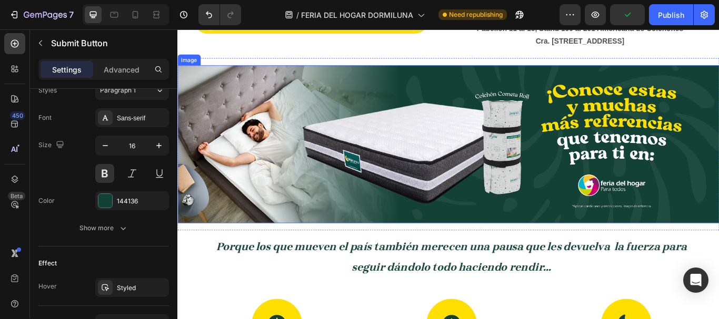
scroll to position [1000, 0]
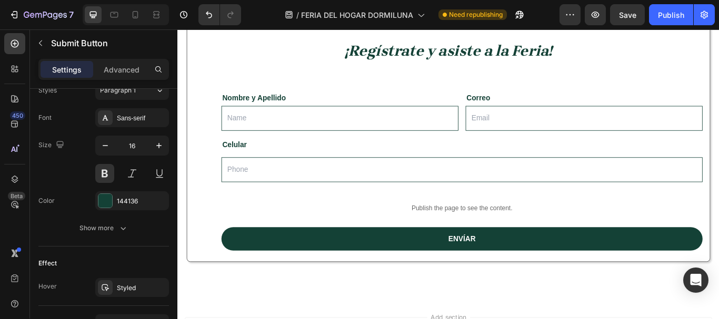
click at [345, 255] on button "ENVÍAR" at bounding box center [508, 275] width 561 height 28
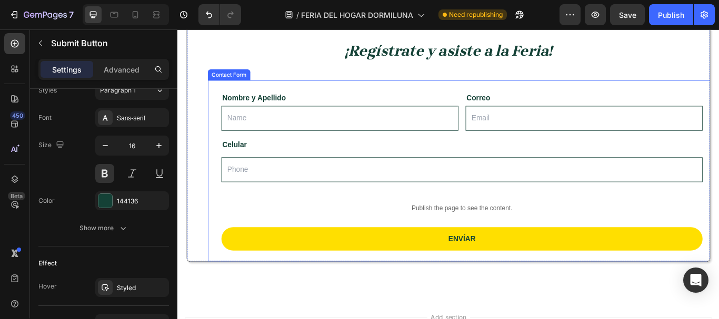
click at [219, 255] on div "Nombre y Apellido Text Block Text Field Correo Text Block Email Field Row Celul…" at bounding box center [509, 195] width 593 height 212
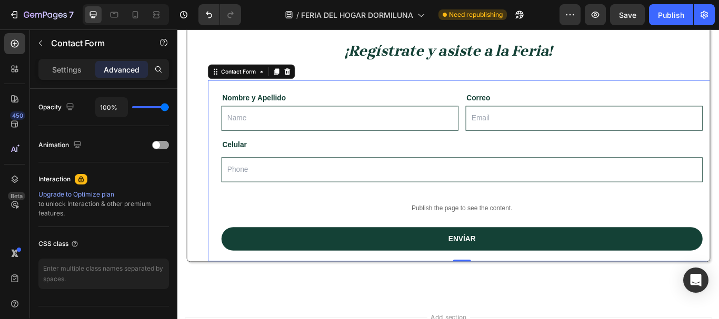
scroll to position [0, 0]
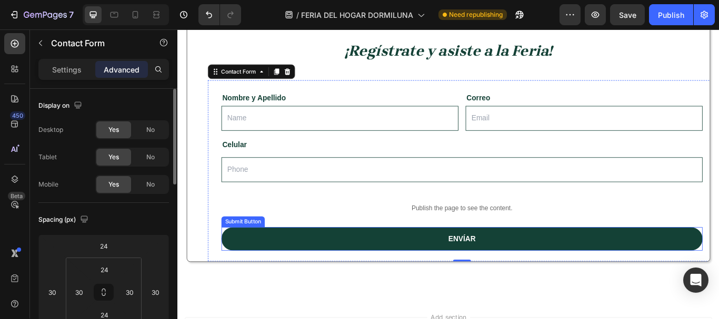
click at [236, 255] on button "ENVÍAR" at bounding box center [508, 275] width 561 height 28
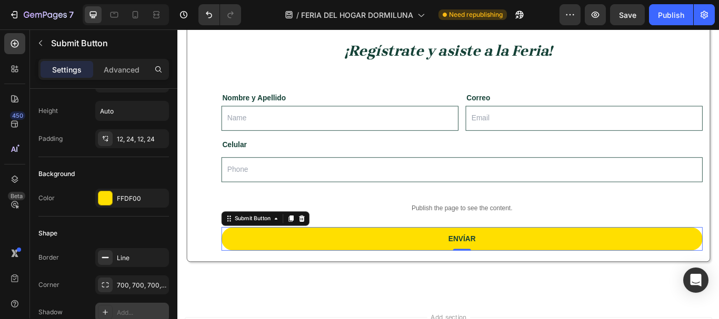
scroll to position [158, 0]
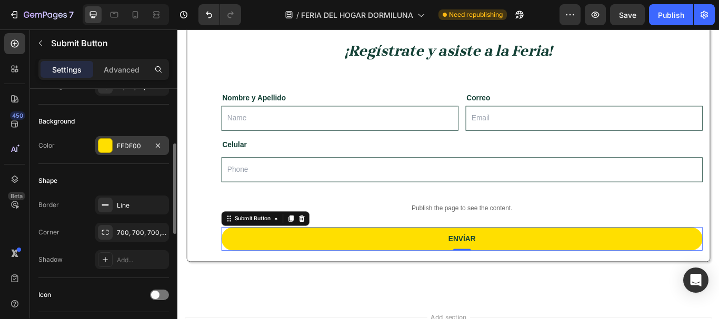
click at [107, 150] on div at bounding box center [105, 146] width 14 height 14
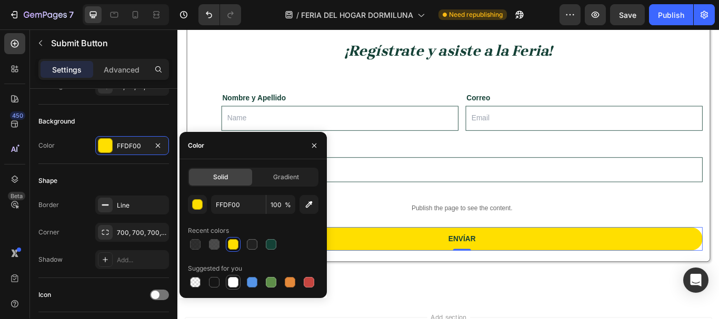
click at [236, 255] on div at bounding box center [233, 282] width 11 height 11
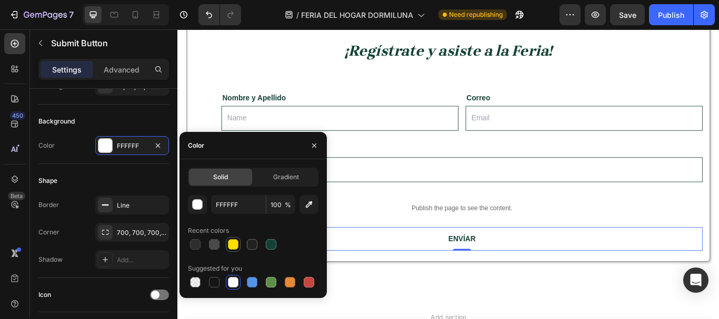
click at [232, 244] on div at bounding box center [233, 244] width 11 height 11
type input "FFDF00"
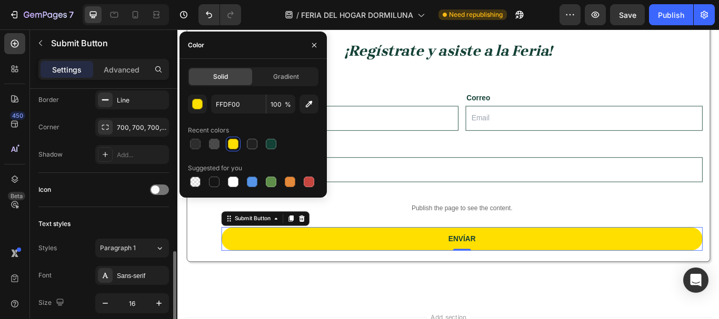
scroll to position [368, 0]
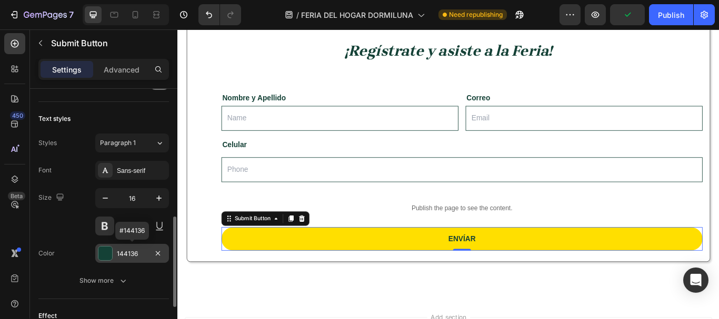
click at [114, 251] on div "144136" at bounding box center [132, 253] width 74 height 19
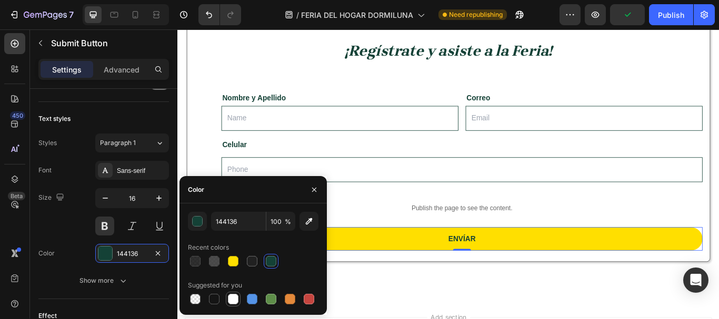
click at [232, 255] on div at bounding box center [233, 299] width 11 height 11
type input "FFFFFF"
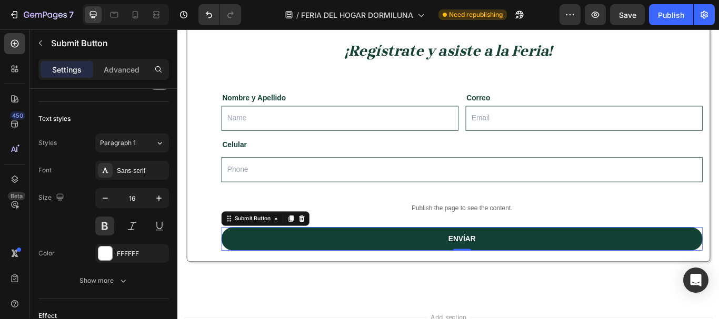
click at [472, 255] on button "ENVÍAR" at bounding box center [508, 275] width 561 height 28
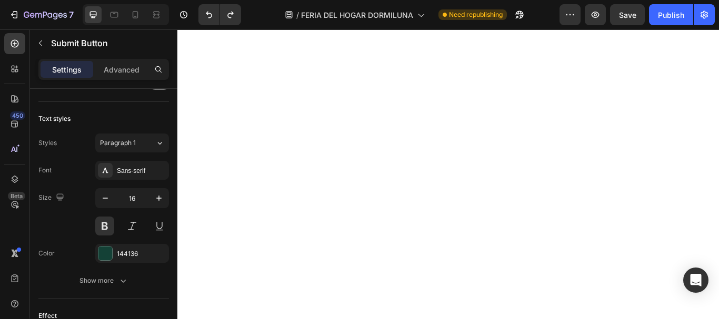
scroll to position [211, 0]
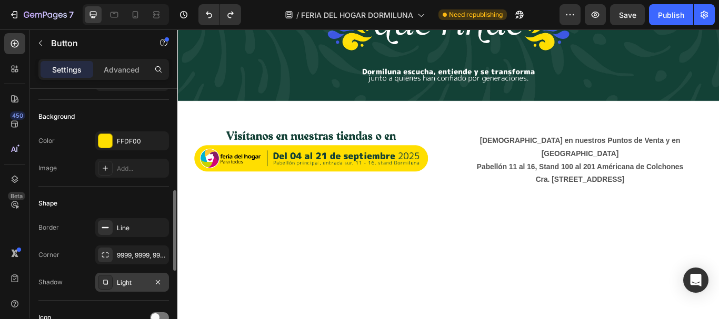
scroll to position [158, 0]
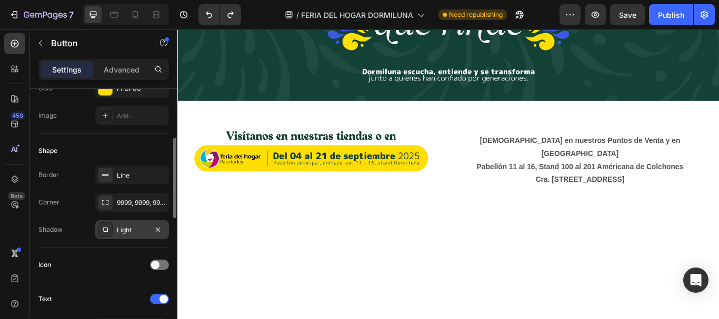
click at [131, 230] on div "Light" at bounding box center [132, 230] width 31 height 9
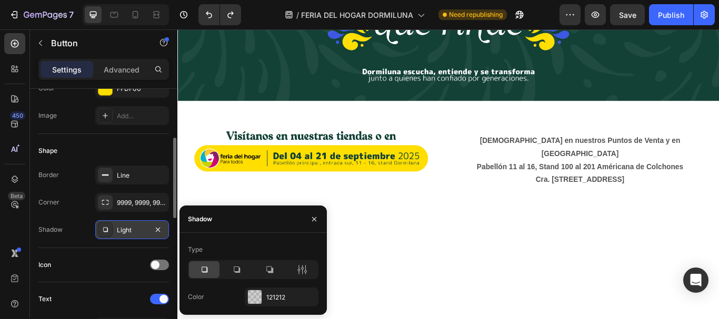
click at [131, 230] on div "Light" at bounding box center [132, 230] width 31 height 9
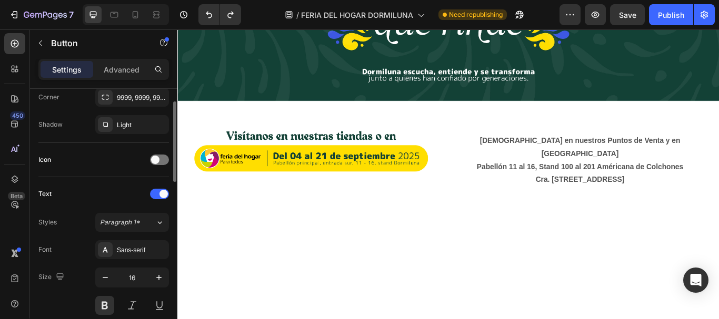
scroll to position [316, 0]
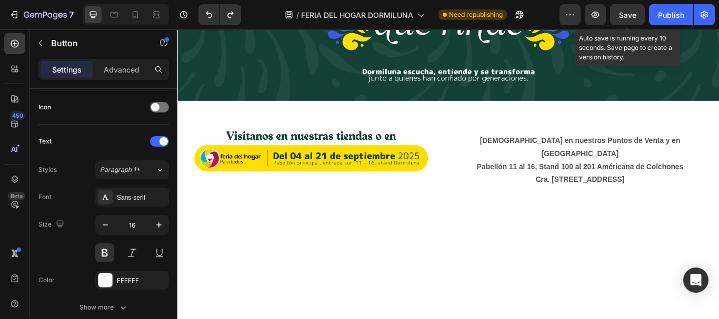
click at [575, 15] on span "Save" at bounding box center [627, 15] width 17 height 9
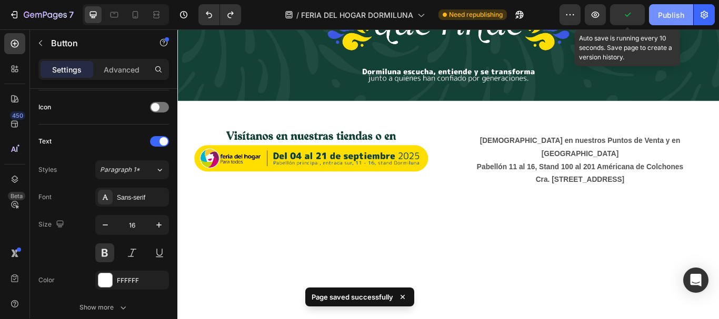
click at [575, 8] on button "Publish" at bounding box center [671, 14] width 44 height 21
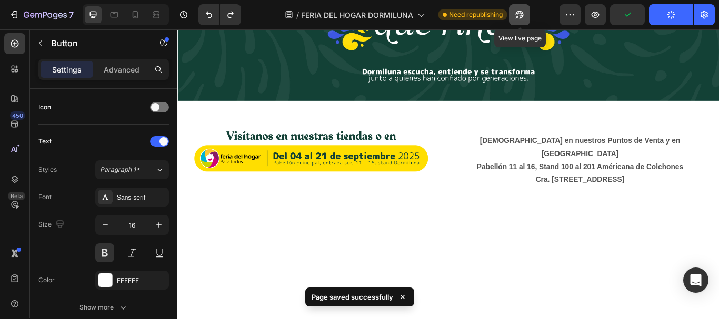
click at [526, 14] on button "button" at bounding box center [519, 14] width 21 height 21
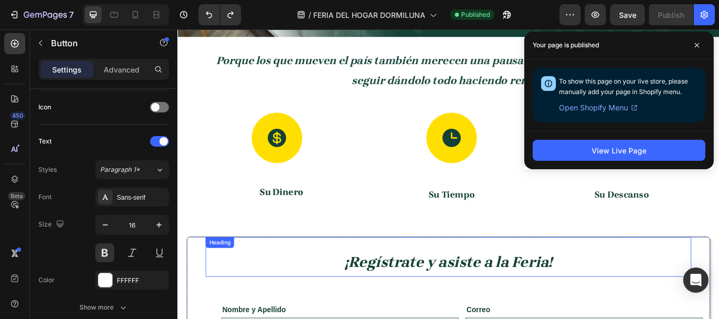
scroll to position [737, 0]
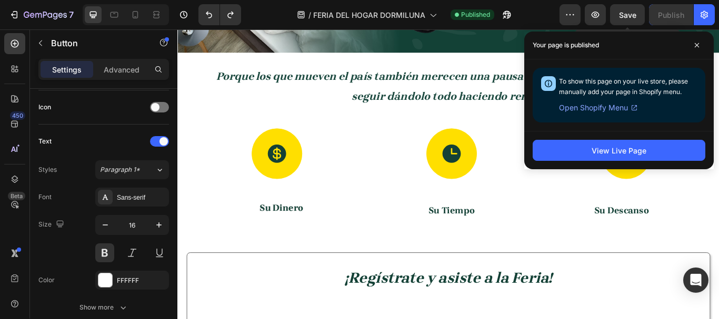
click at [575, 15] on span "Save" at bounding box center [627, 15] width 17 height 9
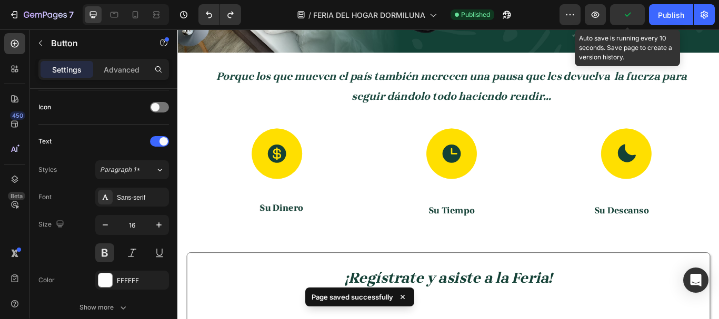
click at [575, 15] on button "button" at bounding box center [627, 14] width 35 height 21
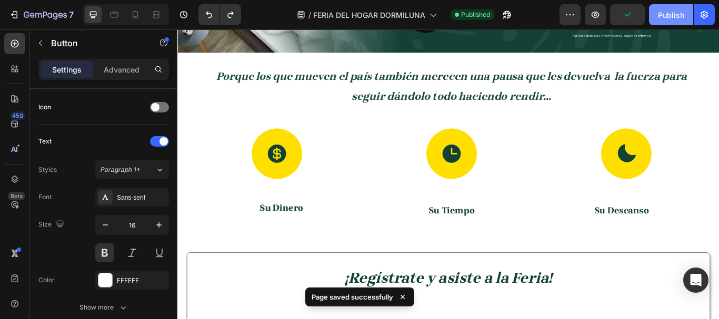
click at [575, 17] on div "Publish" at bounding box center [671, 14] width 26 height 11
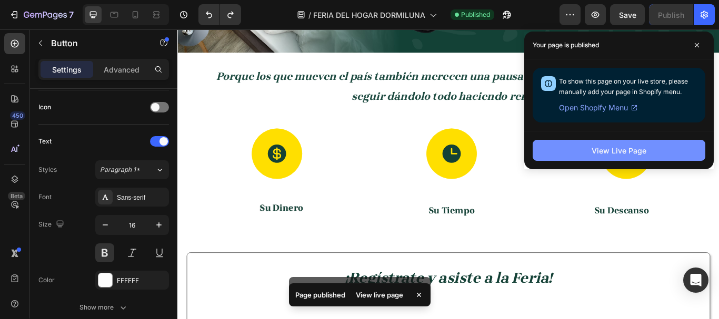
click at [575, 154] on div "View Live Page" at bounding box center [619, 150] width 55 height 11
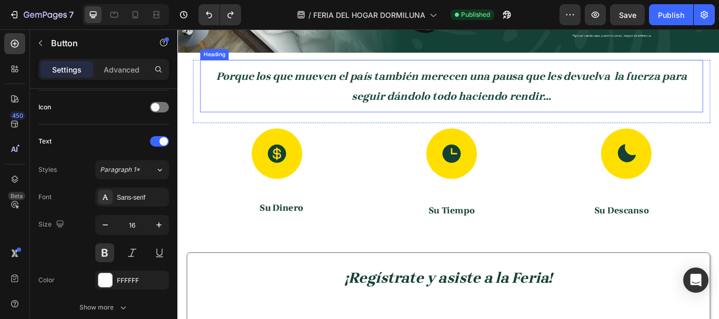
click at [460, 71] on h2 "Porque los que mueven el país también merecen una pausa que les devuelva la fue…" at bounding box center [497, 96] width 586 height 50
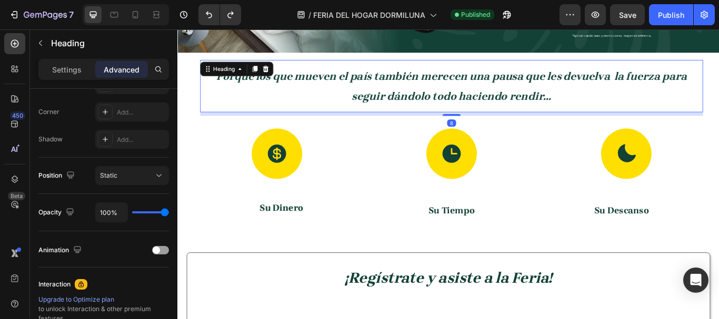
scroll to position [0, 0]
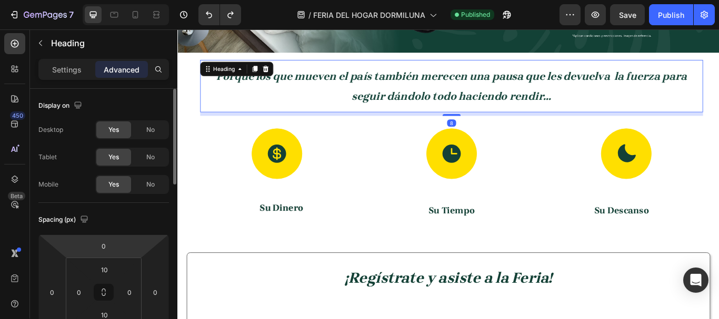
click at [124, 0] on html "7 Version history / FERIA DEL HOGAR DORMILUNA Published Preview Save Publish 45…" at bounding box center [359, 0] width 719 height 0
click at [107, 242] on input "0" at bounding box center [103, 246] width 21 height 16
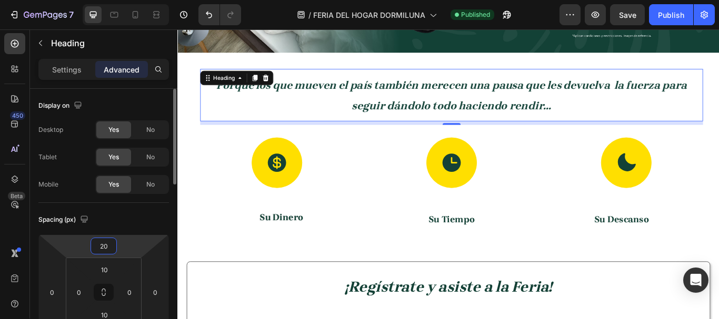
type input "20"
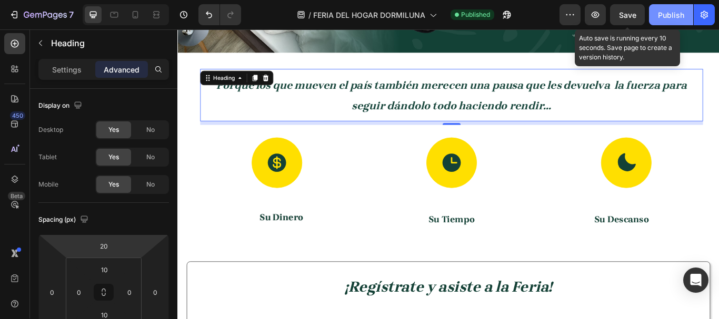
drag, startPoint x: 628, startPoint y: 21, endPoint x: 658, endPoint y: 9, distance: 32.6
click at [575, 21] on button "Save" at bounding box center [627, 14] width 35 height 21
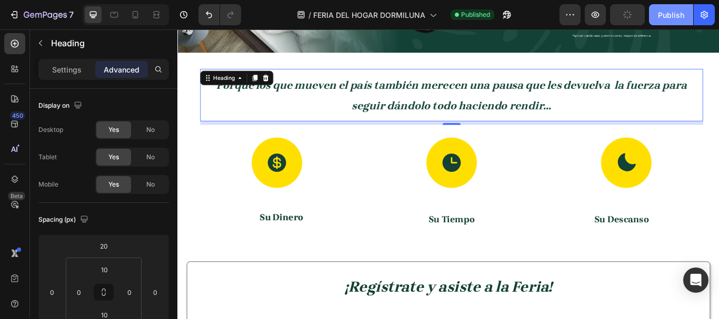
click at [575, 9] on div "Publish" at bounding box center [671, 14] width 26 height 11
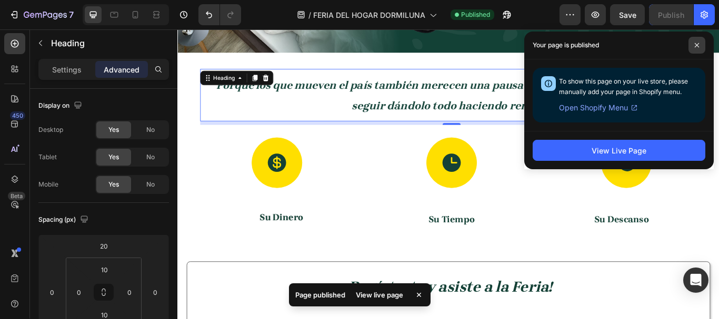
click at [575, 48] on span at bounding box center [696, 45] width 17 height 17
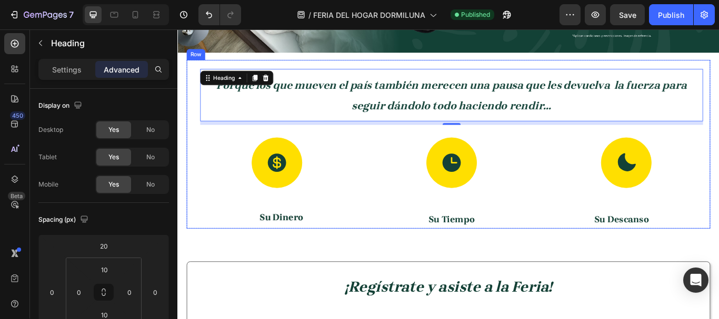
scroll to position [1053, 0]
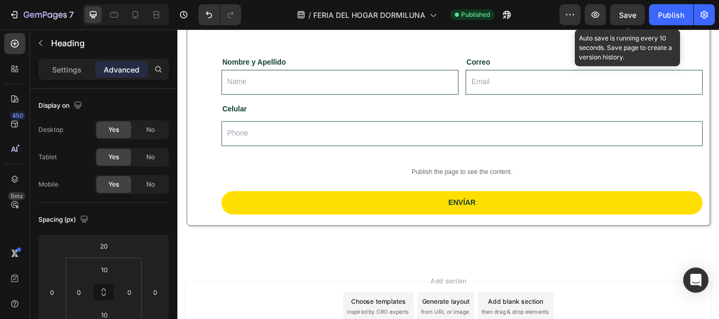
click at [575, 18] on span "Save" at bounding box center [627, 15] width 17 height 9
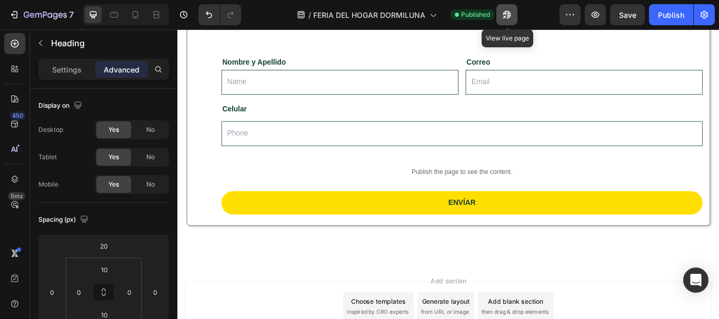
click at [506, 16] on icon "button" at bounding box center [504, 17] width 3 height 3
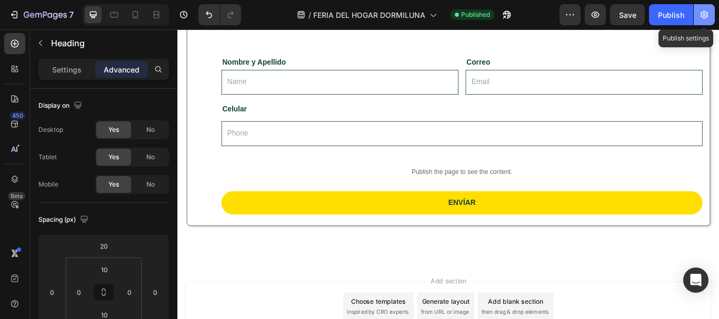
click at [575, 14] on icon "button" at bounding box center [704, 14] width 11 height 11
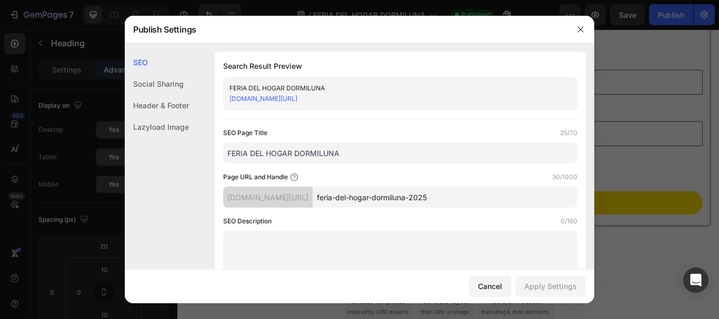
drag, startPoint x: 468, startPoint y: 97, endPoint x: 227, endPoint y: 109, distance: 241.4
click at [227, 109] on div "FERIA DEL HOGAR DORMILUNA dormiluna-colombia.myshopify.com/pages/feria-del-hoga…" at bounding box center [400, 94] width 354 height 34
copy link "dormiluna-colombia.myshopify.com/pages/feria-del-hogar-dormiluna-2025"
click at [575, 31] on icon "button" at bounding box center [580, 29] width 8 height 8
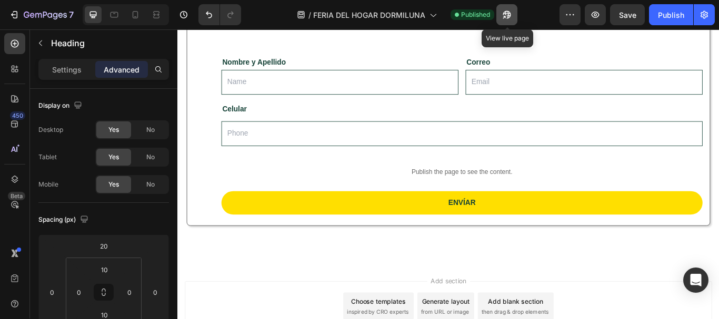
click at [504, 18] on icon "button" at bounding box center [504, 17] width 3 height 3
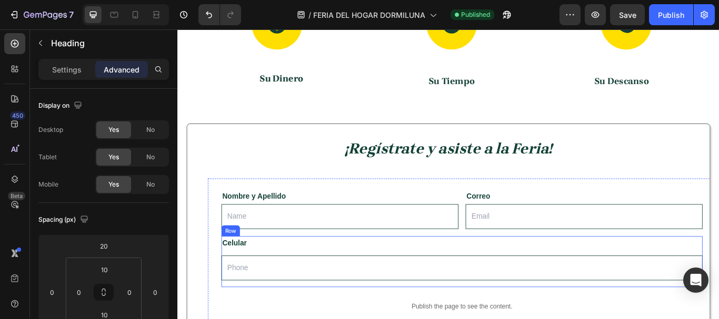
scroll to position [895, 0]
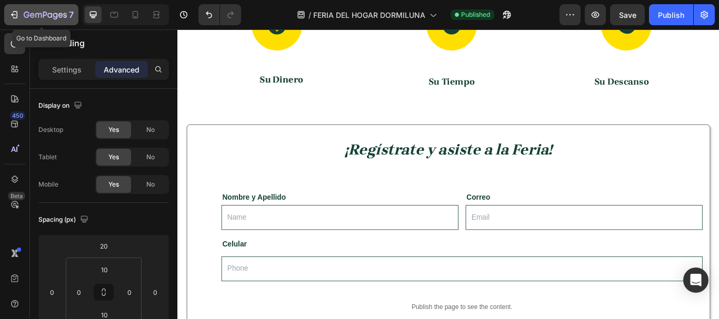
click at [8, 12] on button "7" at bounding box center [41, 14] width 74 height 21
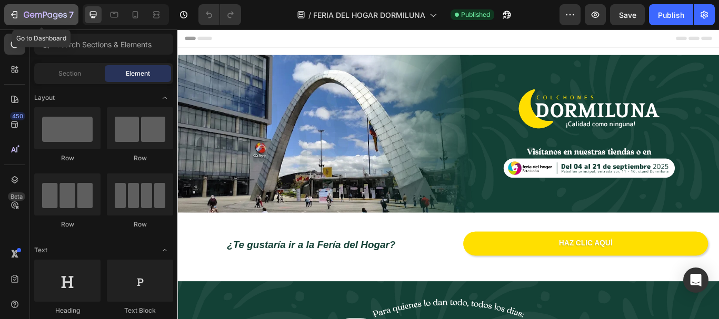
click at [21, 14] on div "7" at bounding box center [41, 14] width 65 height 13
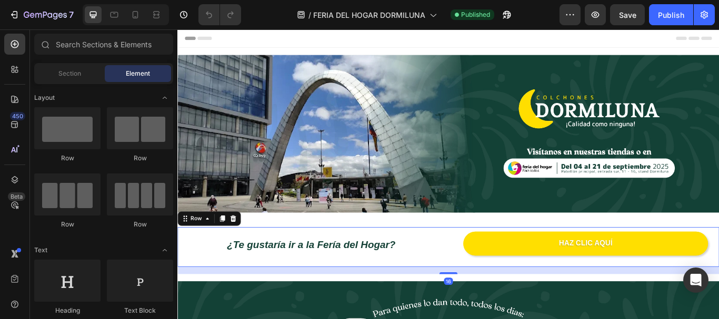
click at [391, 265] on div "¿Te gustaría ir a la Fería del Hogar? Text Block" at bounding box center [333, 284] width 312 height 46
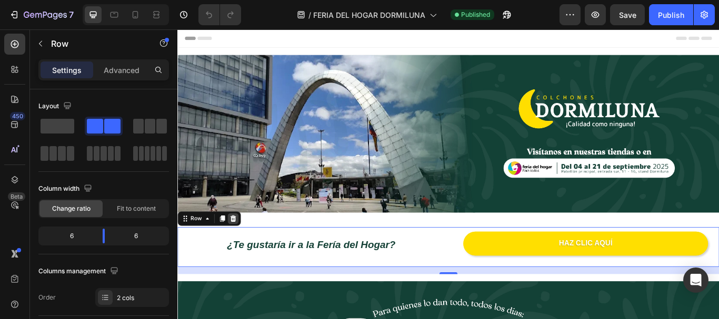
click at [247, 248] on div at bounding box center [242, 250] width 13 height 13
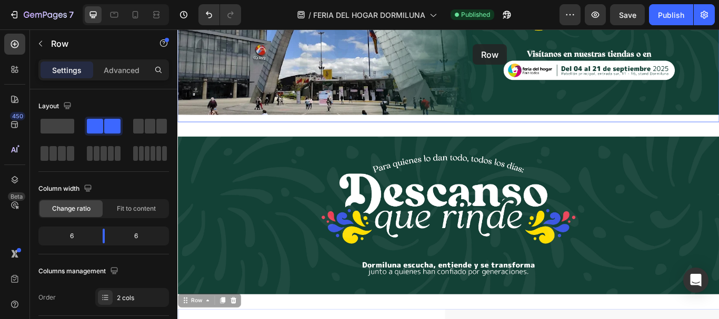
scroll to position [74, 0]
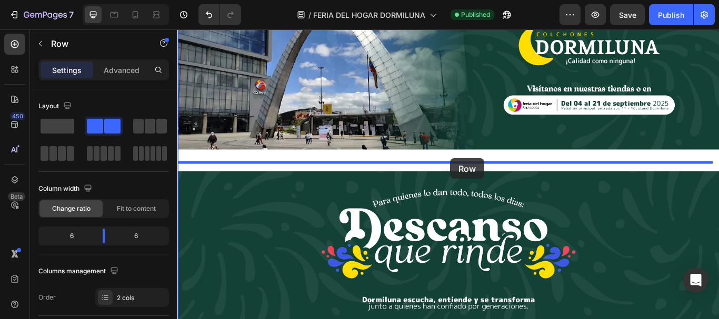
drag, startPoint x: 496, startPoint y: 256, endPoint x: 495, endPoint y: 180, distance: 75.8
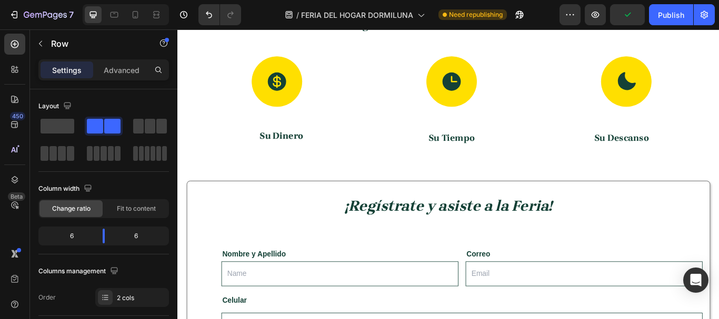
scroll to position [790, 0]
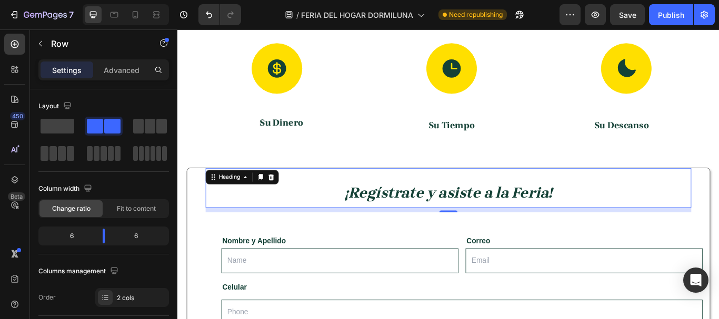
click at [695, 205] on h2 "¡Regístrate y asiste a la Feria!" at bounding box center [493, 220] width 540 height 36
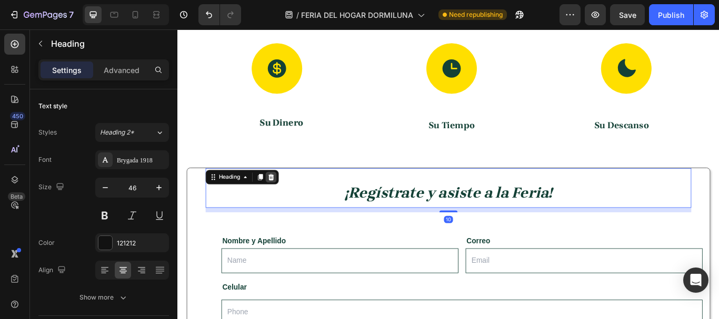
click at [285, 203] on icon at bounding box center [286, 201] width 7 height 7
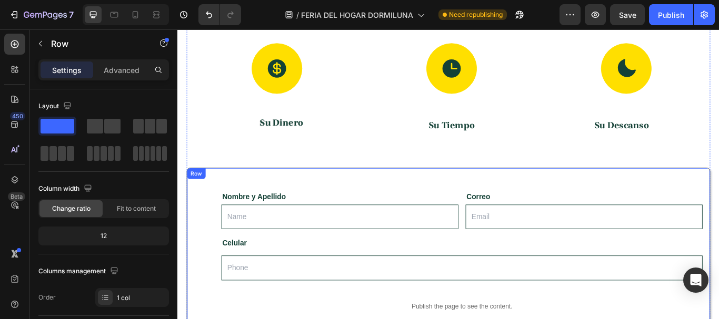
click at [299, 201] on div "Nombre y Apellido Text Block Text Field Correo Text Block Email Field Row Celul…" at bounding box center [493, 304] width 593 height 224
click at [251, 202] on icon at bounding box center [253, 201] width 7 height 7
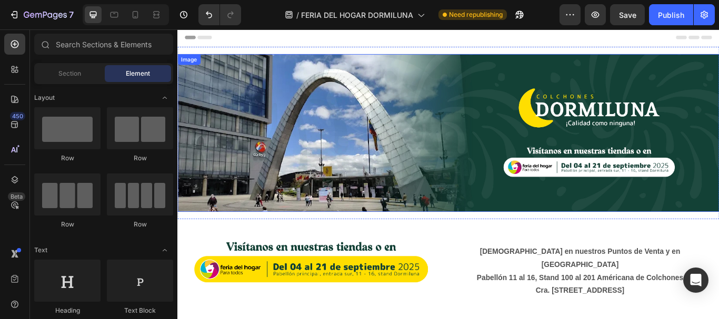
scroll to position [0, 0]
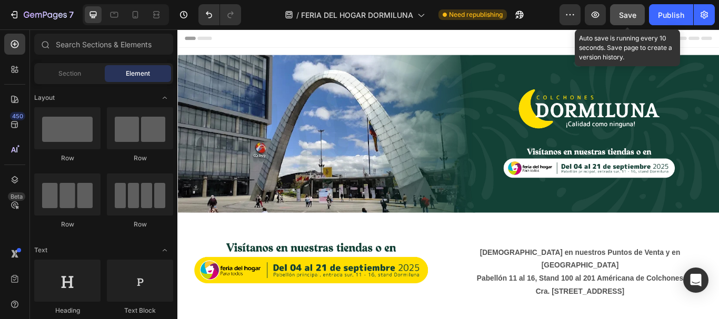
click at [631, 15] on span "Save" at bounding box center [627, 15] width 17 height 9
drag, startPoint x: 627, startPoint y: 15, endPoint x: 669, endPoint y: 14, distance: 42.1
click at [632, 15] on span "Save" at bounding box center [627, 15] width 17 height 9
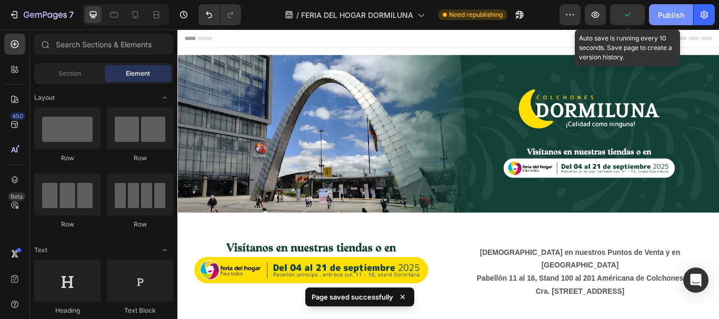
click at [669, 14] on div "Publish" at bounding box center [671, 14] width 26 height 11
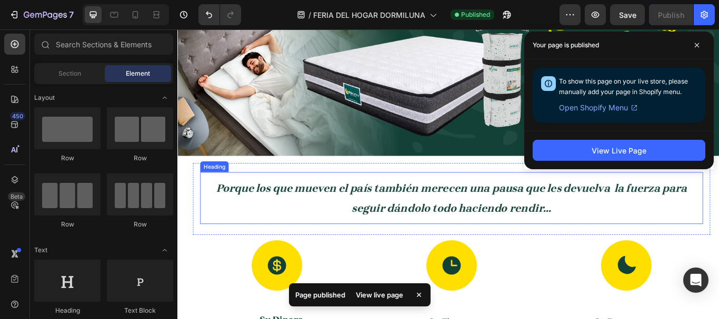
scroll to position [474, 0]
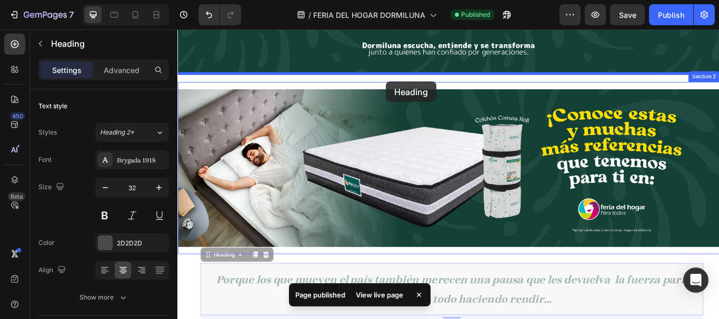
drag, startPoint x: 461, startPoint y: 306, endPoint x: 421, endPoint y: 91, distance: 219.1
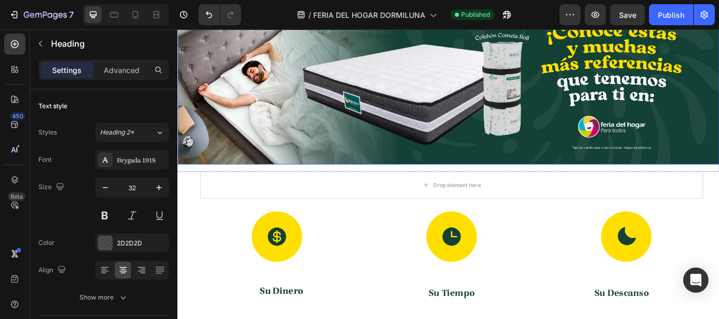
scroll to position [632, 0]
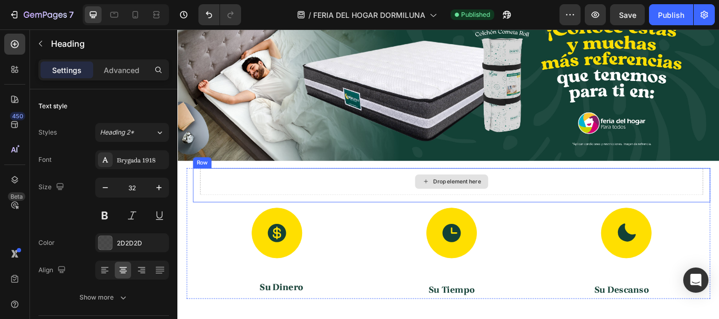
click at [455, 209] on div "Drop element here" at bounding box center [496, 207] width 85 height 17
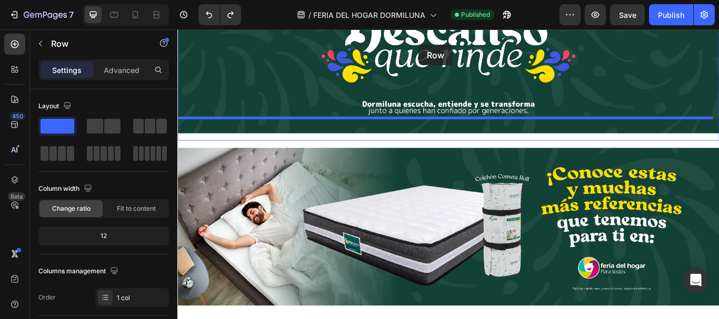
scroll to position [387, 0]
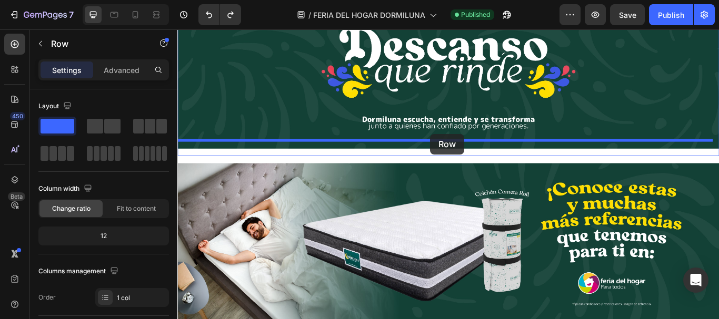
drag, startPoint x: 285, startPoint y: 191, endPoint x: 472, endPoint y: 152, distance: 191.5
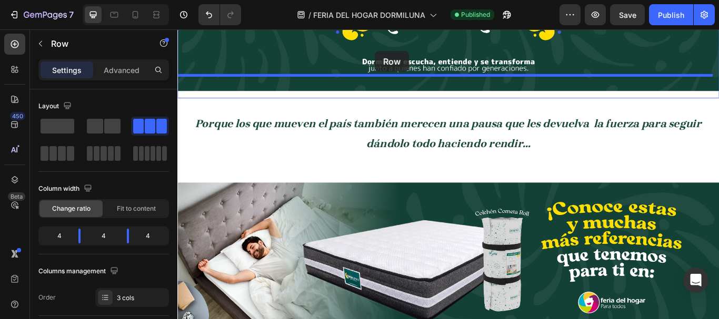
scroll to position [440, 0]
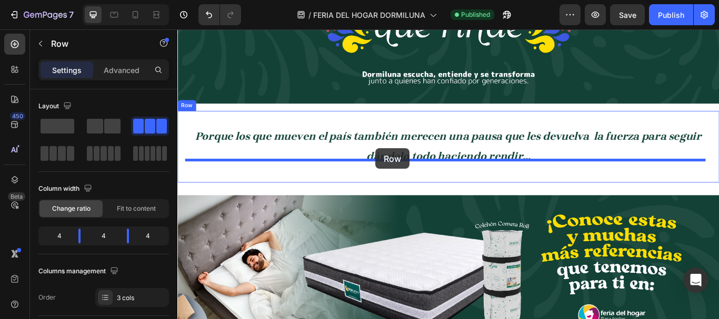
drag, startPoint x: 394, startPoint y: 185, endPoint x: 408, endPoint y: 168, distance: 22.0
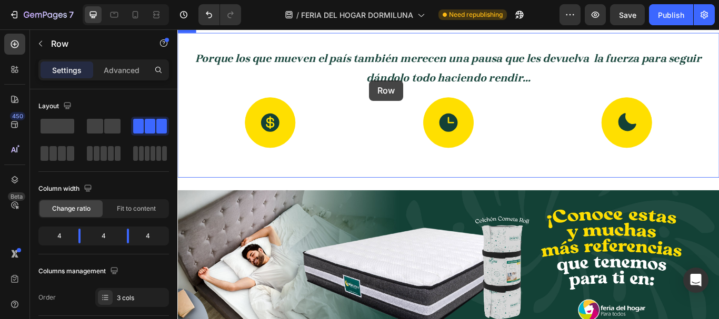
scroll to position [524, 0]
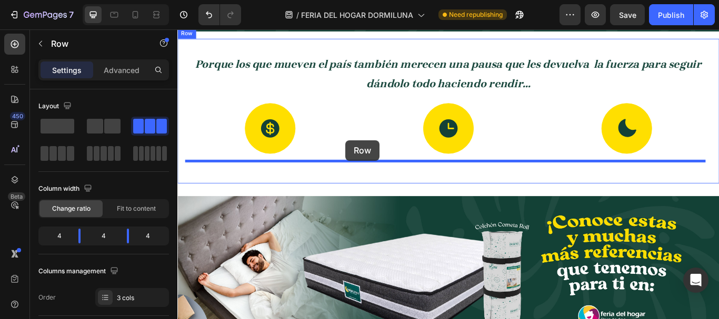
drag, startPoint x: 393, startPoint y: 164, endPoint x: 373, endPoint y: 159, distance: 20.7
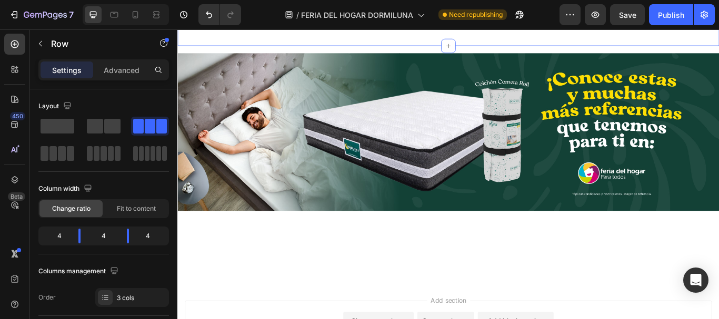
scroll to position [801, 0]
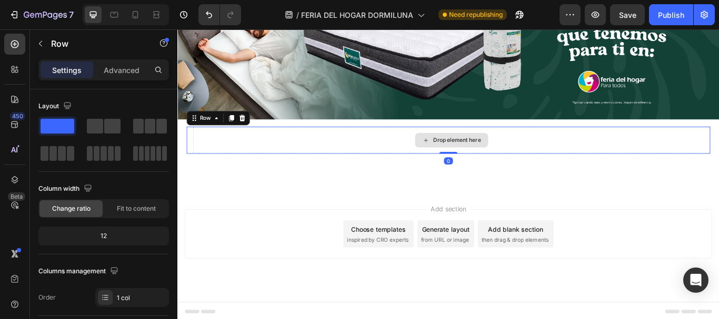
click at [542, 146] on div "Drop element here" at bounding box center [496, 159] width 603 height 32
click at [255, 129] on icon at bounding box center [252, 133] width 8 height 8
click at [544, 149] on div "Drop element here" at bounding box center [493, 159] width 611 height 32
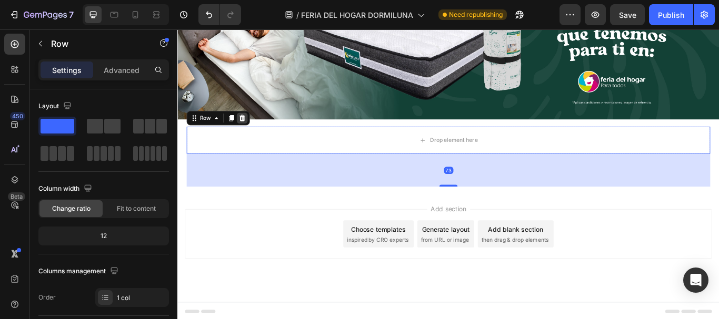
click at [256, 135] on div at bounding box center [252, 133] width 13 height 13
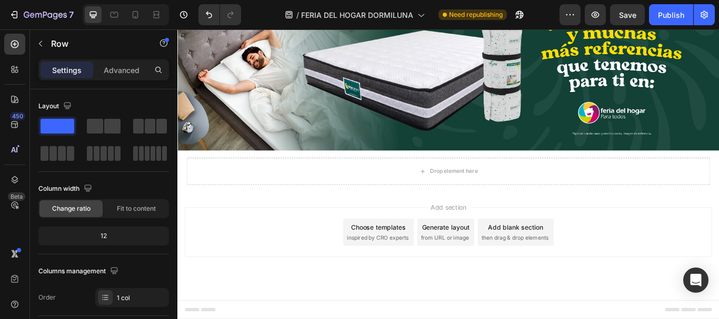
scroll to position [763, 0]
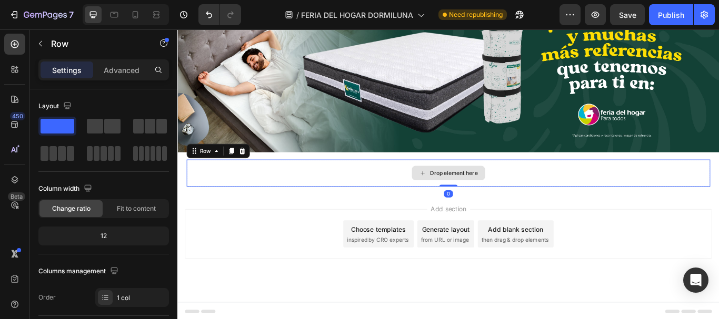
click at [564, 188] on div "Drop element here" at bounding box center [493, 198] width 611 height 32
click at [251, 171] on icon at bounding box center [252, 171] width 7 height 7
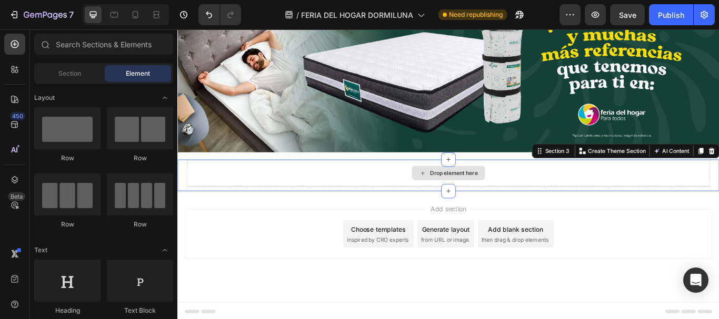
click at [319, 189] on div "Drop element here" at bounding box center [493, 198] width 611 height 32
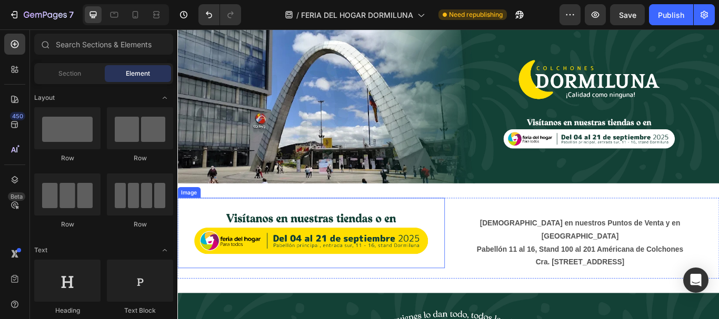
scroll to position [53, 0]
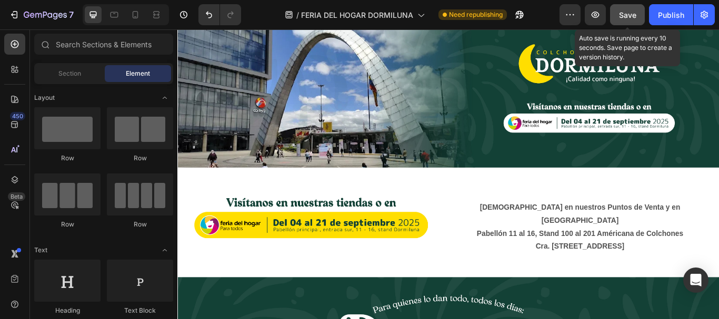
click at [635, 16] on span "Save" at bounding box center [627, 15] width 17 height 9
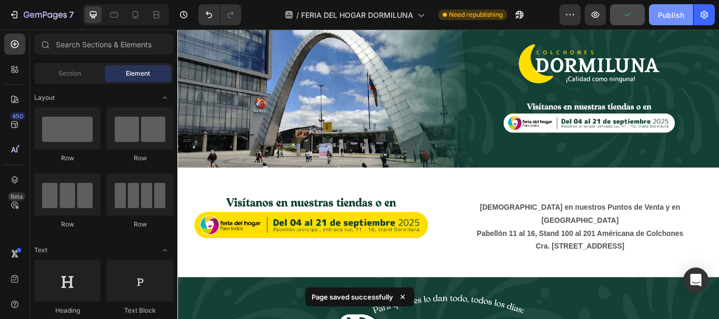
click at [661, 16] on div "Publish" at bounding box center [671, 14] width 26 height 11
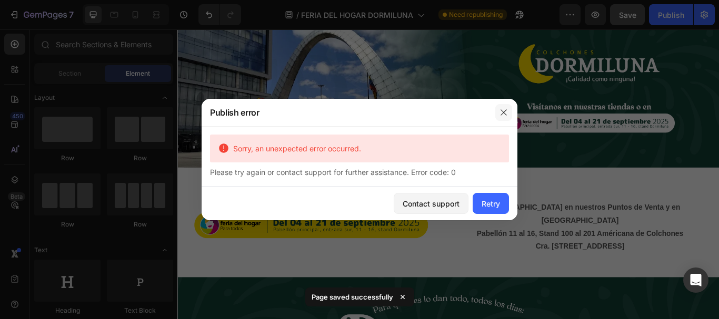
click at [503, 115] on icon "button" at bounding box center [503, 112] width 8 height 8
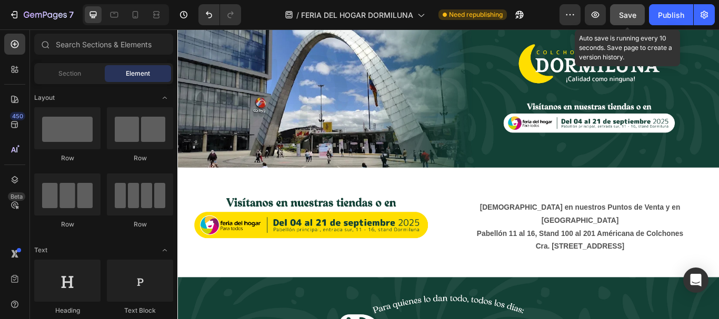
click at [631, 14] on span "Save" at bounding box center [627, 15] width 17 height 9
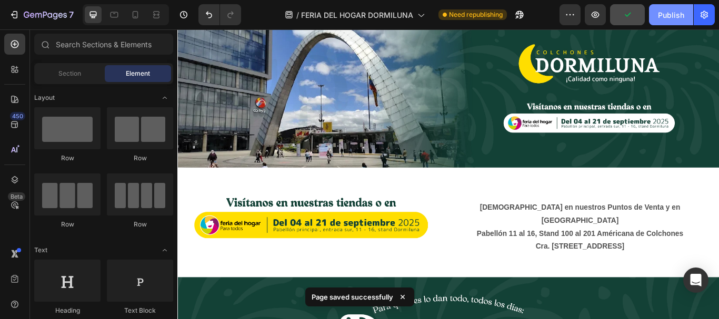
click at [671, 14] on div "Publish" at bounding box center [671, 14] width 26 height 11
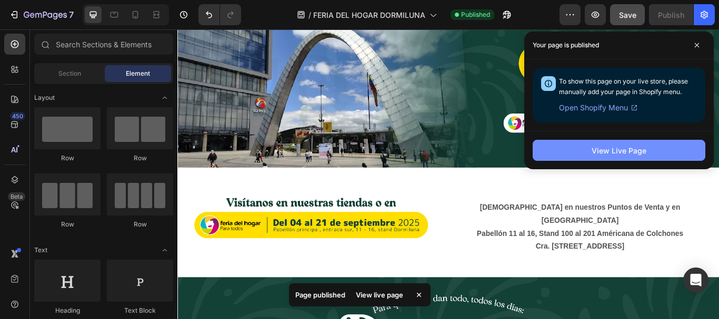
click at [599, 150] on div "View Live Page" at bounding box center [619, 150] width 55 height 11
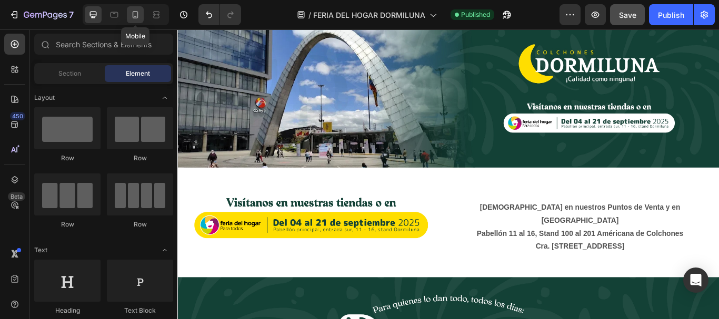
click at [137, 16] on icon at bounding box center [136, 14] width 6 height 7
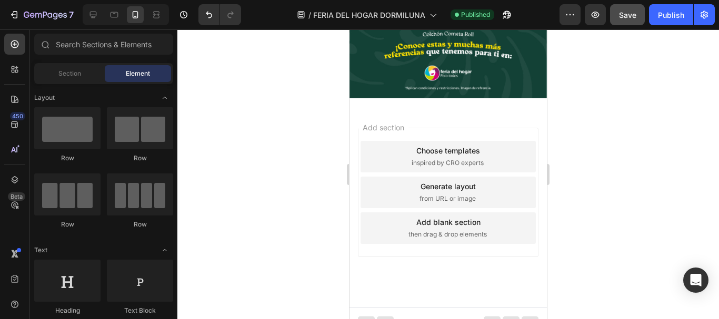
scroll to position [1242, 0]
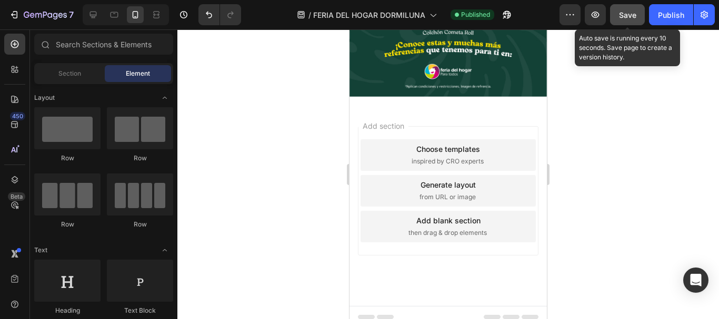
click at [623, 18] on span "Save" at bounding box center [627, 15] width 17 height 9
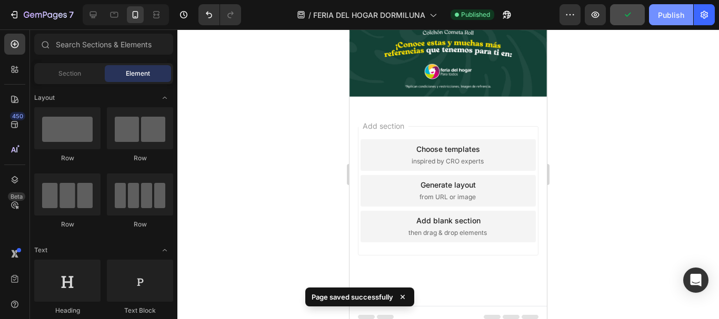
click at [664, 15] on div "Publish" at bounding box center [671, 14] width 26 height 11
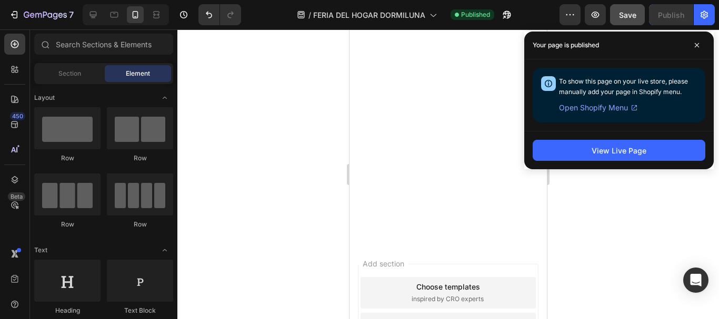
scroll to position [564, 0]
click at [94, 12] on icon at bounding box center [93, 15] width 7 height 7
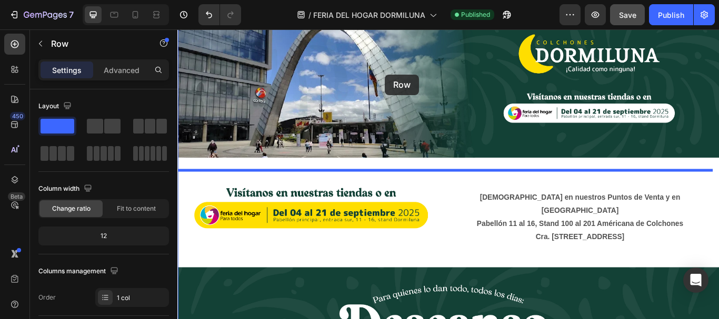
scroll to position [35, 0]
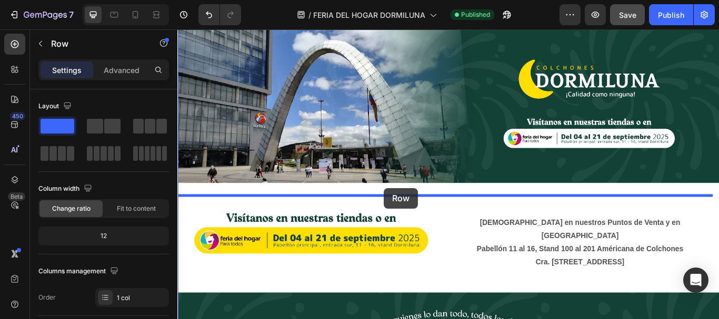
drag, startPoint x: 429, startPoint y: 340, endPoint x: 418, endPoint y: 215, distance: 125.8
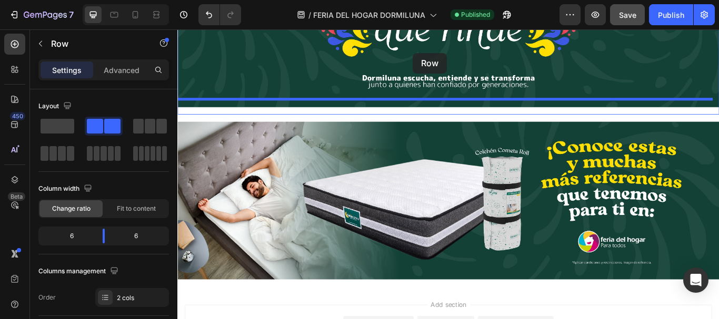
scroll to position [613, 0]
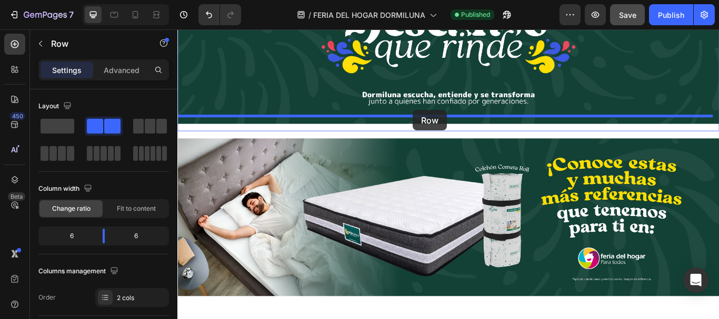
drag, startPoint x: 500, startPoint y: 265, endPoint x: 452, endPoint y: 124, distance: 149.6
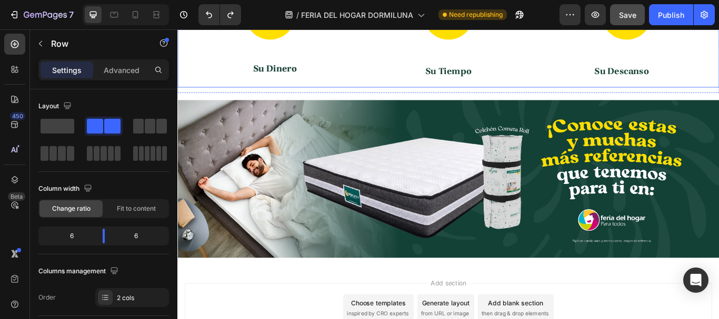
scroll to position [684, 0]
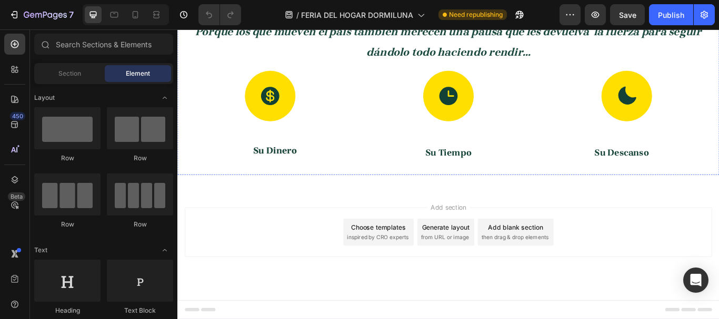
scroll to position [316, 0]
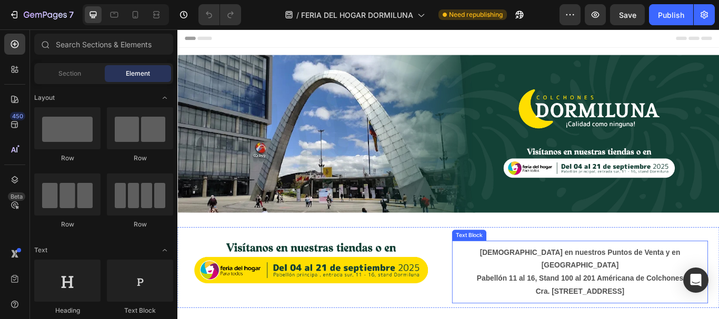
click at [693, 313] on p "Pabellón 11 al 16, Stand 100 al 201 Américana de Colchones" at bounding box center [646, 320] width 296 height 15
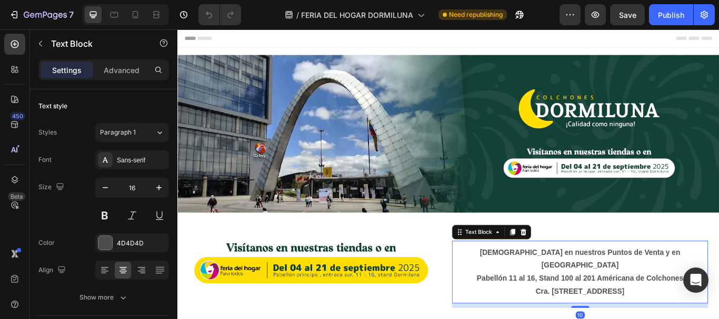
click at [666, 316] on strong "Pabellón 11 al 16, Stand 100 al 201 Américana de Colchones" at bounding box center [646, 320] width 241 height 9
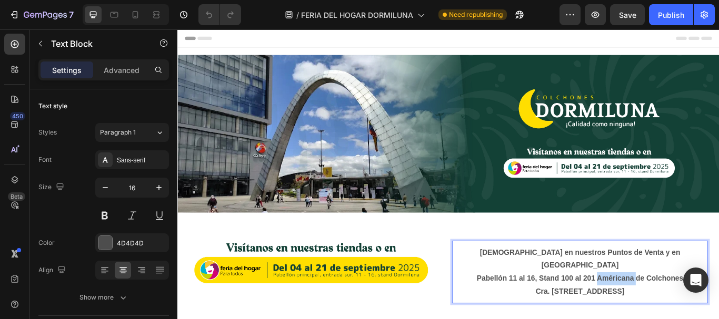
click at [666, 316] on strong "Pabellón 11 al 16, Stand 100 al 201 Américana de Colchones" at bounding box center [646, 320] width 241 height 9
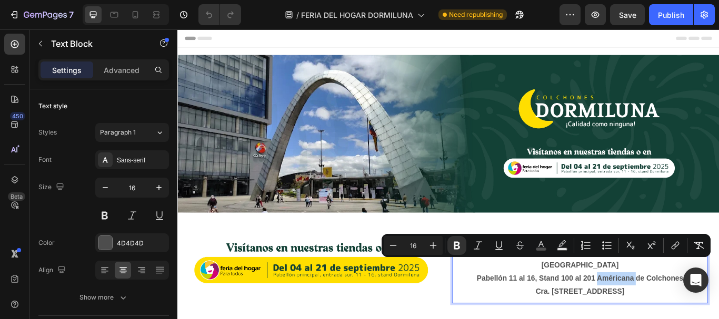
click at [662, 316] on strong "Pabellón 11 al 16, Stand 100 al 201 Américana de Colchones" at bounding box center [646, 320] width 241 height 9
drag, startPoint x: 662, startPoint y: 301, endPoint x: 776, endPoint y: 301, distance: 113.7
click at [718, 313] on p "Pabellón 11 al 16, Stand 100 al 201 Américana de Colchones" at bounding box center [646, 320] width 296 height 15
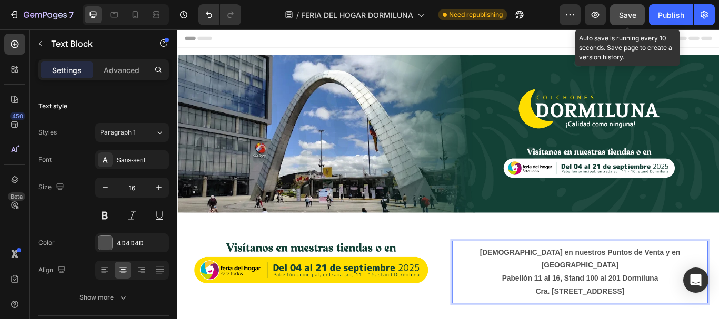
click at [632, 18] on span "Save" at bounding box center [627, 15] width 17 height 9
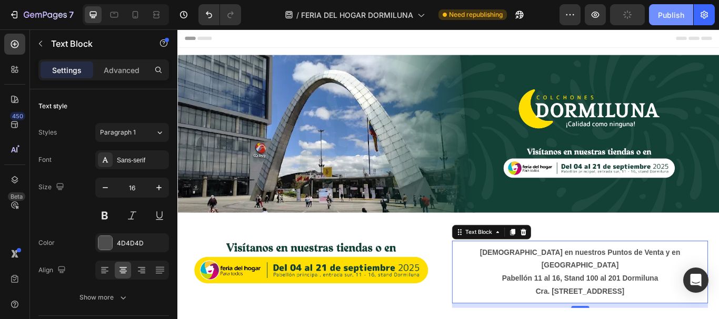
click at [678, 13] on div "Publish" at bounding box center [671, 14] width 26 height 11
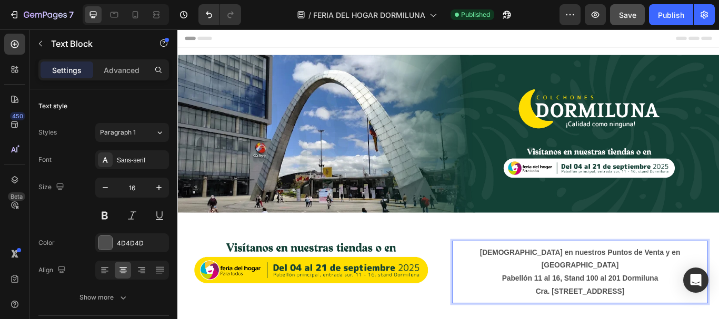
click at [645, 316] on strong "Pabellón 11 al 16, Stand 100 al 201 Dormiluna" at bounding box center [647, 320] width 182 height 9
click at [623, 316] on strong "Pabellón 11 al 16, Stand 100 al 201 Dormiluna" at bounding box center [647, 320] width 182 height 9
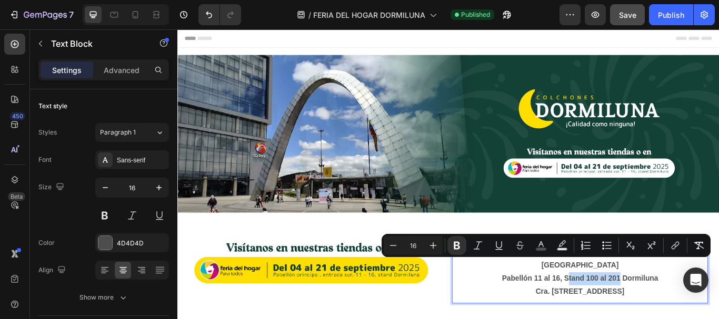
drag, startPoint x: 623, startPoint y: 298, endPoint x: 684, endPoint y: 298, distance: 61.1
click at [684, 316] on strong "Pabellón 11 al 16, Stand 100 al 201 Dormiluna" at bounding box center [647, 320] width 182 height 9
drag, startPoint x: 593, startPoint y: 298, endPoint x: 712, endPoint y: 300, distance: 119.0
click at [712, 313] on p "Pabellón 11 al 16, Stand 401 al [GEOGRAPHIC_DATA]" at bounding box center [646, 320] width 296 height 15
click at [456, 245] on icon "Editor contextual toolbar" at bounding box center [457, 246] width 11 height 11
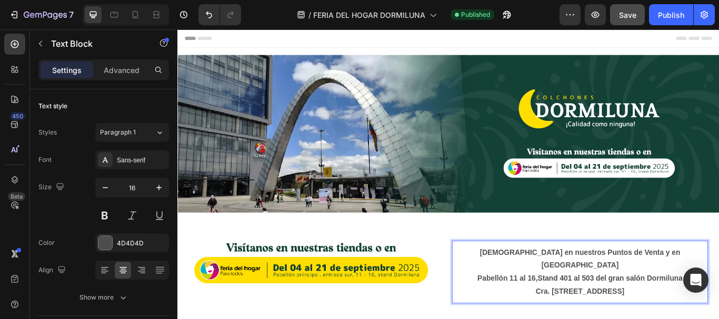
drag, startPoint x: 697, startPoint y: 318, endPoint x: 535, endPoint y: 280, distance: 167.0
click at [535, 282] on div "Visítanos en nuestros Puntos de Venta y en [STREET_ADDRESS] [STREET_ADDRESS]" at bounding box center [646, 313] width 298 height 63
copy div "Visítanos en nuestros Puntos de Venta y en [STREET_ADDRESS] [STREET_ADDRESS]"
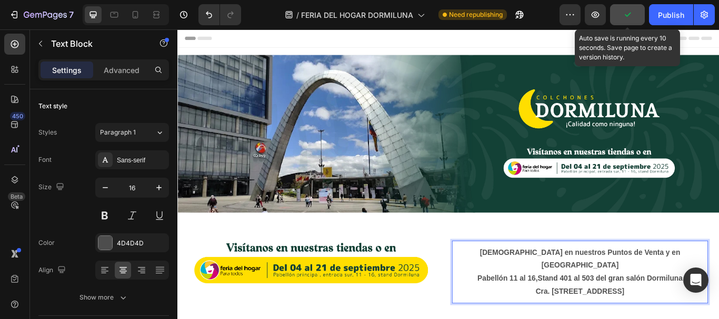
click at [627, 21] on button "button" at bounding box center [627, 14] width 35 height 21
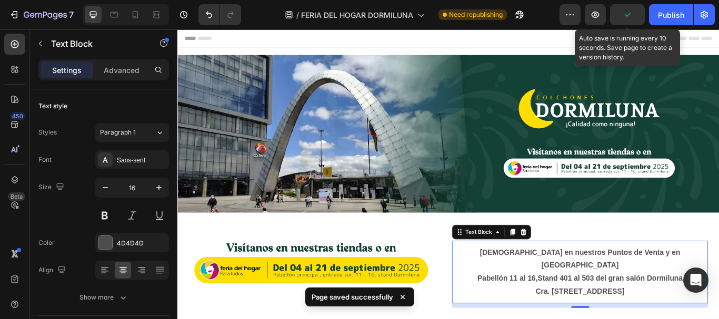
click at [627, 15] on icon "button" at bounding box center [627, 14] width 11 height 11
click at [619, 13] on span "Save" at bounding box center [627, 15] width 17 height 9
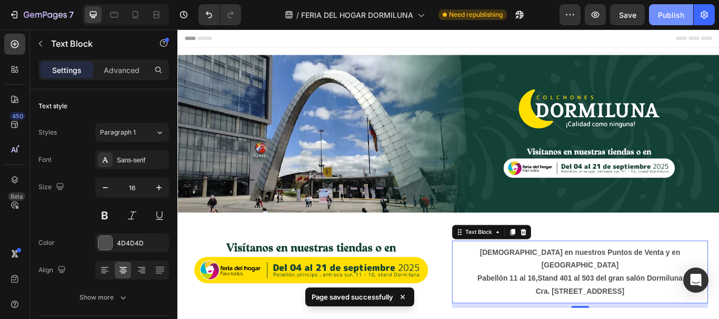
click at [675, 16] on div "Publish" at bounding box center [671, 14] width 26 height 11
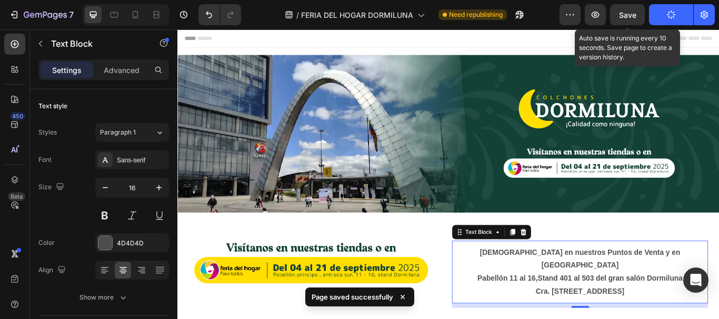
click at [623, 13] on span "Save" at bounding box center [627, 15] width 17 height 9
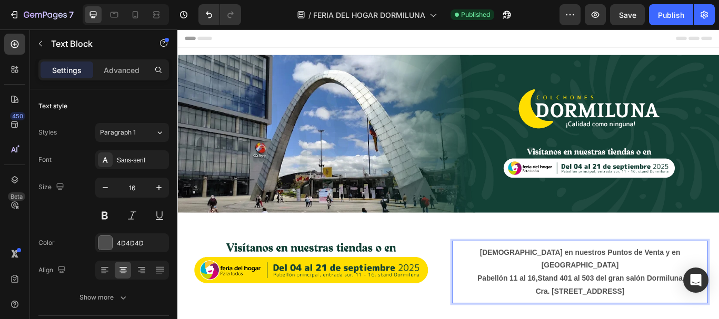
drag, startPoint x: 701, startPoint y: 313, endPoint x: 514, endPoint y: 303, distance: 186.6
click at [514, 303] on div "Visítanos en nuestros Puntos de Venta y en [STREET_ADDRESS] [STREET_ADDRESS]" at bounding box center [646, 313] width 298 height 63
drag, startPoint x: 704, startPoint y: 318, endPoint x: 524, endPoint y: 283, distance: 183.9
click at [524, 283] on div "Visítanos en nuestros Puntos de Venta y en [STREET_ADDRESS] [STREET_ADDRESS]" at bounding box center [646, 313] width 298 height 63
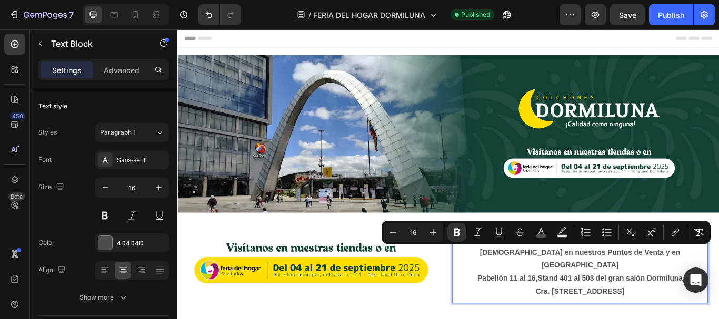
copy div "Visítanos en nuestros Puntos de Venta y en [STREET_ADDRESS] [STREET_ADDRESS]"
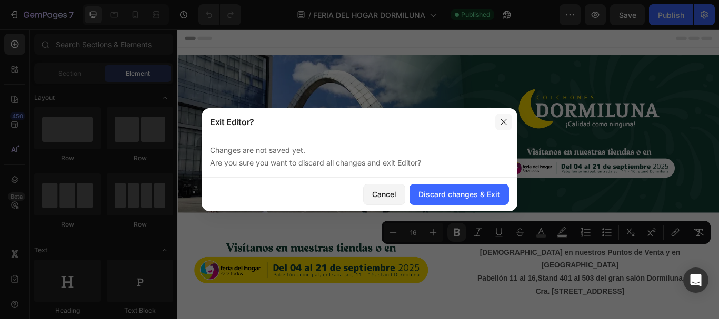
click at [508, 122] on button "button" at bounding box center [503, 122] width 17 height 17
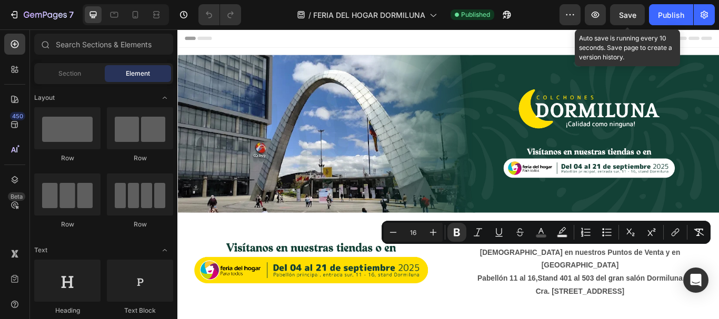
click at [629, 18] on span "Save" at bounding box center [627, 15] width 17 height 9
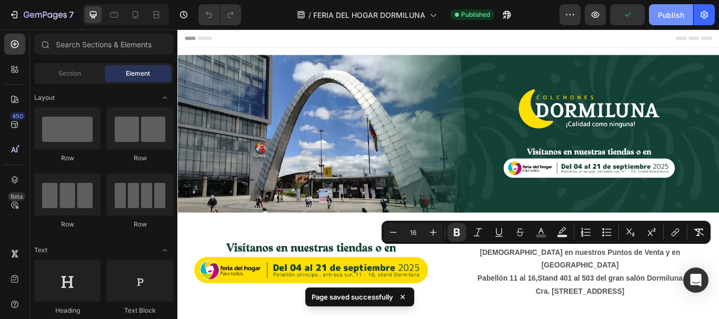
click at [683, 9] on div "Publish" at bounding box center [671, 14] width 26 height 11
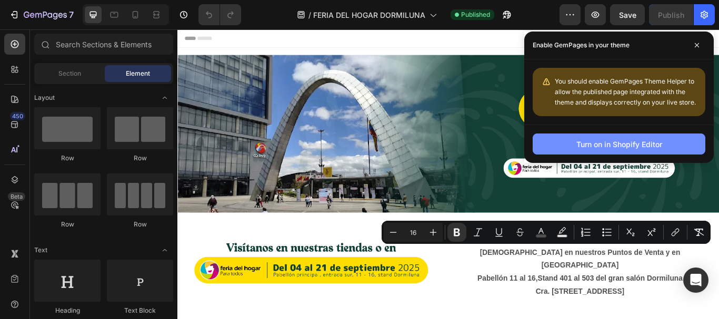
click at [628, 145] on div "Turn on in Shopify Editor" at bounding box center [619, 144] width 86 height 11
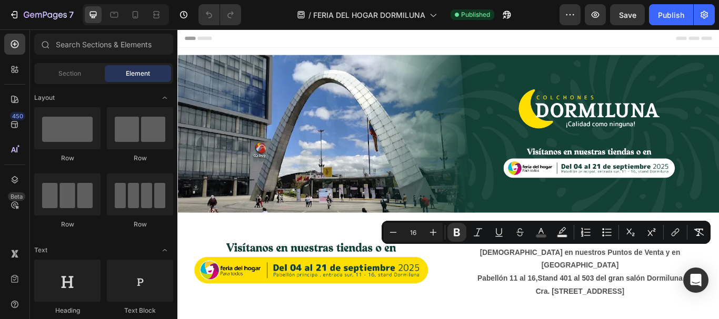
drag, startPoint x: 777, startPoint y: 46, endPoint x: 704, endPoint y: 84, distance: 81.9
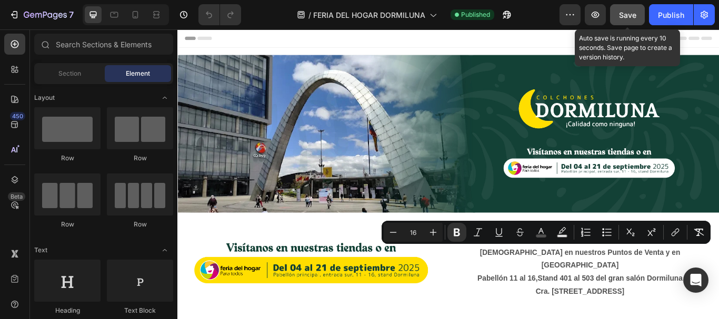
click at [625, 11] on span "Save" at bounding box center [627, 15] width 17 height 9
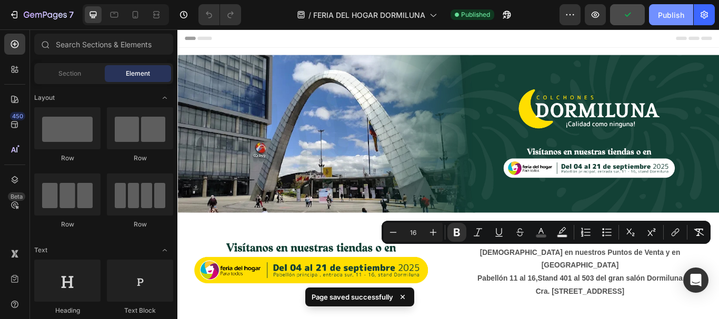
click at [679, 11] on div "Publish" at bounding box center [671, 14] width 26 height 11
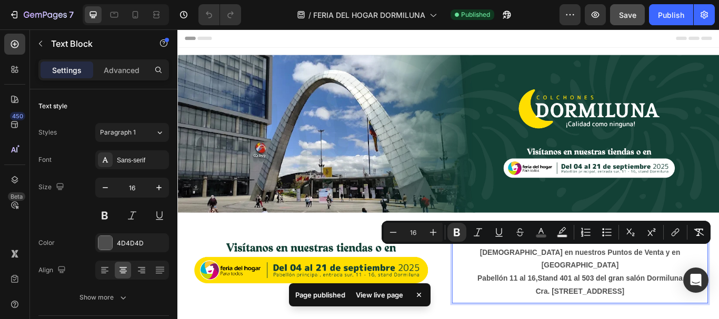
drag, startPoint x: 702, startPoint y: 316, endPoint x: 536, endPoint y: 278, distance: 170.5
click at [536, 278] on div "Visítanos en nuestros Puntos de Venta y en Corferias Pabellón 11 al 16, Stand 4…" at bounding box center [646, 312] width 298 height 73
copy div "Visítanos en nuestros Puntos de Venta y en Corferias Pabellón 11 al 16, Stand 4…"
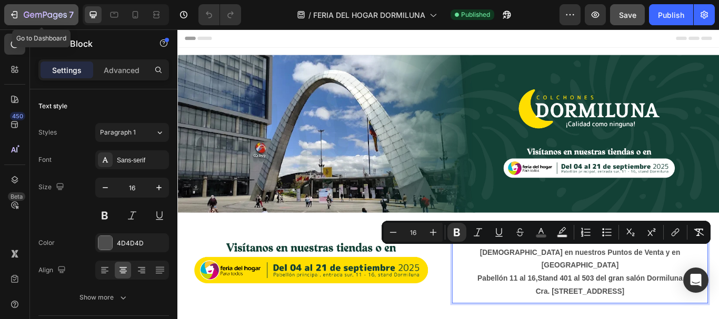
click at [16, 13] on icon "button" at bounding box center [14, 14] width 11 height 11
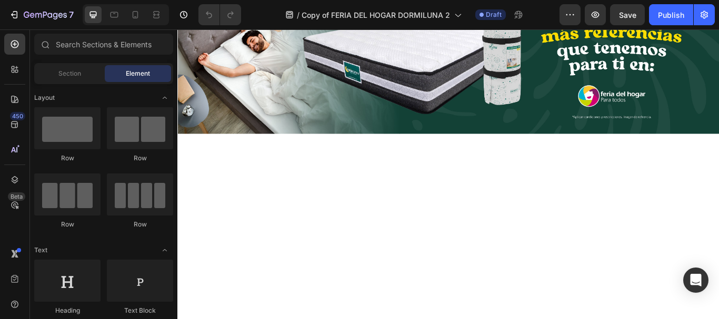
scroll to position [368, 0]
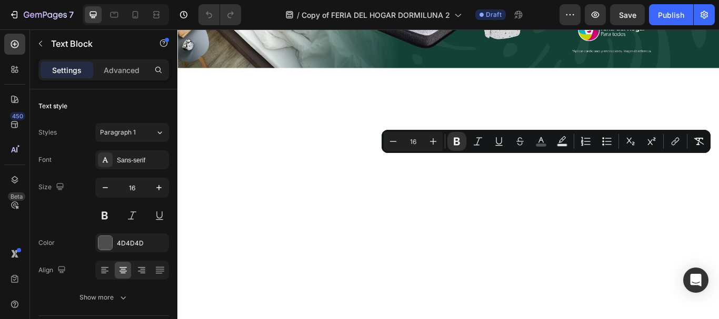
drag, startPoint x: 703, startPoint y: 211, endPoint x: 516, endPoint y: 181, distance: 189.8
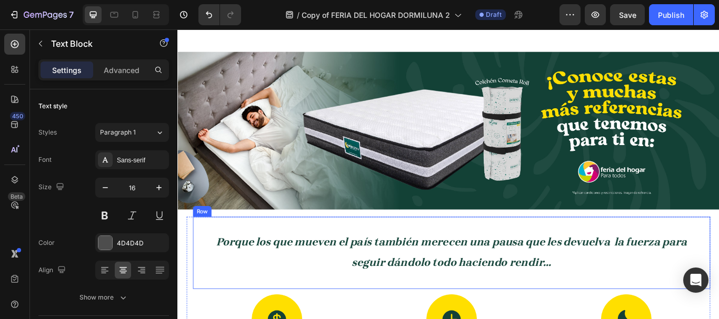
scroll to position [579, 0]
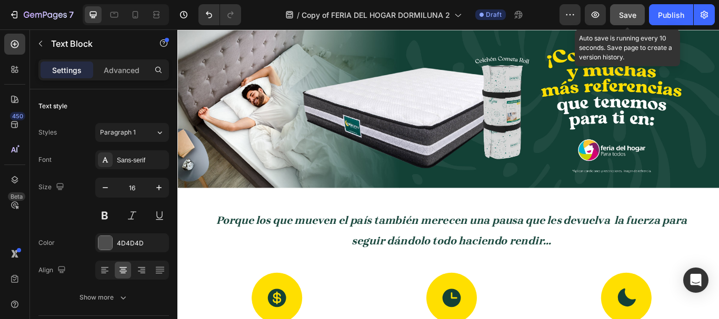
click at [618, 16] on button "Save" at bounding box center [627, 14] width 35 height 21
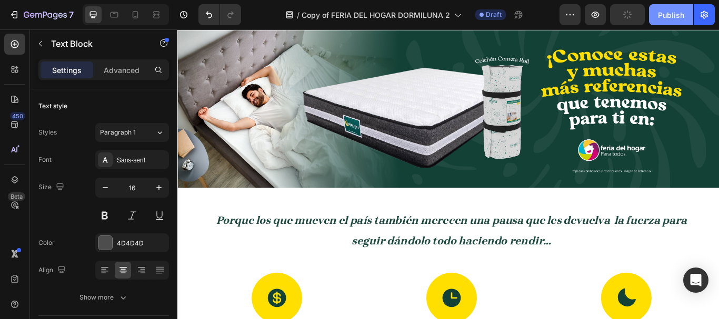
click at [672, 15] on div "Publish" at bounding box center [671, 14] width 26 height 11
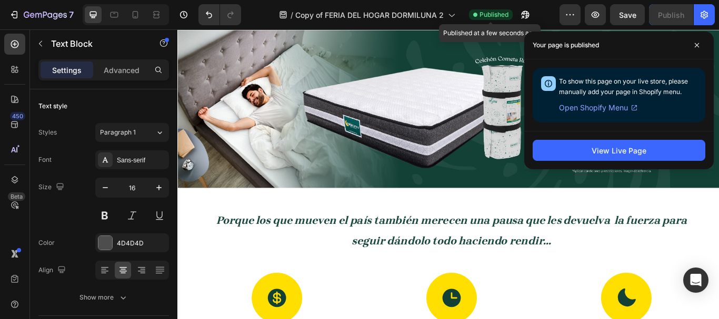
click at [493, 18] on span "Published" at bounding box center [493, 14] width 29 height 9
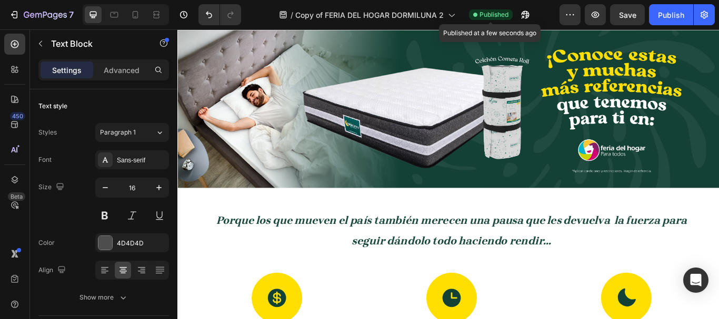
click at [493, 14] on span "Published" at bounding box center [493, 14] width 29 height 9
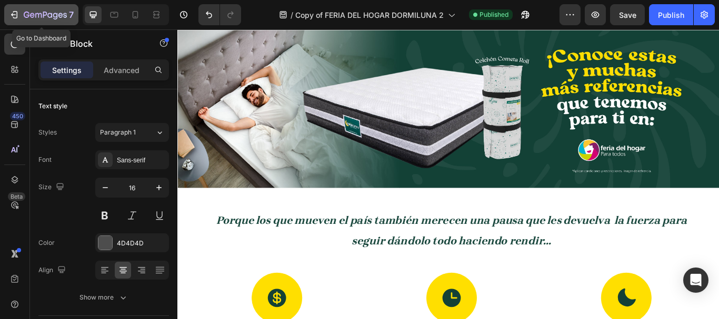
click at [13, 10] on icon "button" at bounding box center [14, 14] width 11 height 11
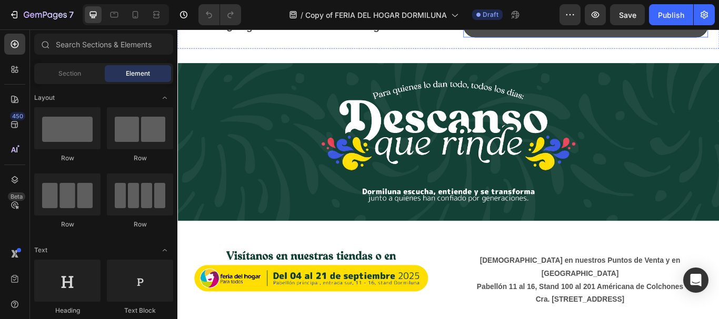
scroll to position [263, 0]
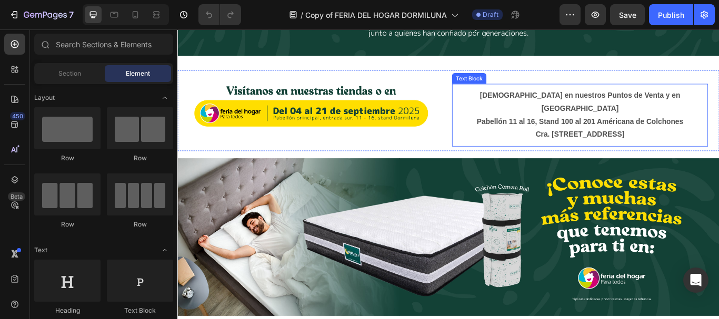
click at [700, 145] on p "Pabellón 11 al 16, Stand 100 al 201 Américana de Colchones" at bounding box center [646, 137] width 296 height 15
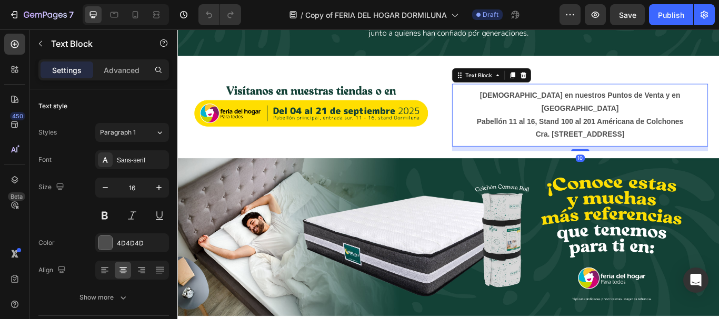
click at [700, 145] on p "Pabellón 11 al 16, Stand 100 al 201 Américana de Colchones" at bounding box center [646, 137] width 296 height 15
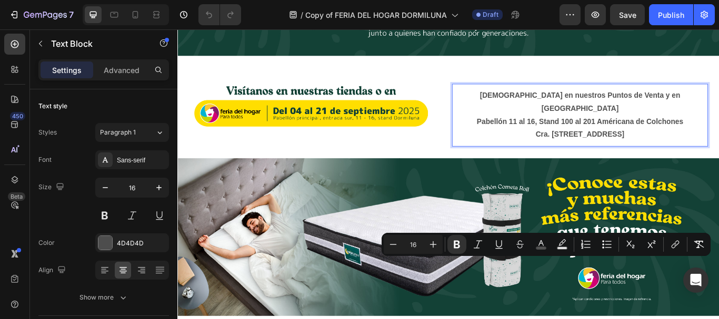
click at [694, 160] on p "Cra. [STREET_ADDRESS]" at bounding box center [646, 152] width 296 height 15
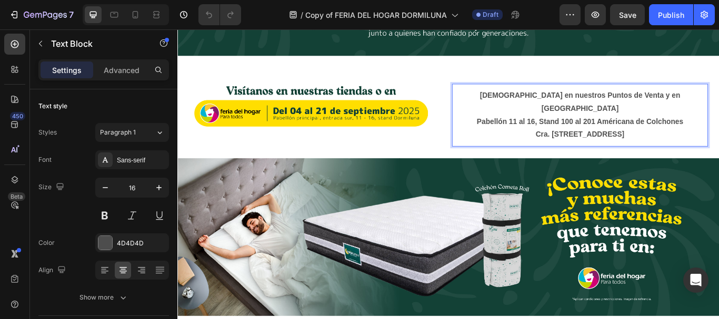
drag, startPoint x: 694, startPoint y: 318, endPoint x: 529, endPoint y: 281, distance: 168.8
click at [529, 161] on div "Visítanos en nuestros Puntos de Venta y en Corferias Pabellón 11 al 16, Stand 1…" at bounding box center [646, 129] width 298 height 63
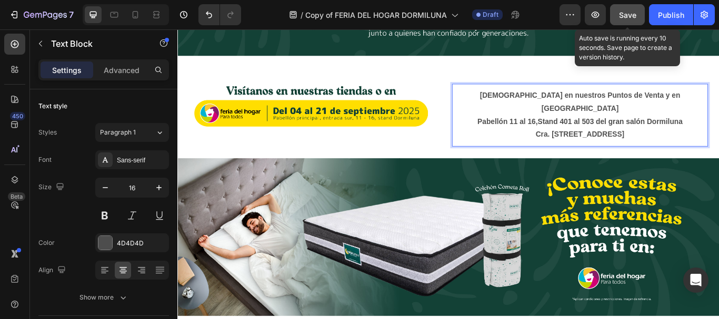
click at [627, 14] on span "Save" at bounding box center [627, 15] width 17 height 9
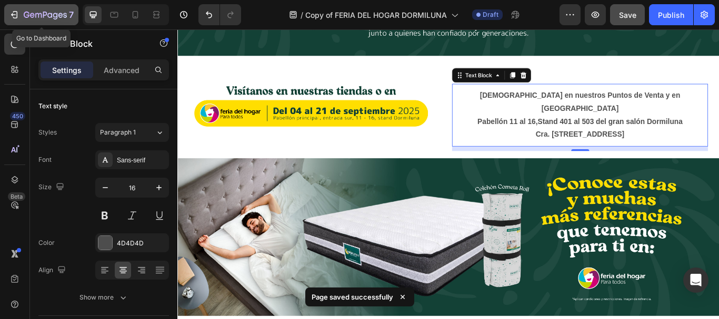
click at [12, 17] on icon "button" at bounding box center [14, 14] width 11 height 11
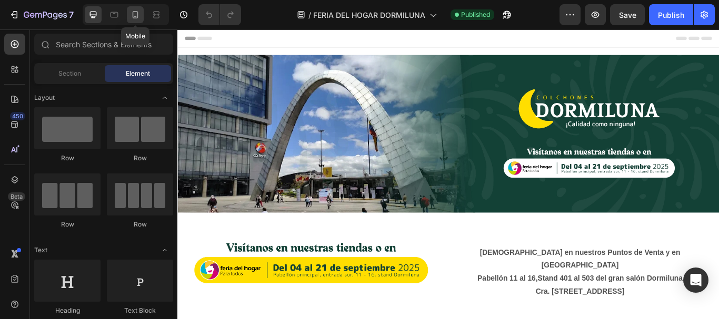
click at [136, 14] on icon at bounding box center [135, 14] width 11 height 11
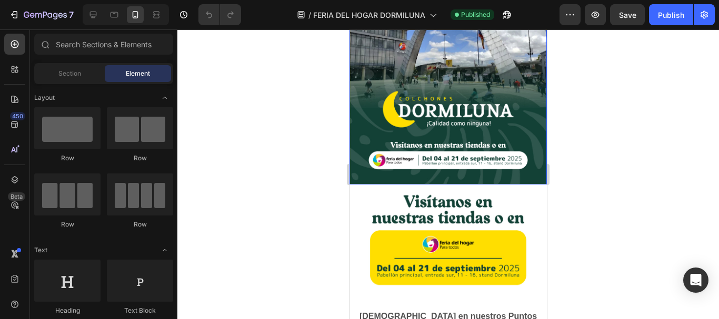
scroll to position [263, 0]
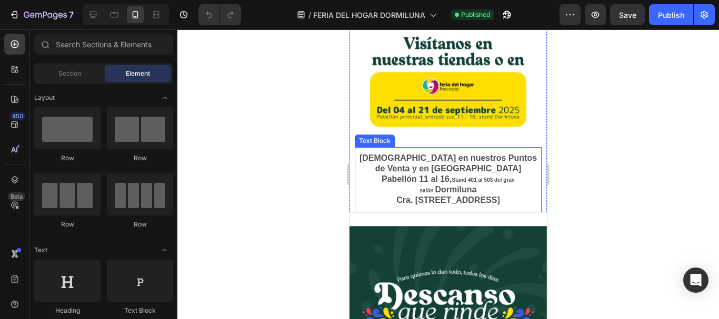
click at [418, 175] on strong "Pabellón 11 al 16," at bounding box center [417, 179] width 70 height 9
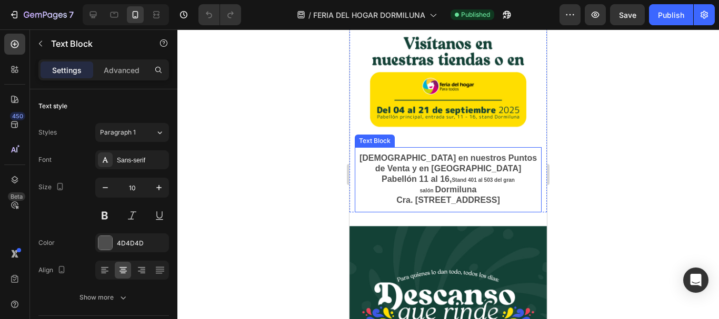
click at [418, 175] on strong "Pabellón 11 al 16," at bounding box center [417, 179] width 70 height 9
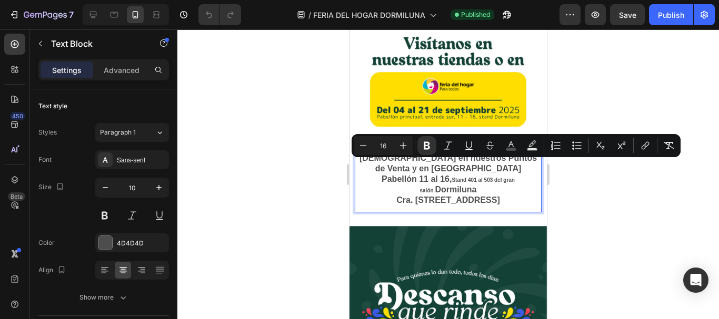
click at [445, 185] on strong "Dormiluna" at bounding box center [456, 189] width 42 height 9
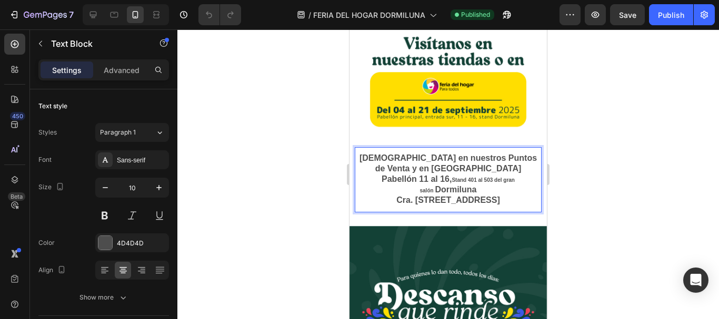
click at [422, 175] on strong "Pabellón 11 al 16," at bounding box center [417, 179] width 70 height 9
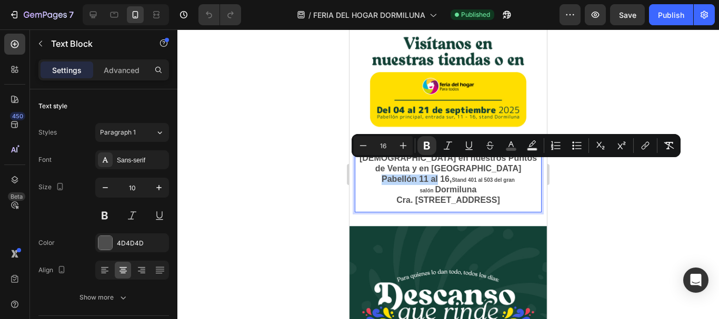
drag, startPoint x: 421, startPoint y: 166, endPoint x: 385, endPoint y: 166, distance: 35.8
click at [385, 175] on strong "Pabellón 11 al 16," at bounding box center [417, 179] width 70 height 9
type input "10"
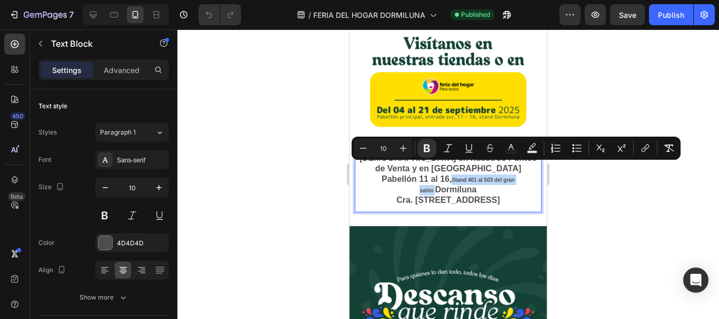
drag, startPoint x: 442, startPoint y: 168, endPoint x: 522, endPoint y: 169, distance: 79.5
click at [522, 175] on p "Pabellón 11 al 16, Stand 401 al 503 del gran salón Dormiluna" at bounding box center [448, 185] width 185 height 21
click at [387, 152] on input "10" at bounding box center [383, 148] width 21 height 13
drag, startPoint x: 387, startPoint y: 152, endPoint x: 368, endPoint y: 152, distance: 18.9
click at [368, 152] on div "Minus 10 Plus" at bounding box center [383, 148] width 59 height 19
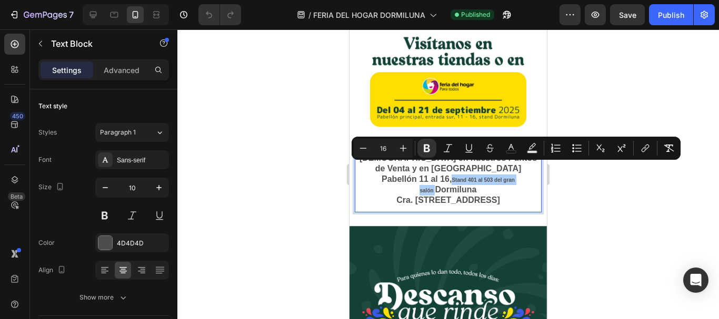
type input "16"
click at [583, 189] on div at bounding box center [448, 174] width 542 height 290
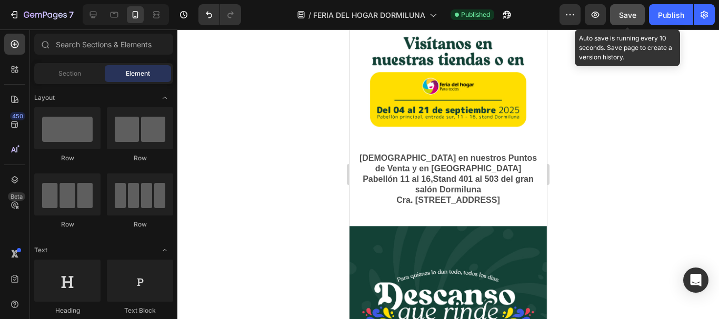
click at [625, 18] on span "Save" at bounding box center [627, 15] width 17 height 9
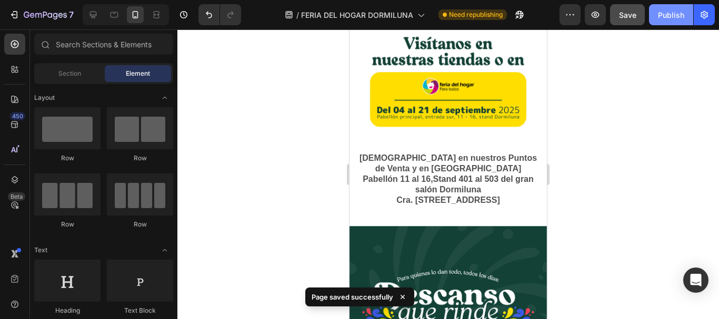
click at [666, 18] on div "Publish" at bounding box center [671, 14] width 26 height 11
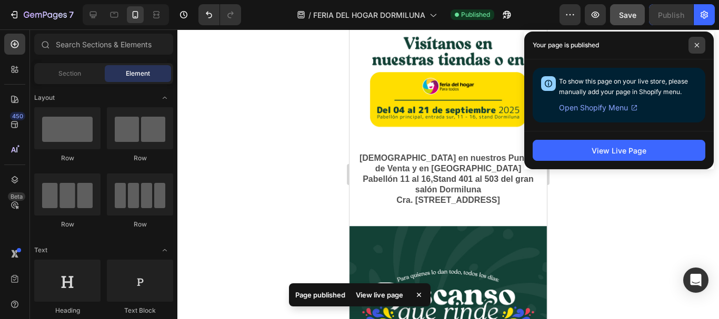
click at [698, 48] on span at bounding box center [696, 45] width 17 height 17
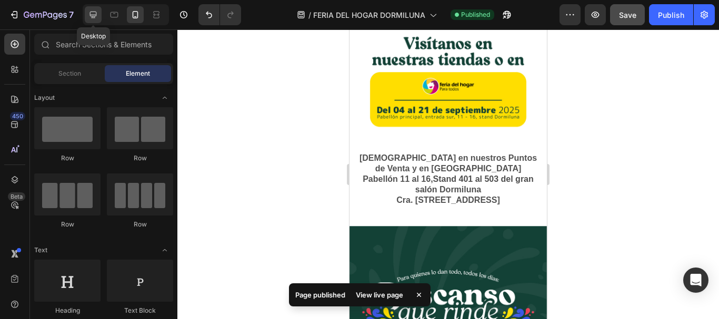
click at [95, 15] on icon at bounding box center [93, 15] width 7 height 7
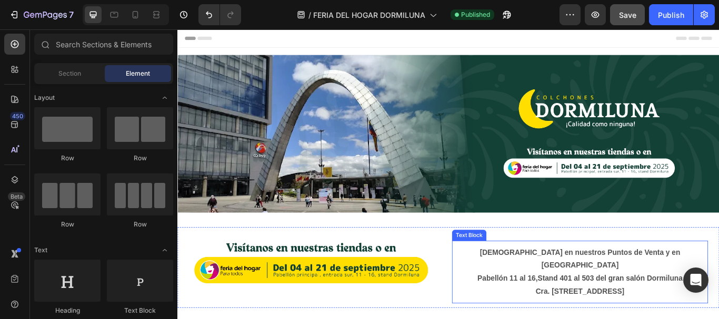
click at [608, 285] on strong "[DEMOGRAPHIC_DATA] en nuestros Puntos de Venta y en [GEOGRAPHIC_DATA]" at bounding box center [647, 297] width 234 height 24
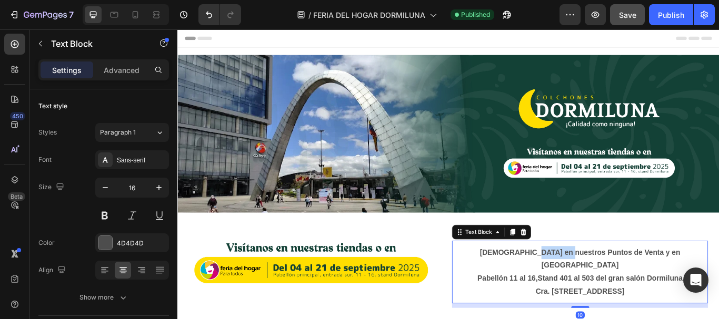
click at [598, 287] on strong "[DEMOGRAPHIC_DATA] en nuestros Puntos de Venta y en [GEOGRAPHIC_DATA]" at bounding box center [647, 297] width 234 height 24
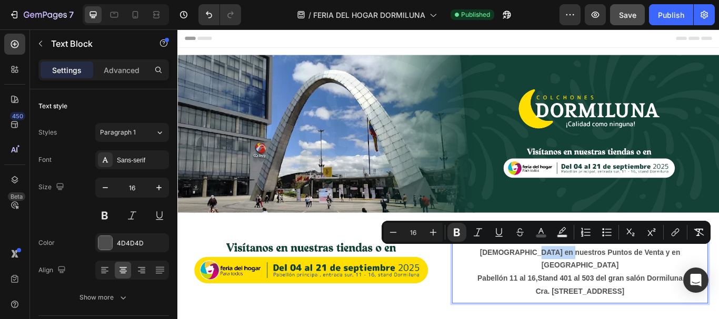
click at [622, 287] on strong "[DEMOGRAPHIC_DATA] en nuestros Puntos de Venta y en [GEOGRAPHIC_DATA]" at bounding box center [647, 297] width 234 height 24
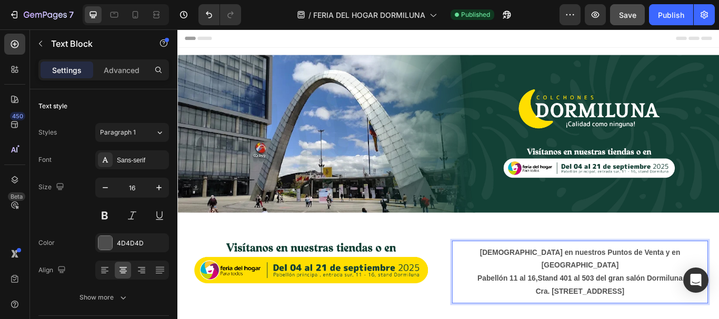
click at [583, 288] on strong "[DEMOGRAPHIC_DATA] en nuestros Puntos de Venta y en [GEOGRAPHIC_DATA]" at bounding box center [647, 297] width 234 height 24
drag, startPoint x: 584, startPoint y: 285, endPoint x: 531, endPoint y: 285, distance: 53.2
click at [531, 285] on p "[DEMOGRAPHIC_DATA] en nuestros Puntos de Venta y en [GEOGRAPHIC_DATA]" at bounding box center [646, 298] width 296 height 31
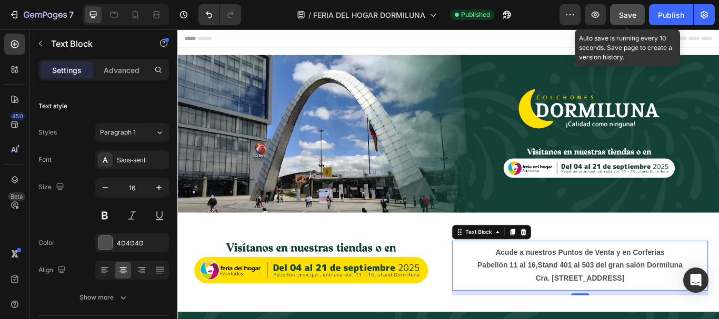
click at [638, 16] on button "Save" at bounding box center [627, 14] width 35 height 21
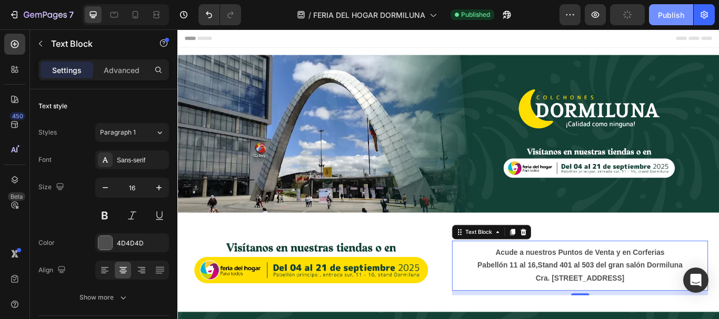
click at [660, 16] on div "Publish" at bounding box center [671, 14] width 26 height 11
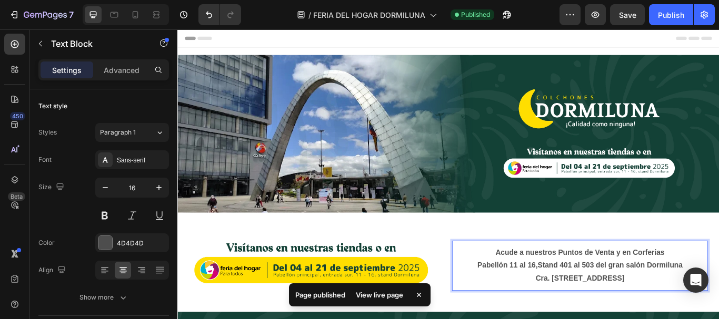
click at [684, 287] on strong "Acude a nuestros Puntos de Venta y en Corferias" at bounding box center [646, 289] width 197 height 9
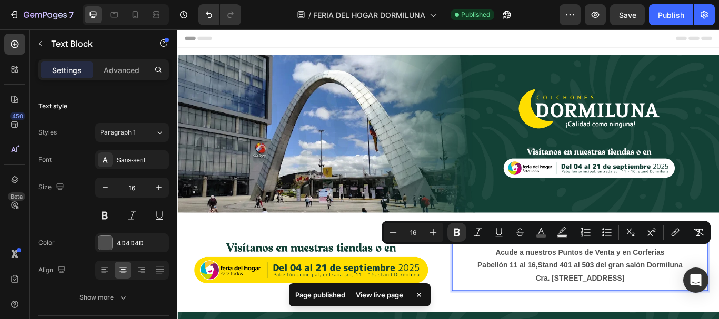
click at [696, 288] on strong "Acude a nuestros Puntos de Venta y en Corferias" at bounding box center [646, 289] width 197 height 9
drag, startPoint x: 701, startPoint y: 286, endPoint x: 691, endPoint y: 286, distance: 10.0
click at [691, 286] on strong "Acude a nuestros Puntos de Venta y en Corferias" at bounding box center [646, 289] width 197 height 9
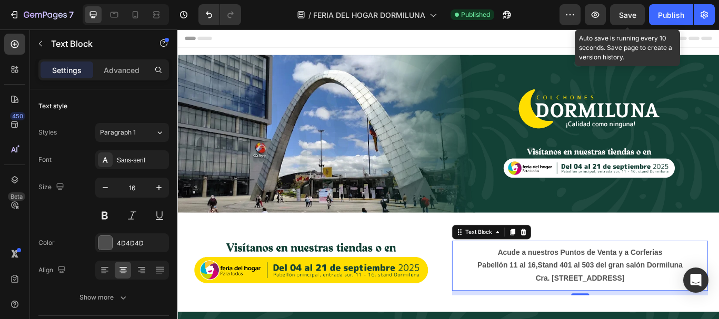
click at [634, 14] on span "Save" at bounding box center [627, 15] width 17 height 9
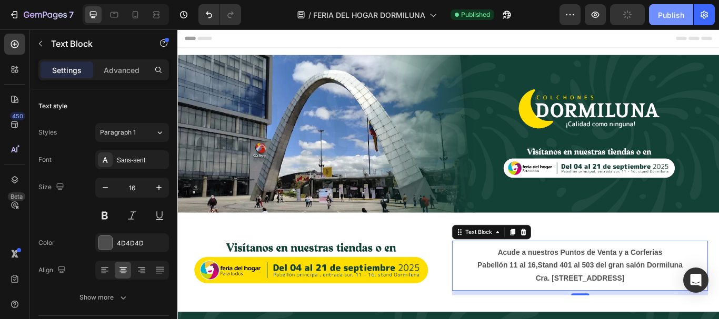
click at [655, 16] on button "Publish" at bounding box center [671, 14] width 44 height 21
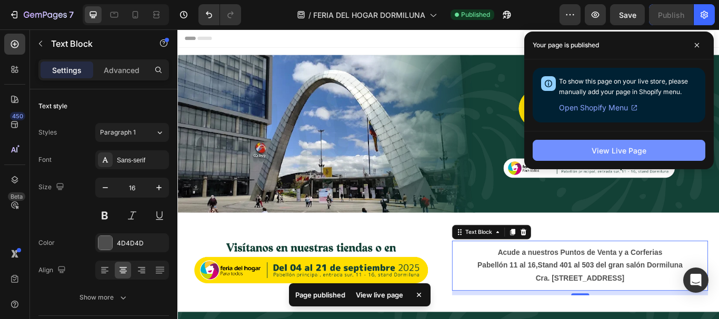
click at [612, 150] on div "View Live Page" at bounding box center [619, 150] width 55 height 11
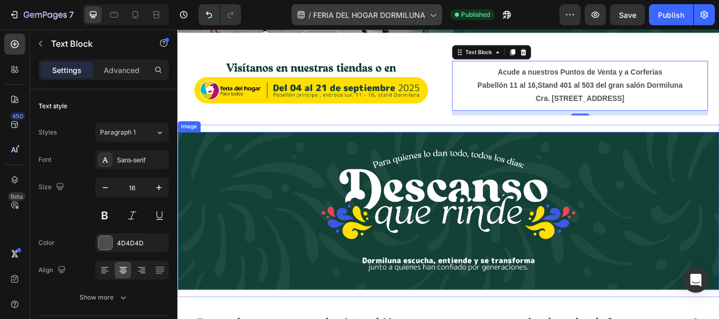
scroll to position [211, 0]
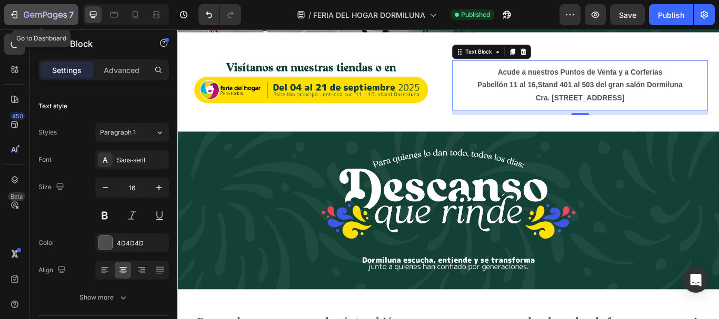
click at [21, 9] on div "7" at bounding box center [41, 14] width 65 height 13
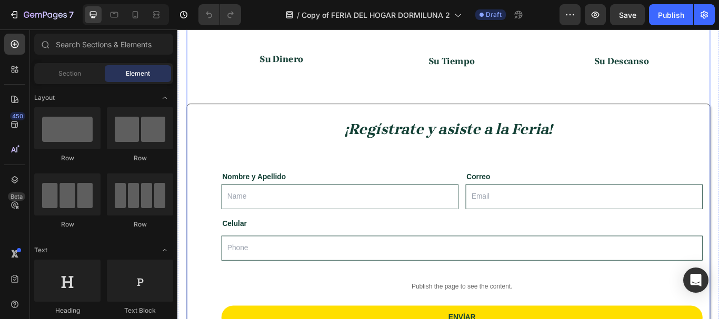
scroll to position [790, 0]
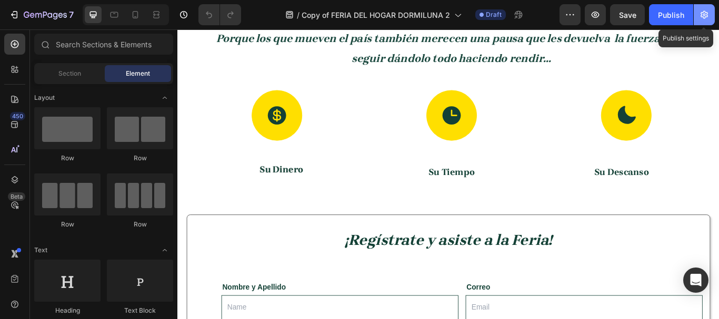
click at [710, 13] on button "button" at bounding box center [704, 14] width 21 height 21
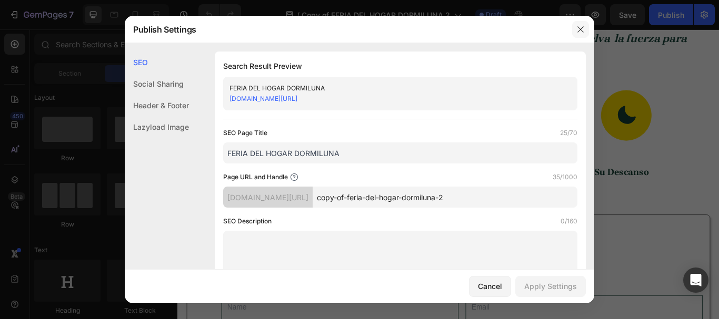
click at [579, 34] on button "button" at bounding box center [580, 29] width 17 height 17
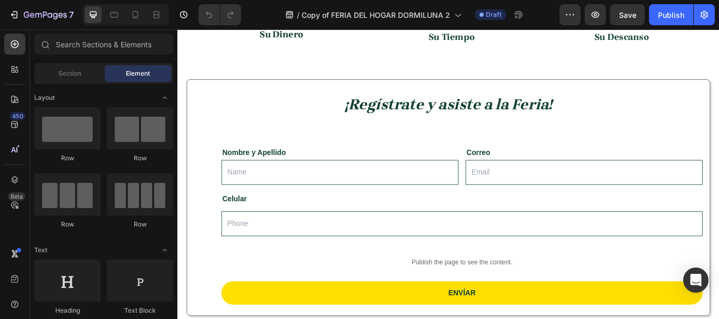
scroll to position [579, 0]
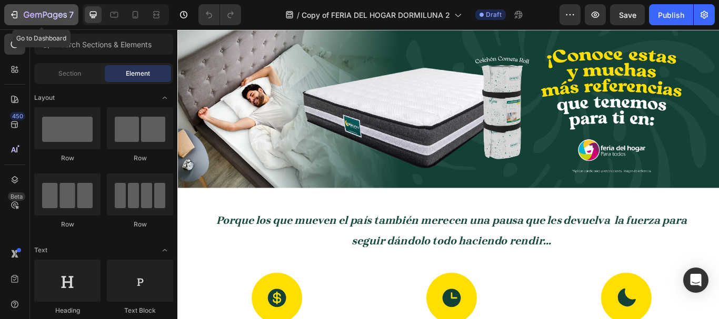
click at [29, 16] on icon "button" at bounding box center [45, 15] width 43 height 9
